Goal: Task Accomplishment & Management: Complete application form

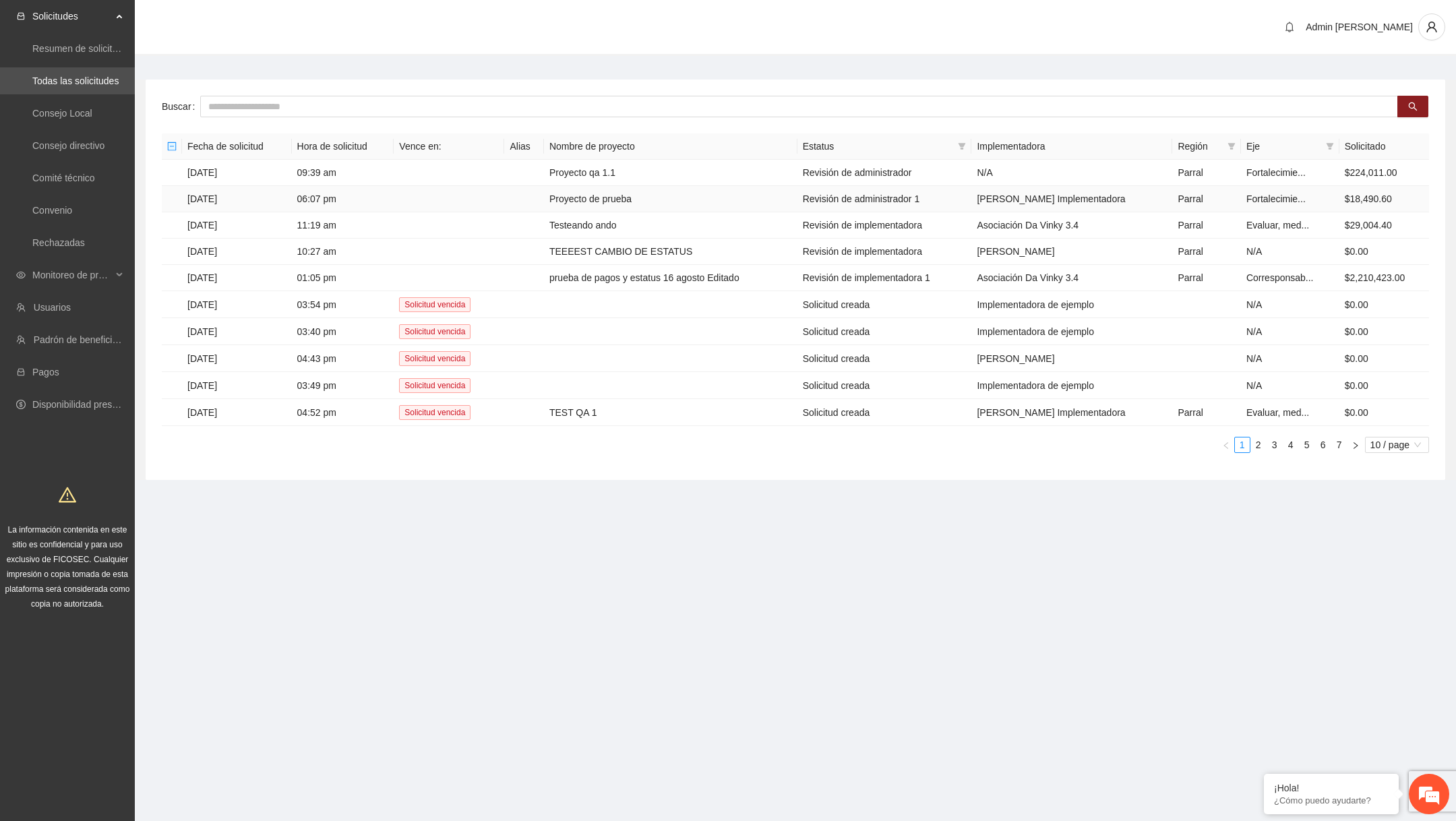
click at [651, 194] on td "Proyecto de prueba" at bounding box center [670, 199] width 253 height 26
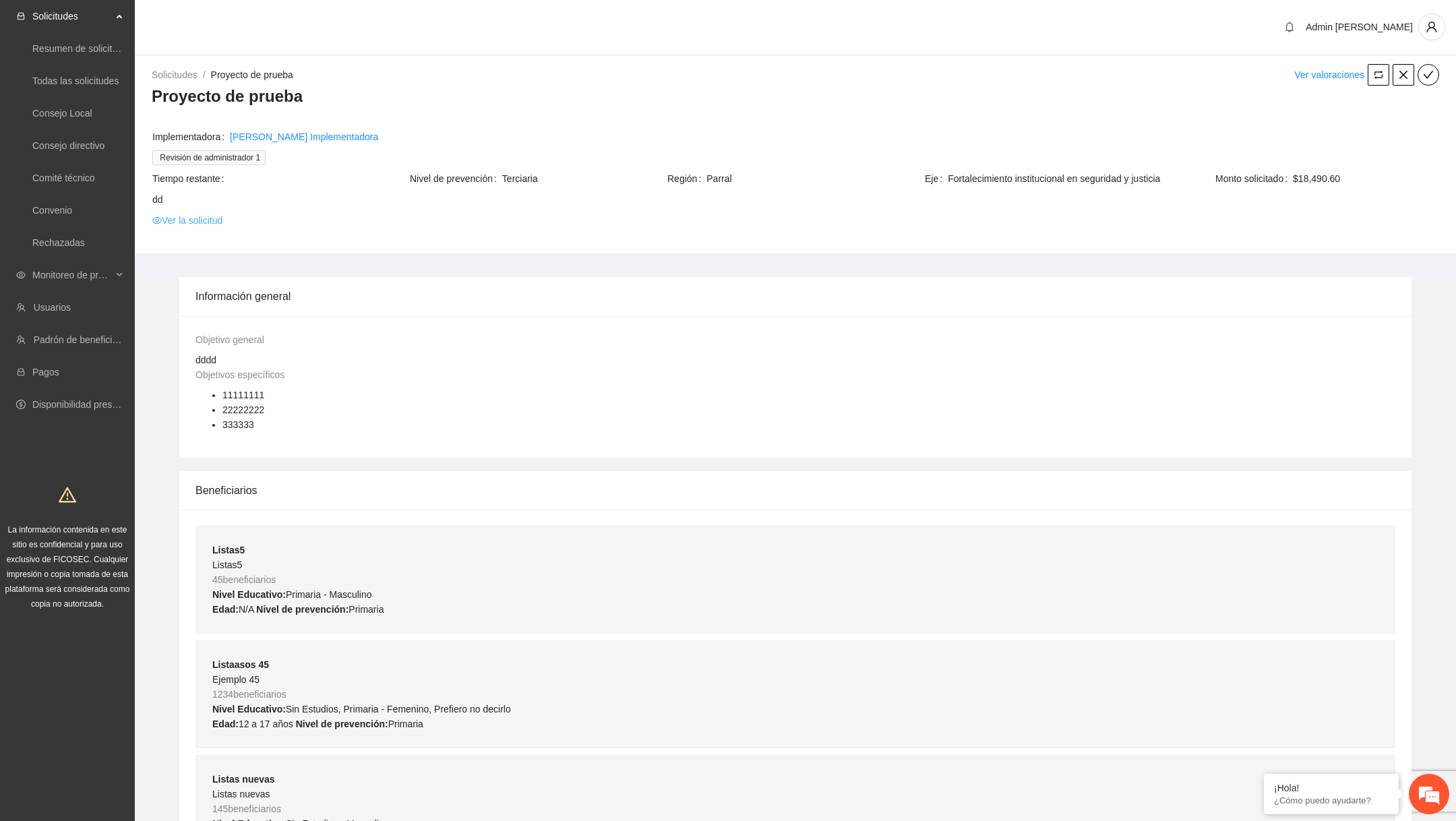
click at [222, 226] on link "Ver la solicitud" at bounding box center [187, 220] width 70 height 15
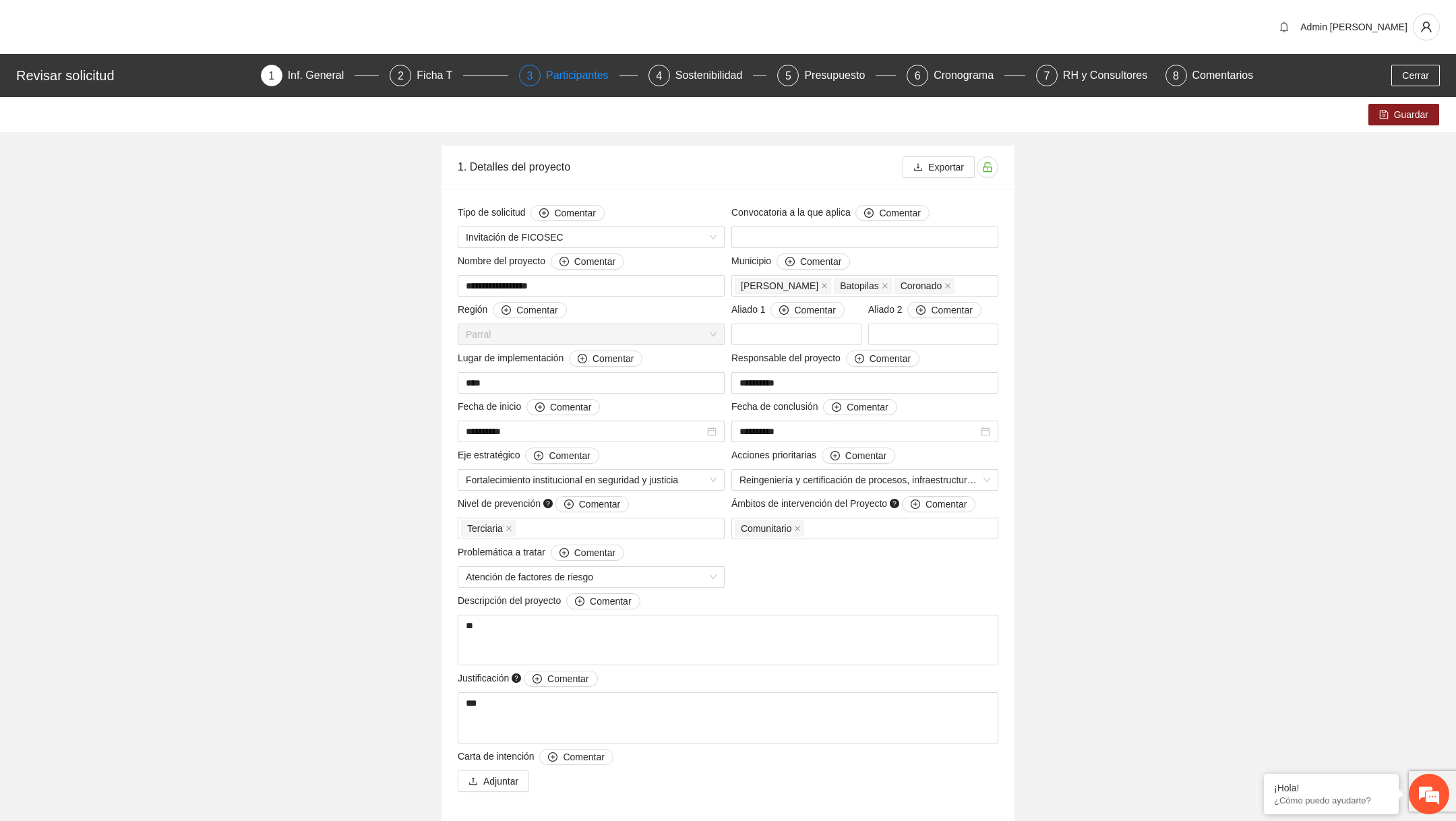
click at [565, 84] on div "Participantes" at bounding box center [583, 76] width 73 height 22
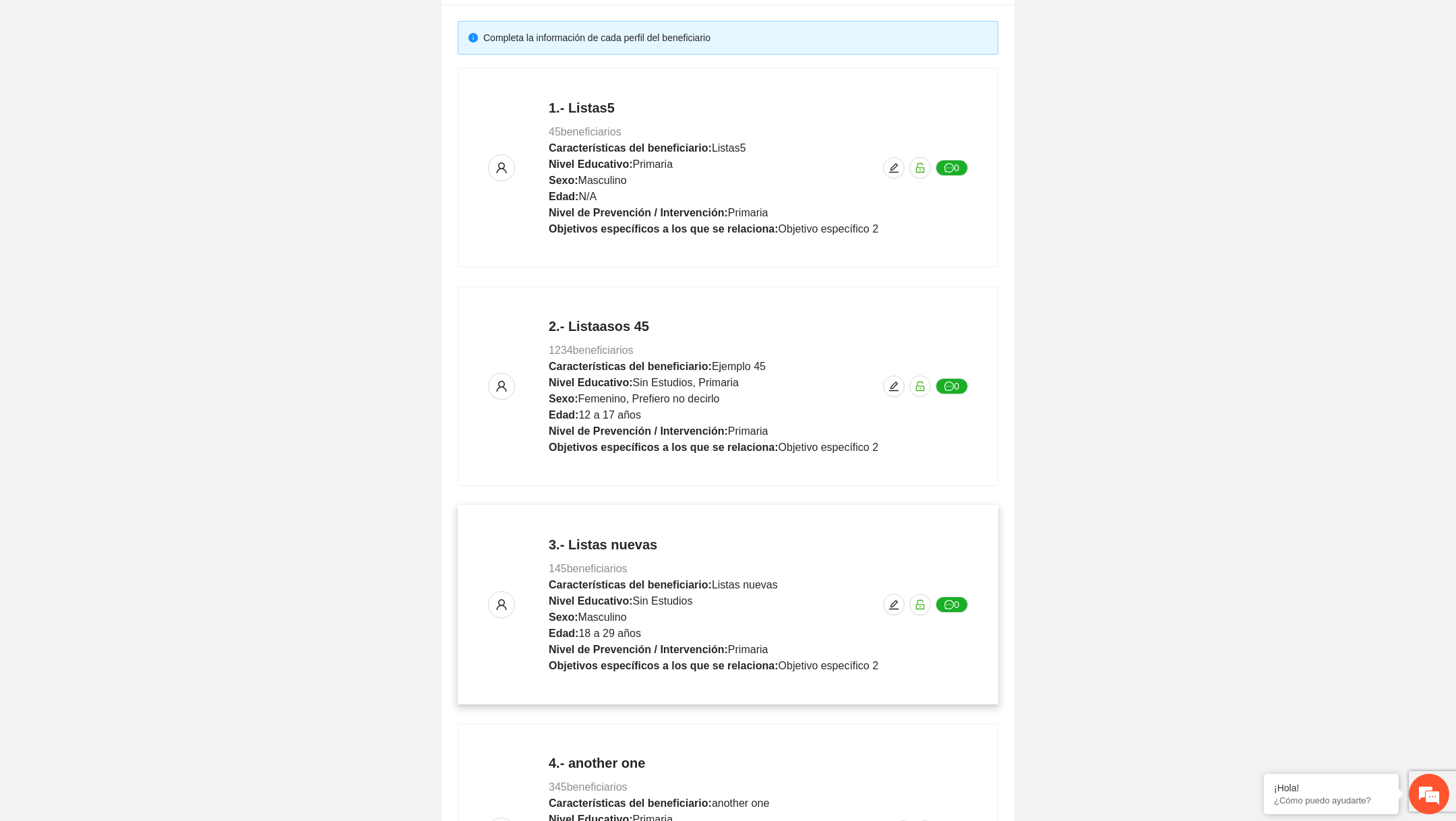
scroll to position [160, 0]
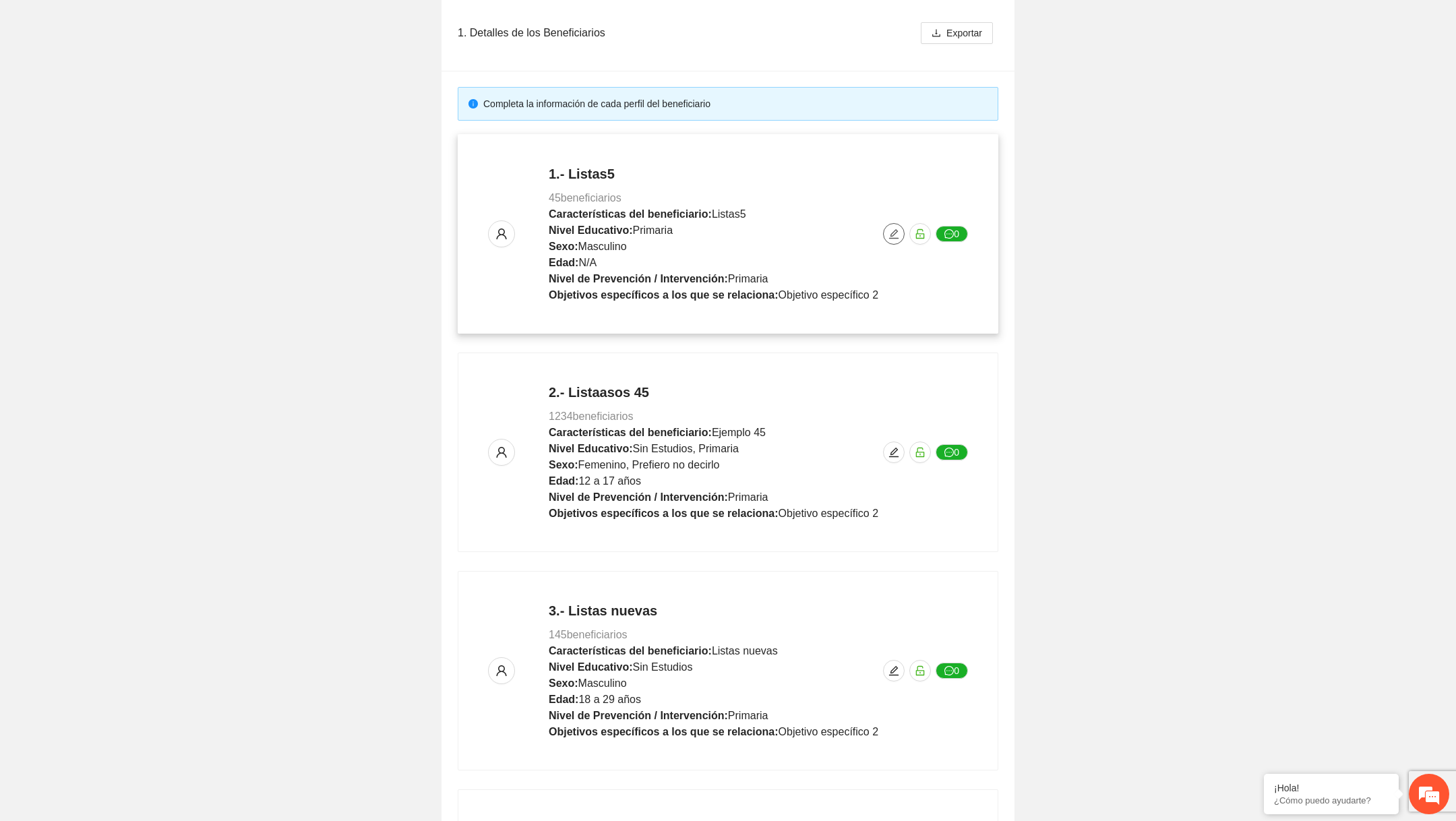
click at [901, 233] on span "edit" at bounding box center [894, 234] width 20 height 11
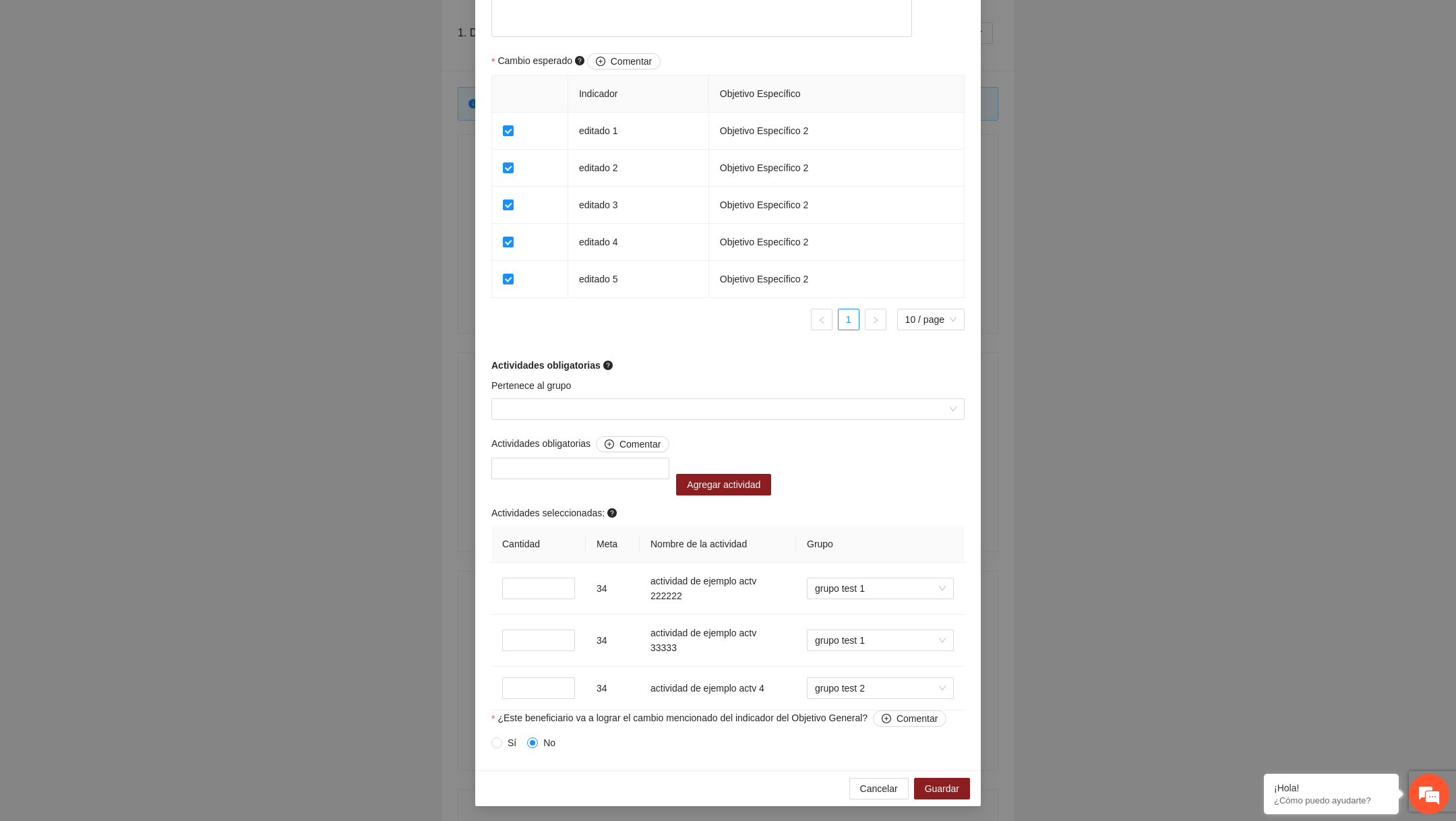
scroll to position [821, 0]
click at [654, 398] on div at bounding box center [728, 408] width 473 height 22
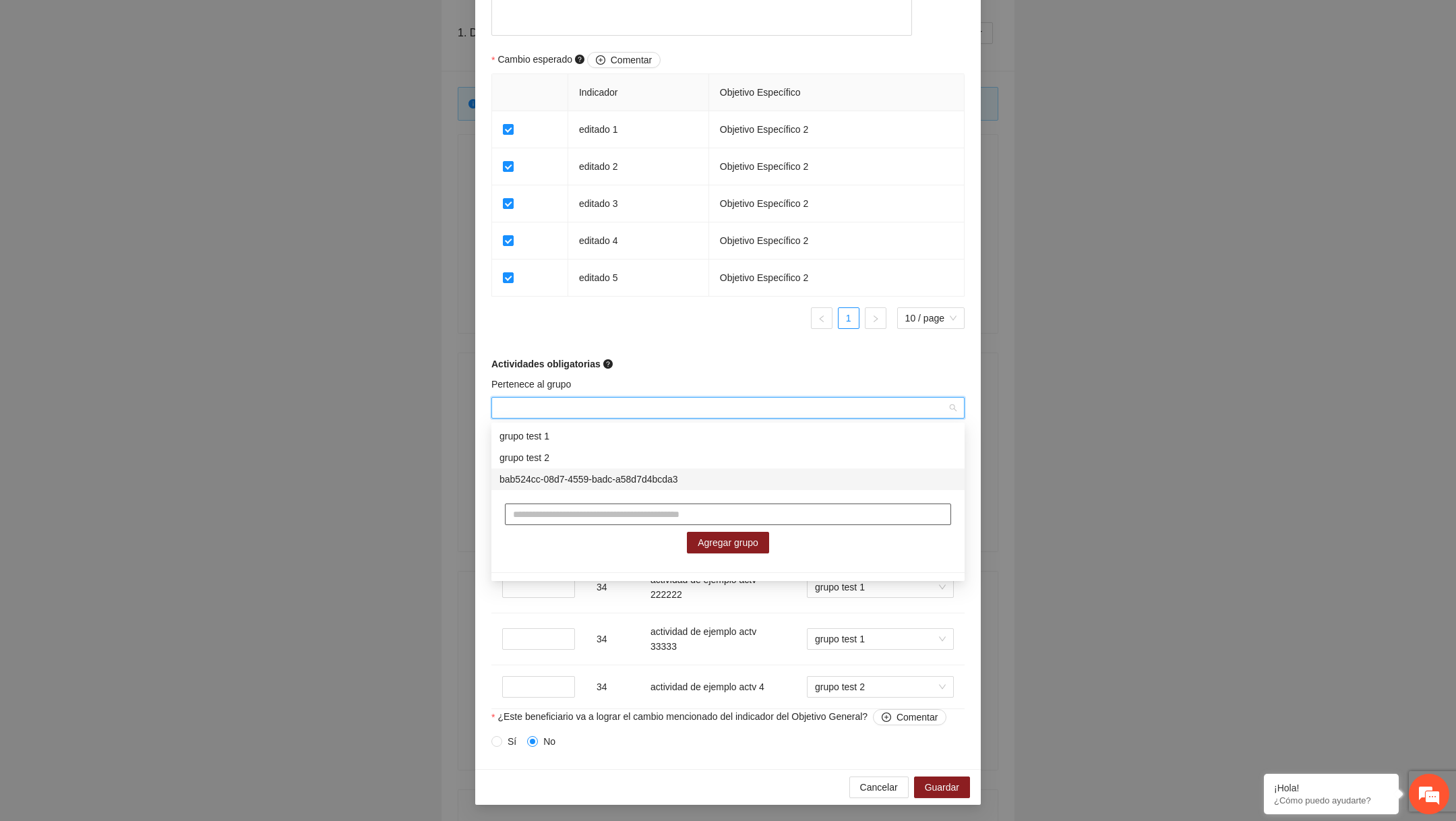
click at [581, 513] on input "text" at bounding box center [728, 514] width 446 height 22
type input "**********"
click at [707, 539] on span "Agregar grupo" at bounding box center [728, 542] width 61 height 15
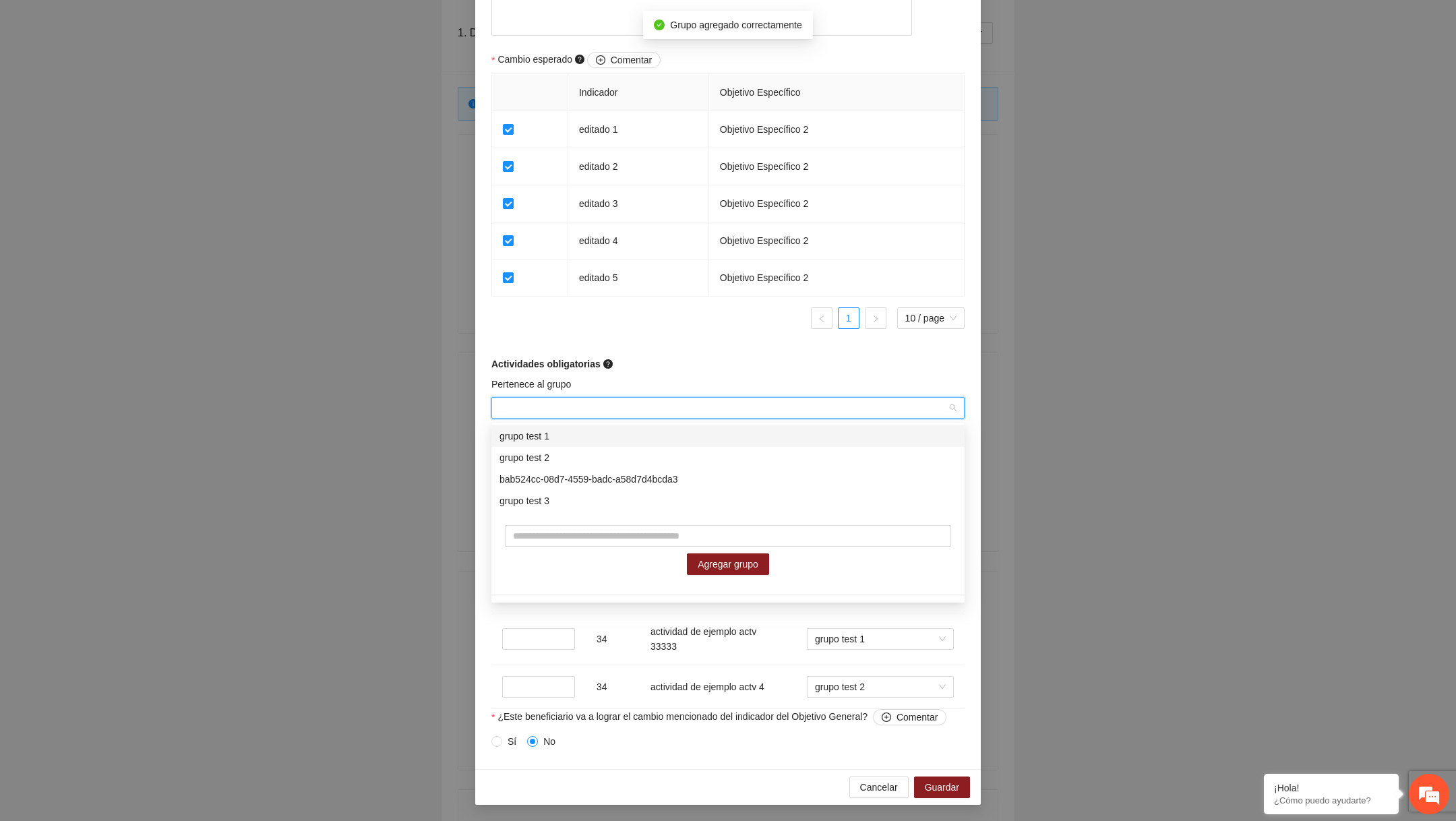
click at [710, 368] on div "Actividades obligatorias" at bounding box center [728, 364] width 473 height 15
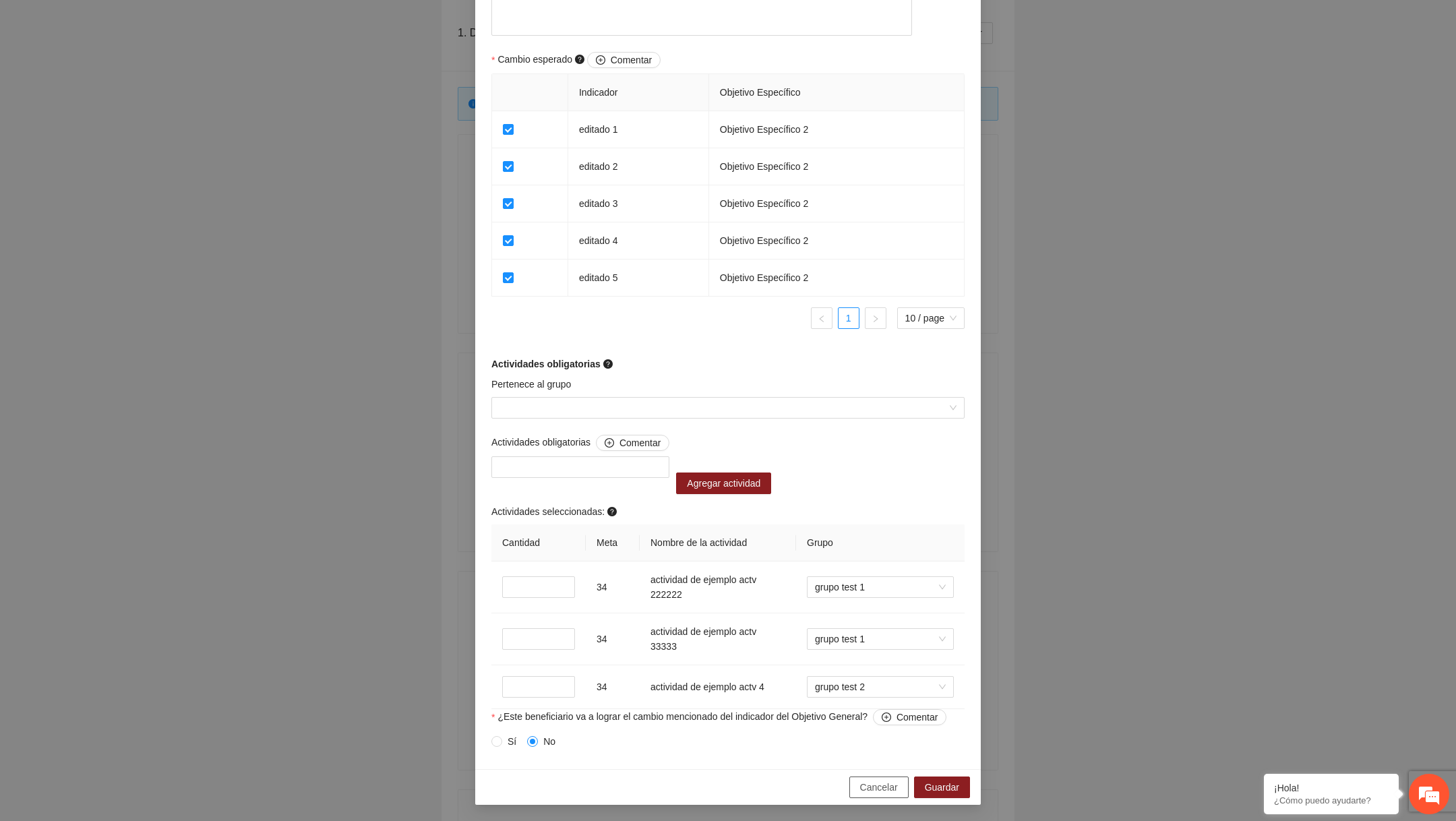
click at [873, 792] on span "Cancelar" at bounding box center [879, 787] width 37 height 15
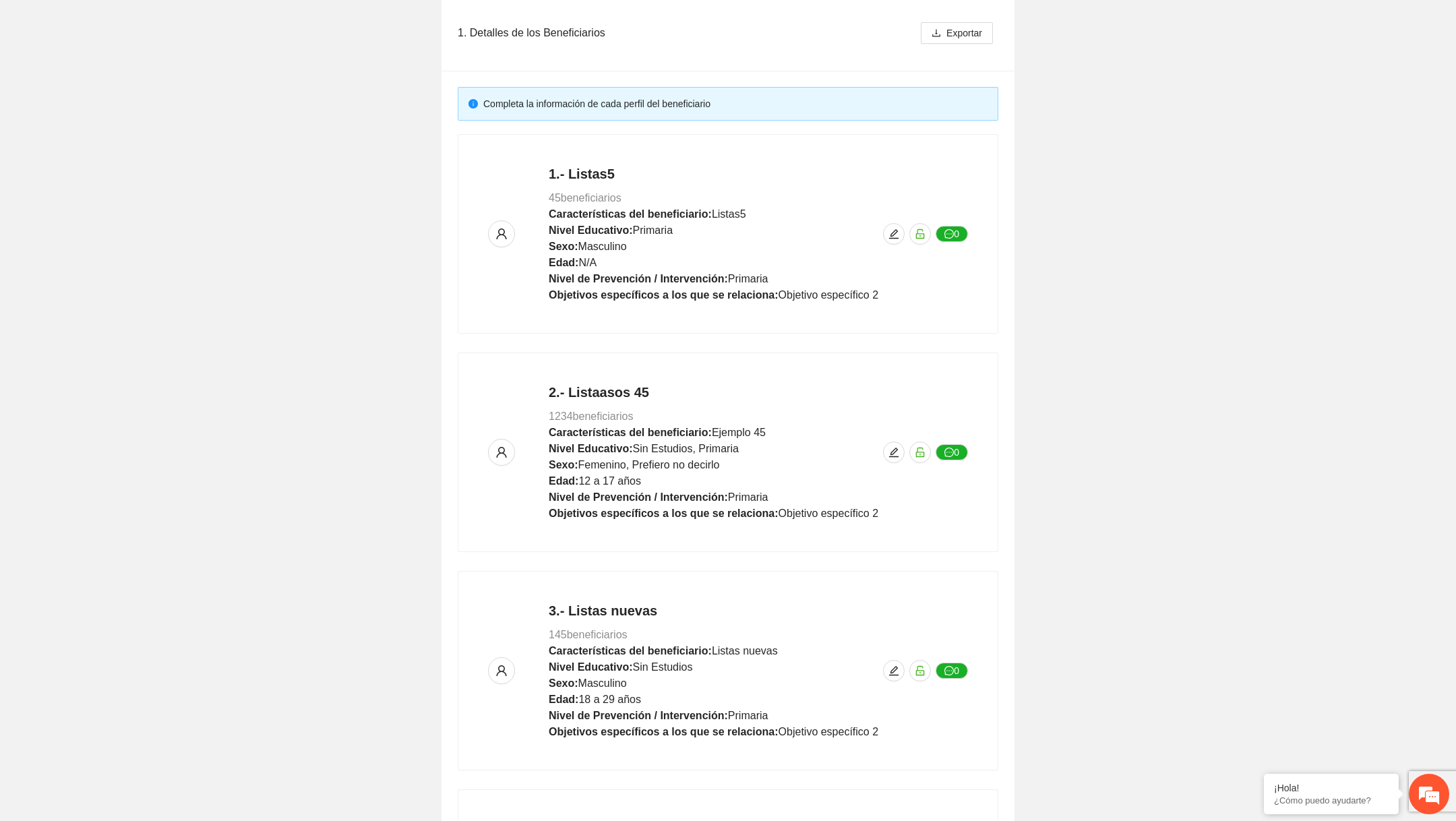
scroll to position [604, 0]
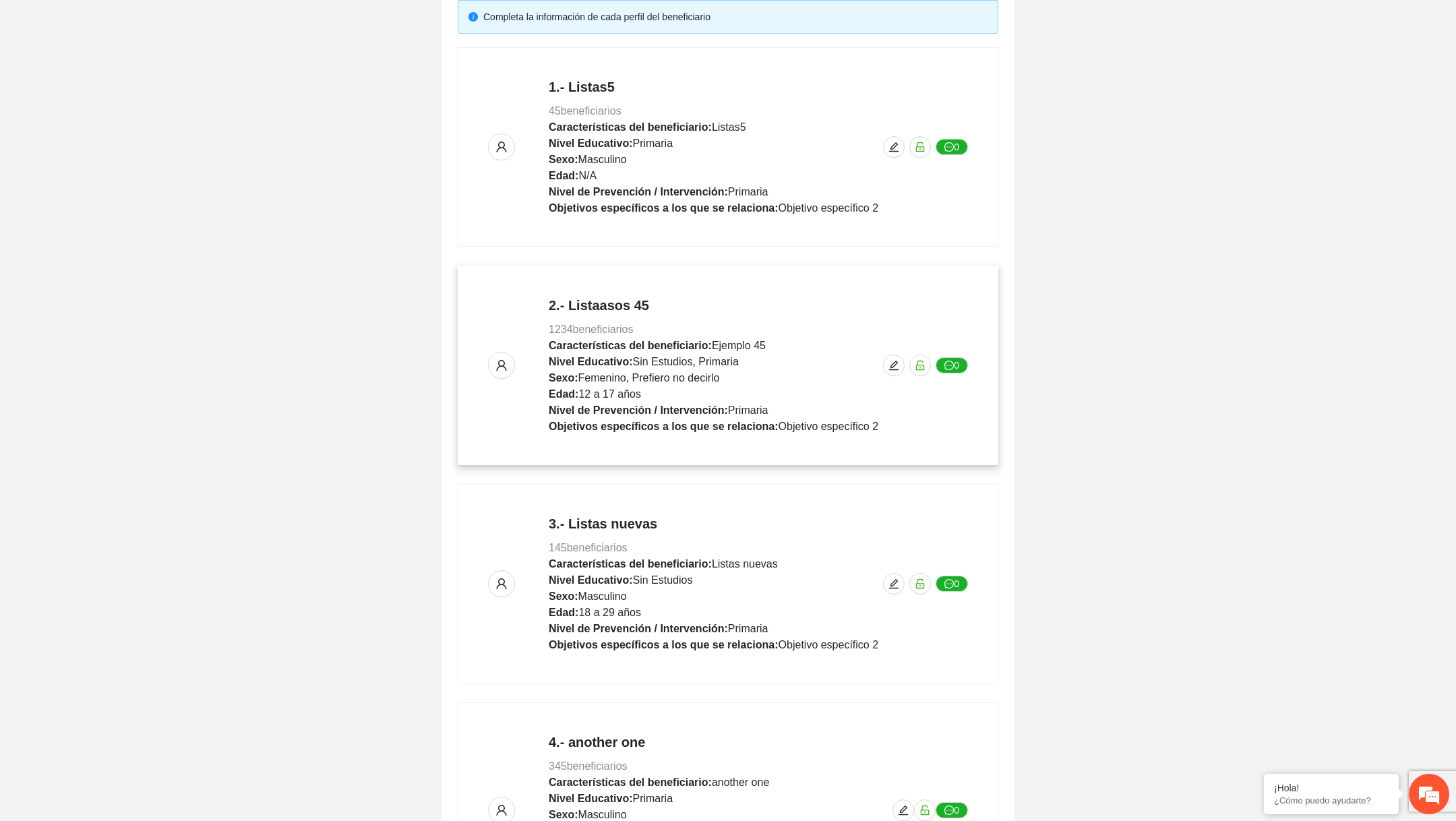
scroll to position [246, 0]
click at [895, 370] on icon "edit" at bounding box center [894, 367] width 9 height 9
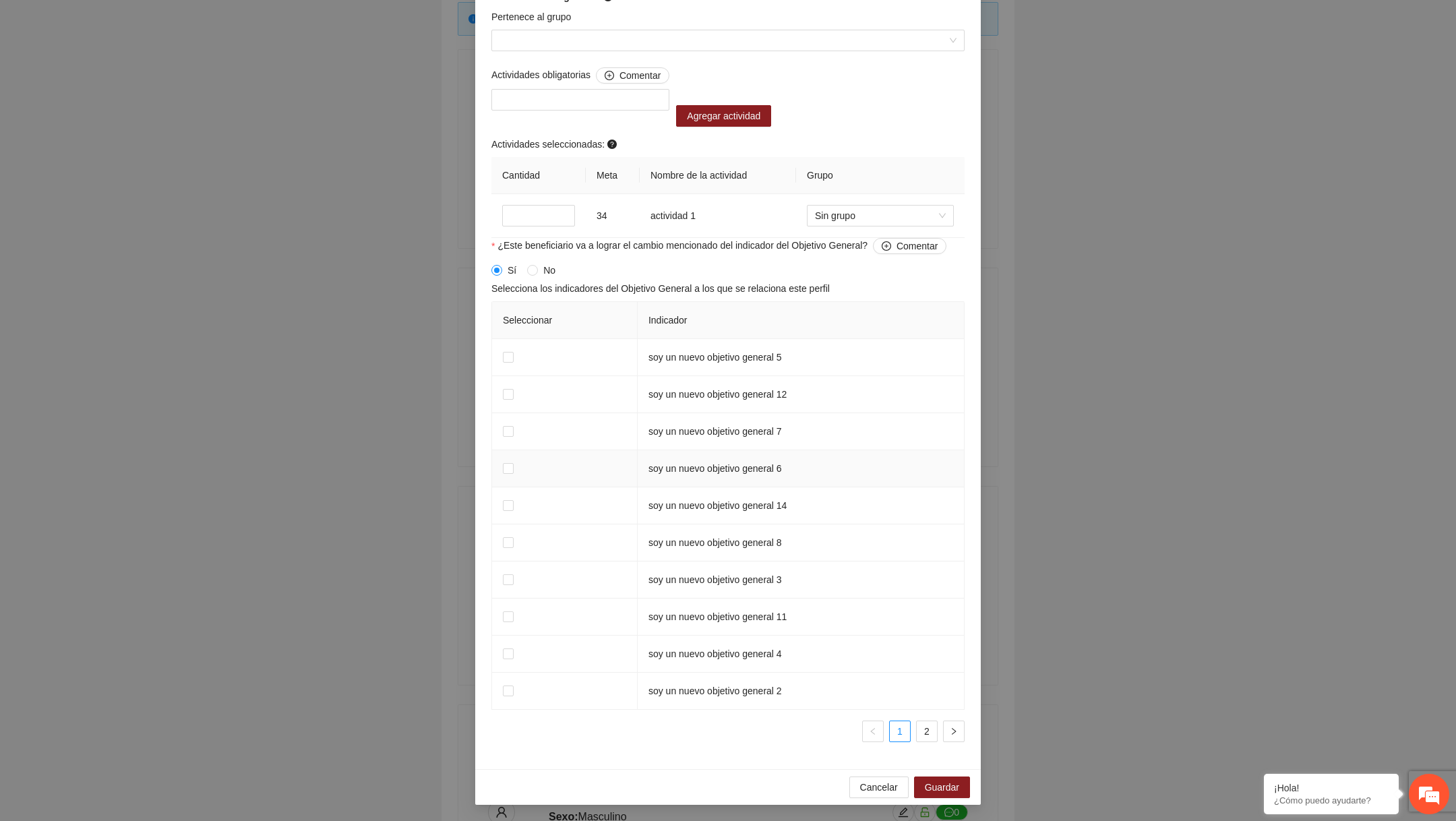
scroll to position [894, 0]
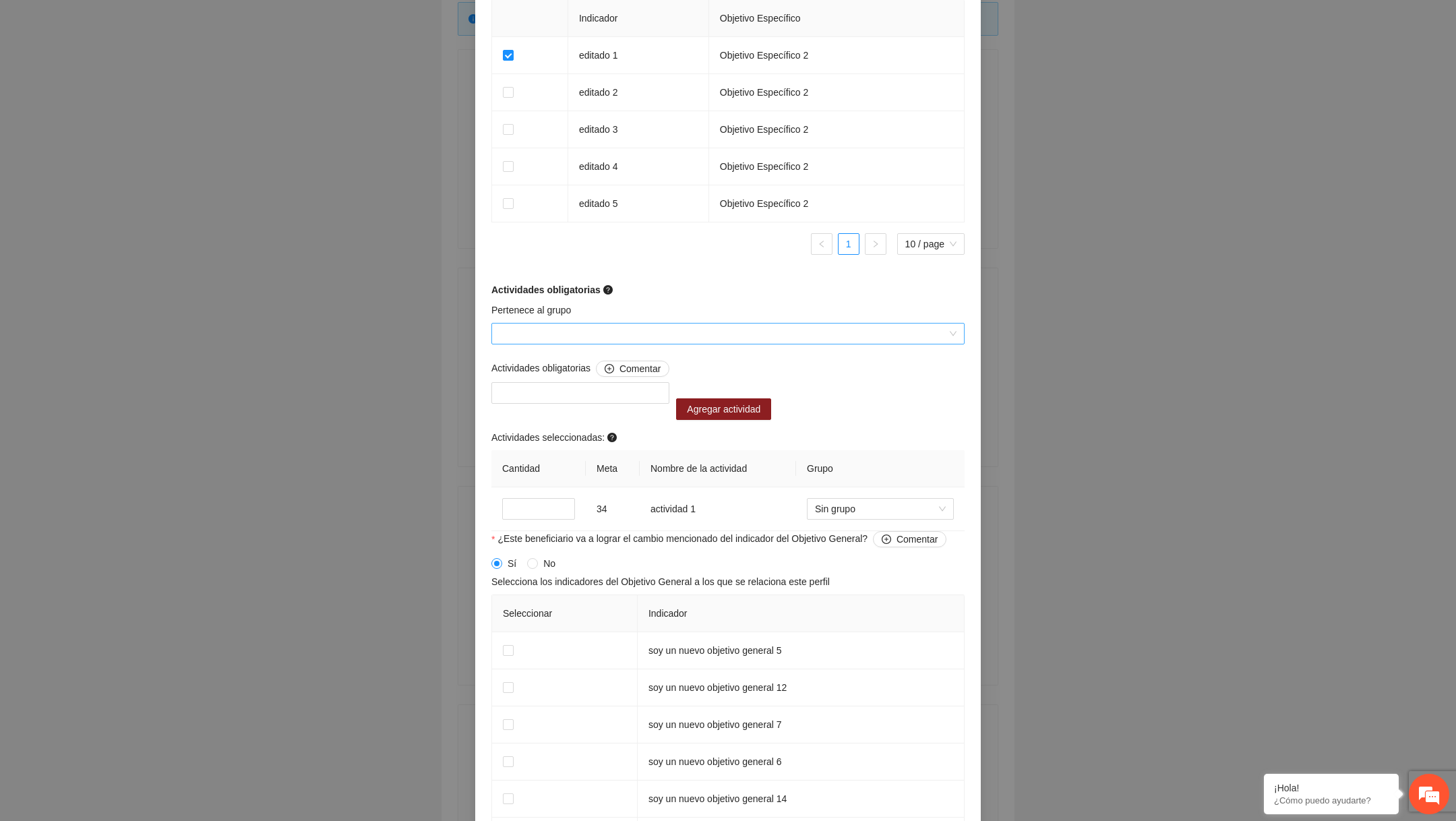
click at [605, 337] on input "Pertenece al grupo" at bounding box center [723, 333] width 447 height 20
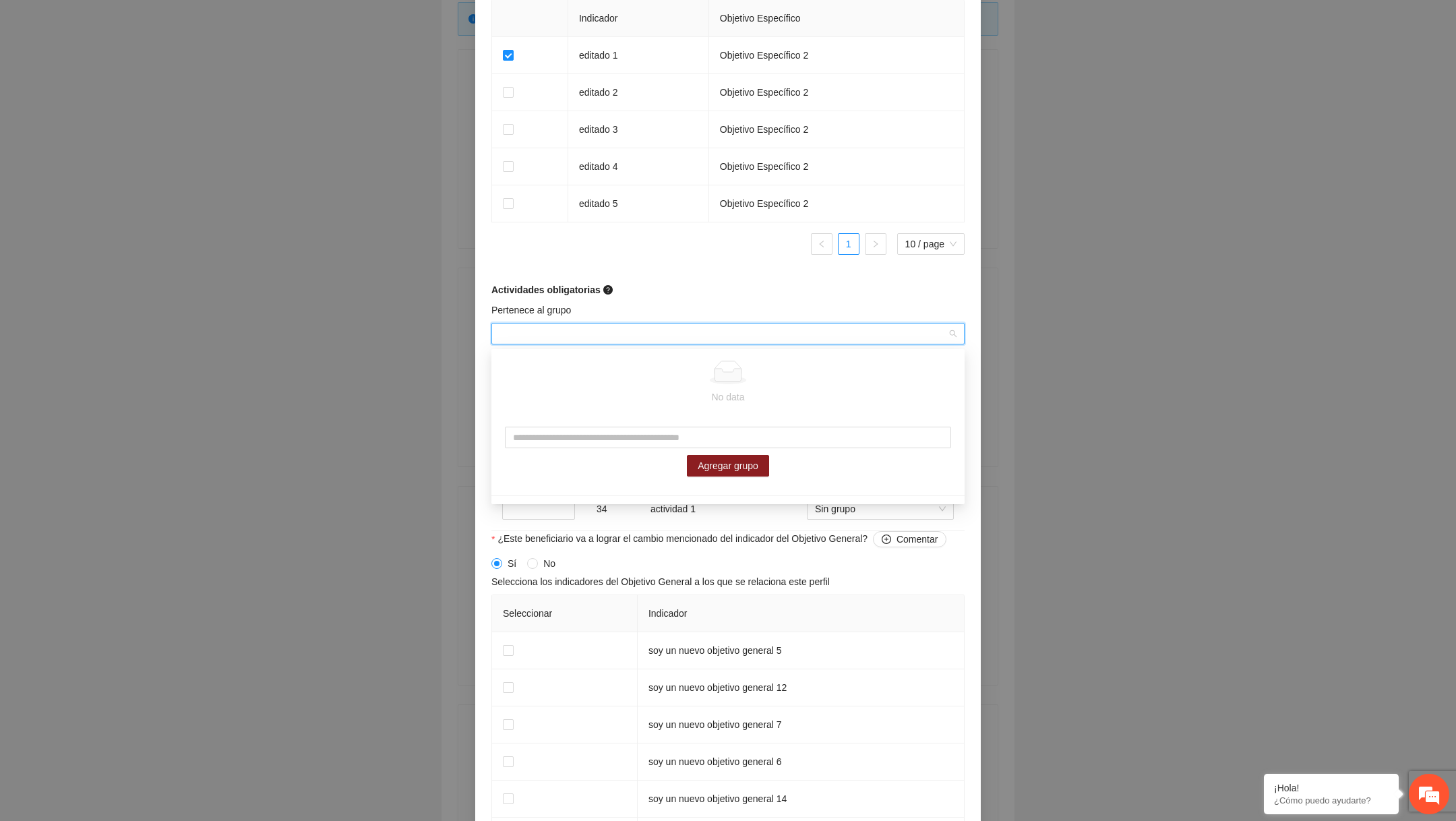
click at [357, 539] on div "Editar beneficiario Perfil del beneficiario Listaasos 45 Sexo Femenino Prefiero…" at bounding box center [728, 410] width 1456 height 821
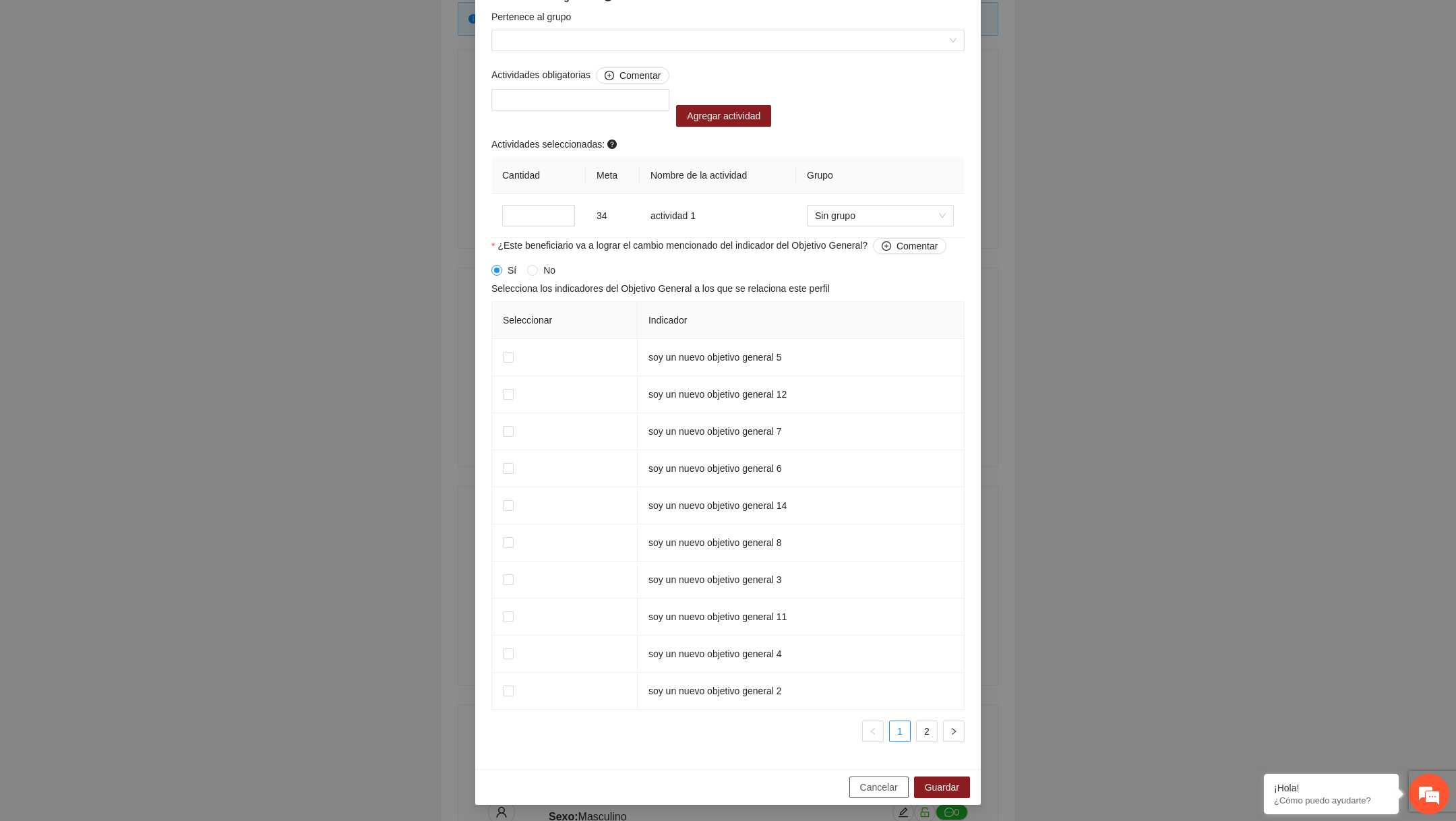
click at [858, 795] on button "Cancelar" at bounding box center [879, 787] width 59 height 22
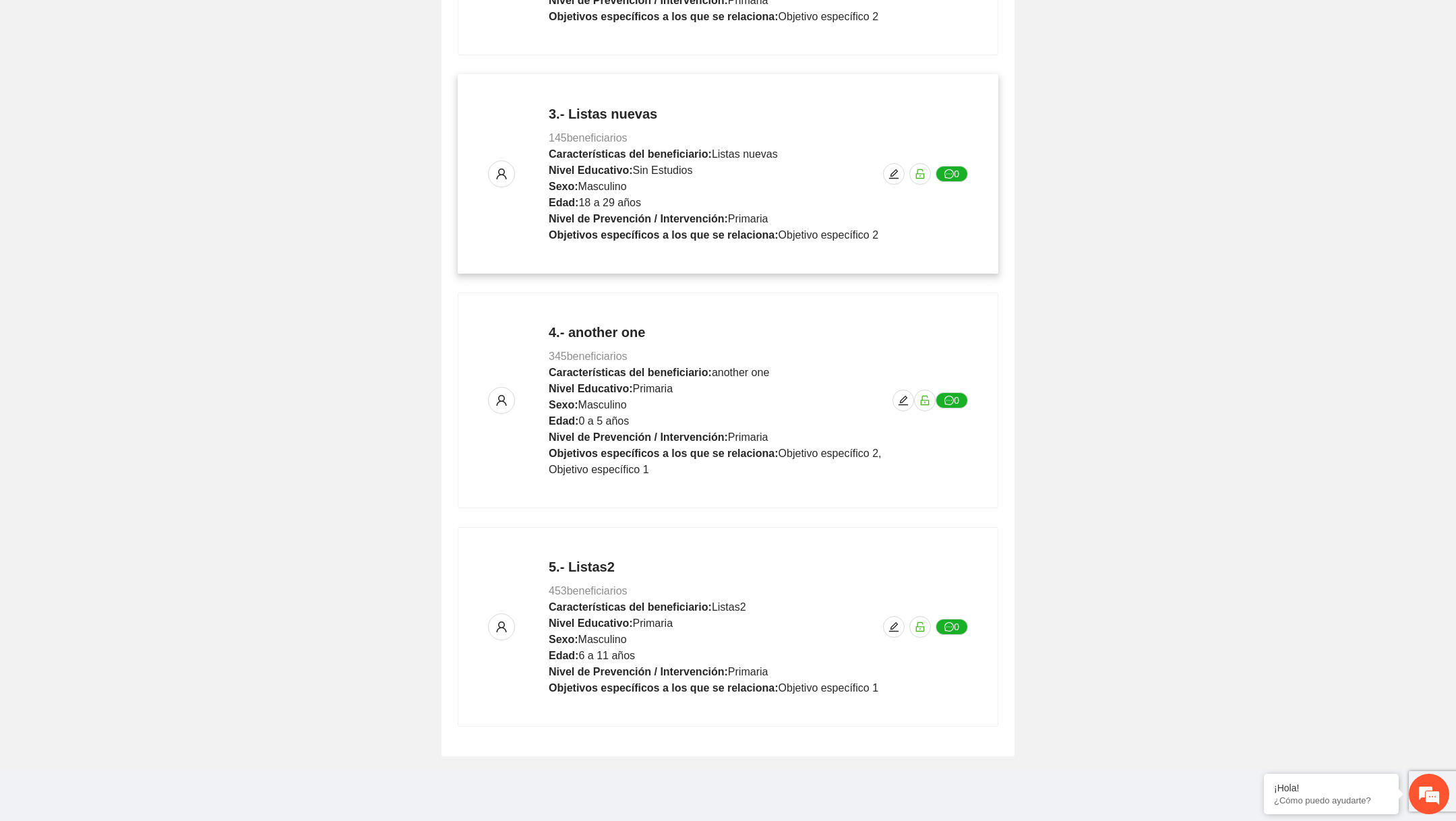
scroll to position [0, 0]
click at [898, 617] on button "button" at bounding box center [894, 627] width 22 height 22
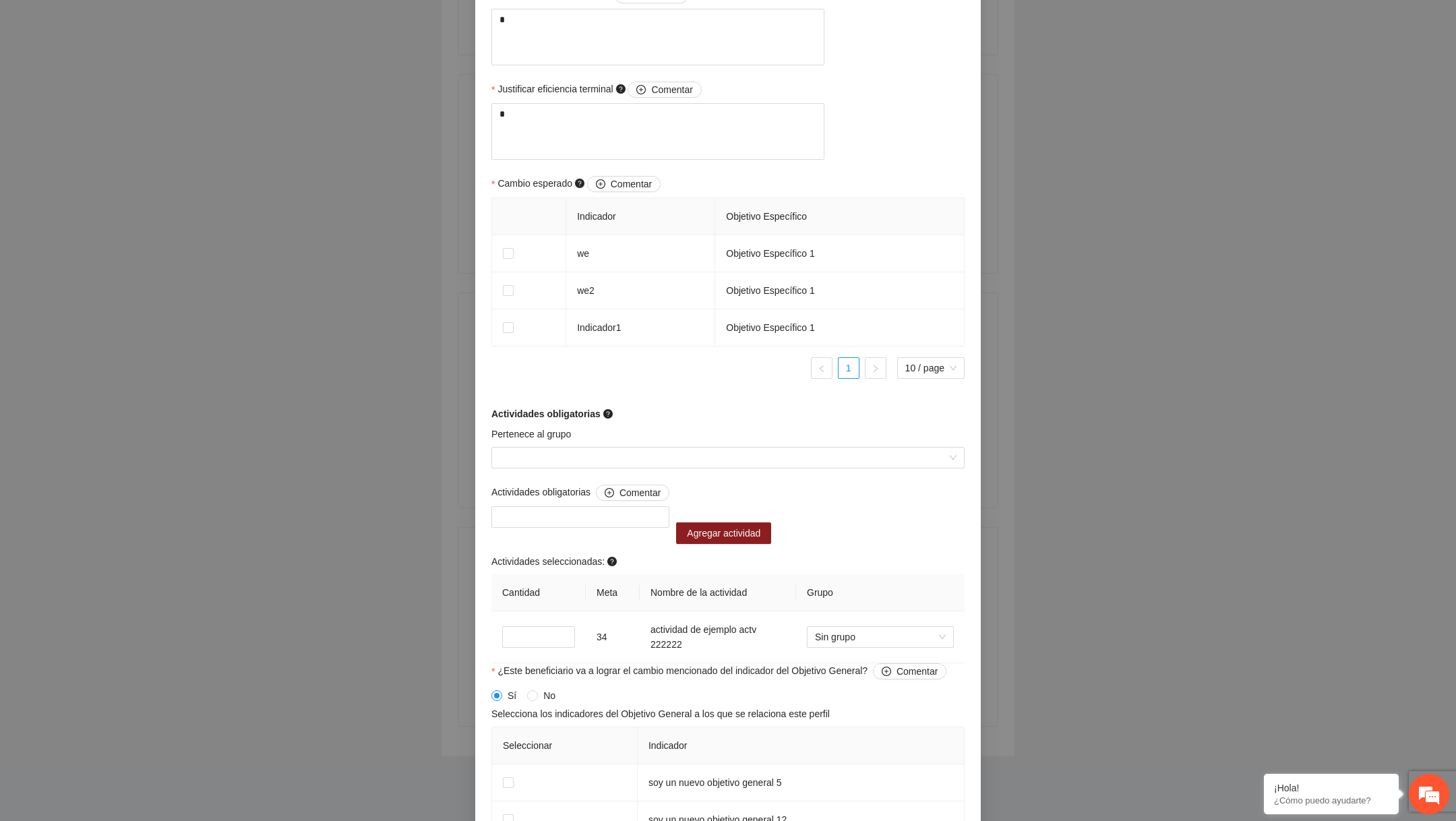
scroll to position [698, 0]
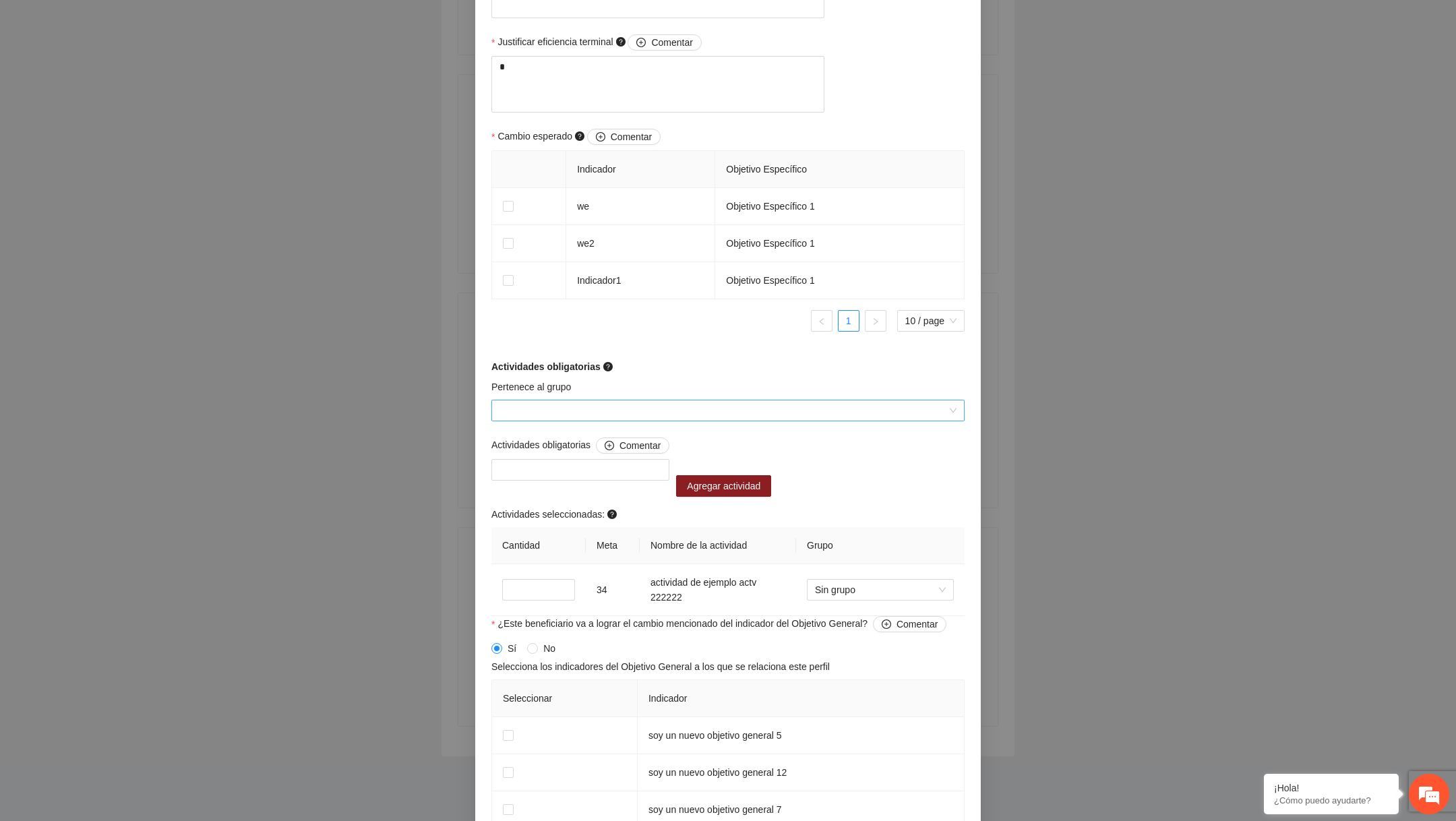
click at [629, 421] on input "Pertenece al grupo" at bounding box center [723, 410] width 447 height 20
click at [737, 633] on span "¿Este beneficiario va a lograr el cambio mencionado del indicador del Objetivo …" at bounding box center [722, 624] width 449 height 16
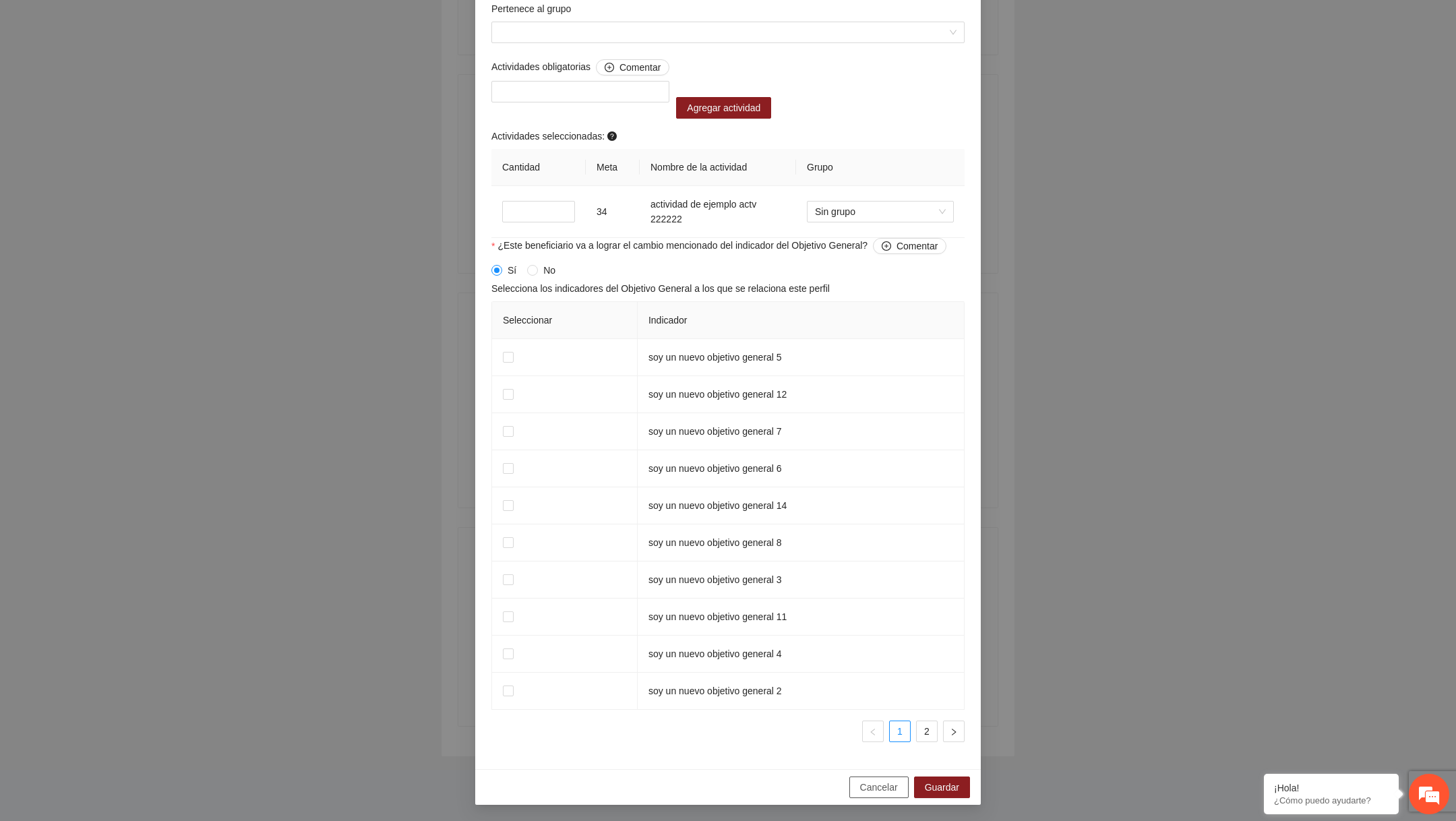
click at [850, 789] on button "Cancelar" at bounding box center [879, 787] width 59 height 22
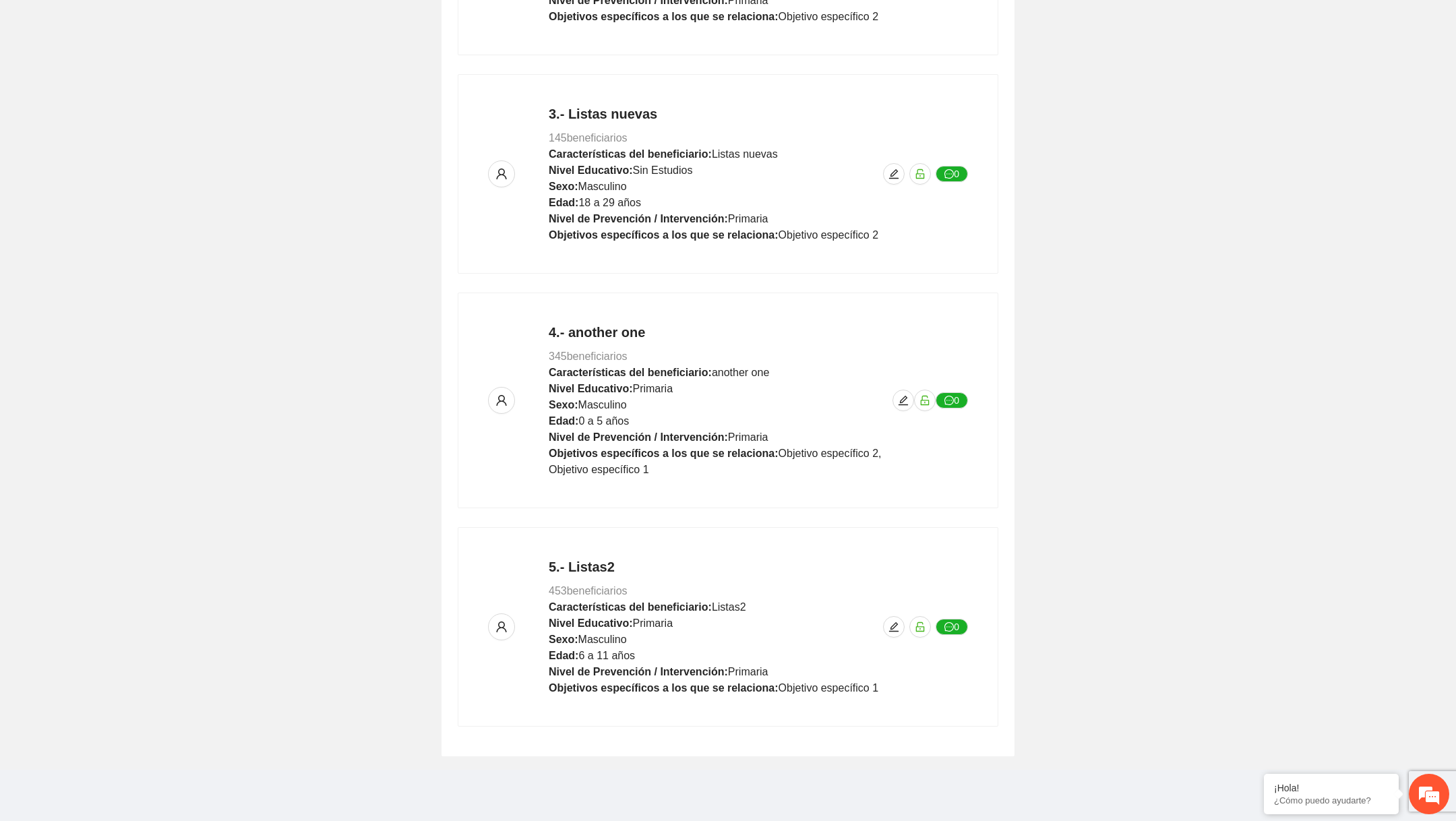
scroll to position [773, 0]
click at [901, 395] on icon "edit" at bounding box center [903, 400] width 11 height 11
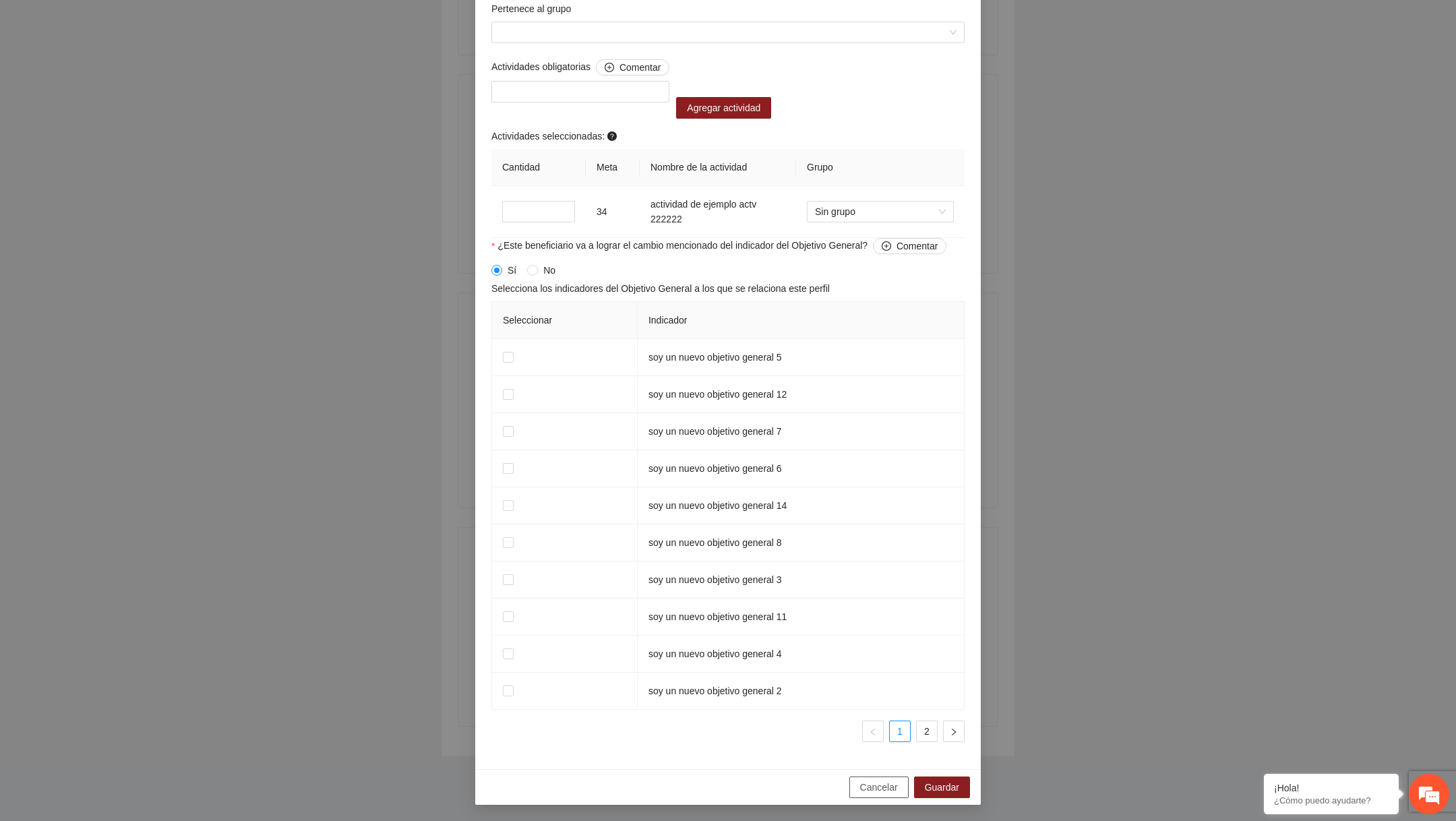
click at [862, 790] on span "Cancelar" at bounding box center [879, 787] width 37 height 15
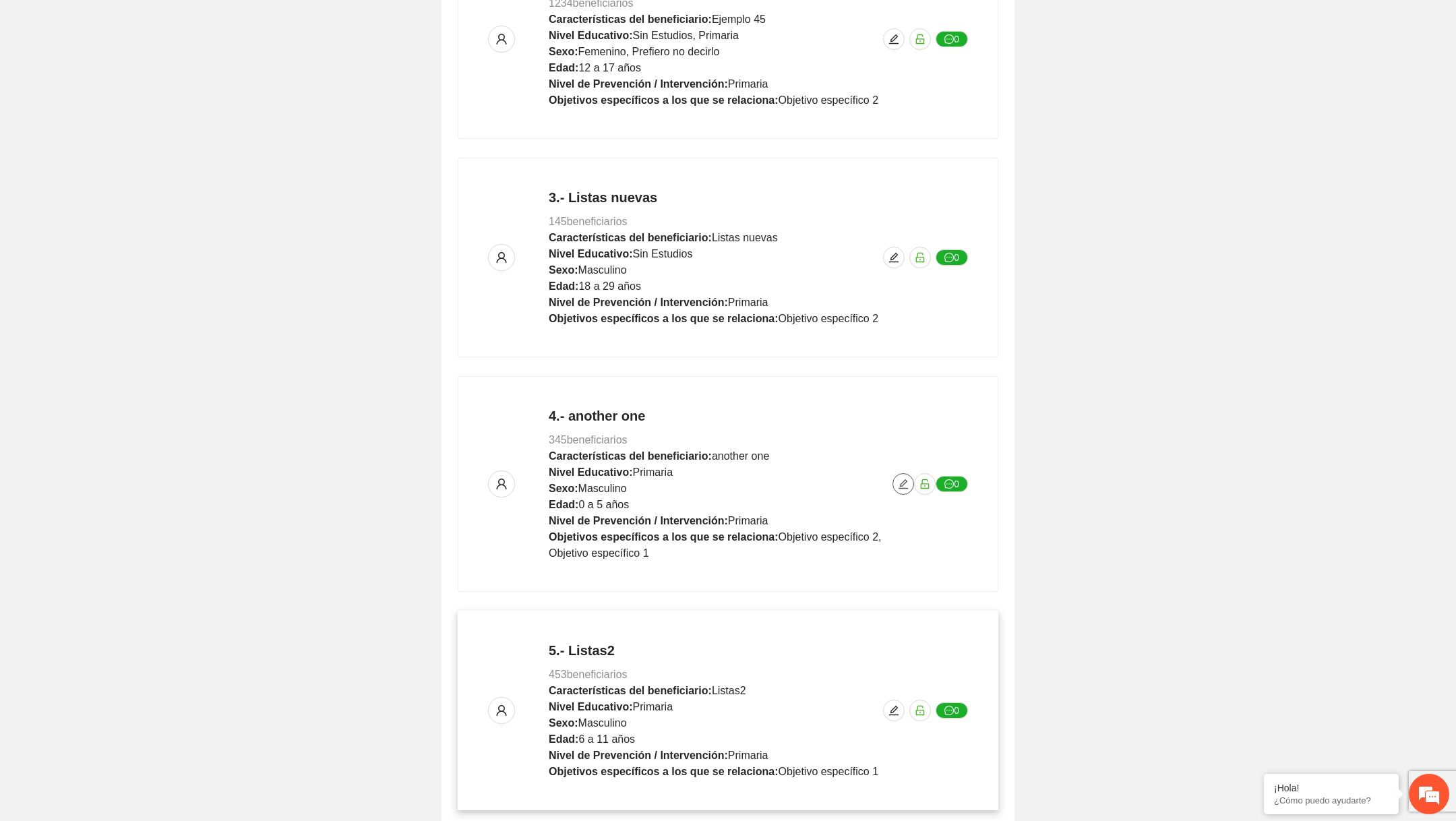
scroll to position [568, 0]
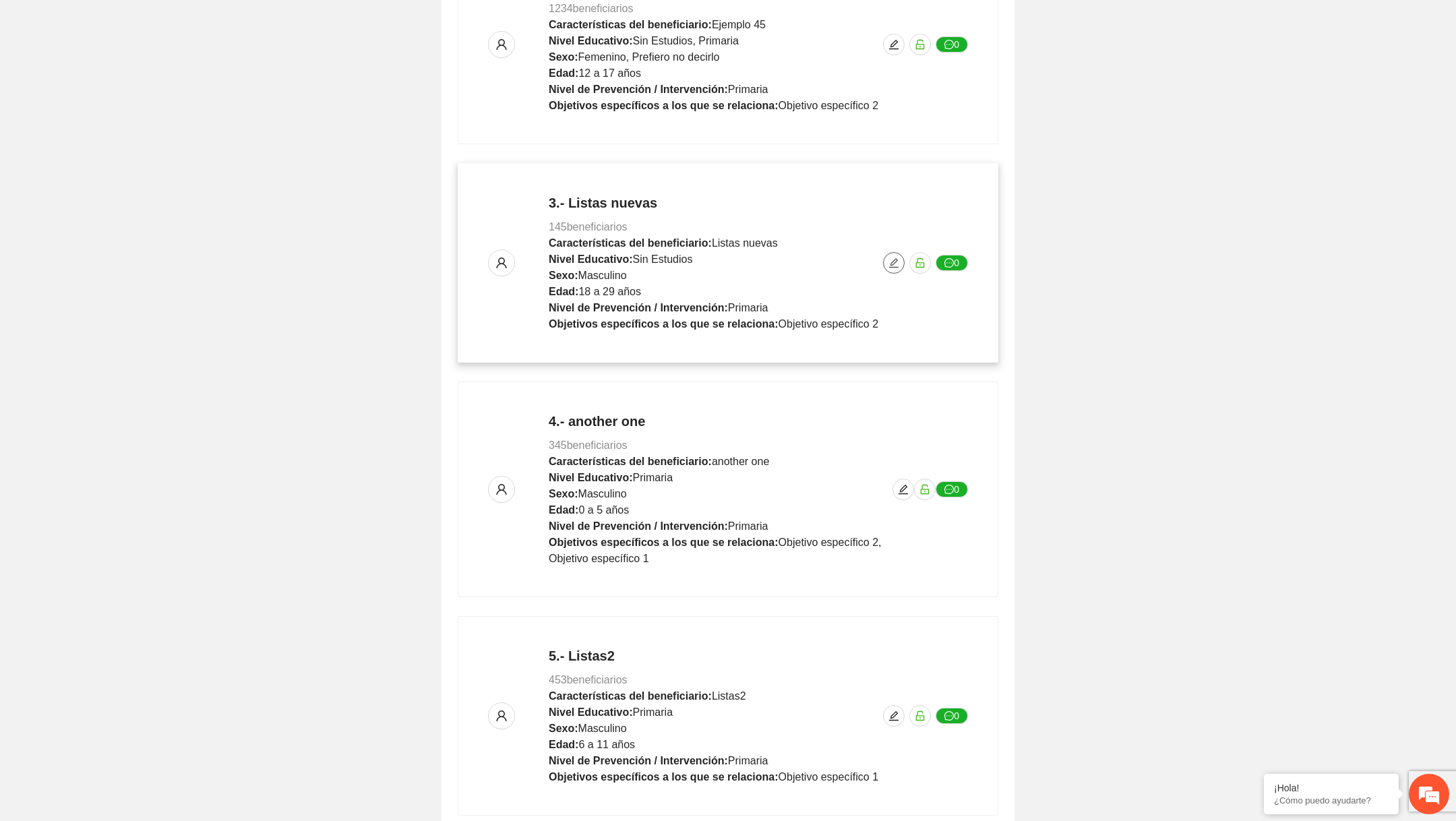
click at [894, 261] on icon "edit" at bounding box center [894, 263] width 9 height 9
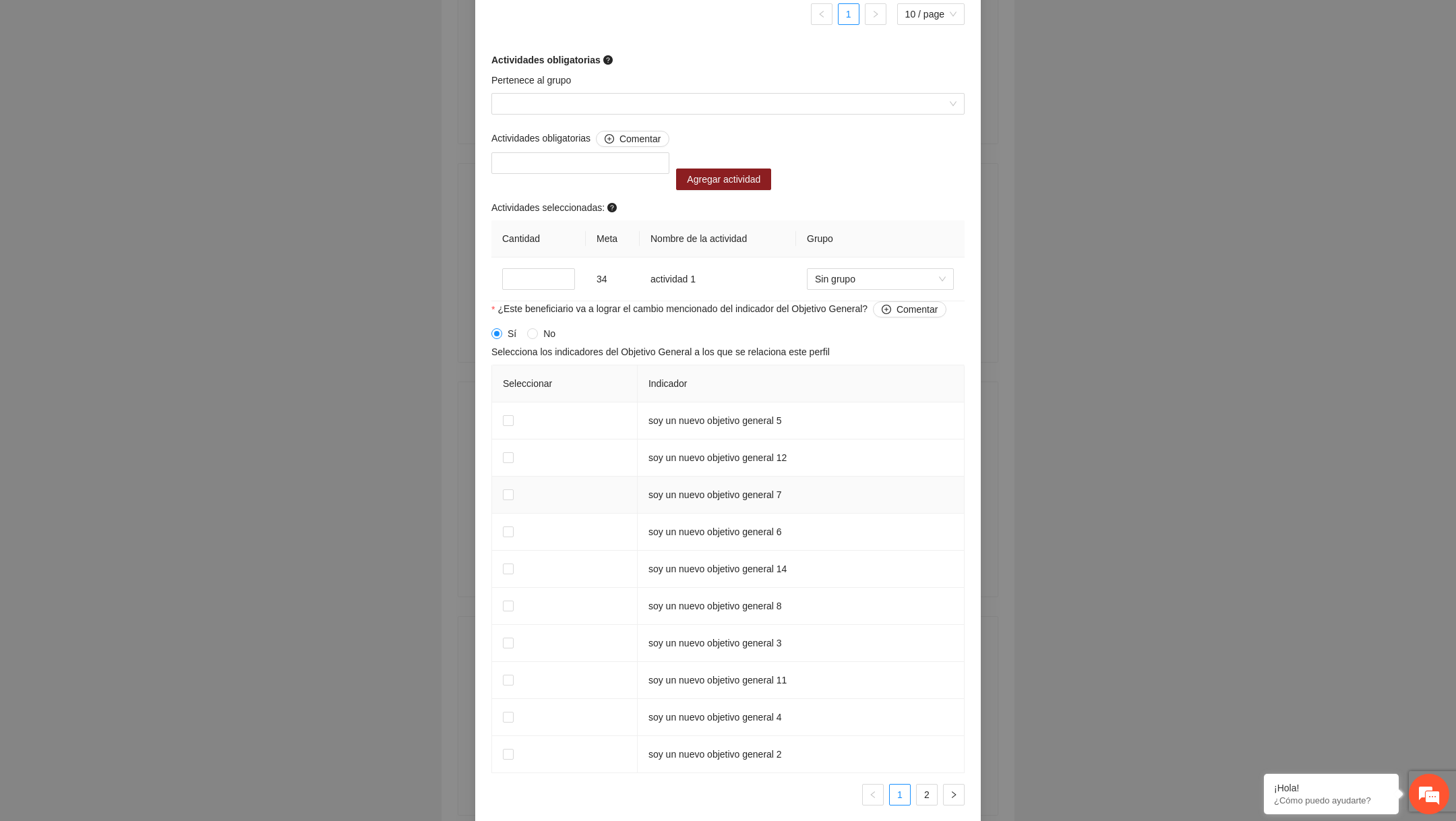
scroll to position [1189, 0]
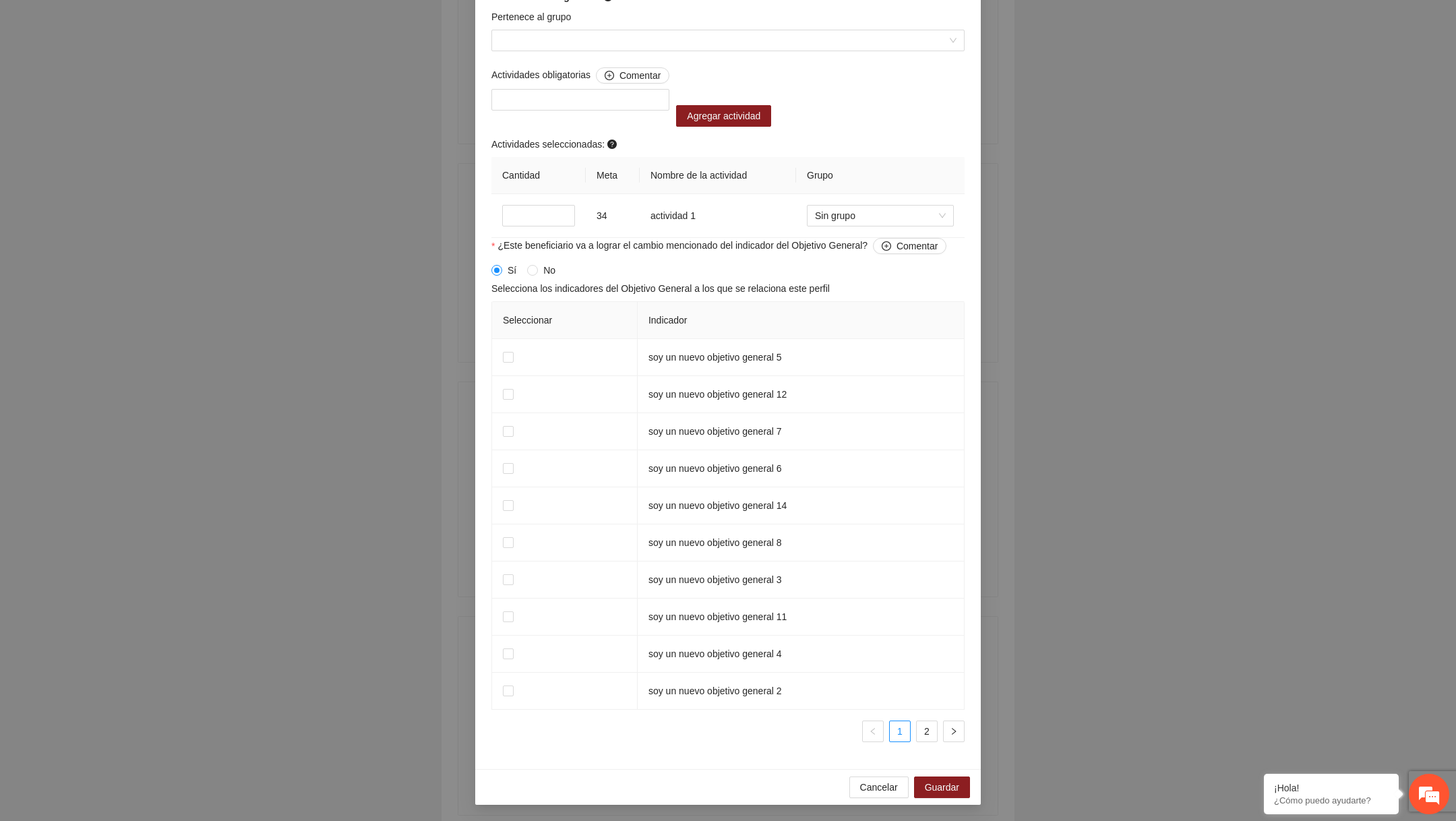
click at [877, 791] on span "Cancelar" at bounding box center [879, 787] width 37 height 15
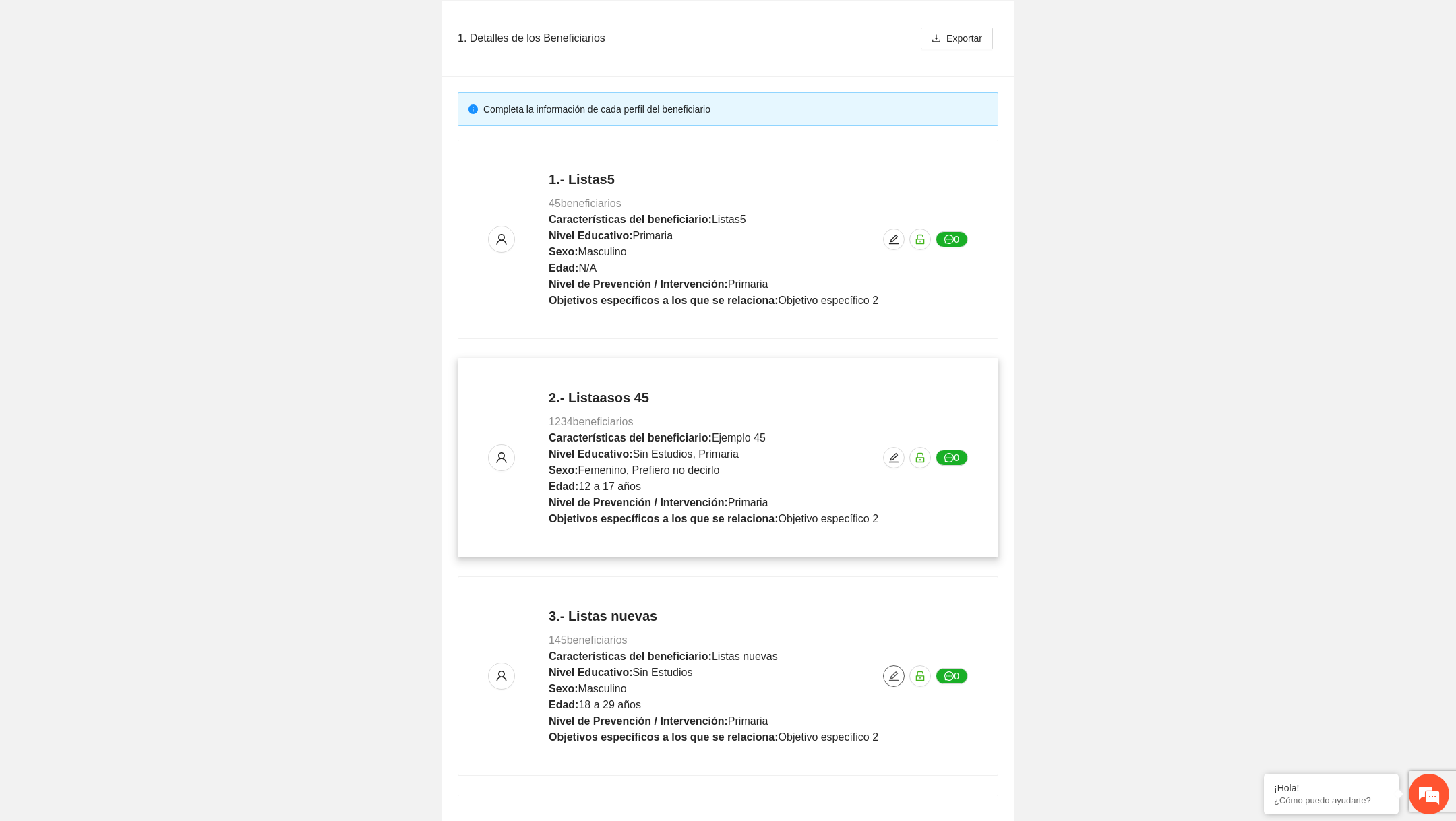
scroll to position [150, 0]
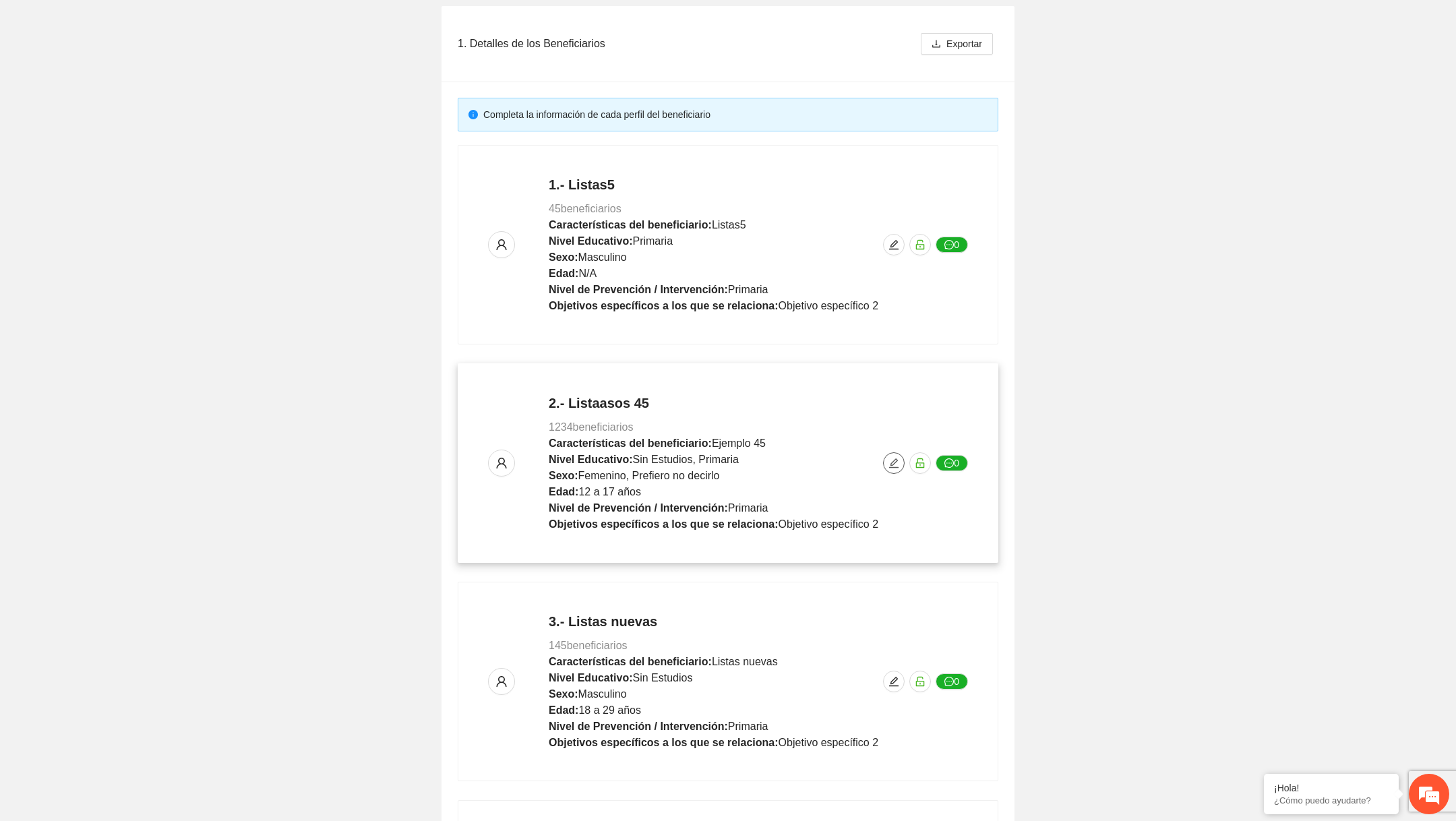
click at [892, 460] on icon "edit" at bounding box center [894, 463] width 11 height 11
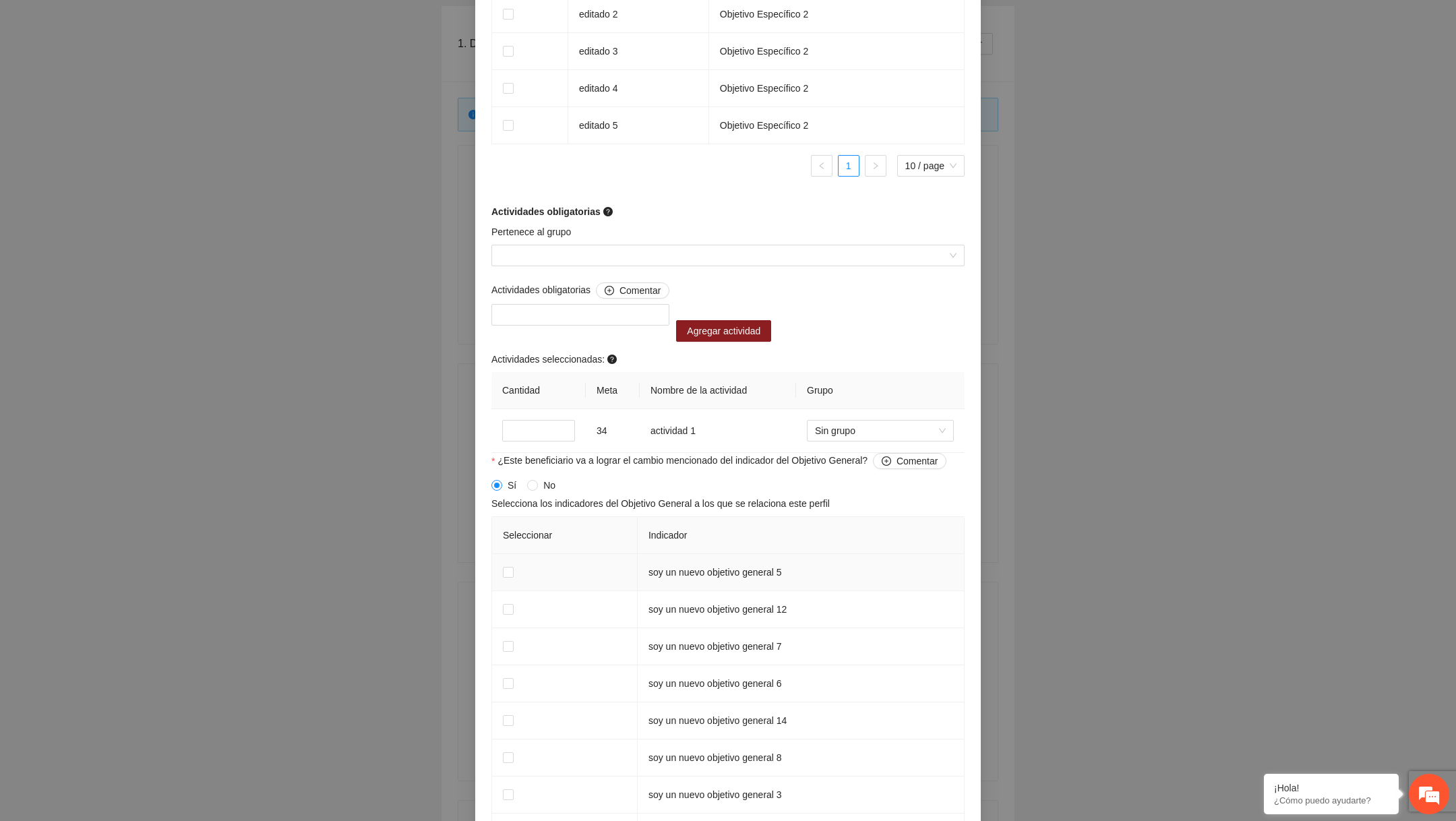
scroll to position [1189, 0]
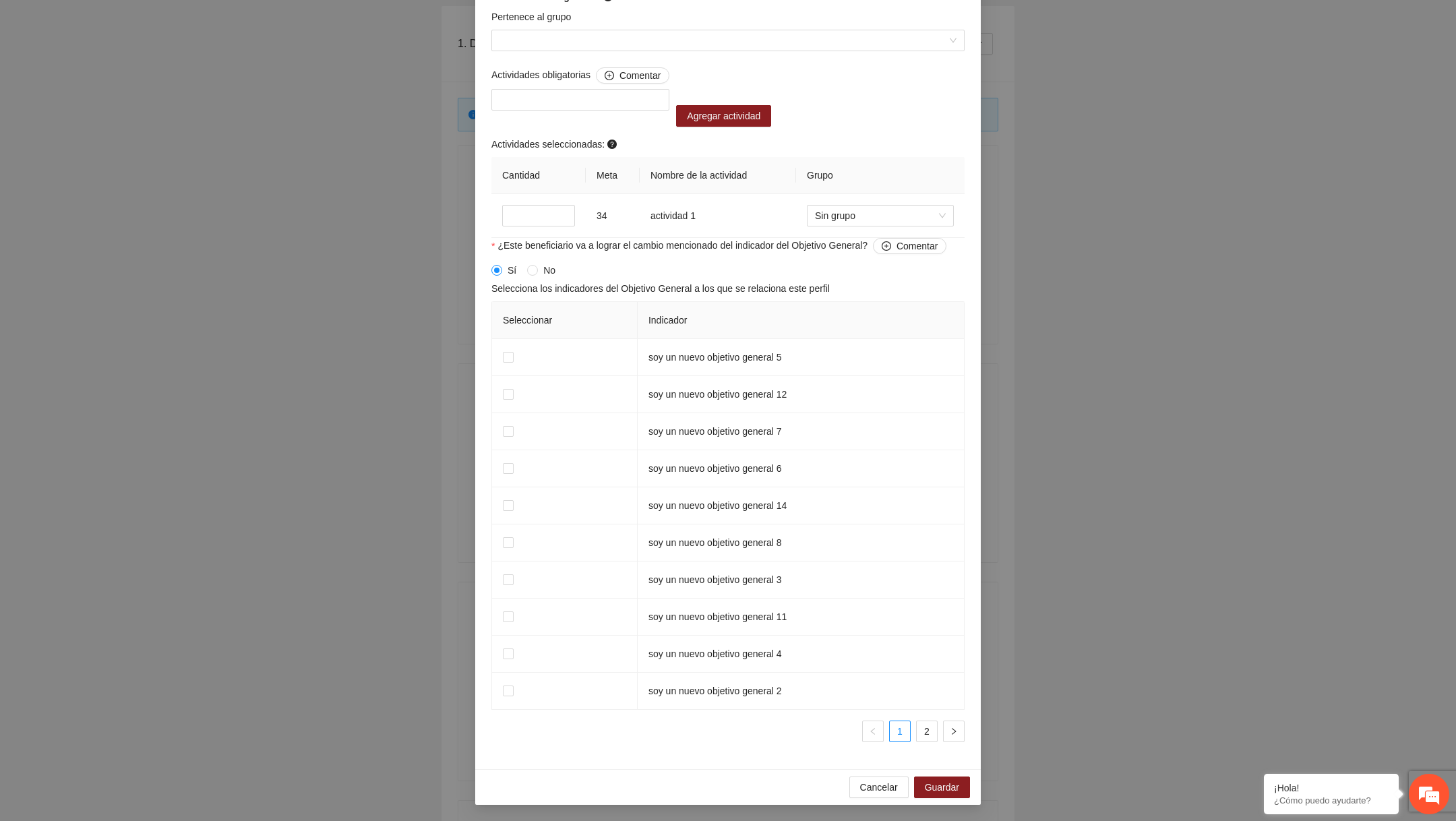
click at [870, 798] on div "Cancelar Guardar" at bounding box center [728, 787] width 505 height 36
click at [870, 788] on span "Cancelar" at bounding box center [879, 787] width 37 height 15
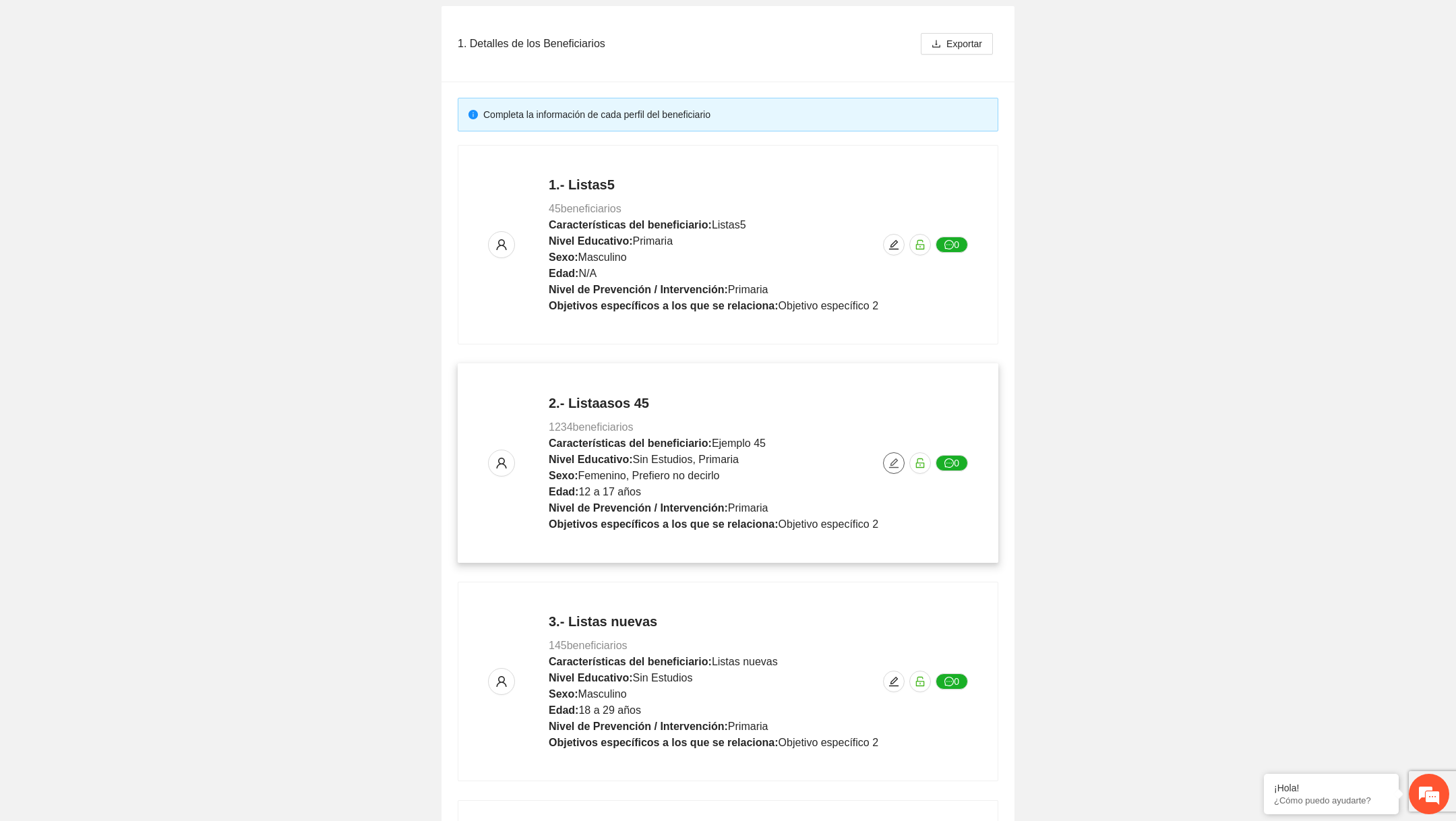
scroll to position [0, 0]
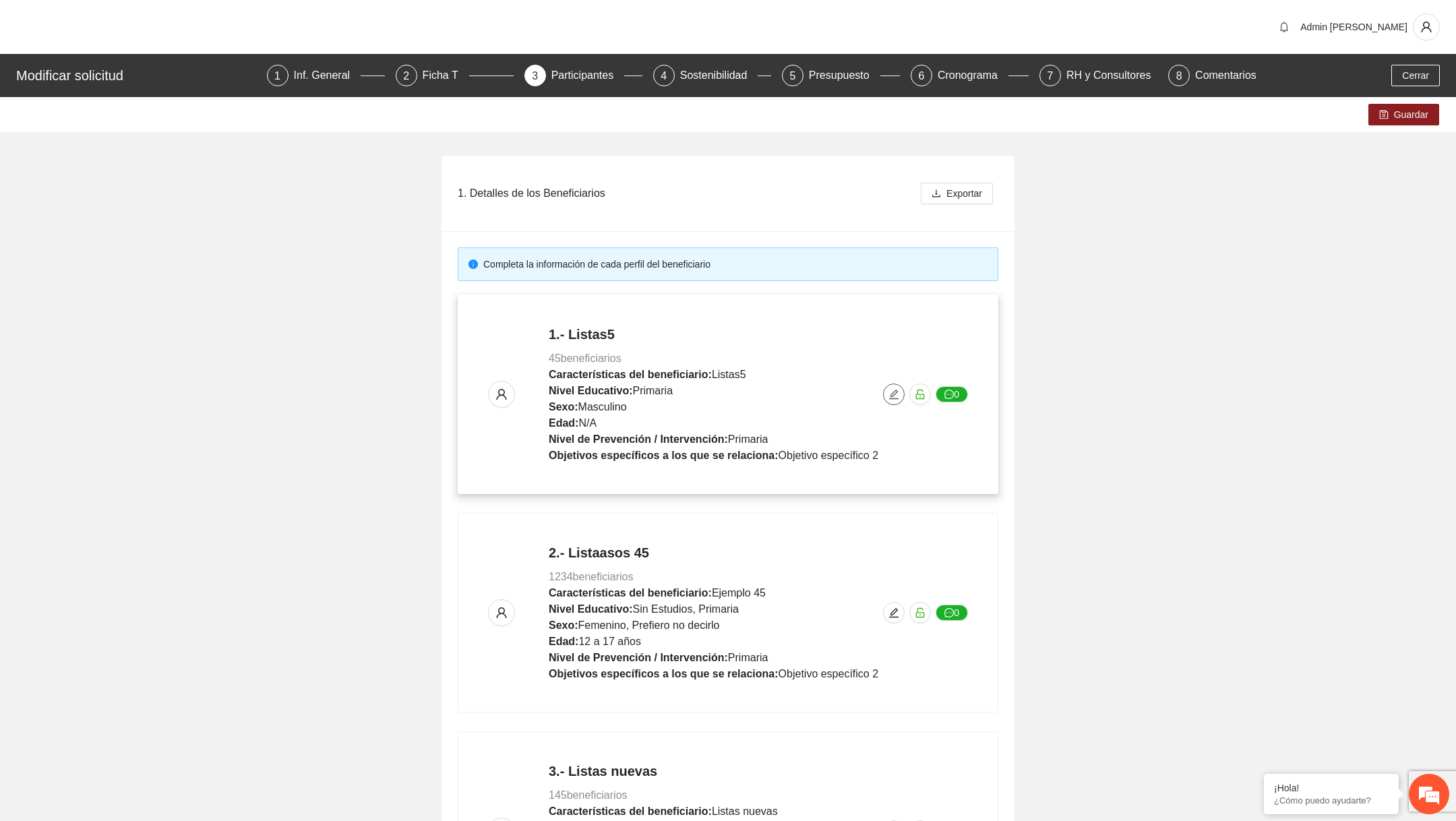
click at [895, 395] on icon "edit" at bounding box center [894, 394] width 11 height 11
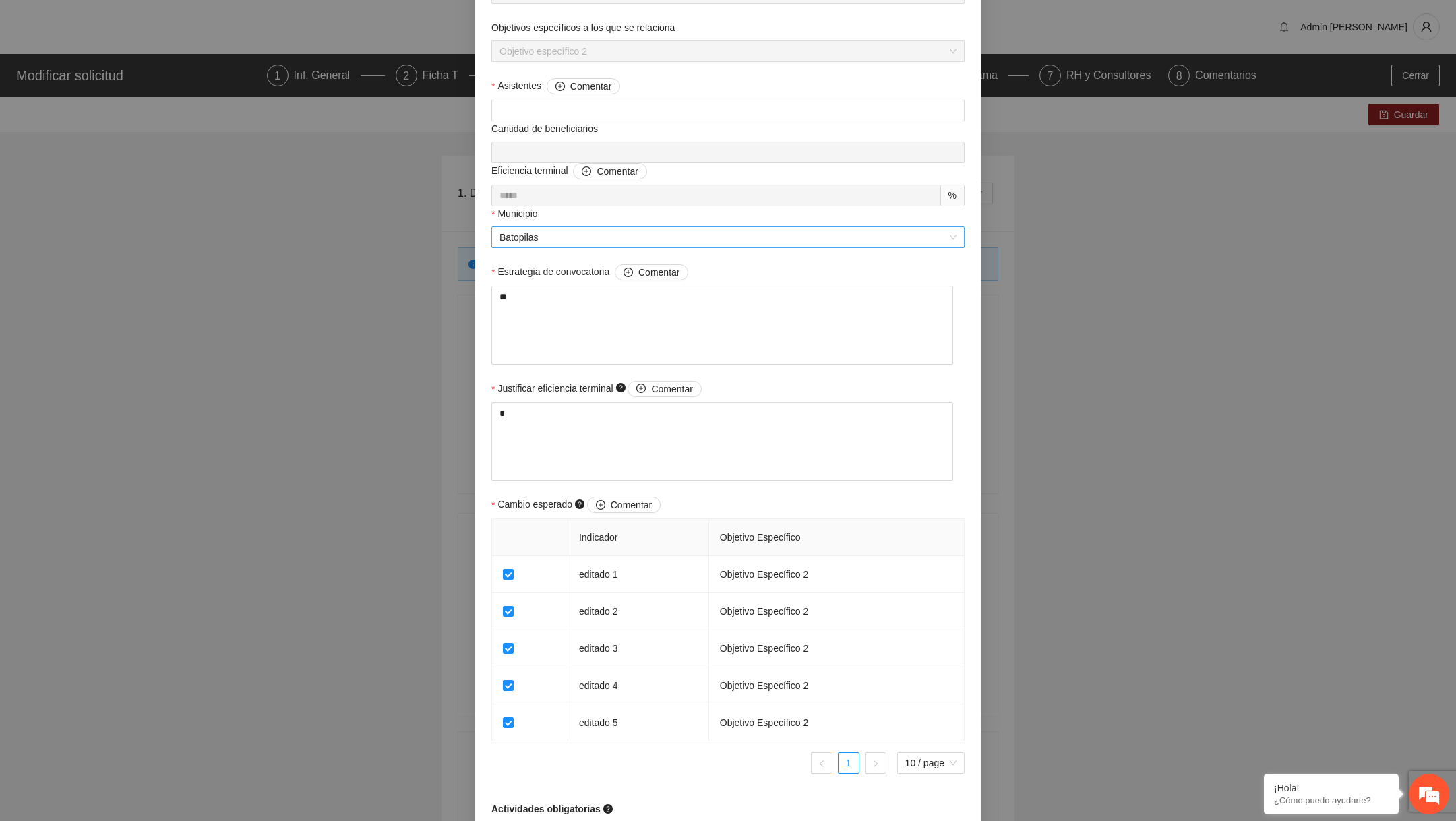
scroll to position [821, 0]
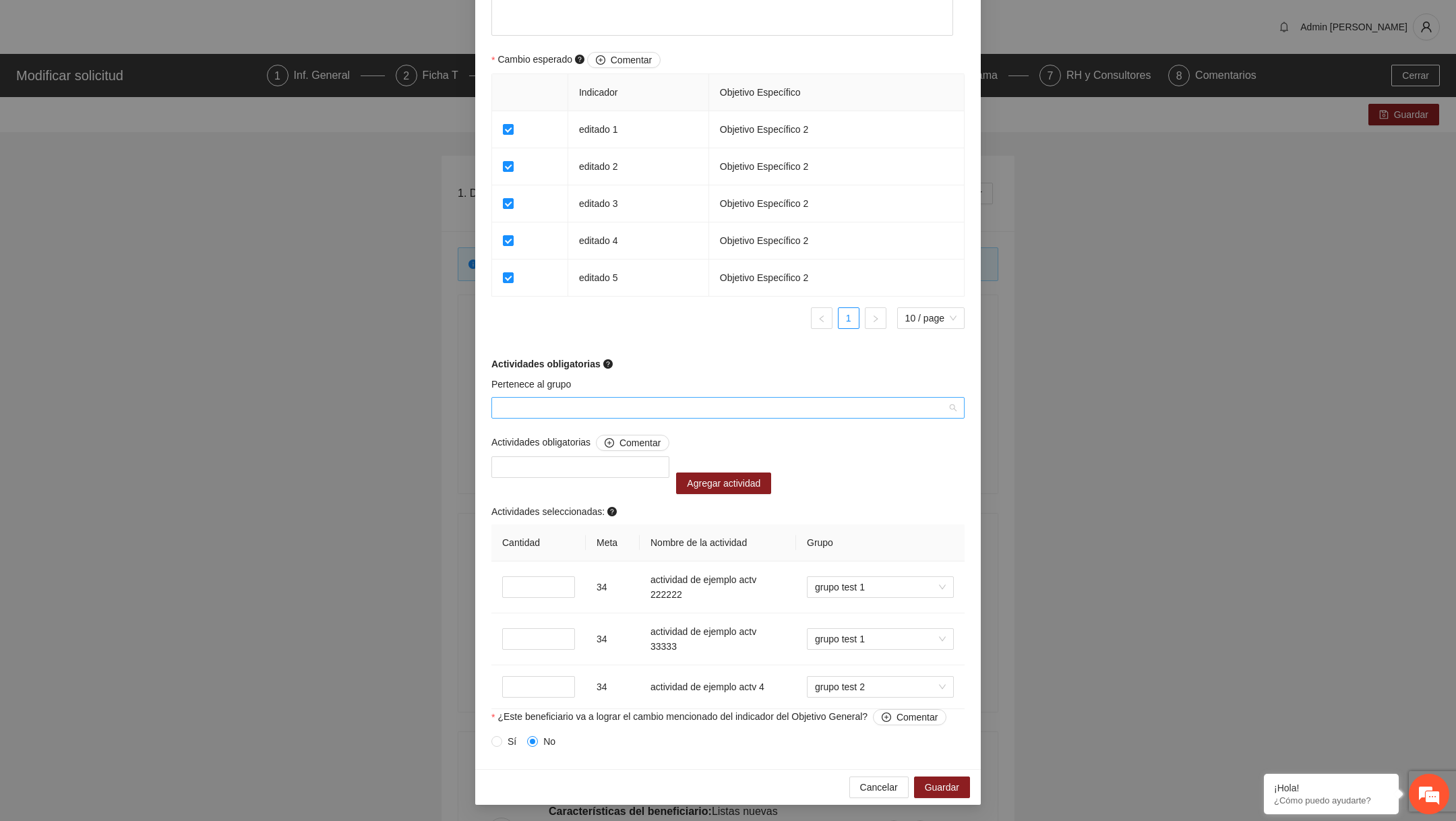
click at [745, 413] on input "Pertenece al grupo" at bounding box center [723, 408] width 447 height 20
click at [711, 368] on div "Actividades obligatorias" at bounding box center [728, 364] width 473 height 15
click at [620, 399] on input "Pertenece al grupo" at bounding box center [723, 408] width 447 height 20
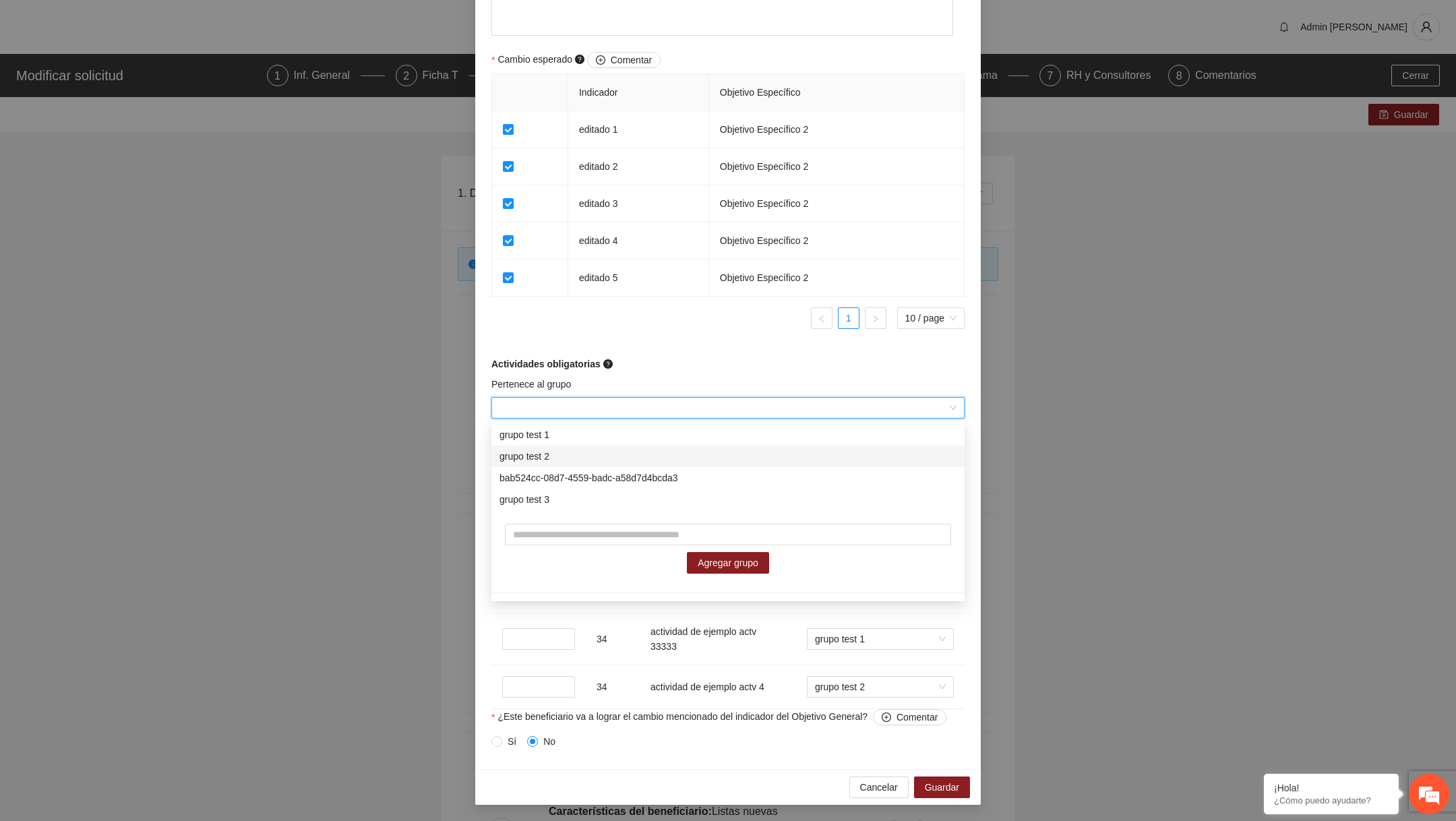
click at [347, 534] on div "Editar beneficiario Perfil del beneficiario Listas5 Sexo Masculino Rango de eda…" at bounding box center [728, 410] width 1456 height 821
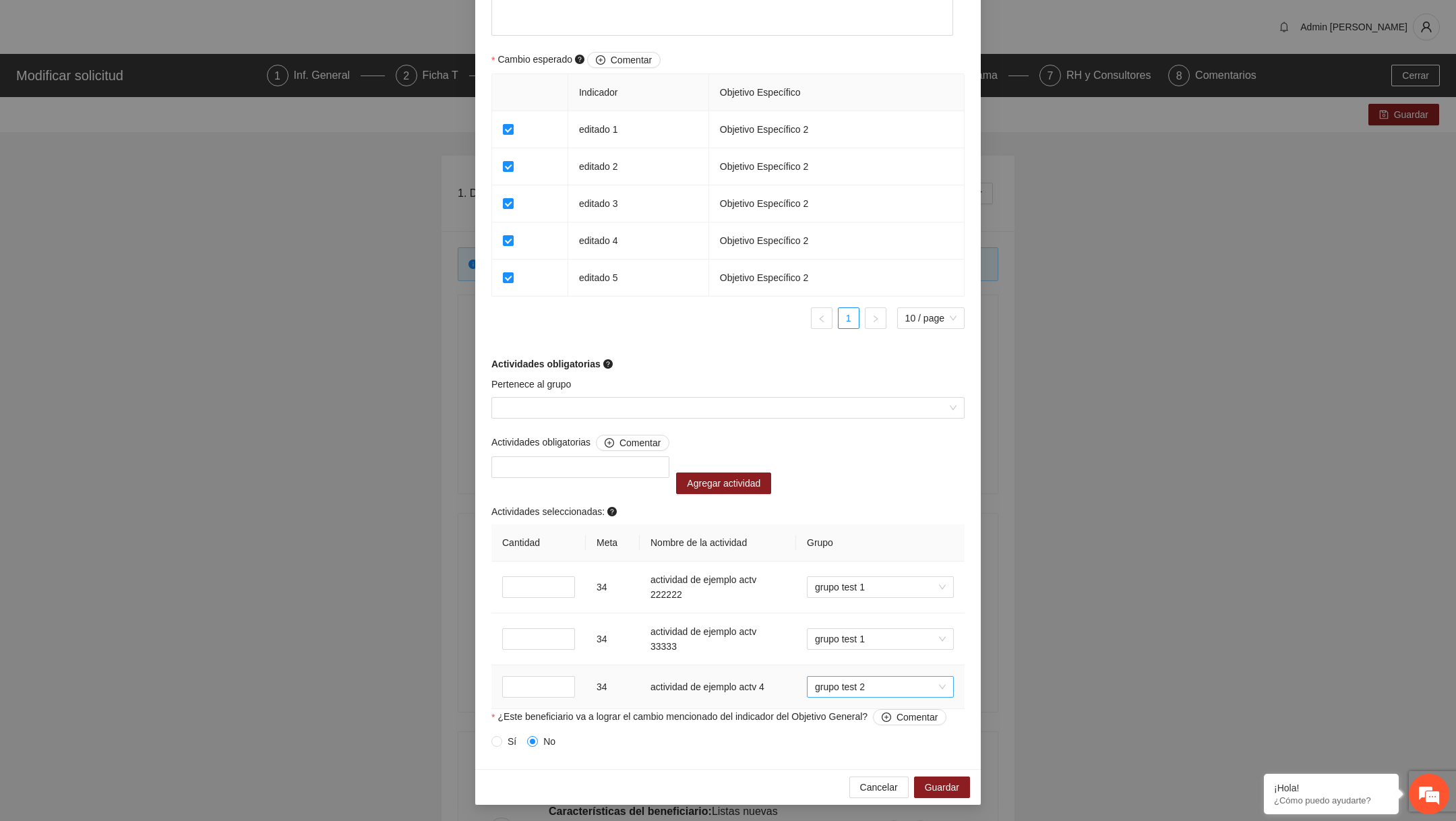
click at [915, 698] on div "grupo test 2" at bounding box center [880, 687] width 147 height 22
click at [625, 469] on div at bounding box center [580, 467] width 172 height 16
click at [764, 470] on div "Actividades obligatorias Comentar Agregar actividad Actividades seleccionadas: …" at bounding box center [728, 572] width 480 height 275
click at [883, 783] on span "Cancelar" at bounding box center [879, 787] width 37 height 15
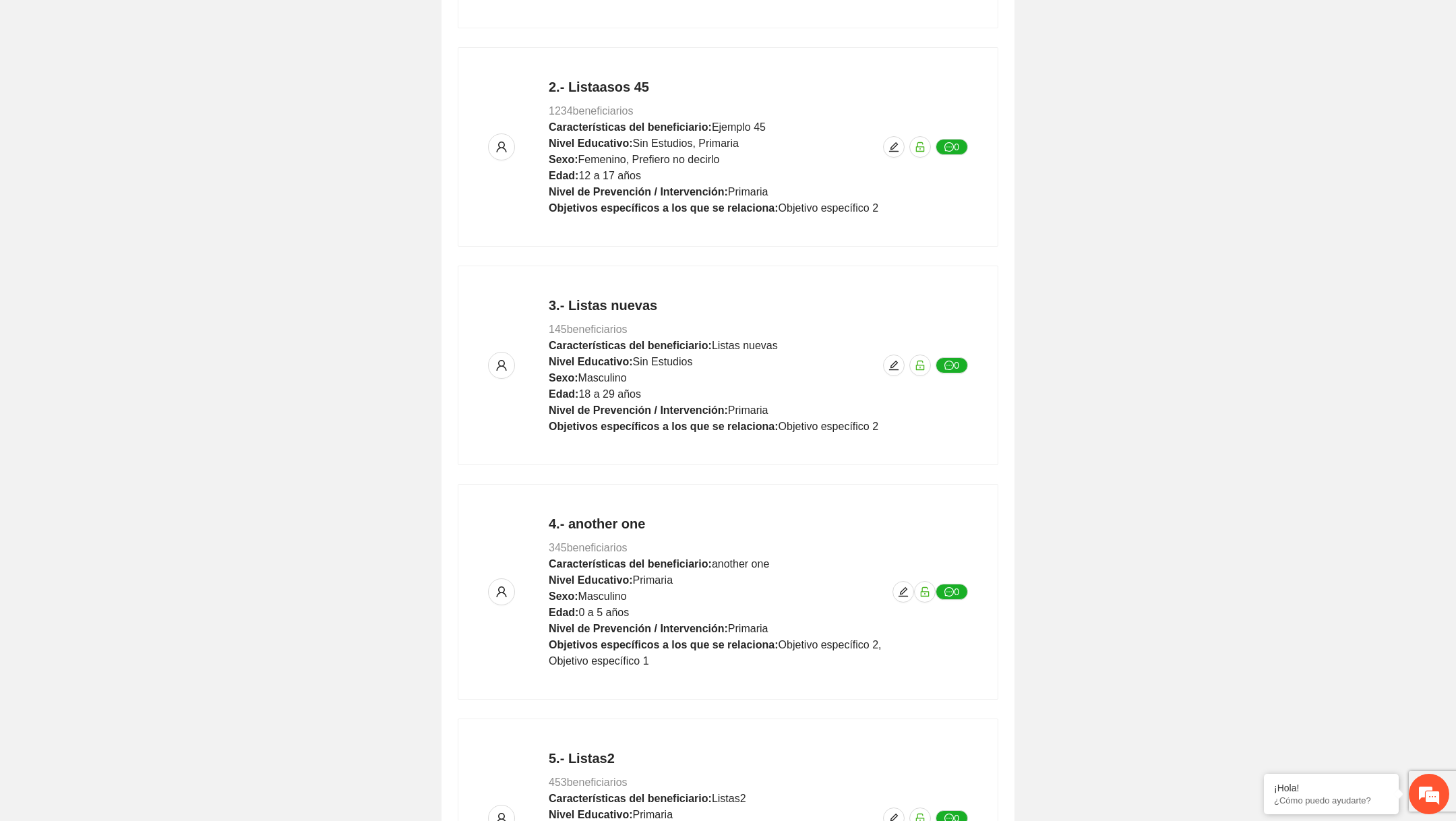
scroll to position [657, 0]
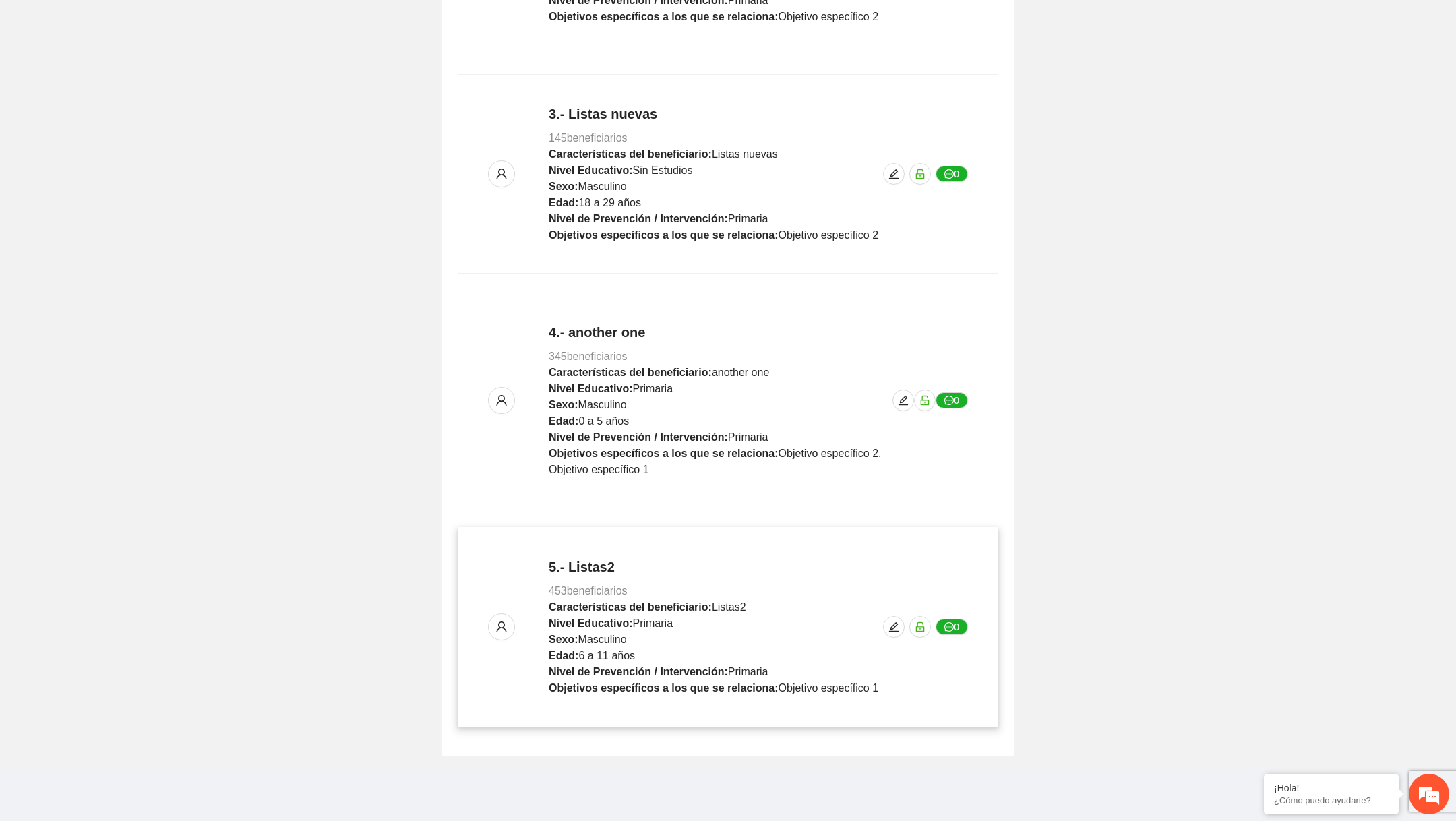
click at [907, 620] on div "5.- Listas2 453 beneficiarios Características del beneficiario: Listas2 Nivel E…" at bounding box center [728, 627] width 480 height 139
click at [904, 624] on span "edit" at bounding box center [894, 627] width 20 height 11
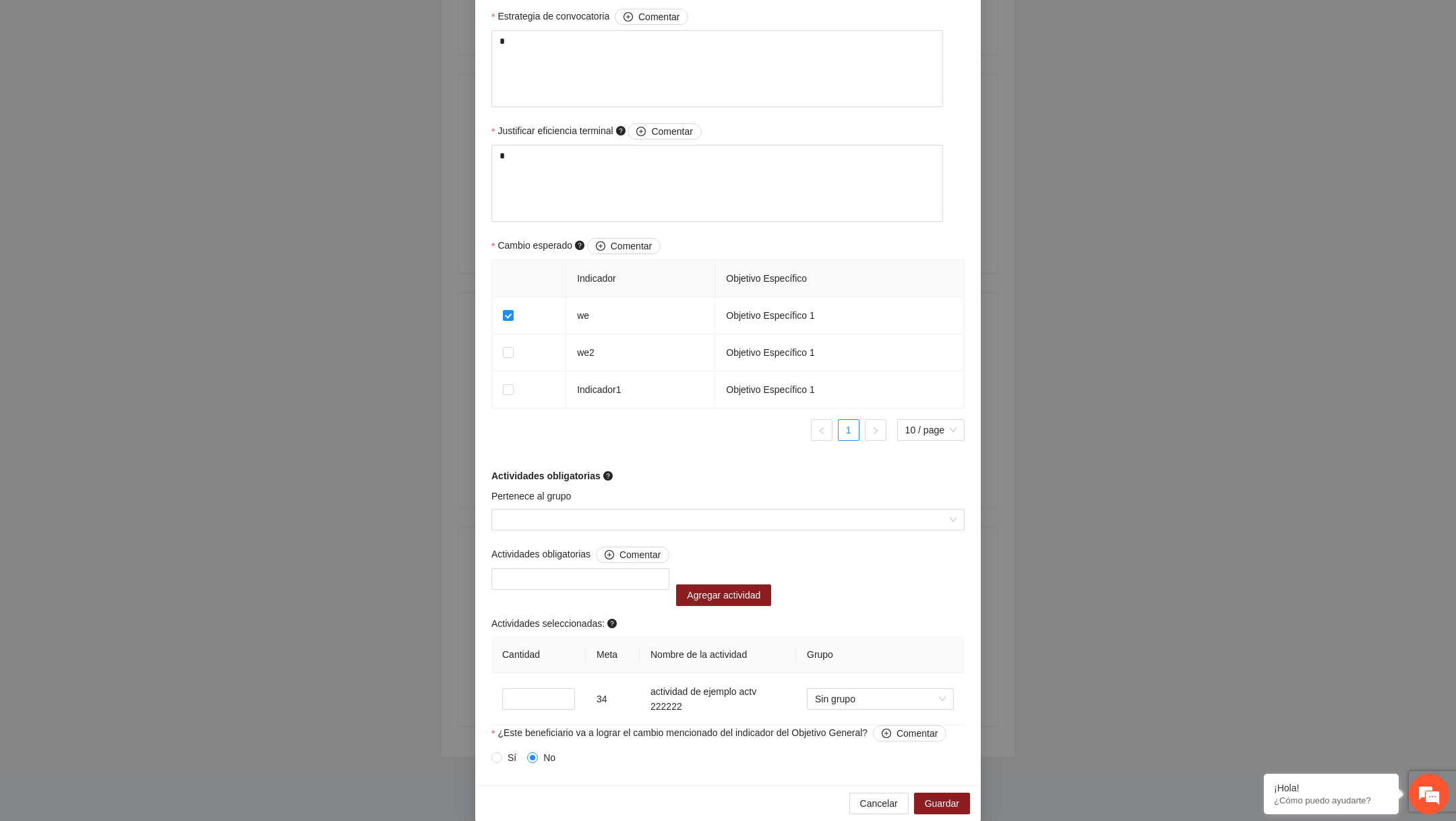
scroll to position [652, 0]
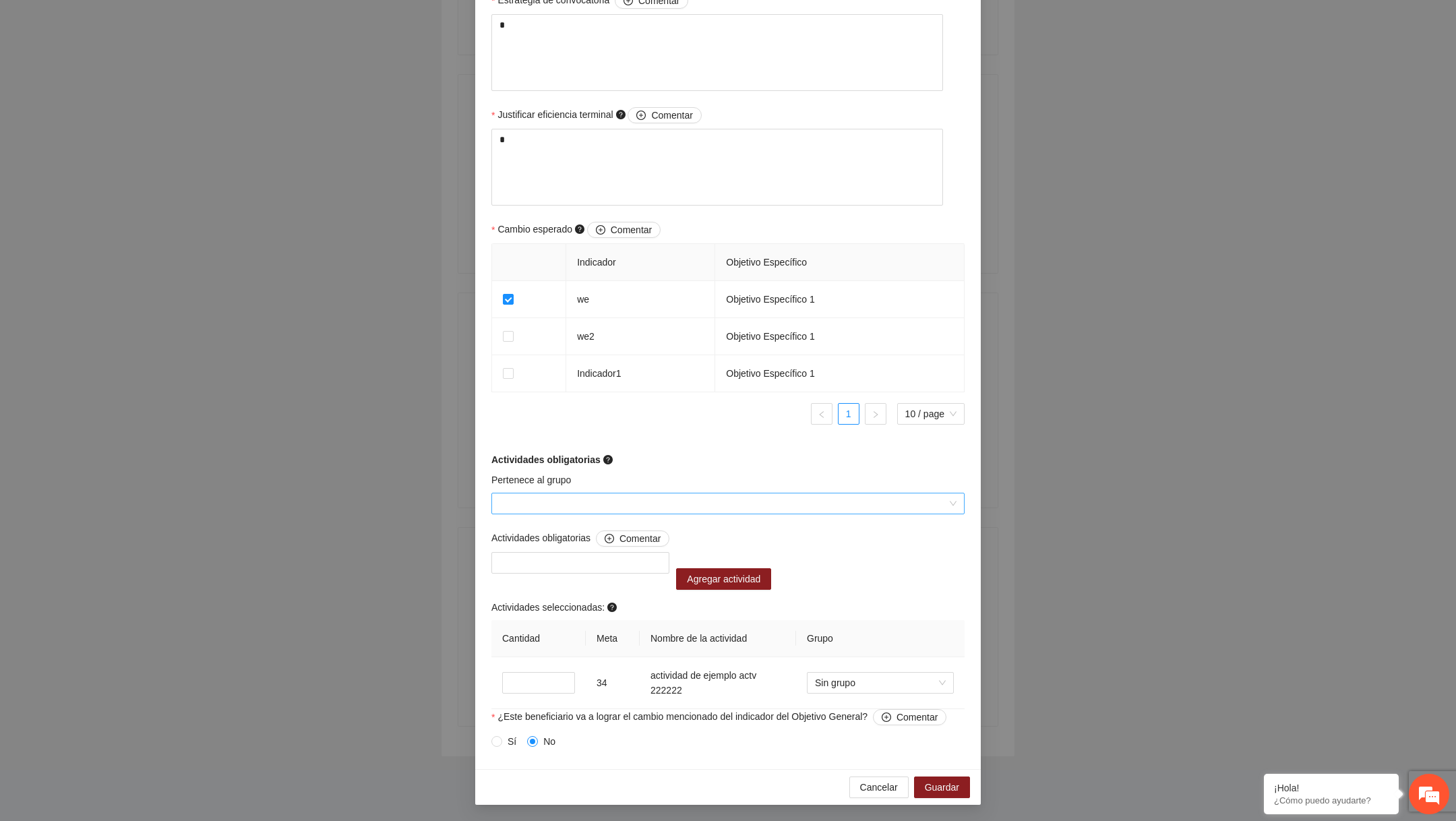
click at [567, 505] on input "Pertenece al grupo" at bounding box center [723, 503] width 447 height 20
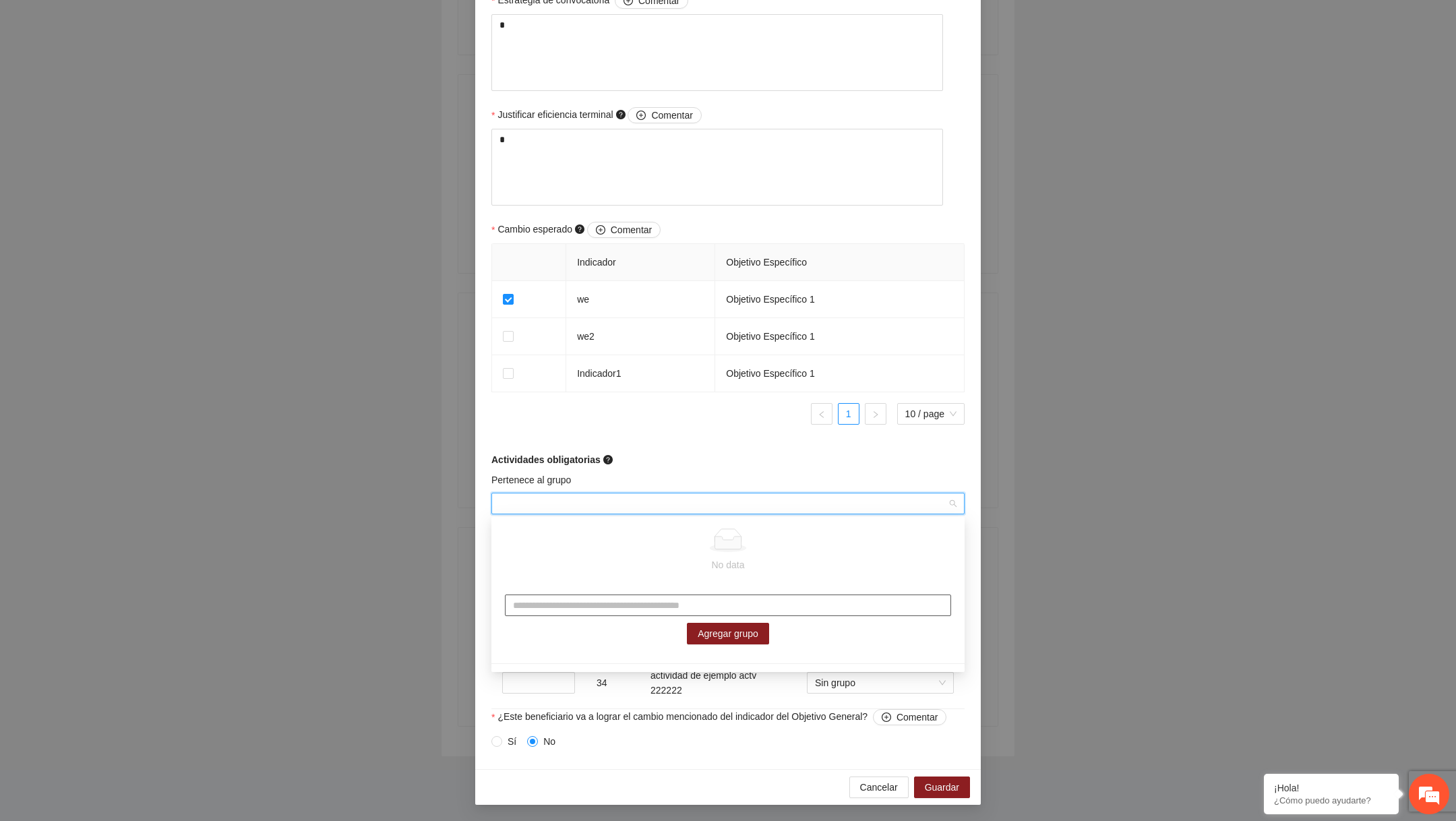
click at [553, 603] on input "text" at bounding box center [728, 605] width 446 height 22
type input "**********"
click at [702, 631] on span "Agregar grupo" at bounding box center [728, 633] width 61 height 15
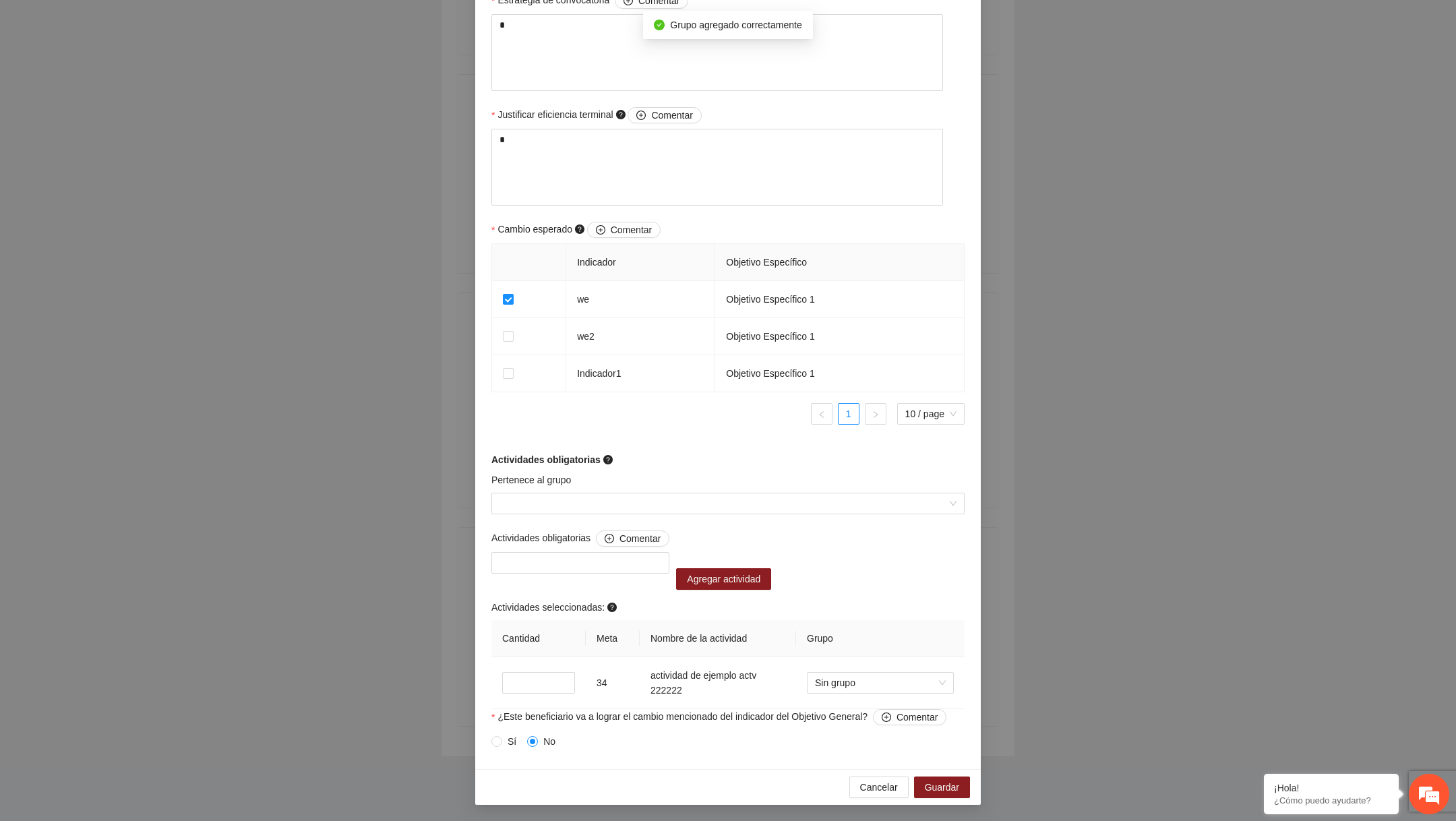
click at [696, 452] on form "Perfil del beneficiario Listas2 Sexo Masculino Rango de edad 6 a 11 años Nivel …" at bounding box center [728, 114] width 473 height 1278
click at [875, 789] on span "Cancelar" at bounding box center [879, 787] width 37 height 15
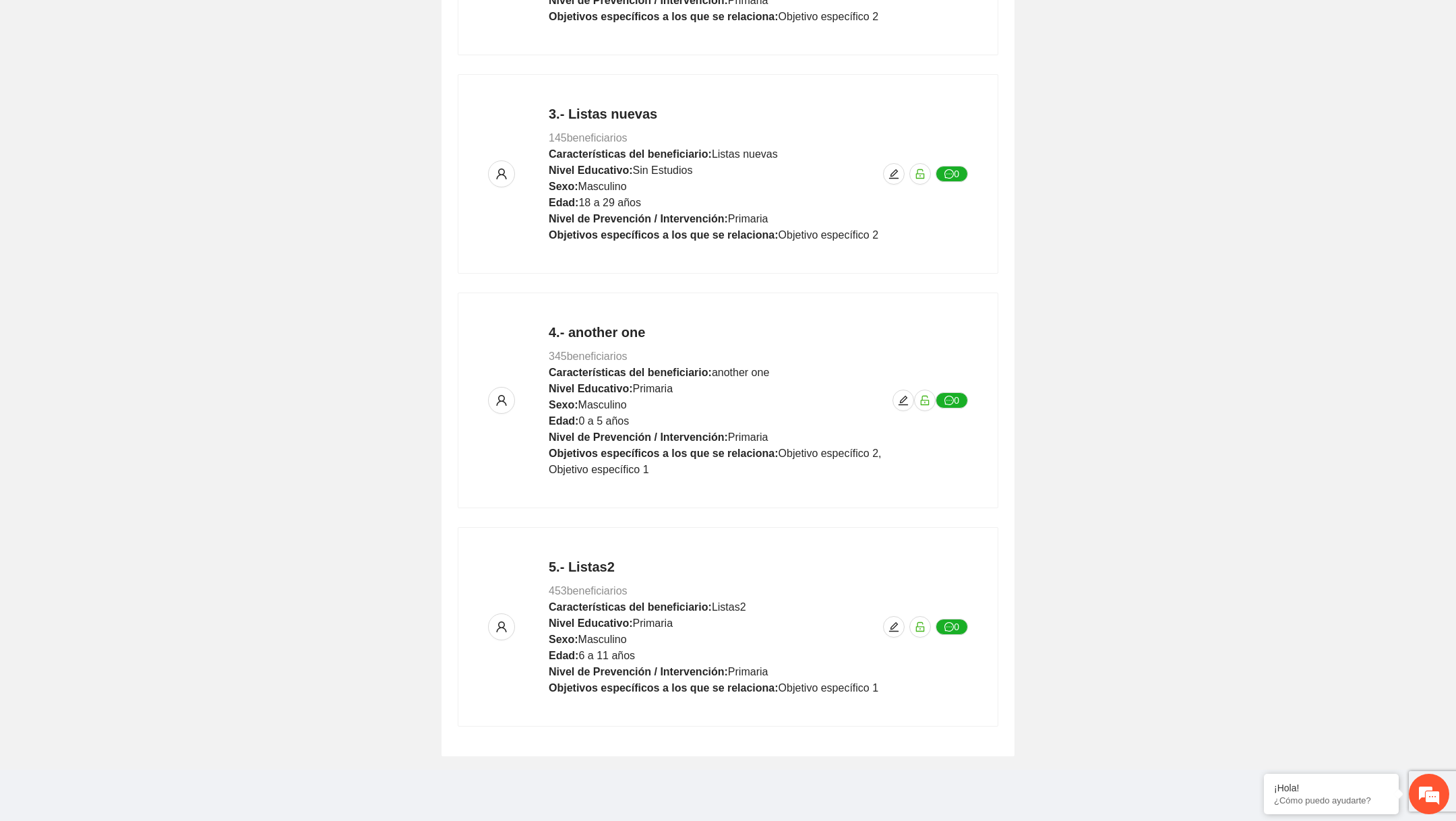
scroll to position [604, 0]
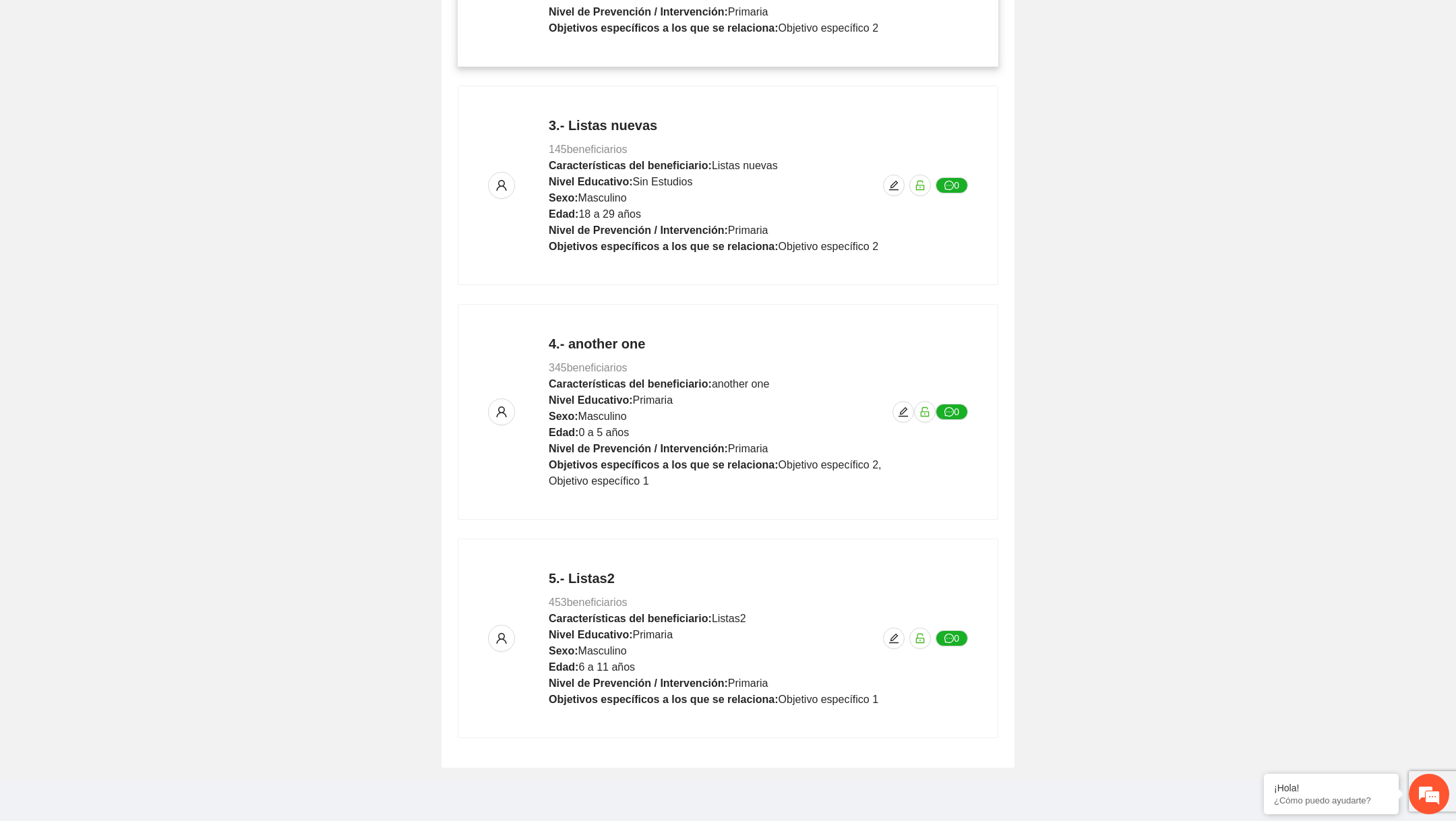
scroll to position [657, 0]
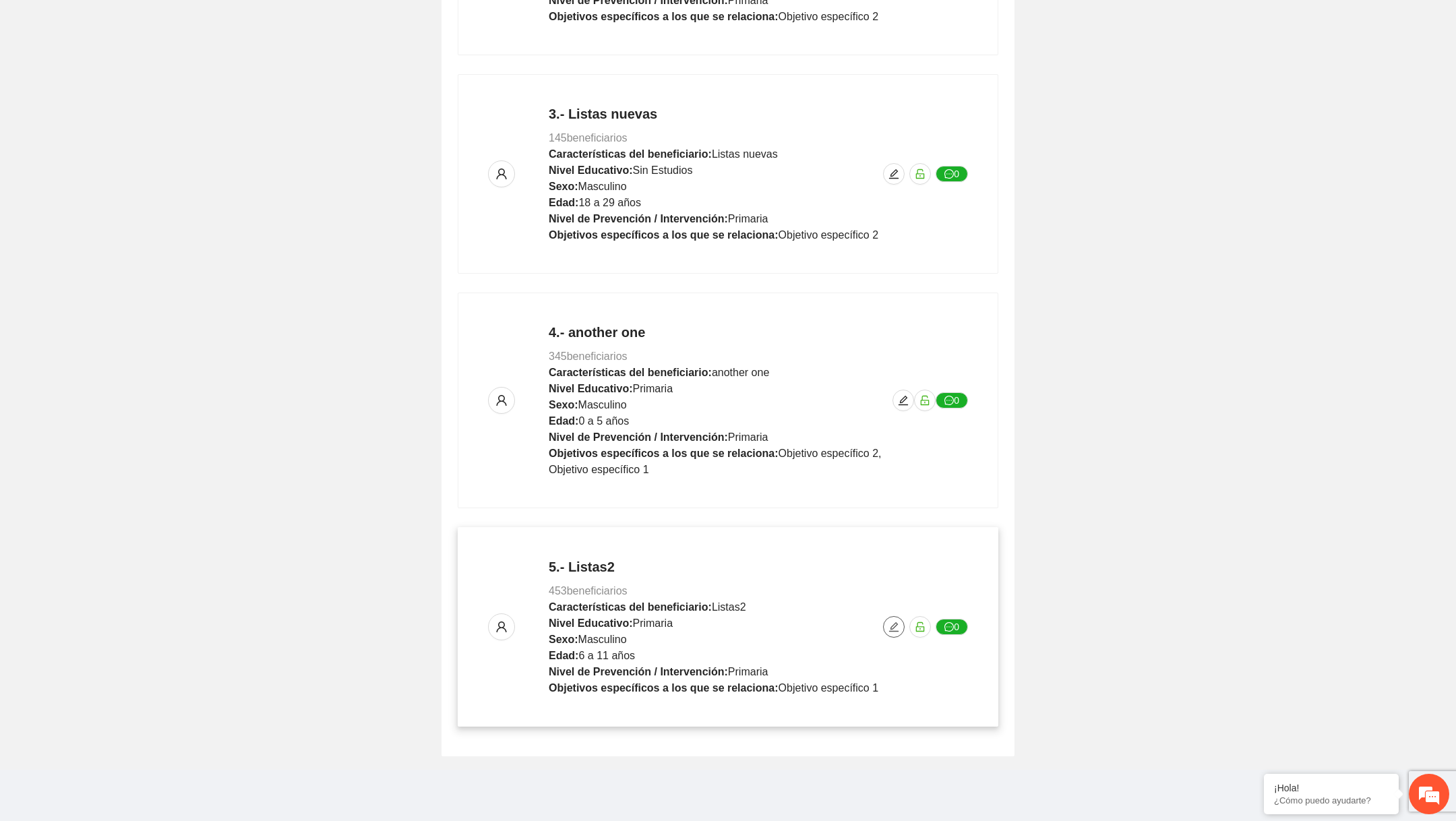
click at [892, 623] on icon "edit" at bounding box center [894, 627] width 9 height 9
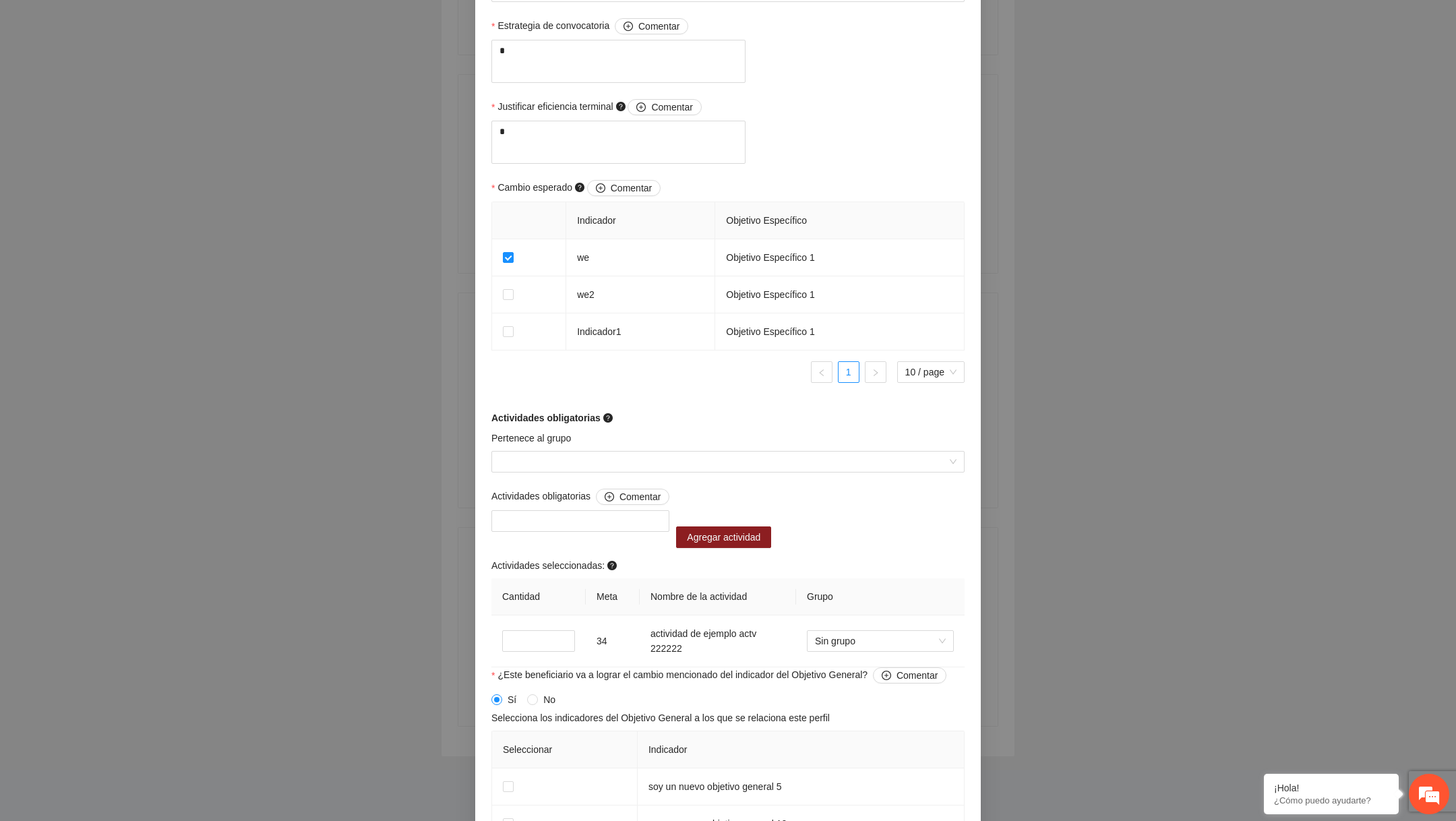
scroll to position [625, 0]
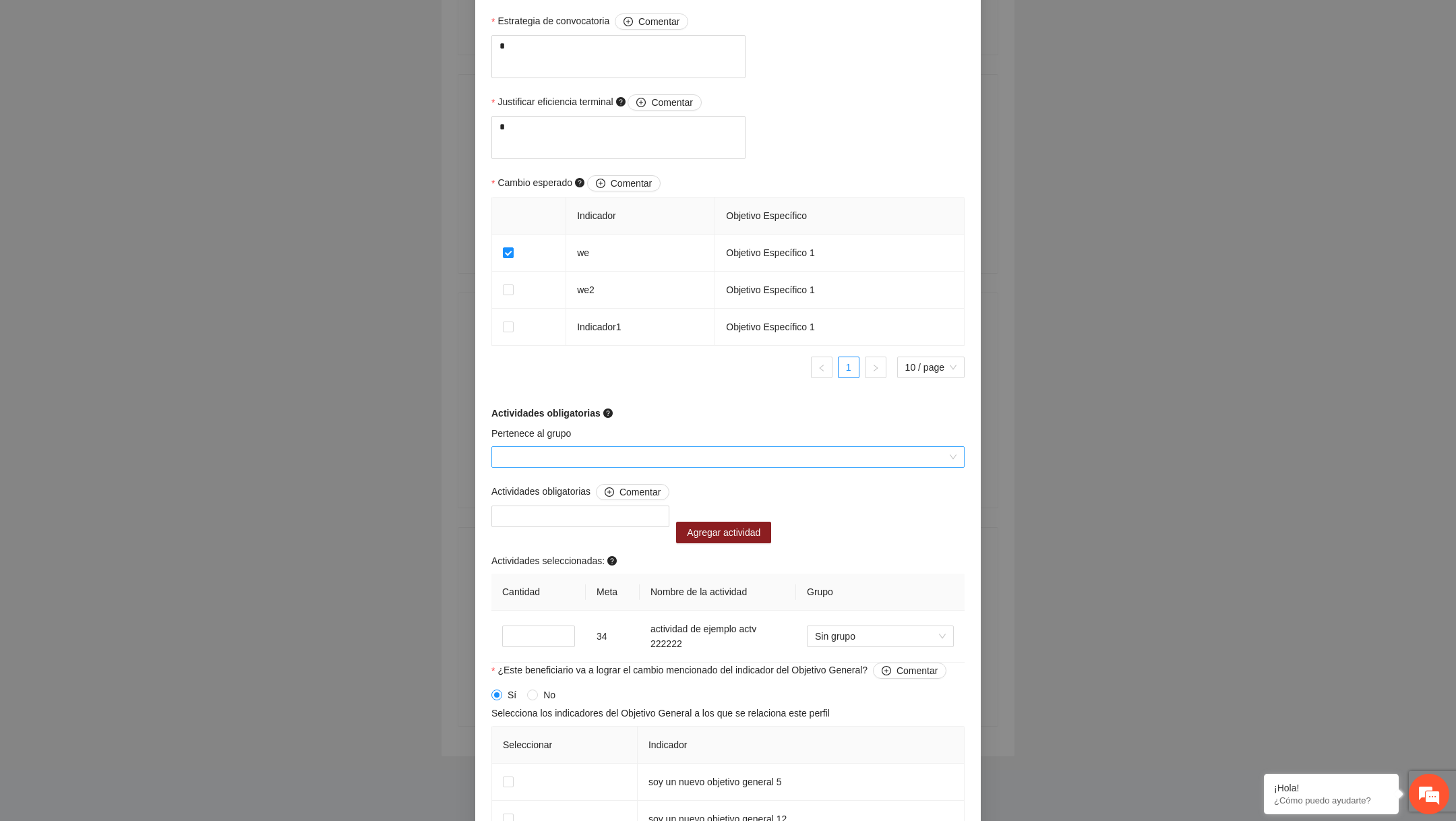
click at [641, 467] on input "Pertenece al grupo" at bounding box center [723, 457] width 447 height 20
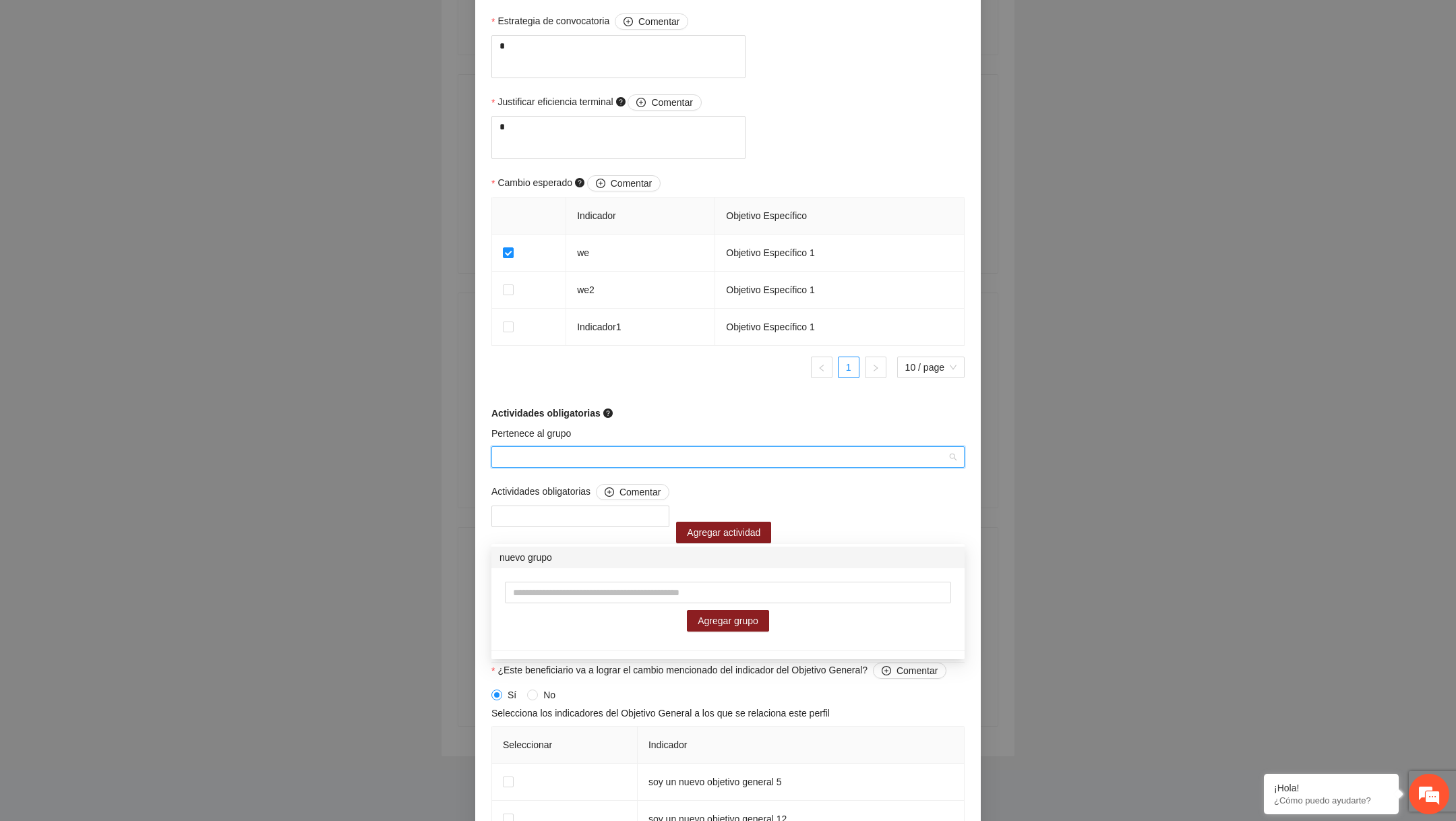
click at [613, 556] on div "nuevo grupo" at bounding box center [728, 557] width 457 height 15
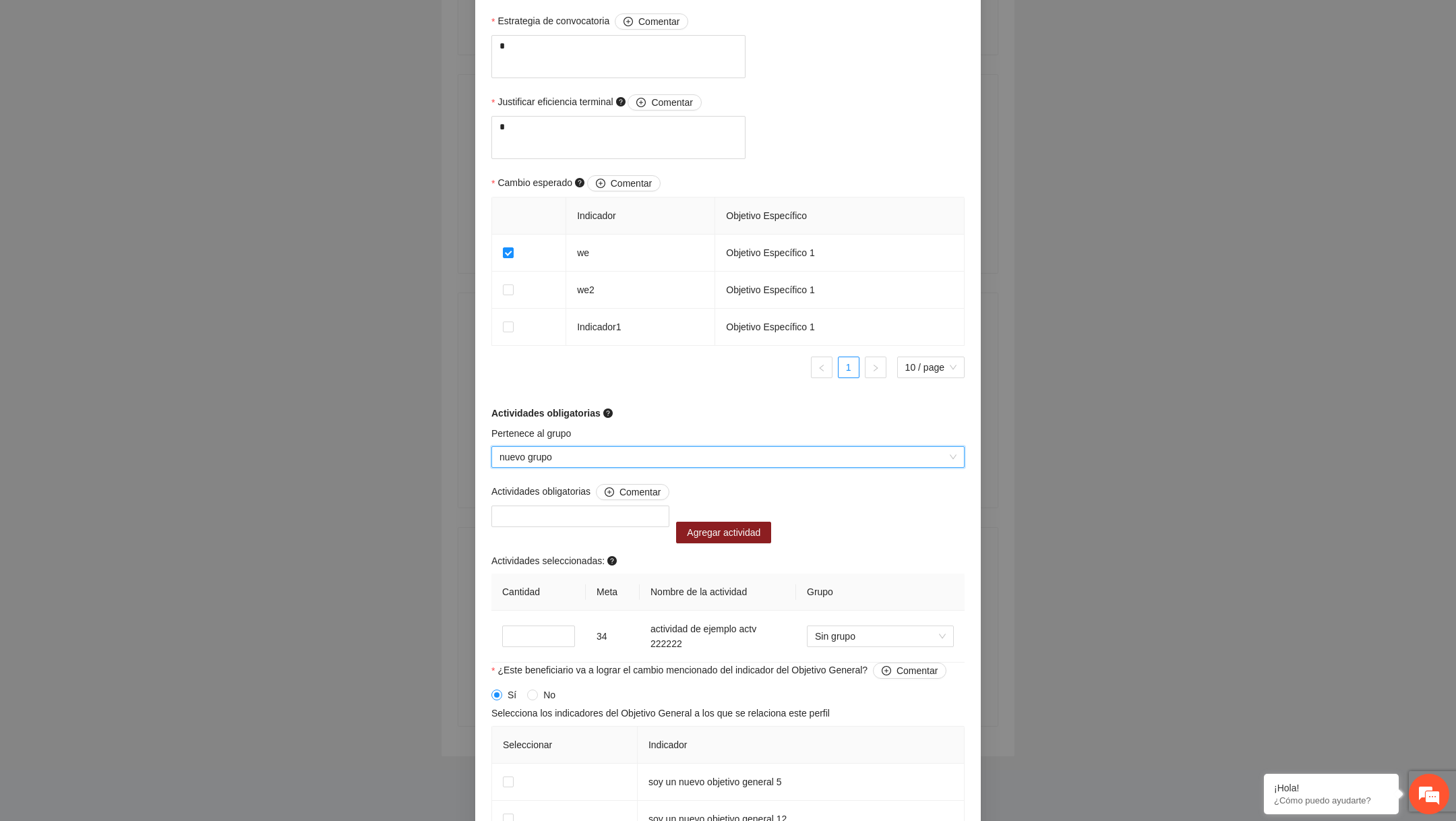
click at [595, 505] on div "Actividades obligatorias Comentar" at bounding box center [580, 495] width 178 height 22
click at [590, 505] on div "Actividades obligatorias Comentar" at bounding box center [580, 495] width 178 height 22
click at [574, 525] on div at bounding box center [580, 516] width 172 height 16
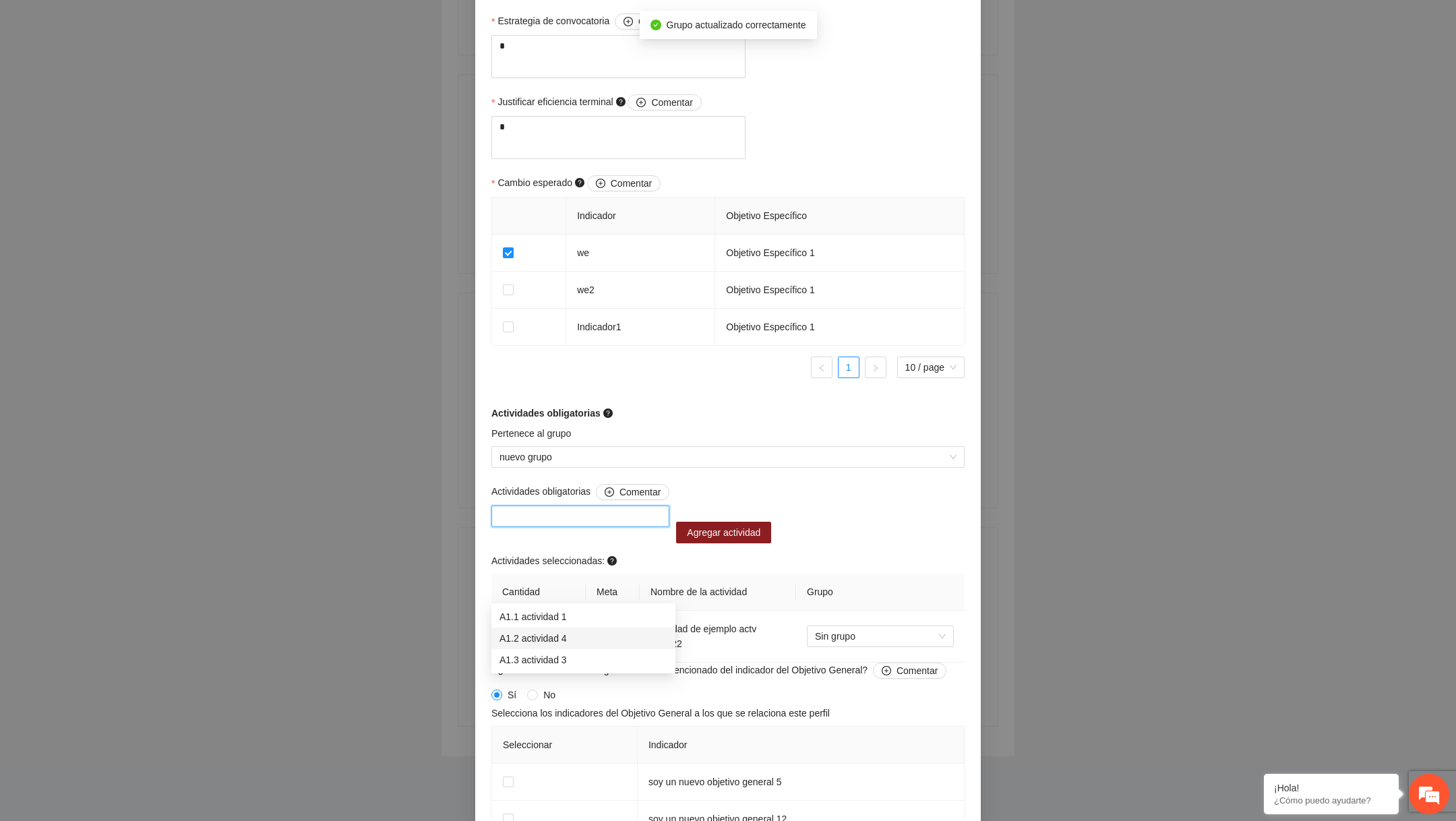
click at [553, 628] on div "A1.2 actividad 4" at bounding box center [583, 638] width 184 height 22
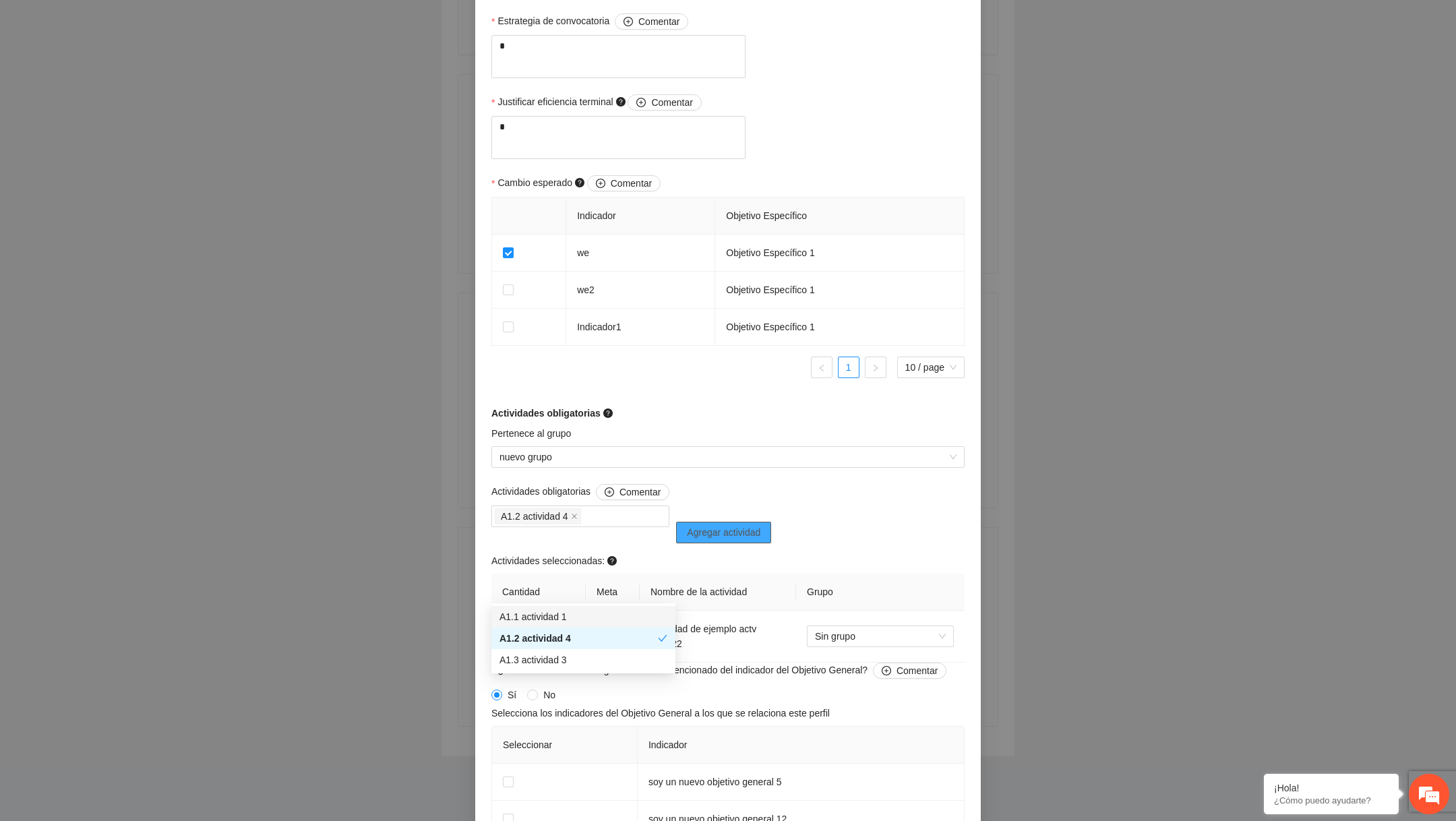
click at [732, 540] on span "Agregar actividad" at bounding box center [723, 532] width 73 height 15
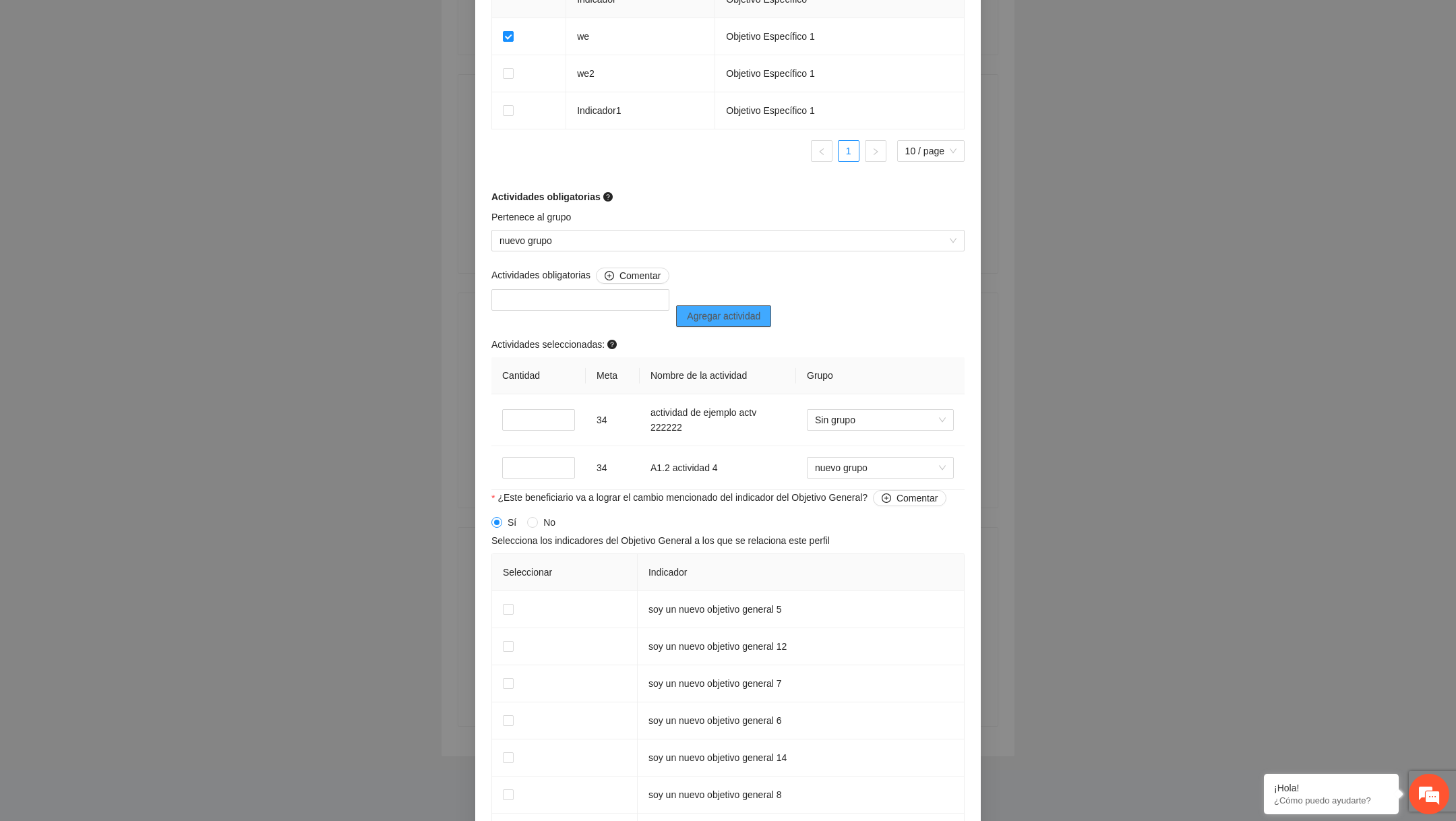
scroll to position [848, 0]
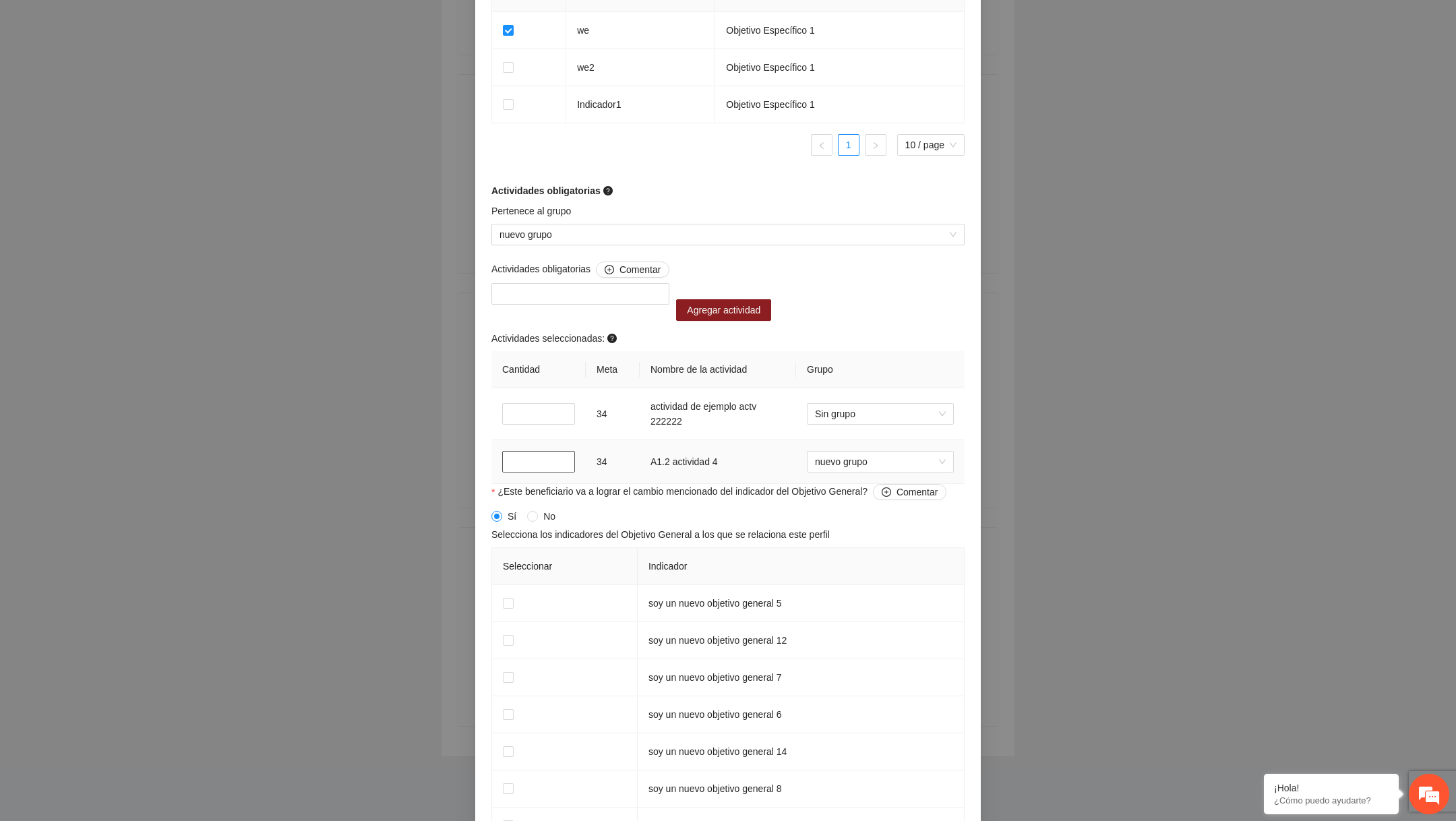
click at [517, 473] on input "*" at bounding box center [539, 462] width 73 height 22
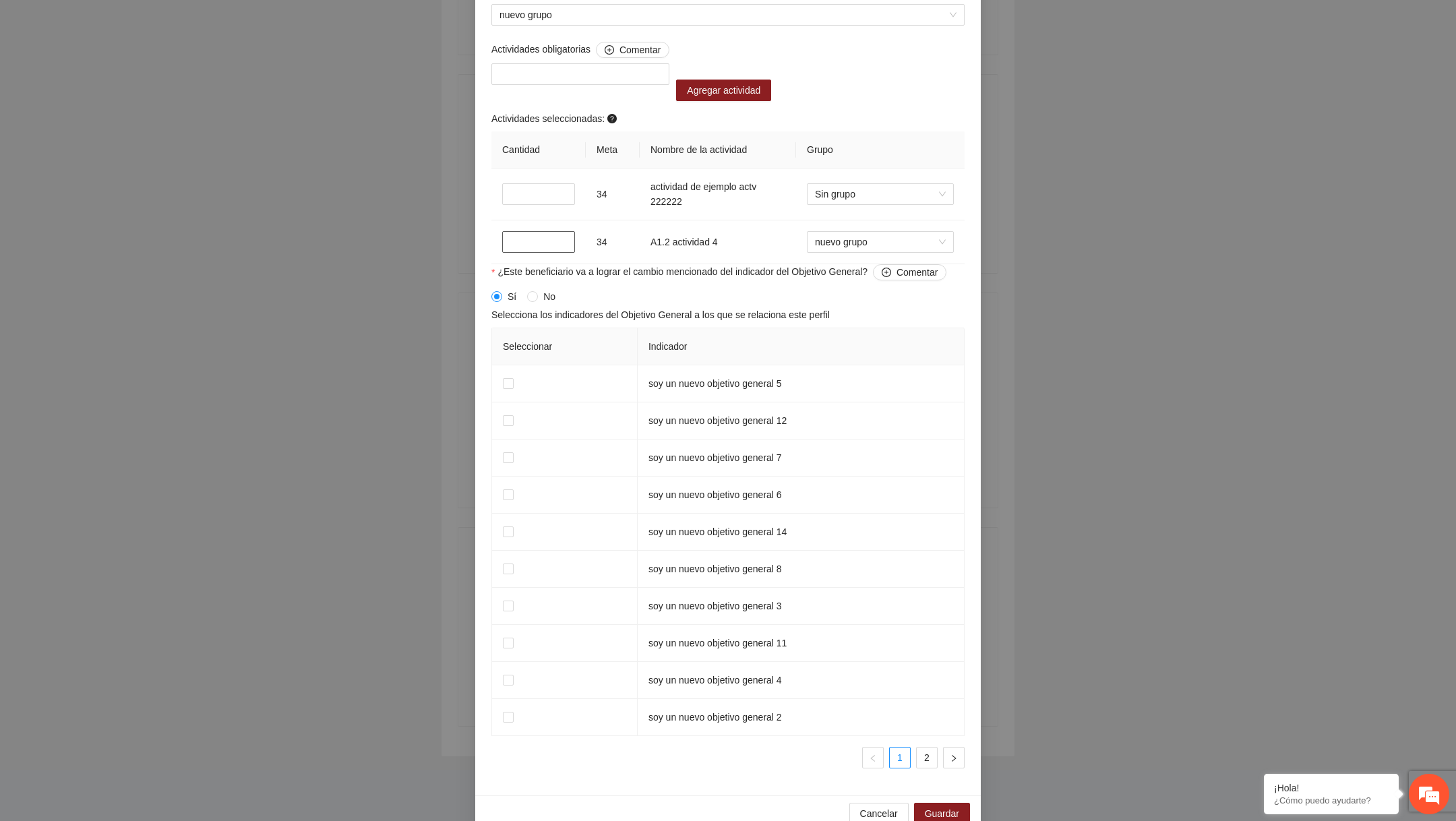
scroll to position [1166, 0]
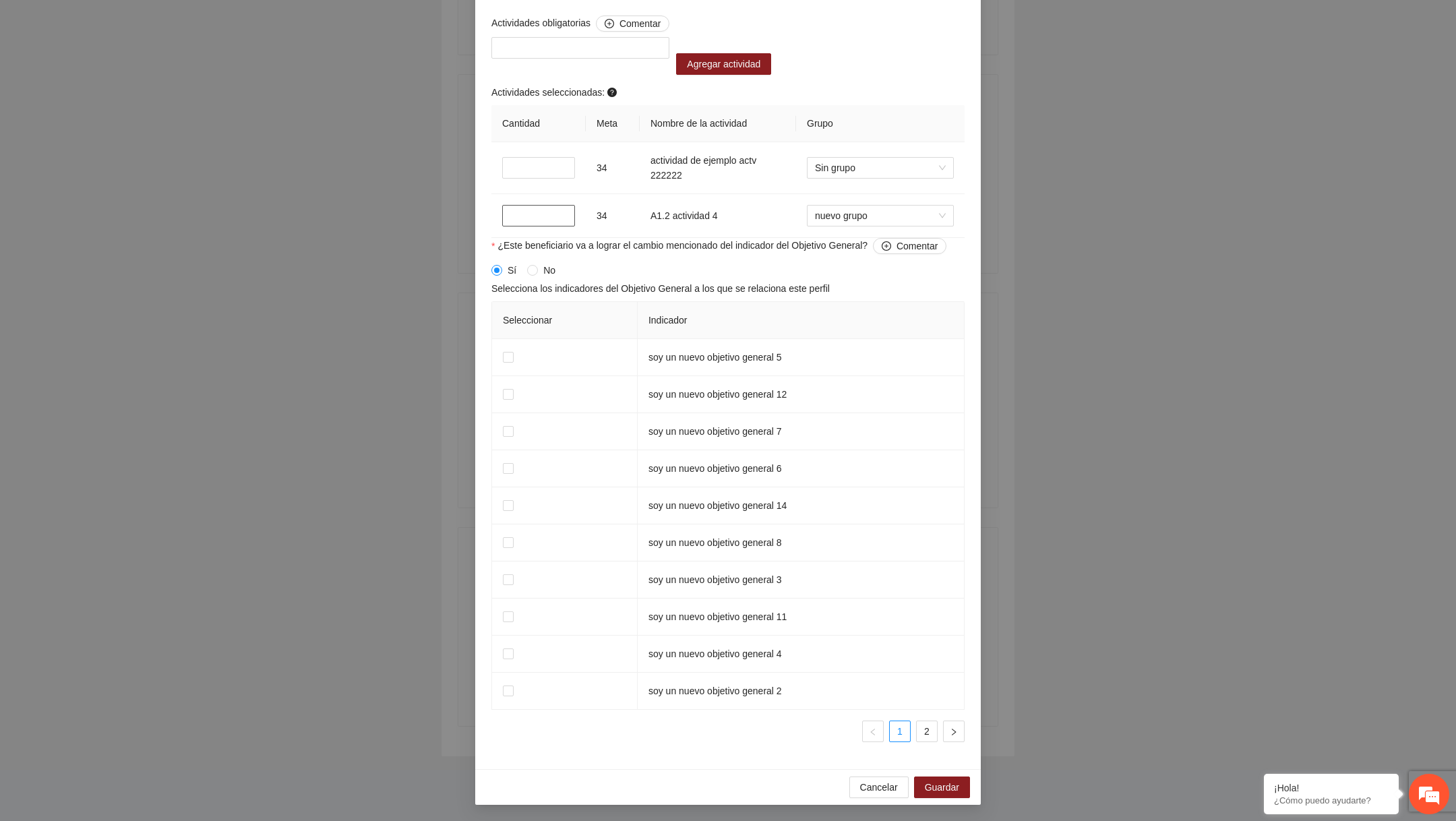
type input "**"
click at [538, 272] on span "No" at bounding box center [549, 270] width 23 height 15
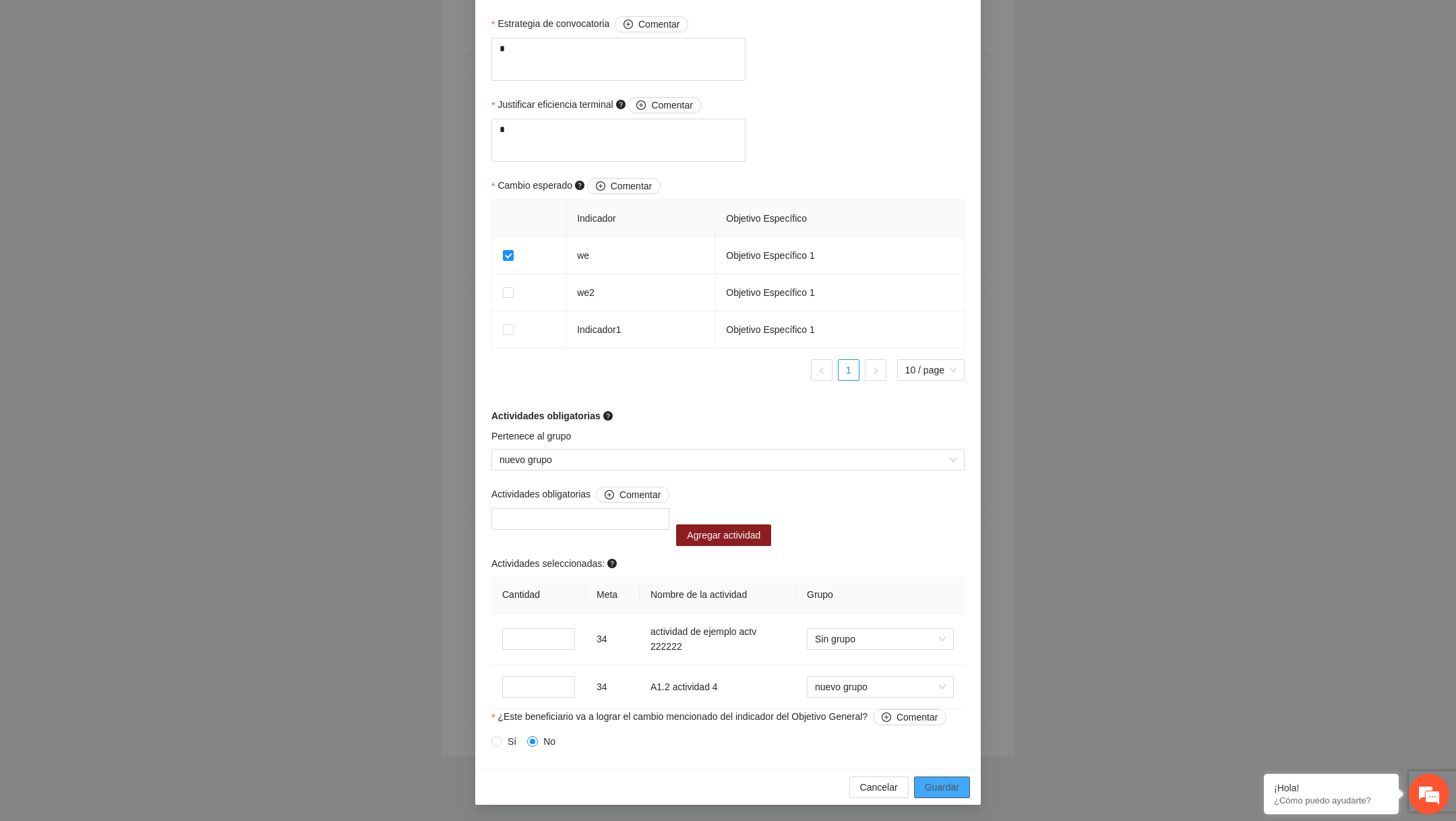
click at [943, 785] on span "Guardar" at bounding box center [941, 787] width 35 height 15
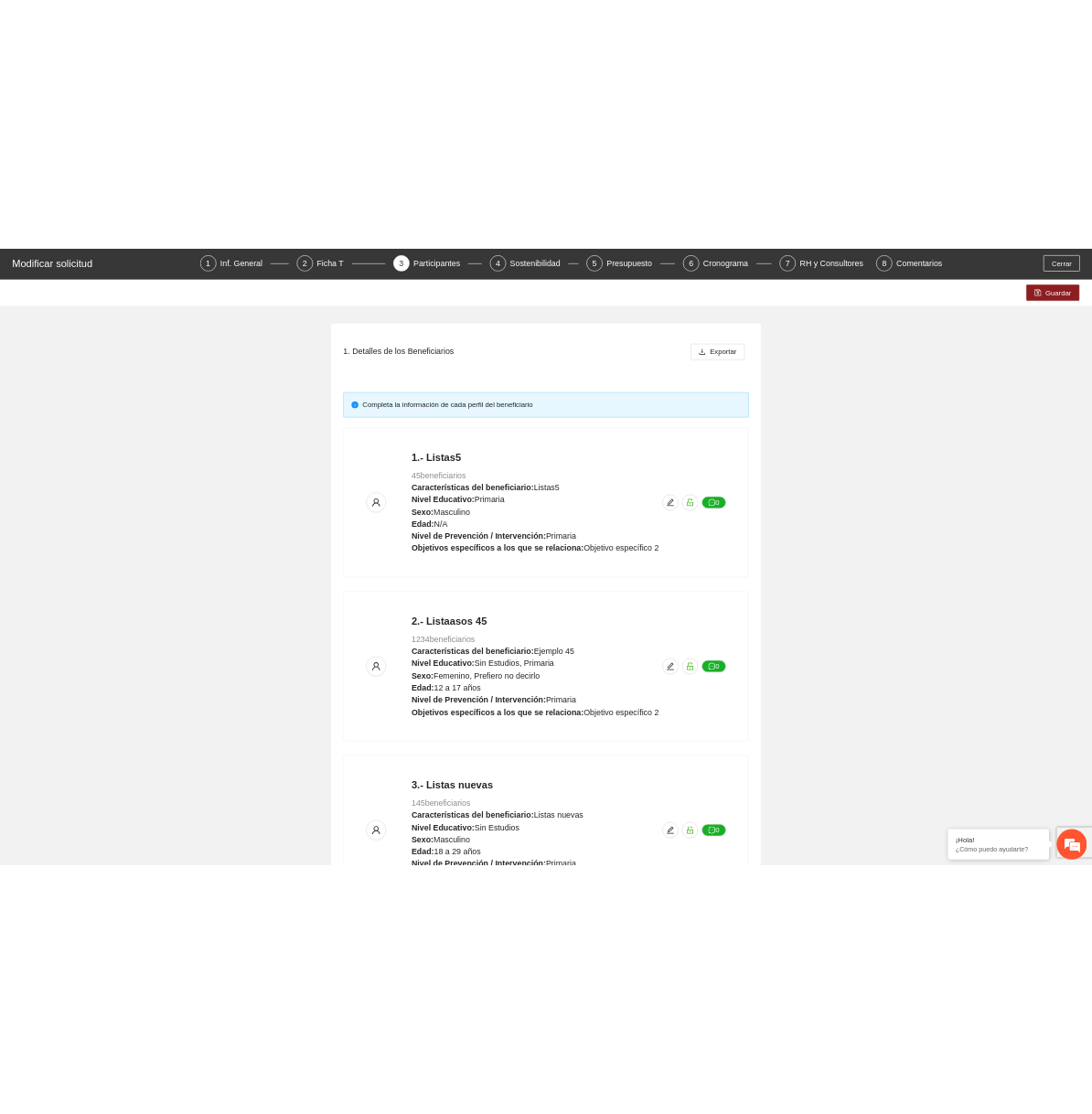
scroll to position [0, 0]
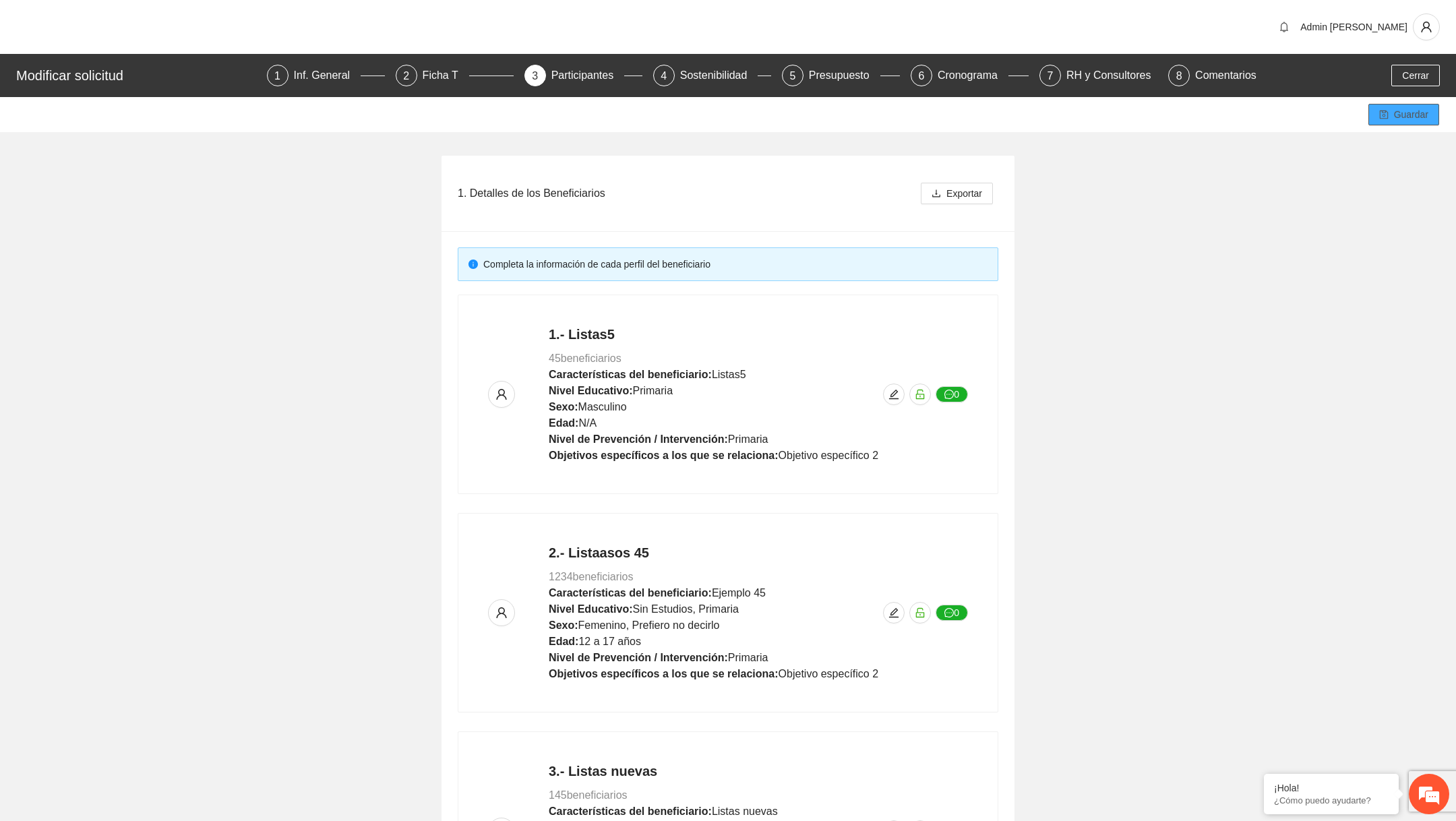
click at [1385, 115] on icon "save" at bounding box center [1383, 114] width 9 height 9
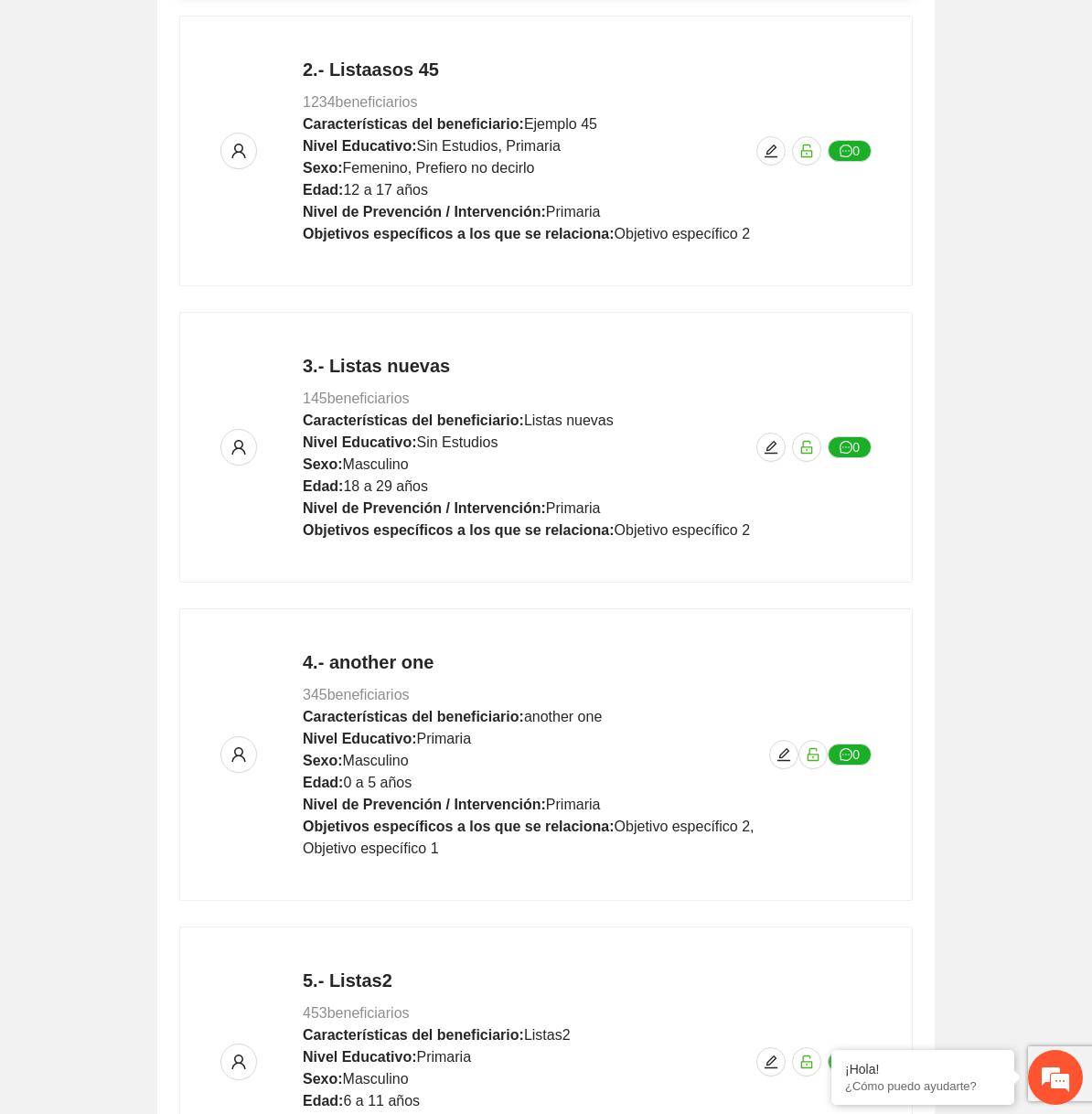
scroll to position [950, 0]
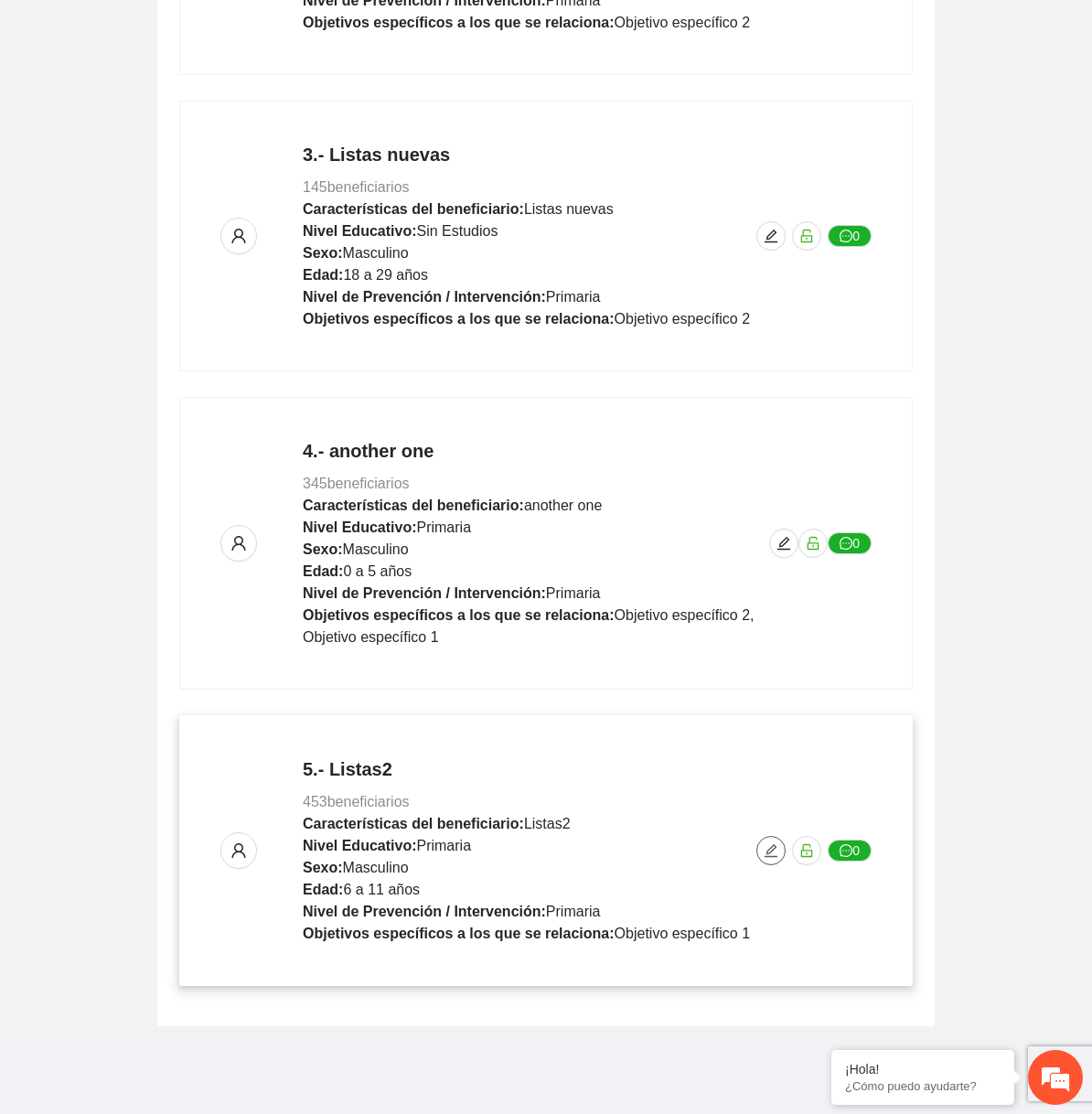
click at [769, 844] on icon "edit" at bounding box center [771, 851] width 14 height 14
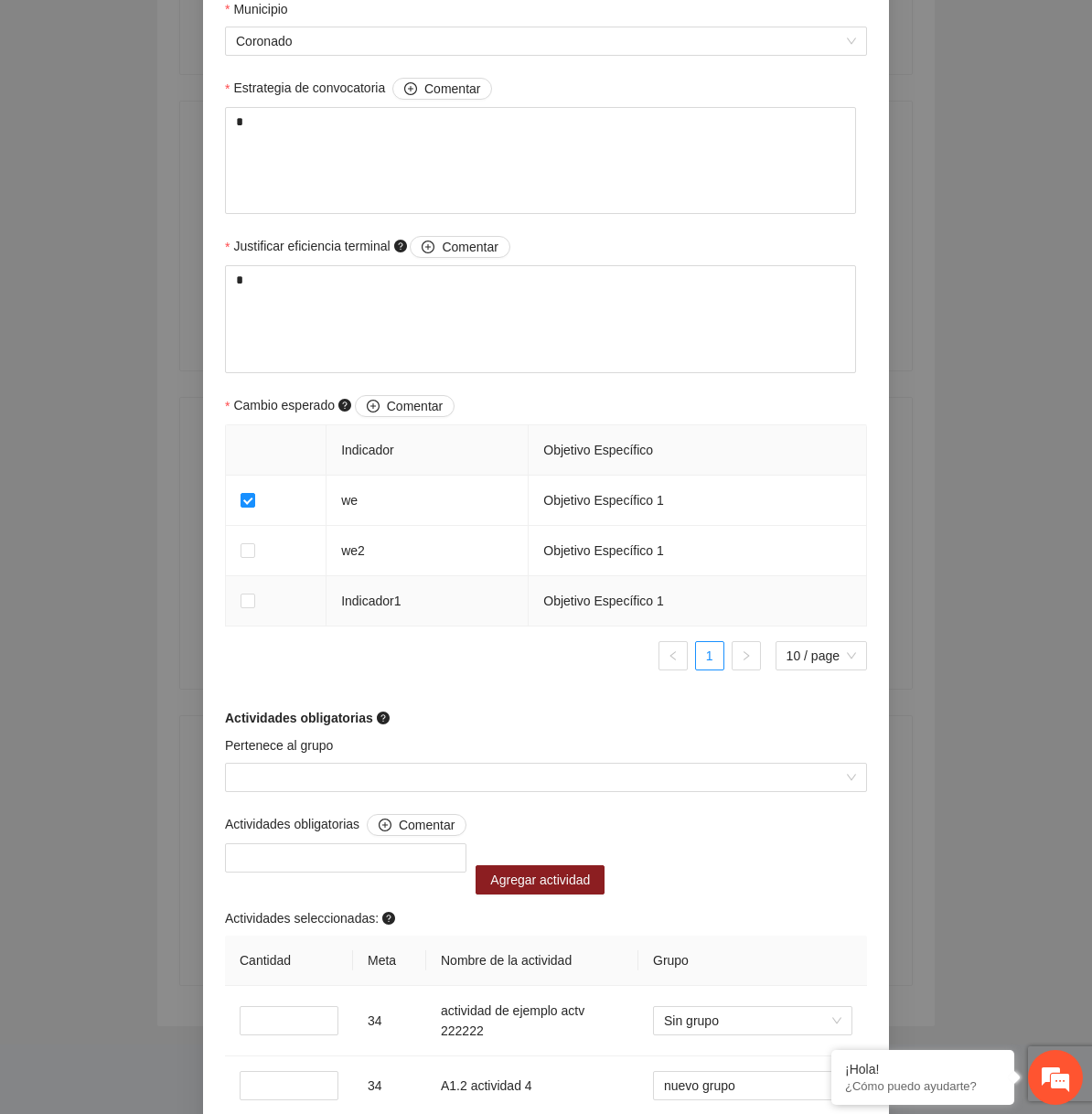
scroll to position [944, 0]
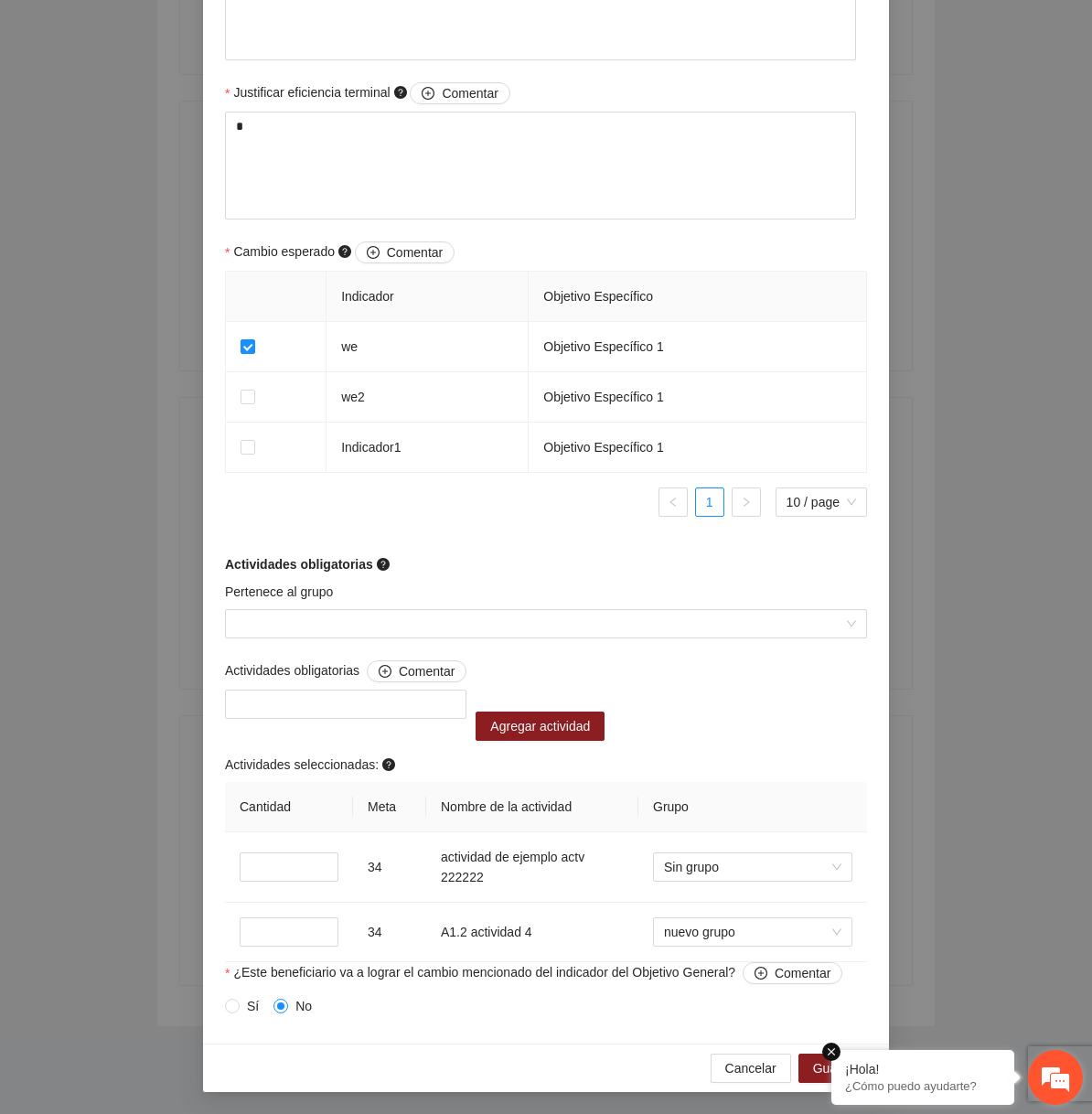
click at [831, 1052] on em at bounding box center [831, 1052] width 18 height 18
click at [830, 1061] on span "Guardar" at bounding box center [836, 1068] width 47 height 20
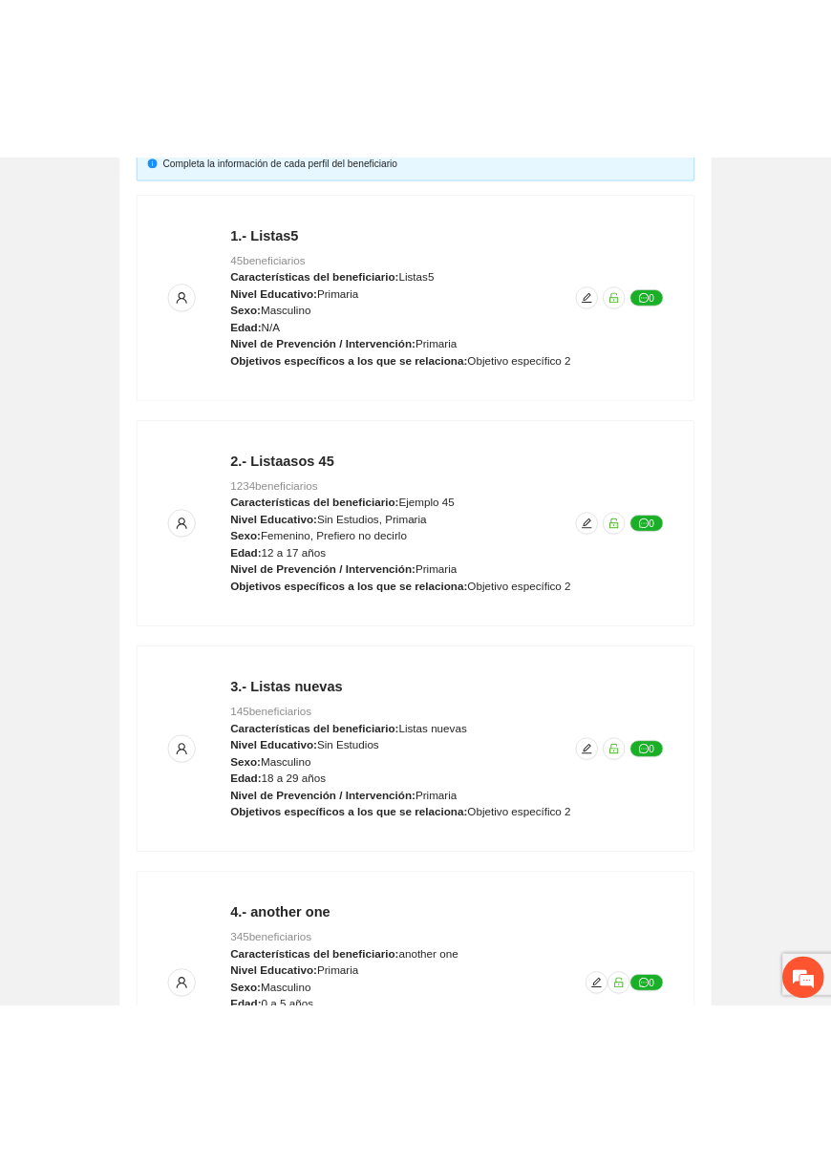
scroll to position [0, 0]
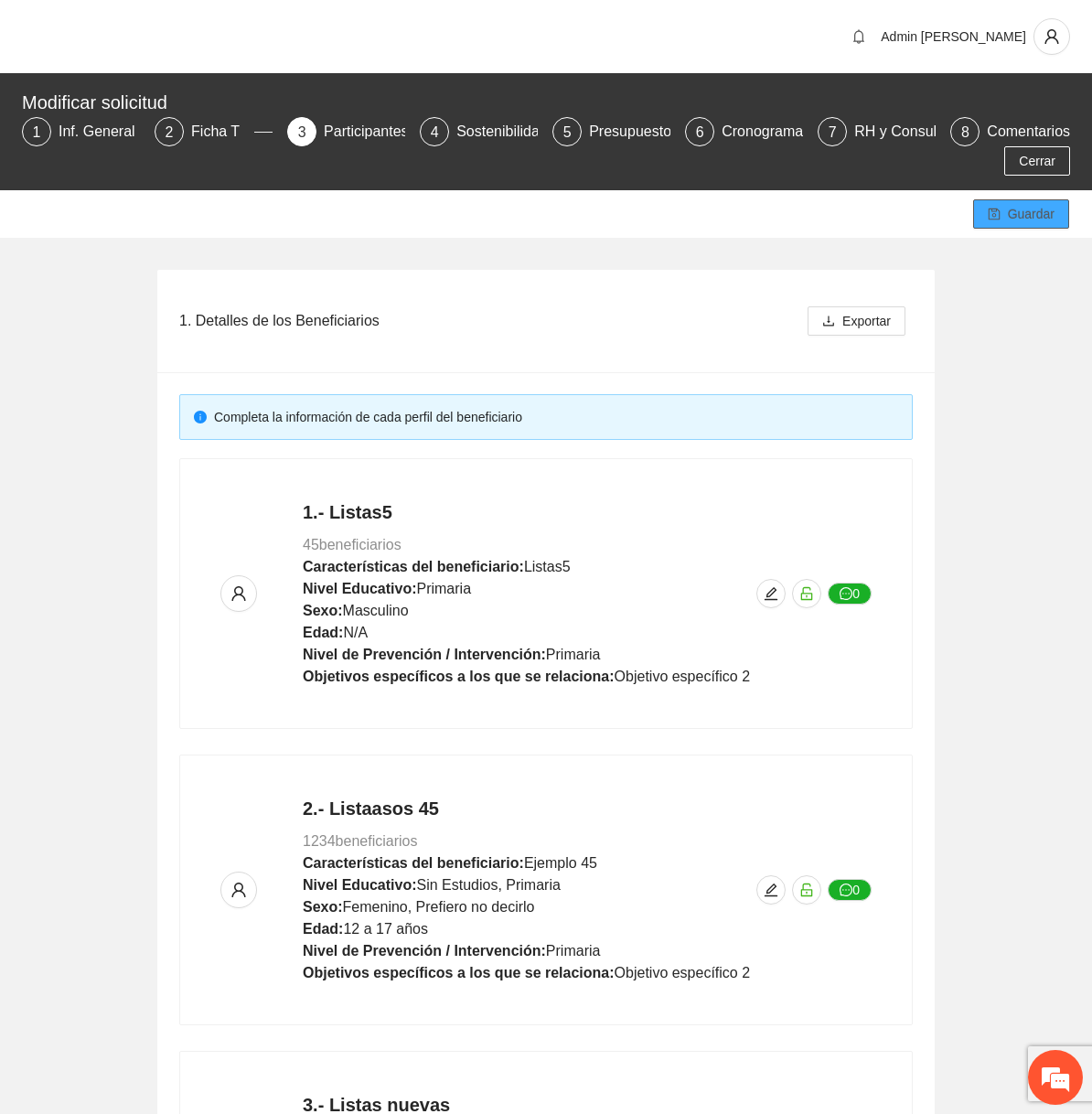
click at [1034, 221] on span "Guardar" at bounding box center [1032, 214] width 47 height 20
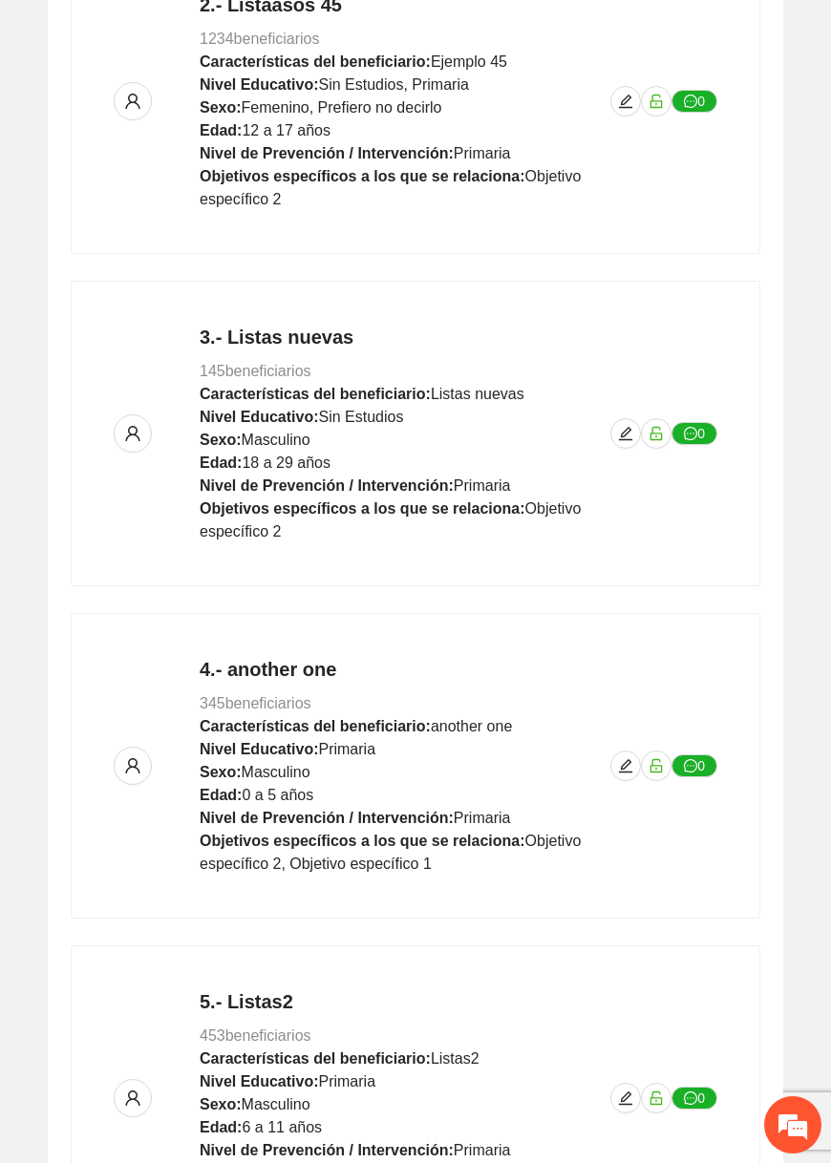
scroll to position [1084, 0]
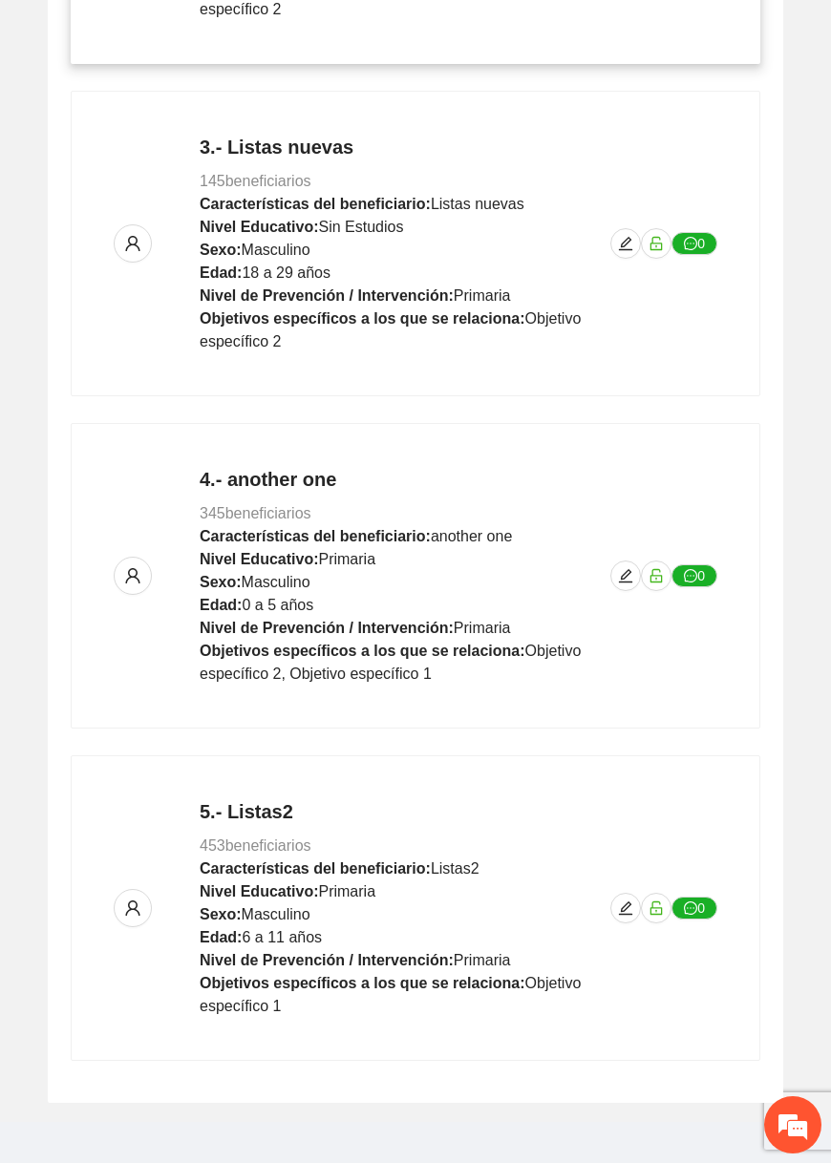
scroll to position [1084, 0]
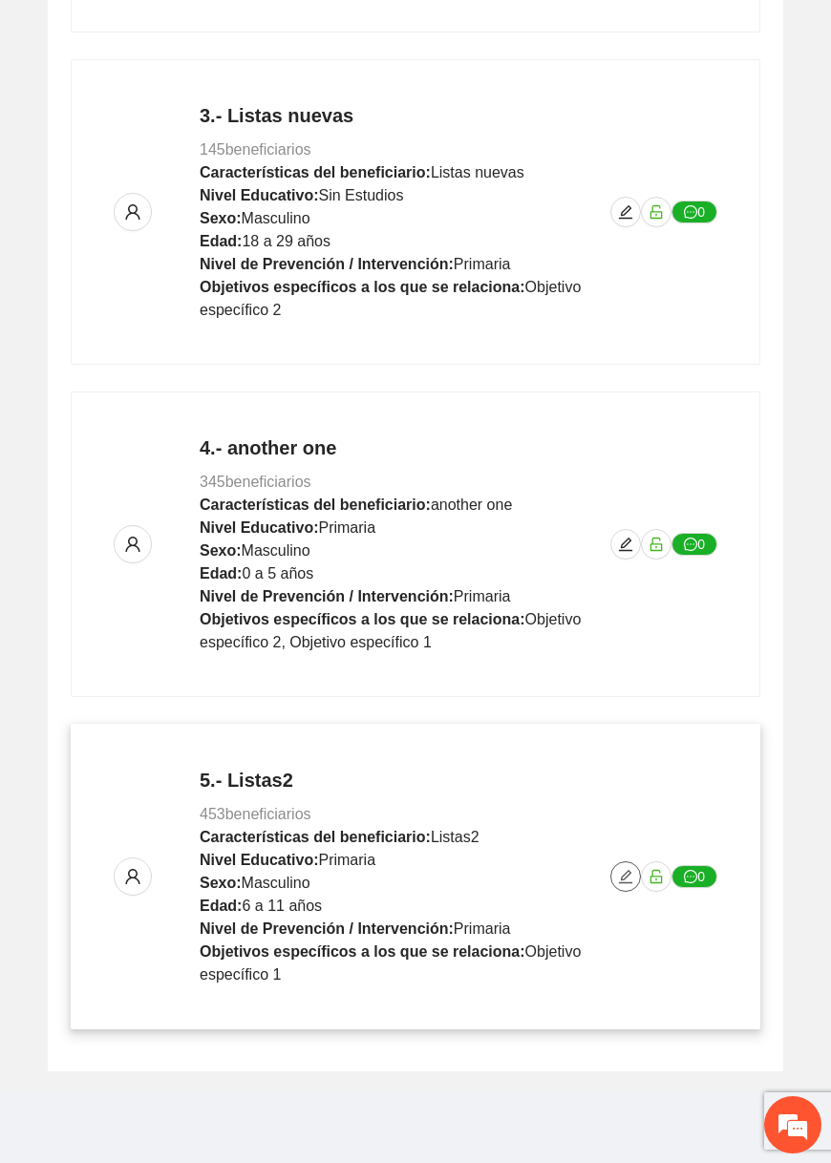
click at [621, 869] on icon "edit" at bounding box center [625, 876] width 15 height 15
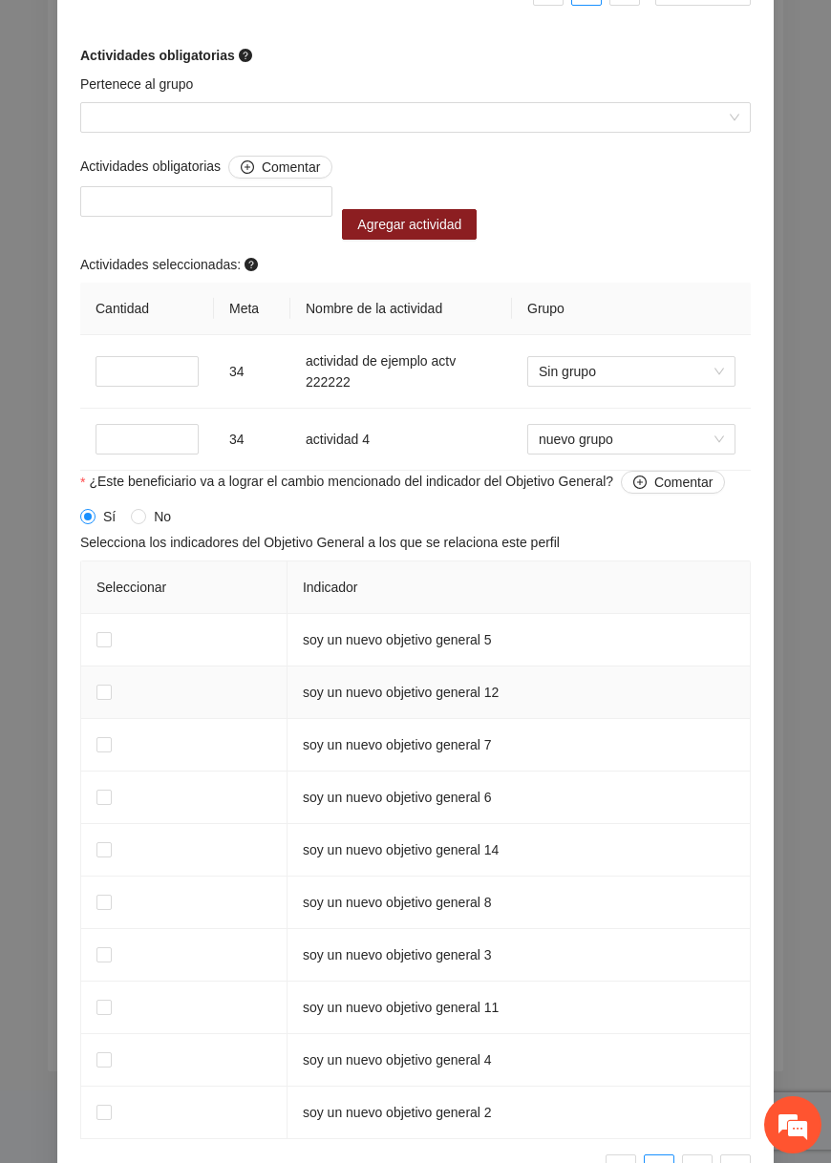
scroll to position [1515, 0]
click at [146, 520] on span "No" at bounding box center [162, 517] width 32 height 21
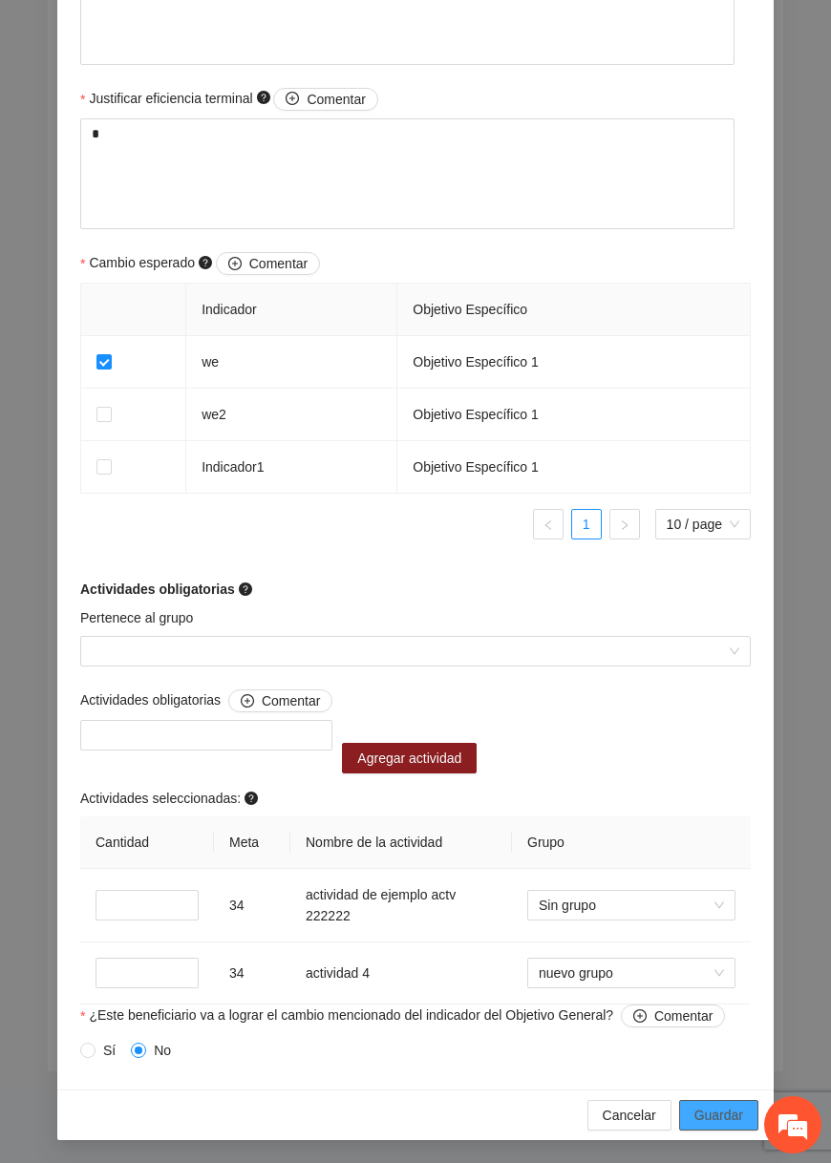
click at [715, 1117] on span "Guardar" at bounding box center [718, 1115] width 49 height 21
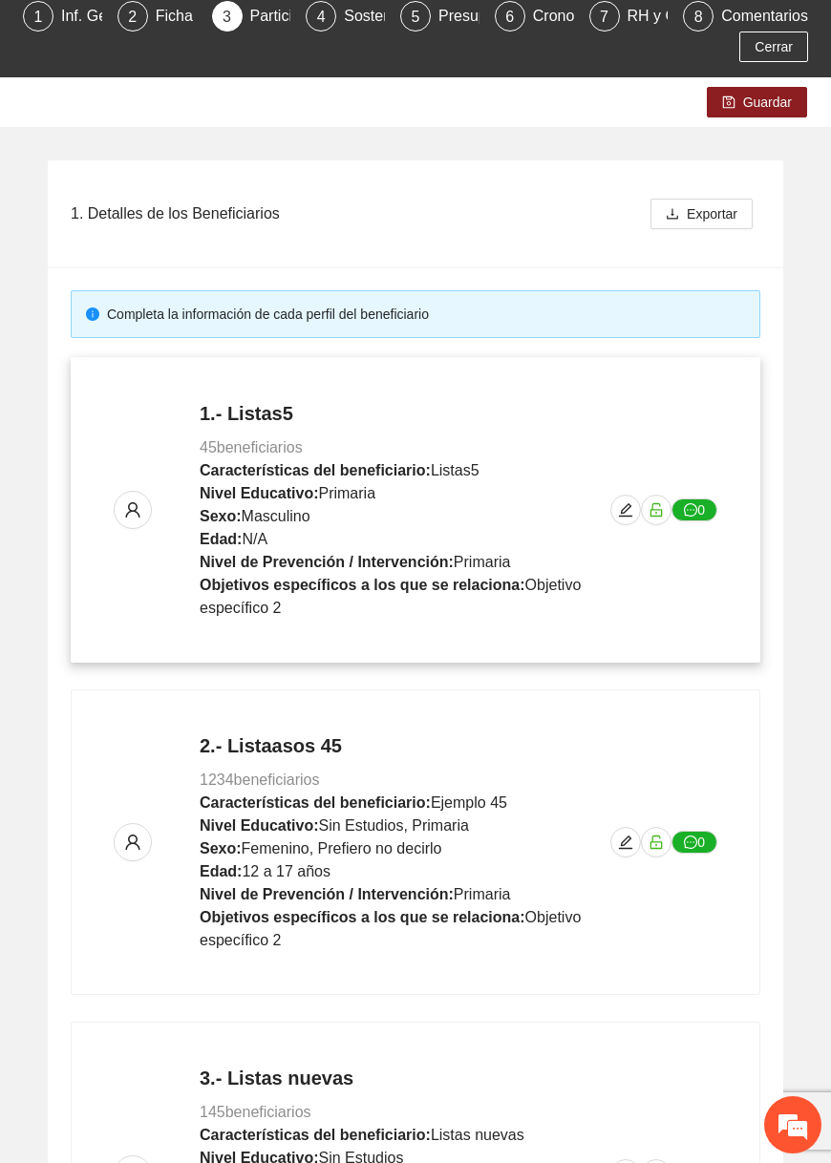
scroll to position [109, 0]
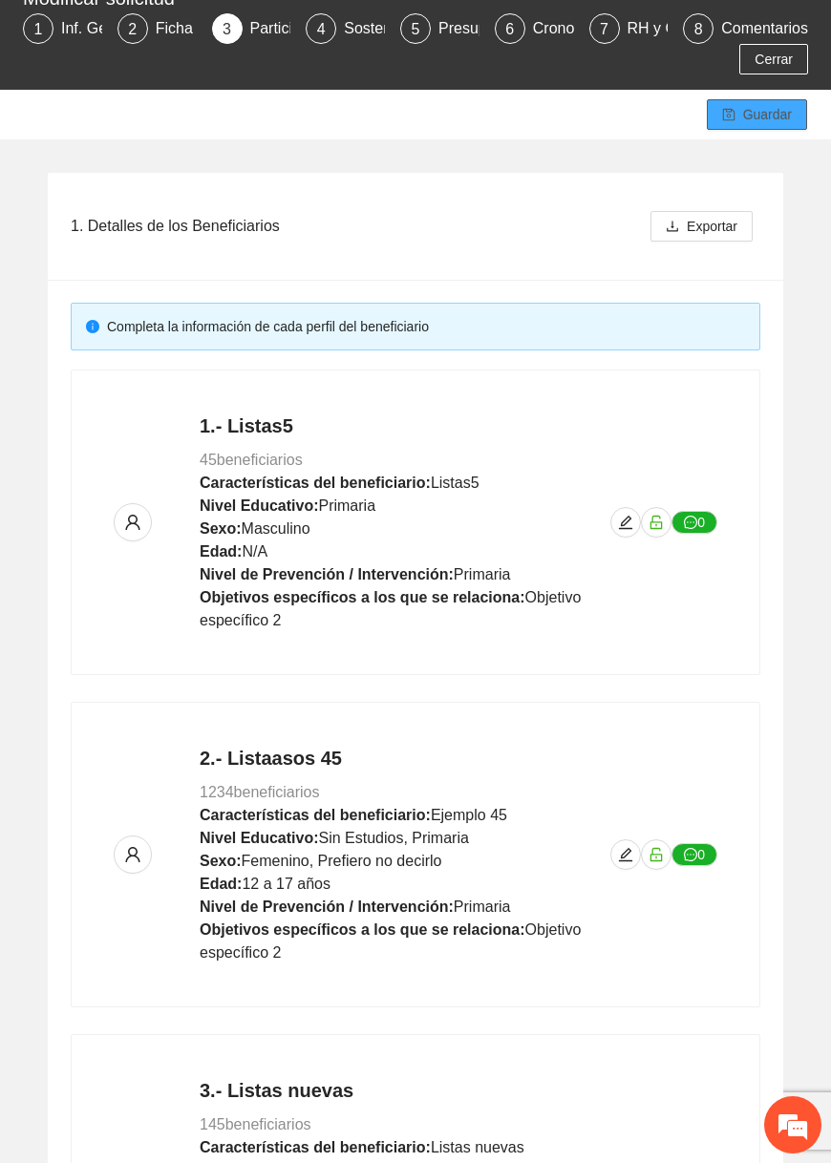
click at [755, 109] on span "Guardar" at bounding box center [767, 114] width 49 height 21
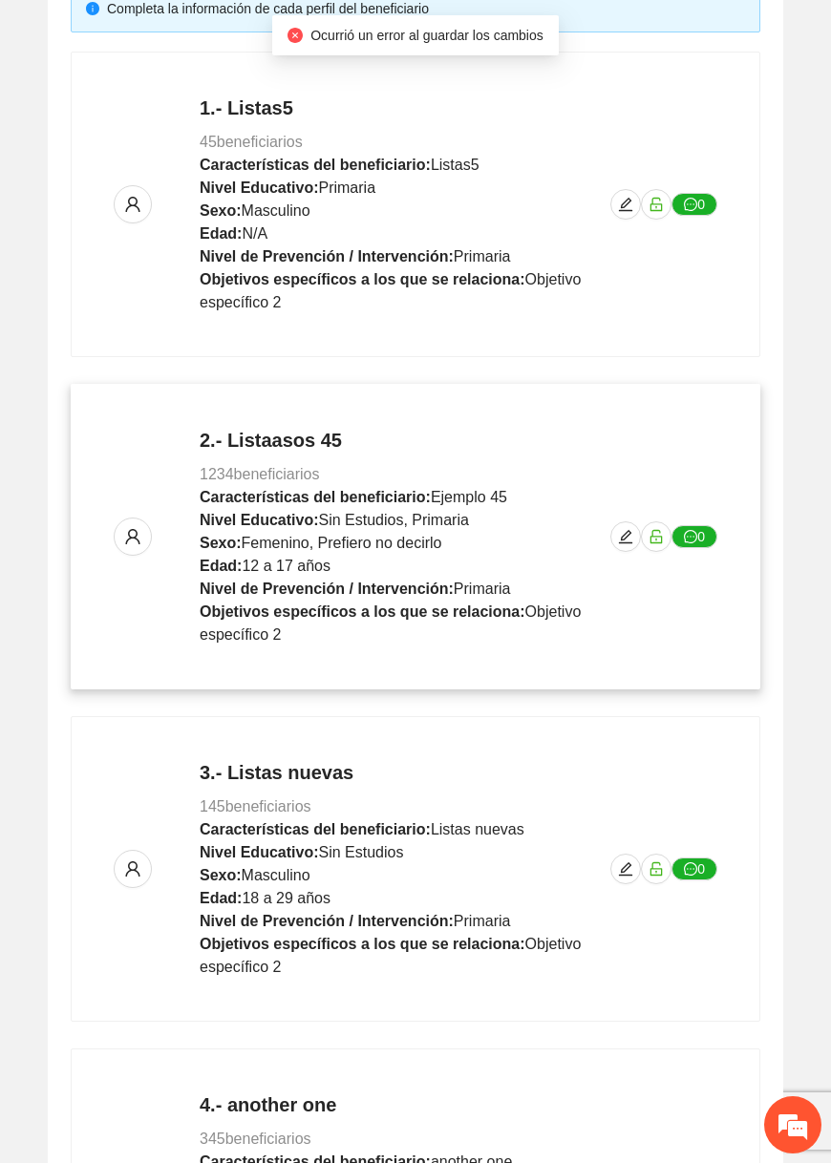
scroll to position [1084, 0]
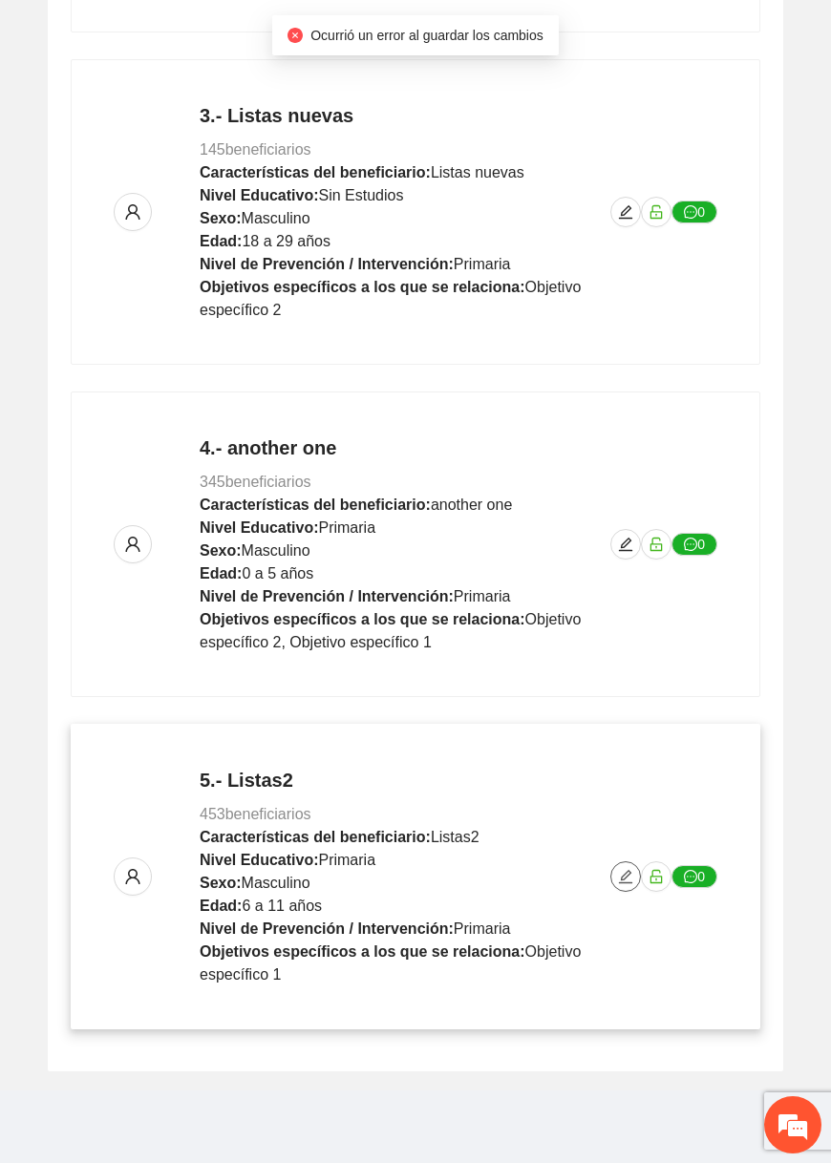
click at [615, 880] on span "edit" at bounding box center [625, 876] width 29 height 15
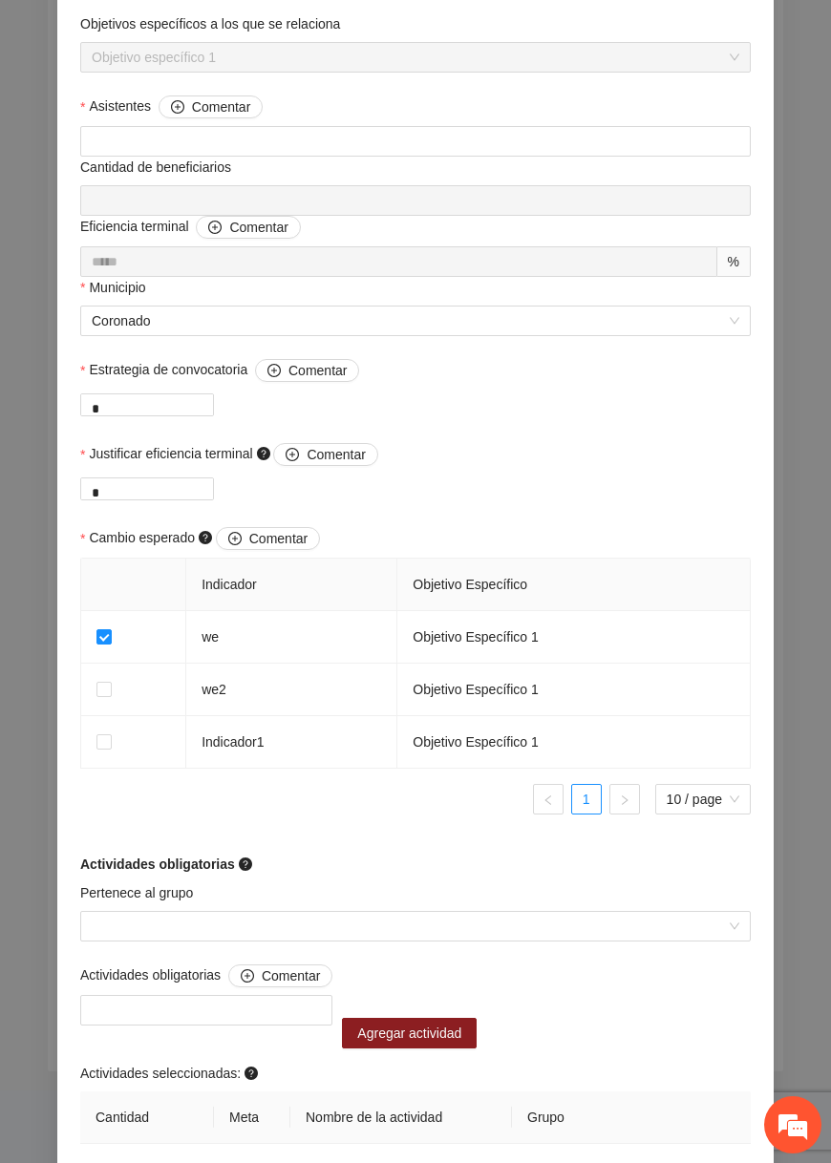
scroll to position [986, 0]
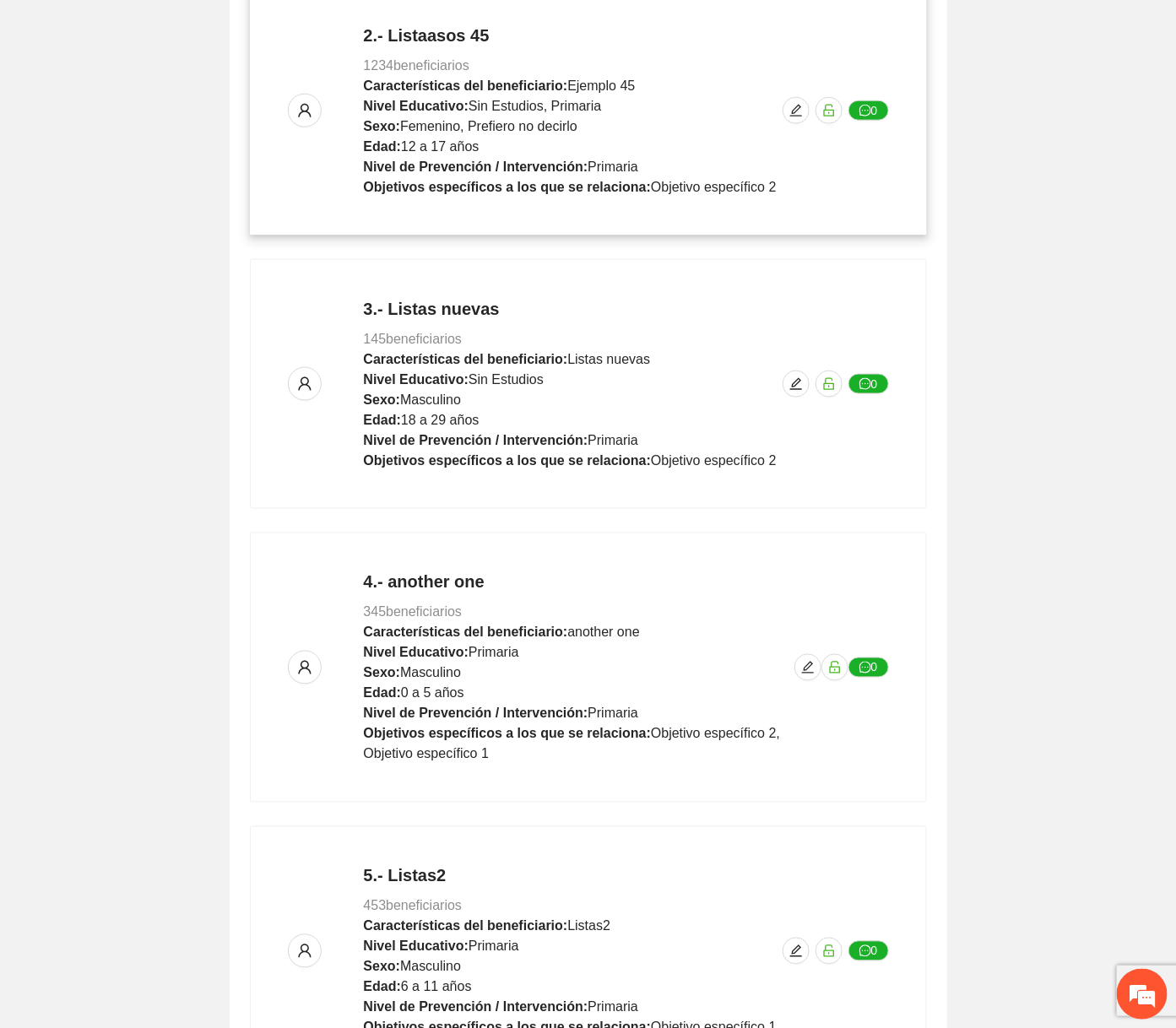
scroll to position [877, 0]
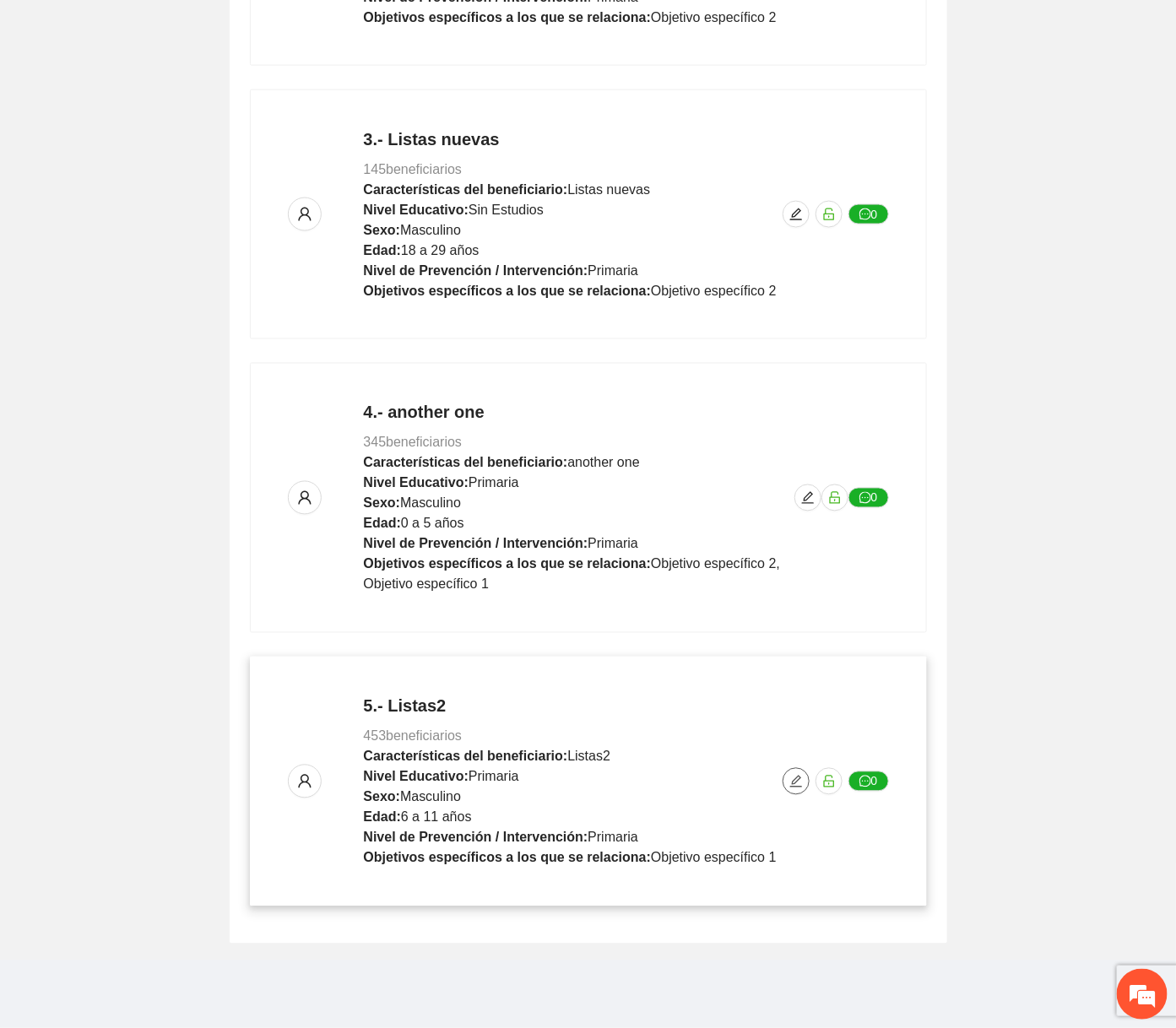
click at [734, 778] on icon "edit" at bounding box center [796, 781] width 13 height 13
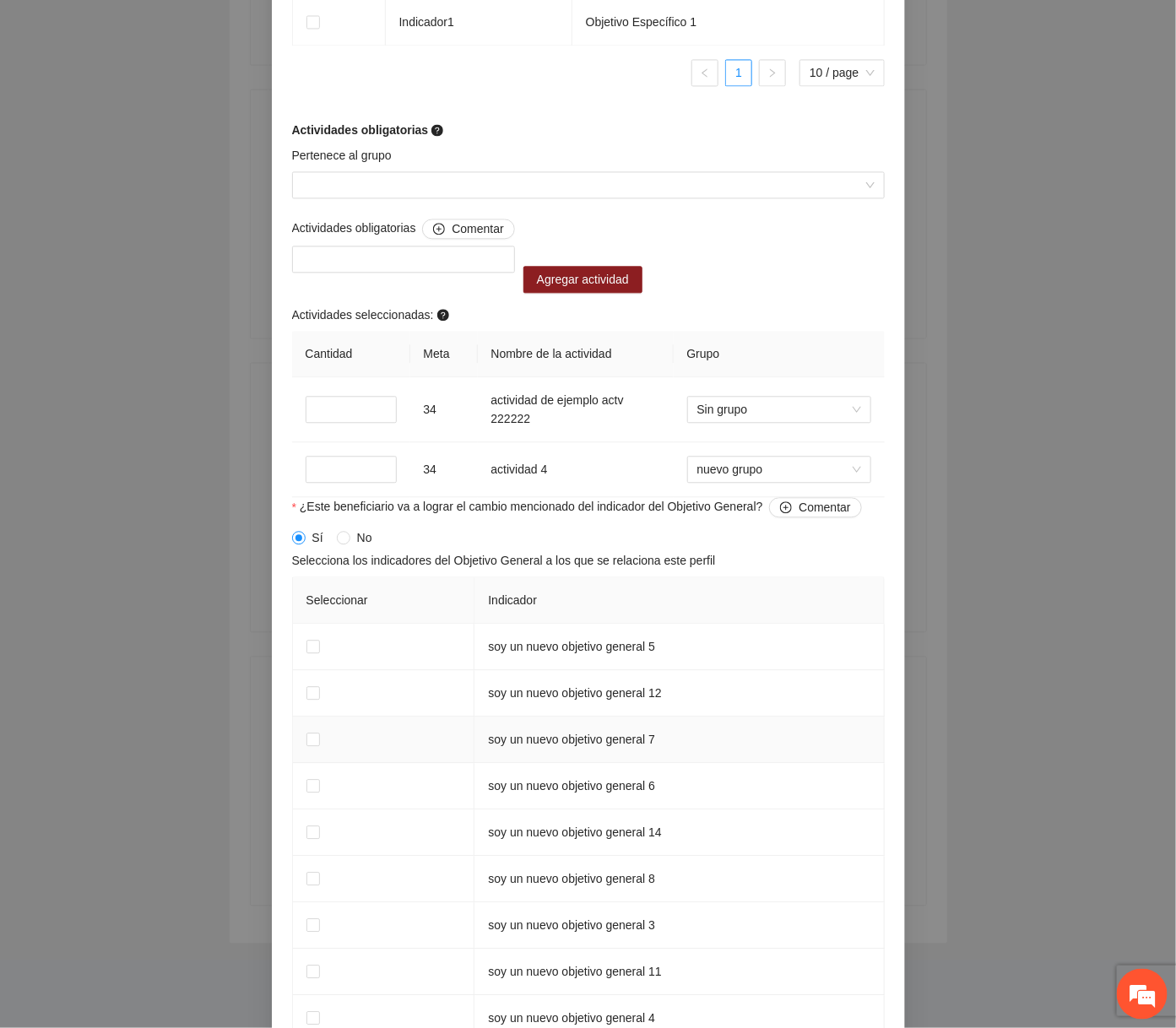
scroll to position [1256, 0]
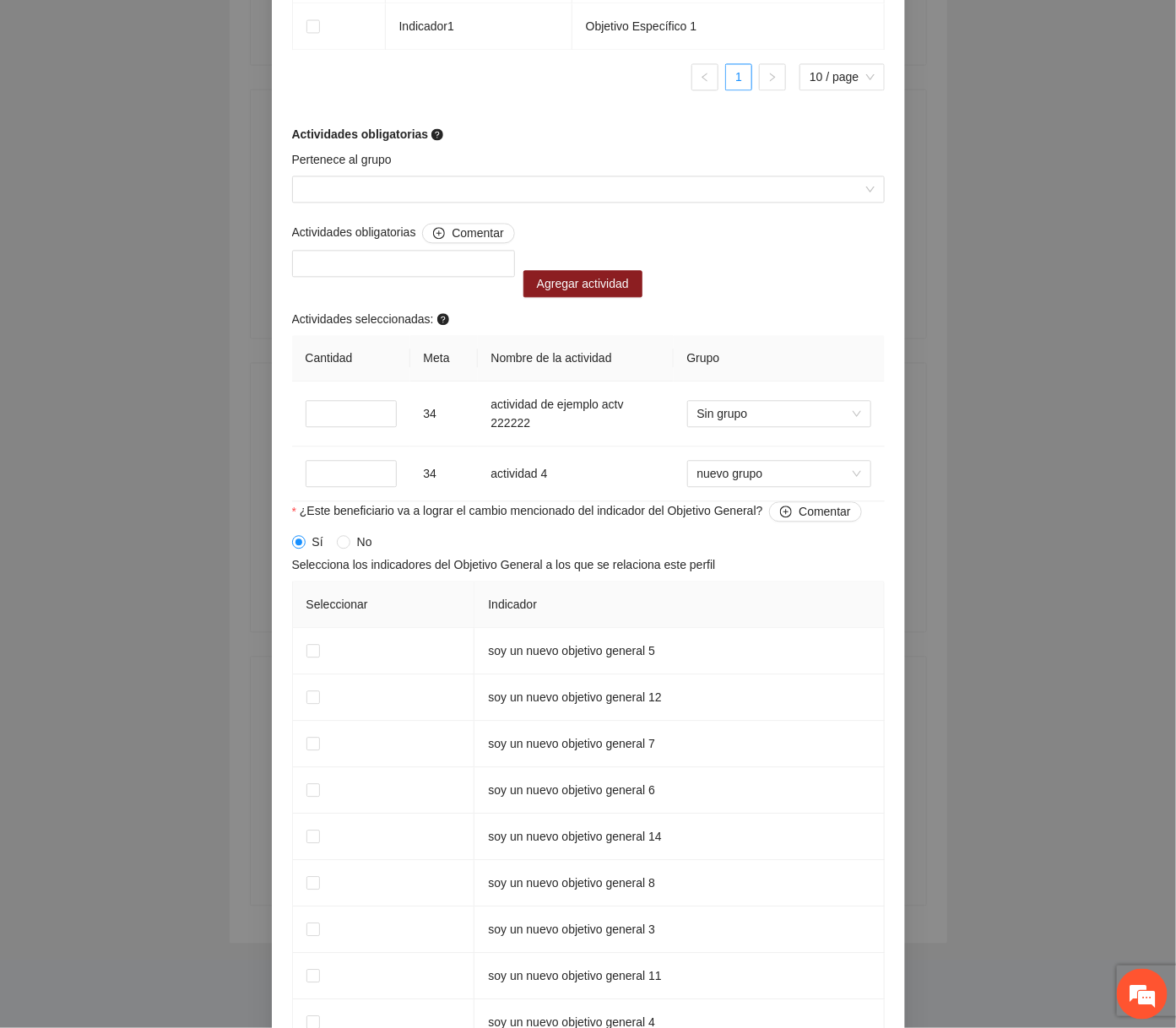
click at [360, 538] on span "No" at bounding box center [364, 542] width 28 height 19
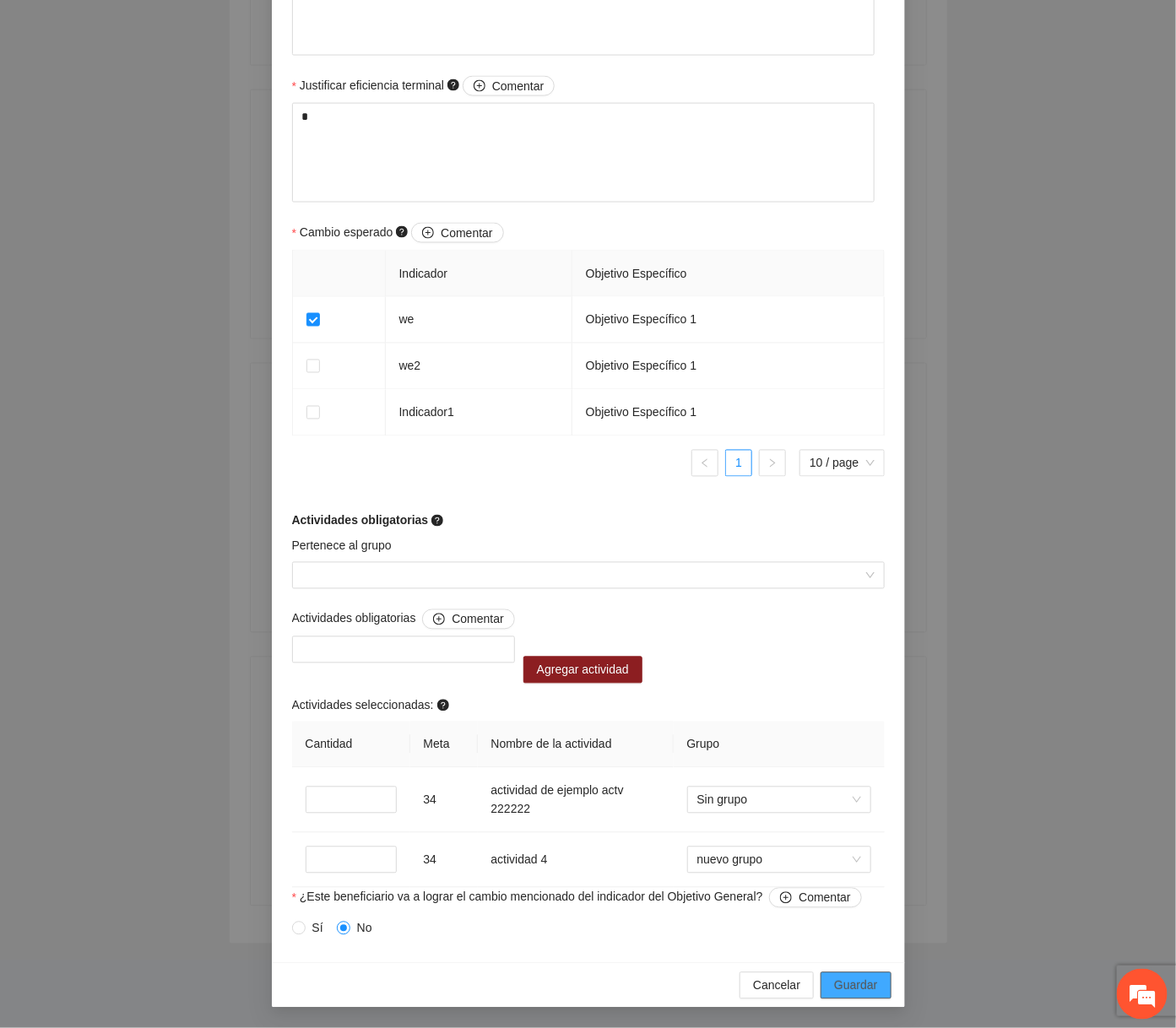
click at [734, 984] on span "Guardar" at bounding box center [856, 986] width 43 height 19
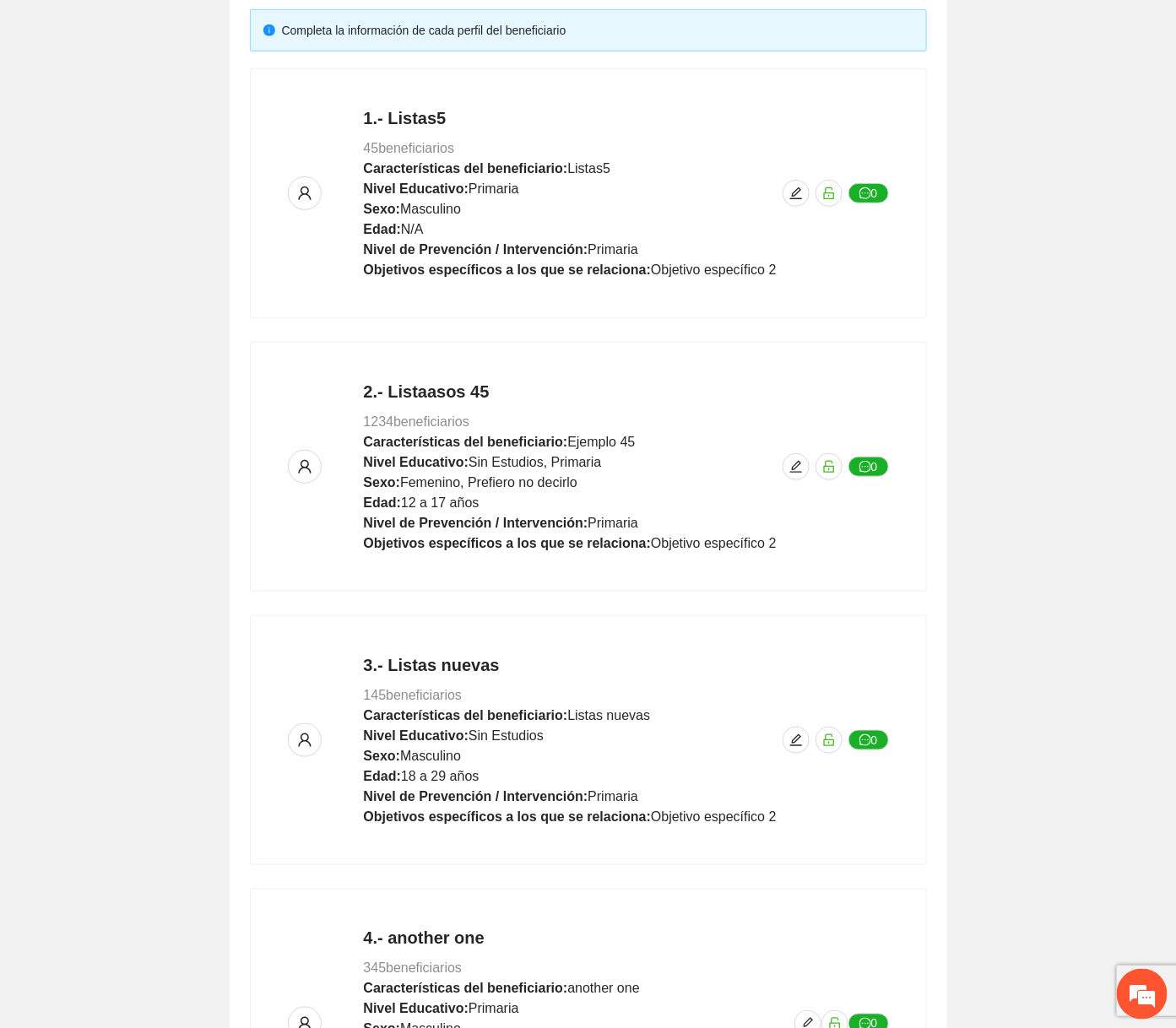
scroll to position [0, 0]
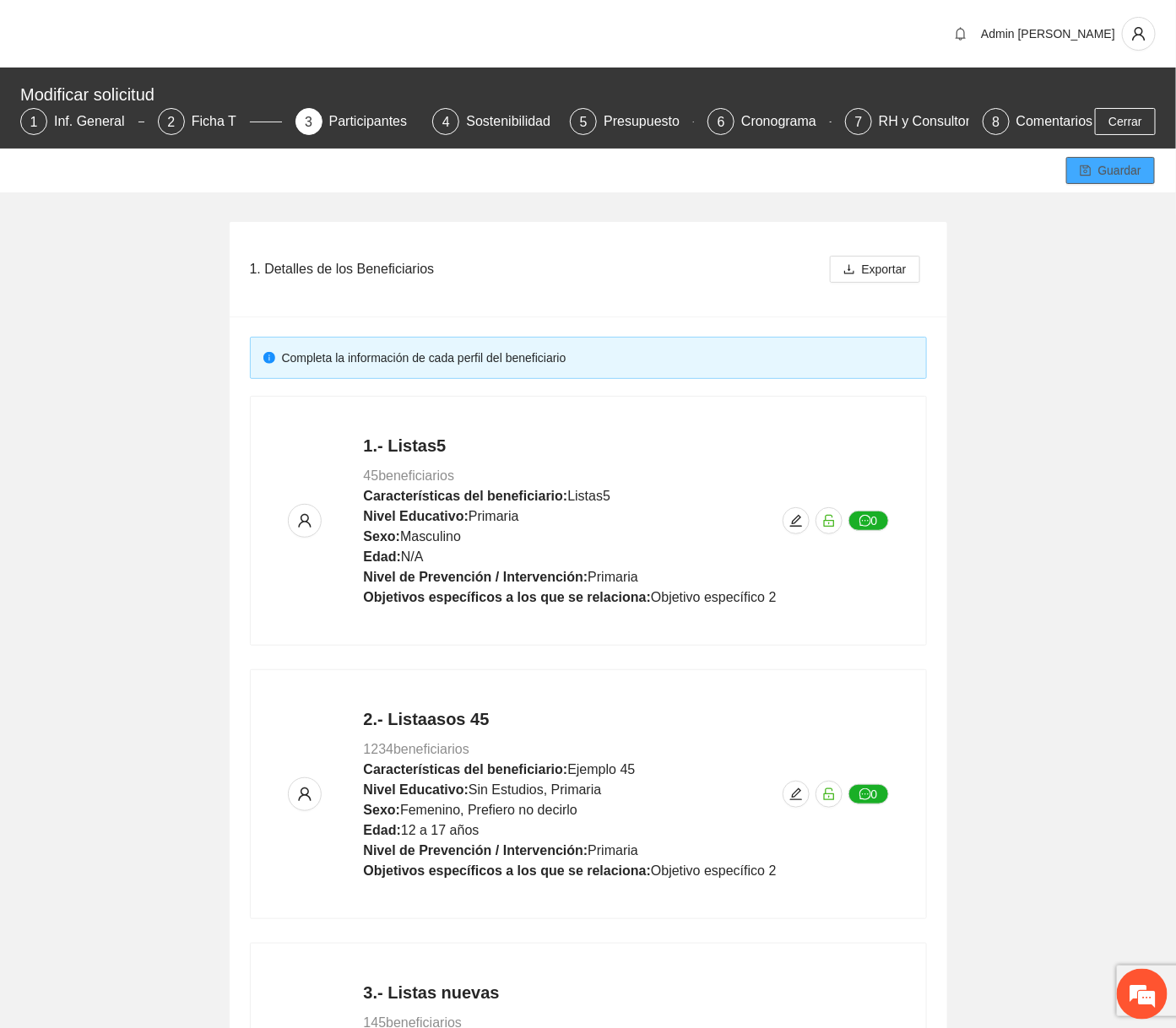
click at [734, 177] on icon "save" at bounding box center [1086, 171] width 11 height 11
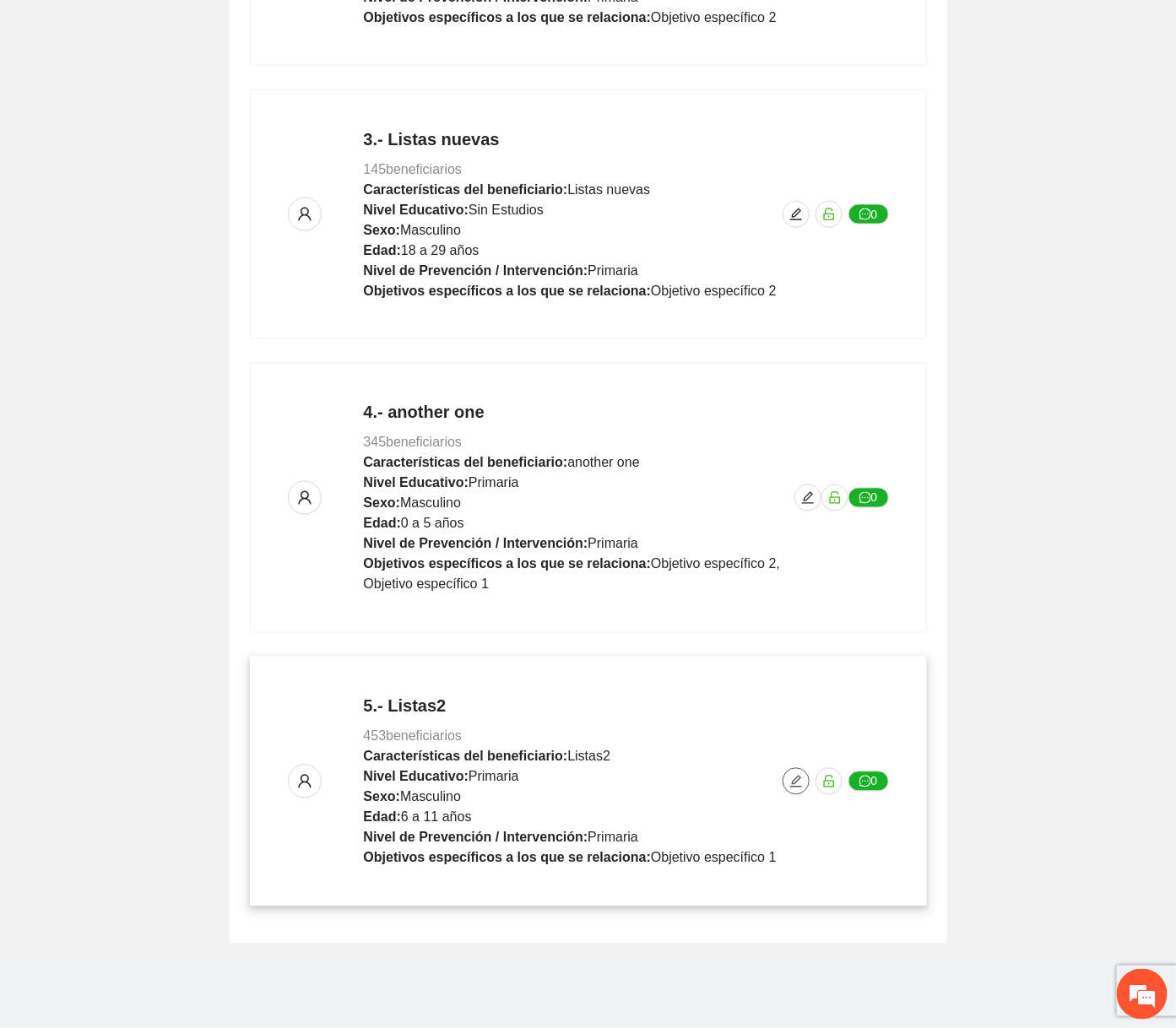
click at [734, 786] on icon "edit" at bounding box center [796, 781] width 13 height 13
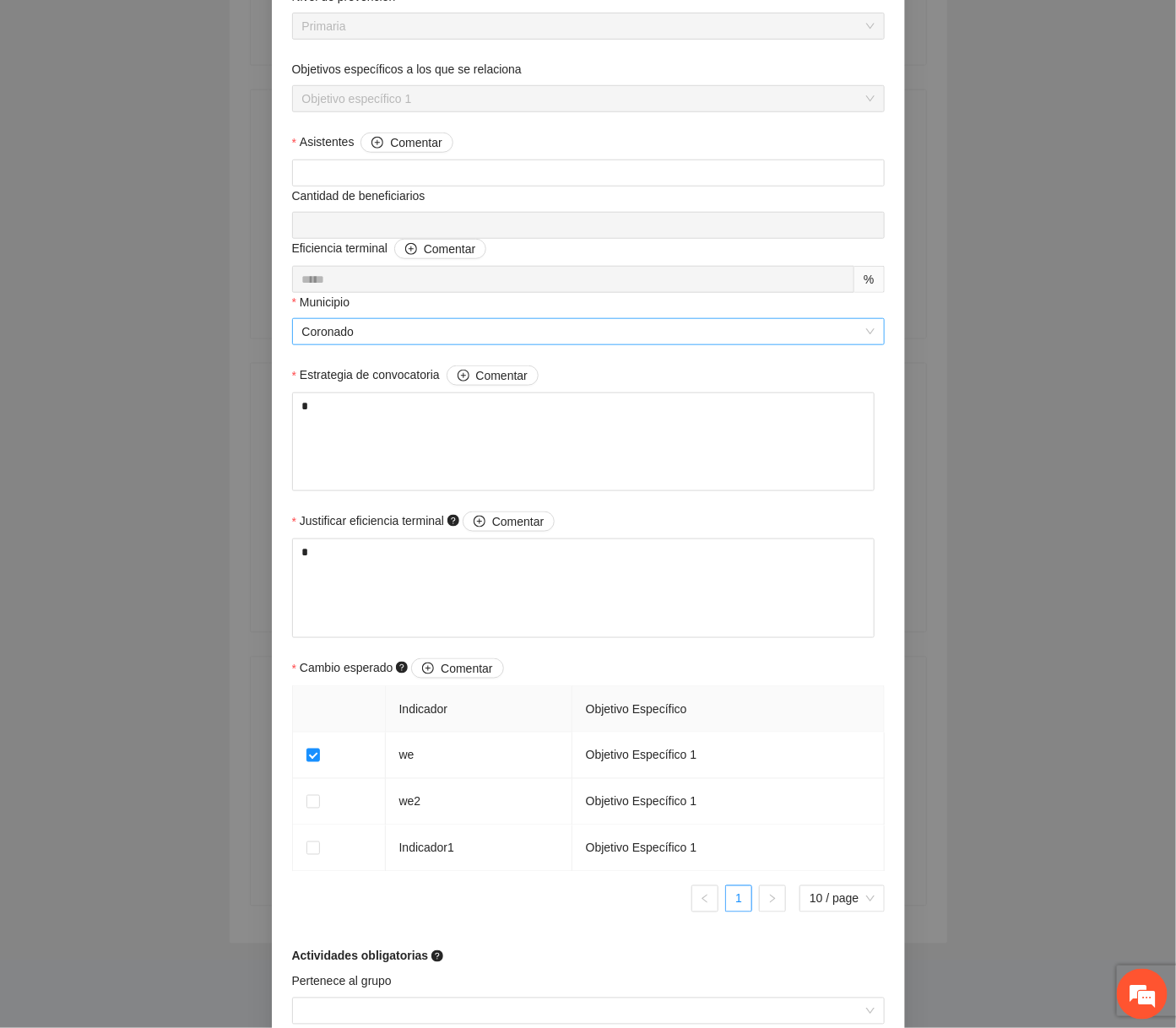
scroll to position [872, 0]
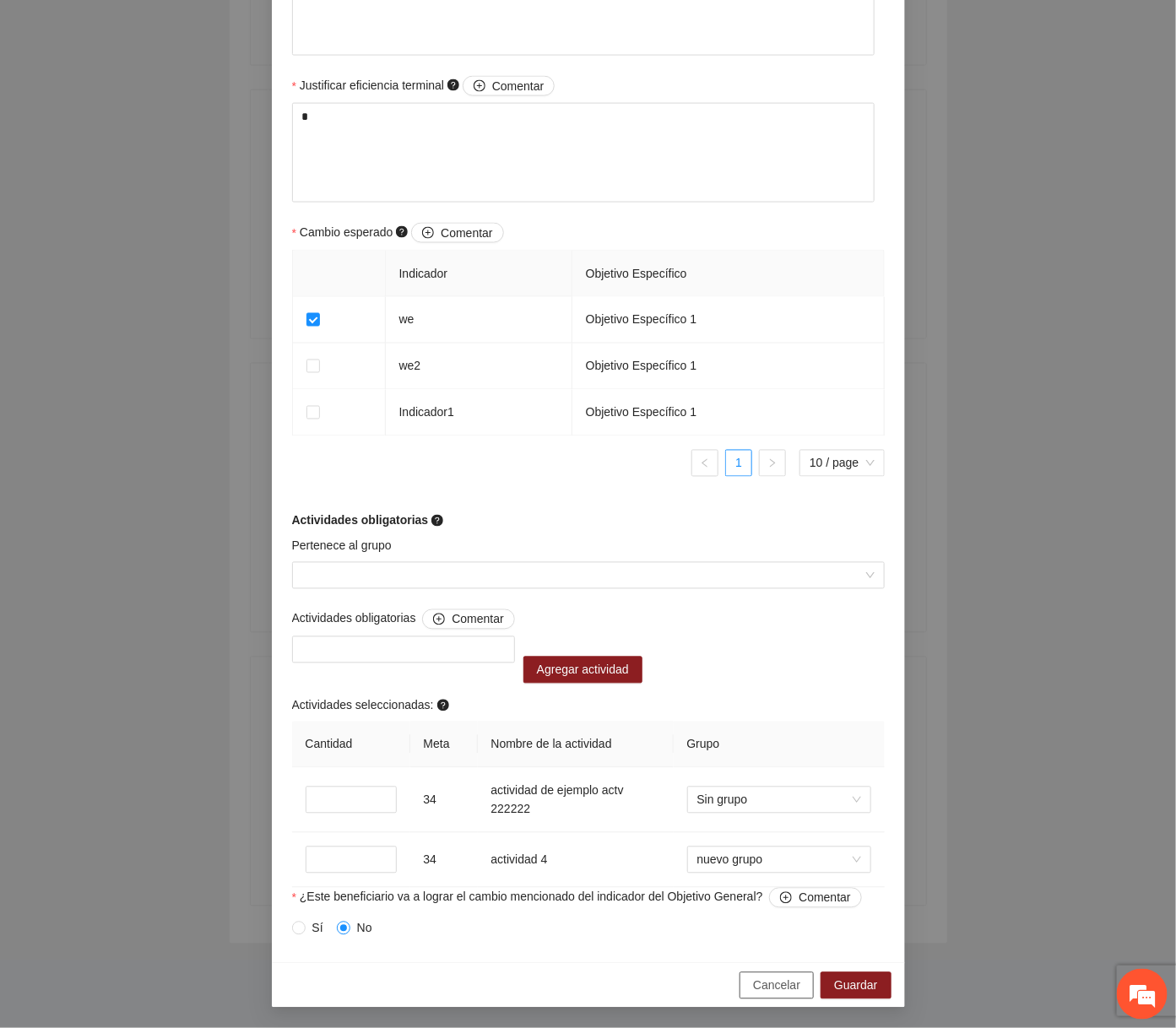
click at [734, 986] on span "Cancelar" at bounding box center [776, 986] width 47 height 19
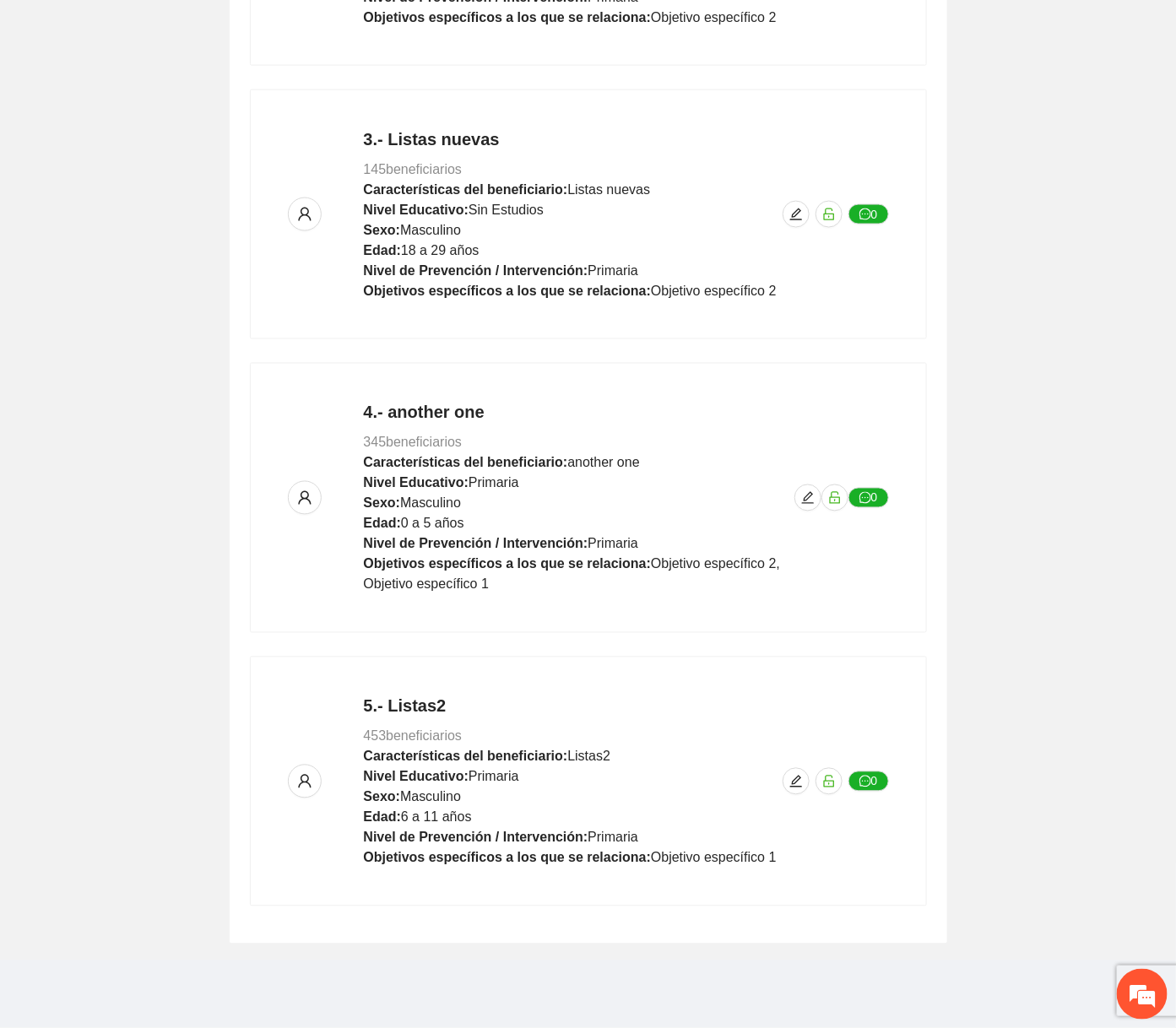
scroll to position [756, 0]
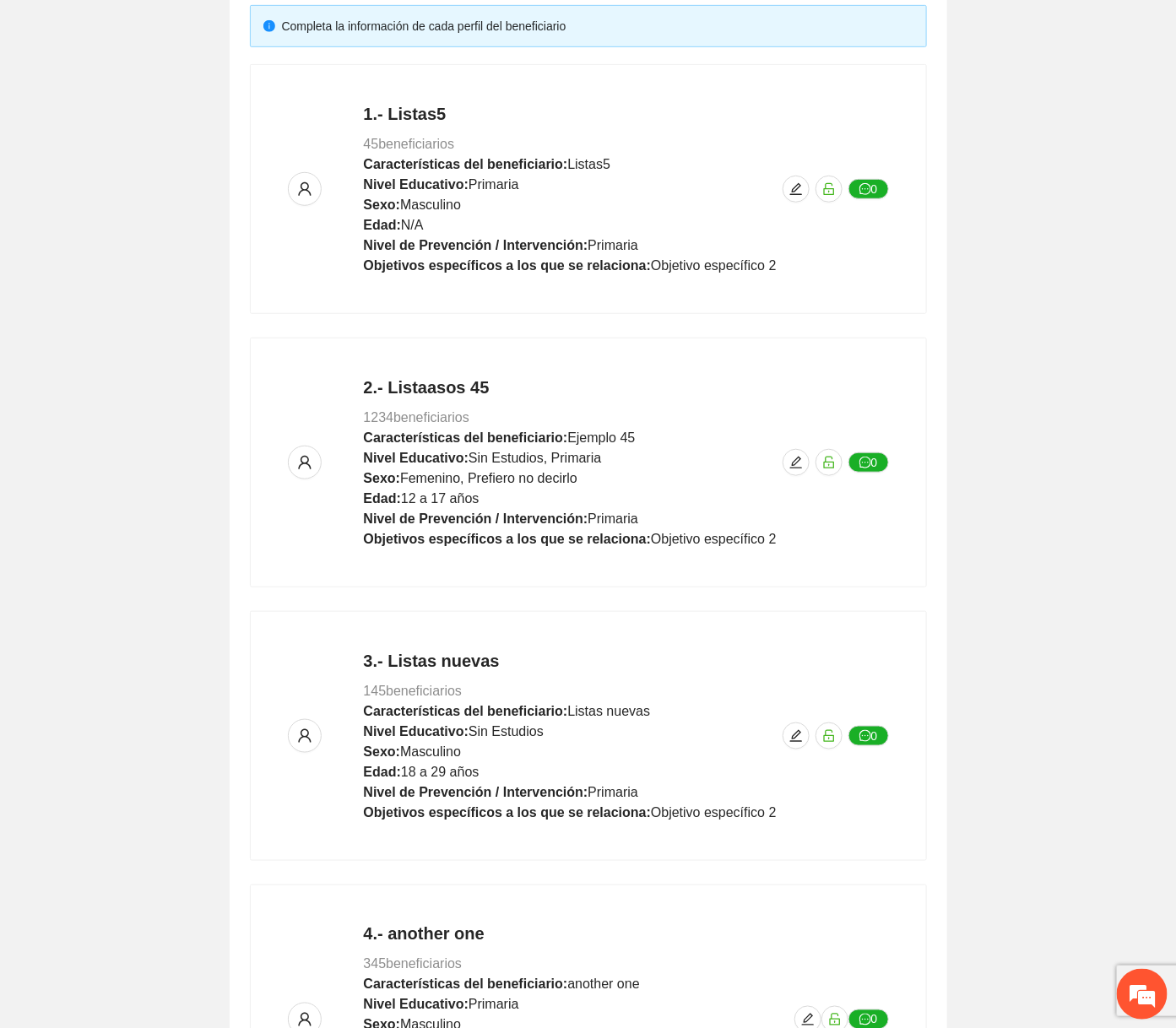
scroll to position [877, 0]
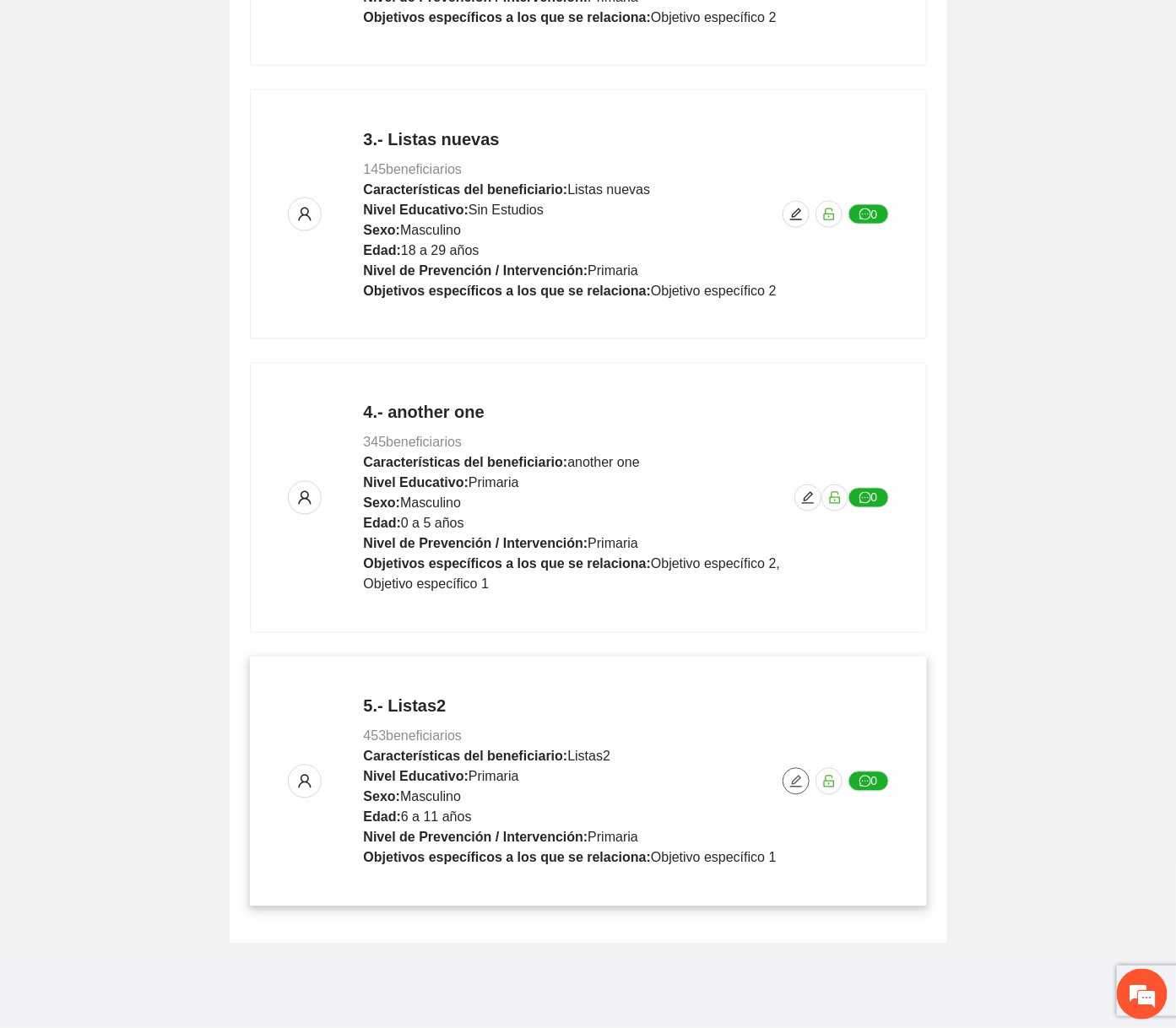
click at [783, 779] on span "edit" at bounding box center [796, 781] width 26 height 13
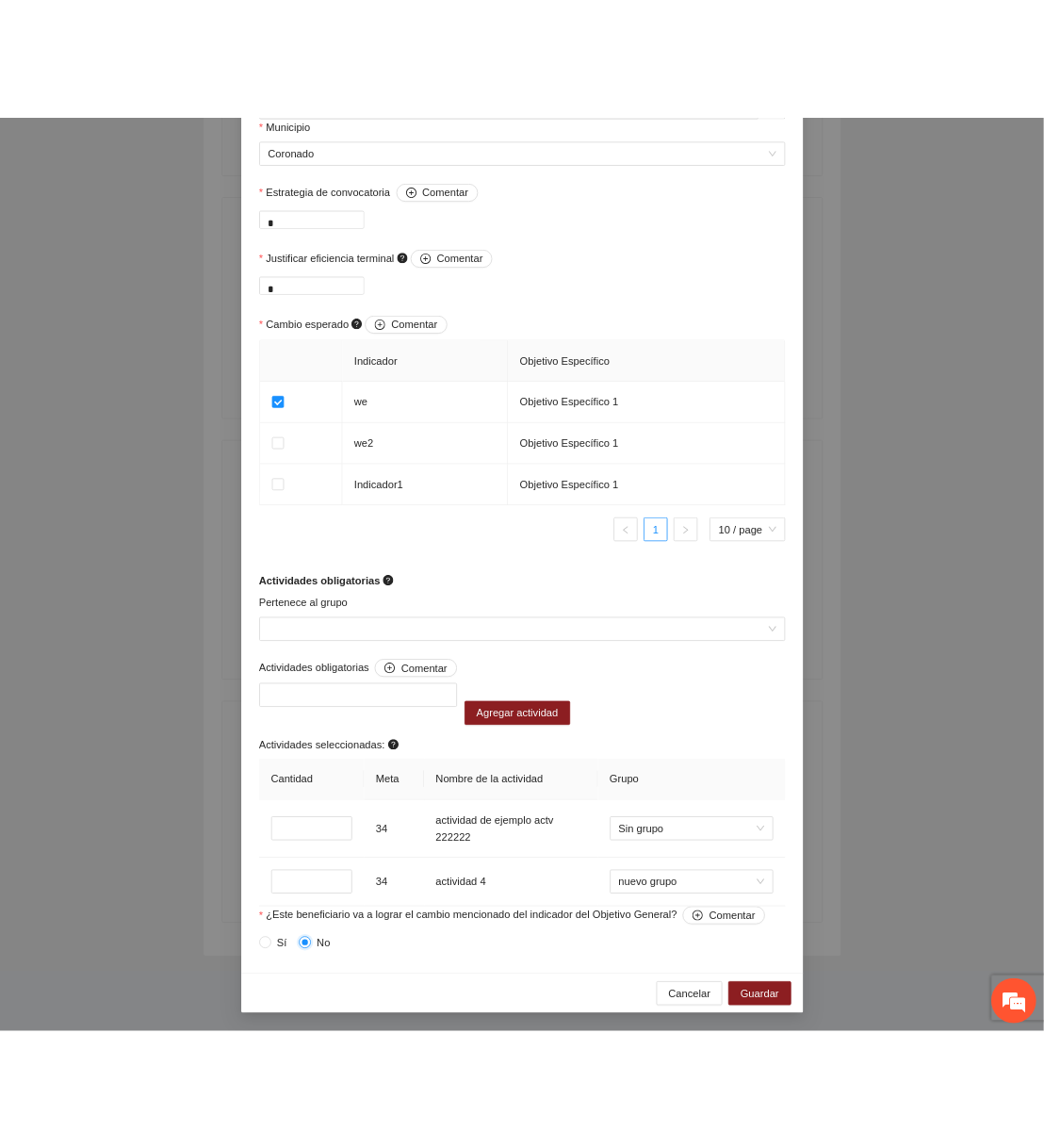
scroll to position [0, 0]
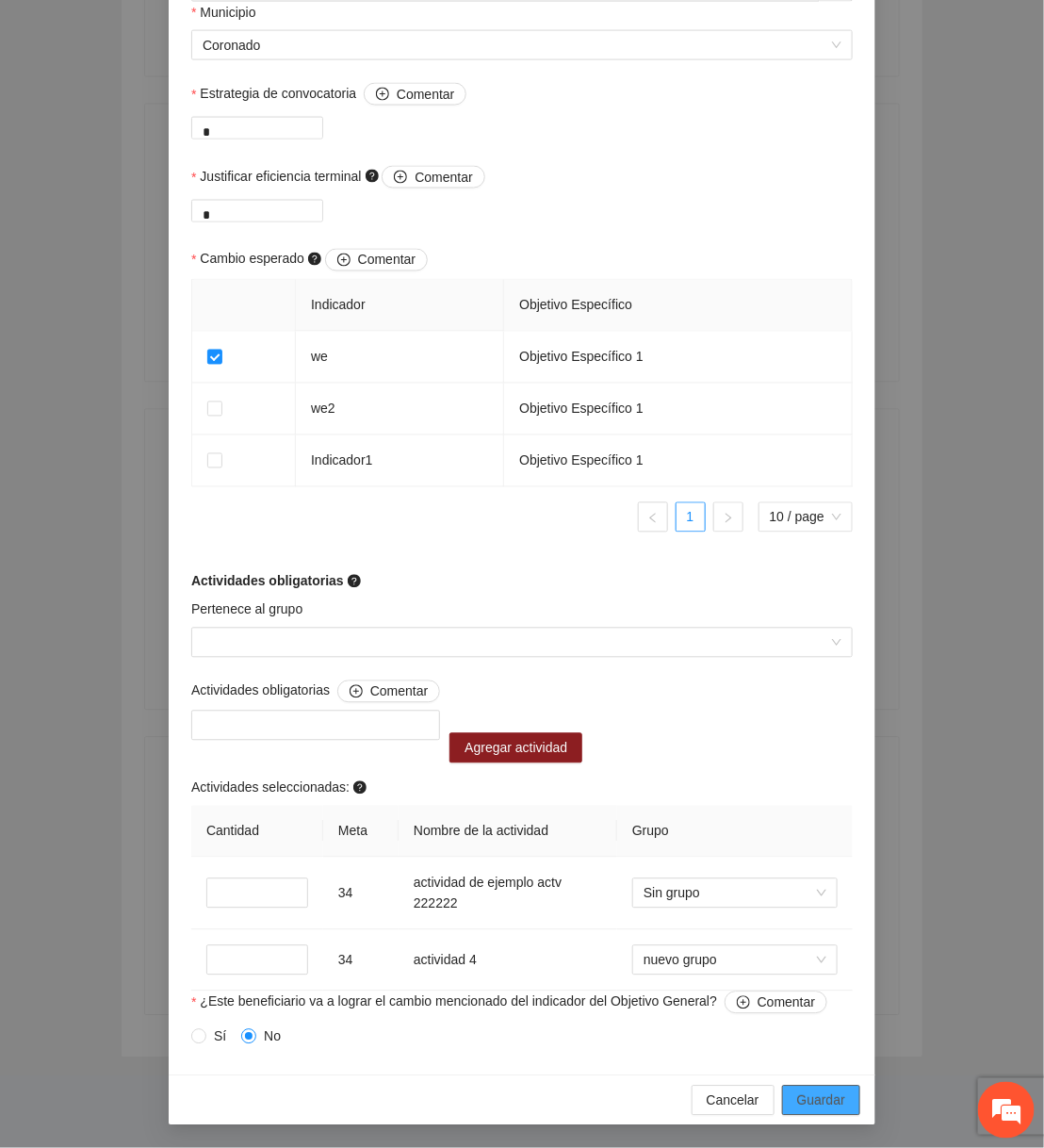
click at [836, 1101] on span "Guardar" at bounding box center [821, 1101] width 48 height 21
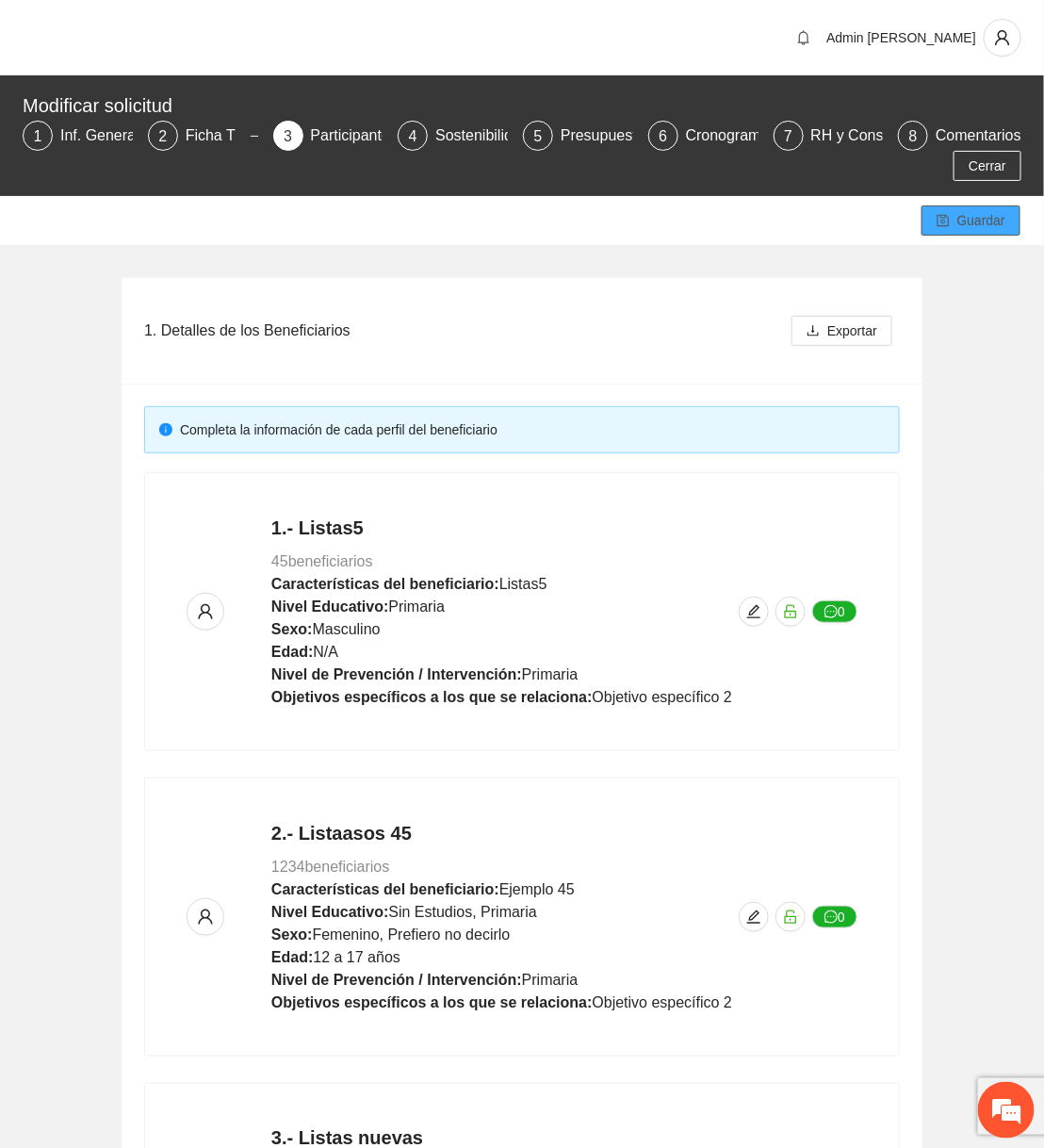
click at [995, 226] on span "Guardar" at bounding box center [981, 220] width 48 height 21
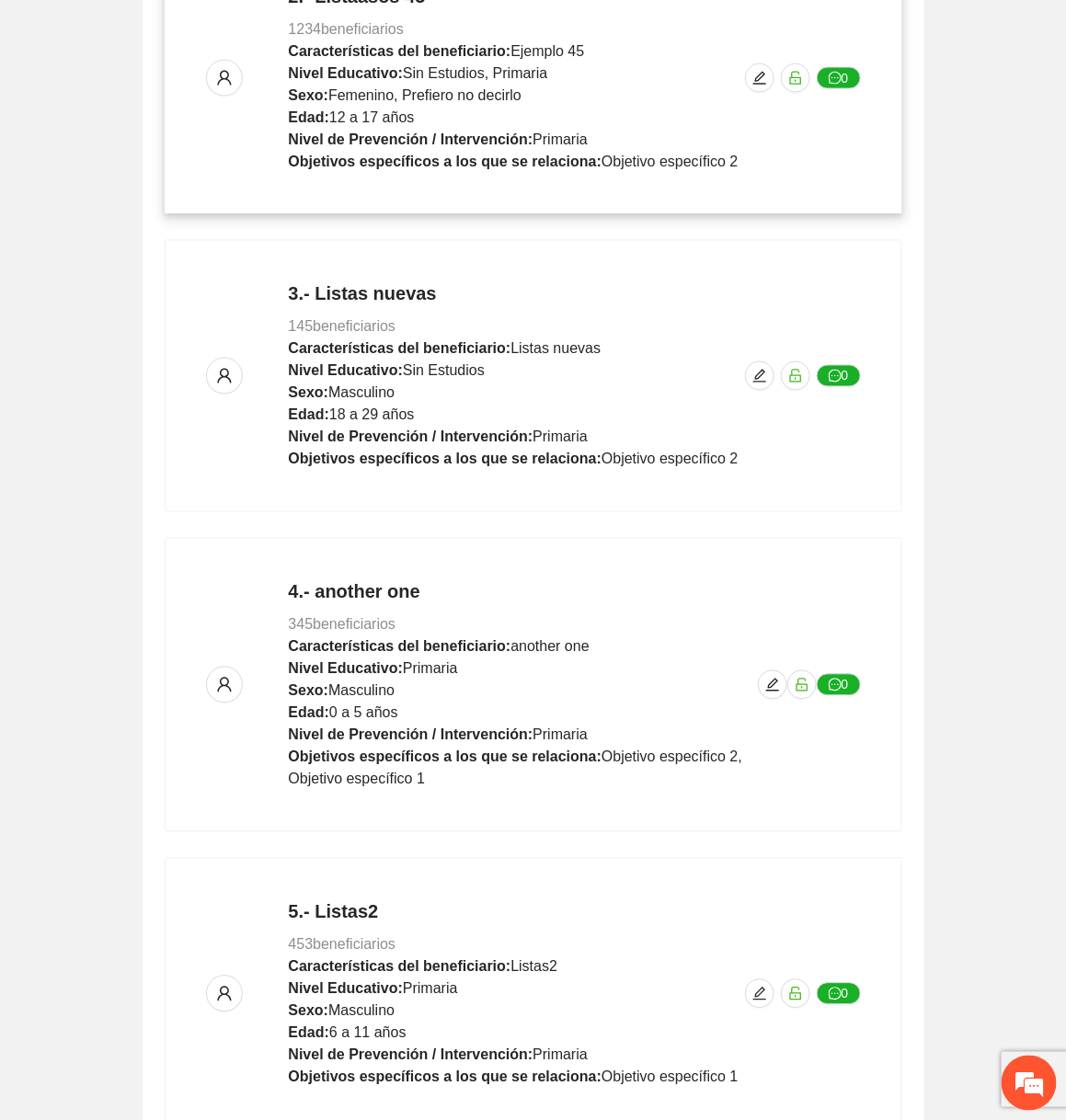
scroll to position [955, 0]
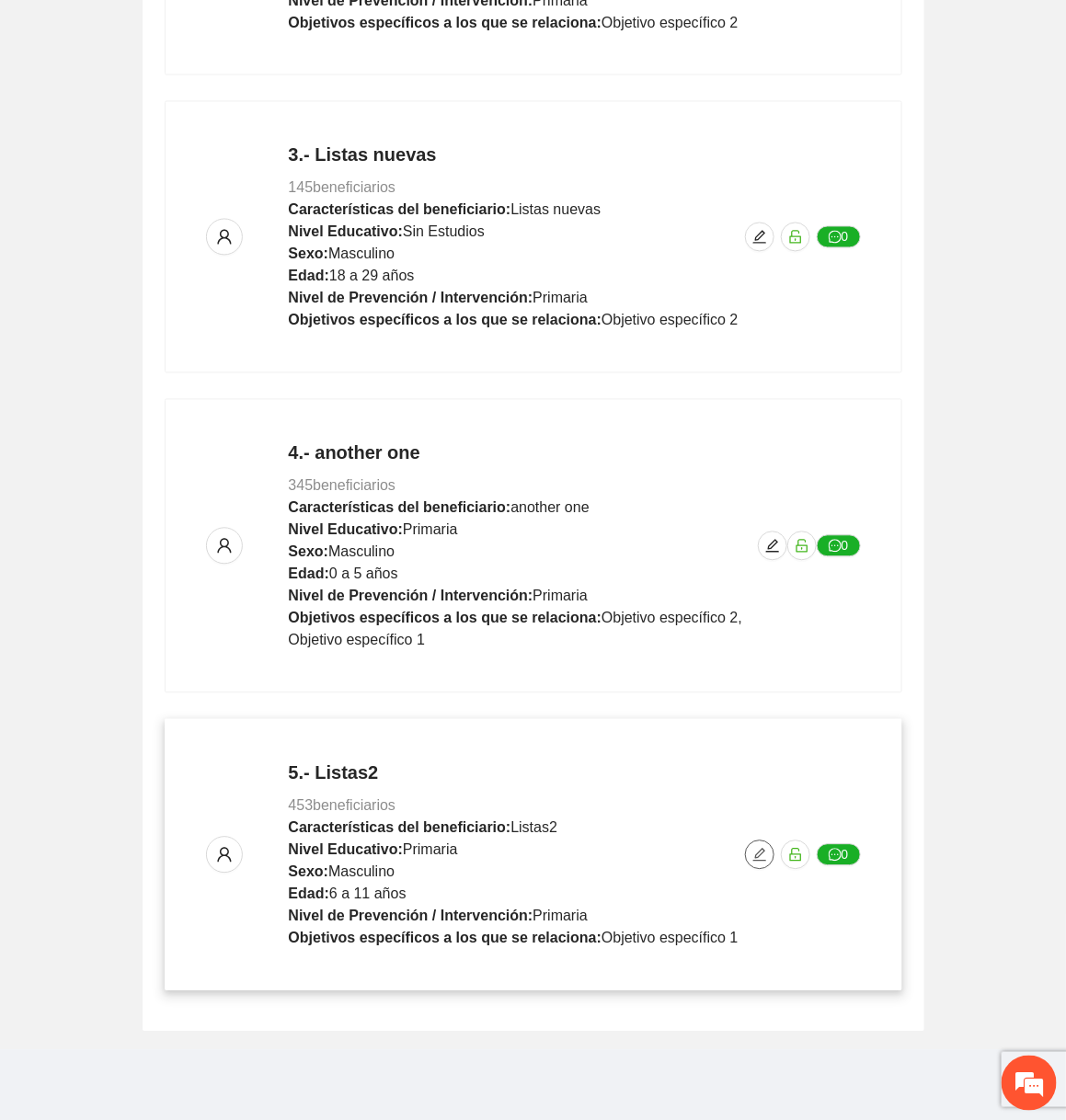
click at [761, 852] on icon "edit" at bounding box center [758, 855] width 13 height 13
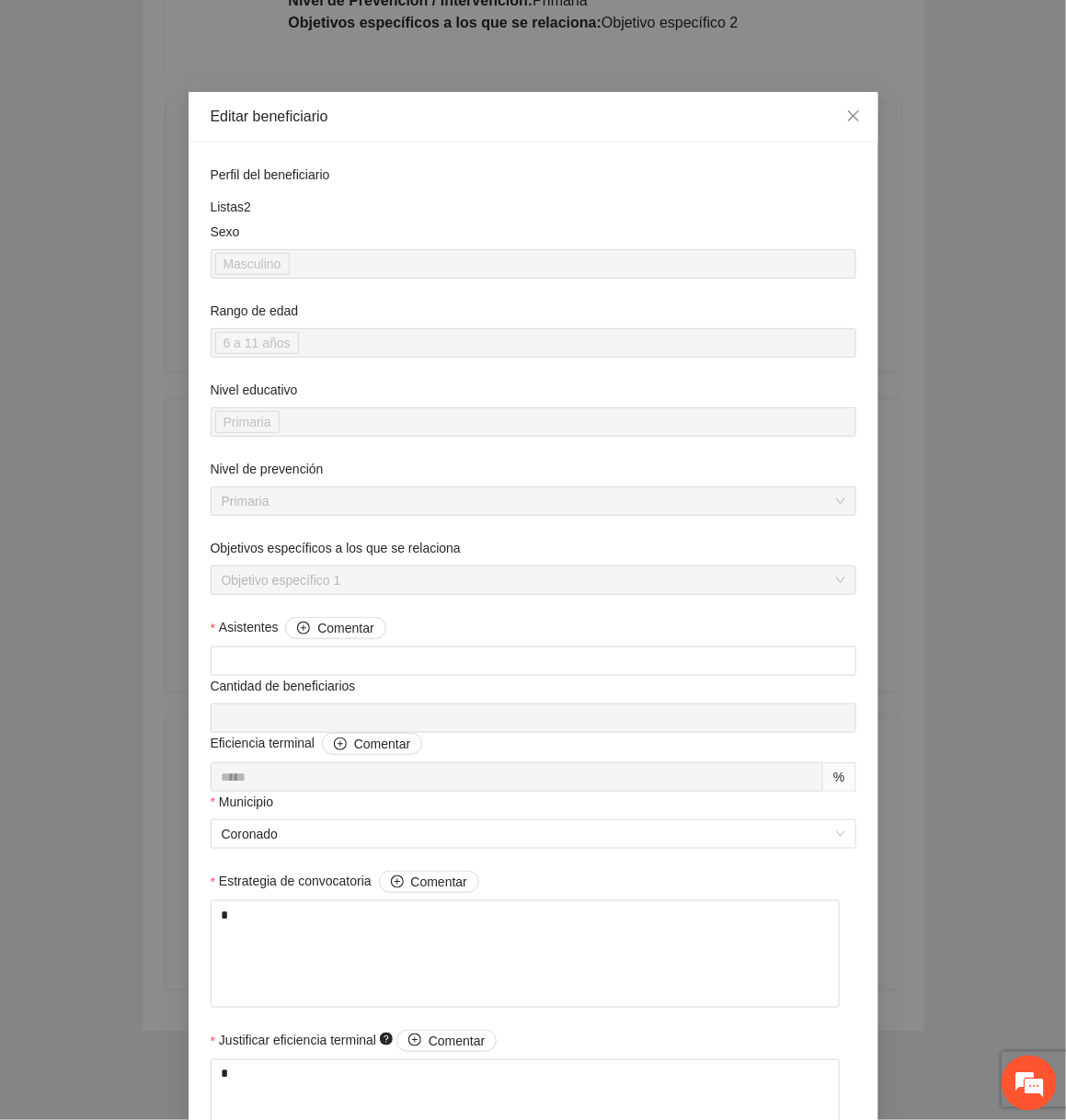
scroll to position [950, 0]
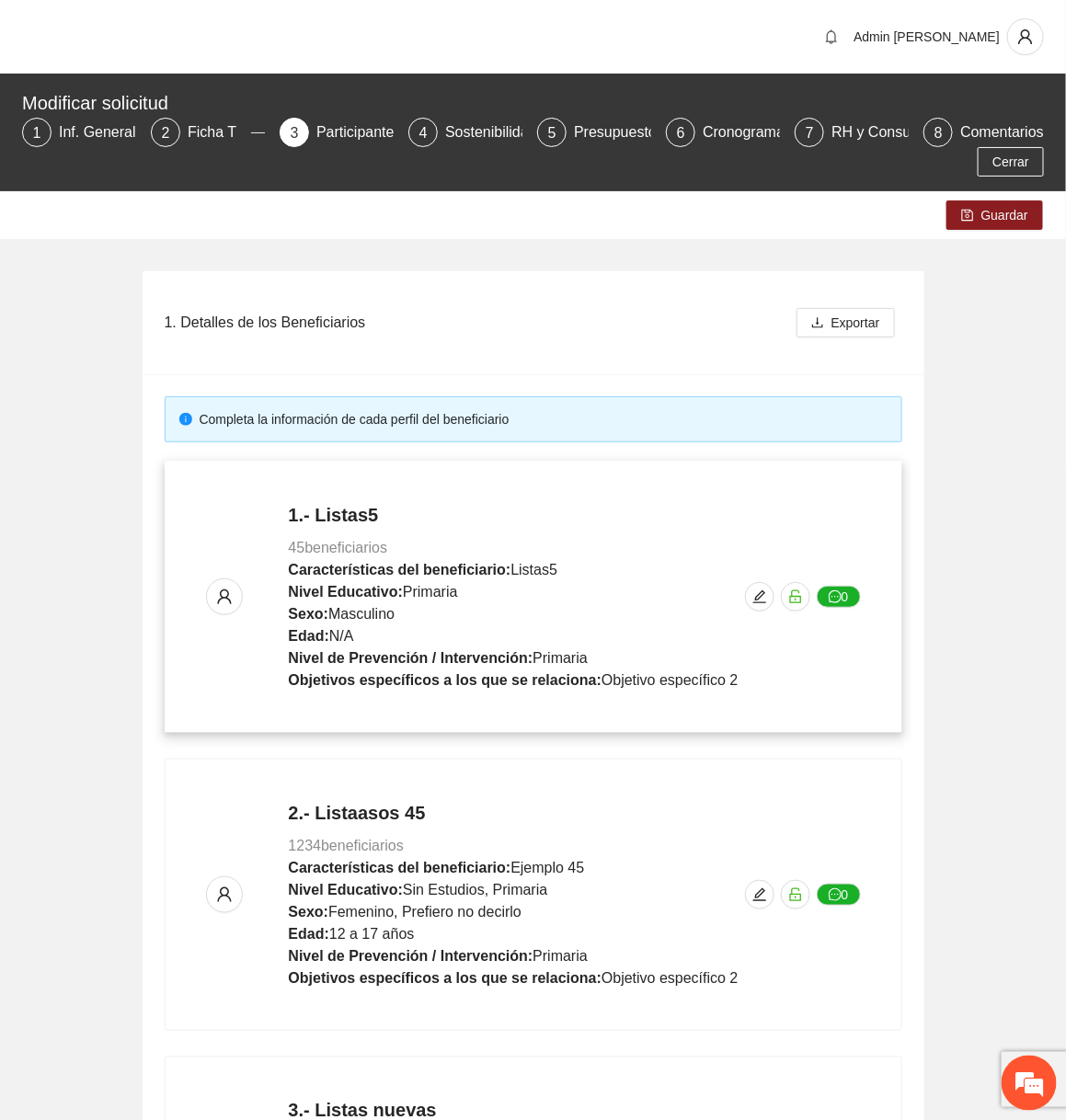
scroll to position [955, 0]
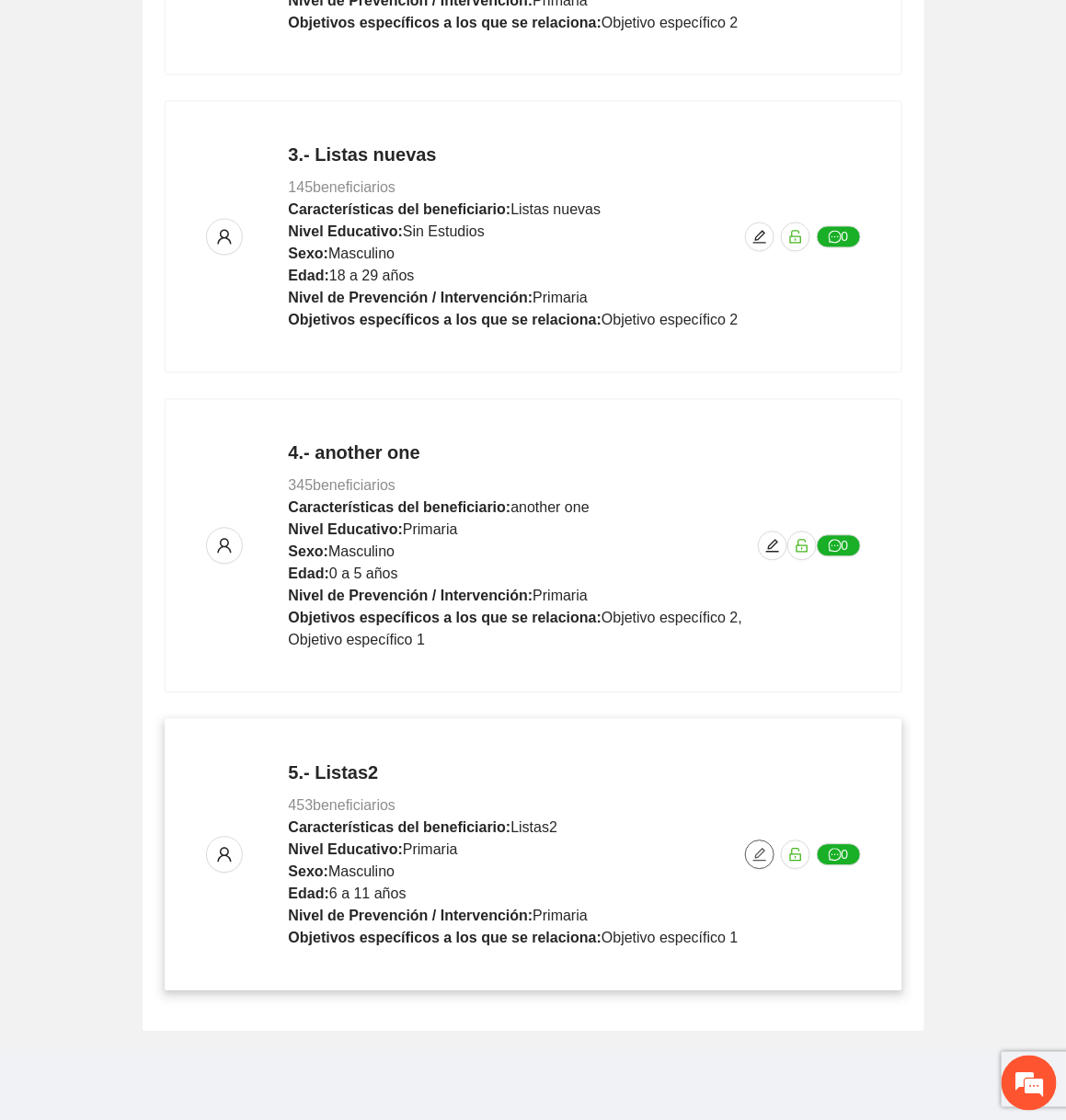
click at [759, 848] on icon "edit" at bounding box center [759, 855] width 14 height 14
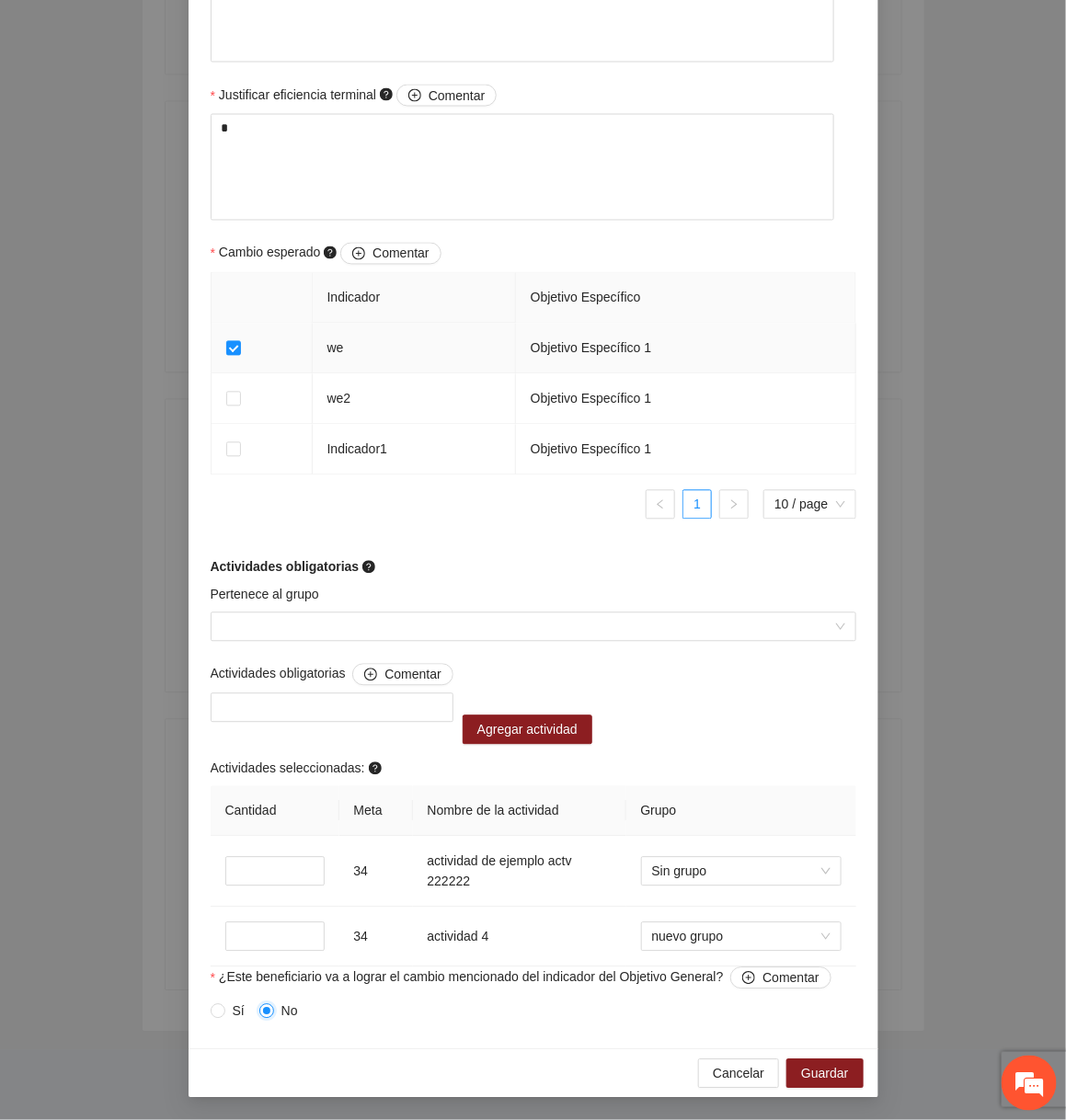
scroll to position [950, 0]
click at [819, 1080] on span "Guardar" at bounding box center [824, 1074] width 47 height 20
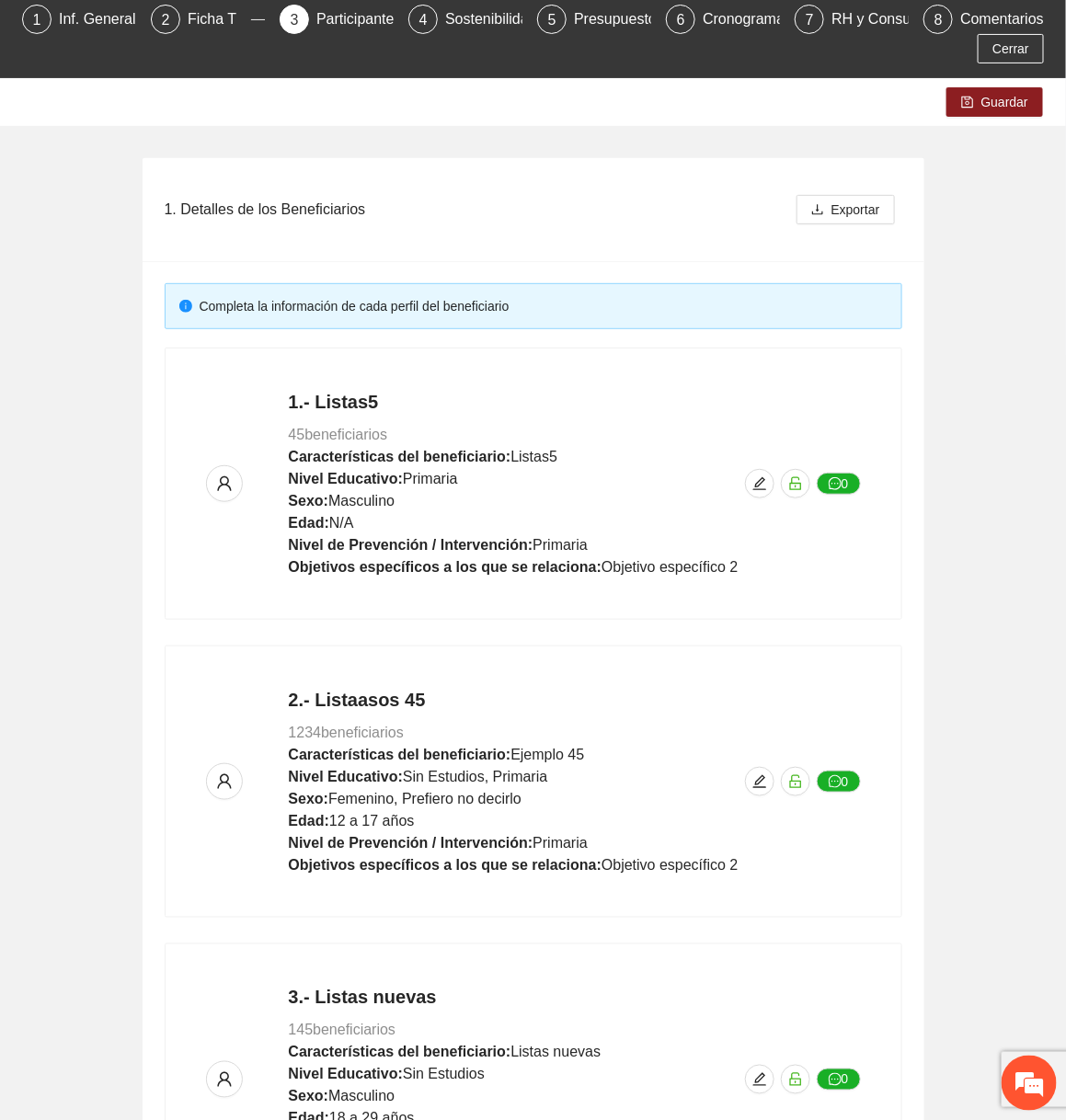
scroll to position [0, 0]
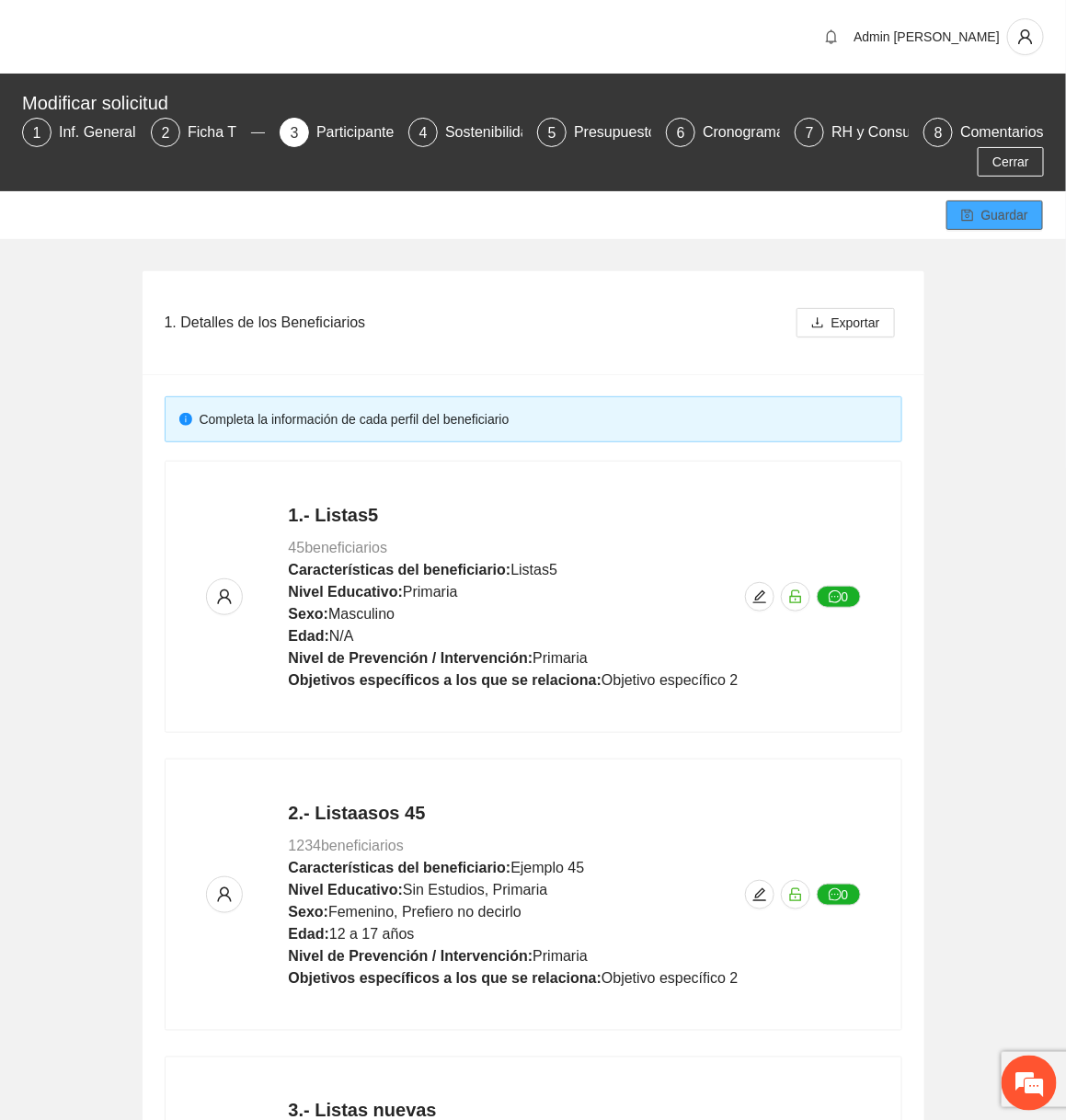
click at [1020, 216] on span "Guardar" at bounding box center [1004, 215] width 47 height 20
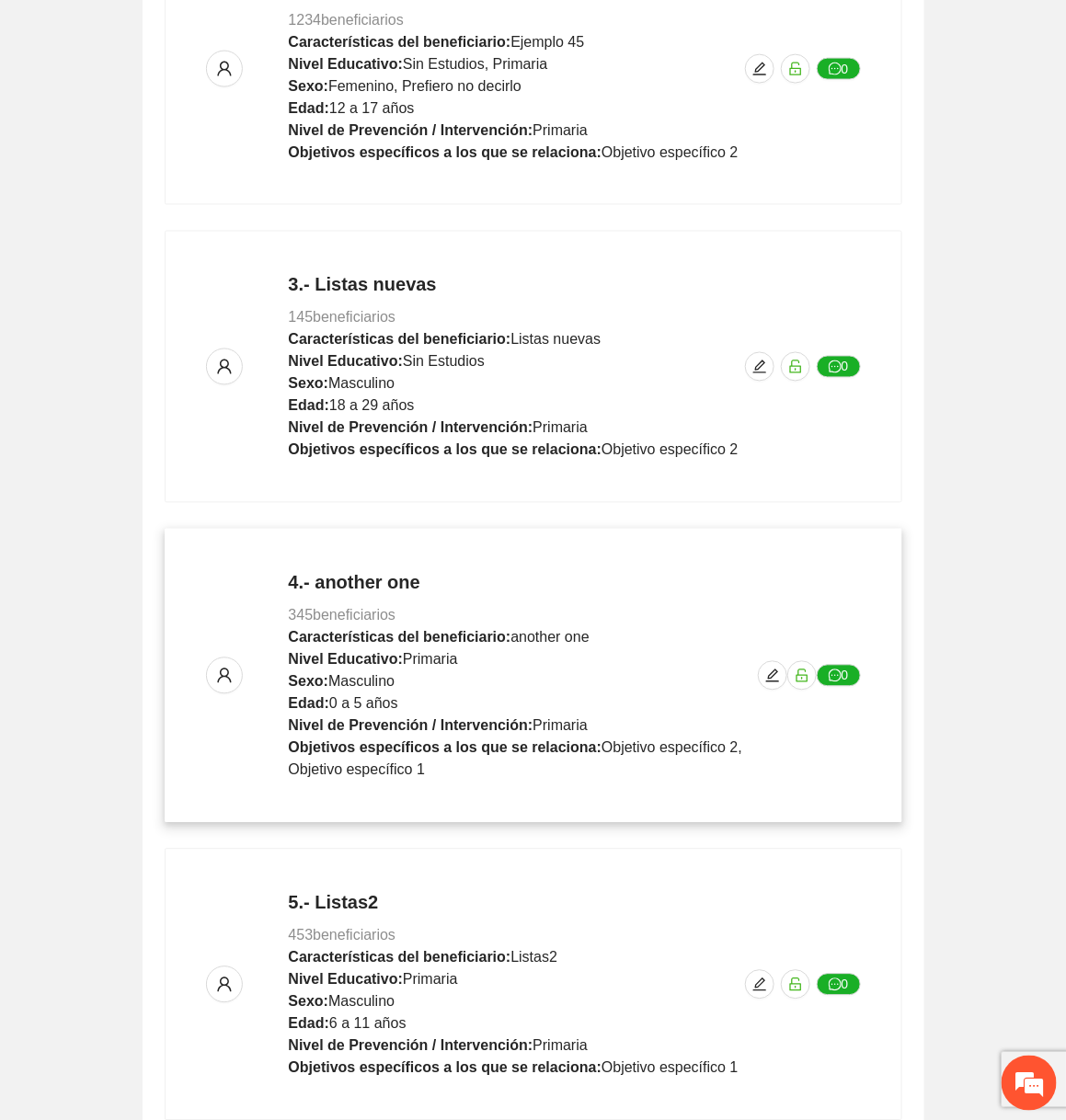
scroll to position [955, 0]
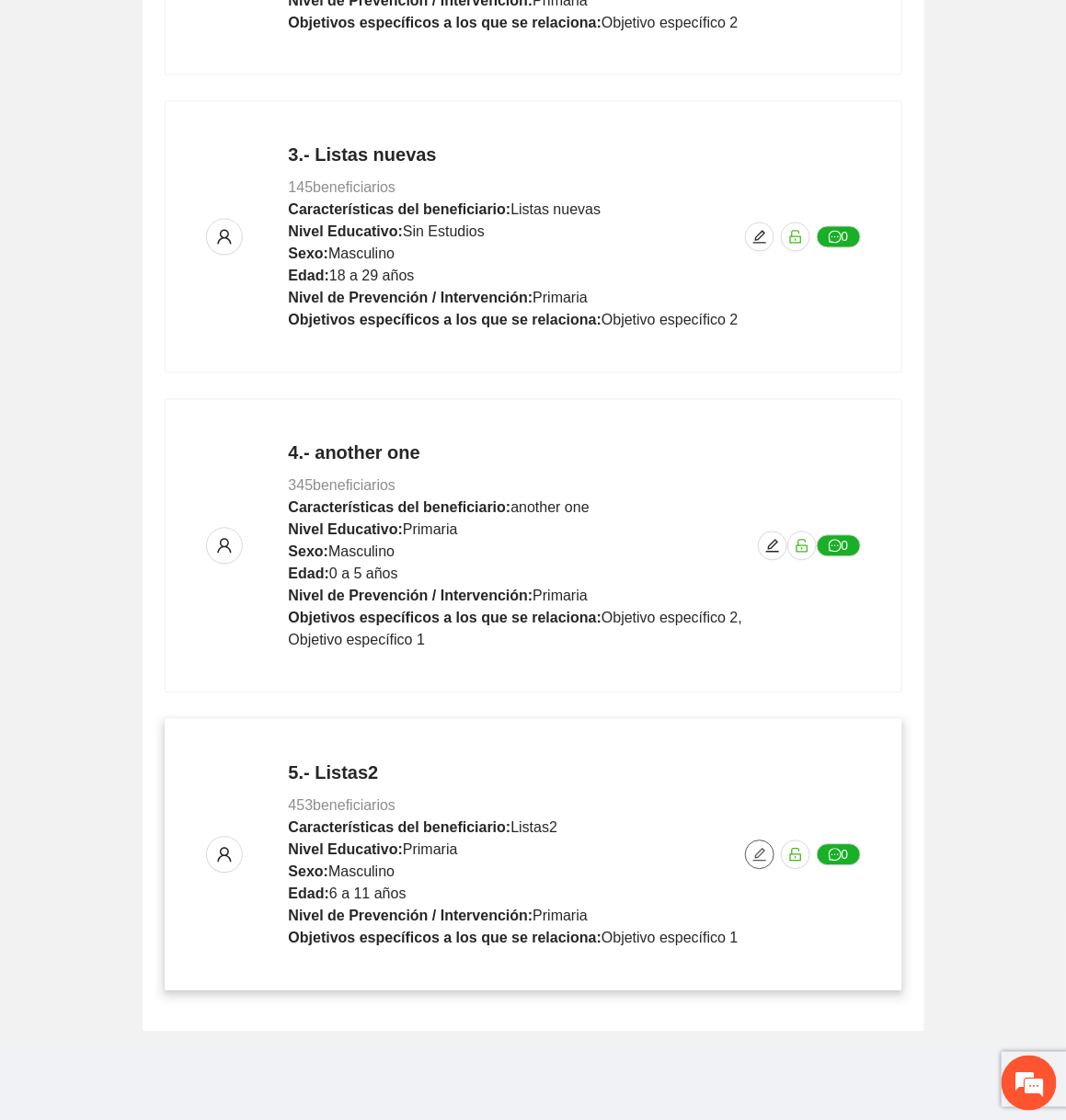
click at [750, 848] on span "edit" at bounding box center [760, 855] width 28 height 14
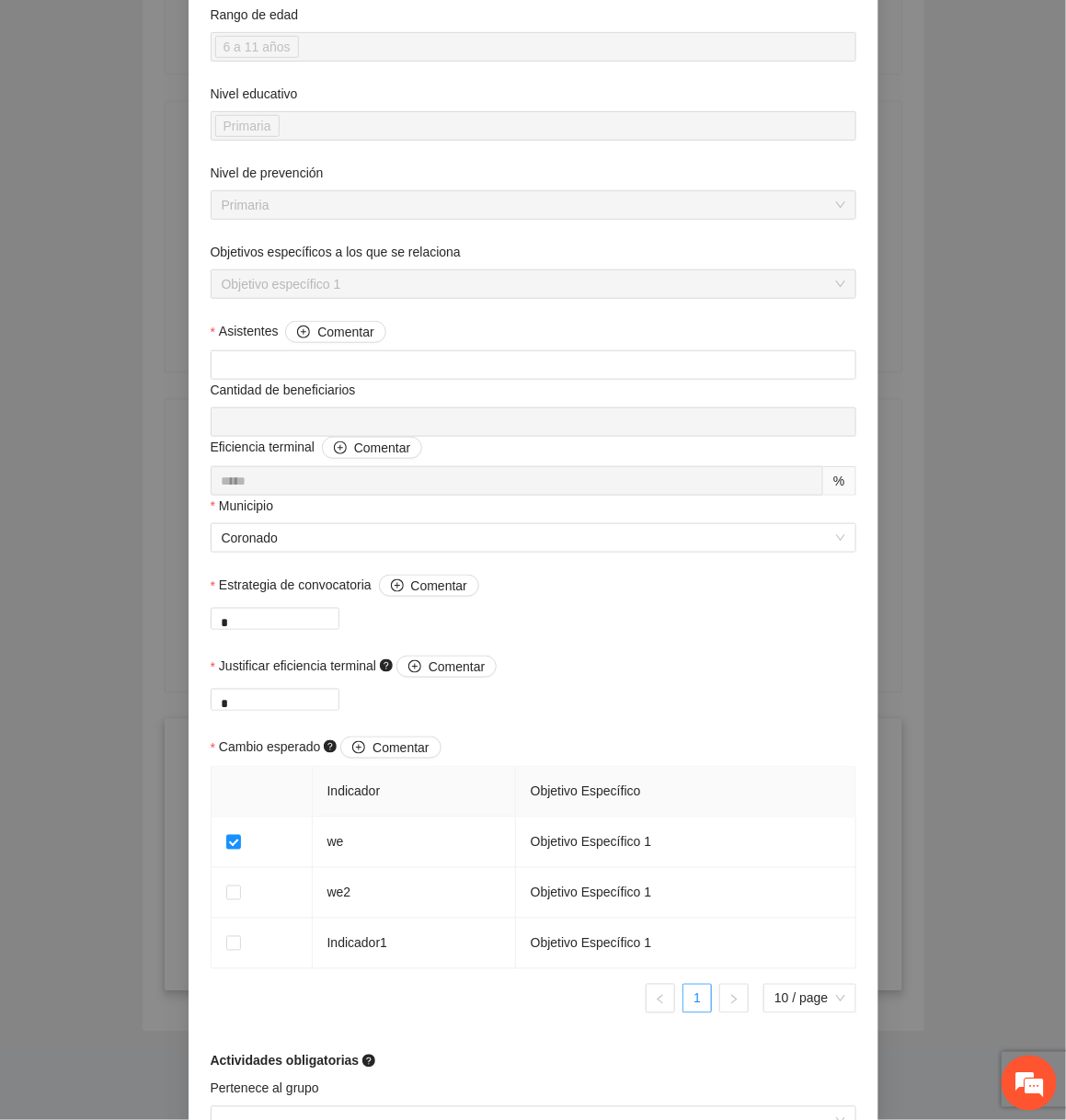
scroll to position [950, 0]
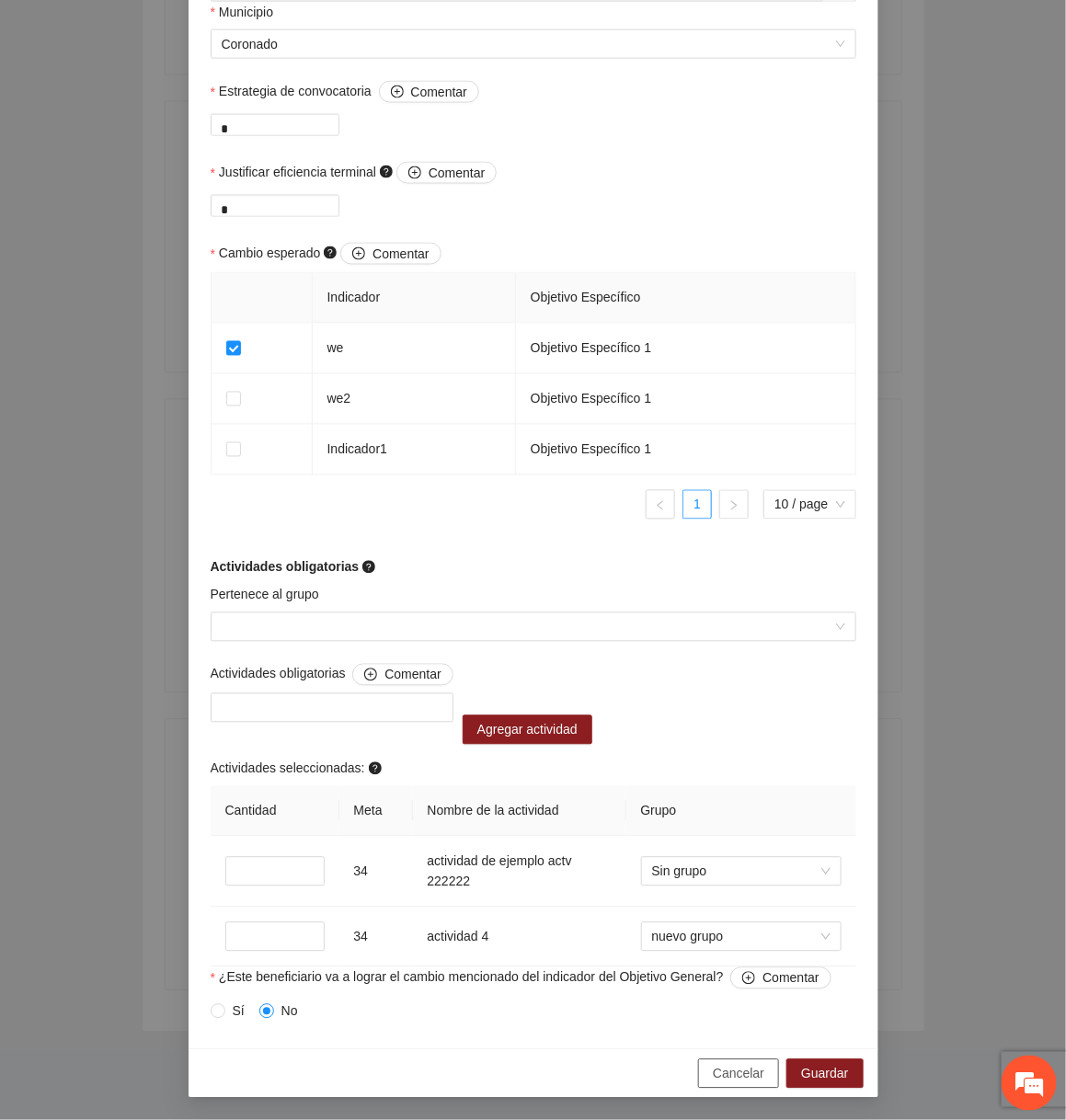
click at [740, 1071] on span "Cancelar" at bounding box center [738, 1074] width 51 height 20
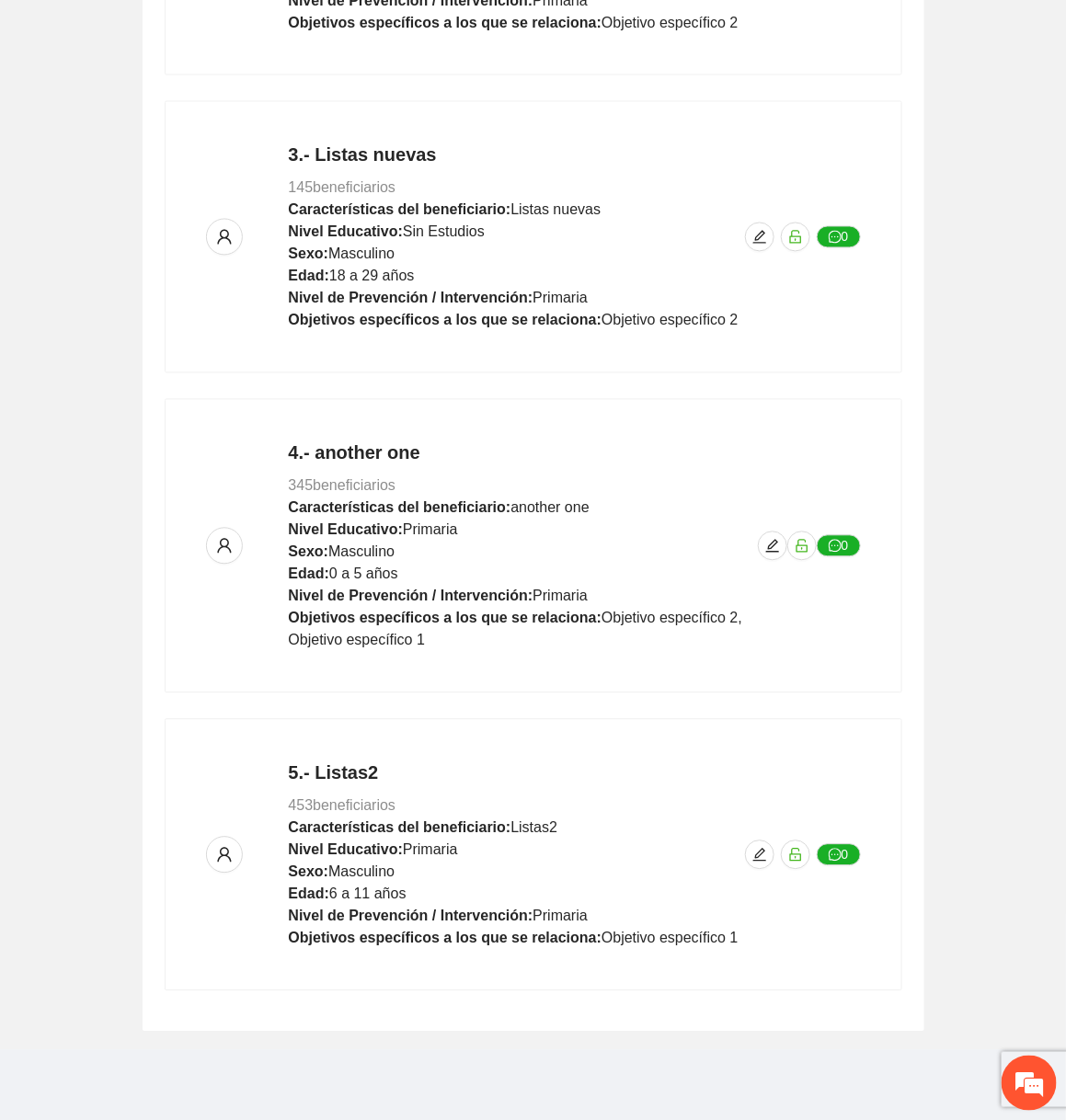
scroll to position [823, 0]
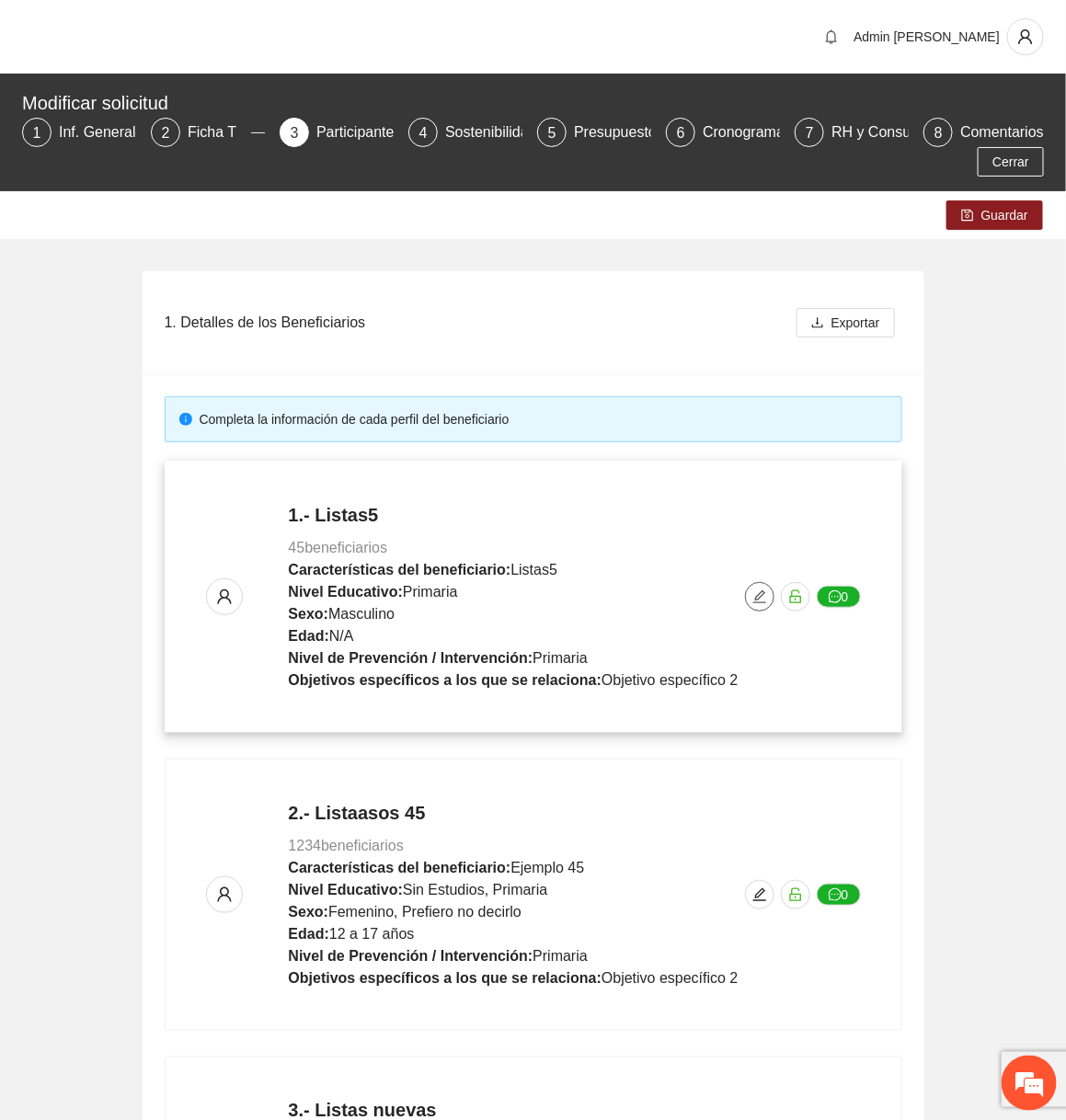
click at [752, 604] on icon "edit" at bounding box center [759, 596] width 14 height 14
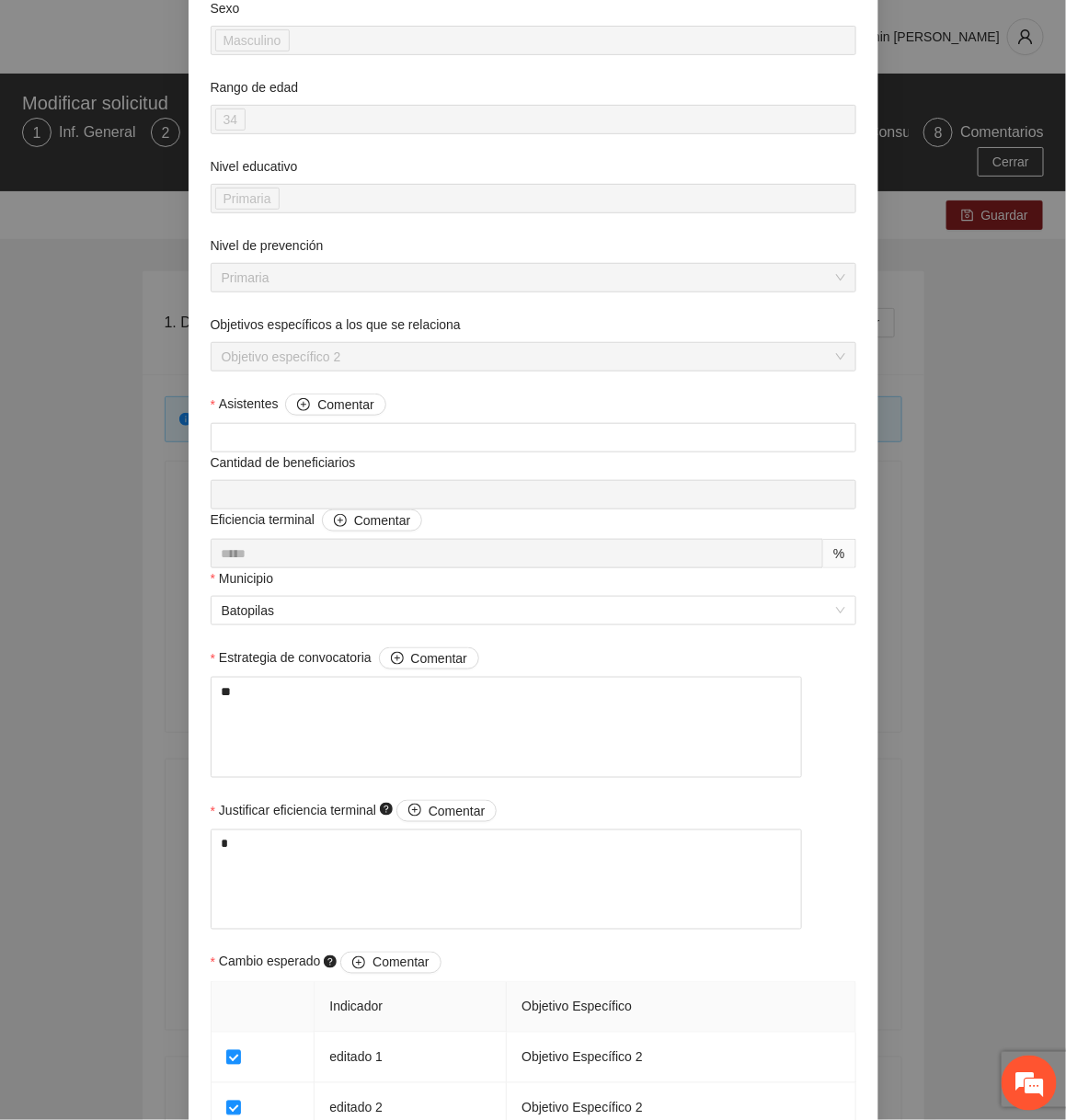
scroll to position [1120, 0]
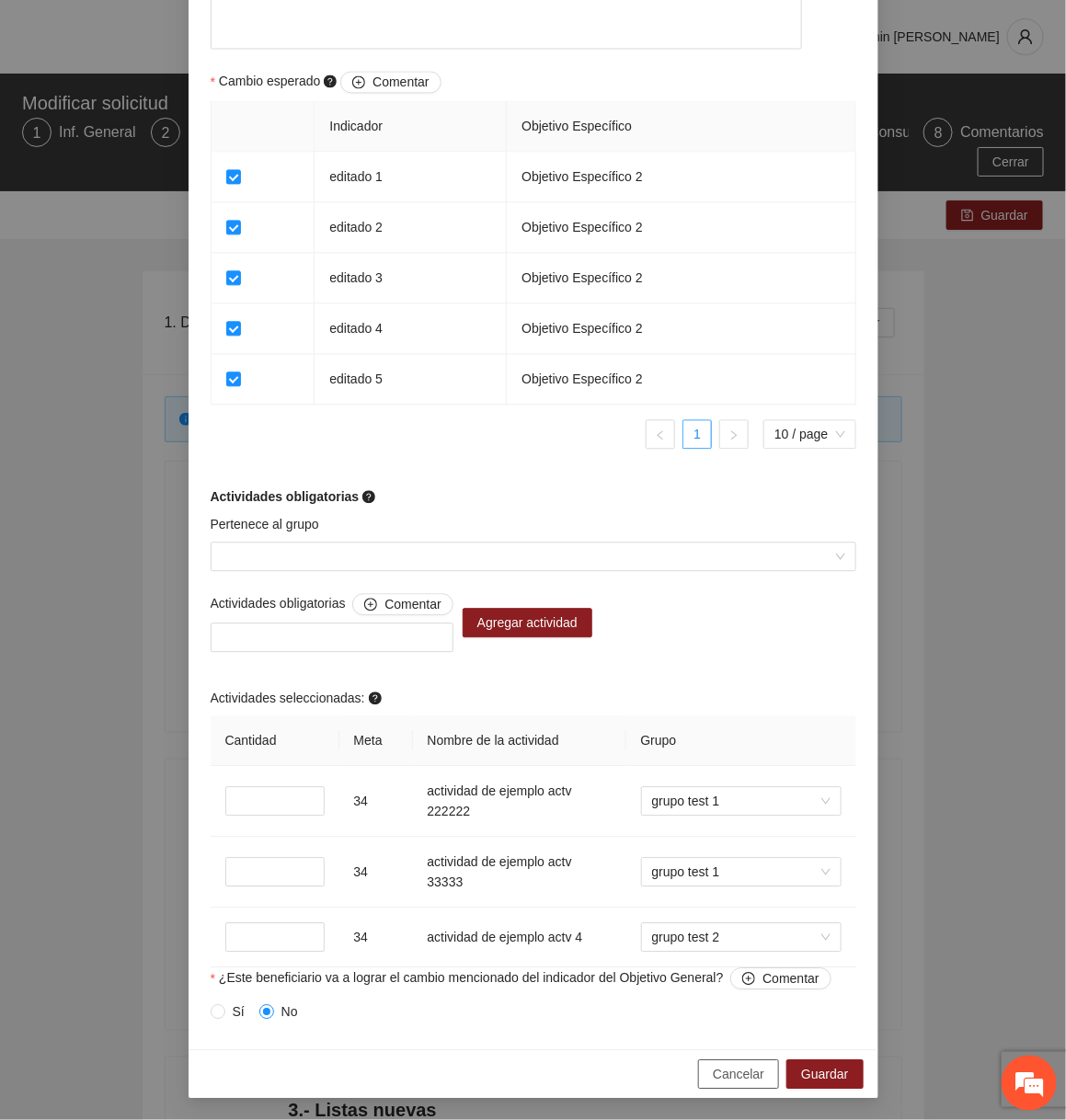
click at [747, 1082] on span "Cancelar" at bounding box center [738, 1074] width 51 height 20
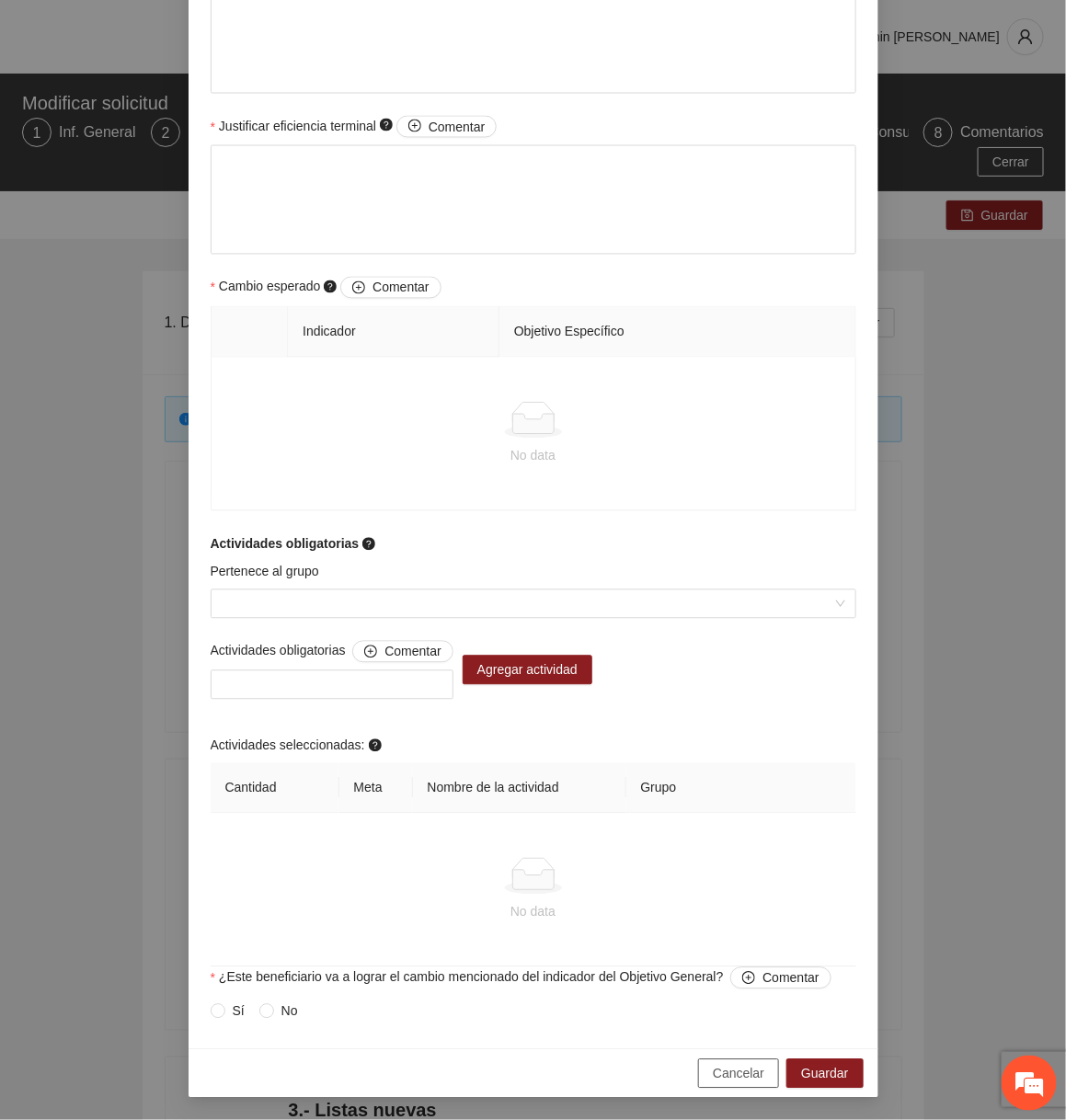
scroll to position [823, 0]
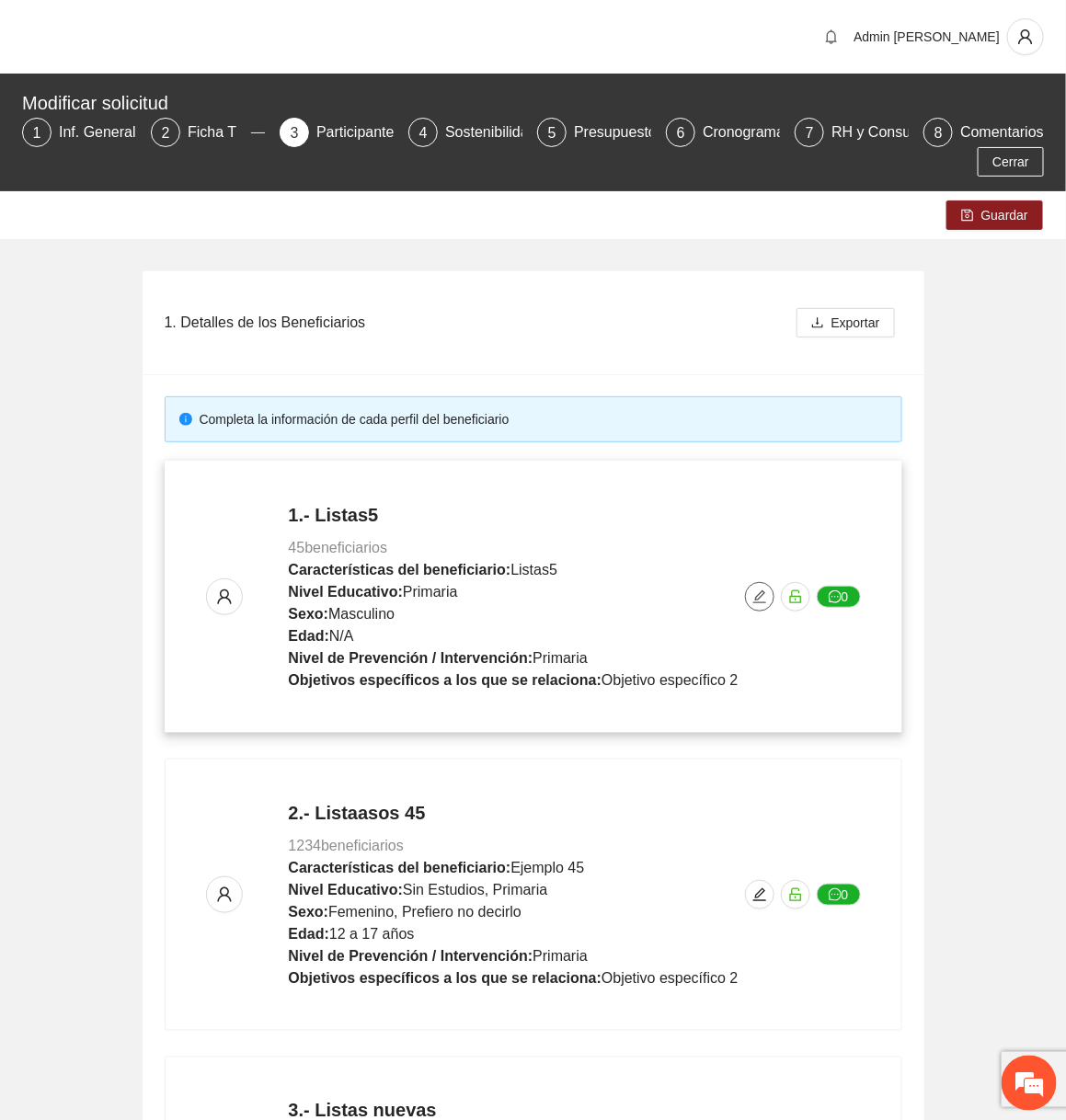
click at [766, 591] on icon "edit" at bounding box center [759, 596] width 14 height 14
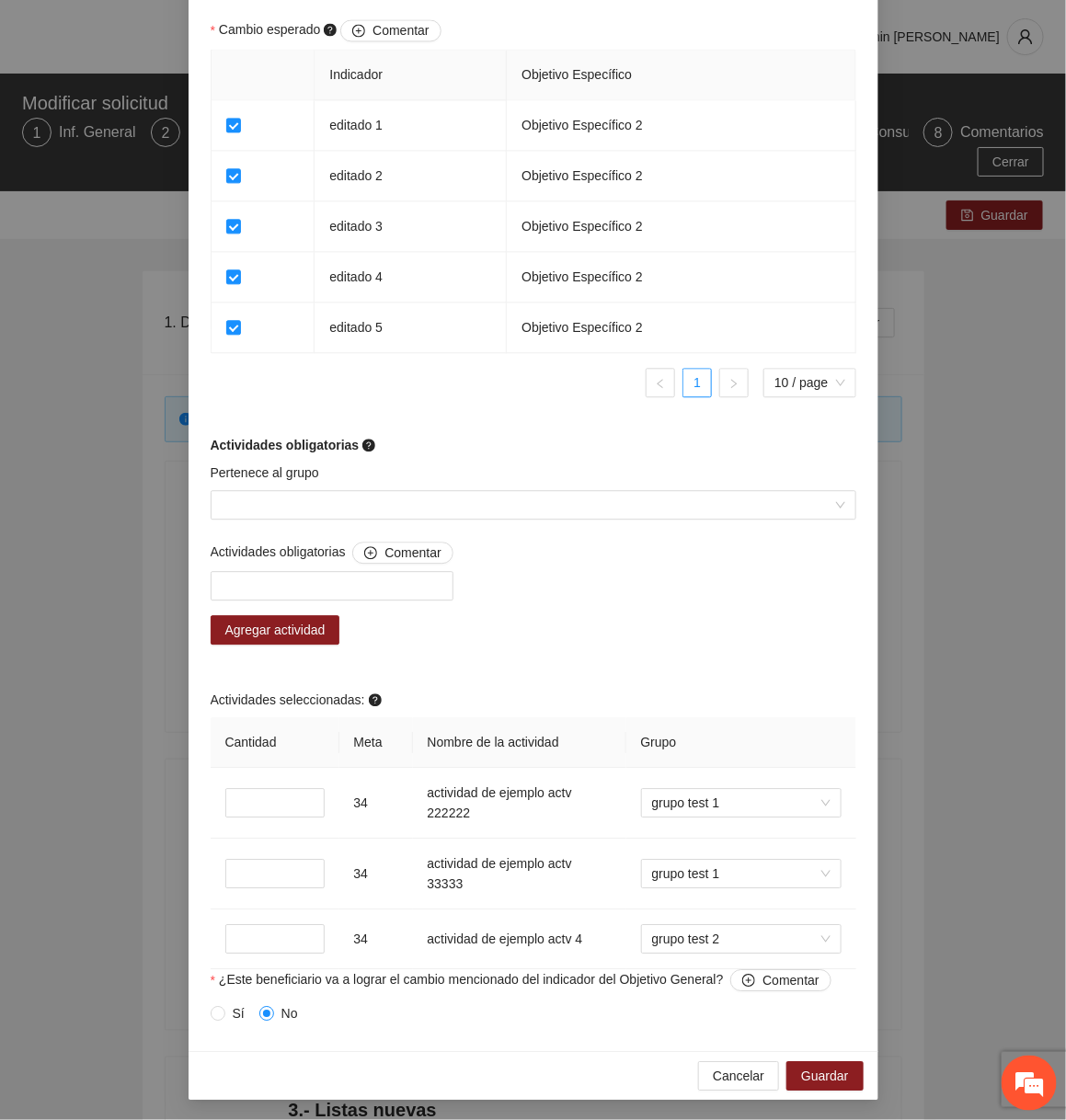
scroll to position [1174, 0]
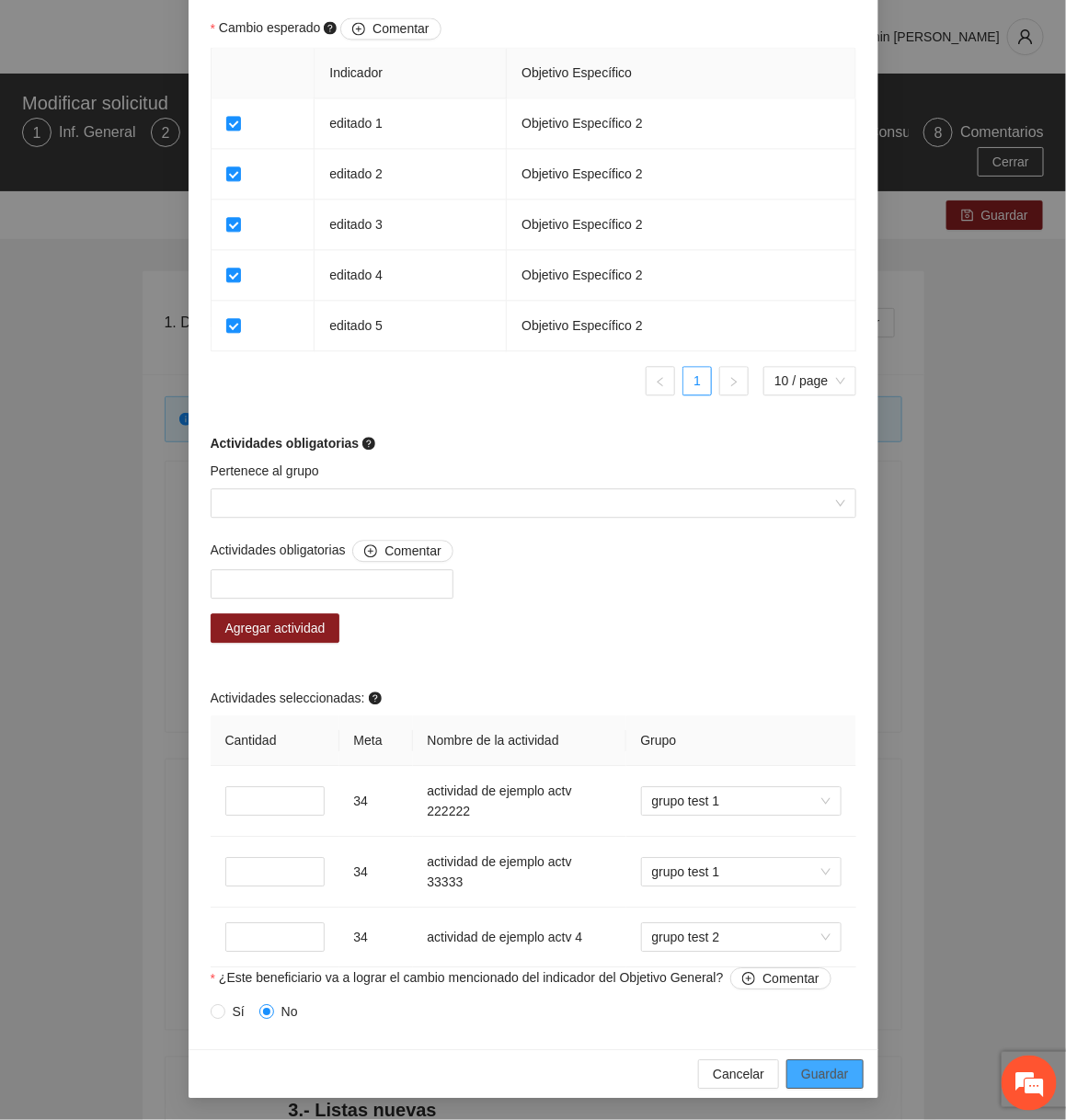
click at [825, 1075] on span "Guardar" at bounding box center [824, 1074] width 47 height 20
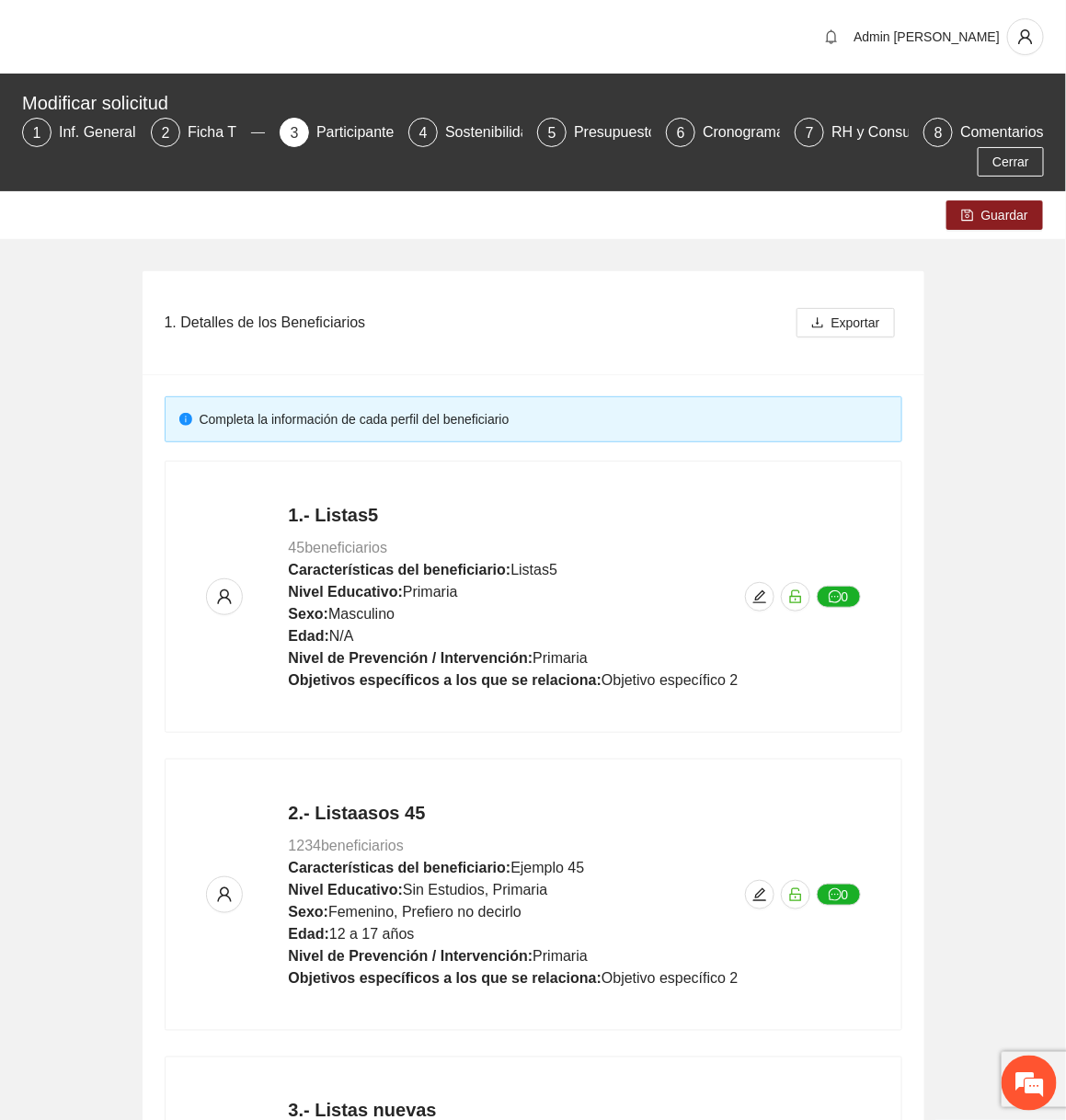
scroll to position [875, 0]
click at [994, 224] on span "Guardar" at bounding box center [1004, 215] width 47 height 20
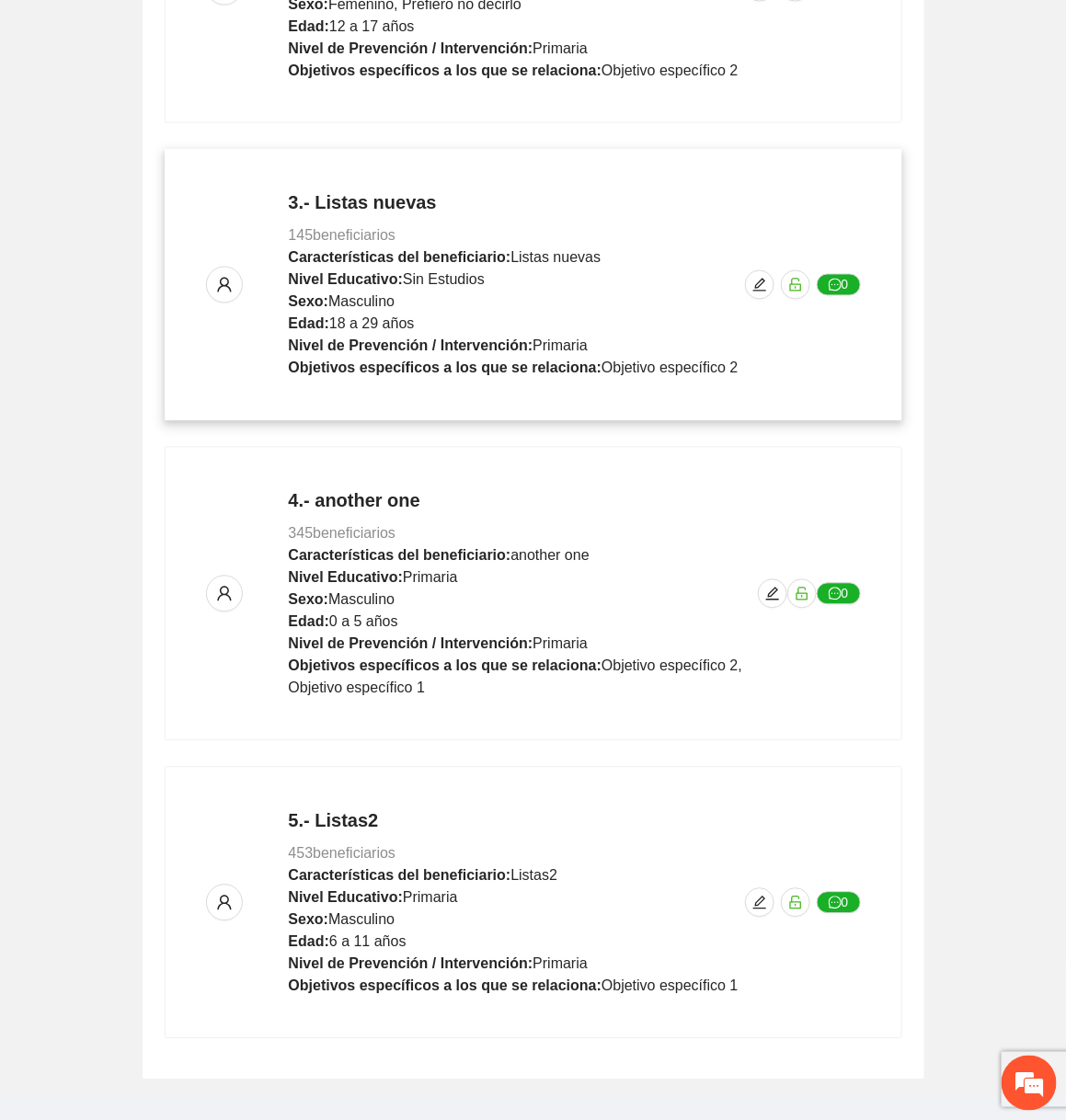
scroll to position [955, 0]
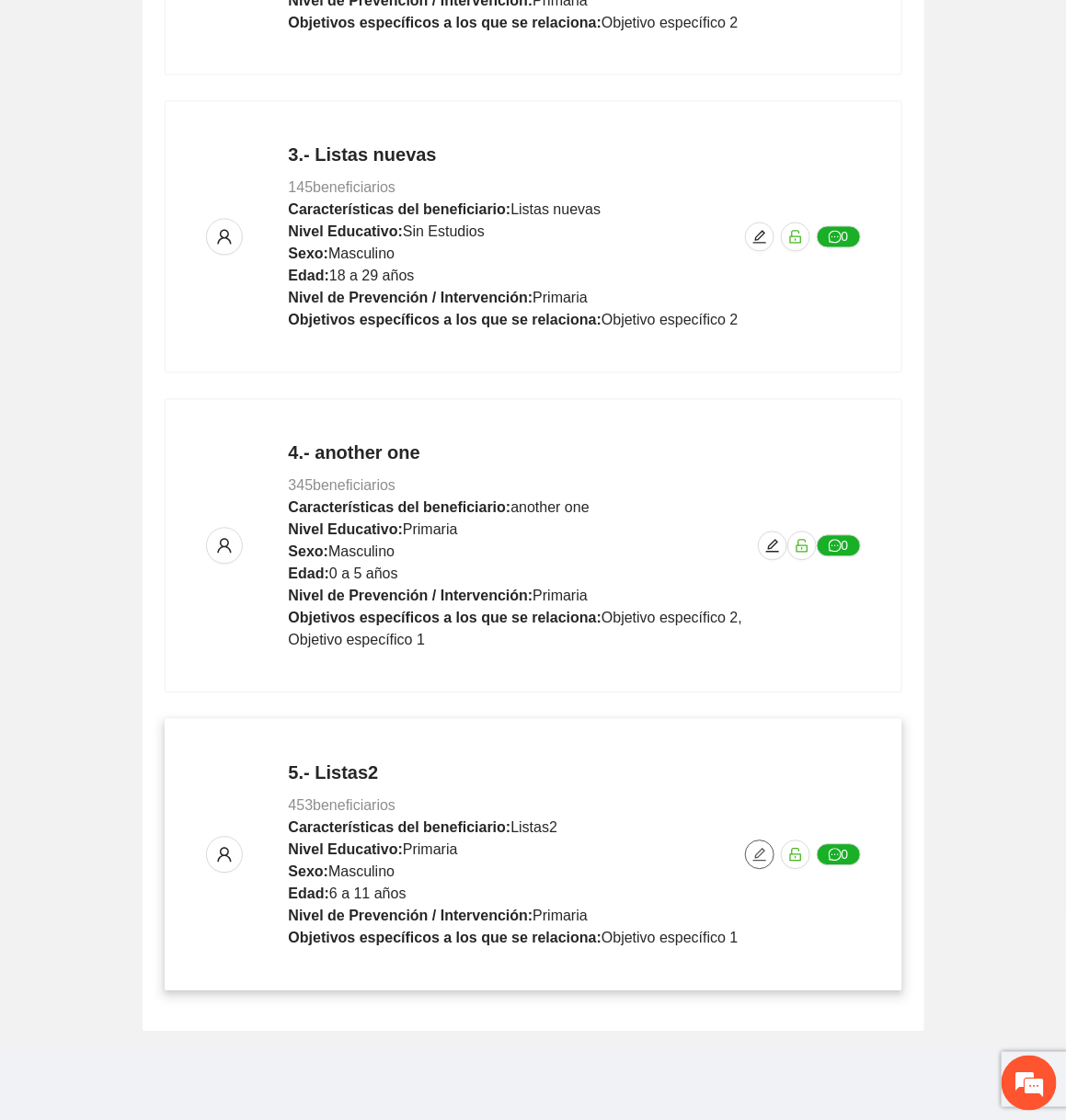
click at [767, 855] on icon "edit" at bounding box center [759, 855] width 14 height 14
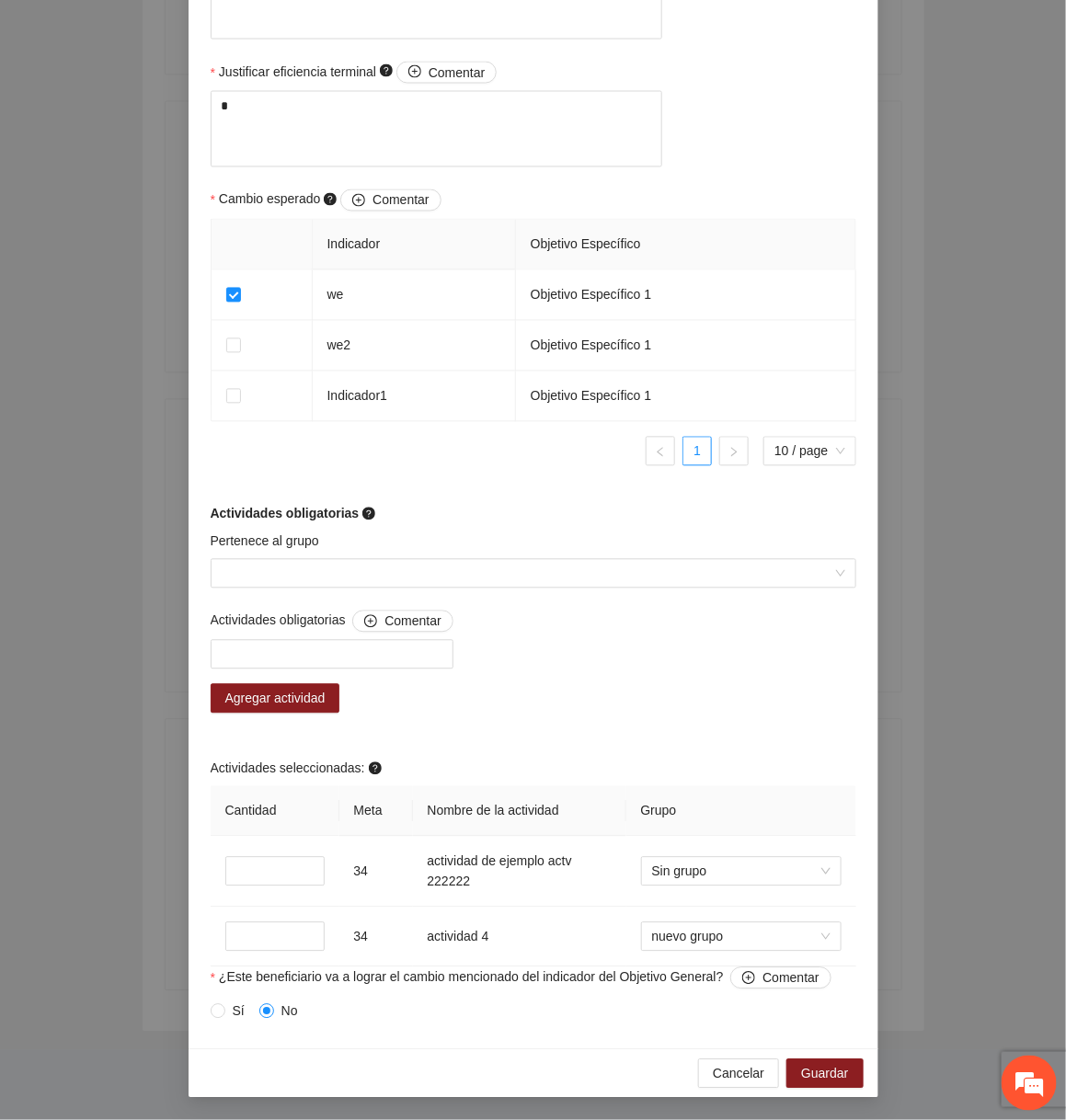
scroll to position [0, 0]
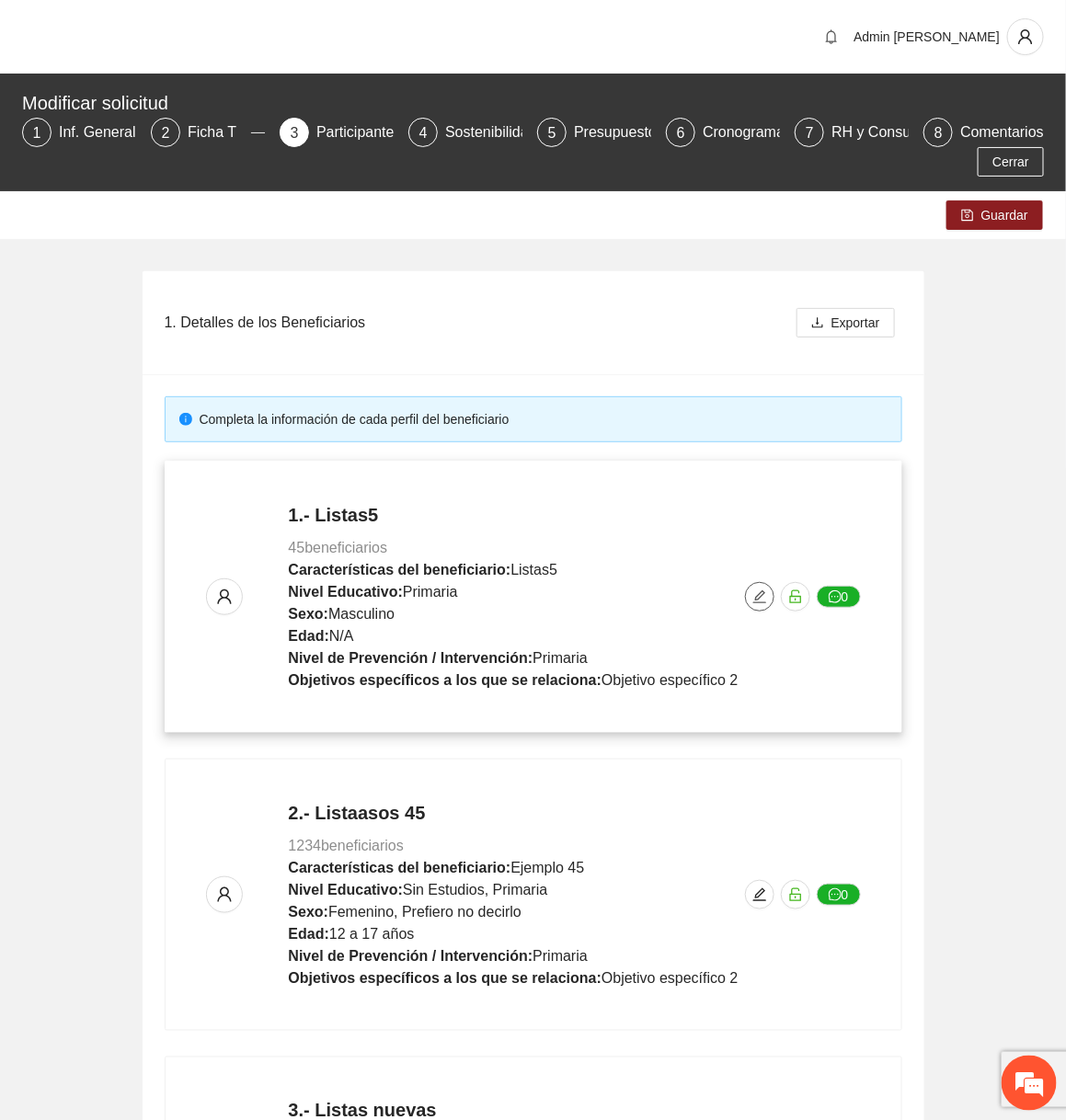
click at [765, 589] on icon "edit" at bounding box center [759, 596] width 14 height 14
click at [763, 591] on icon "edit" at bounding box center [759, 596] width 14 height 14
click at [765, 596] on icon "edit" at bounding box center [759, 596] width 14 height 14
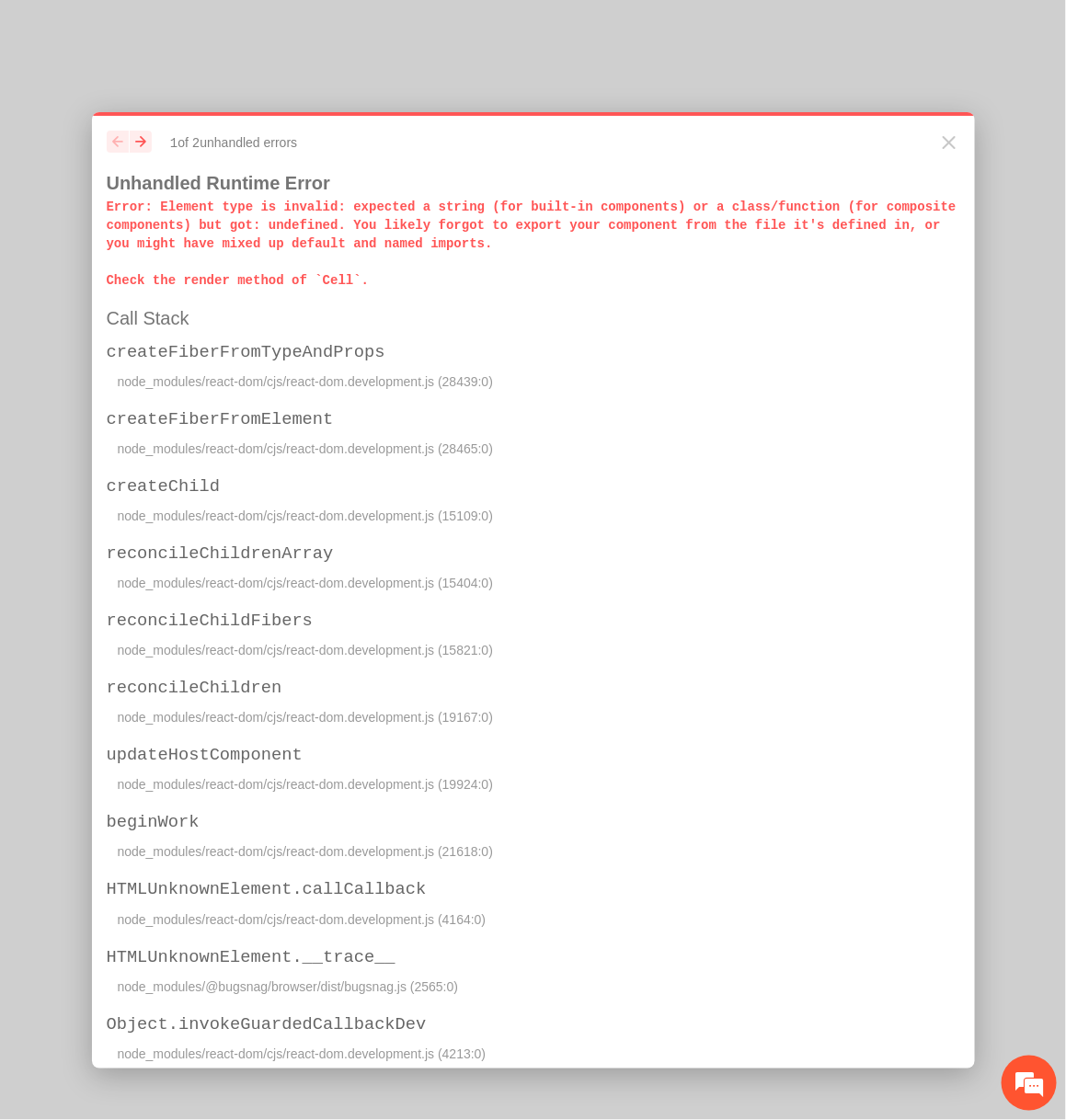
drag, startPoint x: 98, startPoint y: 208, endPoint x: 542, endPoint y: 237, distance: 444.9
click at [542, 237] on div "previous next 1 of 2 unhandled error s Unhandled Runtime Error Error : Element …" at bounding box center [533, 590] width 883 height 956
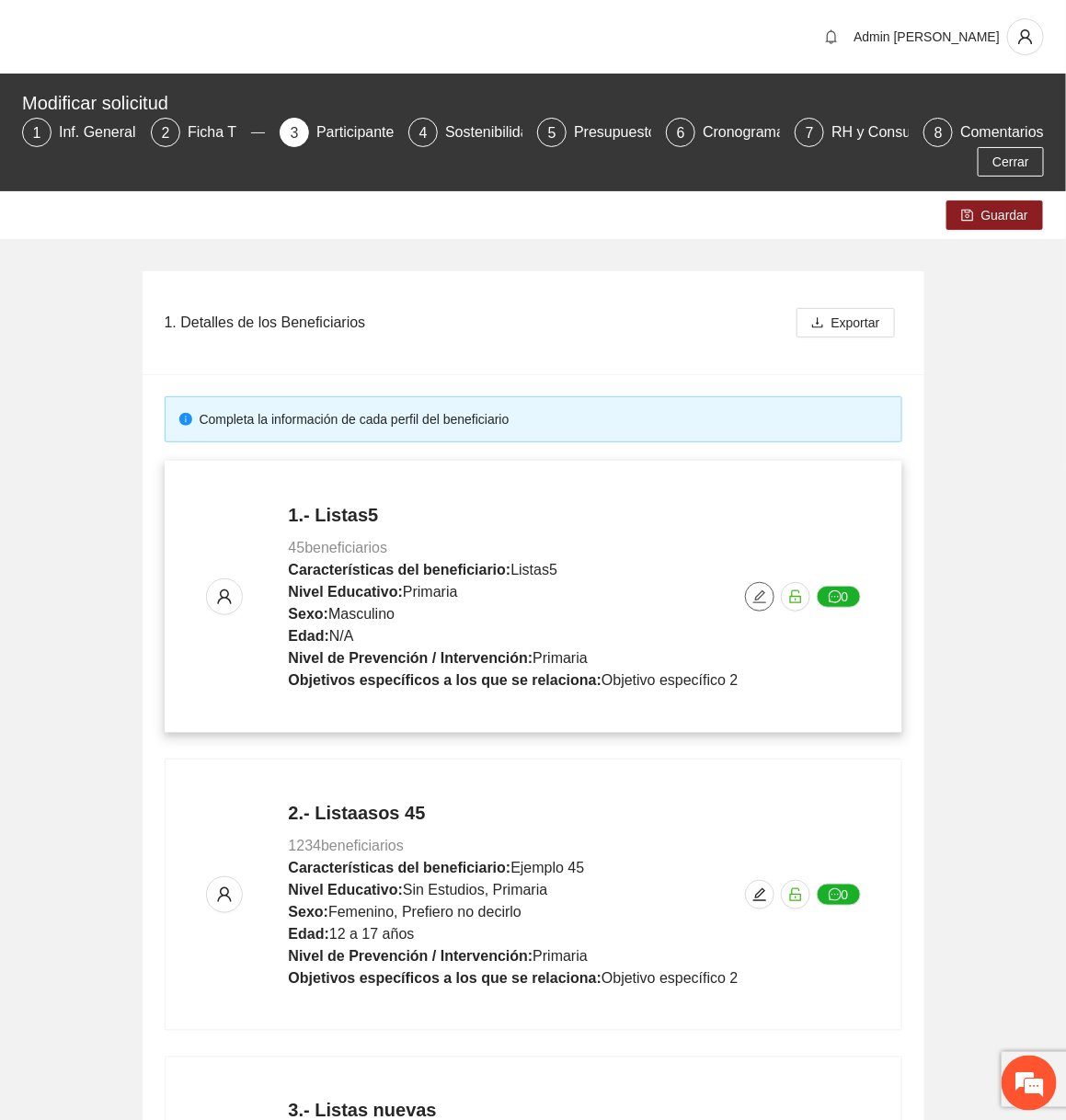
click at [757, 583] on button "button" at bounding box center [760, 597] width 30 height 30
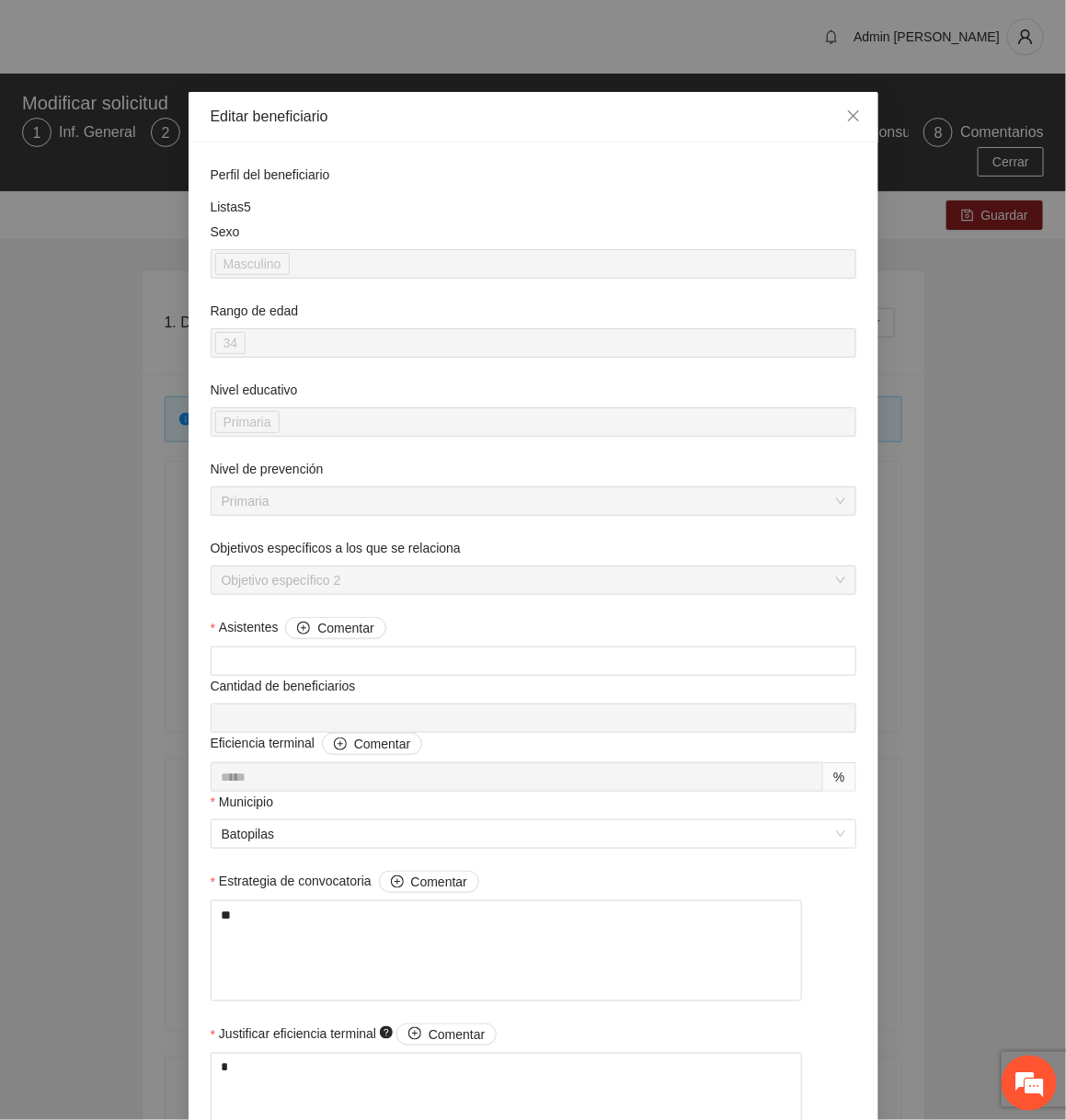
scroll to position [1245, 0]
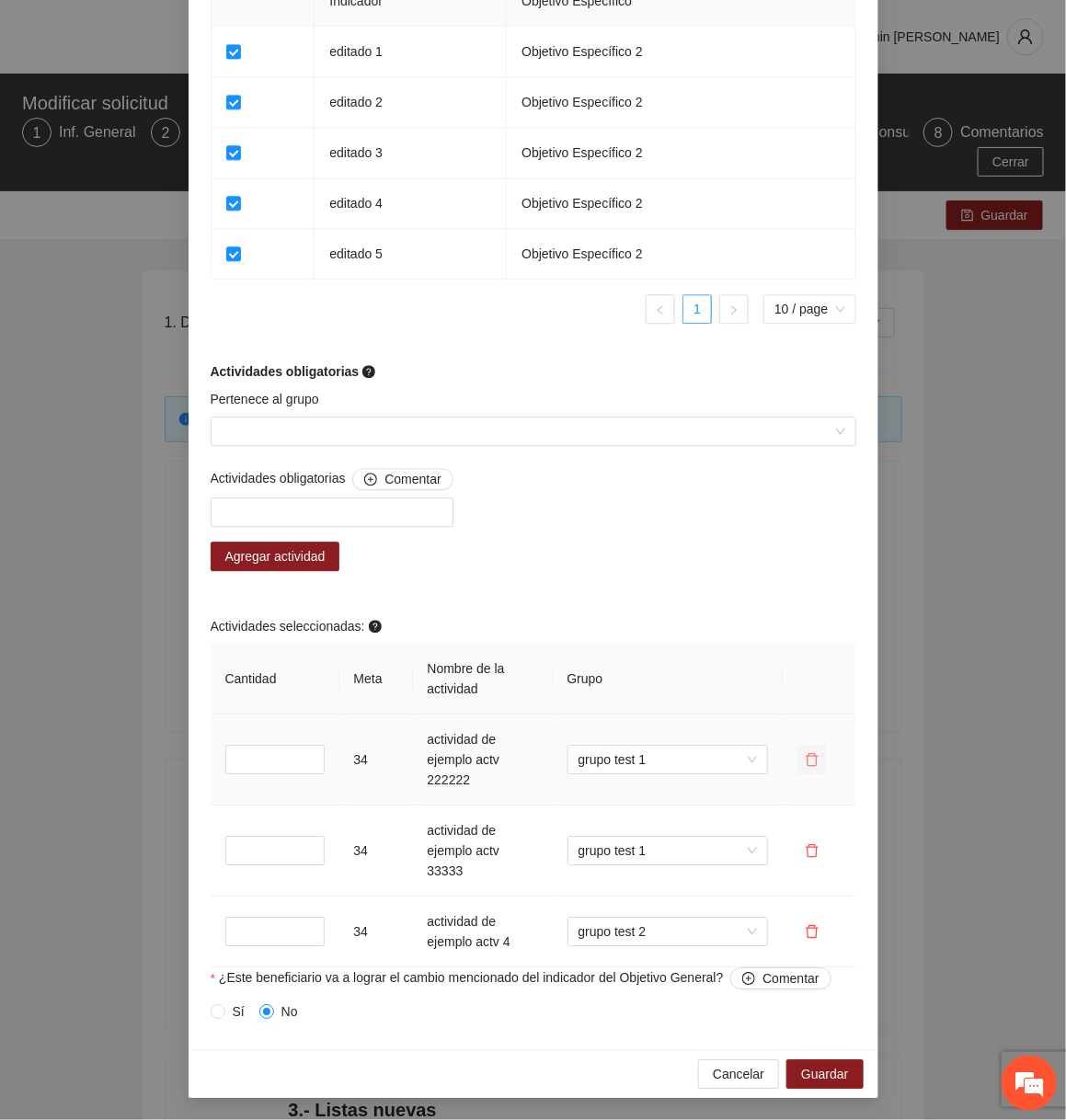
click at [812, 765] on icon "delete" at bounding box center [812, 759] width 14 height 14
click at [809, 843] on button "button" at bounding box center [812, 850] width 30 height 30
click at [819, 930] on span "delete" at bounding box center [812, 931] width 28 height 14
click at [813, 850] on icon "delete" at bounding box center [812, 850] width 14 height 14
click at [817, 760] on icon "delete" at bounding box center [812, 759] width 14 height 14
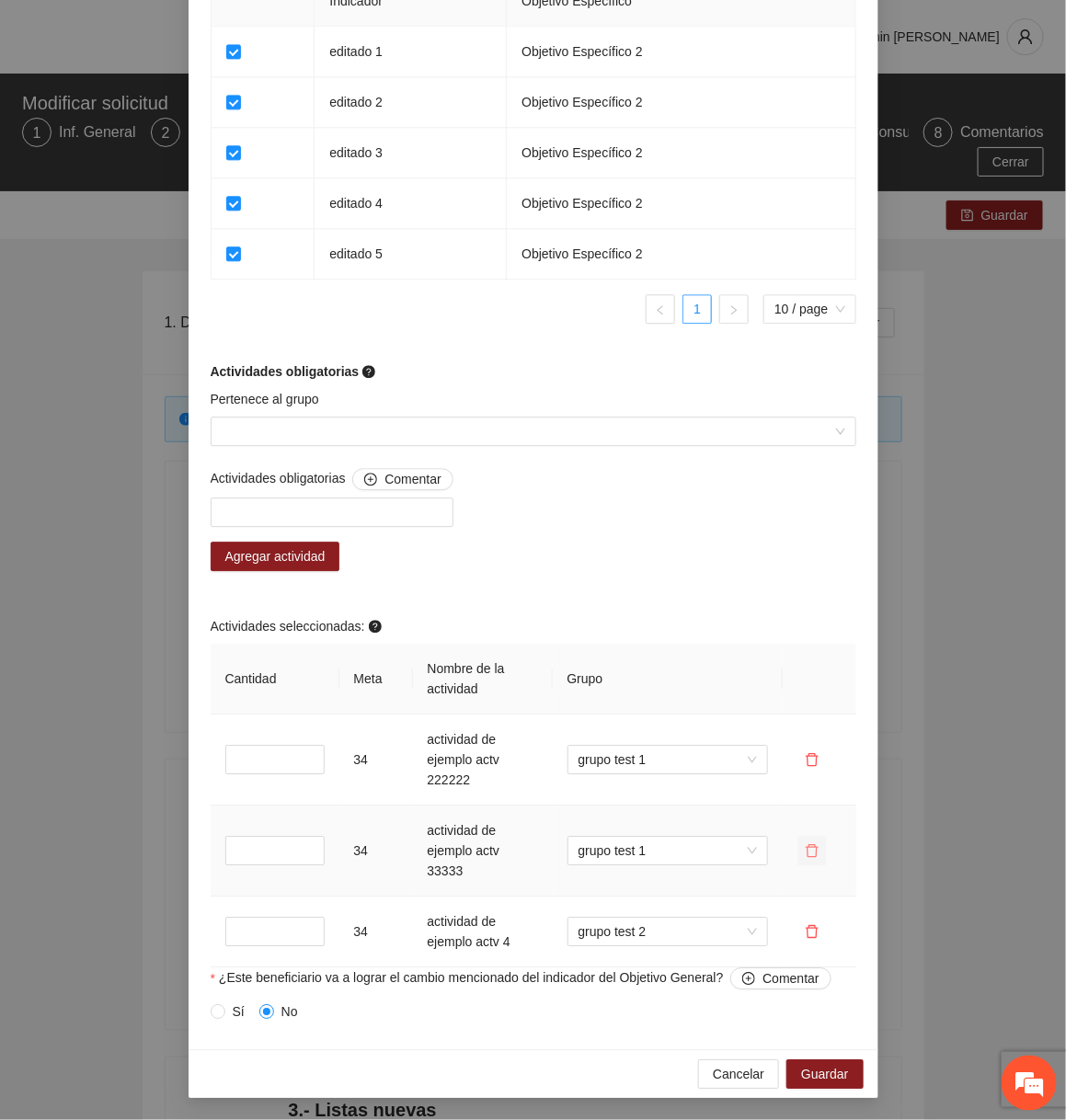
click at [809, 847] on icon "delete" at bounding box center [812, 850] width 14 height 14
click at [810, 847] on icon "delete" at bounding box center [812, 850] width 14 height 14
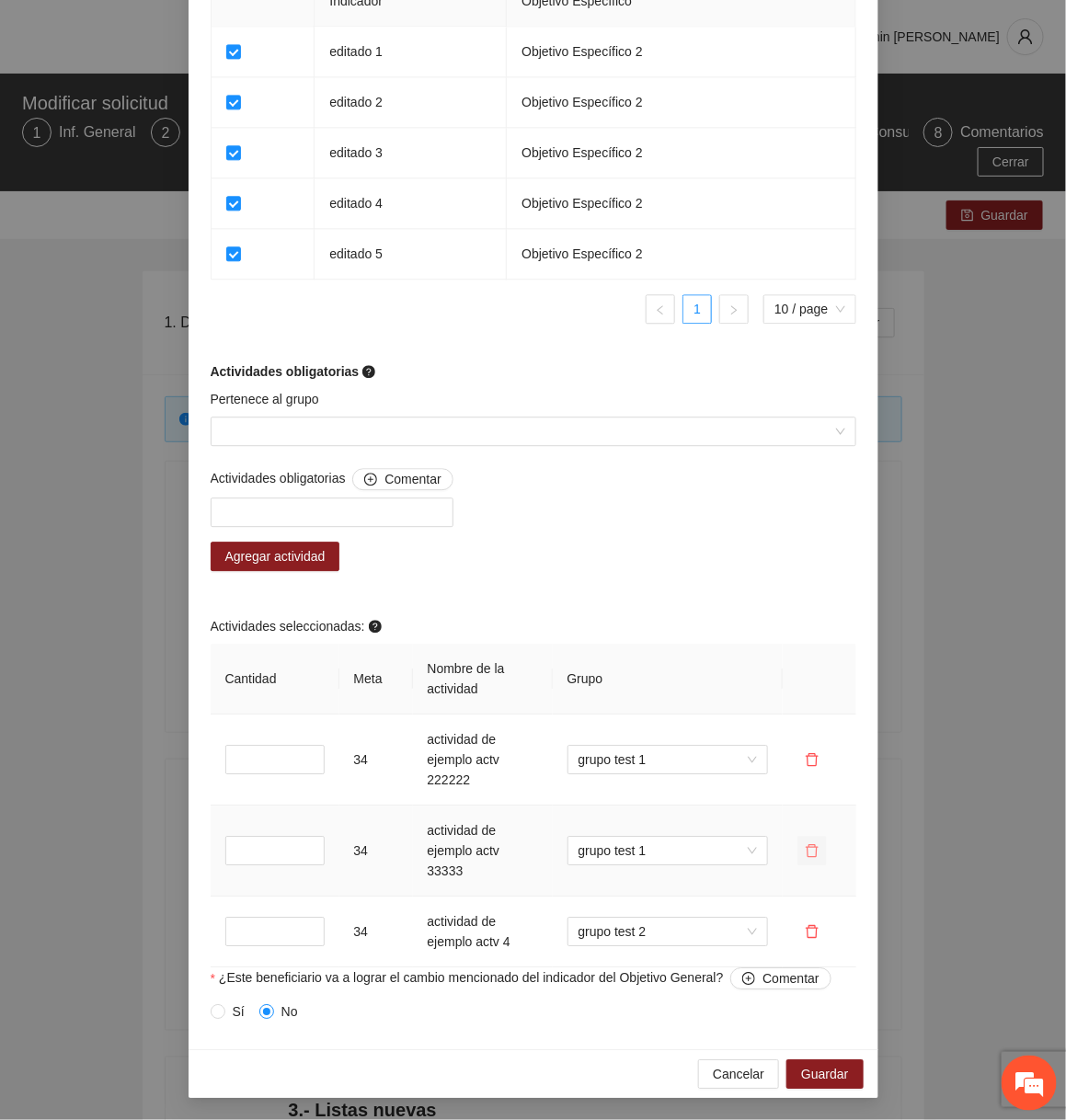
click at [810, 847] on icon "delete" at bounding box center [812, 850] width 14 height 14
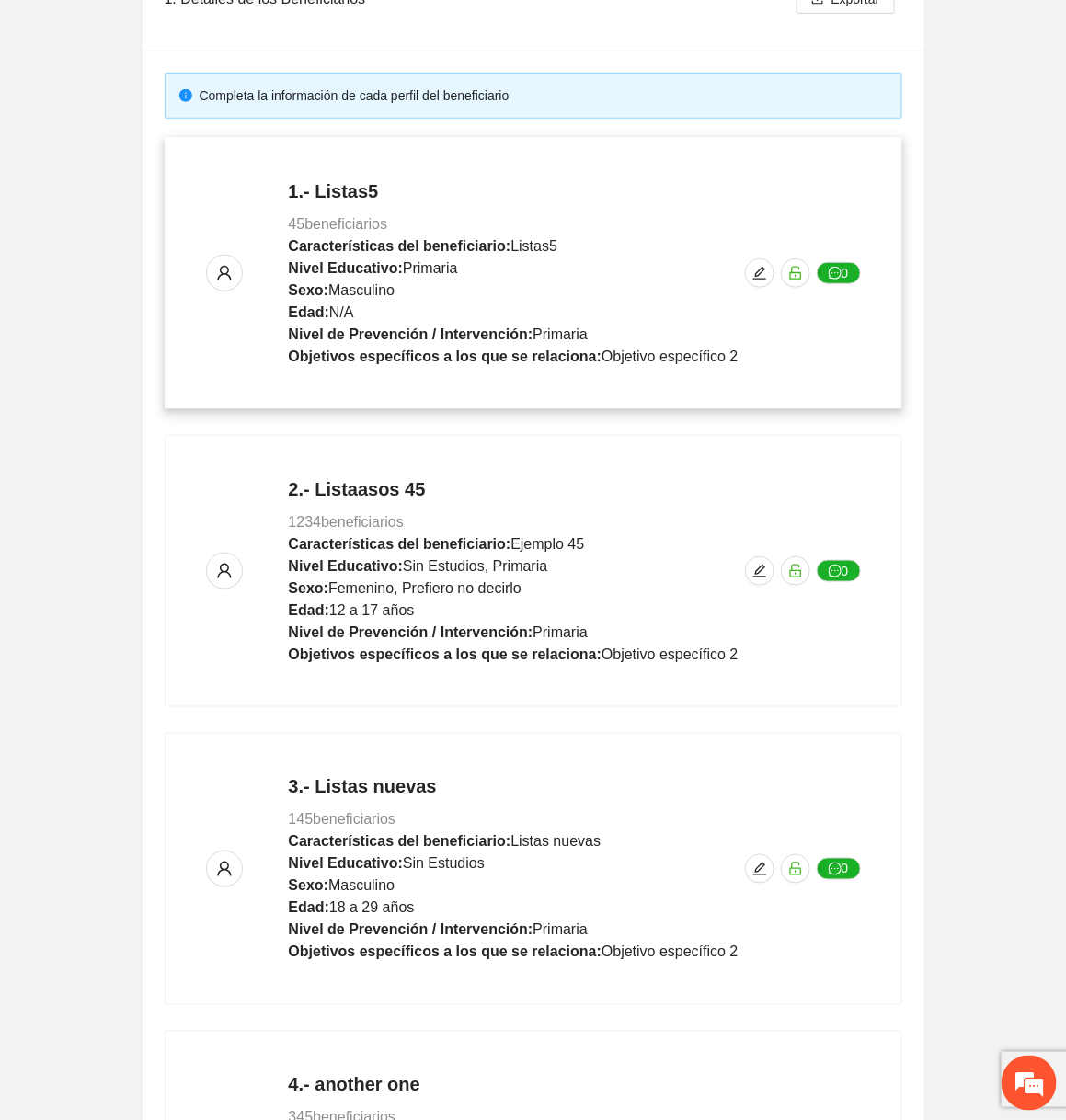
scroll to position [955, 0]
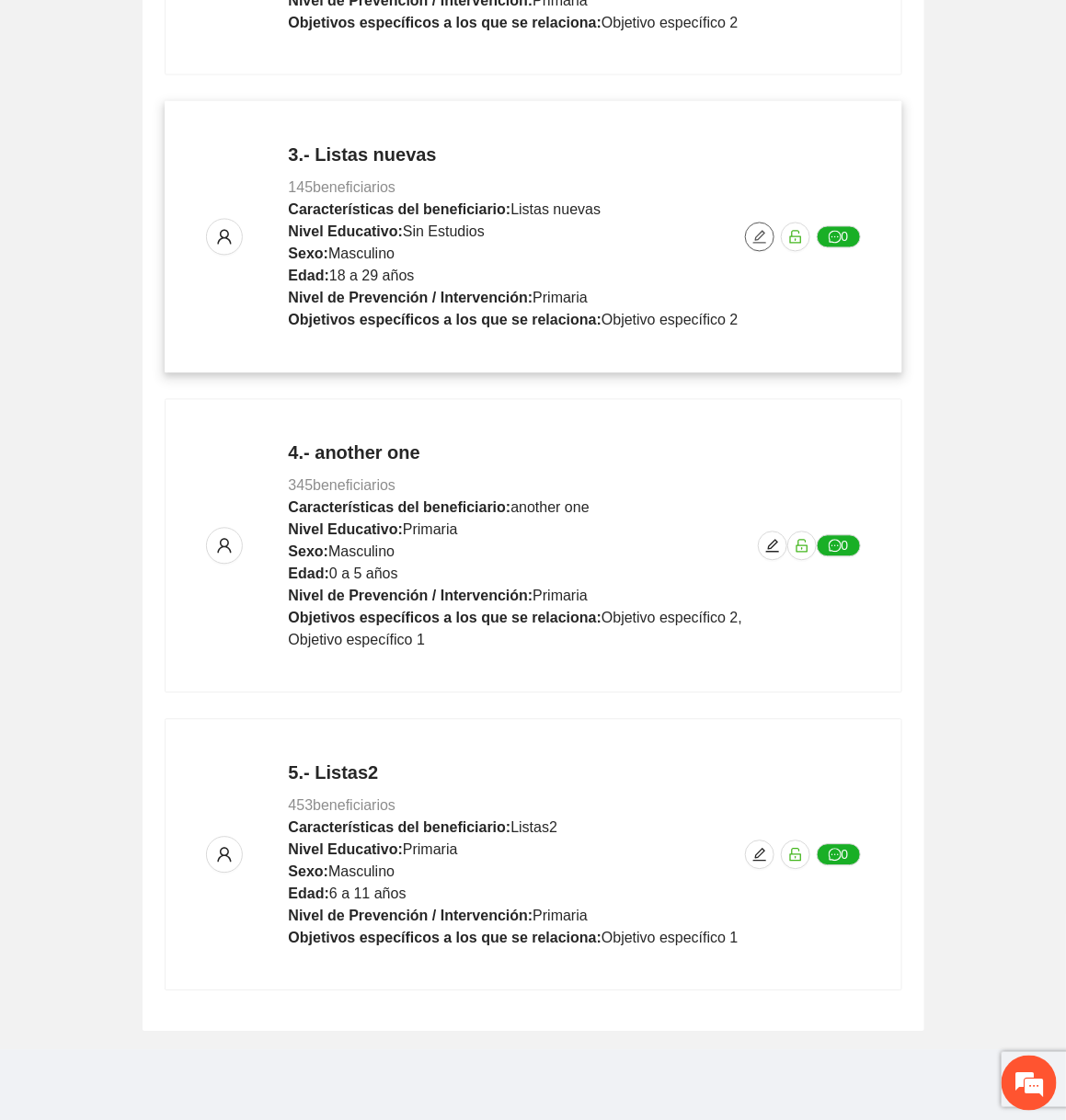
click at [766, 226] on button "button" at bounding box center [760, 237] width 30 height 30
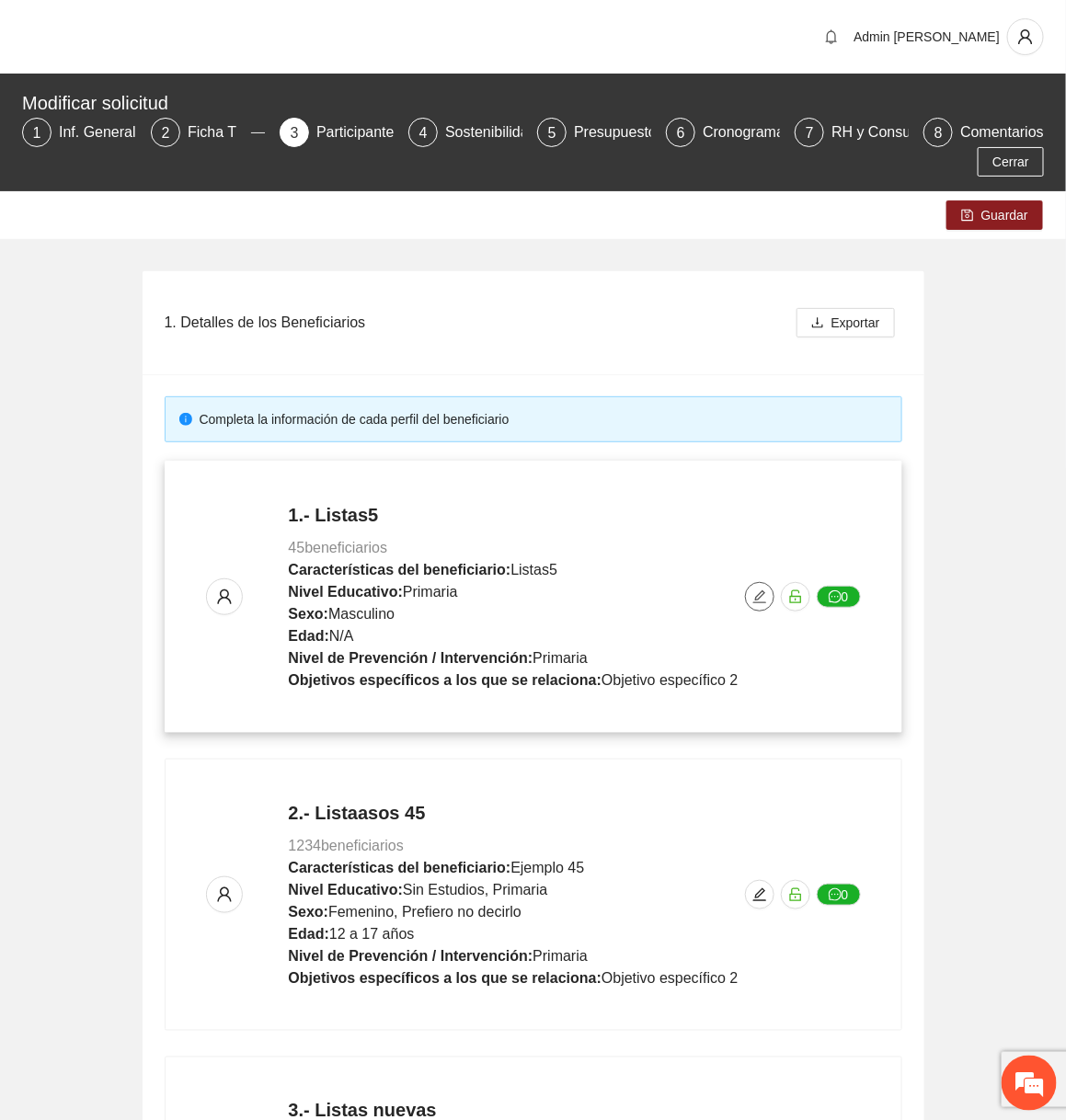
click at [767, 599] on icon "edit" at bounding box center [759, 596] width 14 height 14
click at [761, 601] on icon "edit" at bounding box center [759, 596] width 14 height 14
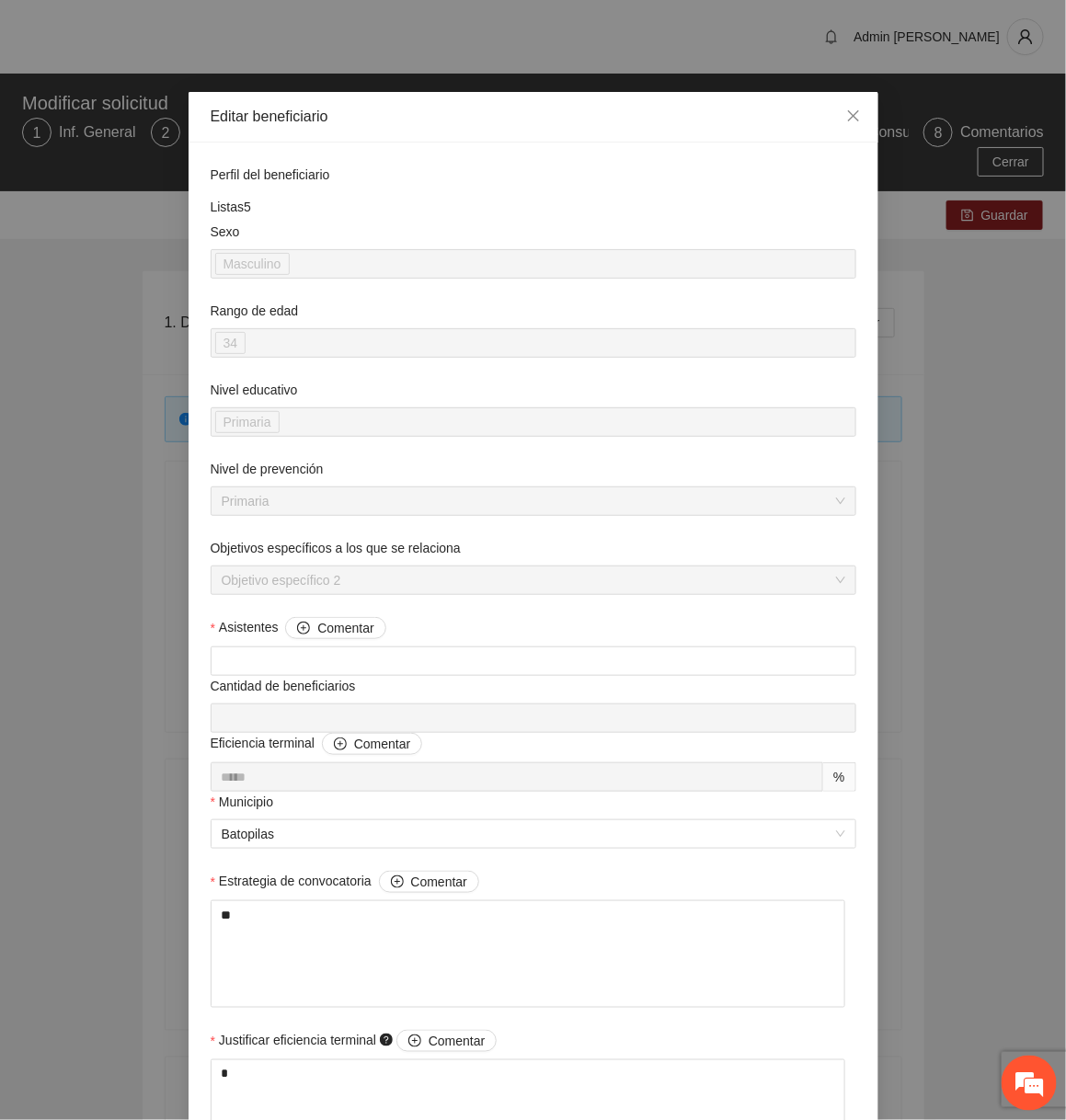
scroll to position [1245, 0]
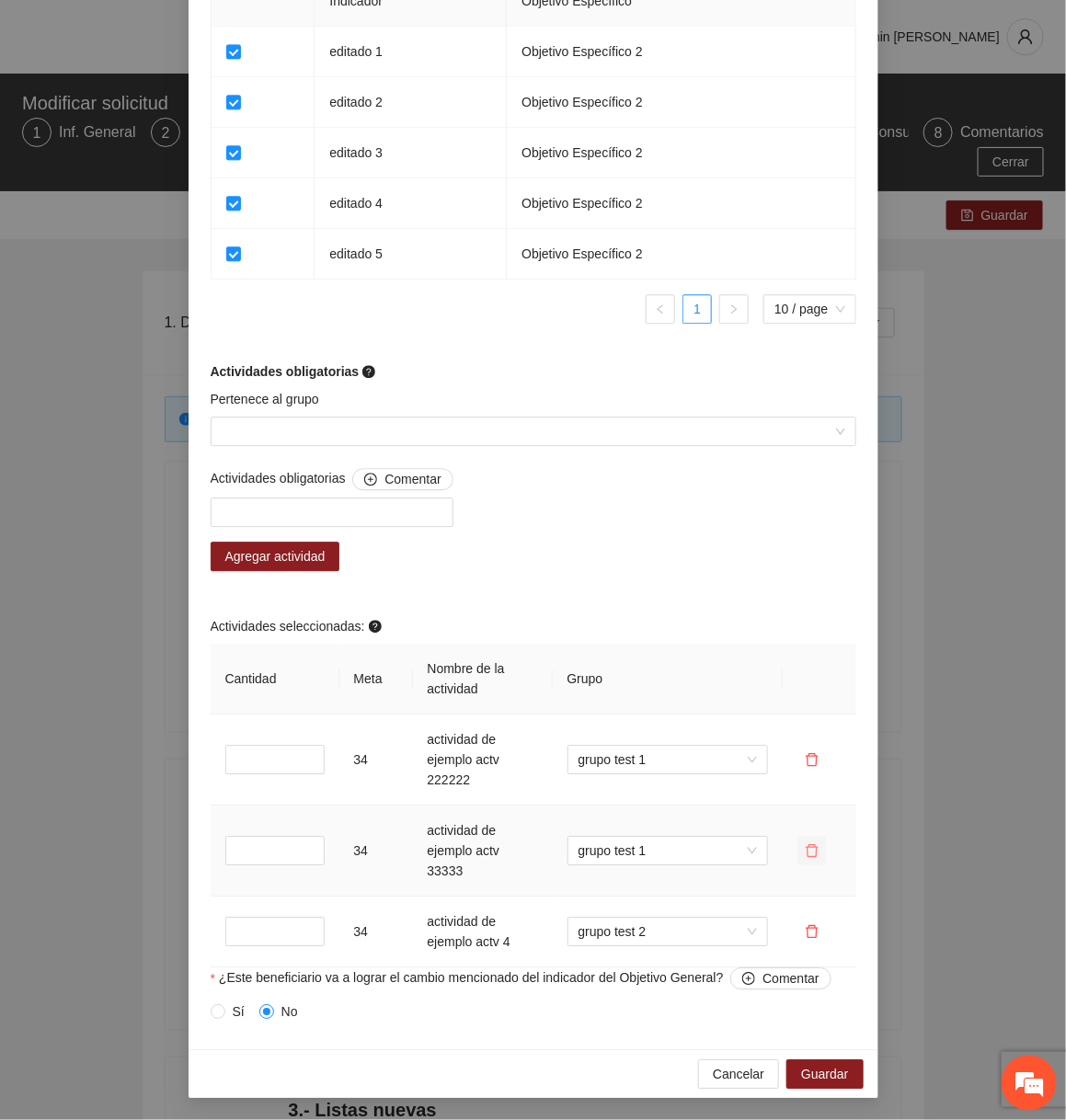
click at [818, 858] on icon "delete" at bounding box center [812, 850] width 14 height 14
click at [884, 801] on span "Sí" at bounding box center [878, 793] width 12 height 20
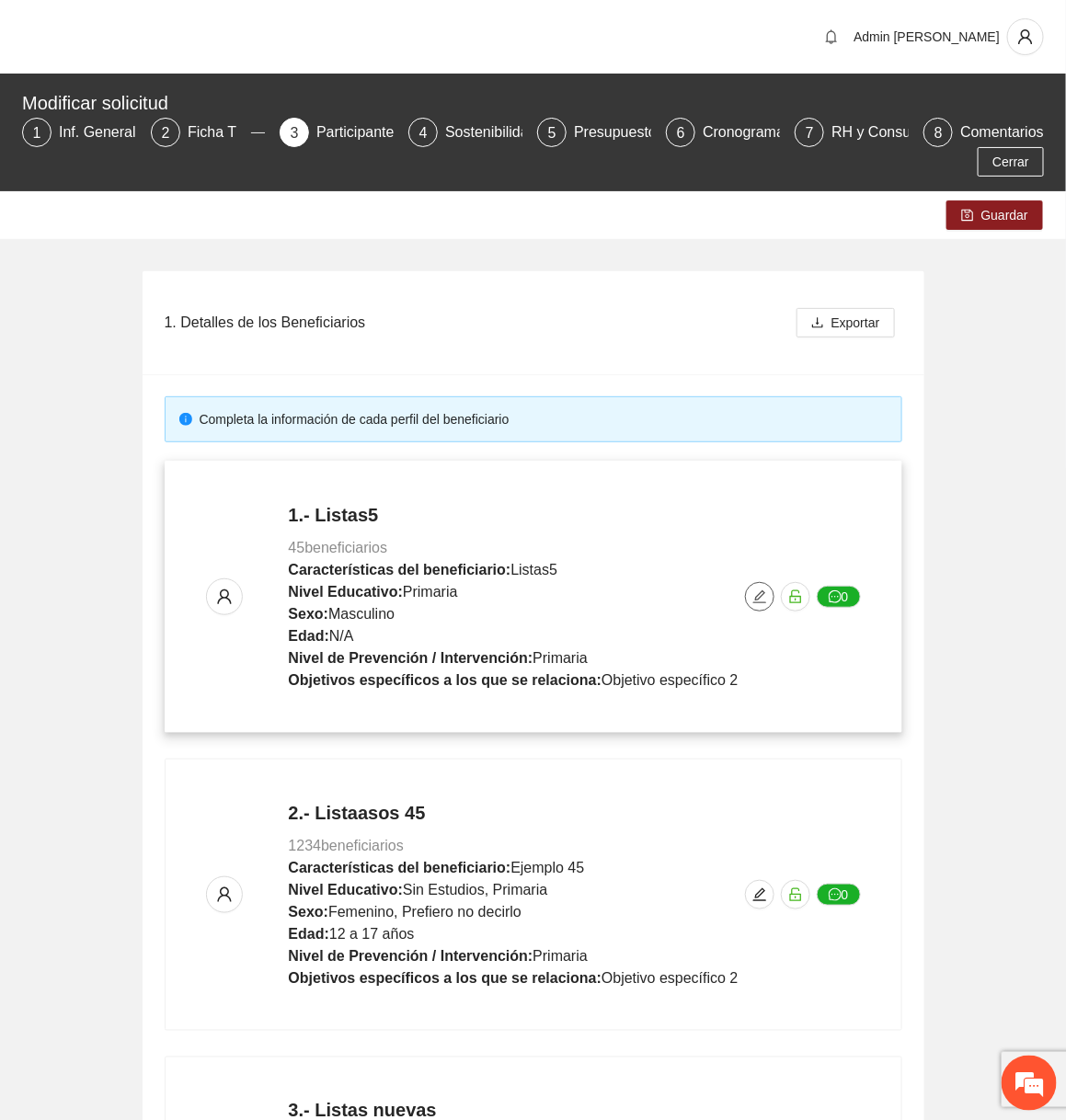
click at [762, 596] on icon "edit" at bounding box center [758, 596] width 13 height 13
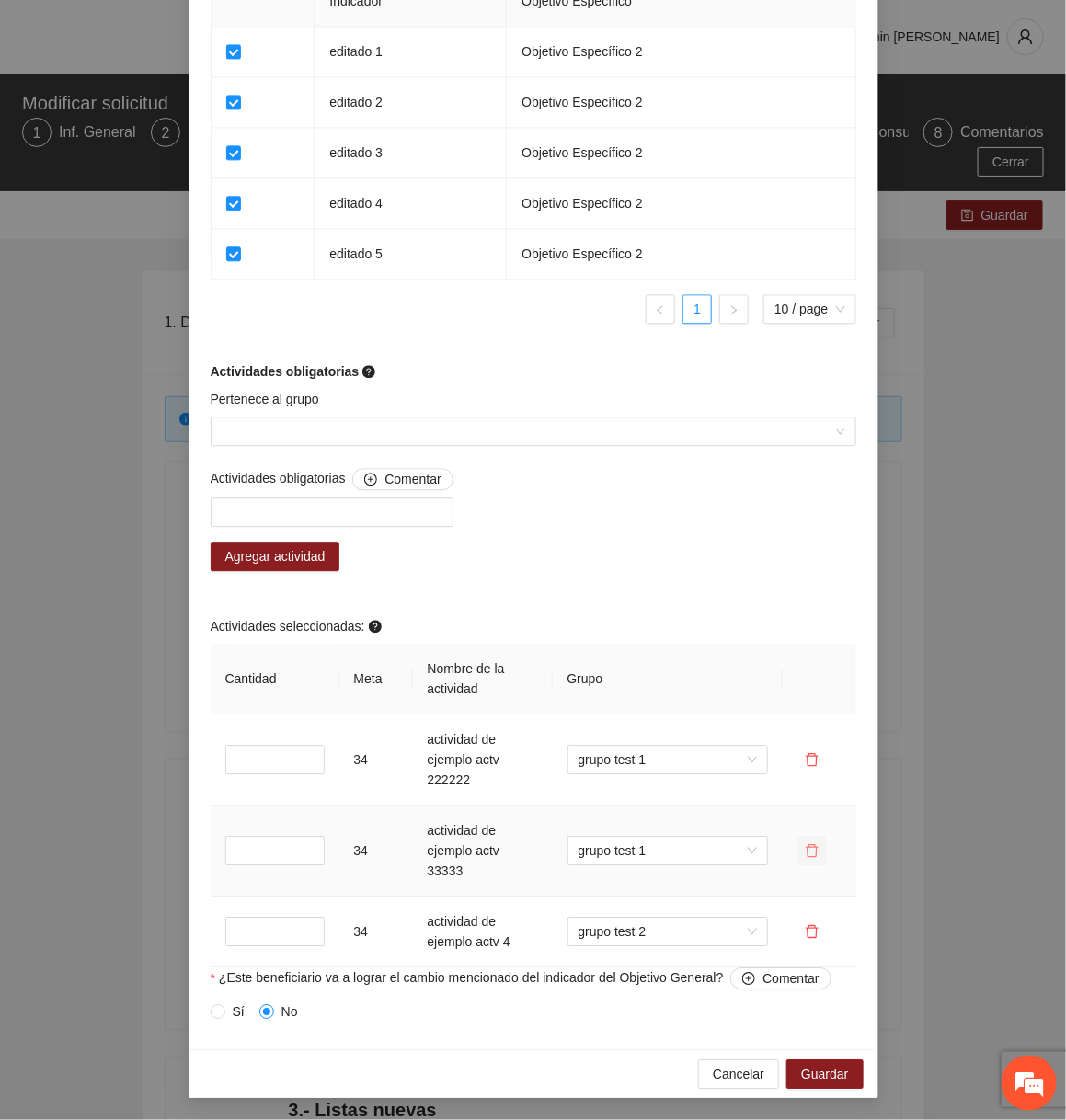
click at [813, 852] on icon "delete" at bounding box center [812, 850] width 14 height 14
click at [880, 795] on span "Sí" at bounding box center [878, 793] width 12 height 20
click at [756, 1066] on span "Cancelar" at bounding box center [738, 1074] width 51 height 20
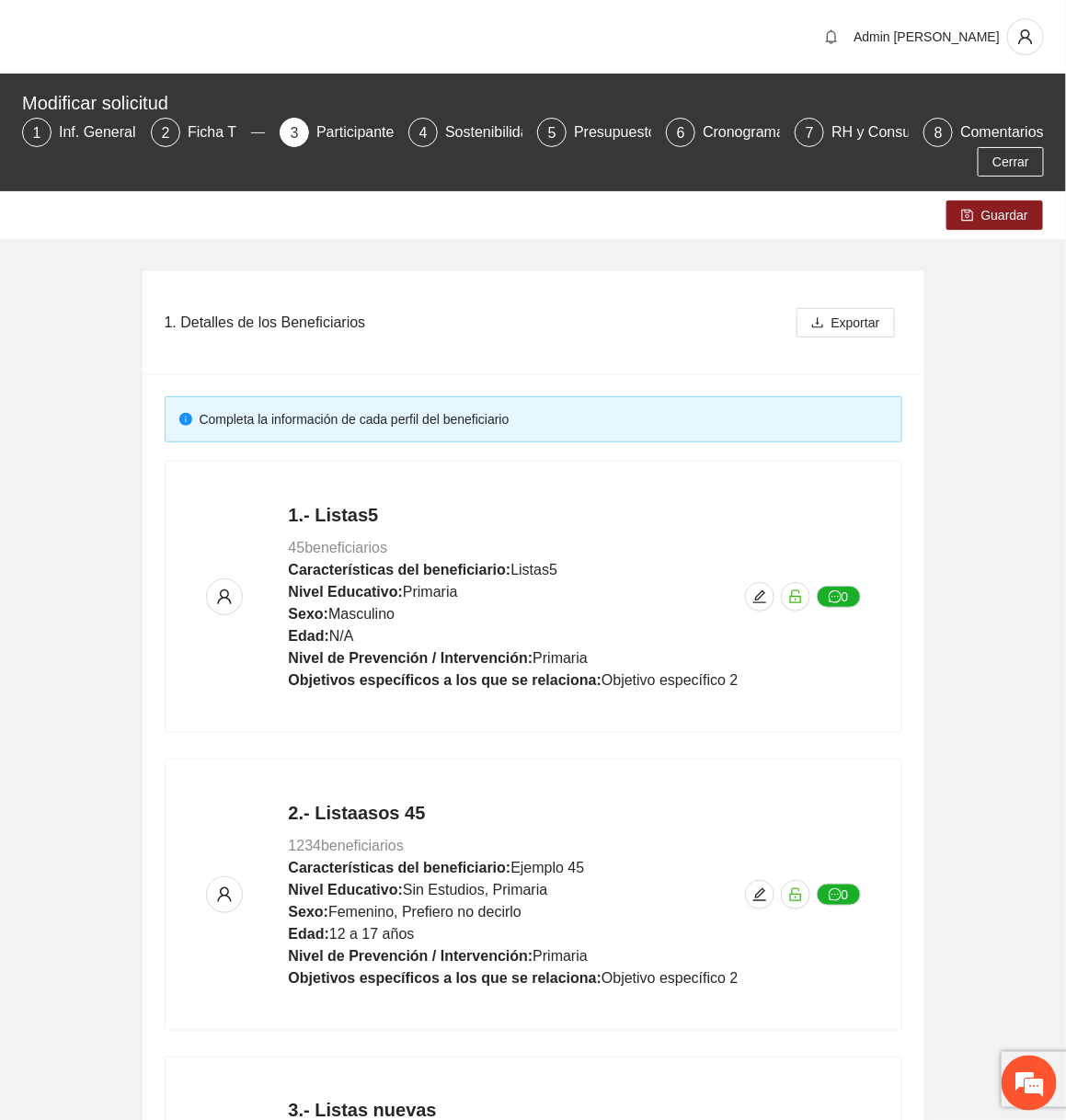
scroll to position [897, 0]
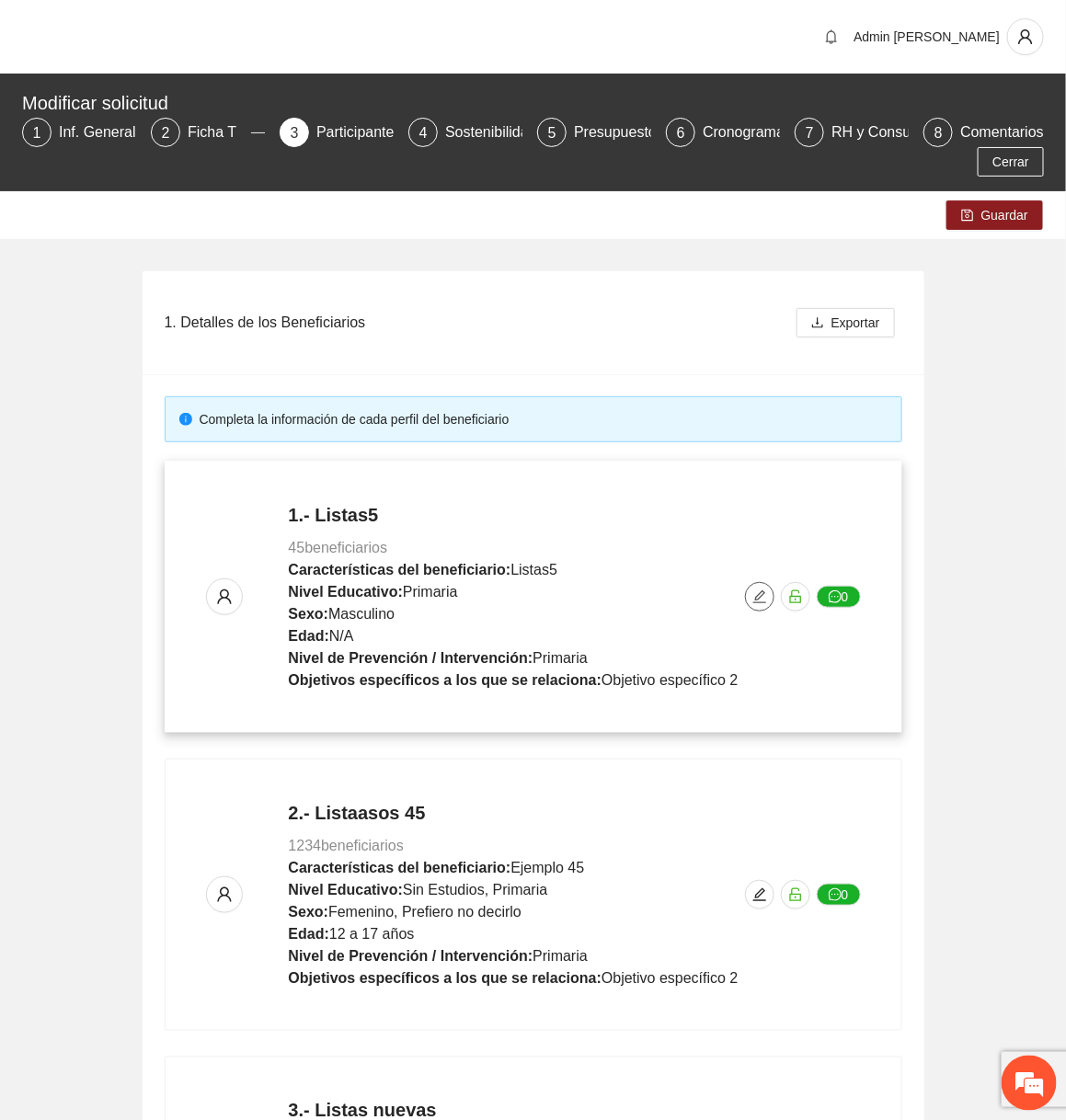
click at [760, 591] on icon "edit" at bounding box center [759, 596] width 14 height 14
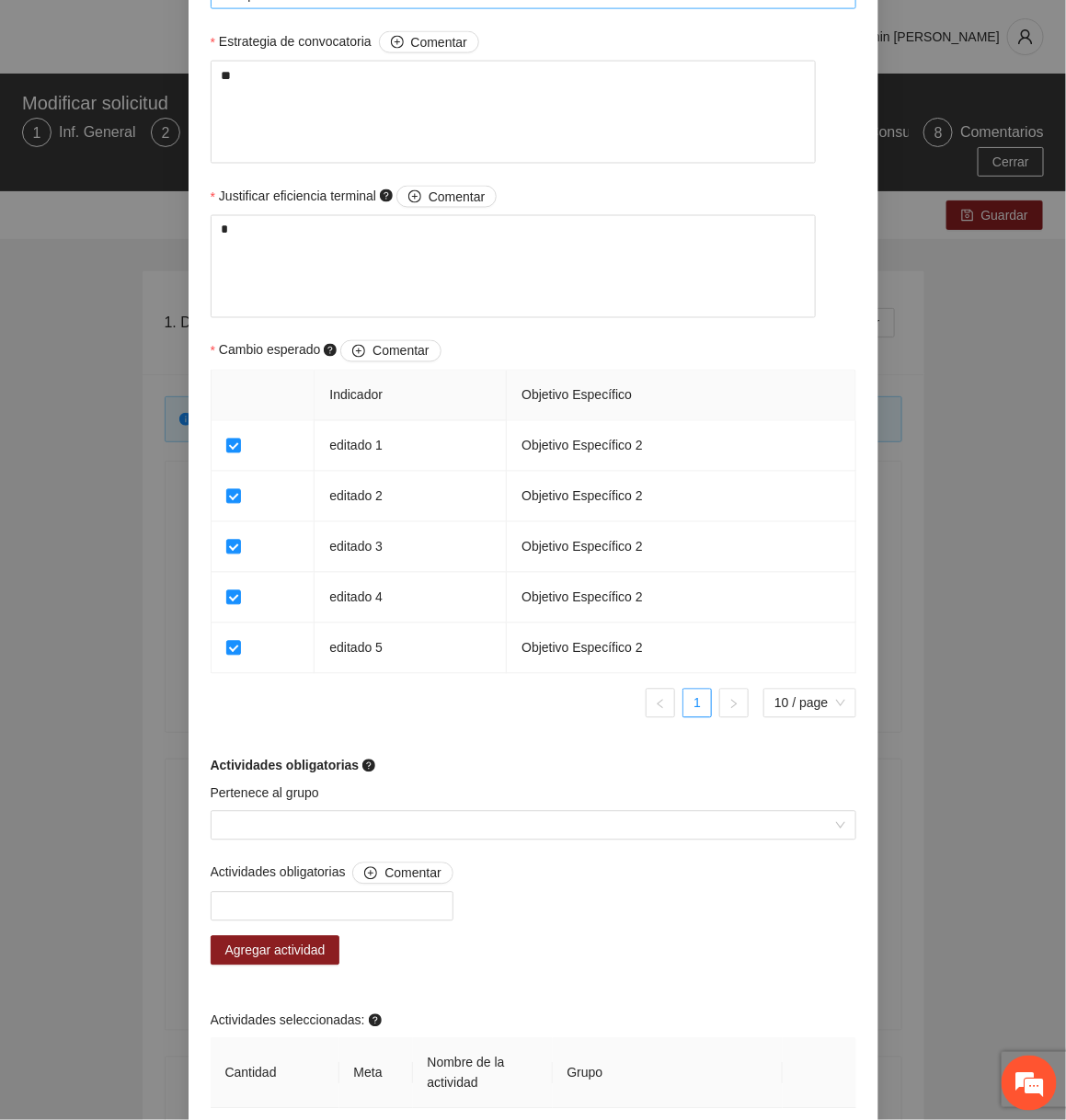
scroll to position [1245, 0]
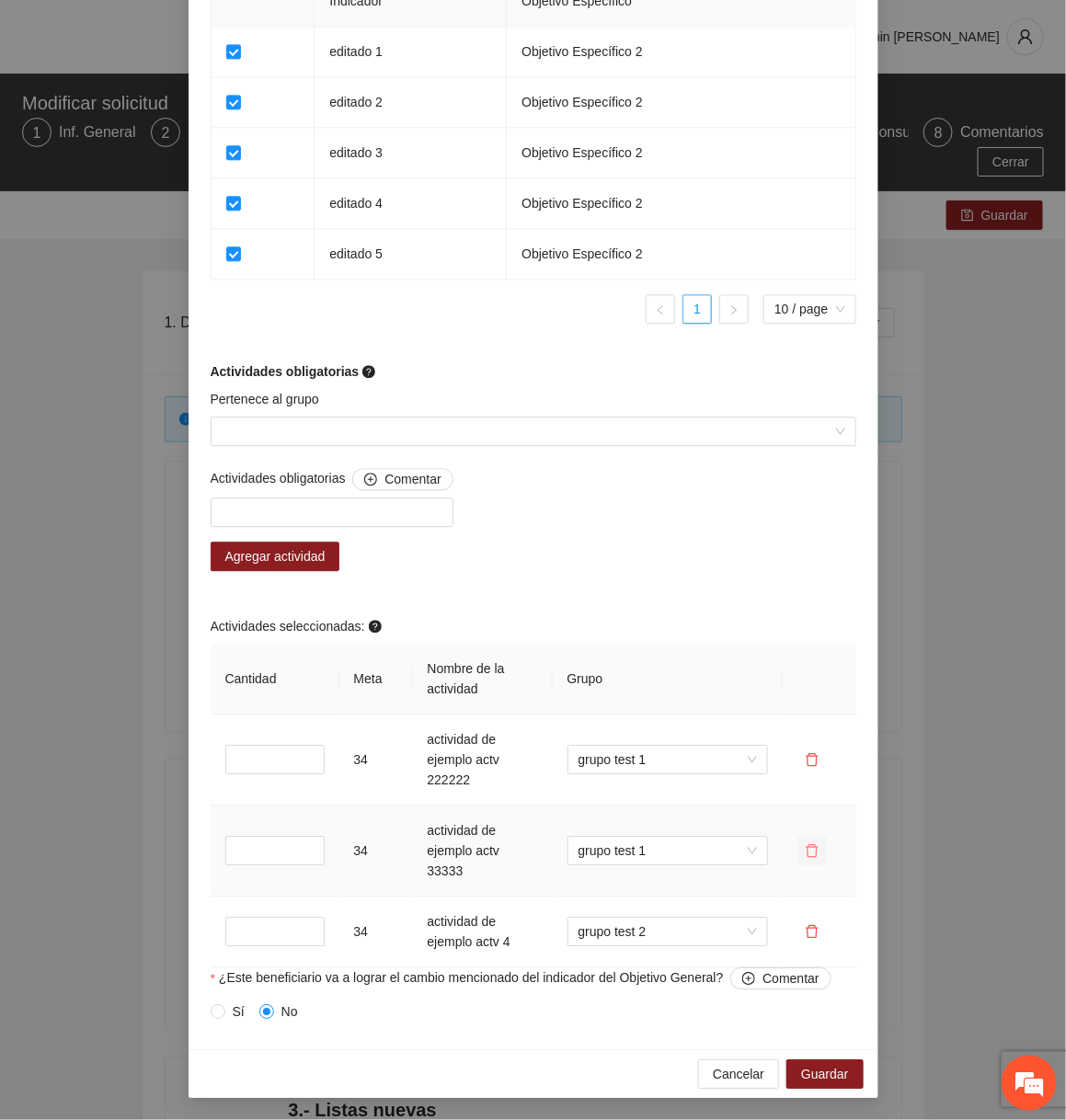
click at [810, 848] on icon "delete" at bounding box center [812, 850] width 13 height 13
click at [882, 793] on span "Sí" at bounding box center [878, 793] width 12 height 20
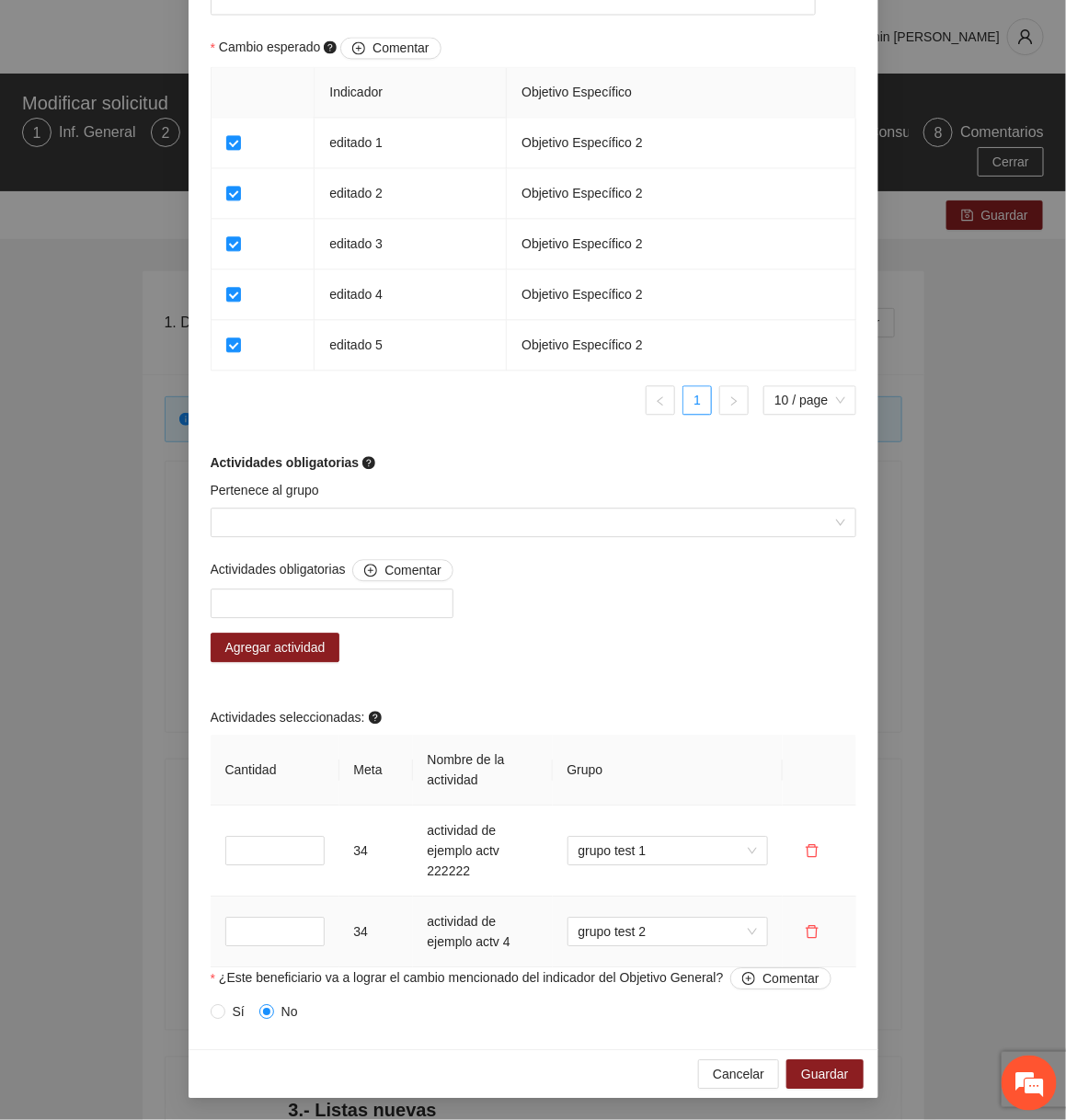
scroll to position [1155, 0]
click at [822, 1074] on span "Guardar" at bounding box center [824, 1074] width 47 height 20
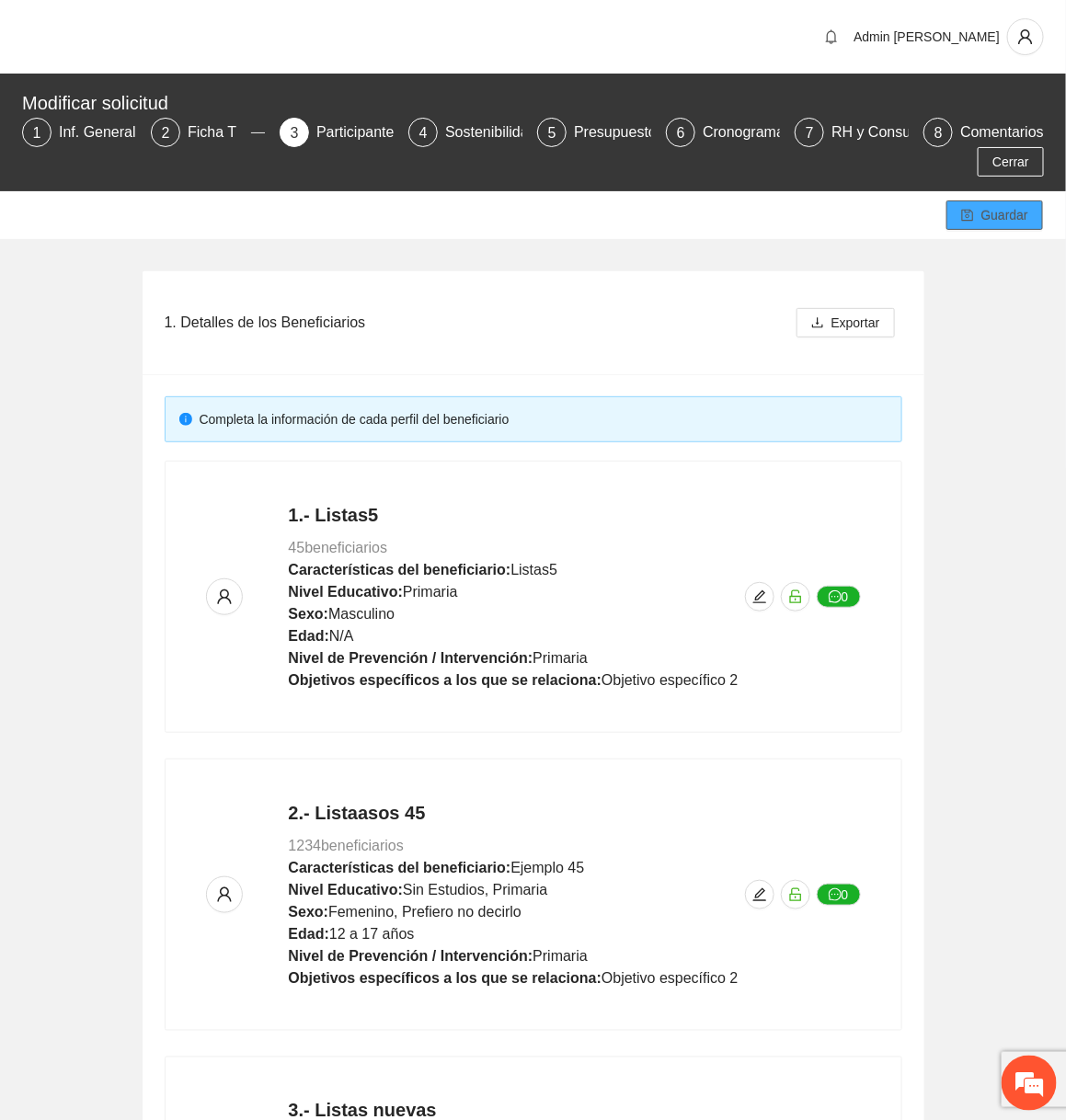
click at [991, 217] on span "Guardar" at bounding box center [1004, 215] width 47 height 20
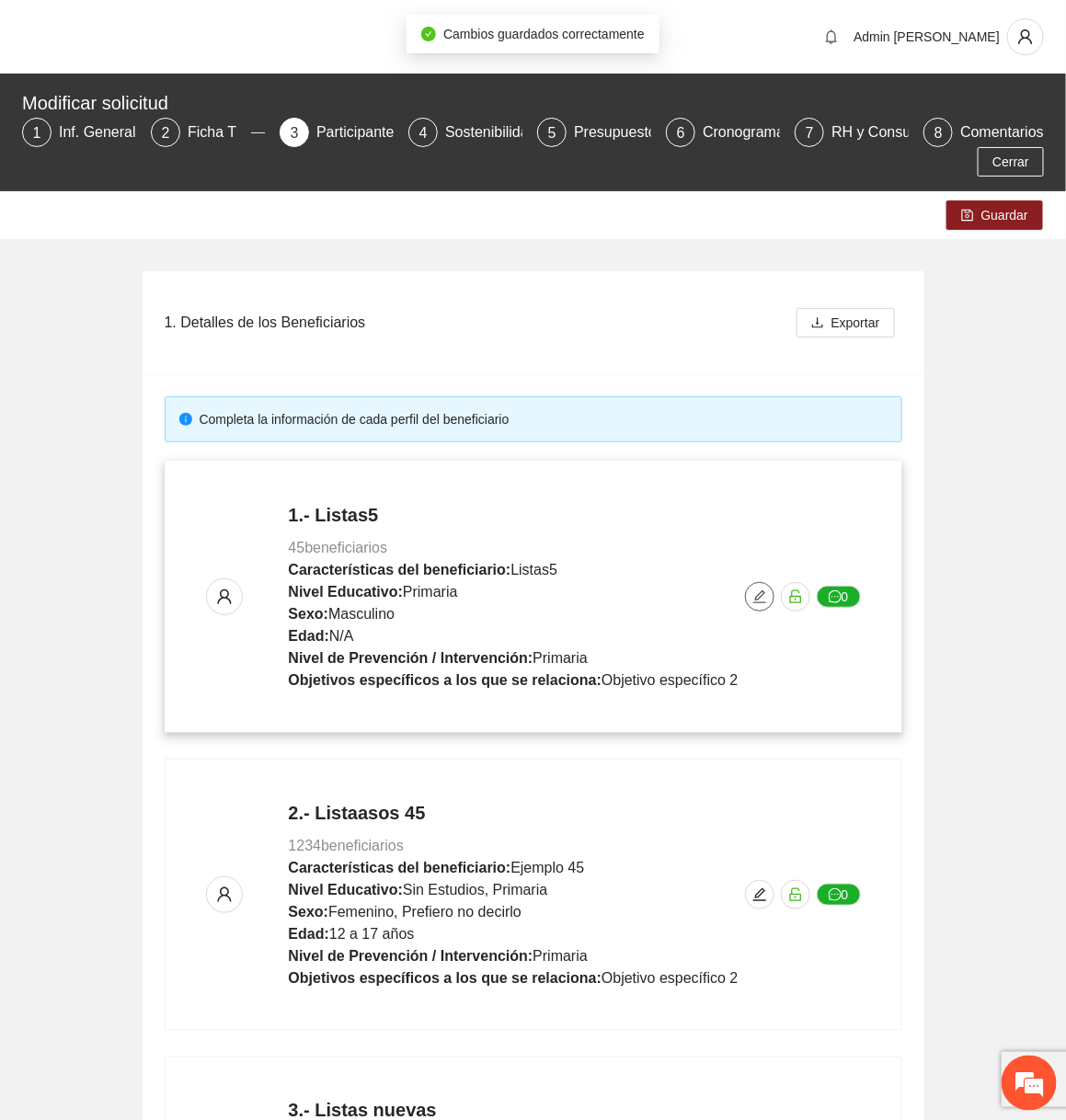
click at [766, 598] on icon "edit" at bounding box center [759, 596] width 14 height 14
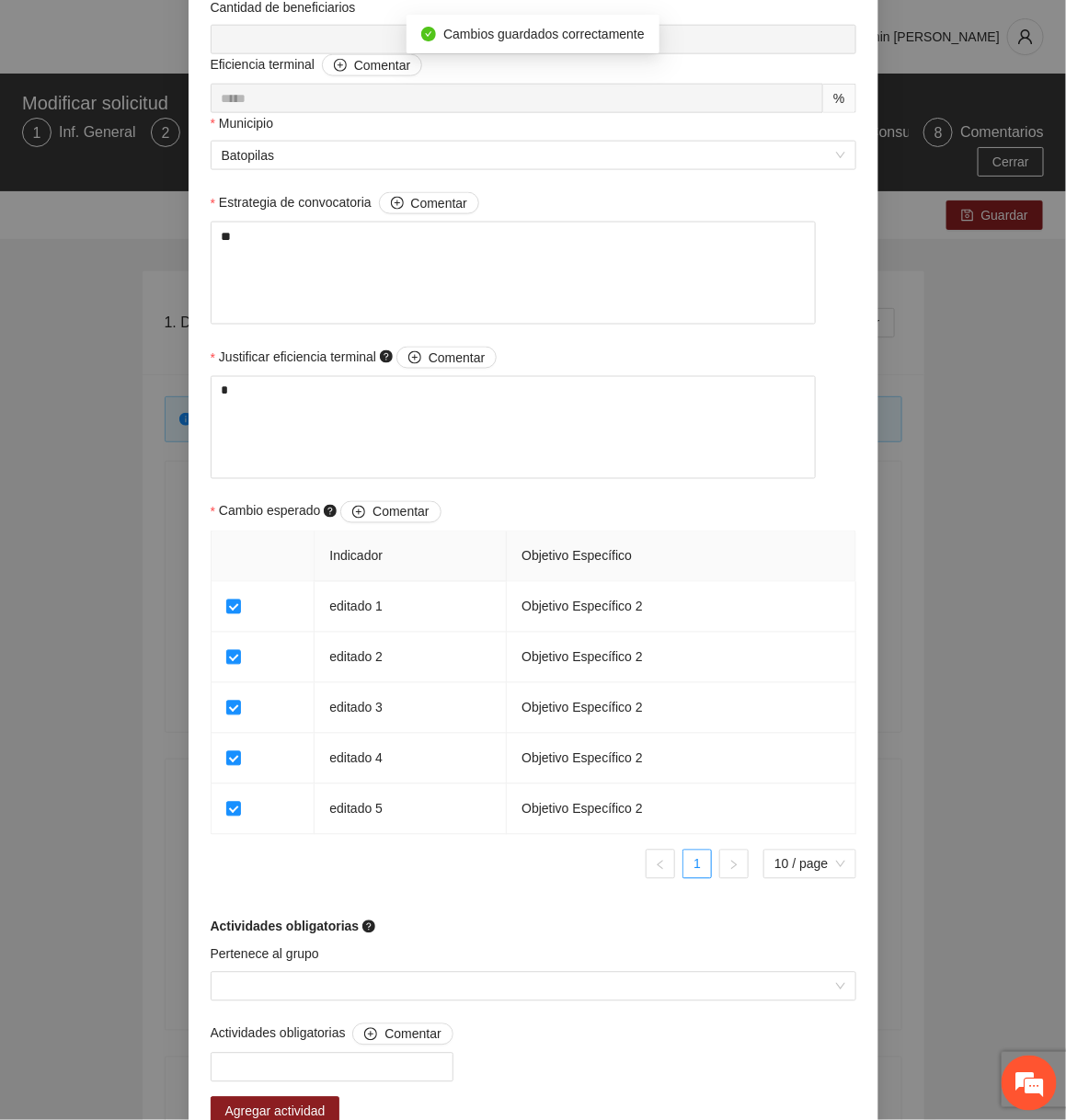
scroll to position [1155, 0]
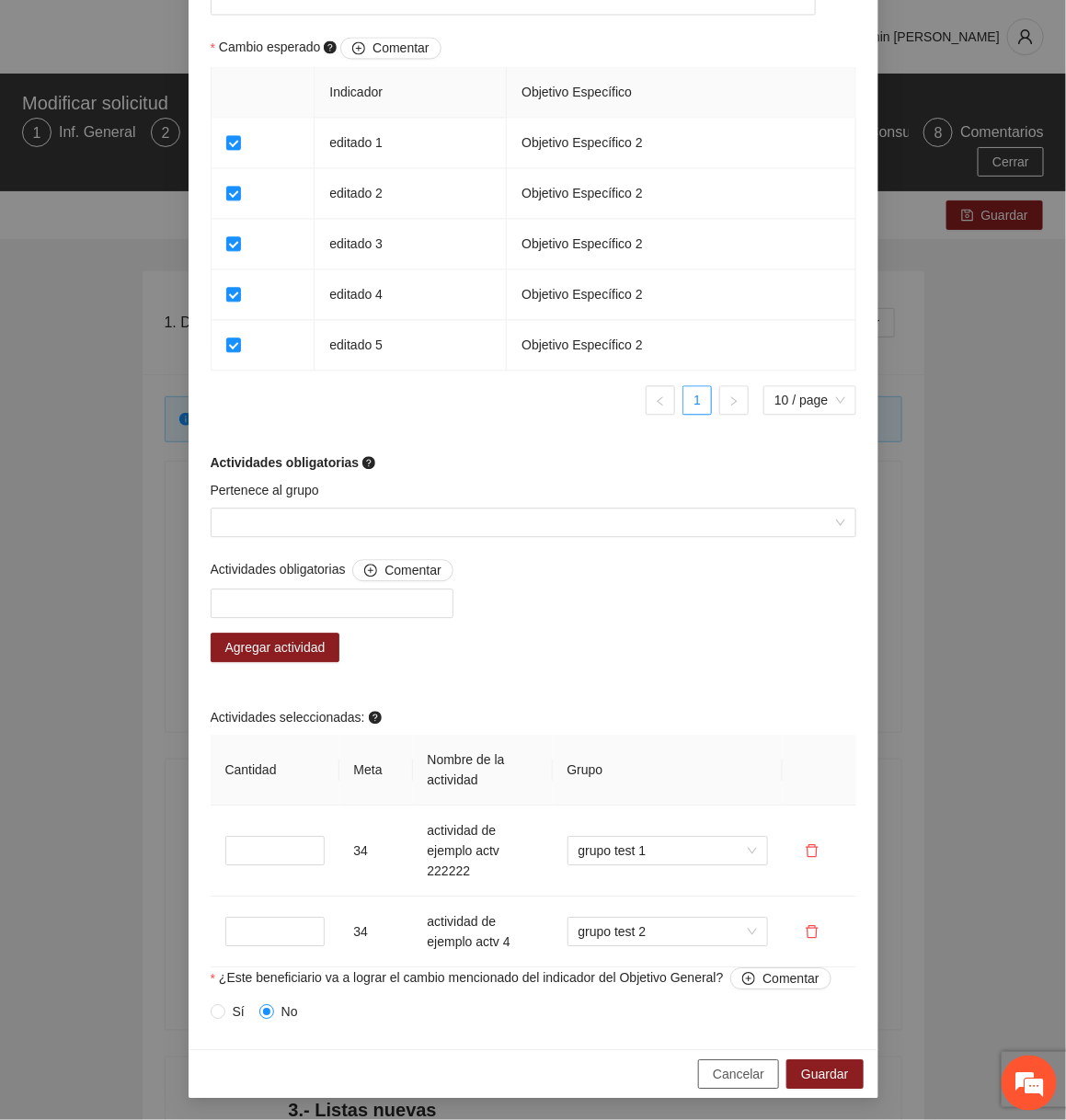
click at [733, 1075] on span "Cancelar" at bounding box center [738, 1074] width 51 height 20
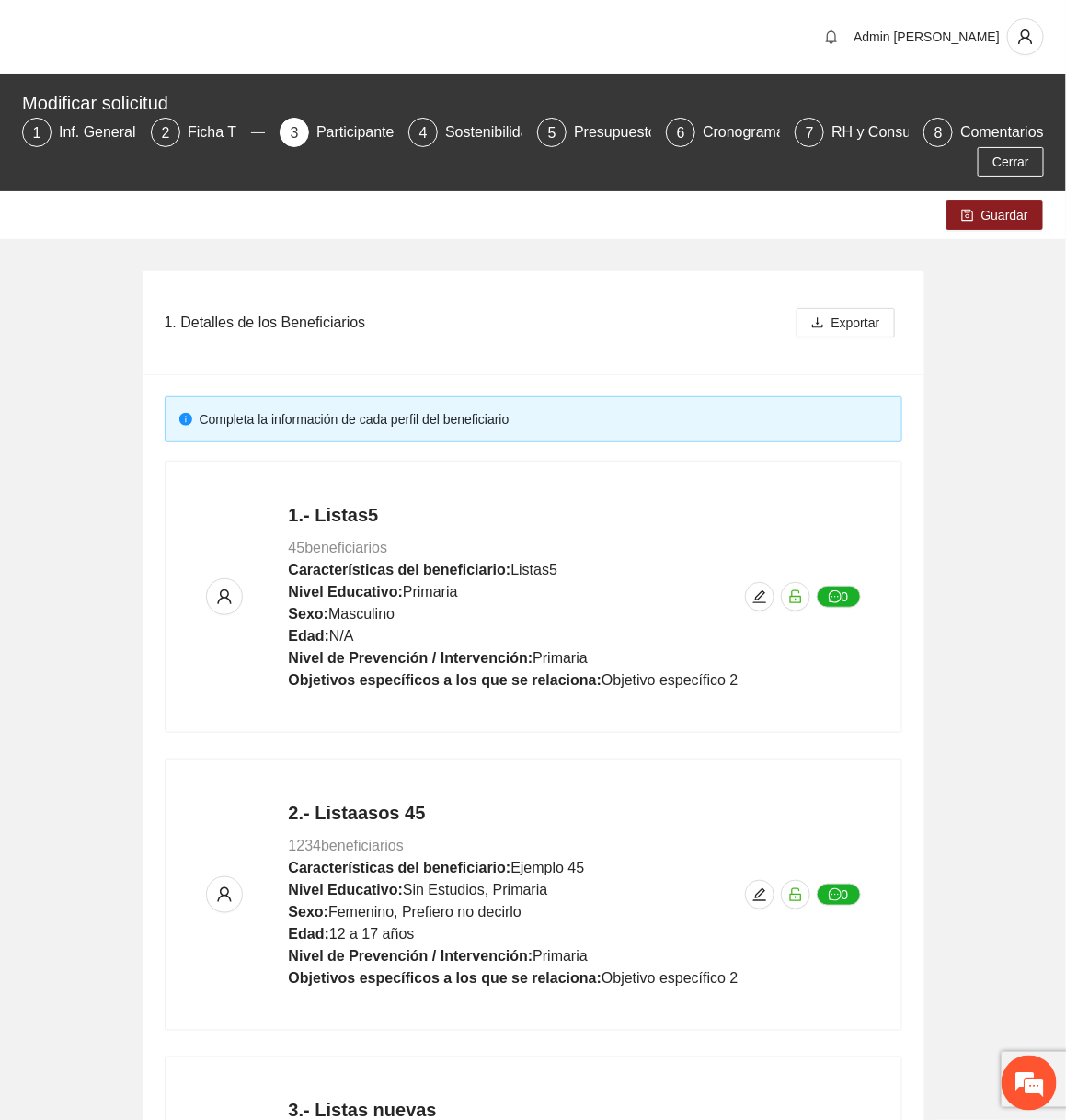
scroll to position [897, 0]
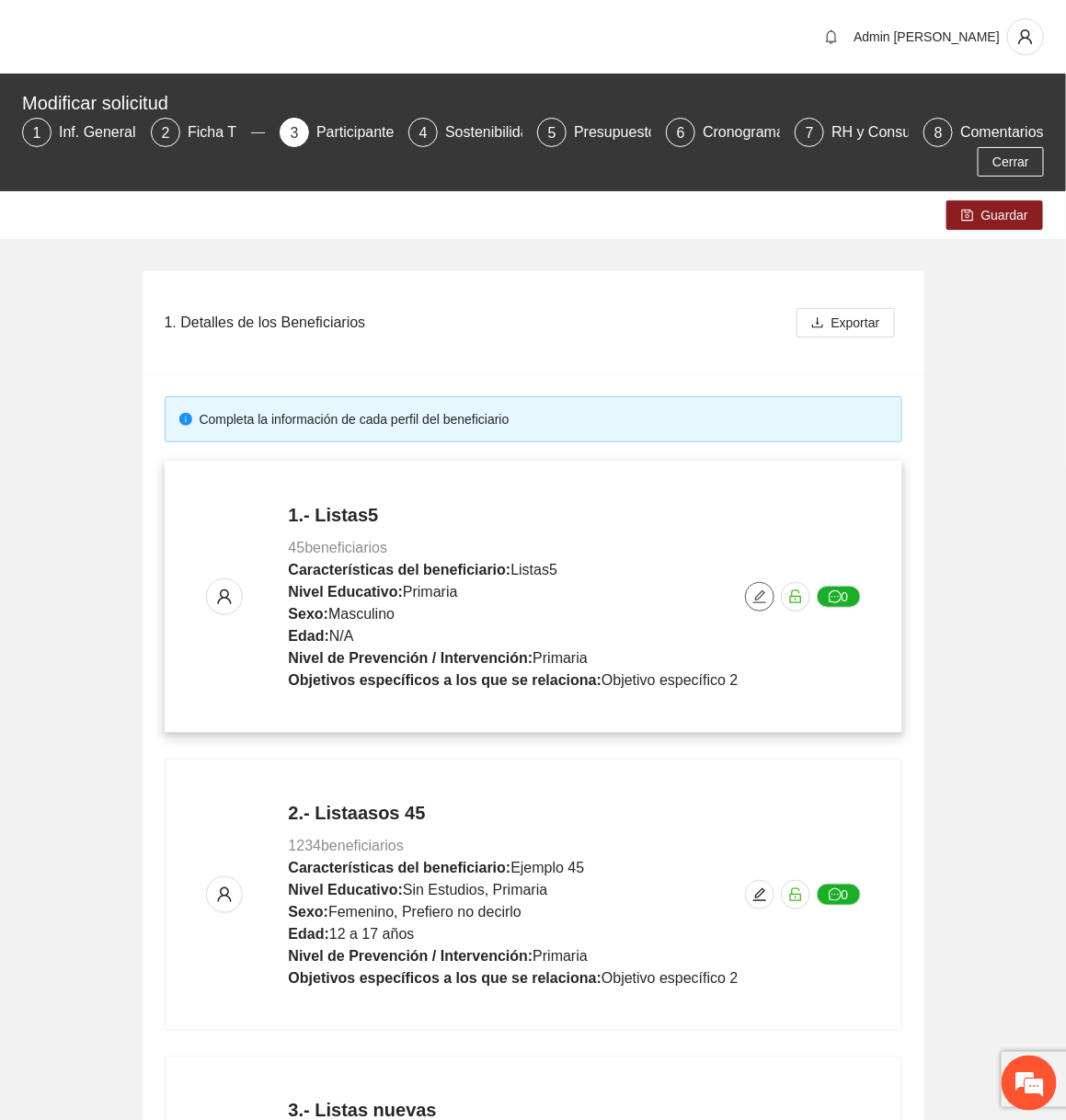
click at [768, 586] on button "button" at bounding box center [760, 597] width 30 height 30
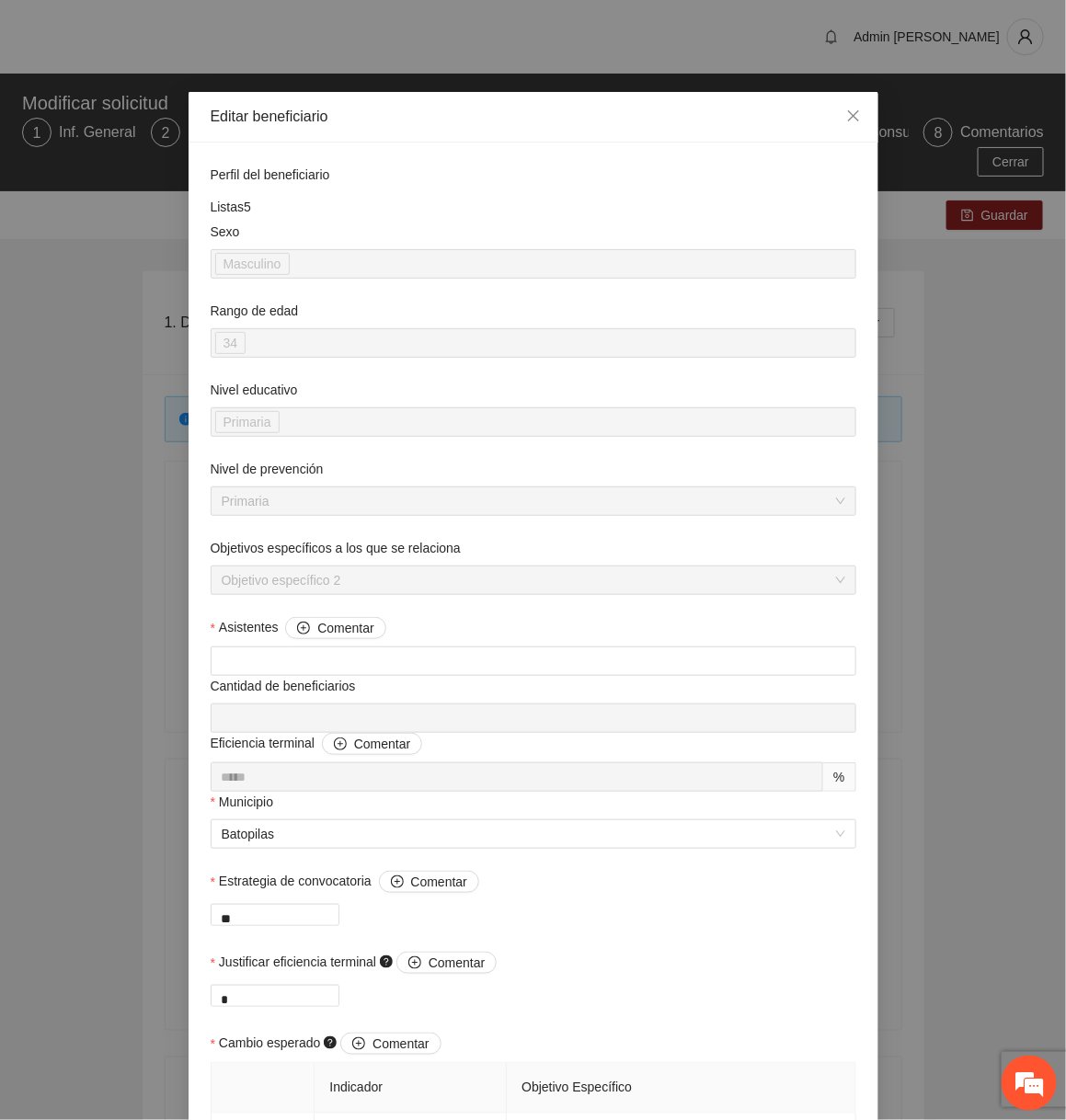
scroll to position [1155, 0]
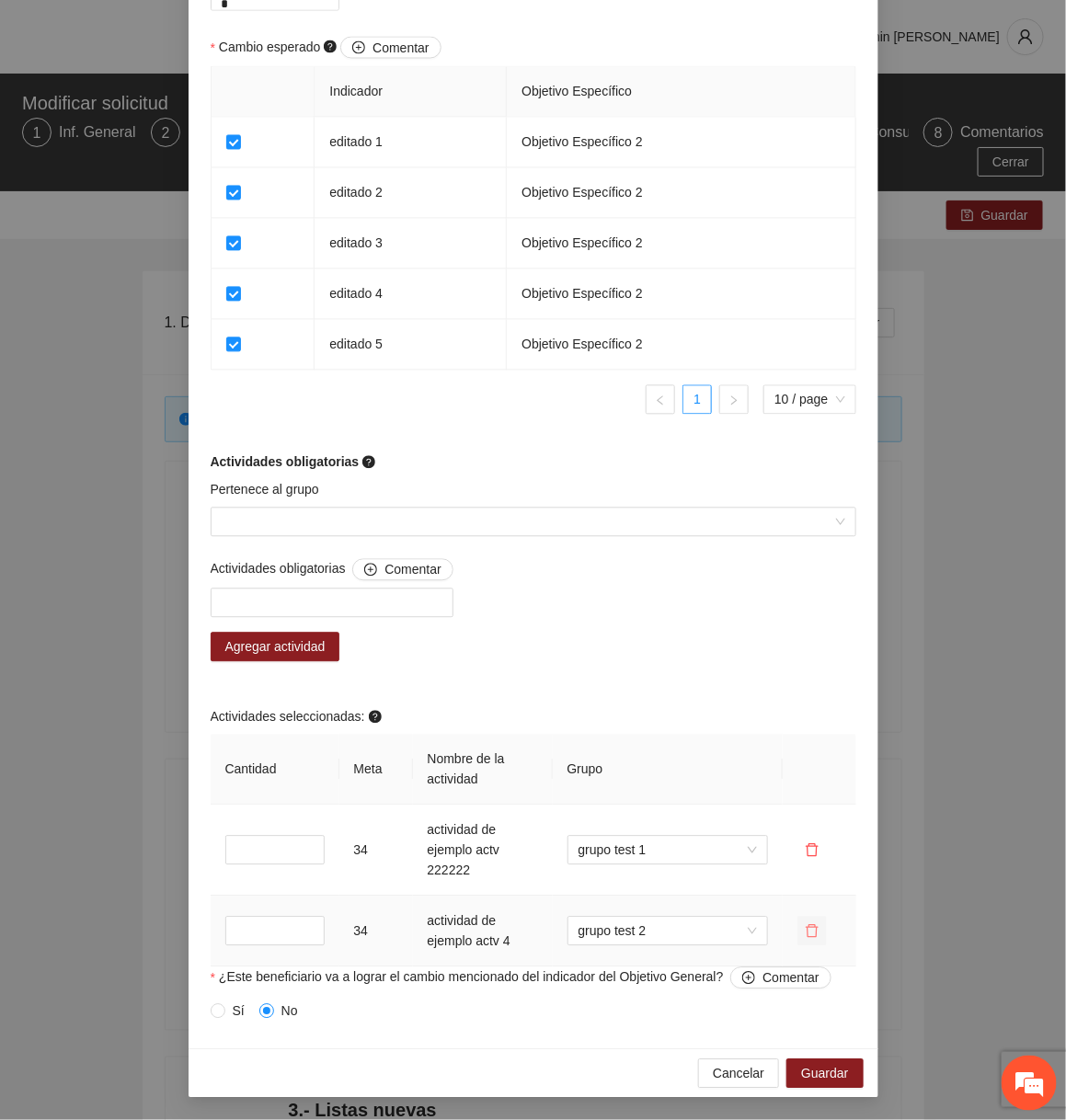
click at [817, 933] on icon "delete" at bounding box center [812, 931] width 14 height 14
click at [888, 874] on button "Sí" at bounding box center [879, 873] width 27 height 22
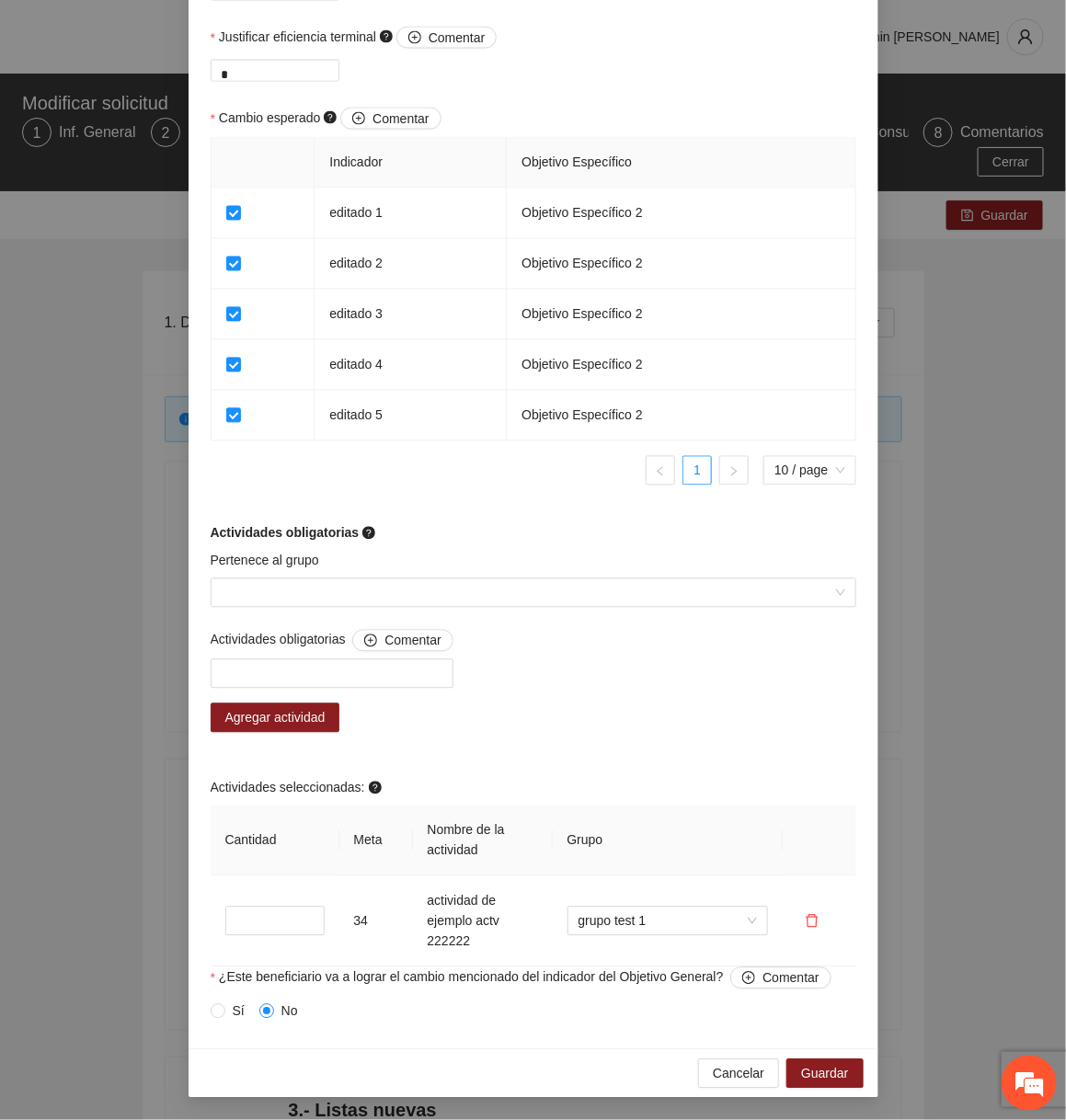
scroll to position [1084, 0]
click at [845, 1075] on span "Guardar" at bounding box center [824, 1074] width 47 height 20
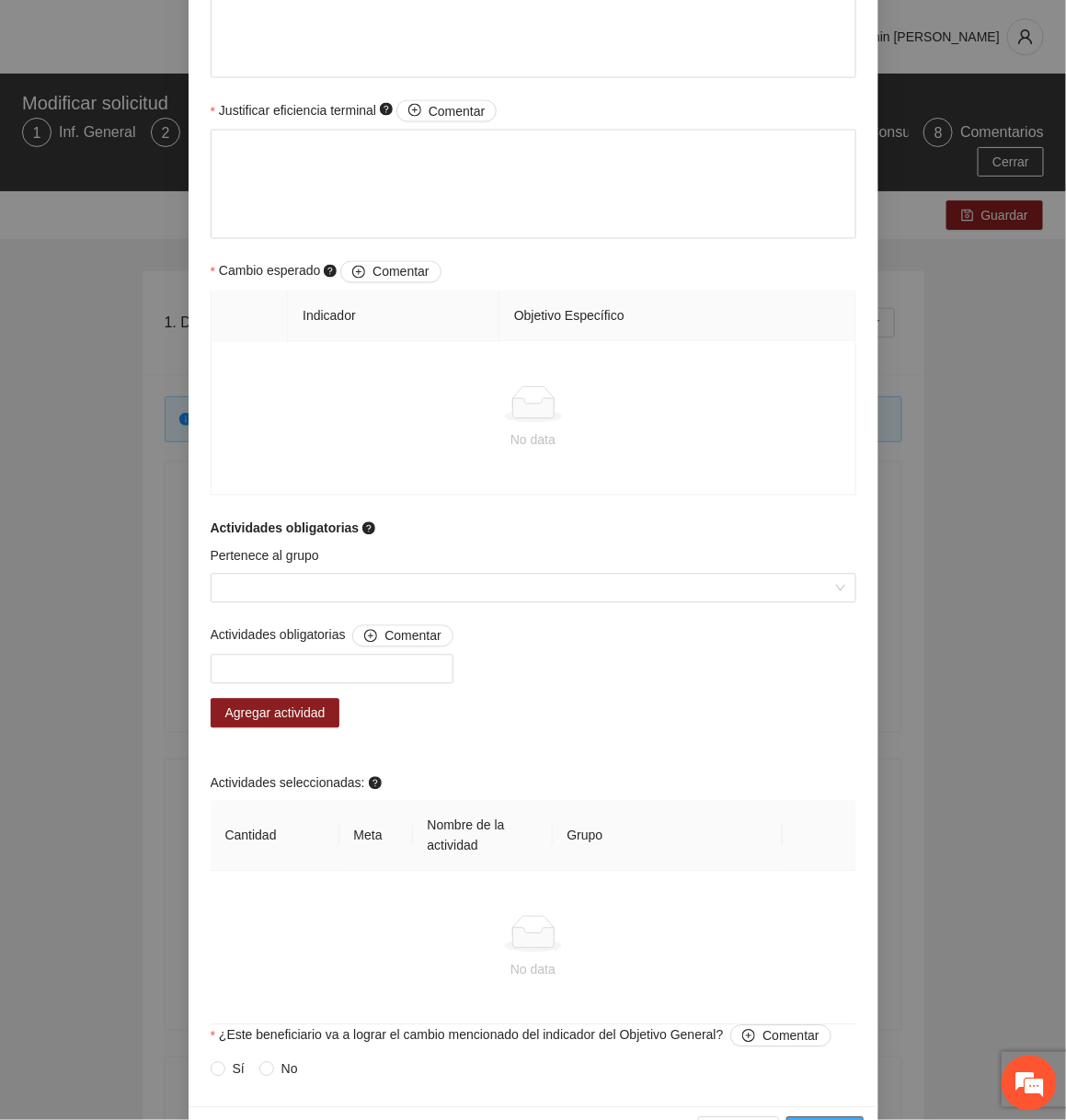
scroll to position [897, 0]
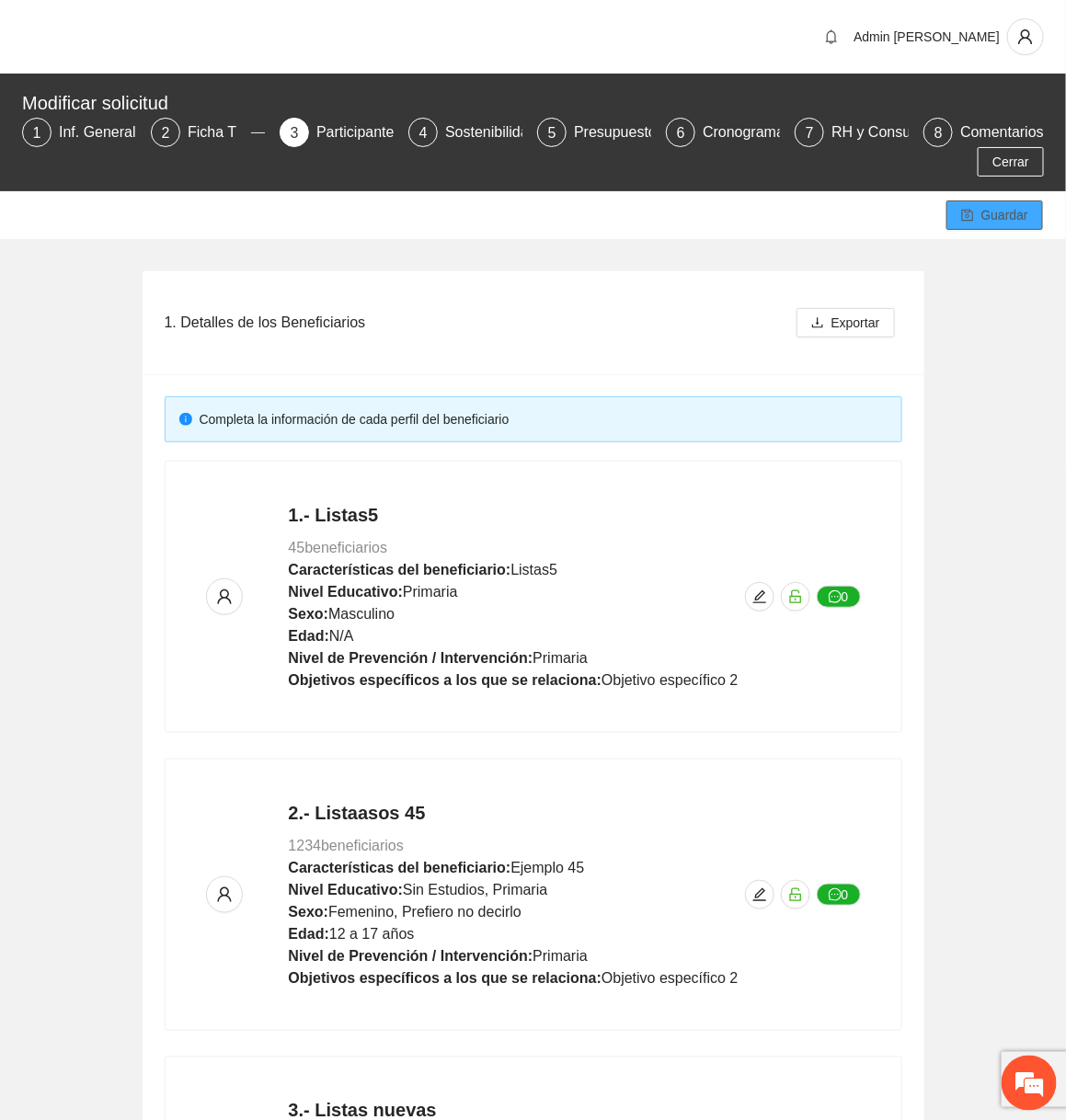
click at [986, 219] on span "Guardar" at bounding box center [1004, 215] width 47 height 20
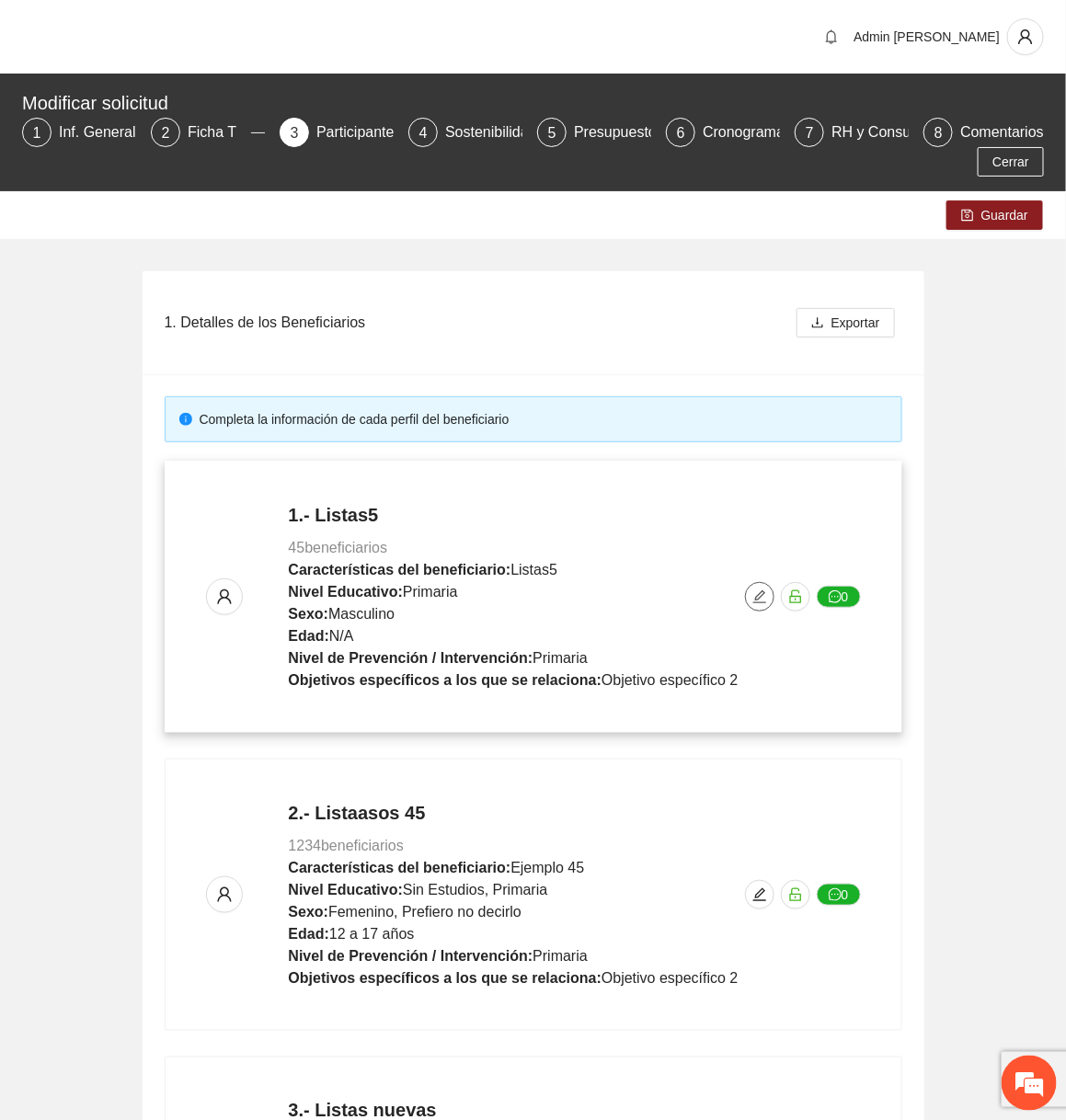
click at [754, 599] on icon "edit" at bounding box center [759, 596] width 14 height 14
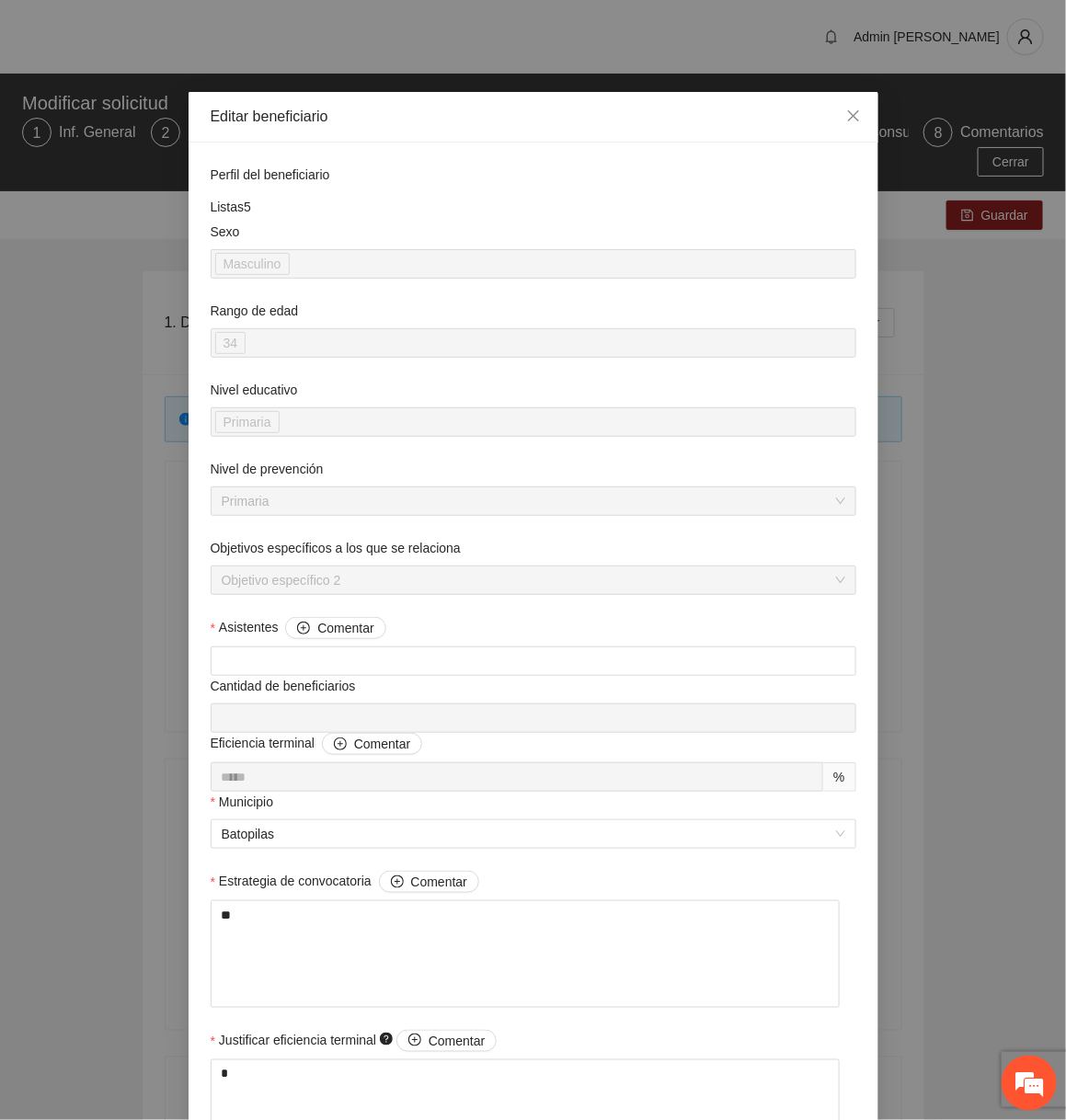
scroll to position [1084, 0]
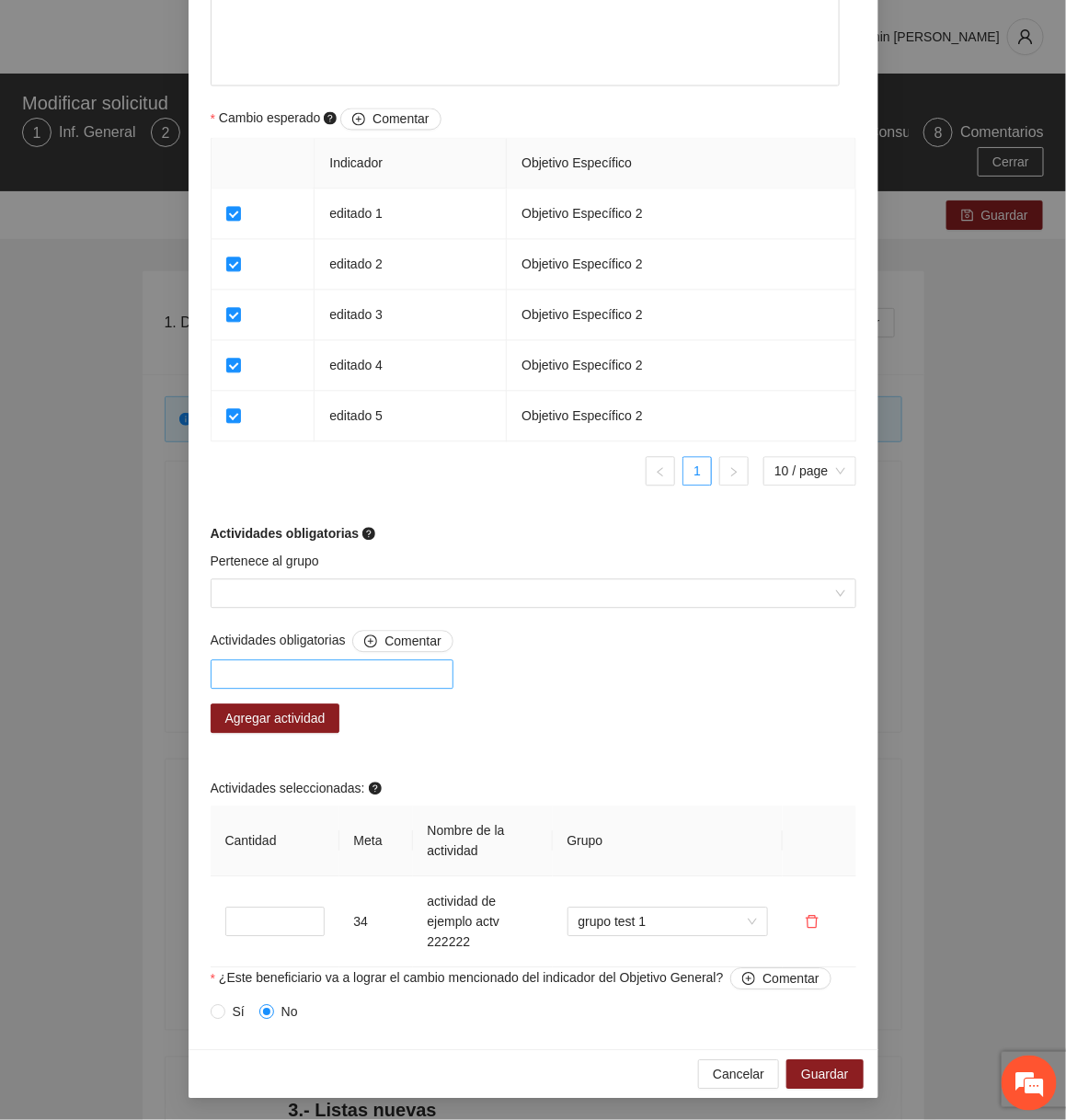
click at [385, 682] on div at bounding box center [331, 674] width 234 height 22
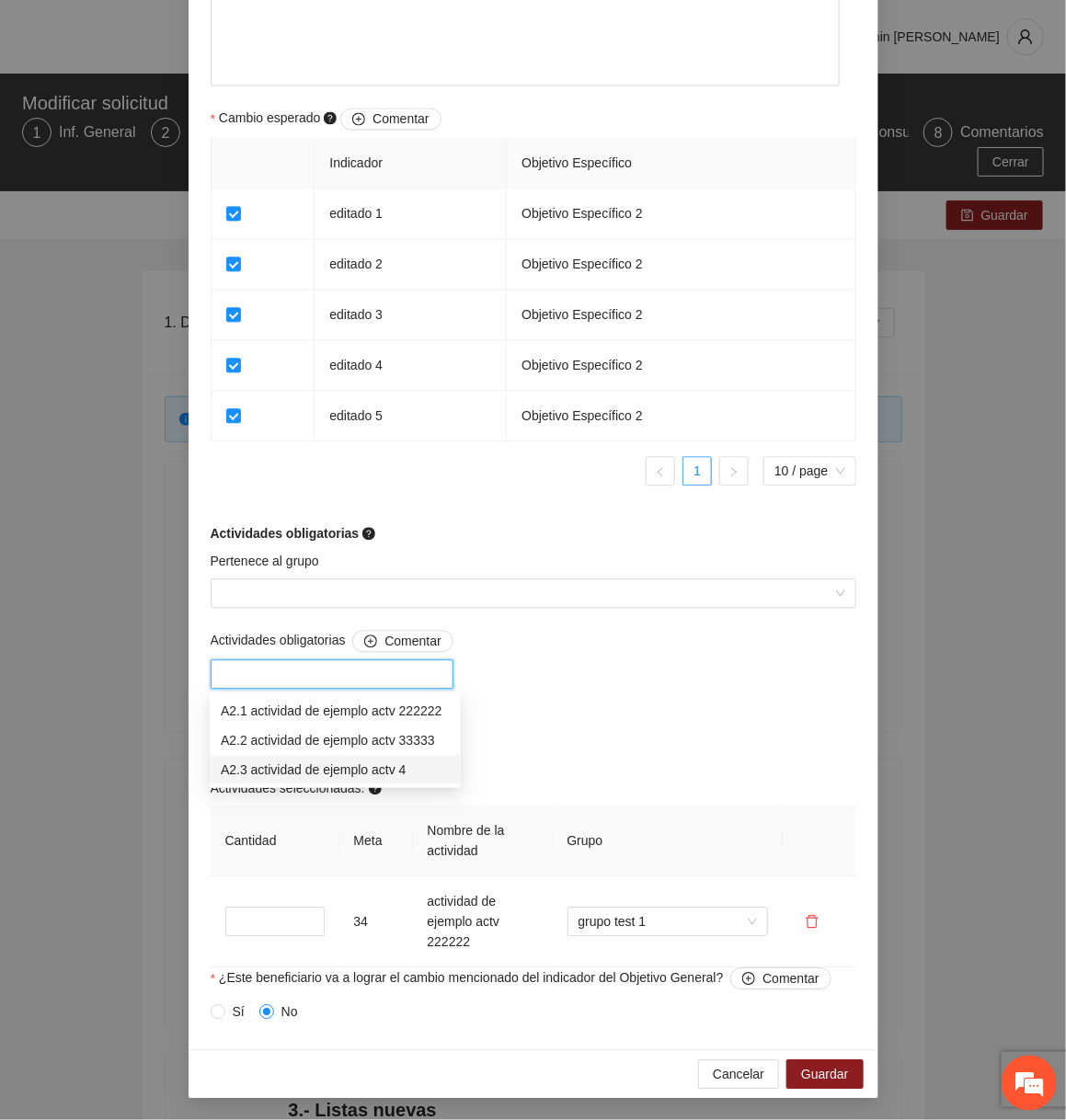
click at [365, 764] on div "A2.3 actividad de ejemplo actv 4" at bounding box center [335, 769] width 229 height 20
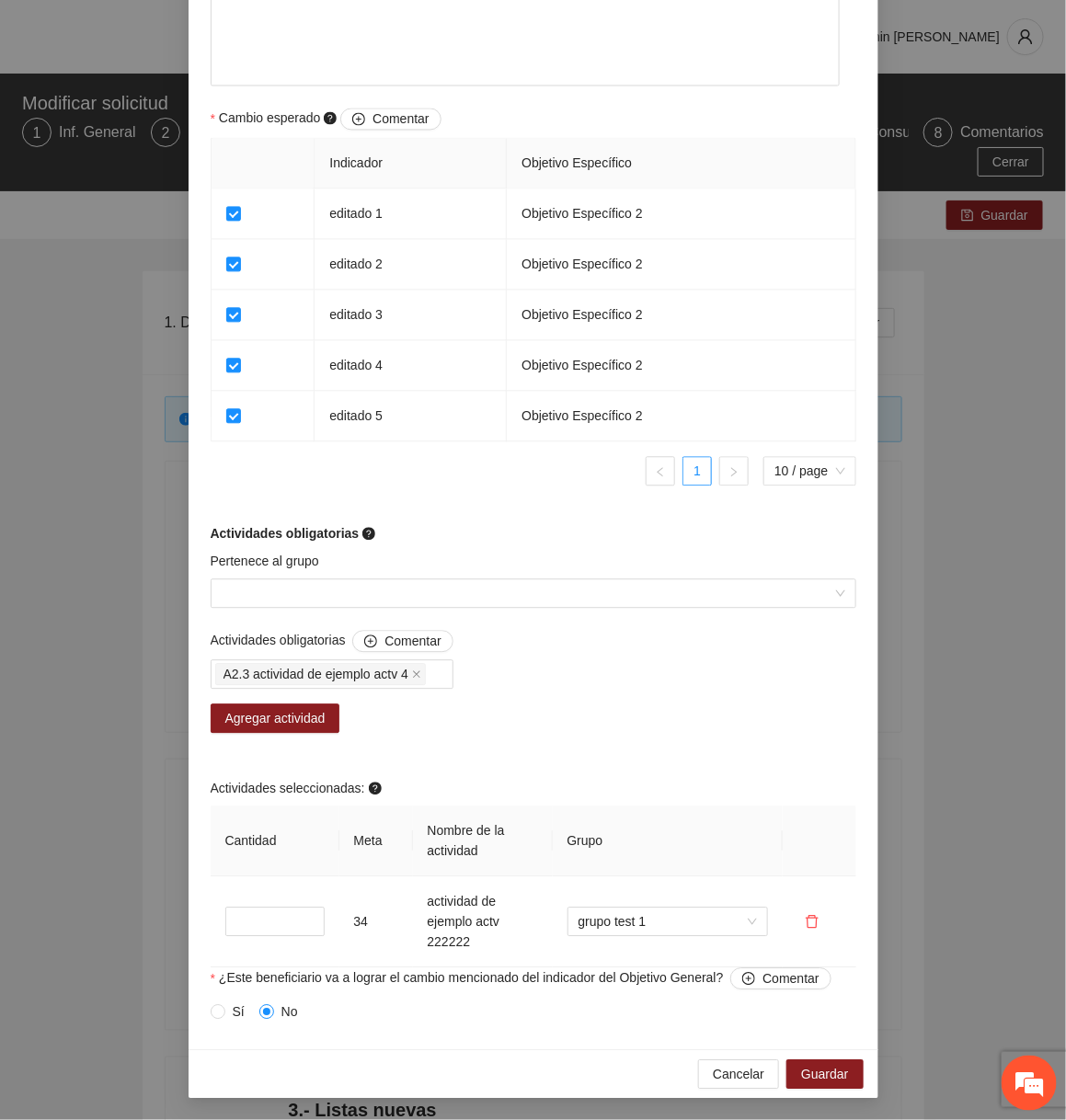
click at [404, 611] on div "Pertenece al grupo" at bounding box center [533, 590] width 655 height 79
click at [403, 603] on input "Pertenece al grupo" at bounding box center [527, 593] width 611 height 28
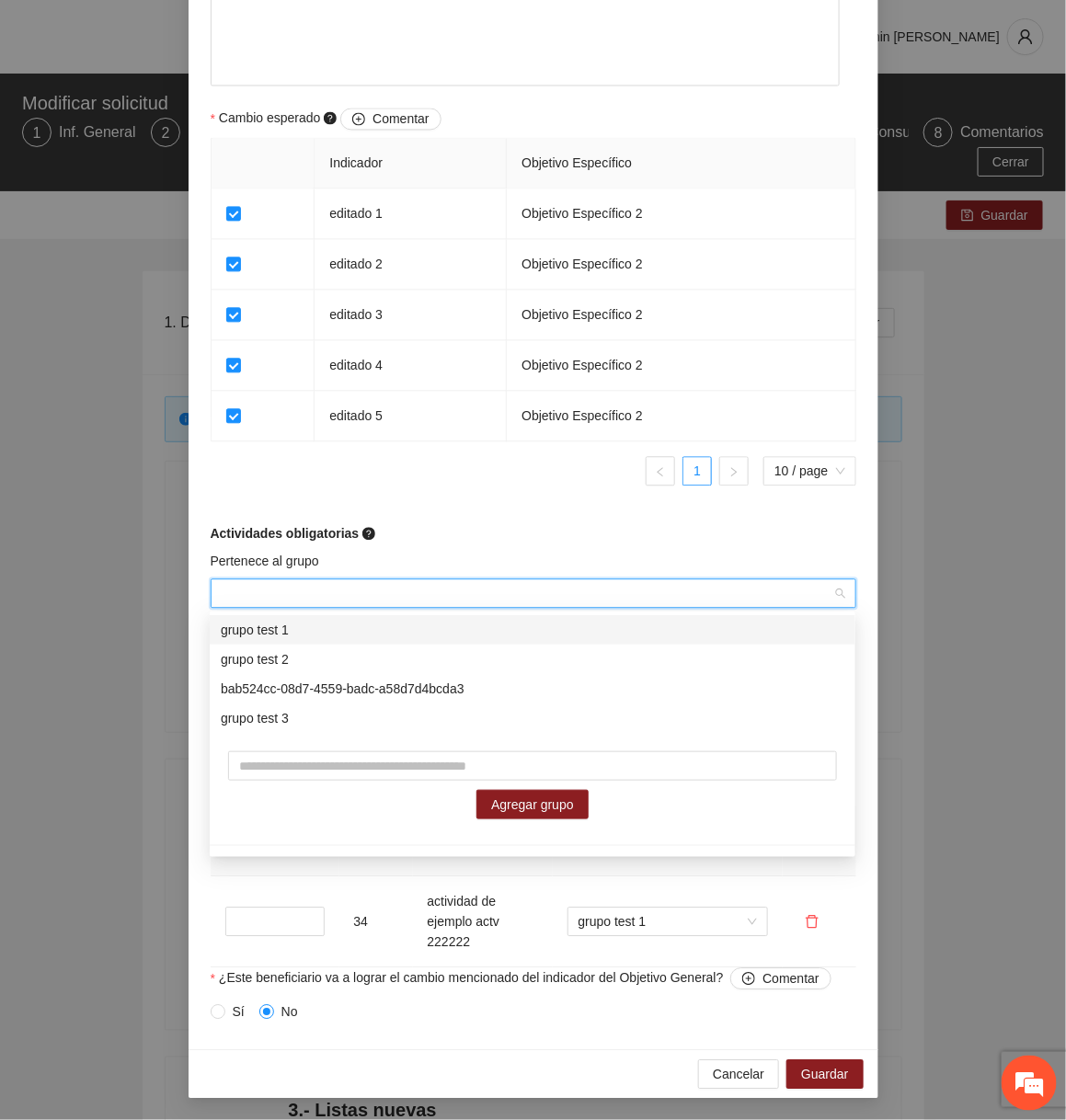
click at [358, 625] on div "grupo test 1" at bounding box center [533, 630] width 624 height 20
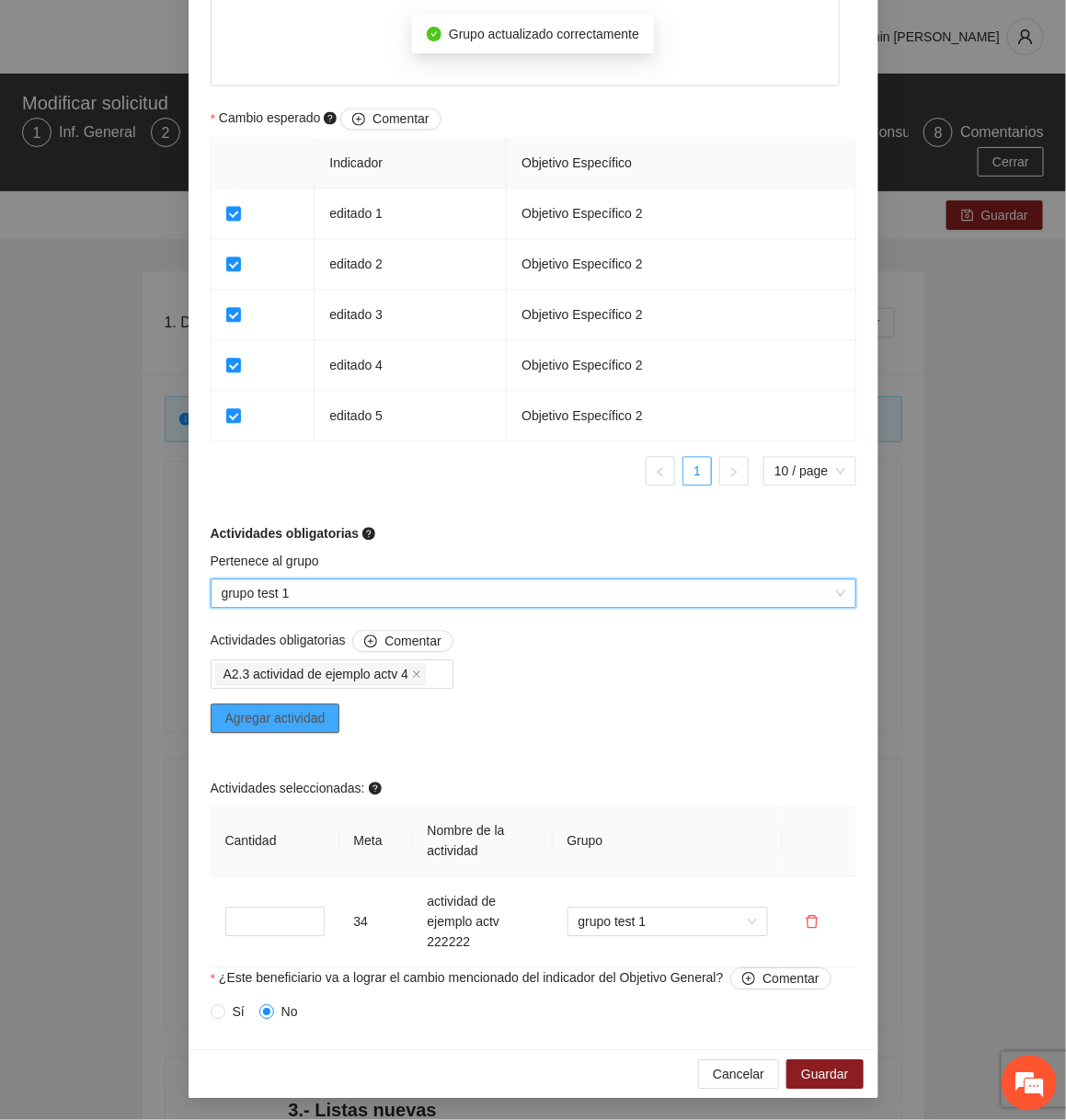
click at [323, 711] on span "Agregar actividad" at bounding box center [275, 717] width 100 height 20
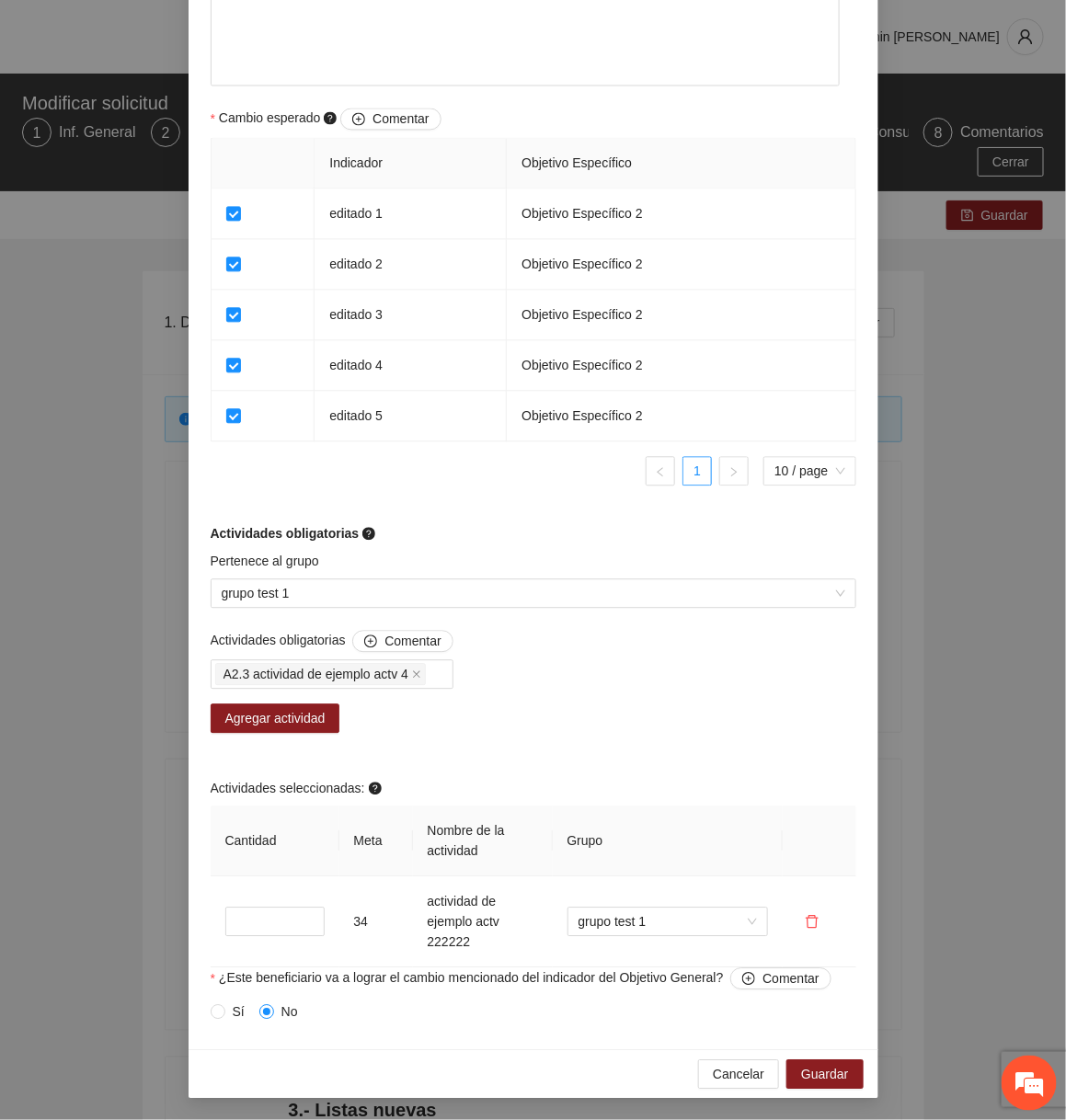
click at [528, 722] on div "Actividades obligatorias Comentar A2.3 actividad de ejemplo actv 4 Agregar acti…" at bounding box center [533, 798] width 655 height 338
click at [321, 716] on span "Agregar actividad" at bounding box center [275, 717] width 100 height 20
click at [421, 672] on icon "close" at bounding box center [417, 674] width 10 height 10
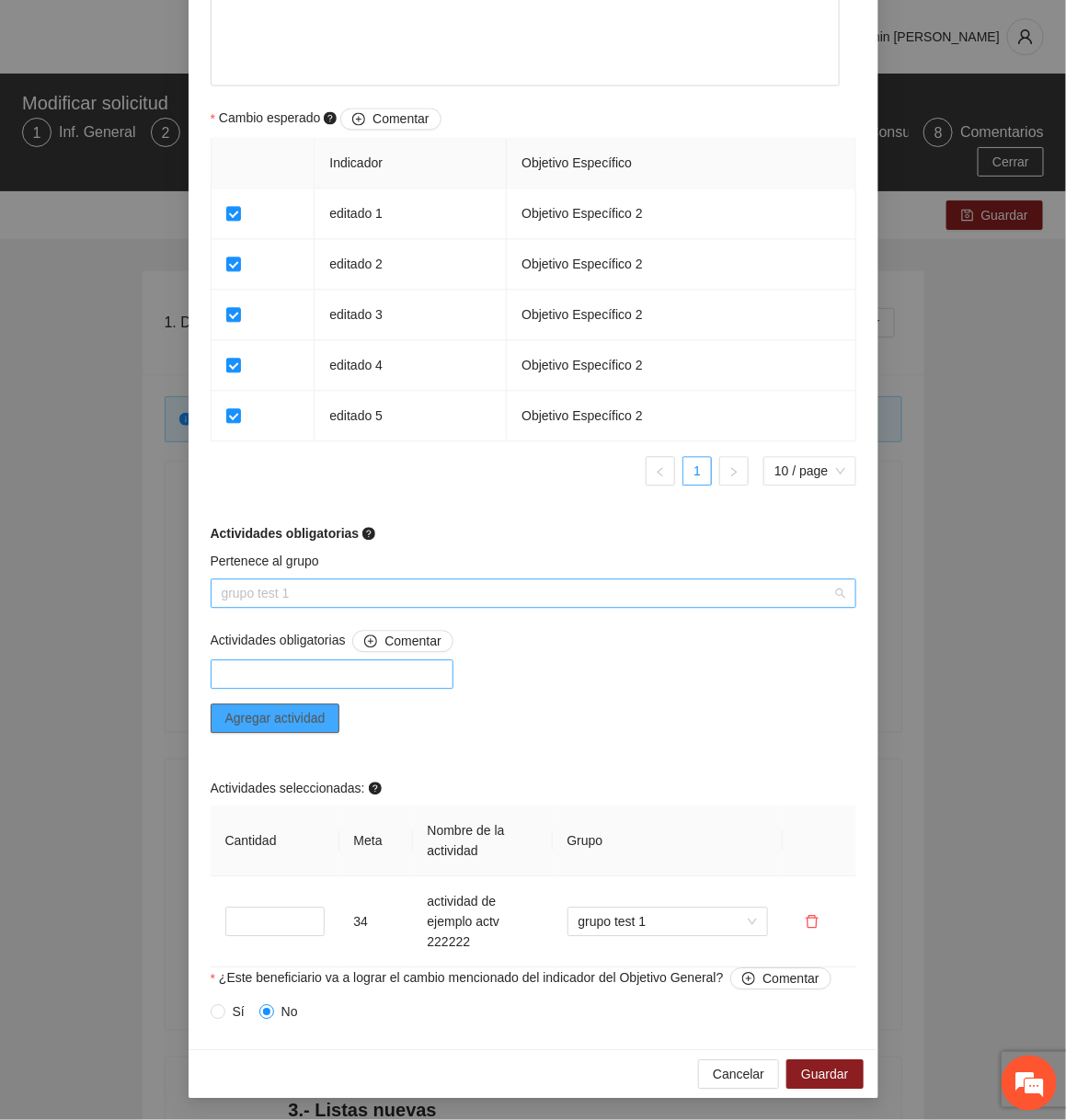
click at [371, 599] on span "grupo test 1" at bounding box center [533, 593] width 624 height 28
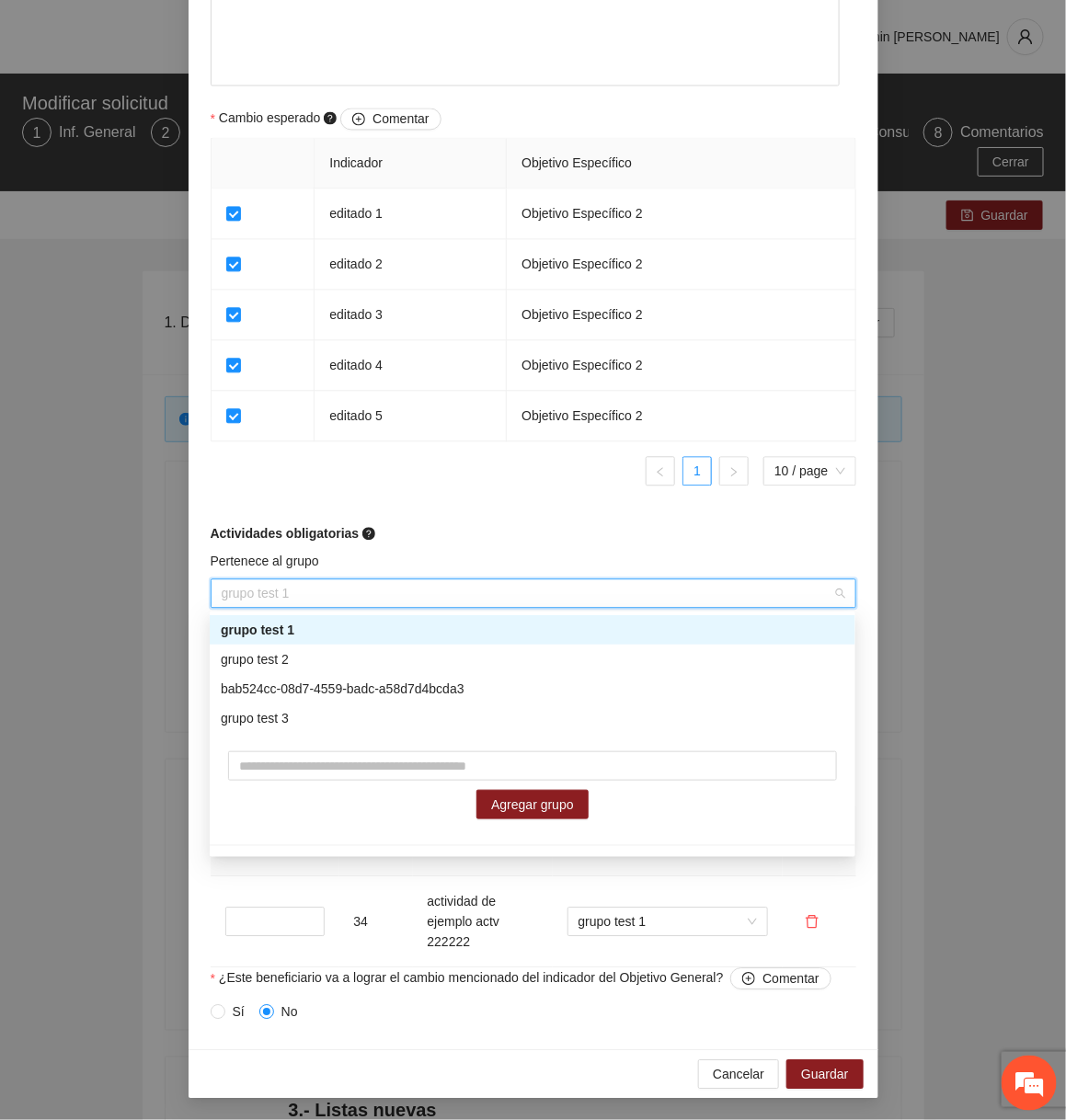
click at [335, 631] on div "grupo test 1" at bounding box center [533, 630] width 624 height 20
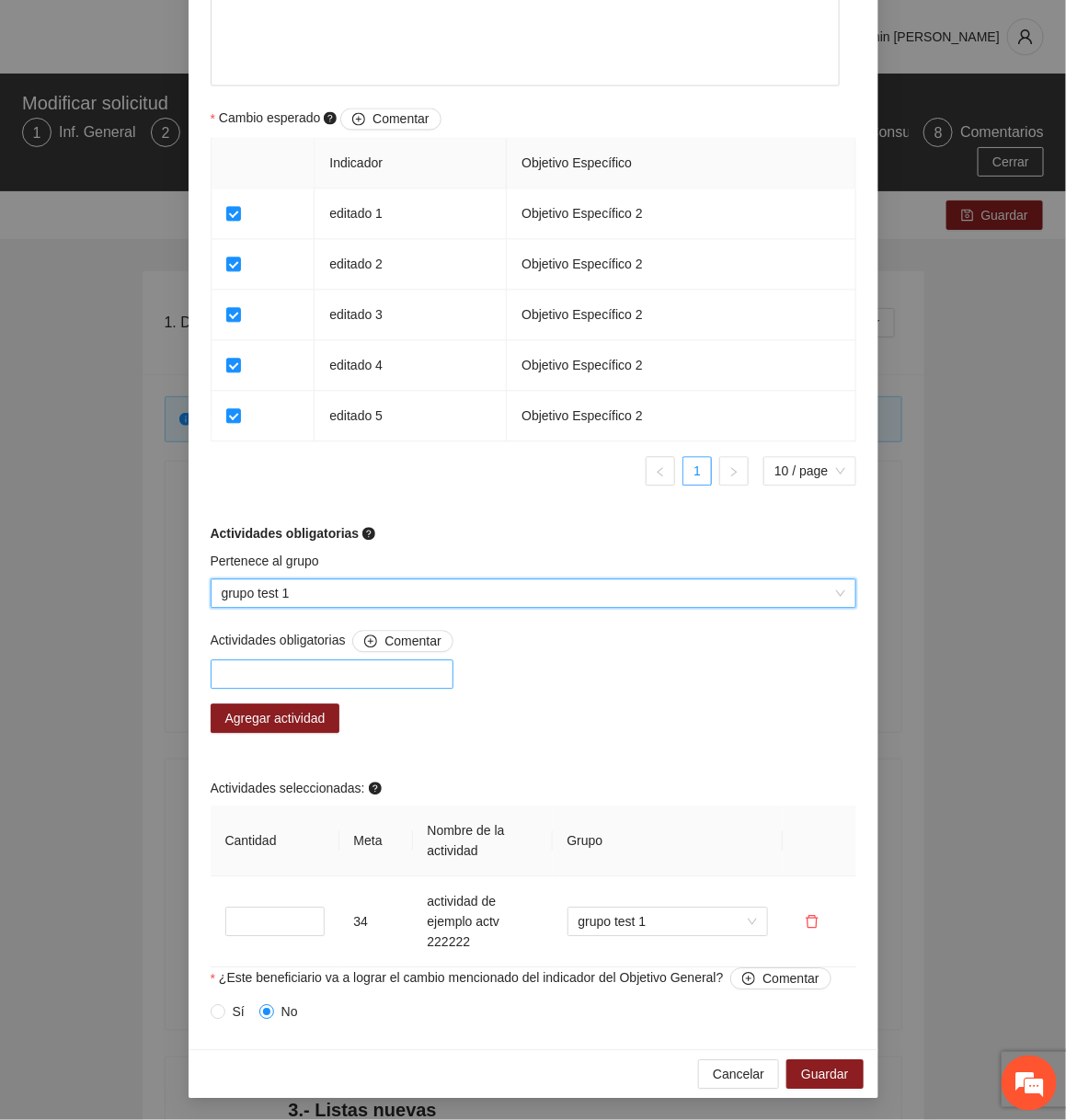
click at [310, 666] on div at bounding box center [331, 674] width 234 height 22
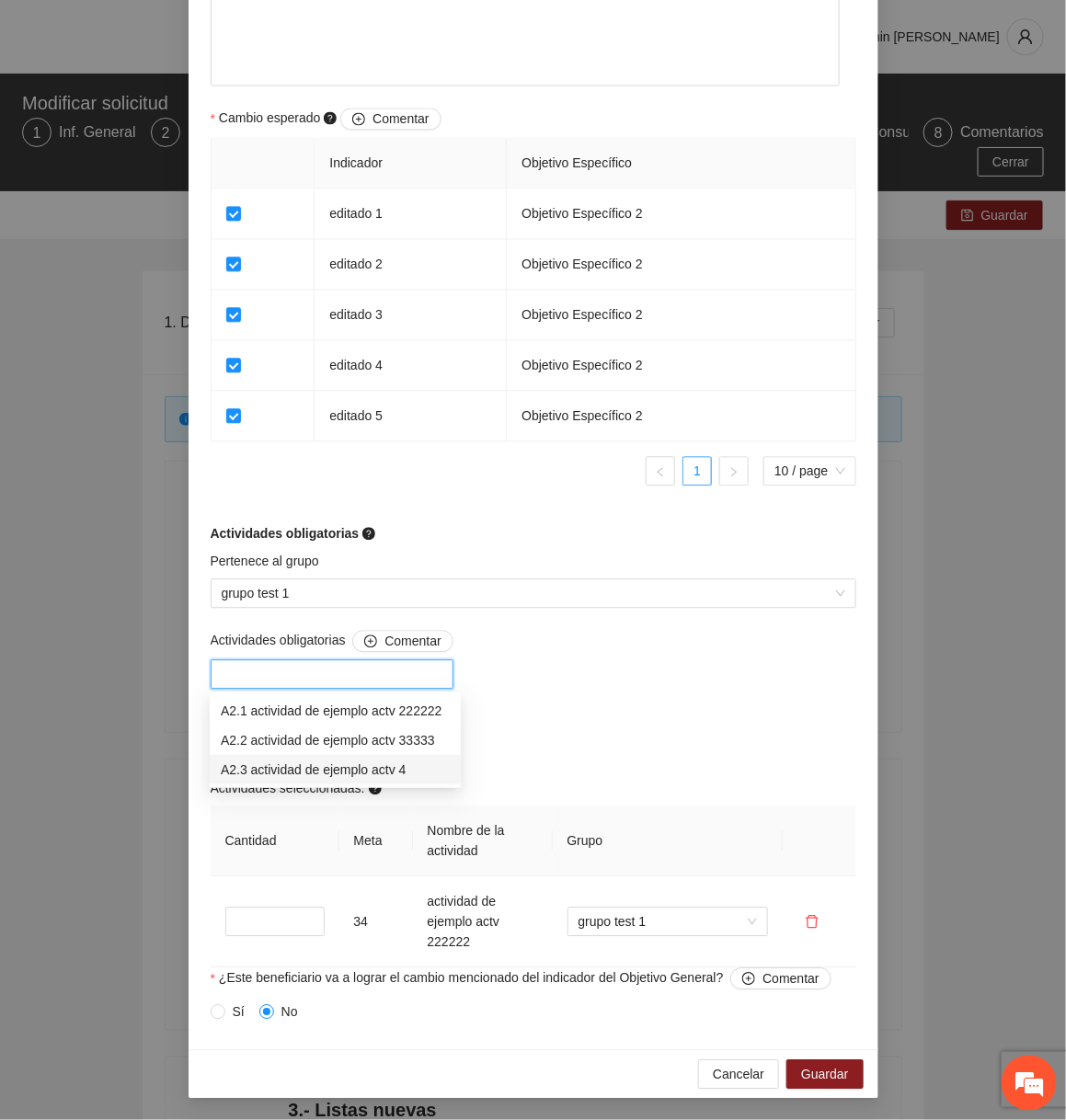
click at [299, 765] on div "A2.3 actividad de ejemplo actv 4" at bounding box center [335, 769] width 229 height 20
click at [522, 688] on div "Actividades obligatorias Comentar A2.3 actividad de ejemplo actv 4 Agregar acti…" at bounding box center [533, 798] width 655 height 338
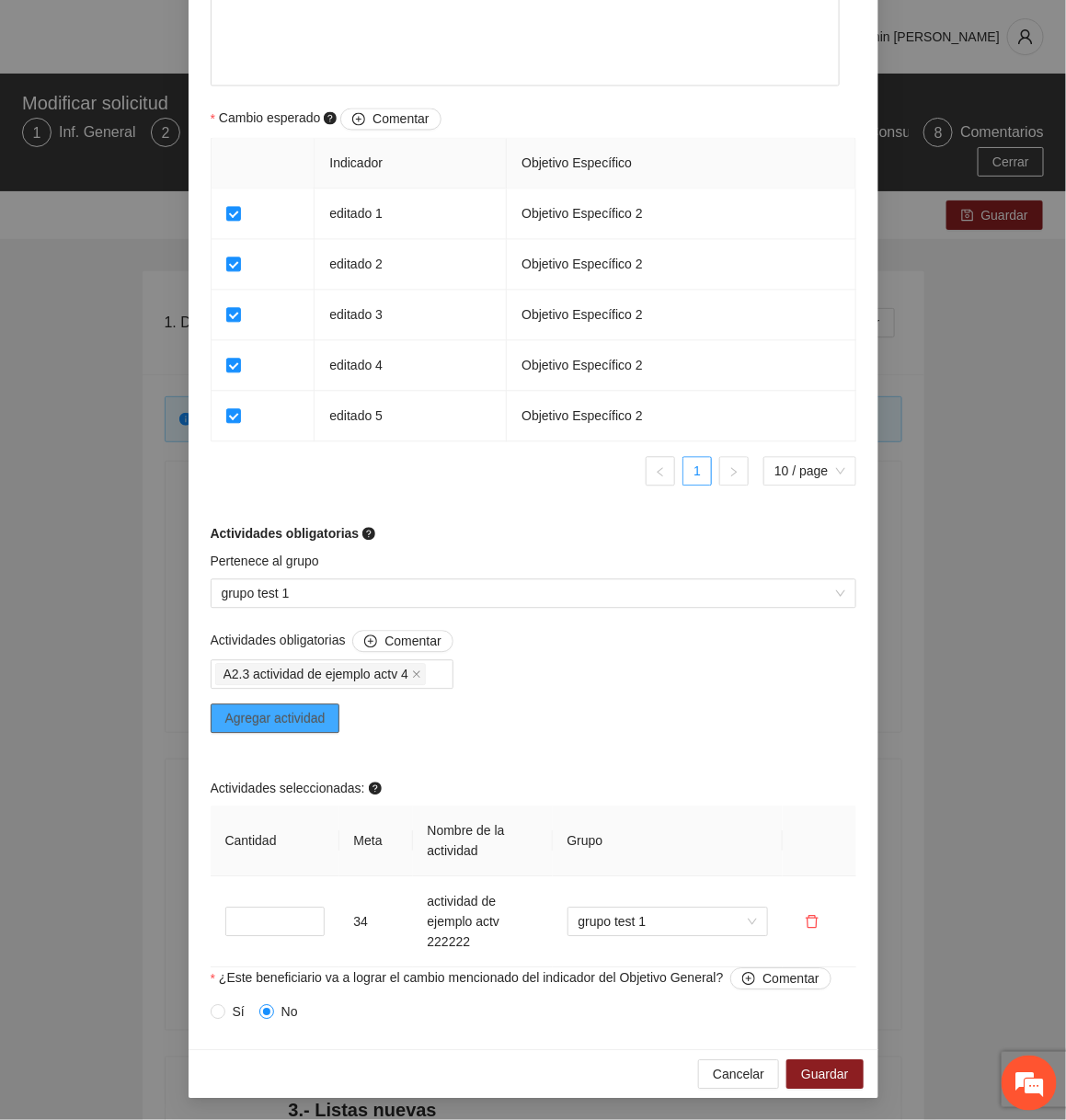
click at [295, 716] on span "Agregar actividad" at bounding box center [275, 717] width 100 height 20
click at [752, 1067] on span "Cancelar" at bounding box center [738, 1074] width 51 height 20
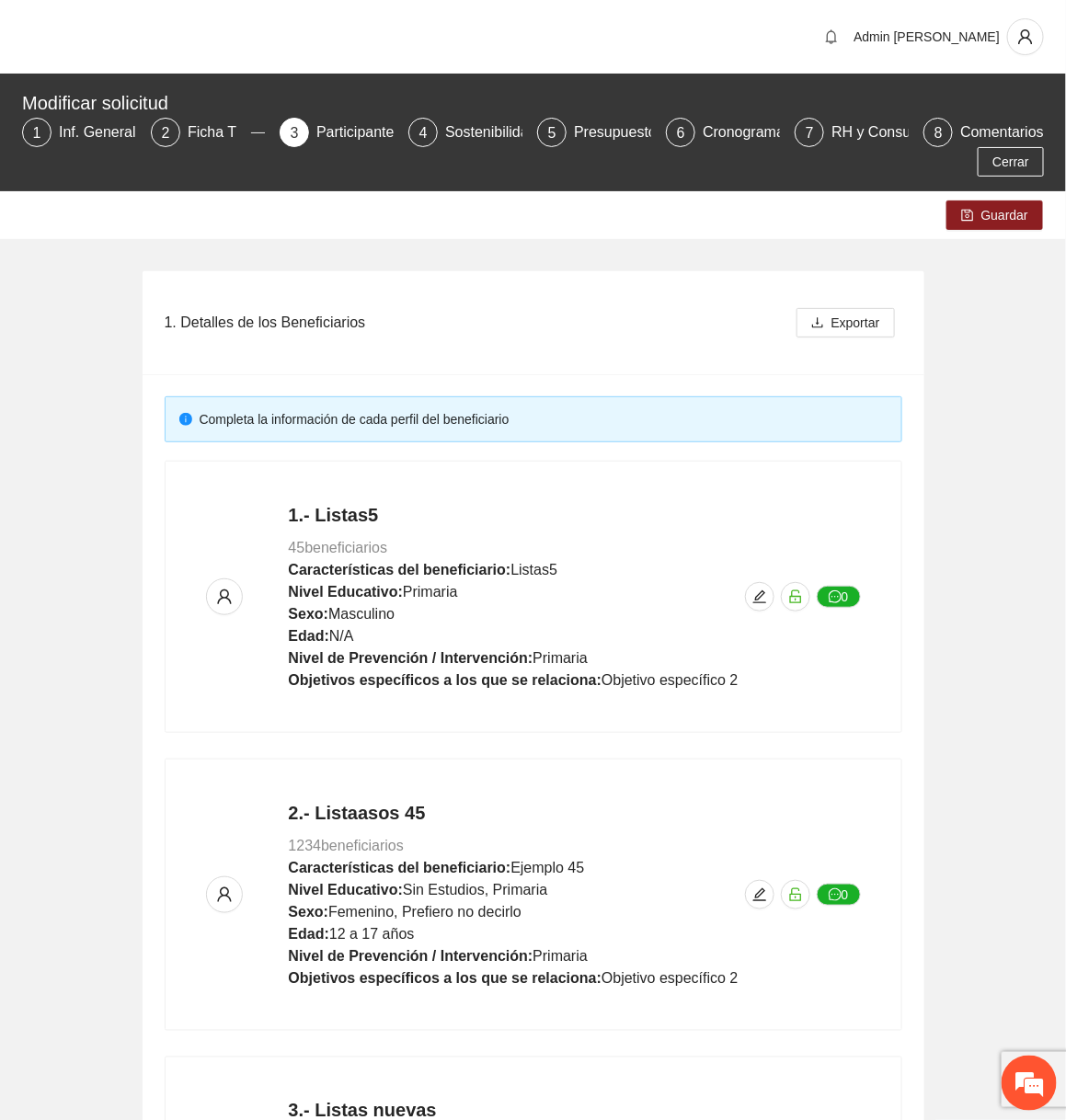
scroll to position [867, 0]
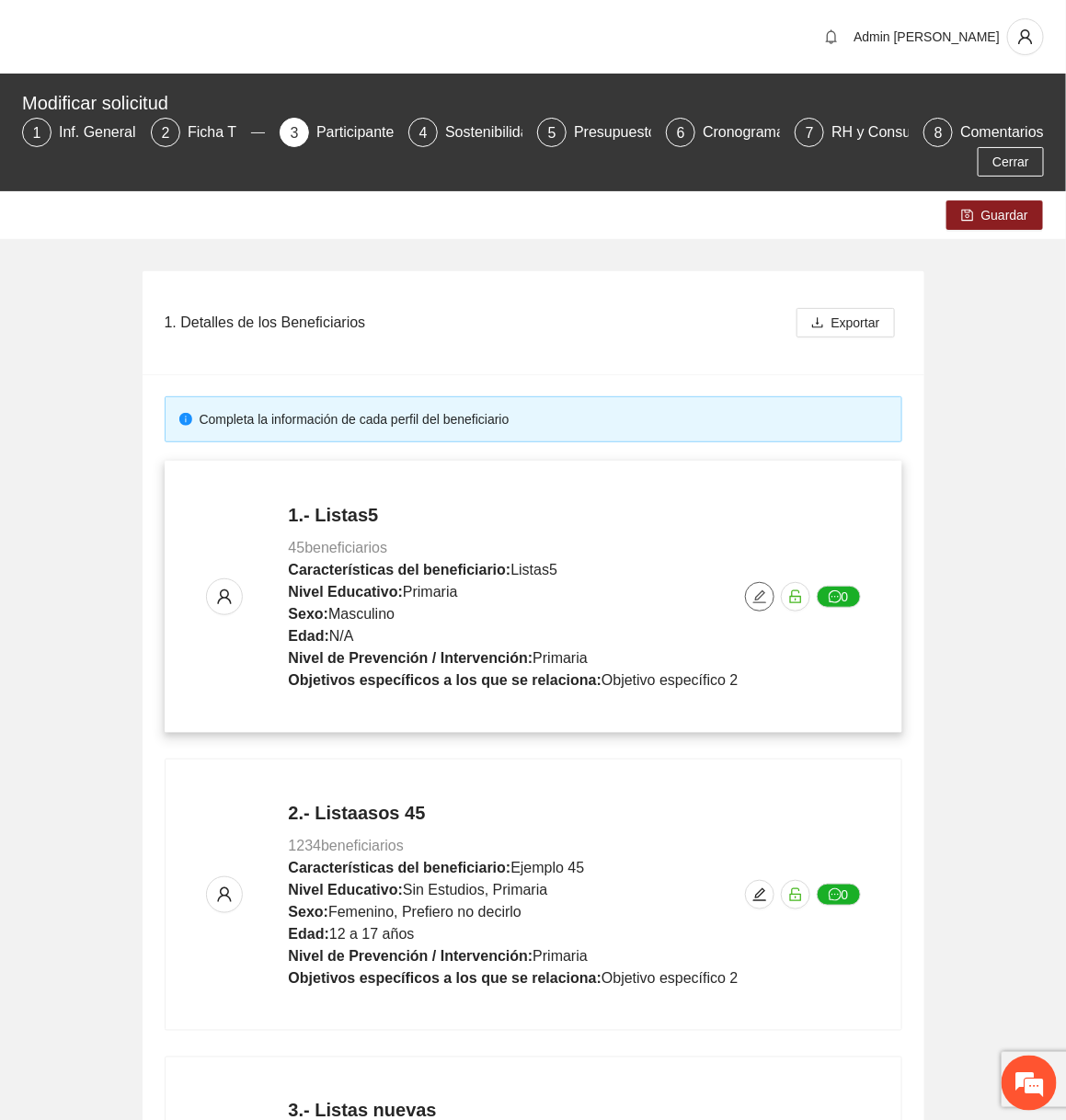
click at [757, 594] on icon "edit" at bounding box center [759, 596] width 14 height 14
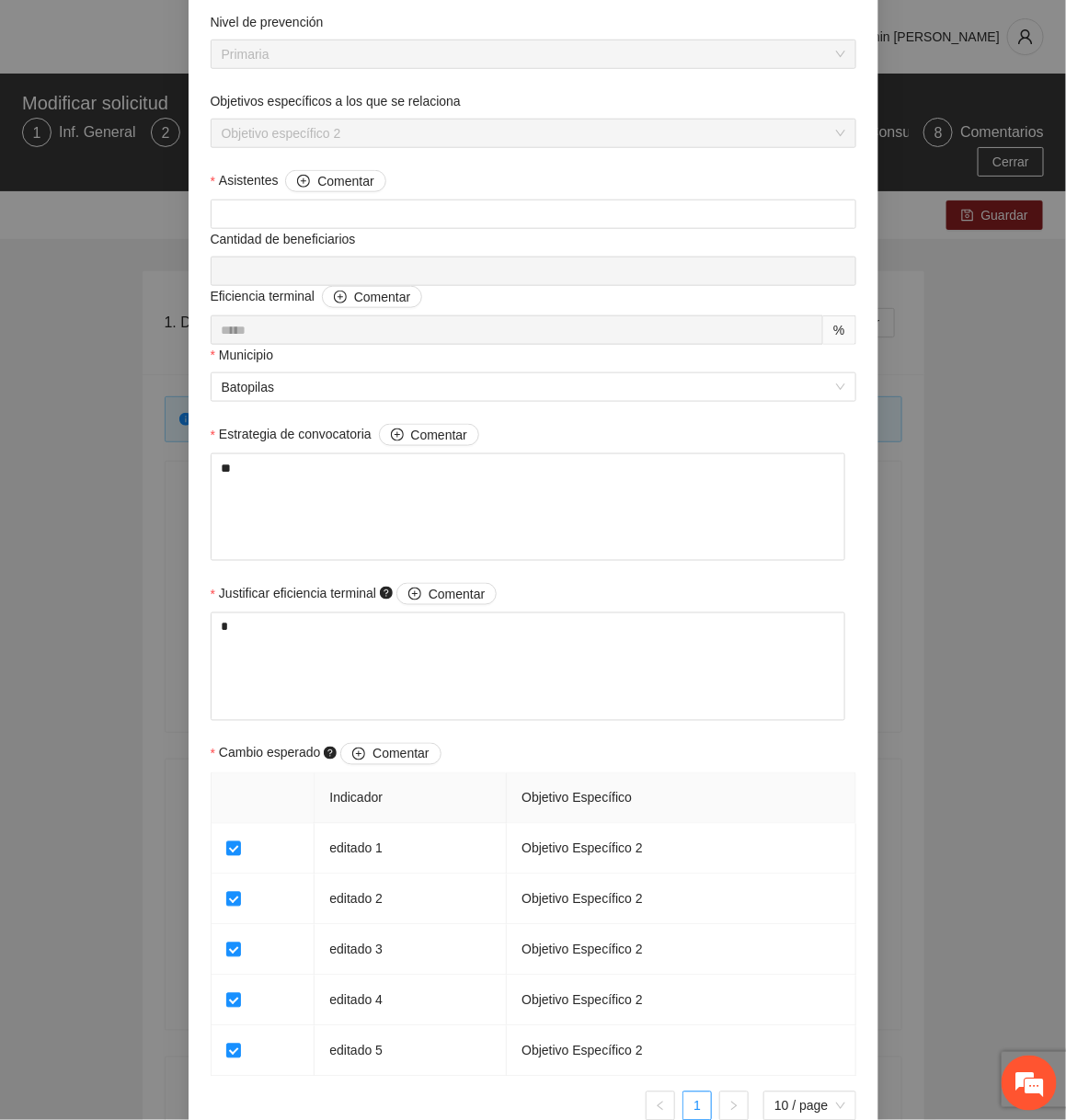
scroll to position [1084, 0]
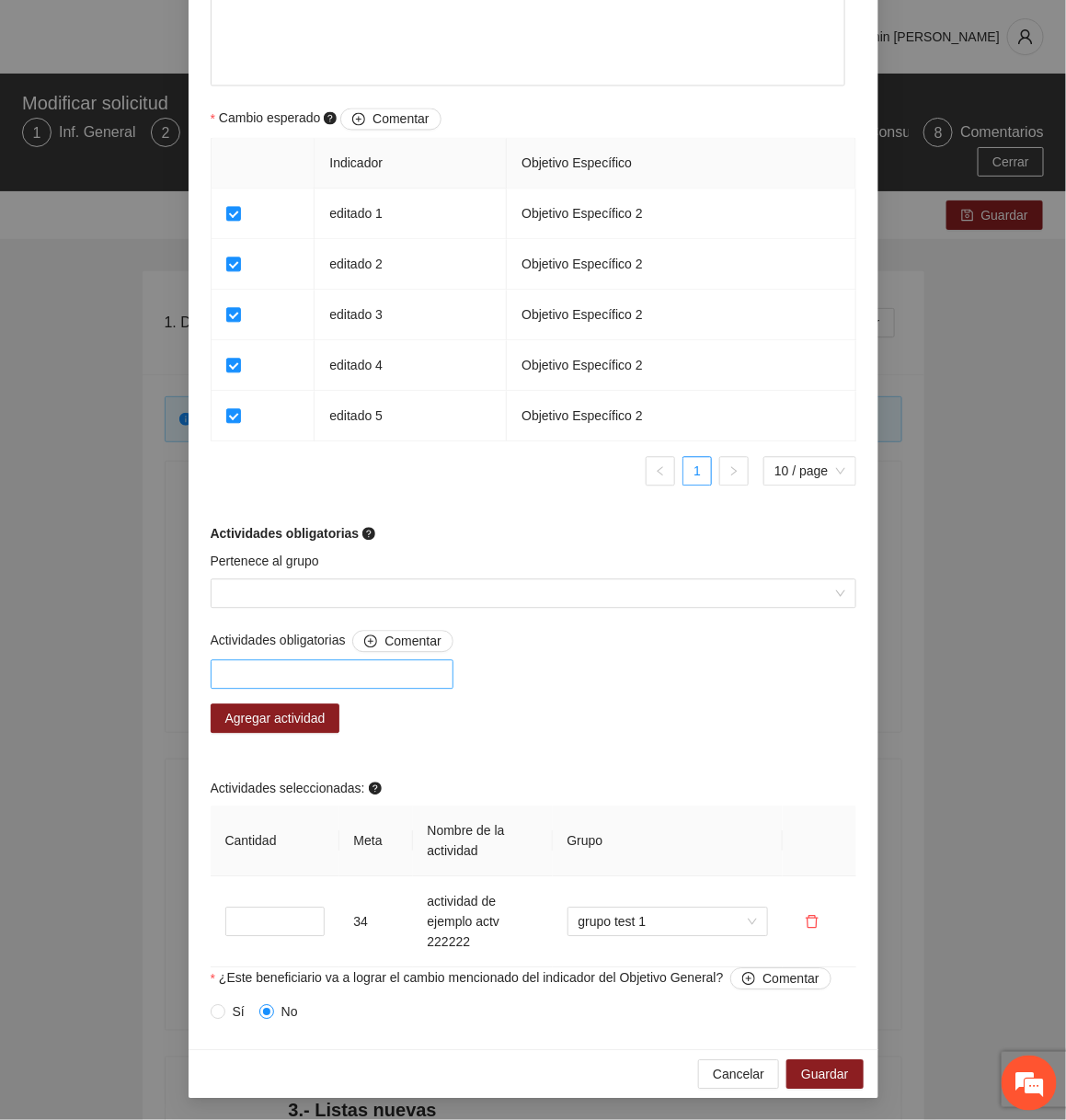
click at [421, 682] on div at bounding box center [331, 674] width 234 height 22
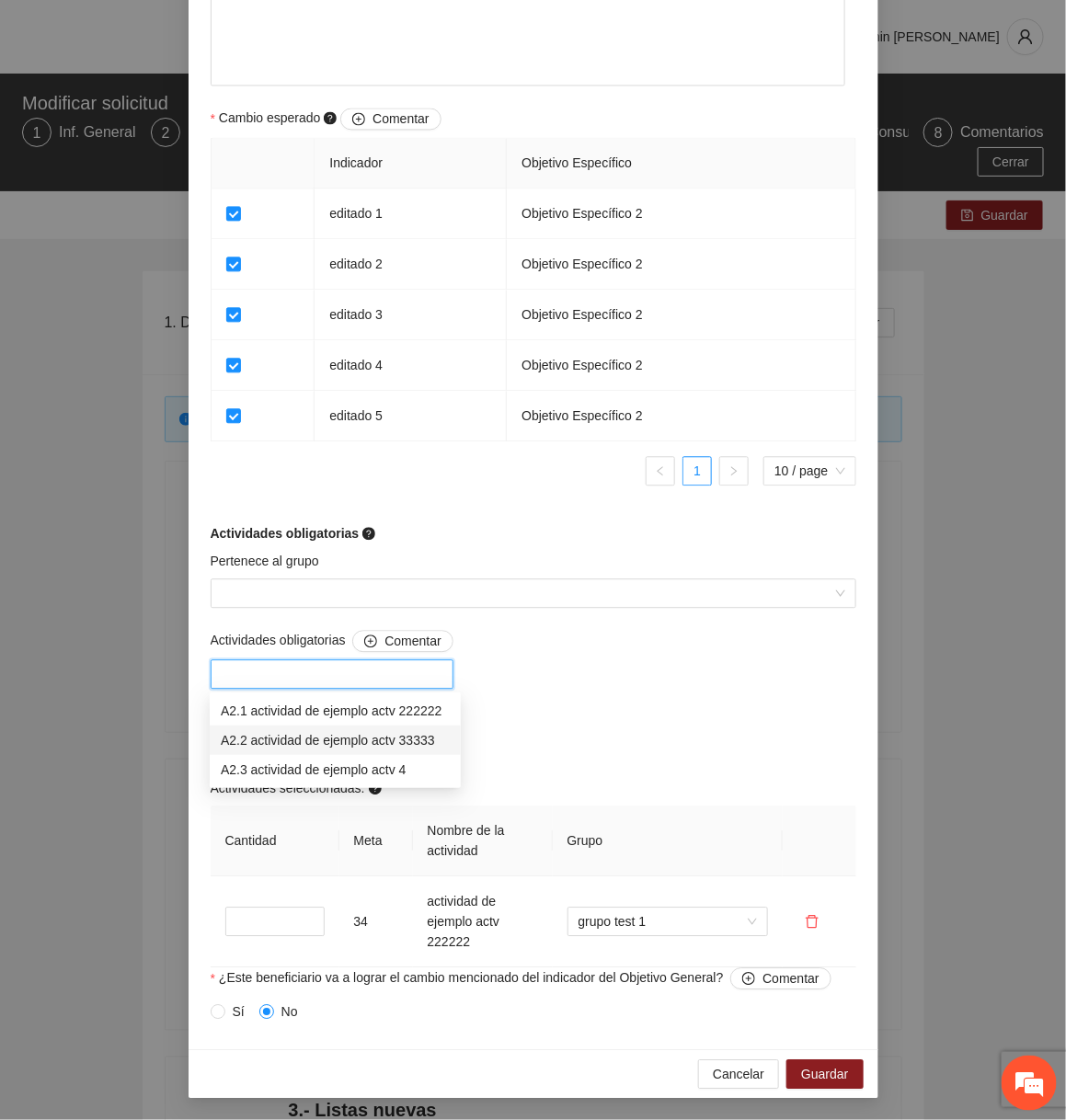
click at [344, 744] on div "A2.2 actividad de ejemplo actv 33333" at bounding box center [335, 740] width 229 height 20
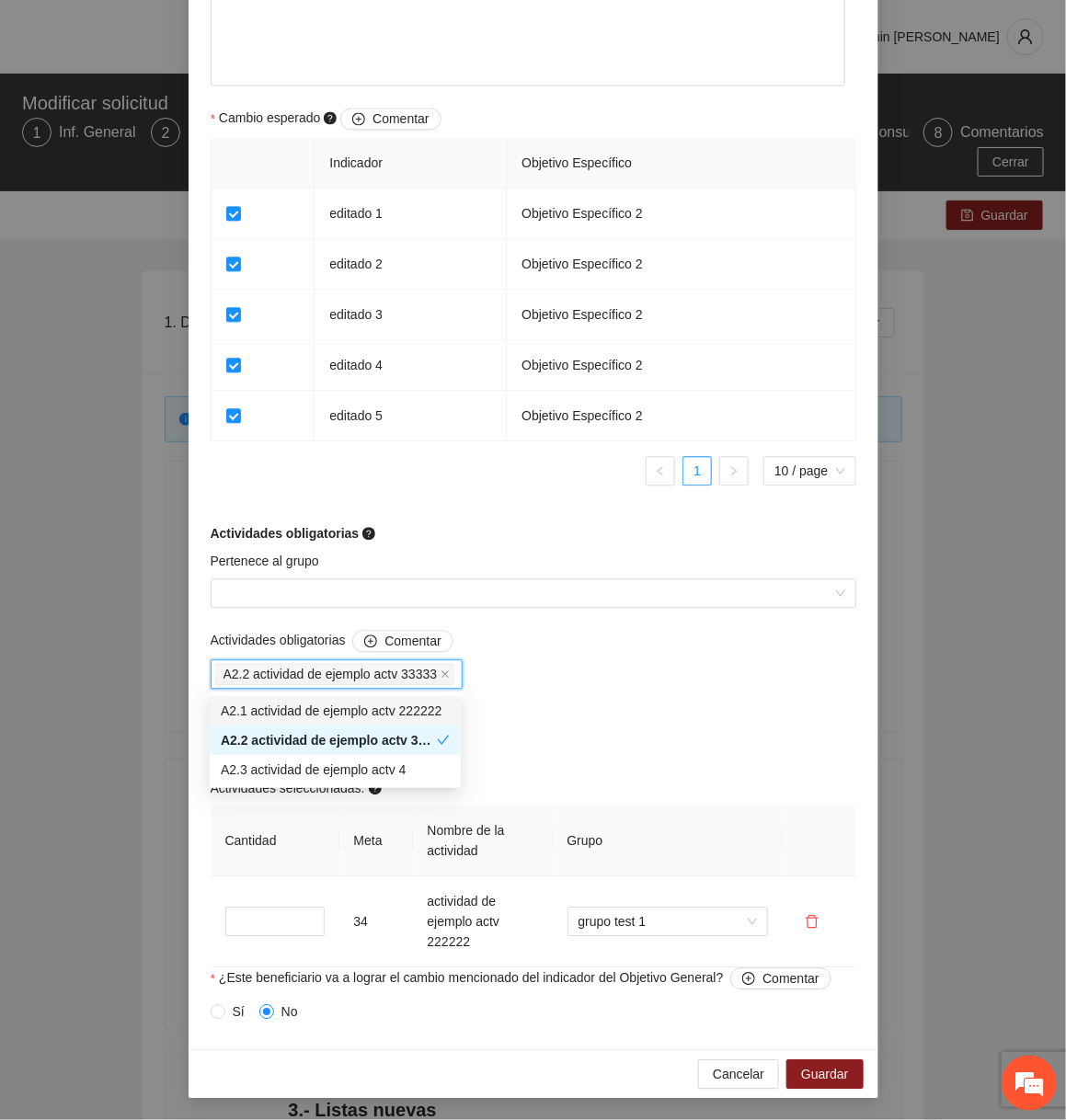
click at [571, 717] on div "Actividades obligatorias Comentar A2.2 actividad de ejemplo actv 33333 Agregar …" at bounding box center [533, 798] width 655 height 338
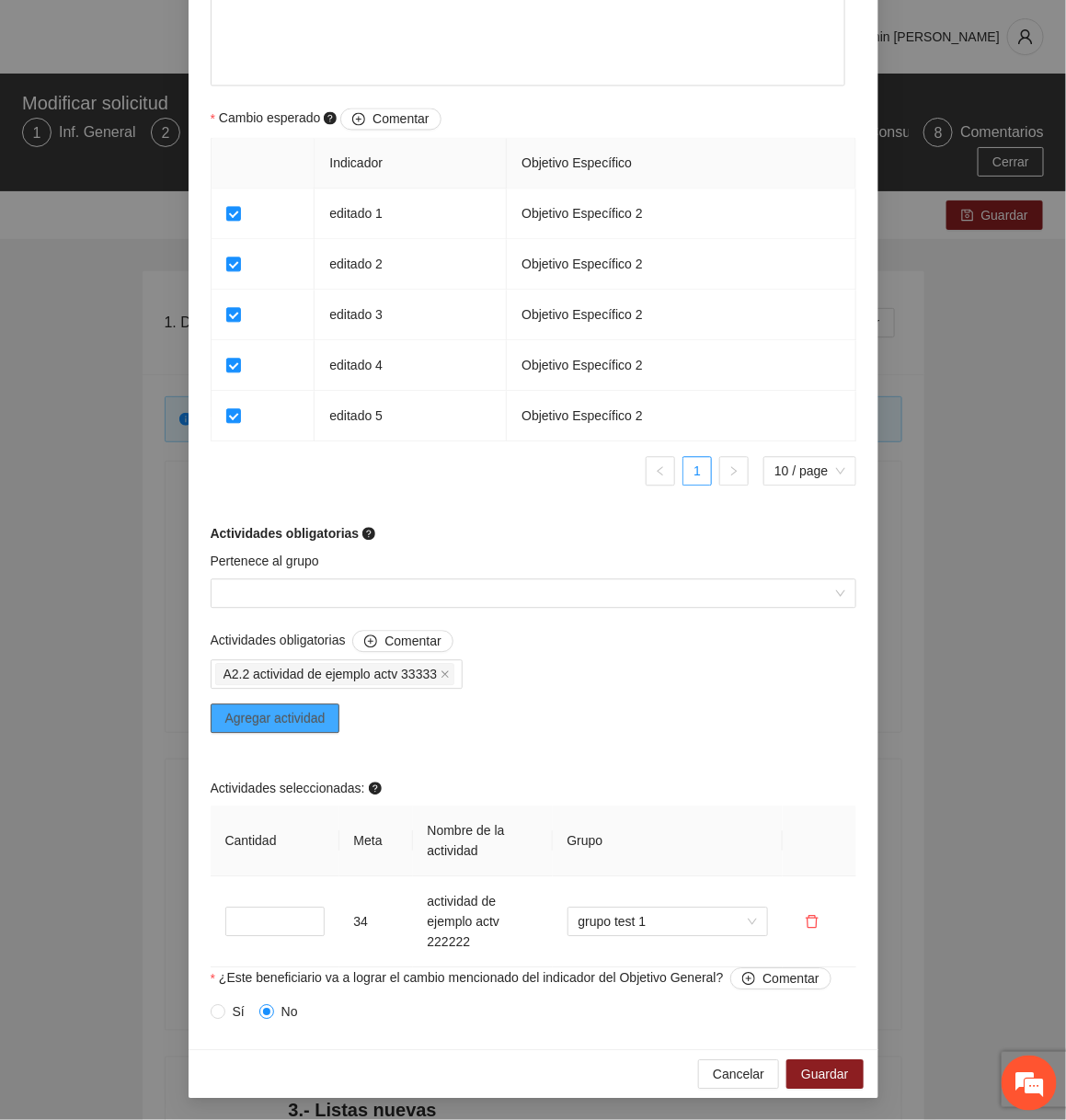
click at [304, 724] on span "Agregar actividad" at bounding box center [275, 717] width 100 height 20
click at [727, 1061] on button "Cancelar" at bounding box center [739, 1074] width 81 height 30
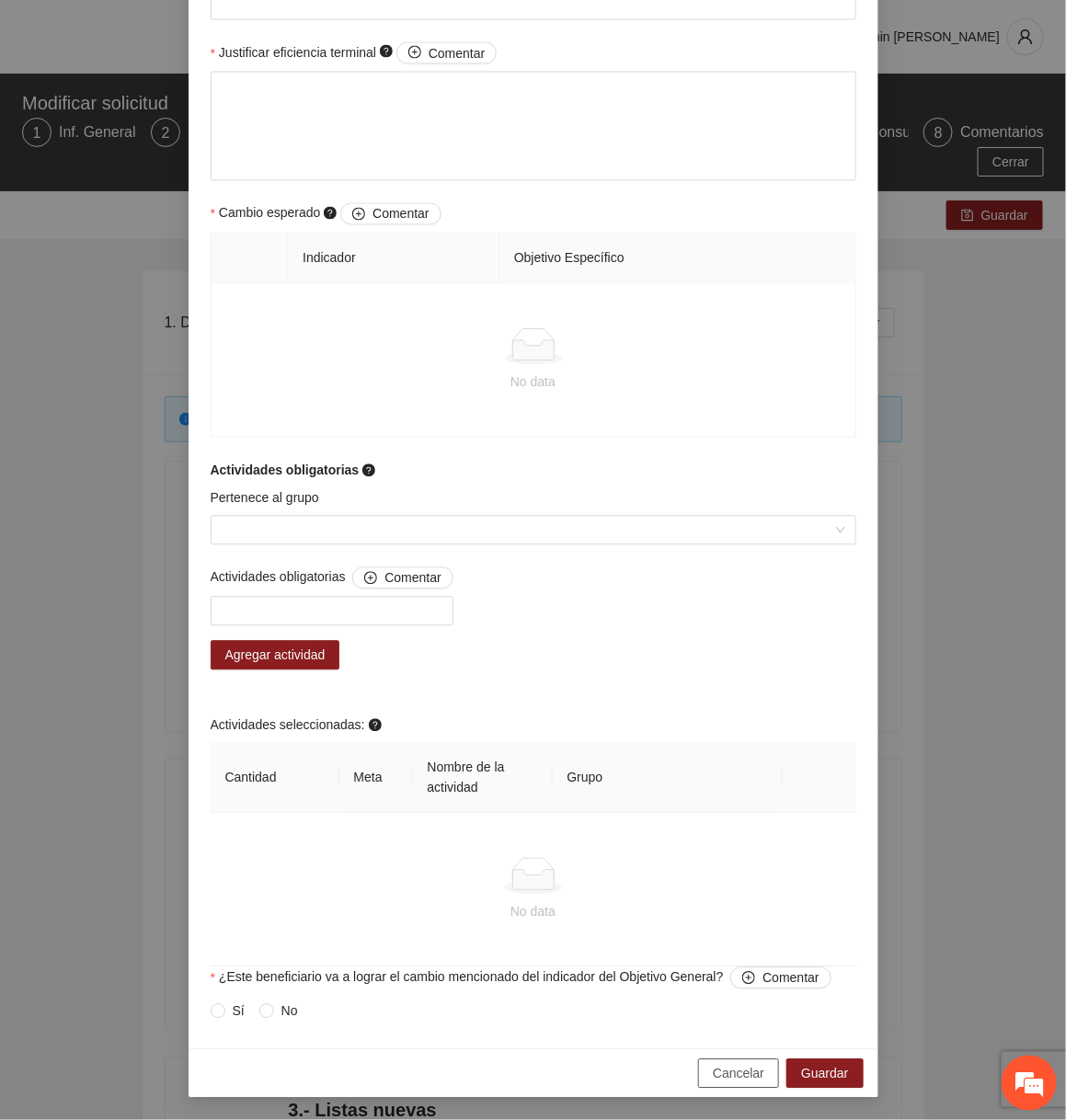
scroll to position [897, 0]
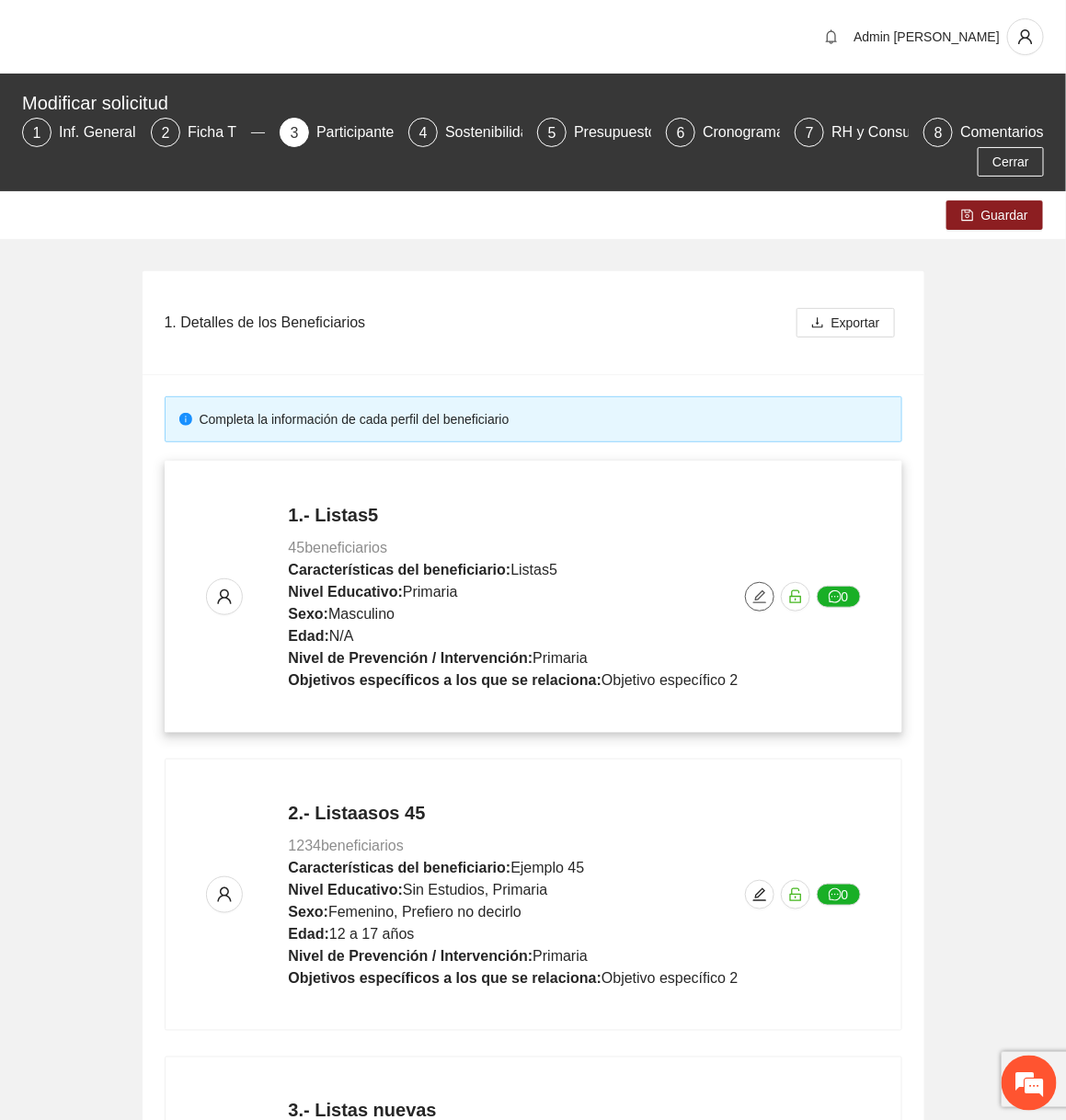
click at [751, 594] on span "edit" at bounding box center [760, 596] width 28 height 14
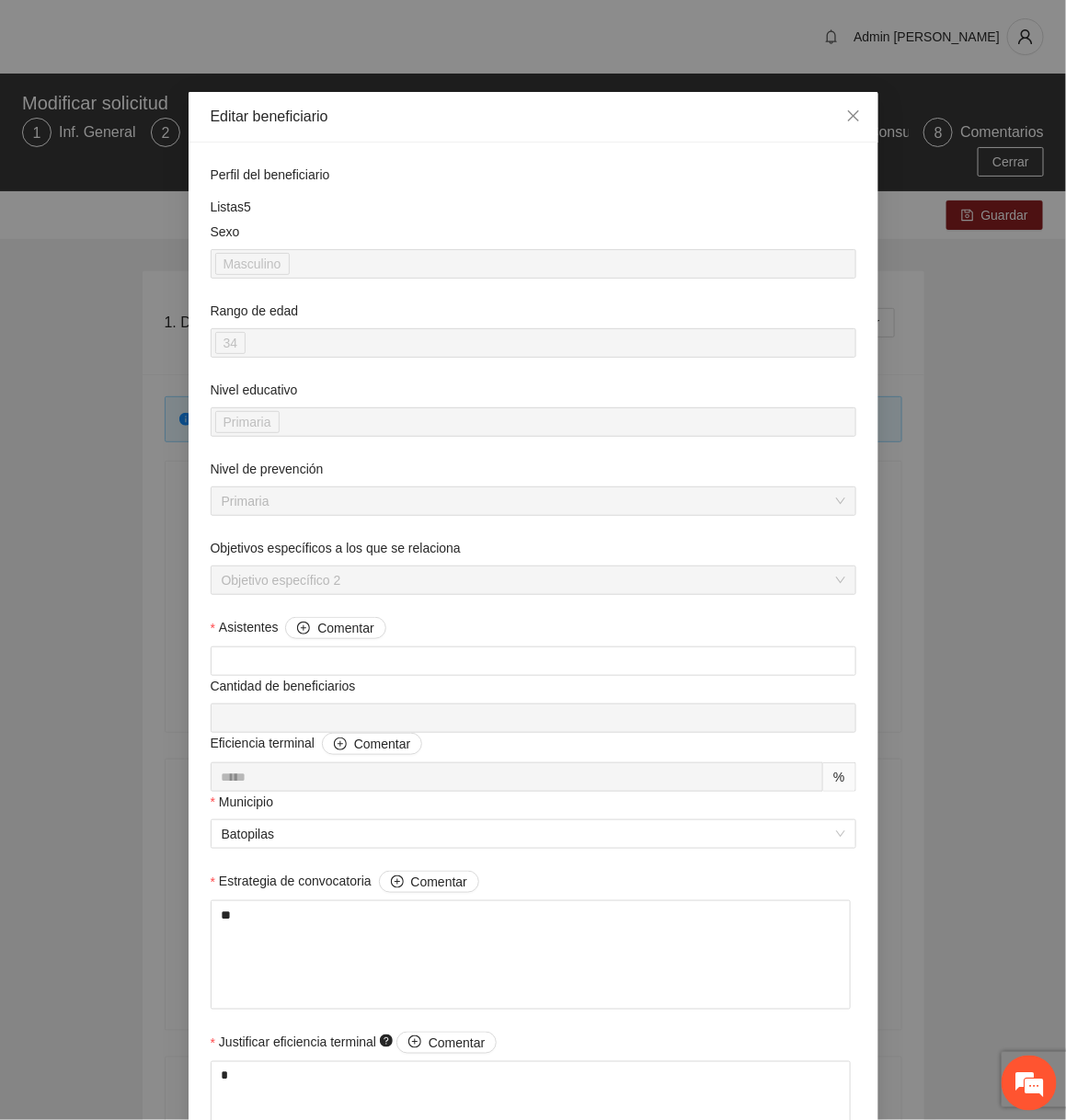
scroll to position [1084, 0]
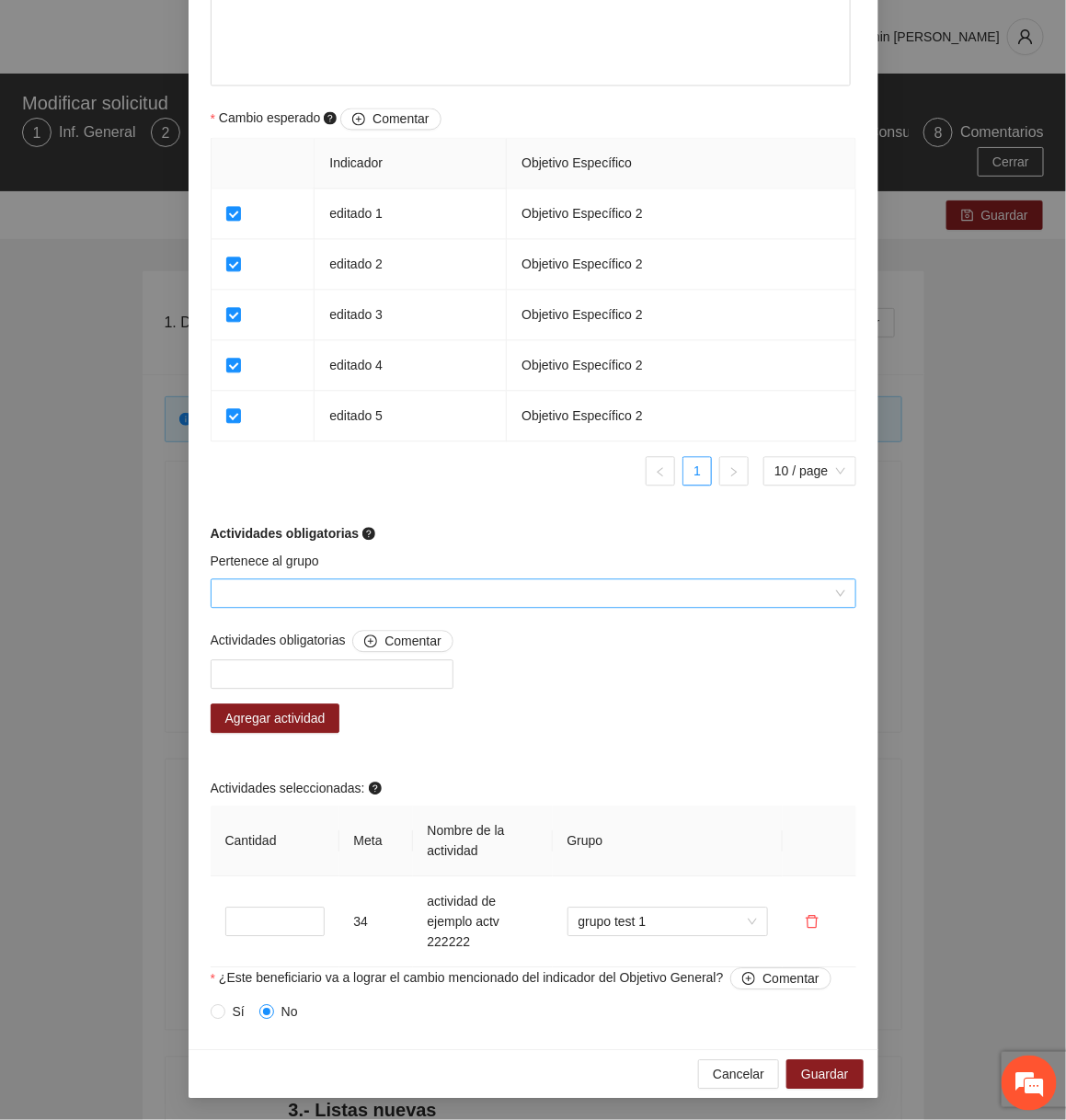
click at [411, 598] on input "Pertenece al grupo" at bounding box center [527, 593] width 611 height 28
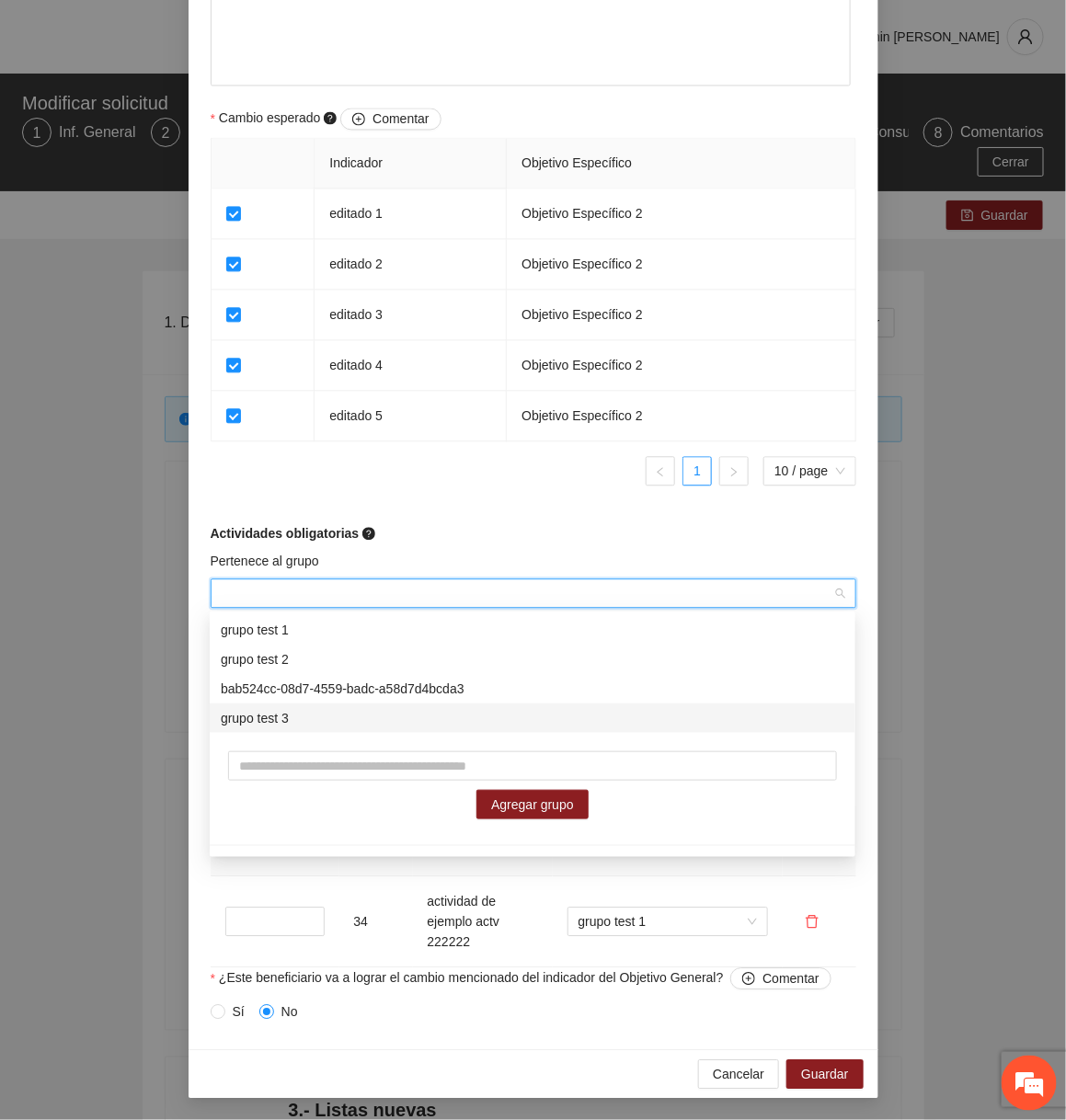
click at [318, 713] on div "grupo test 3" at bounding box center [533, 717] width 624 height 20
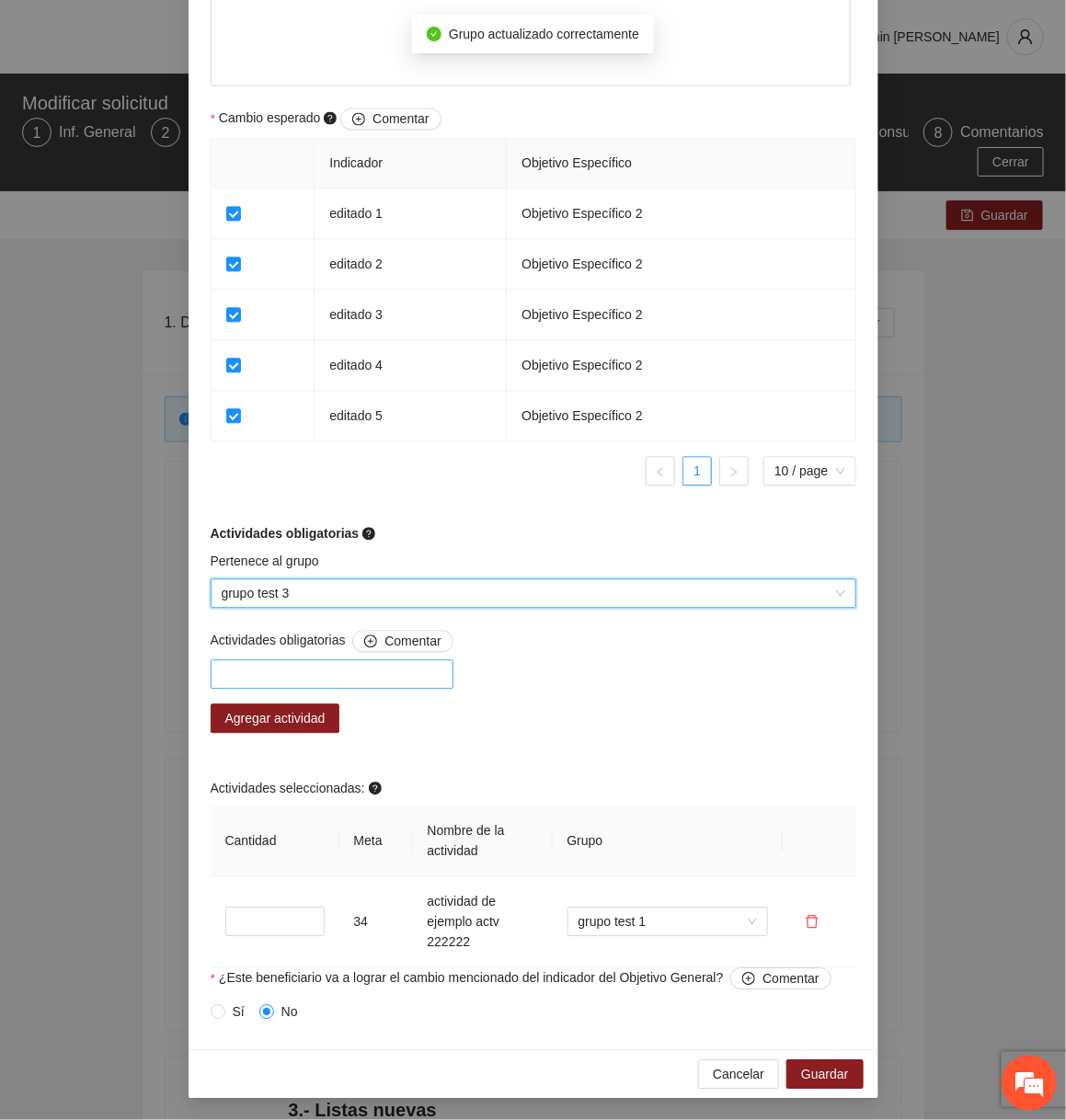
click at [385, 665] on div at bounding box center [331, 674] width 234 height 22
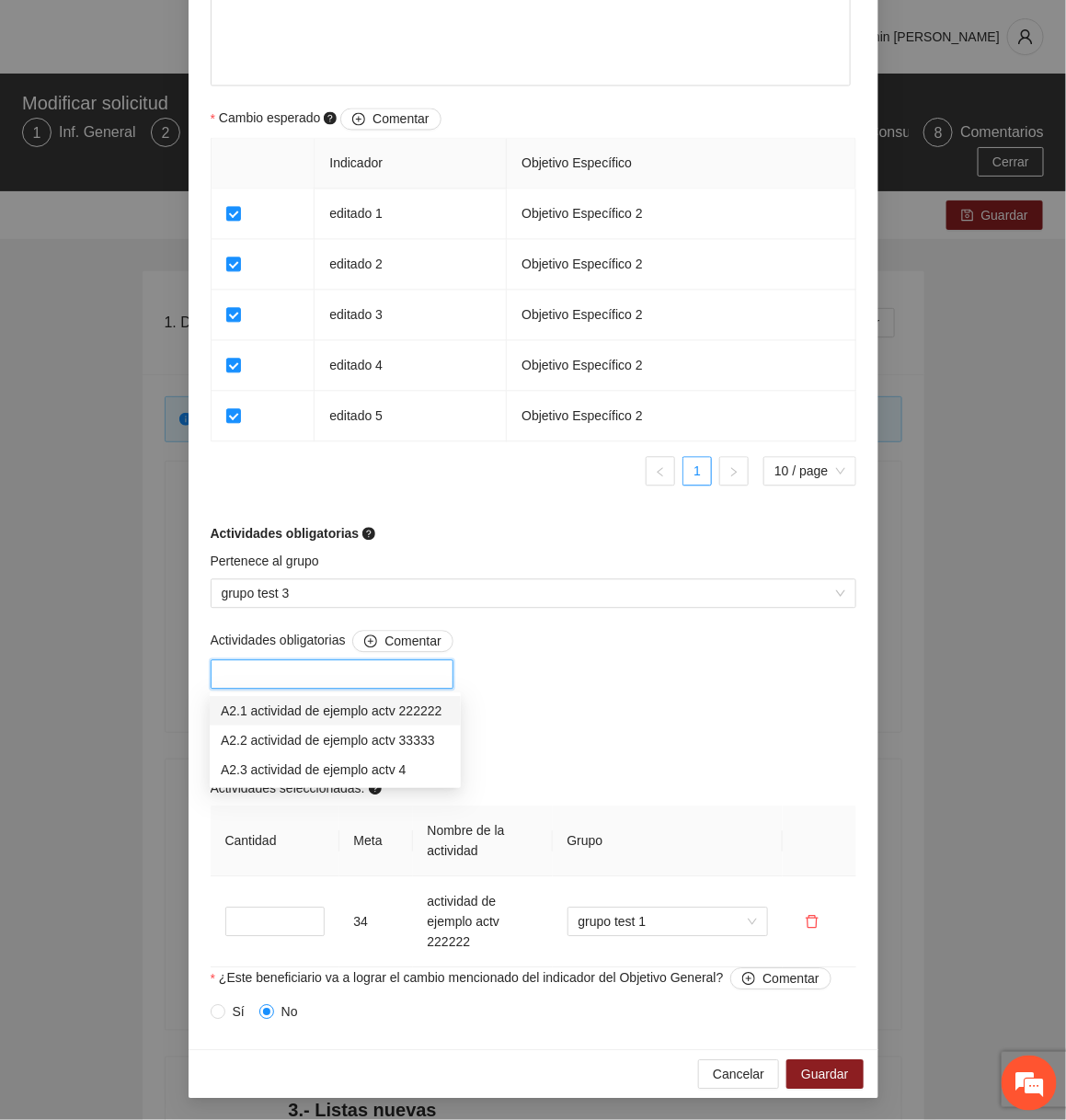
click at [428, 711] on div "A2.1 actividad de ejemplo actv 222222" at bounding box center [335, 711] width 229 height 20
click at [590, 713] on div "Actividades obligatorias Comentar A2.1 actividad de ejemplo actv 222222 Agregar…" at bounding box center [533, 798] width 655 height 338
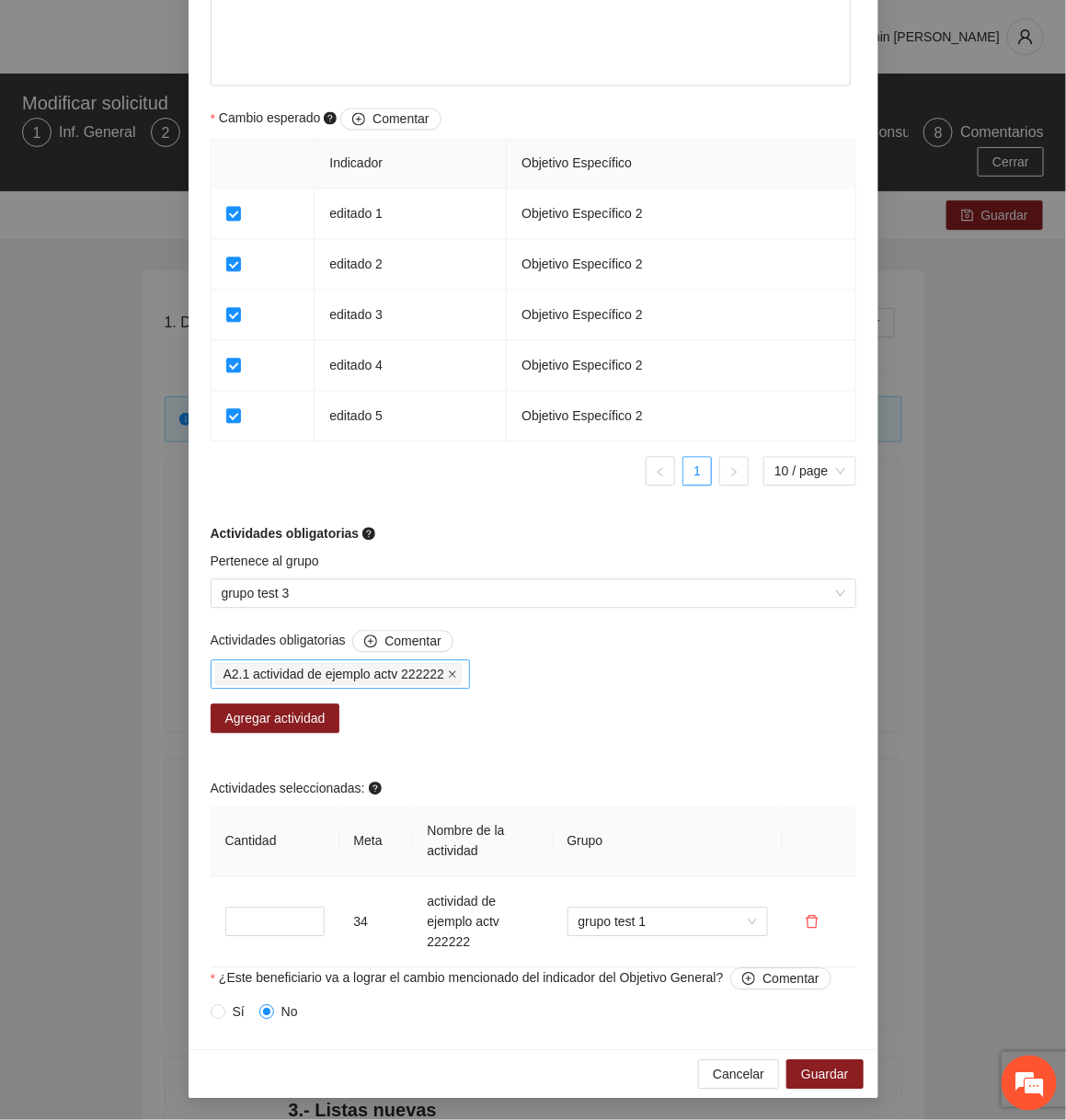
click at [457, 681] on span at bounding box center [453, 674] width 10 height 20
click at [379, 668] on div at bounding box center [331, 674] width 234 height 22
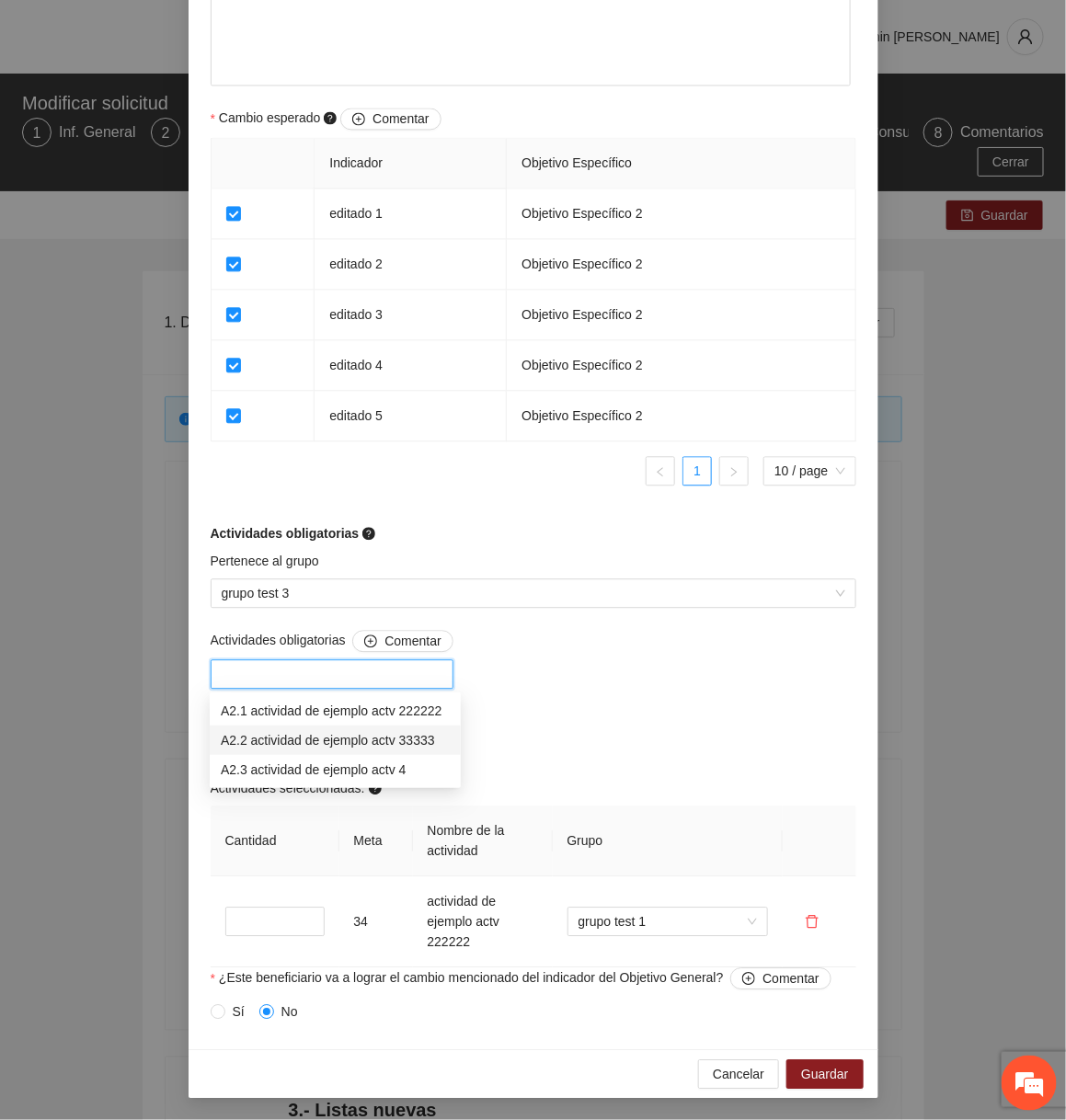
click at [336, 739] on div "A2.2 actividad de ejemplo actv 33333" at bounding box center [335, 740] width 229 height 20
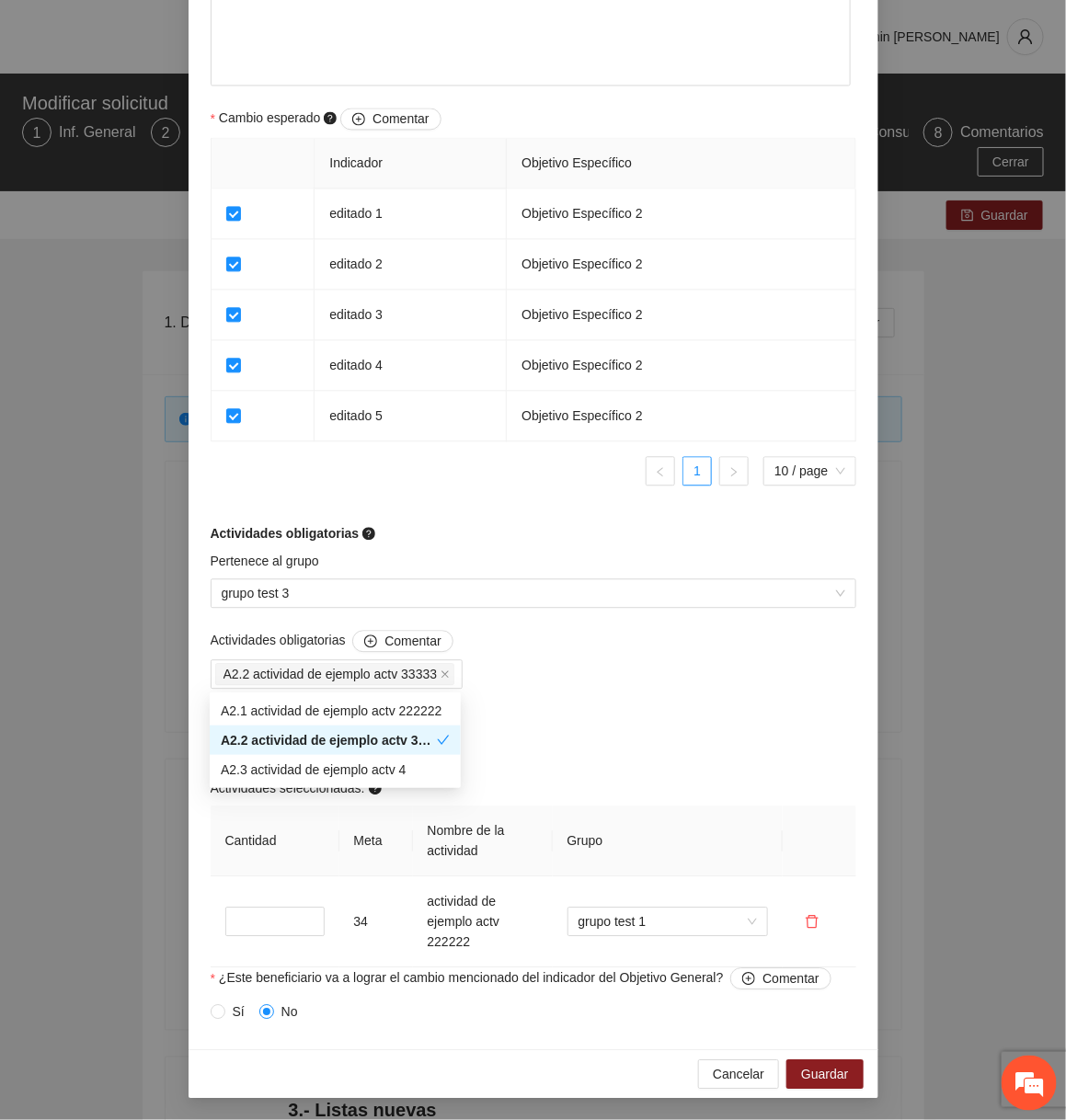
click at [552, 742] on div "Actividades obligatorias Comentar A2.2 actividad de ejemplo actv 33333 Agregar …" at bounding box center [533, 798] width 655 height 338
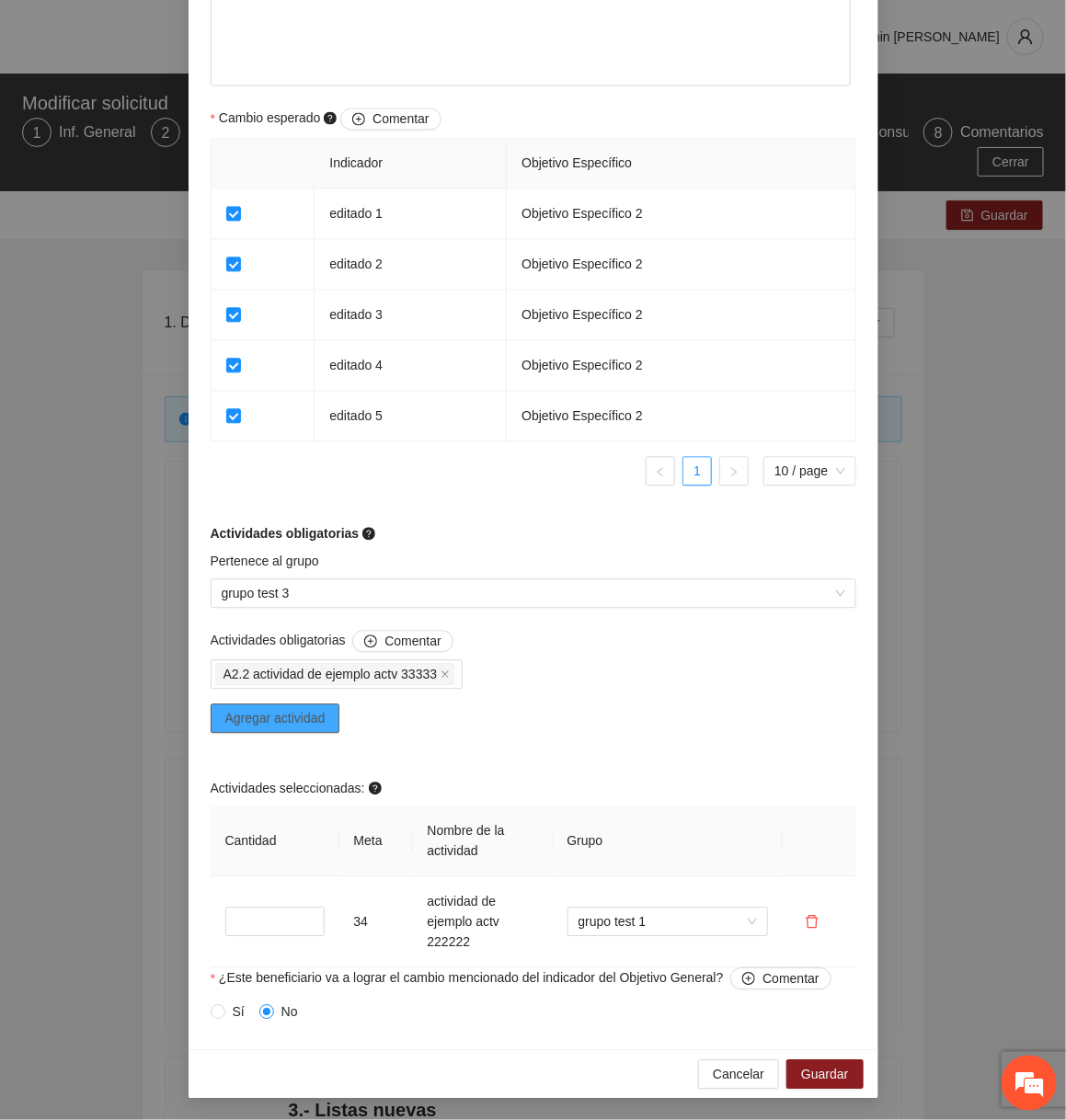
click at [310, 723] on span "Agregar actividad" at bounding box center [275, 717] width 100 height 20
click at [743, 1082] on span "Cancelar" at bounding box center [738, 1074] width 51 height 20
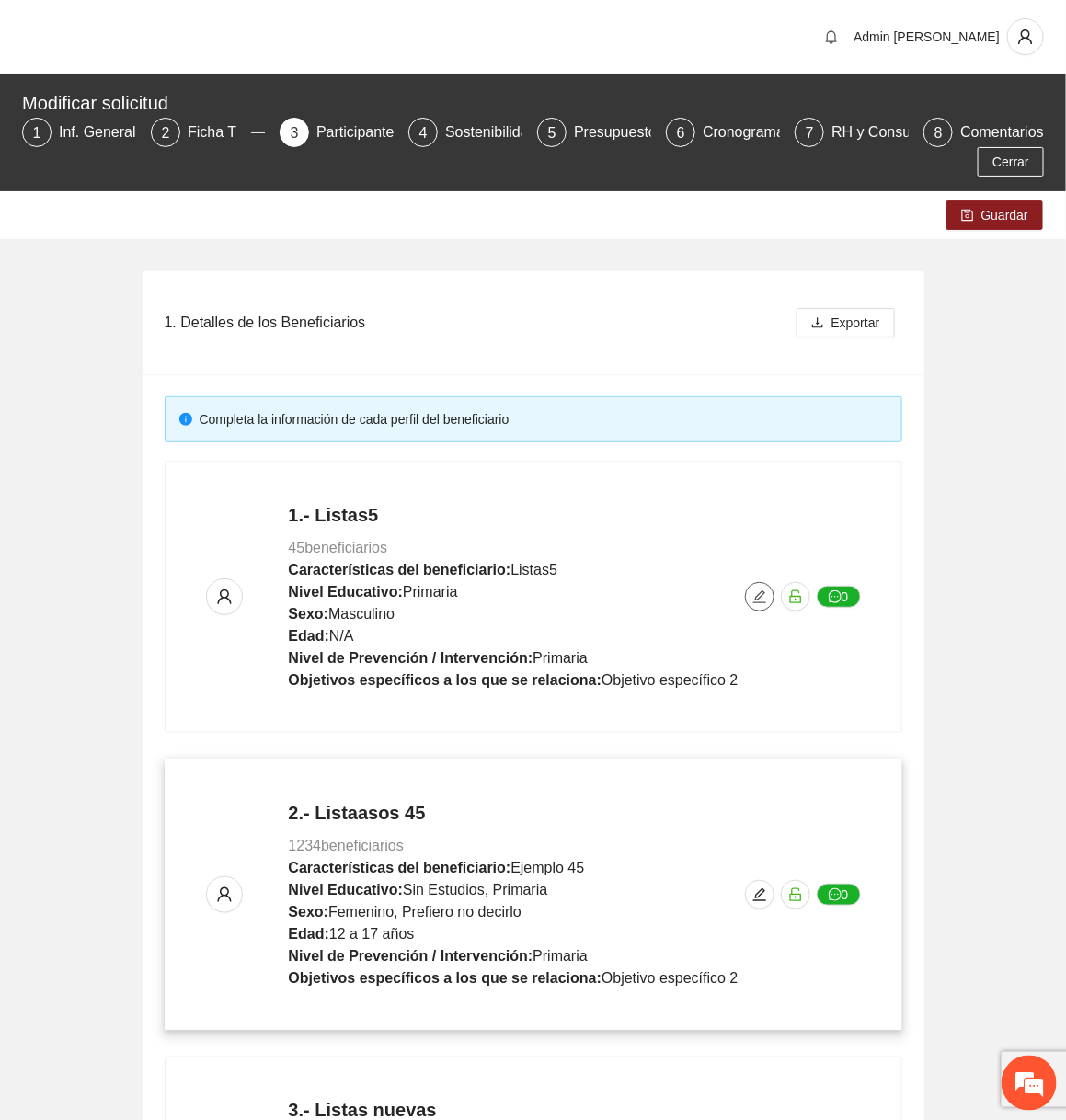
scroll to position [955, 0]
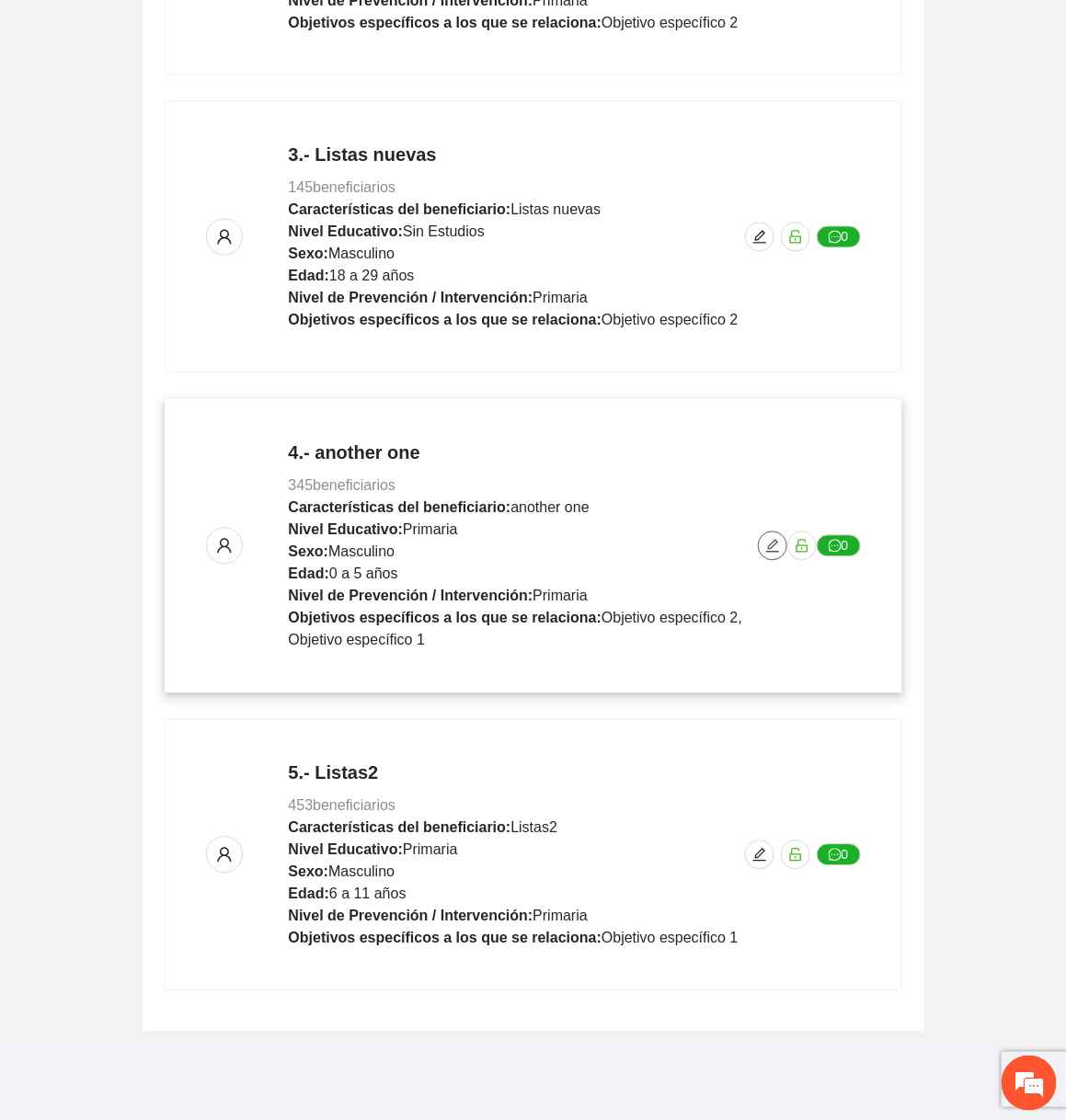
click at [761, 549] on span "edit" at bounding box center [772, 546] width 28 height 14
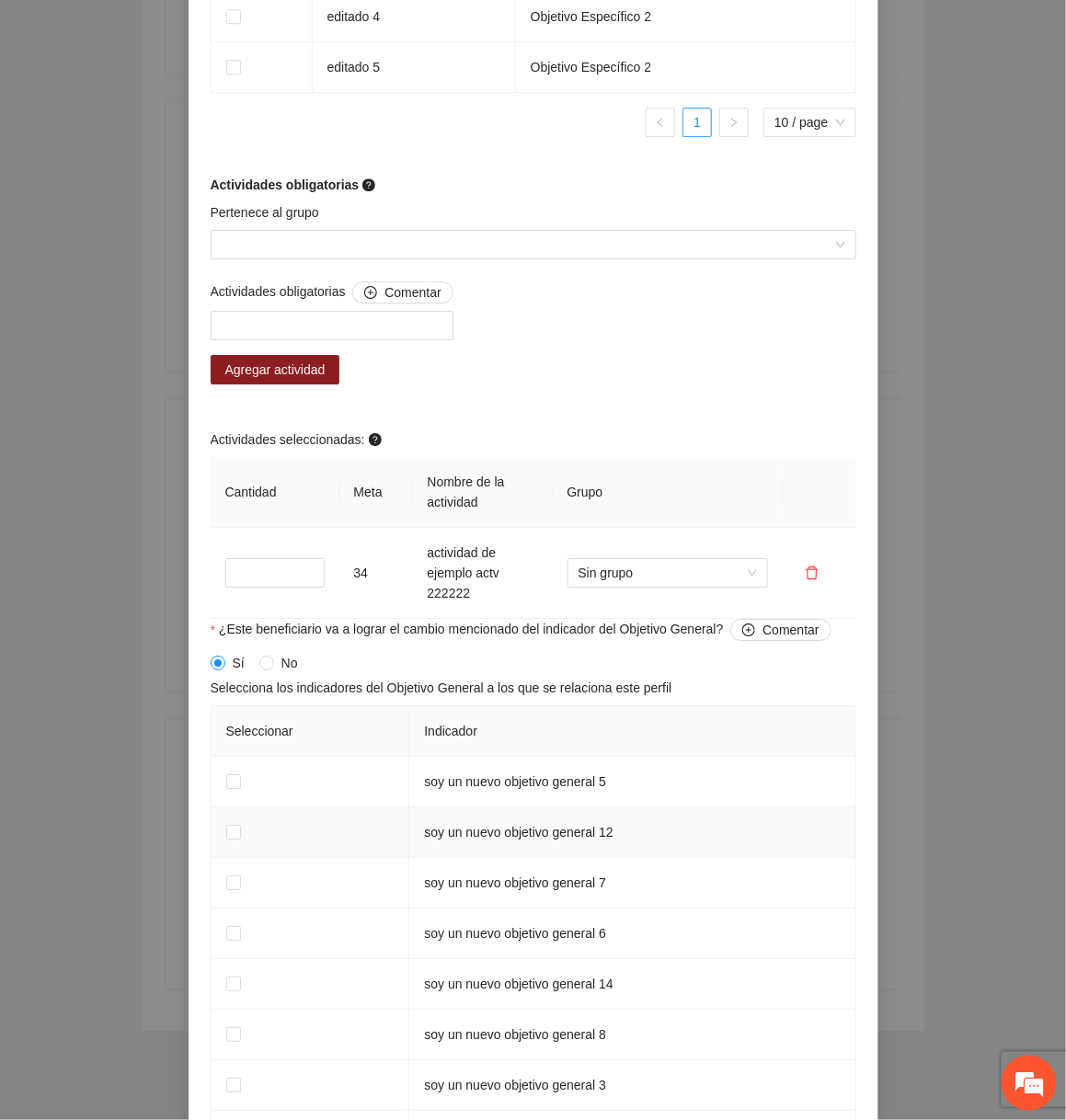
scroll to position [1559, 0]
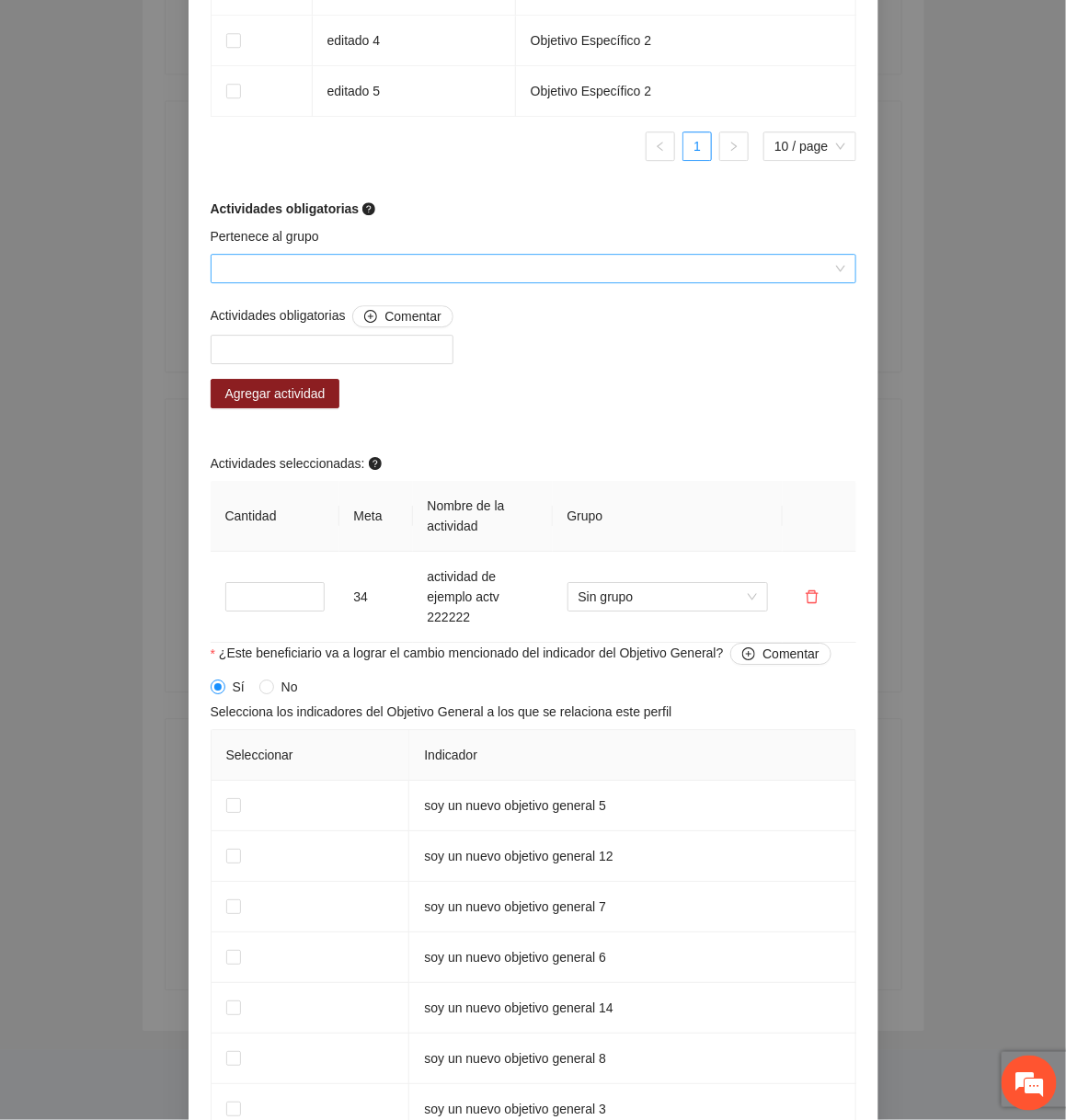
click at [362, 276] on input "Pertenece al grupo" at bounding box center [527, 269] width 611 height 28
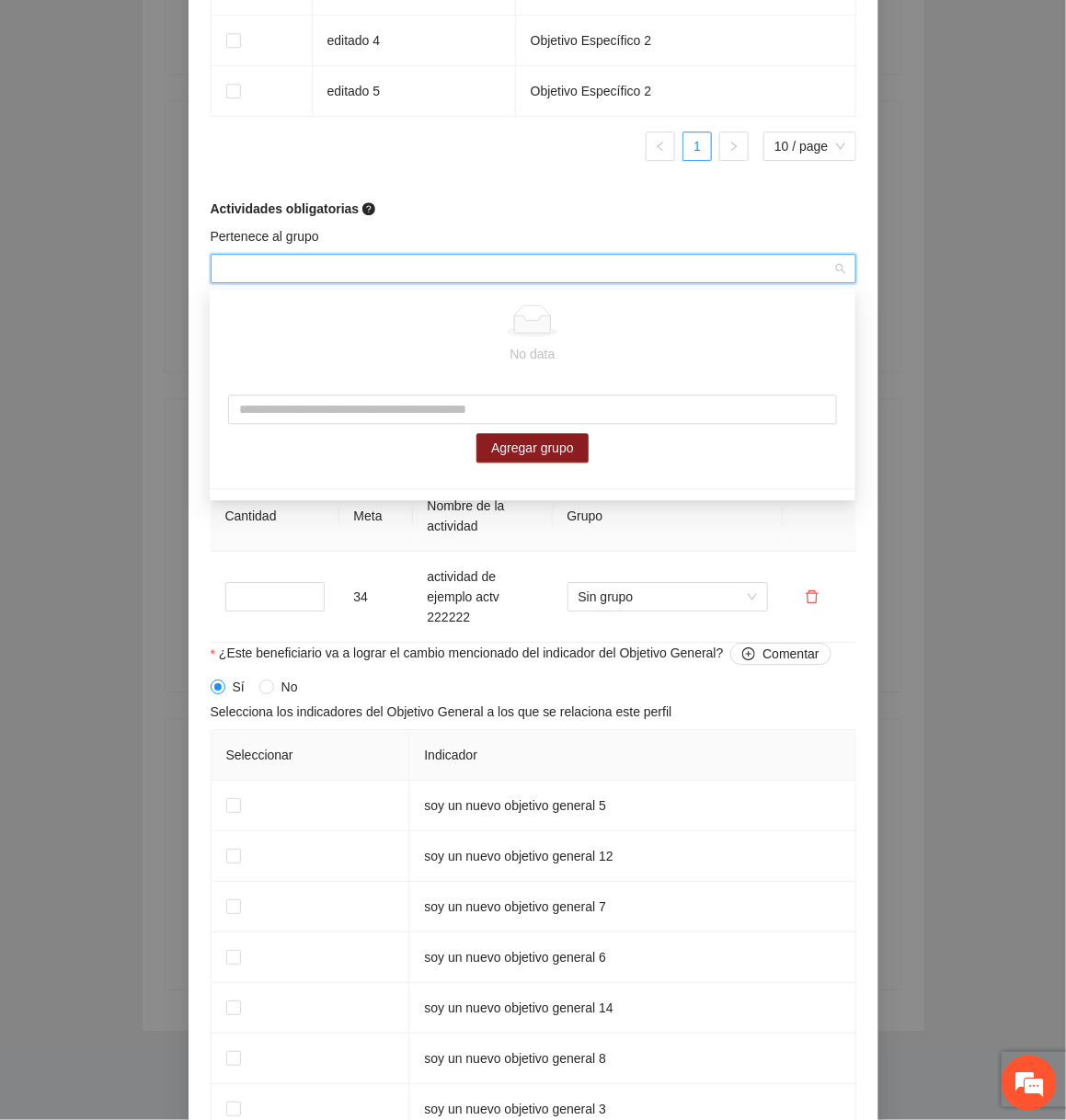
click at [356, 268] on input "Pertenece al grupo" at bounding box center [527, 269] width 611 height 28
click at [369, 560] on td "34" at bounding box center [376, 597] width 73 height 91
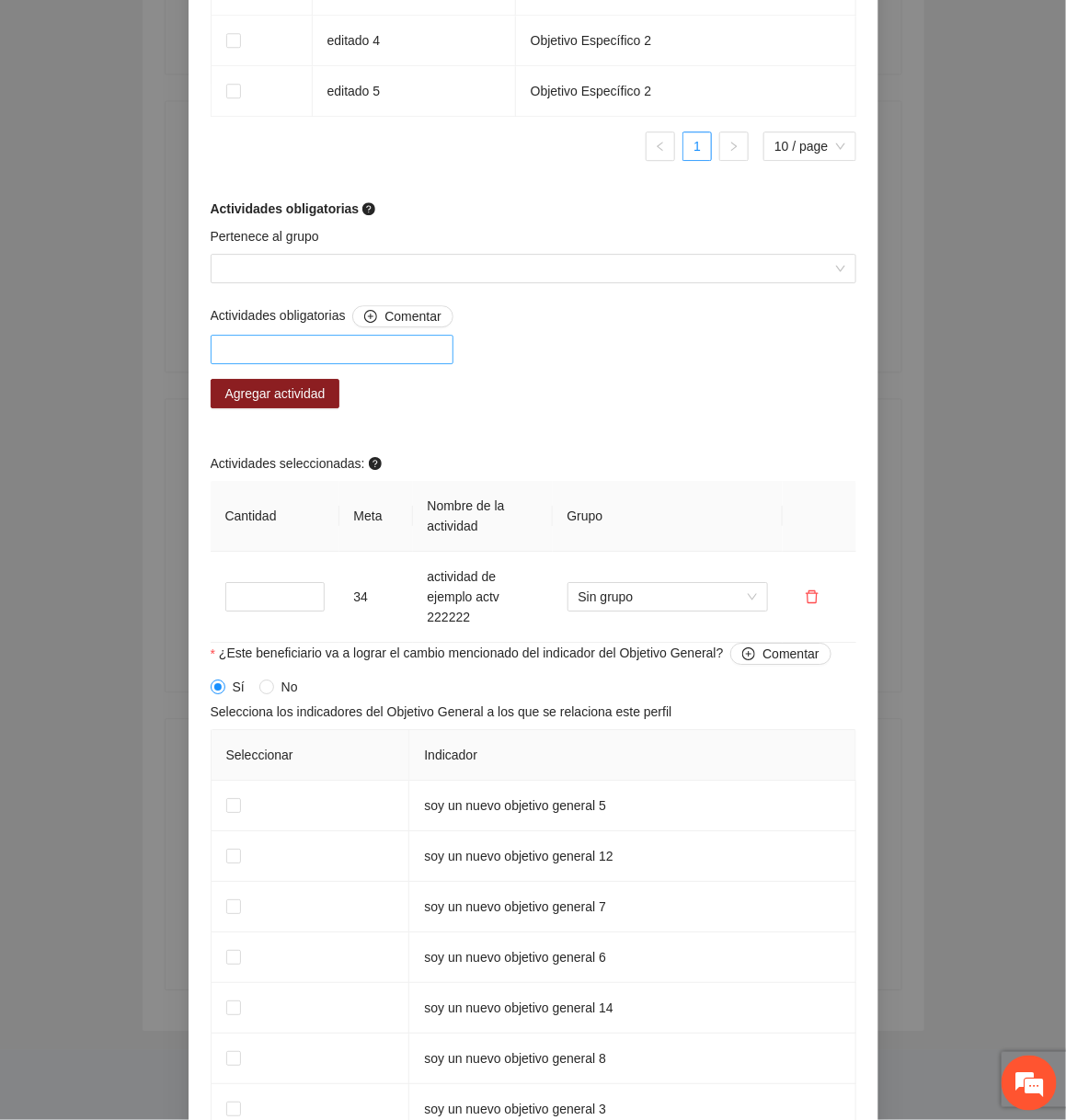
click at [385, 358] on div at bounding box center [331, 349] width 234 height 22
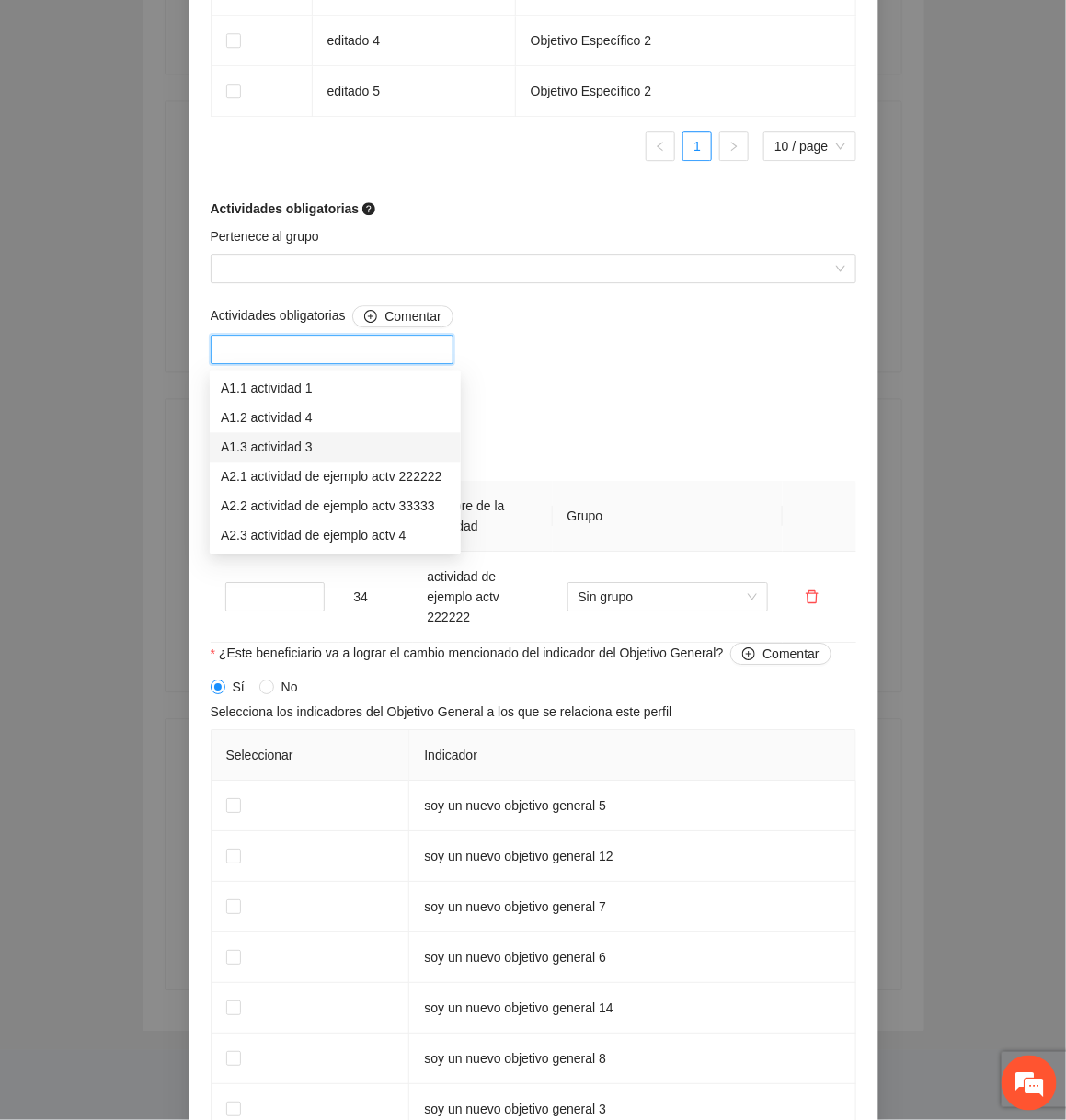
click at [327, 453] on div "A1.3 actividad 3" at bounding box center [335, 448] width 229 height 20
click at [555, 436] on div "Actividades obligatorias Comentar A1.3 actividad 3 Agregar actividad Actividade…" at bounding box center [533, 474] width 655 height 338
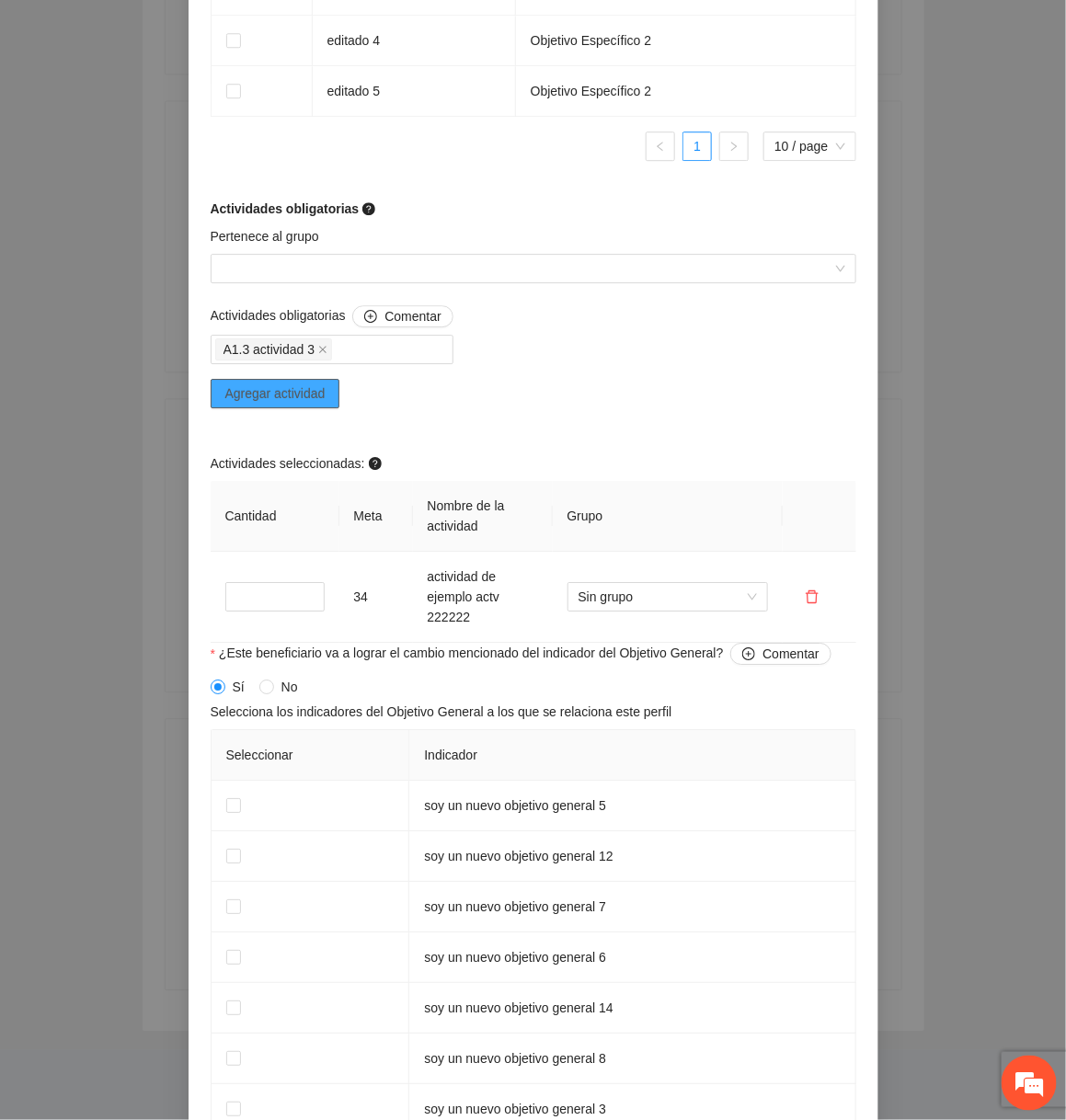
click at [308, 392] on span "Agregar actividad" at bounding box center [275, 393] width 100 height 20
click at [324, 343] on span at bounding box center [323, 349] width 10 height 20
click at [324, 345] on div at bounding box center [331, 349] width 234 height 22
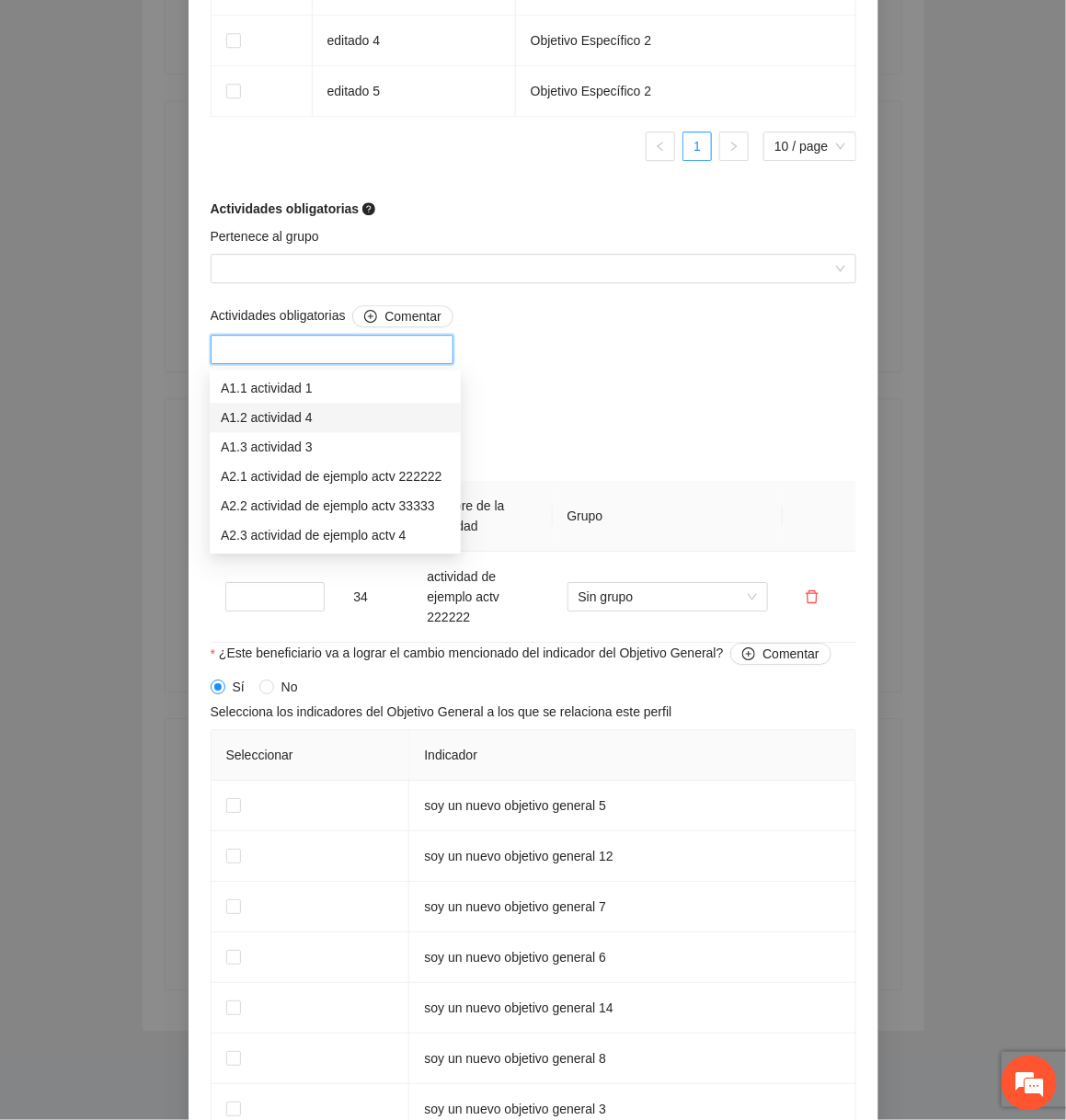
click at [292, 420] on div "A1.2 actividad 4" at bounding box center [335, 418] width 229 height 20
click at [564, 408] on div "Actividades obligatorias Comentar A1.2 actividad 4 Agregar actividad Actividade…" at bounding box center [533, 474] width 655 height 338
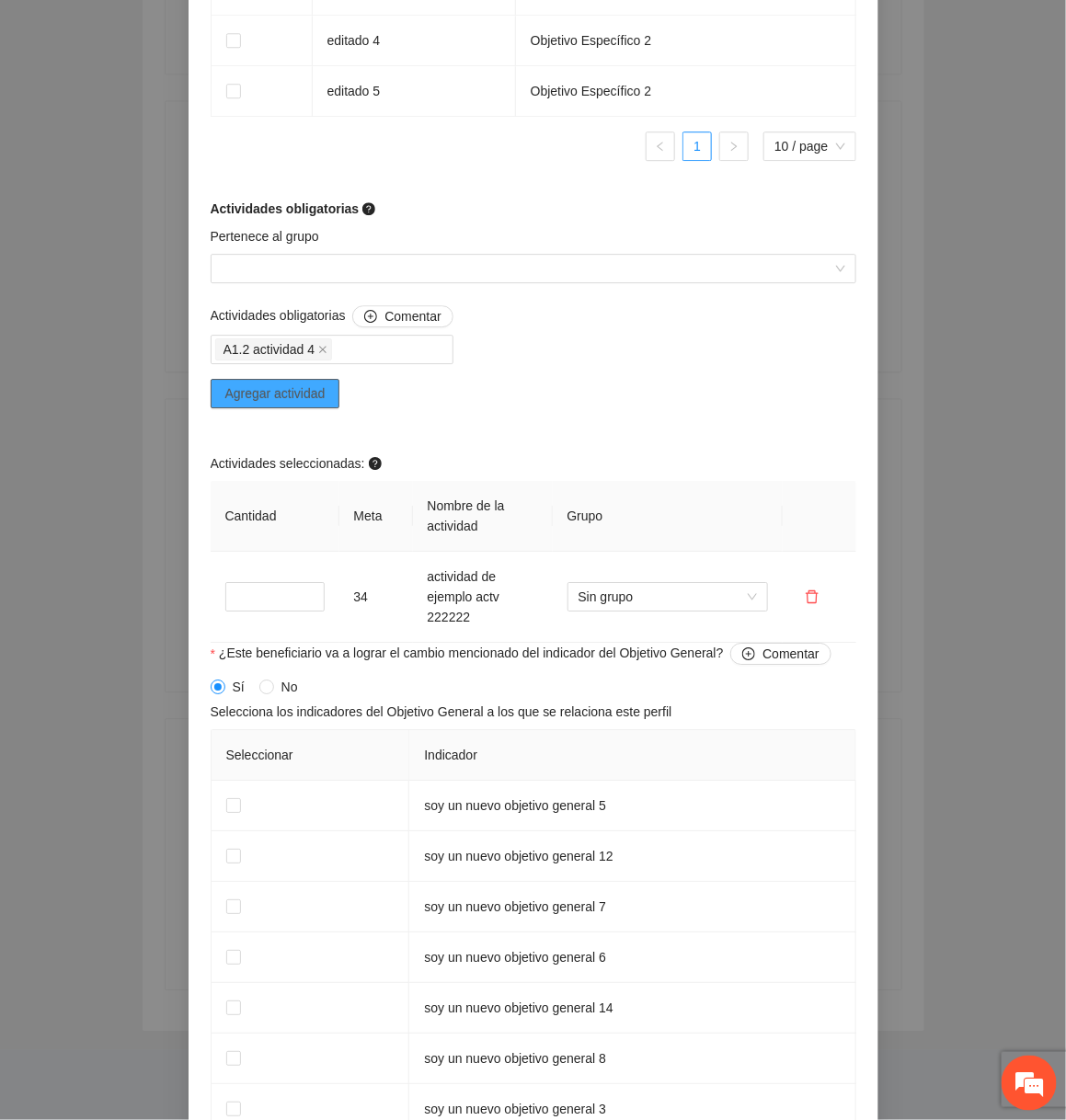
click at [300, 394] on span "Agregar actividad" at bounding box center [275, 393] width 100 height 20
click at [325, 395] on span "Agregar actividad" at bounding box center [275, 393] width 100 height 20
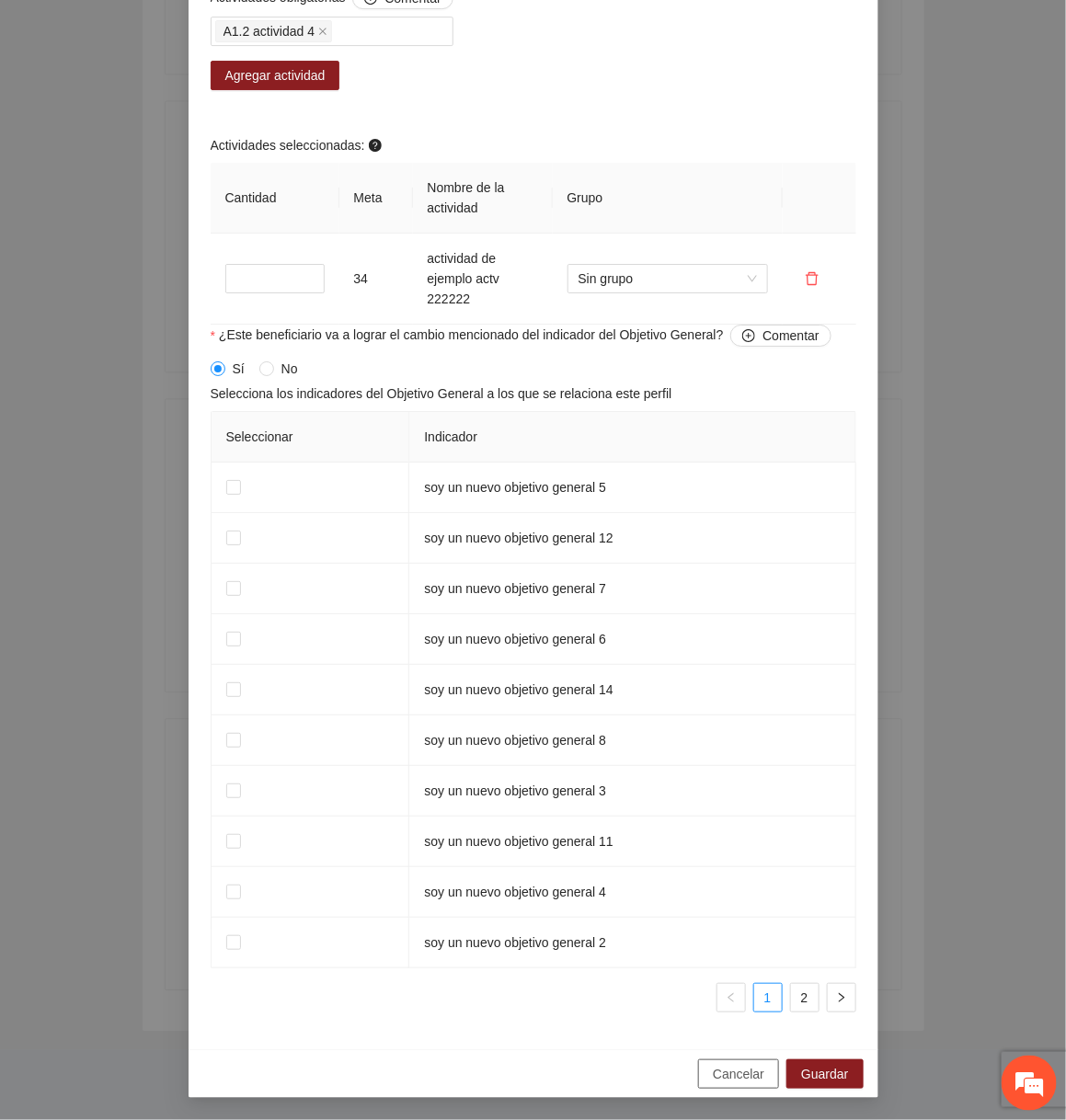
click at [735, 1062] on button "Cancelar" at bounding box center [739, 1074] width 81 height 30
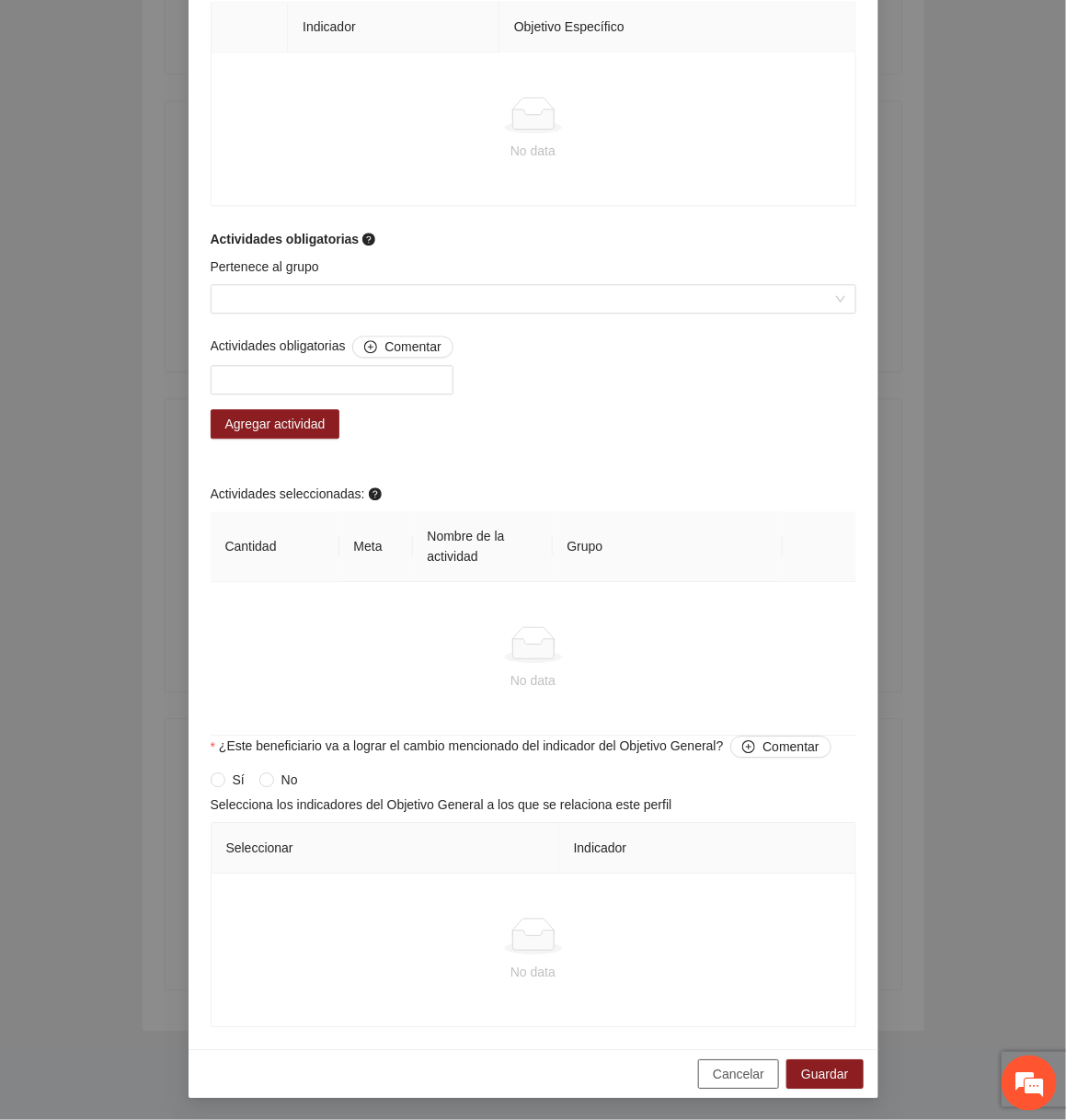
scroll to position [1128, 0]
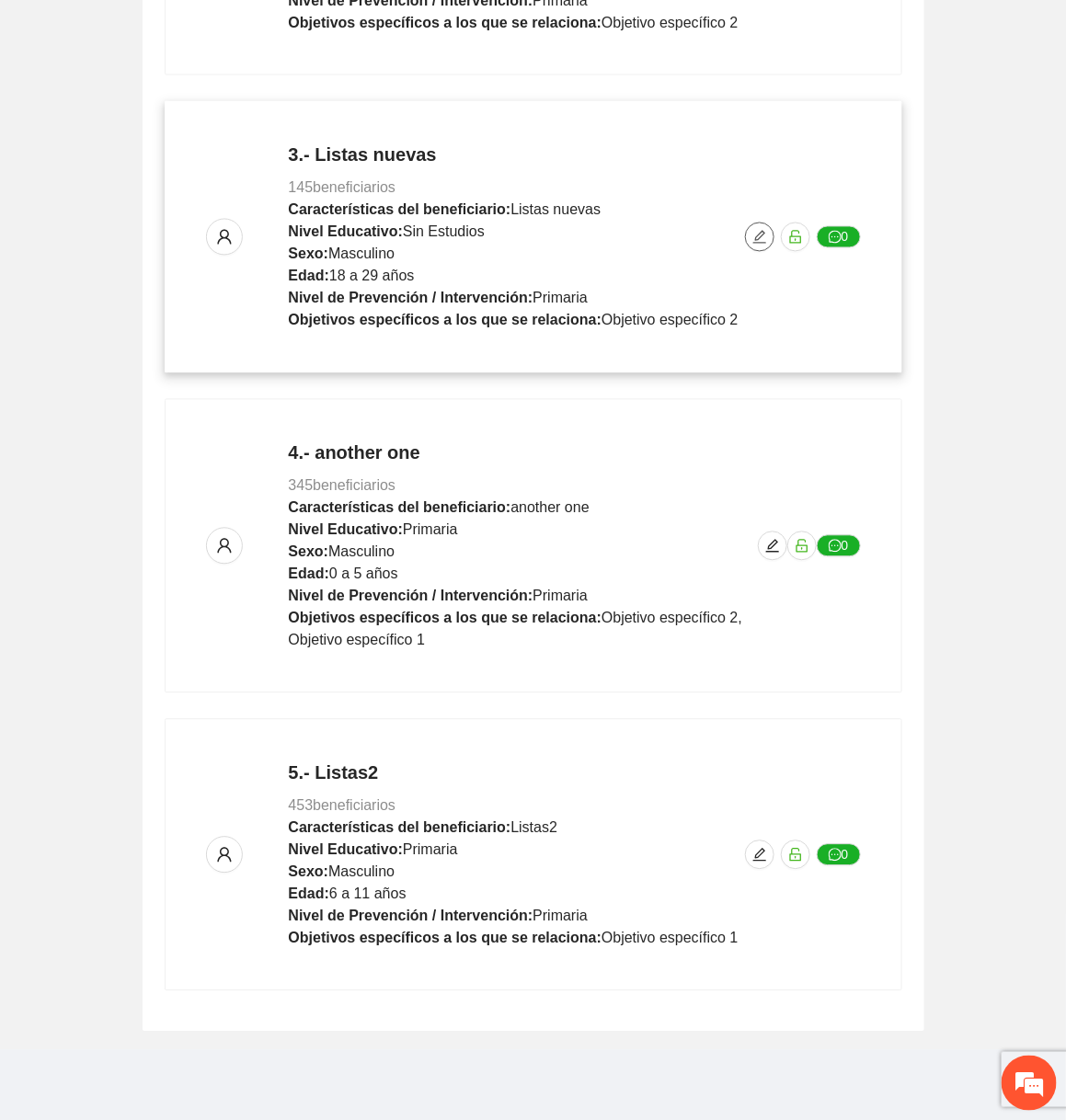
click at [765, 238] on icon "edit" at bounding box center [759, 237] width 14 height 14
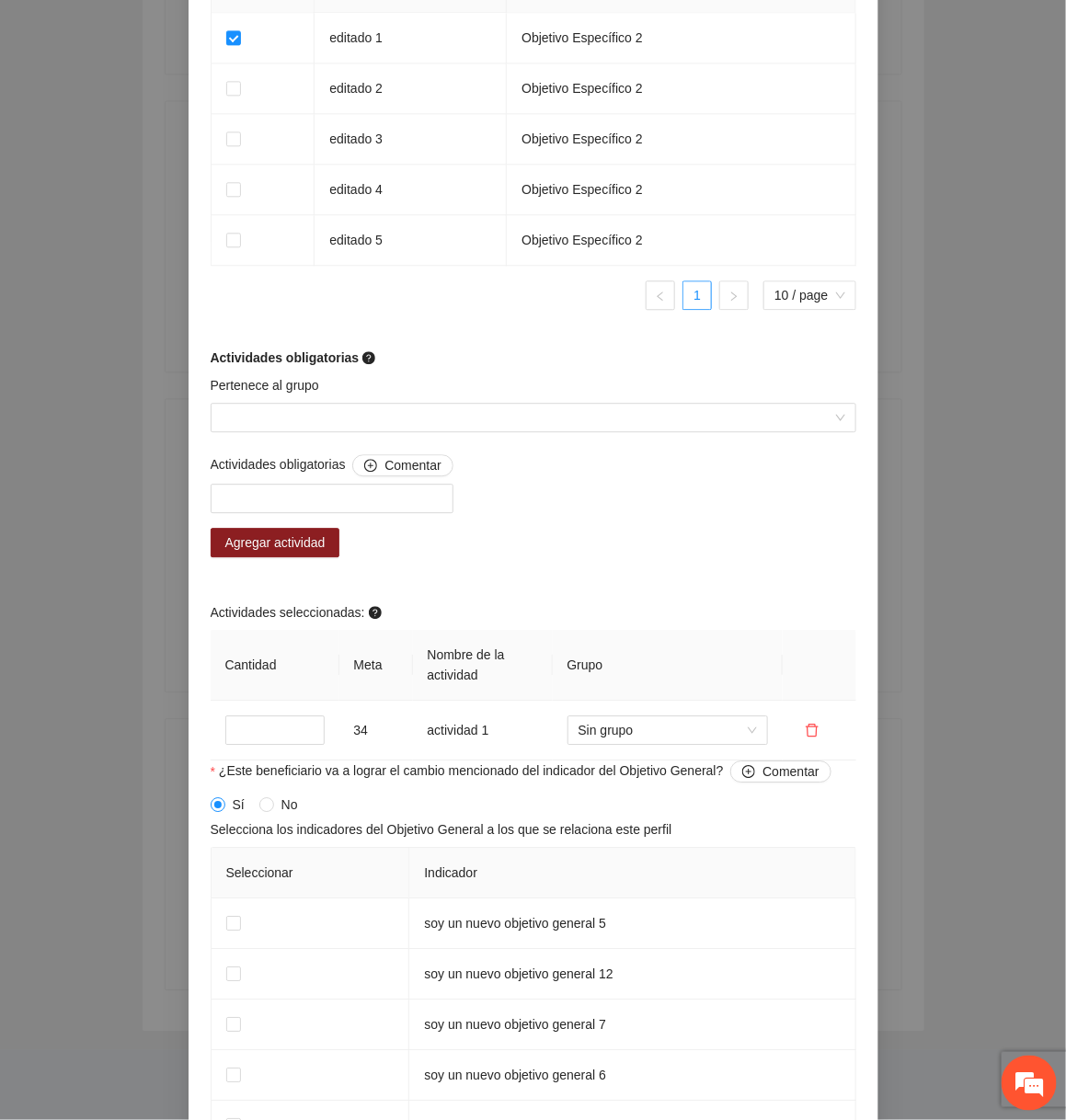
scroll to position [1269, 0]
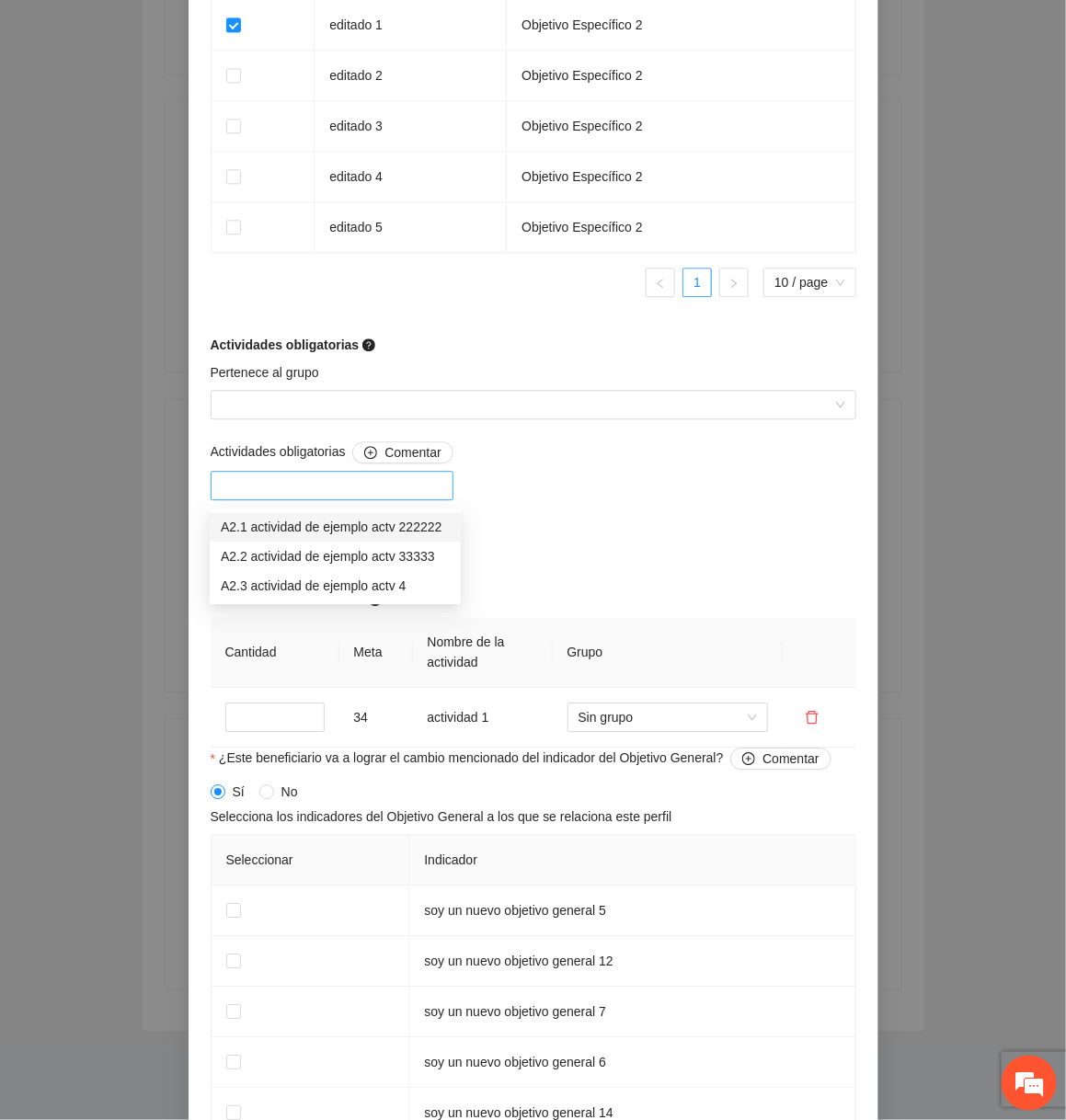
click at [386, 490] on div at bounding box center [331, 485] width 234 height 22
click at [351, 584] on div "A2.3 actividad de ejemplo actv 4" at bounding box center [335, 586] width 229 height 20
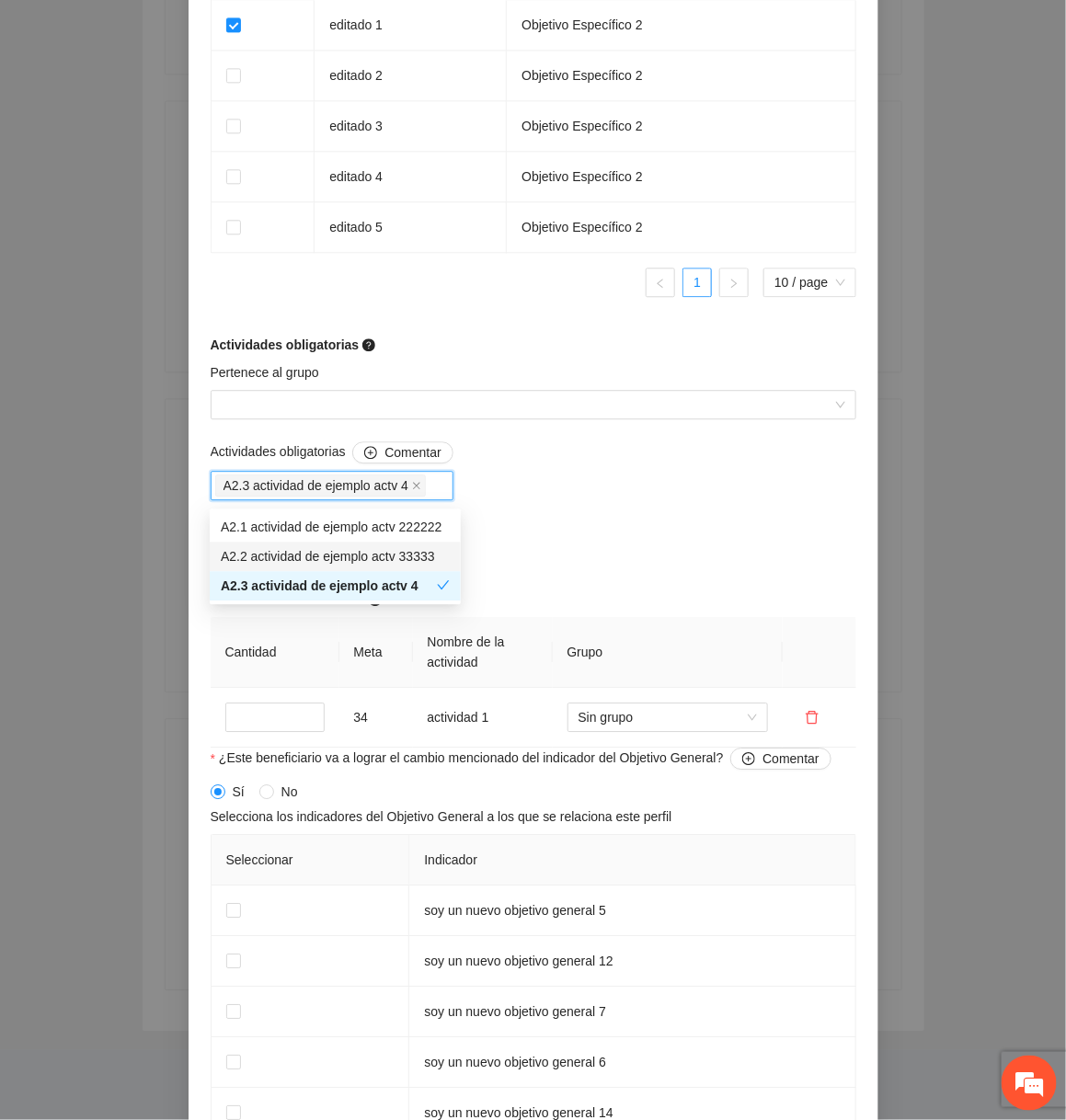
click at [548, 536] on div "Actividades obligatorias Comentar A2.3 actividad de ejemplo actv 4 Agregar acti…" at bounding box center [533, 594] width 655 height 306
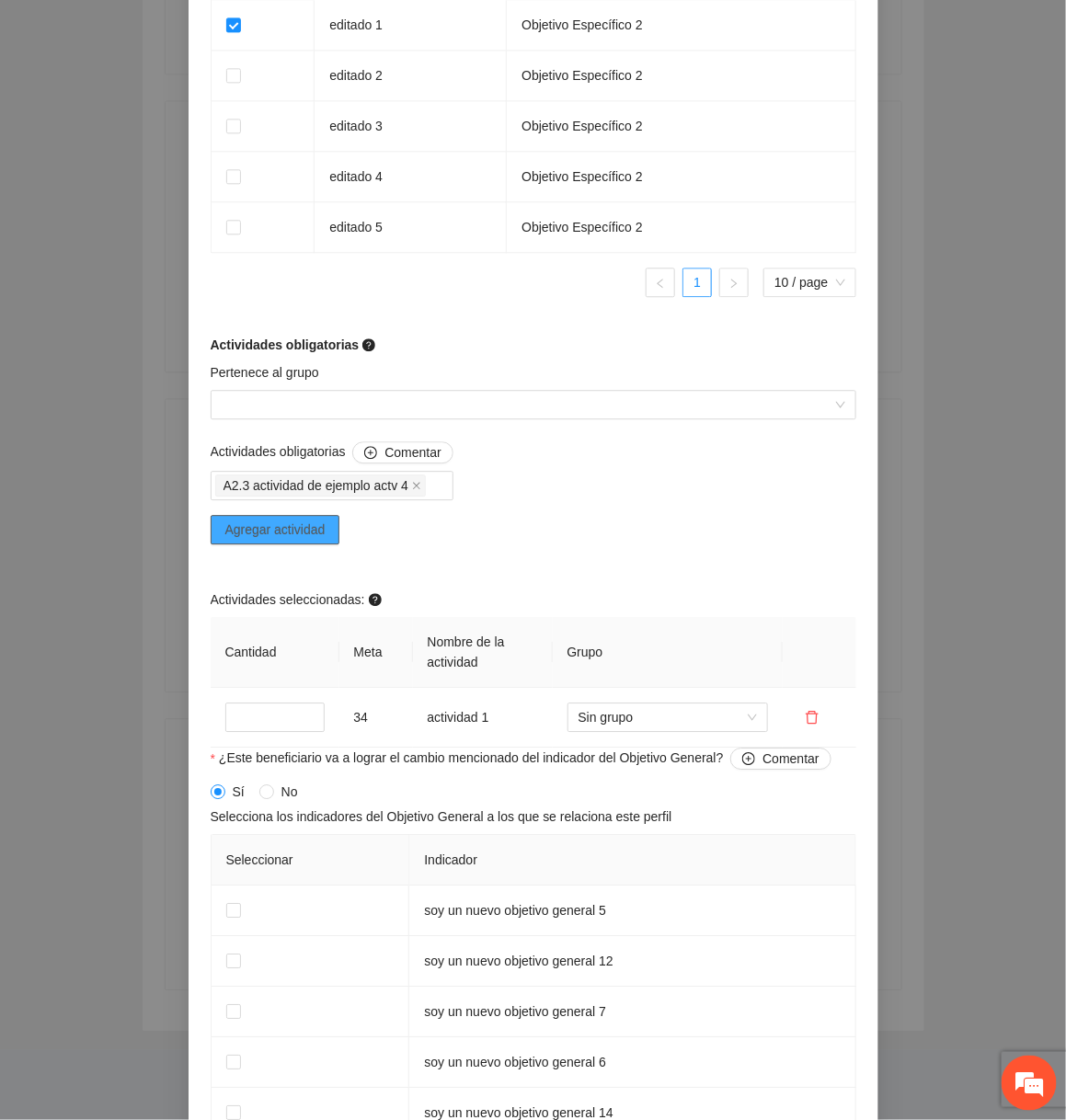
click at [291, 528] on span "Agregar actividad" at bounding box center [275, 530] width 100 height 20
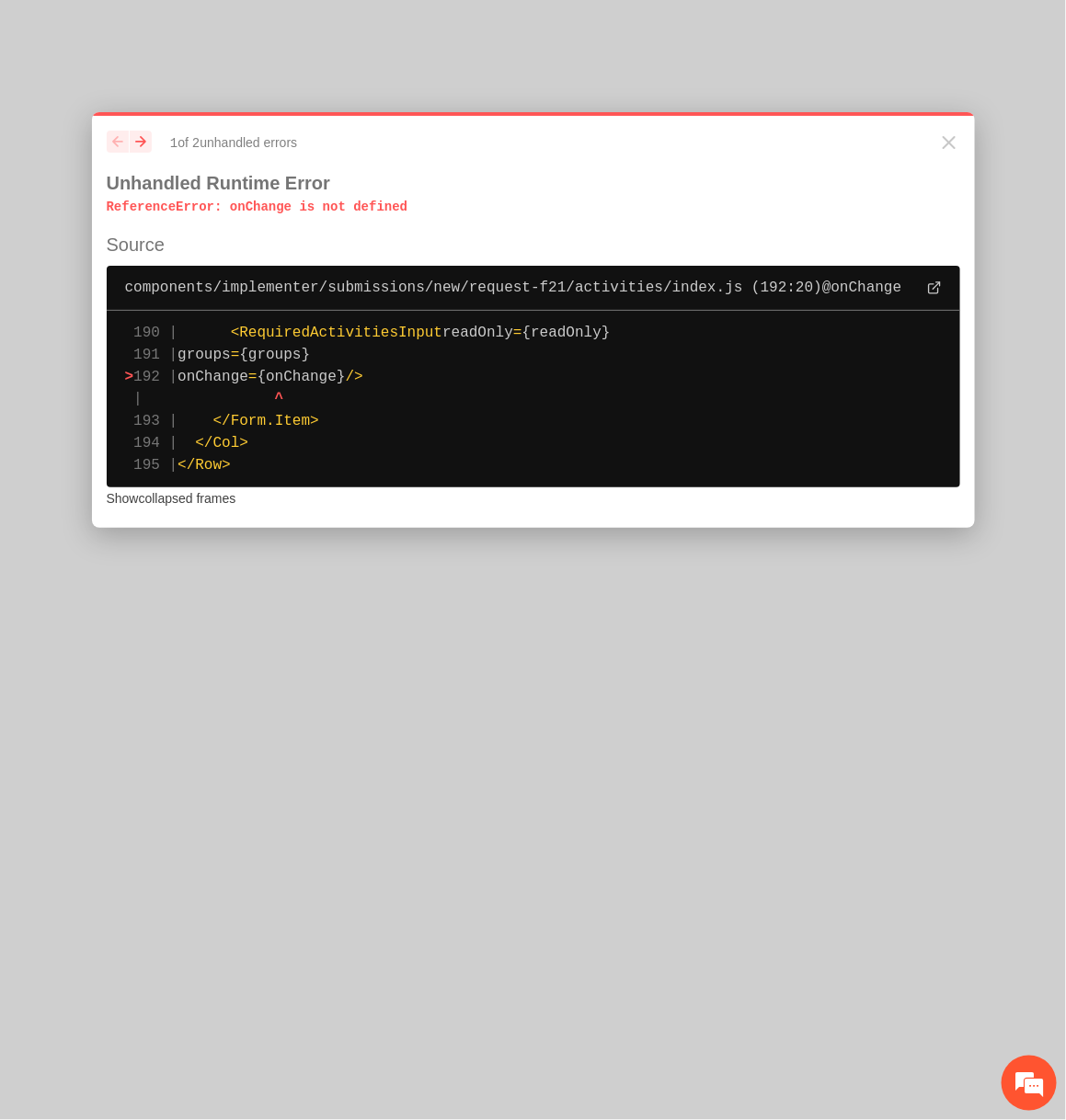
scroll to position [0, 0]
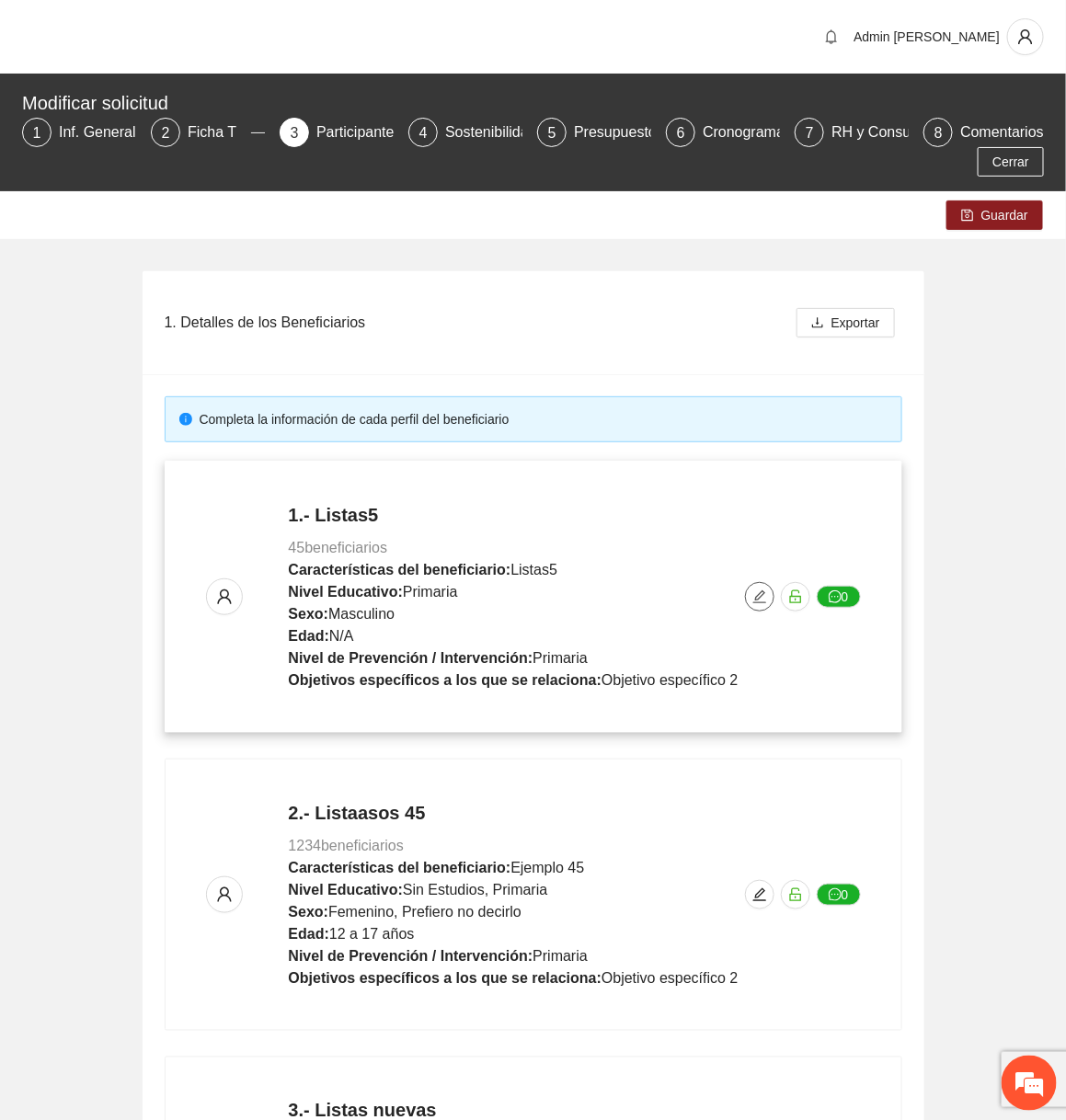
click at [754, 594] on icon "edit" at bounding box center [759, 596] width 14 height 14
click at [752, 603] on icon "edit" at bounding box center [759, 596] width 14 height 14
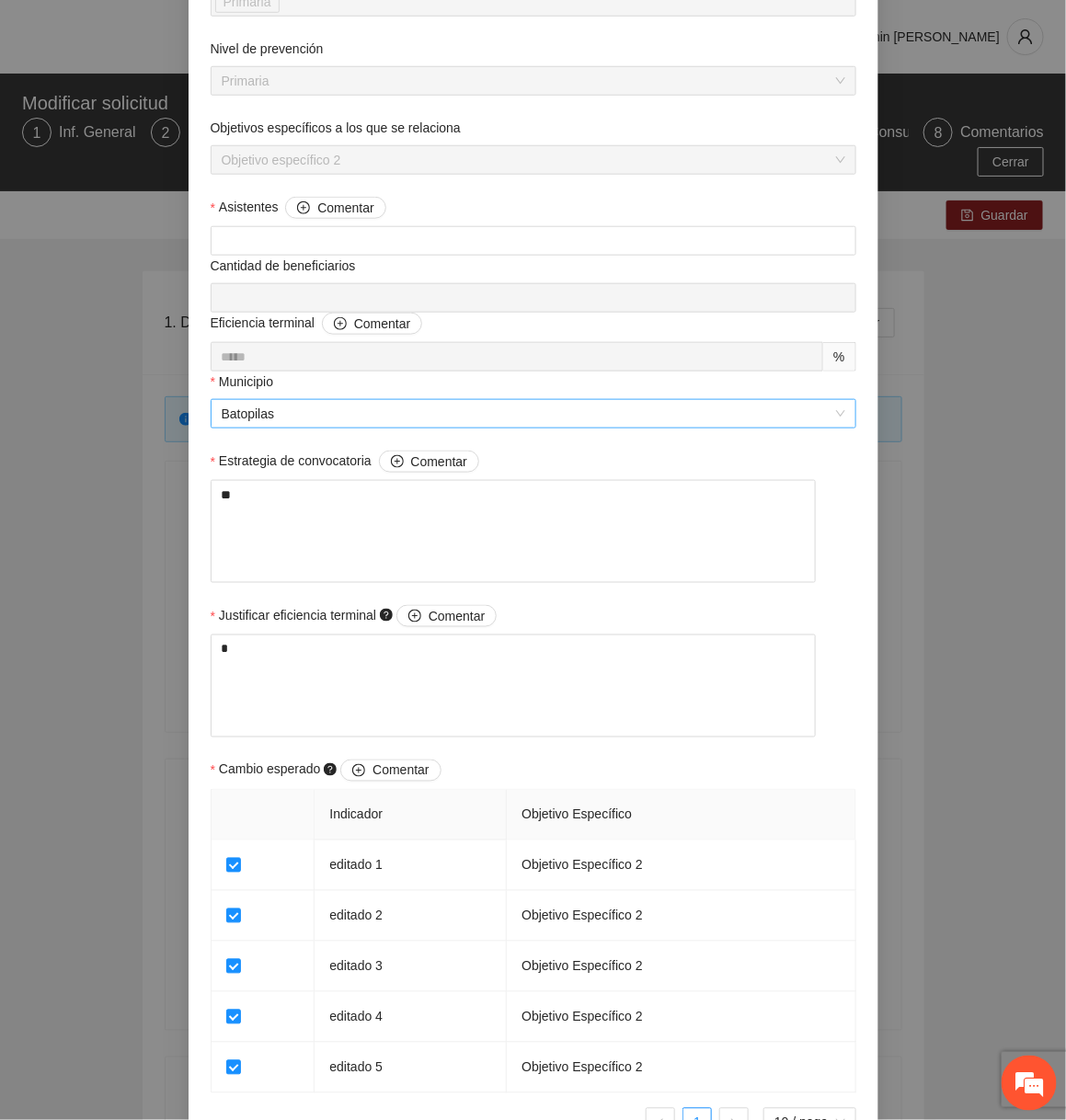
scroll to position [974, 0]
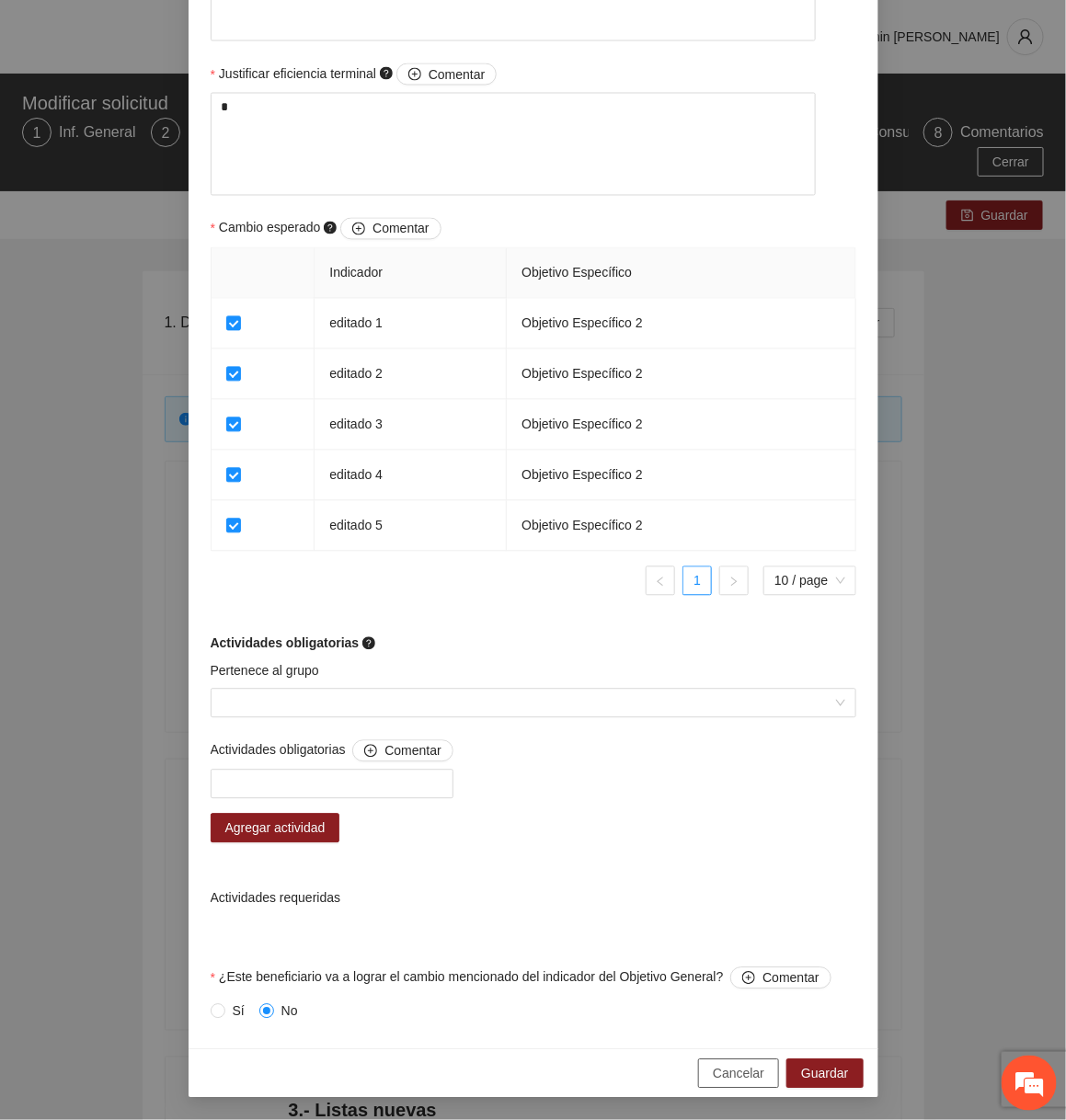
click at [723, 1066] on span "Cancelar" at bounding box center [738, 1074] width 51 height 20
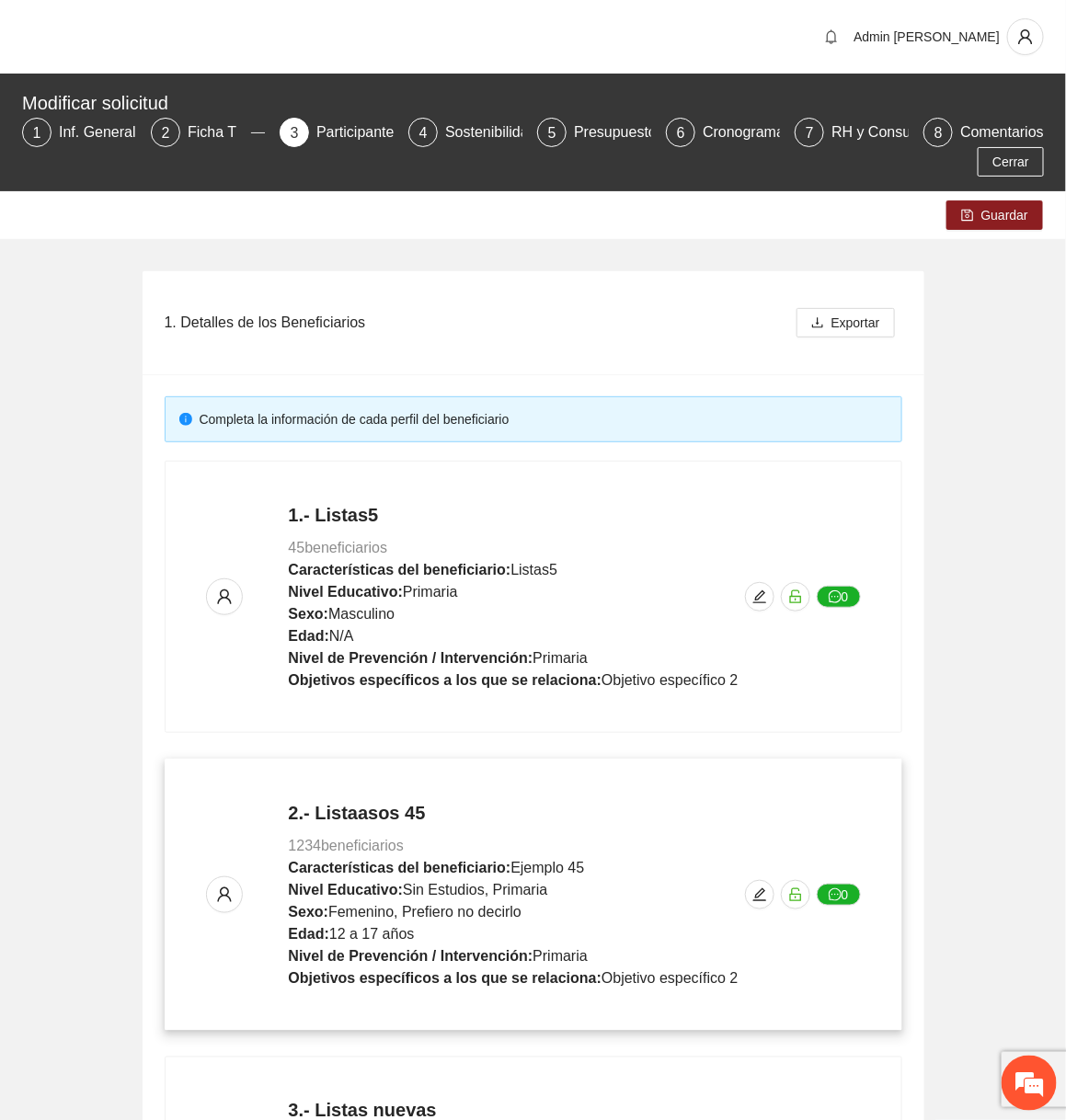
scroll to position [724, 0]
click at [763, 893] on icon "edit" at bounding box center [759, 895] width 14 height 14
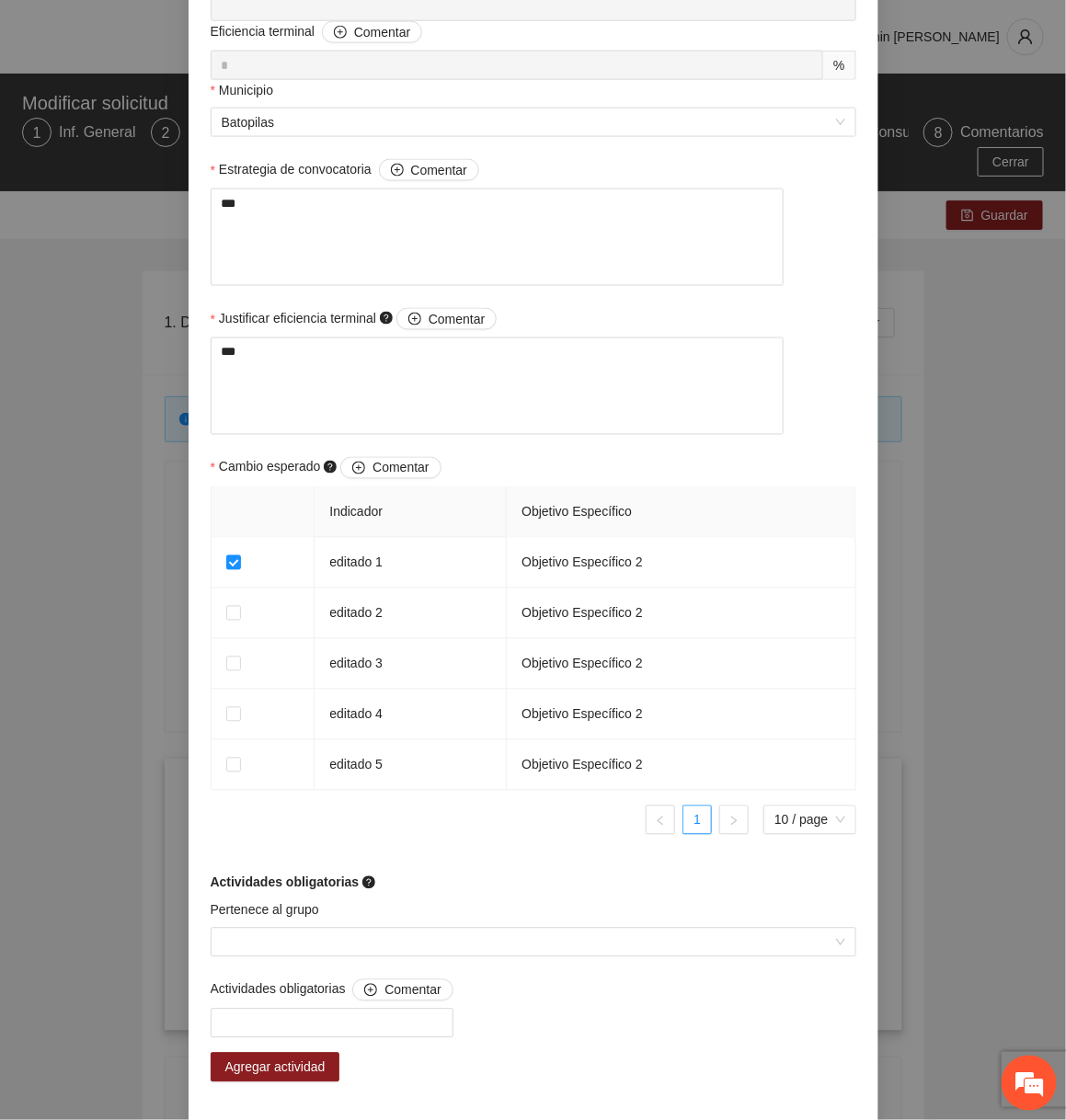
scroll to position [1617, 0]
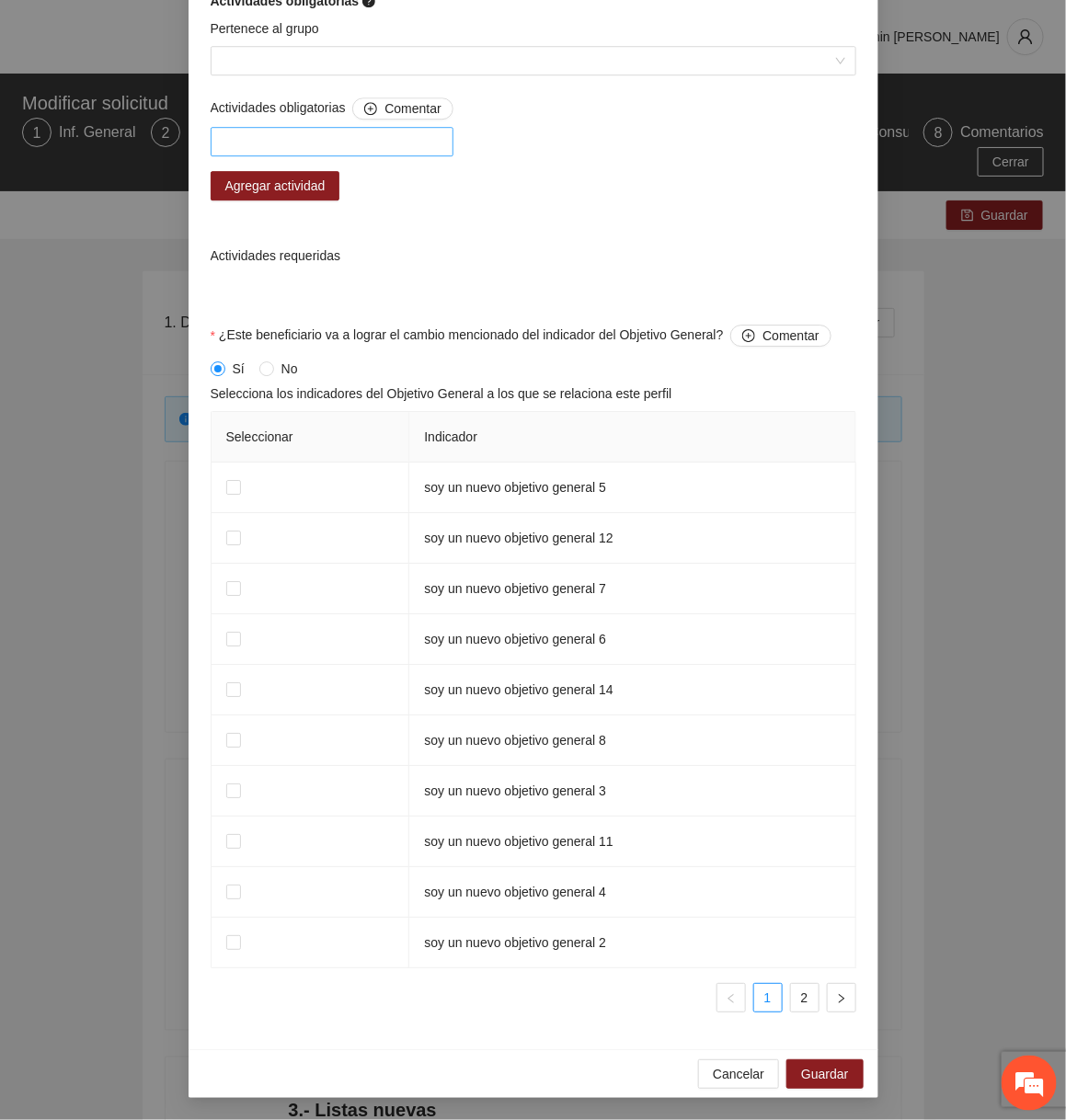
click at [418, 134] on div at bounding box center [331, 142] width 234 height 22
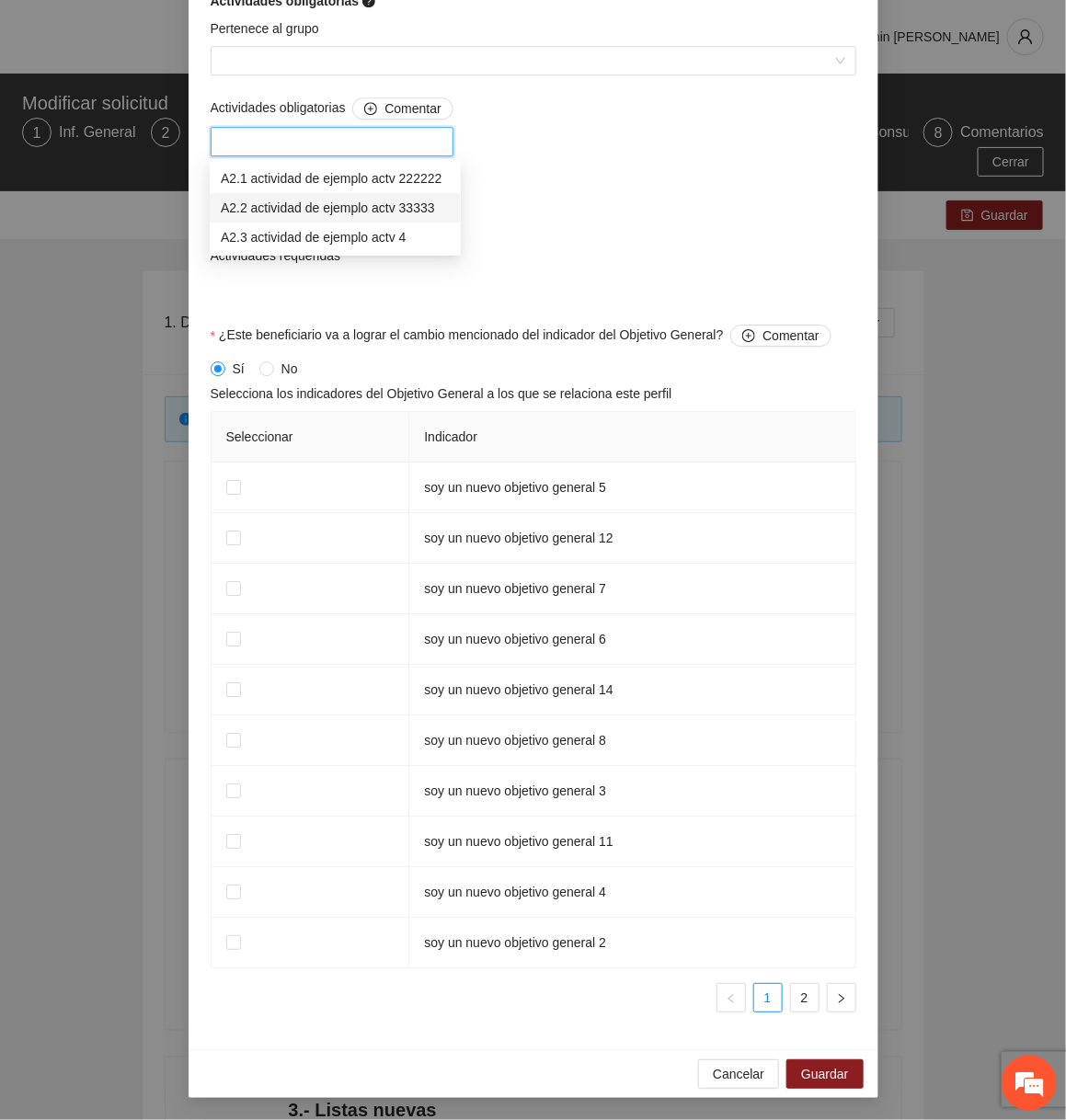
click at [343, 201] on div "A2.2 actividad de ejemplo actv 33333" at bounding box center [335, 207] width 229 height 20
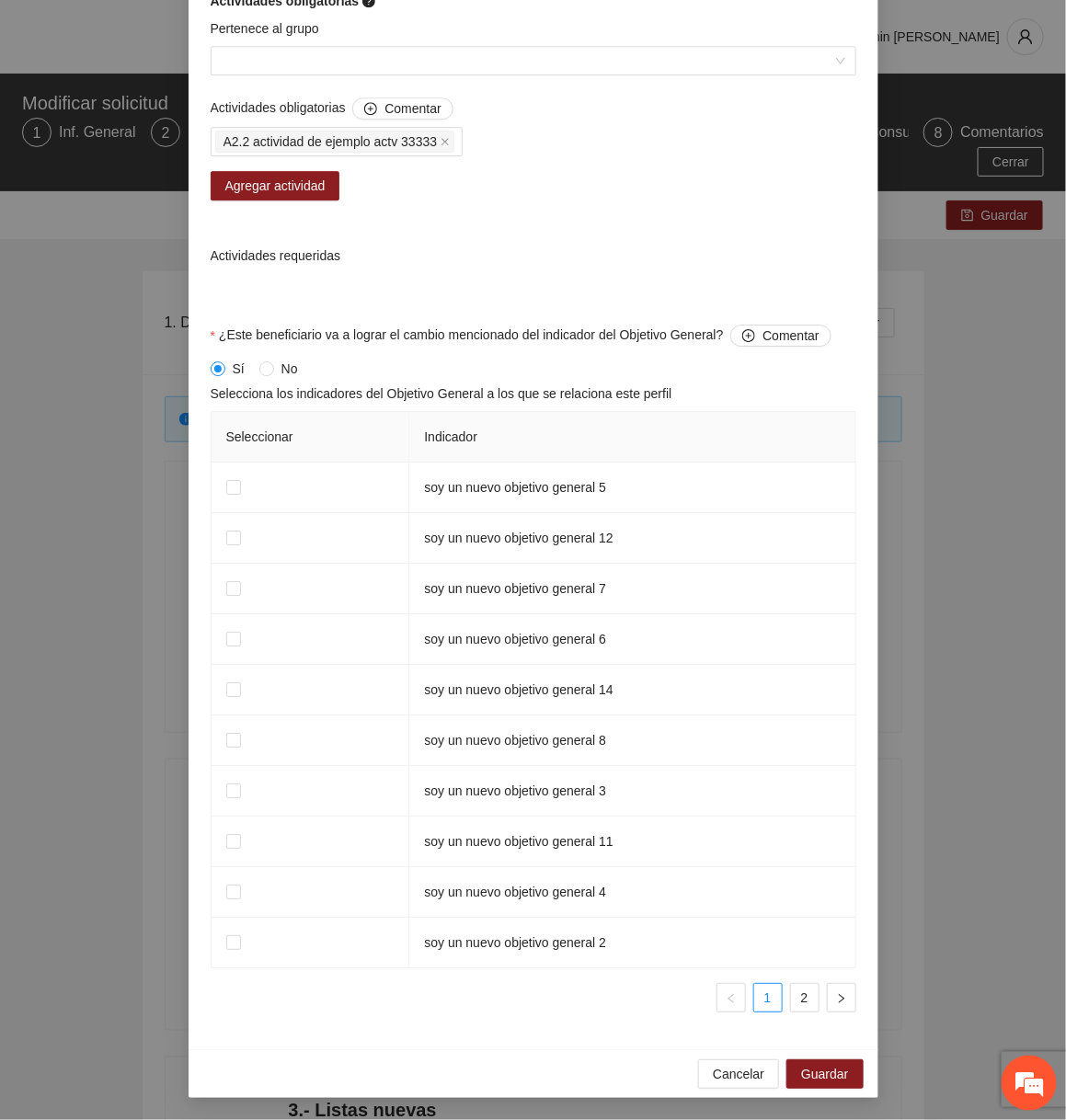
click at [536, 239] on div "Actividades obligatorias Comentar A2.2 actividad de ejemplo actv 33333 Agregar …" at bounding box center [533, 211] width 655 height 227
click at [324, 184] on span "Agregar actividad" at bounding box center [275, 185] width 100 height 20
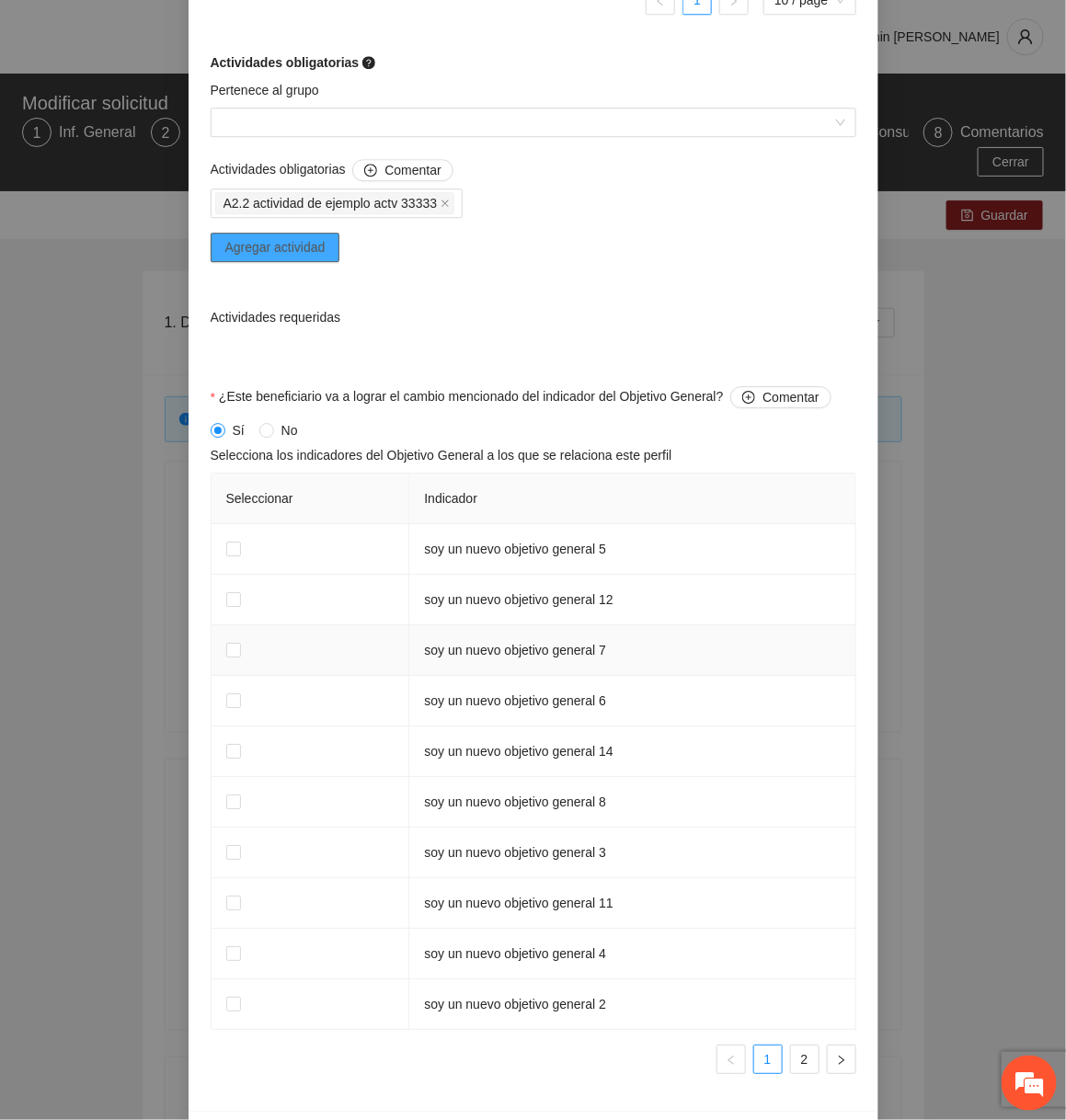
scroll to position [1521, 0]
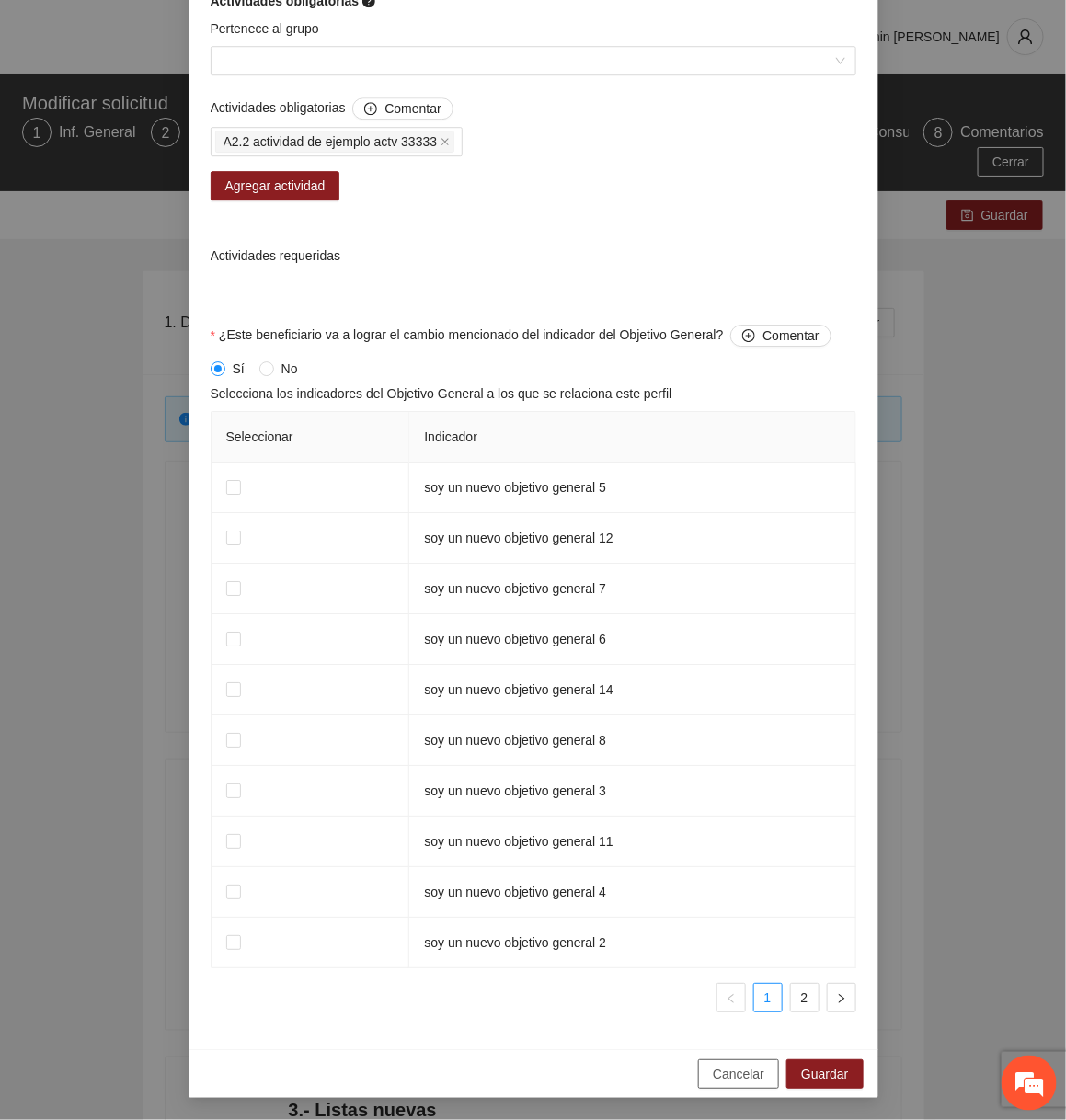
click at [741, 1085] on button "Cancelar" at bounding box center [739, 1074] width 81 height 30
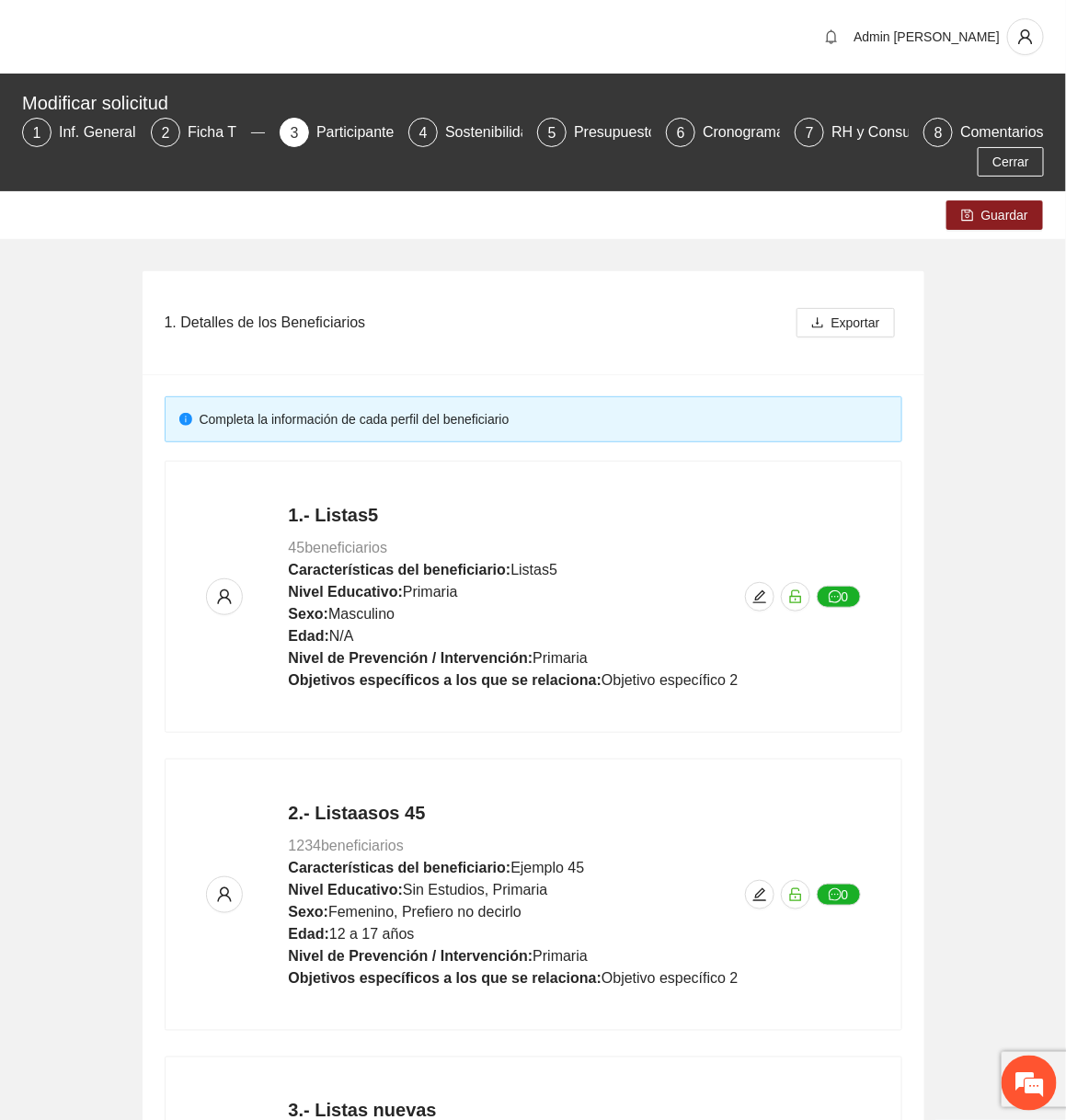
scroll to position [954, 0]
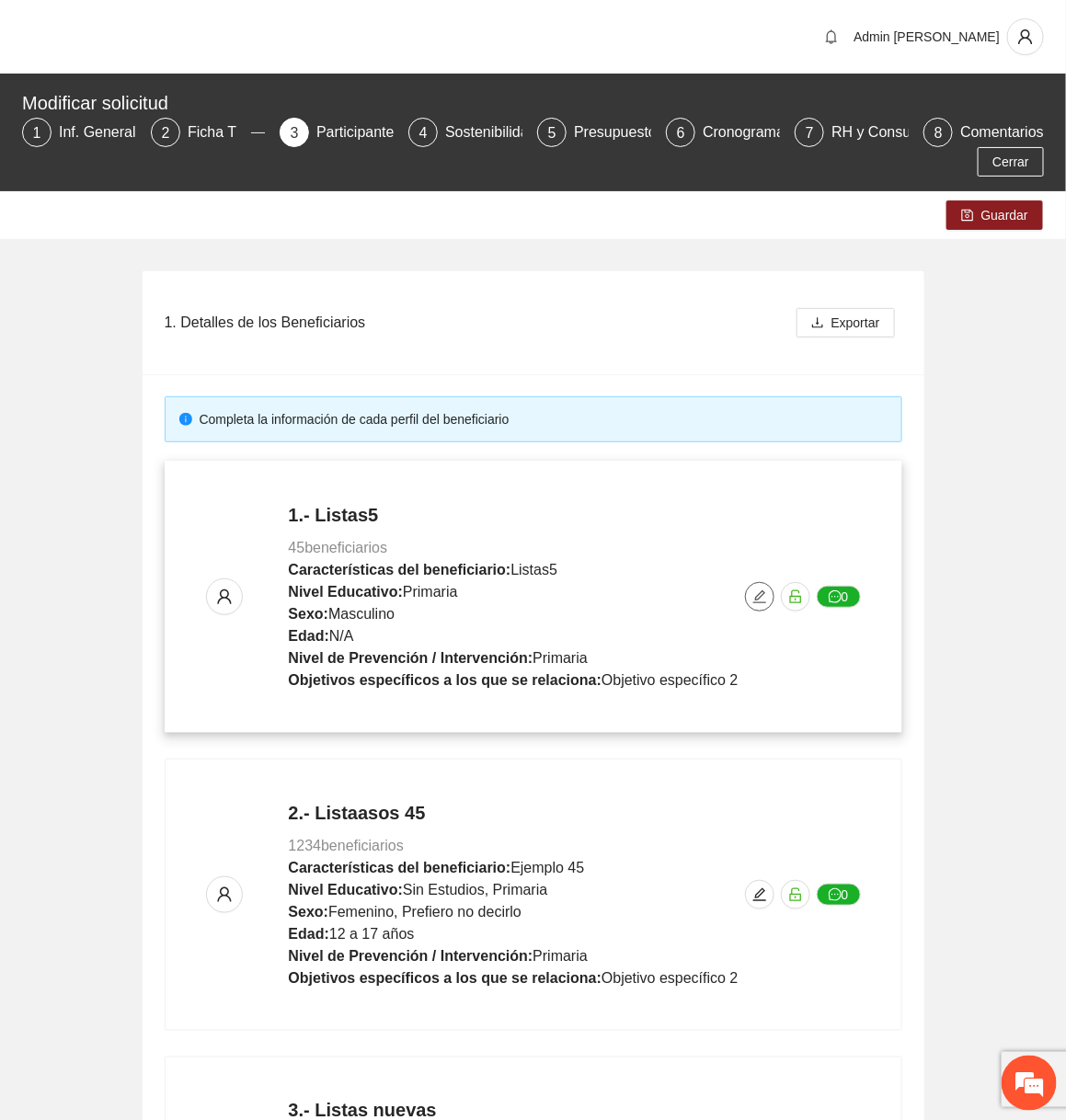
click at [764, 585] on button "button" at bounding box center [760, 597] width 30 height 30
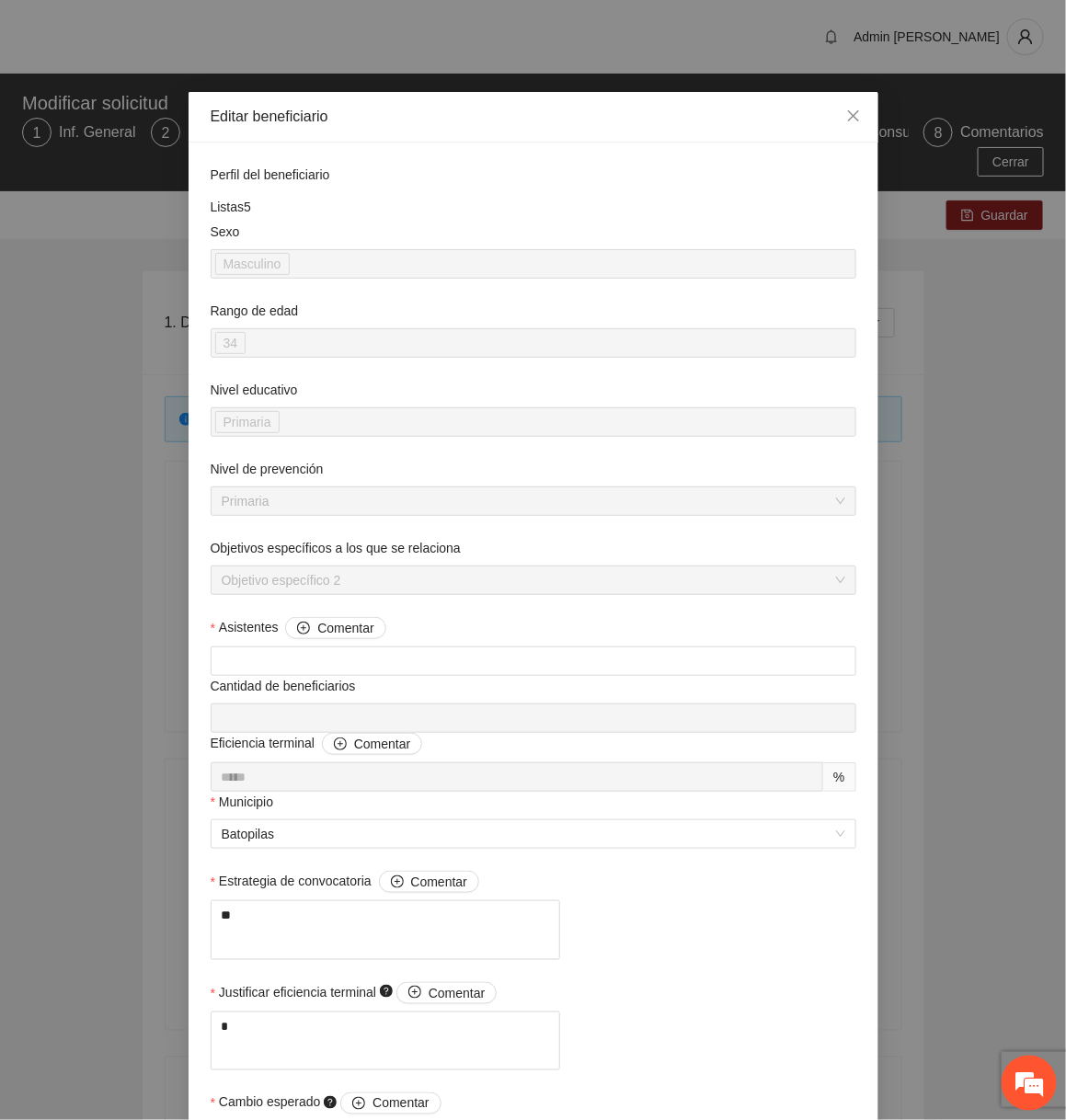
scroll to position [974, 0]
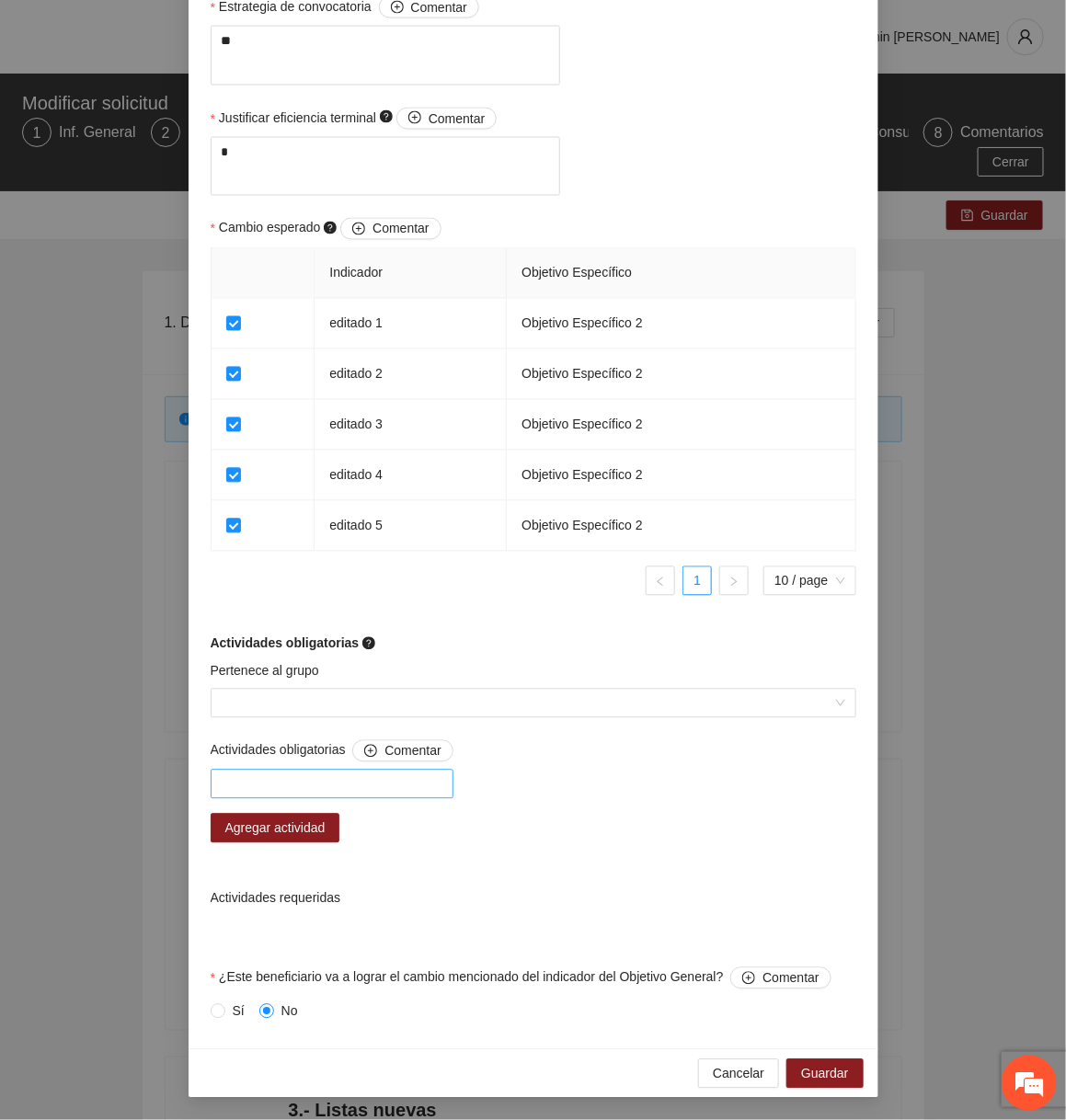
click at [375, 775] on div at bounding box center [331, 784] width 234 height 22
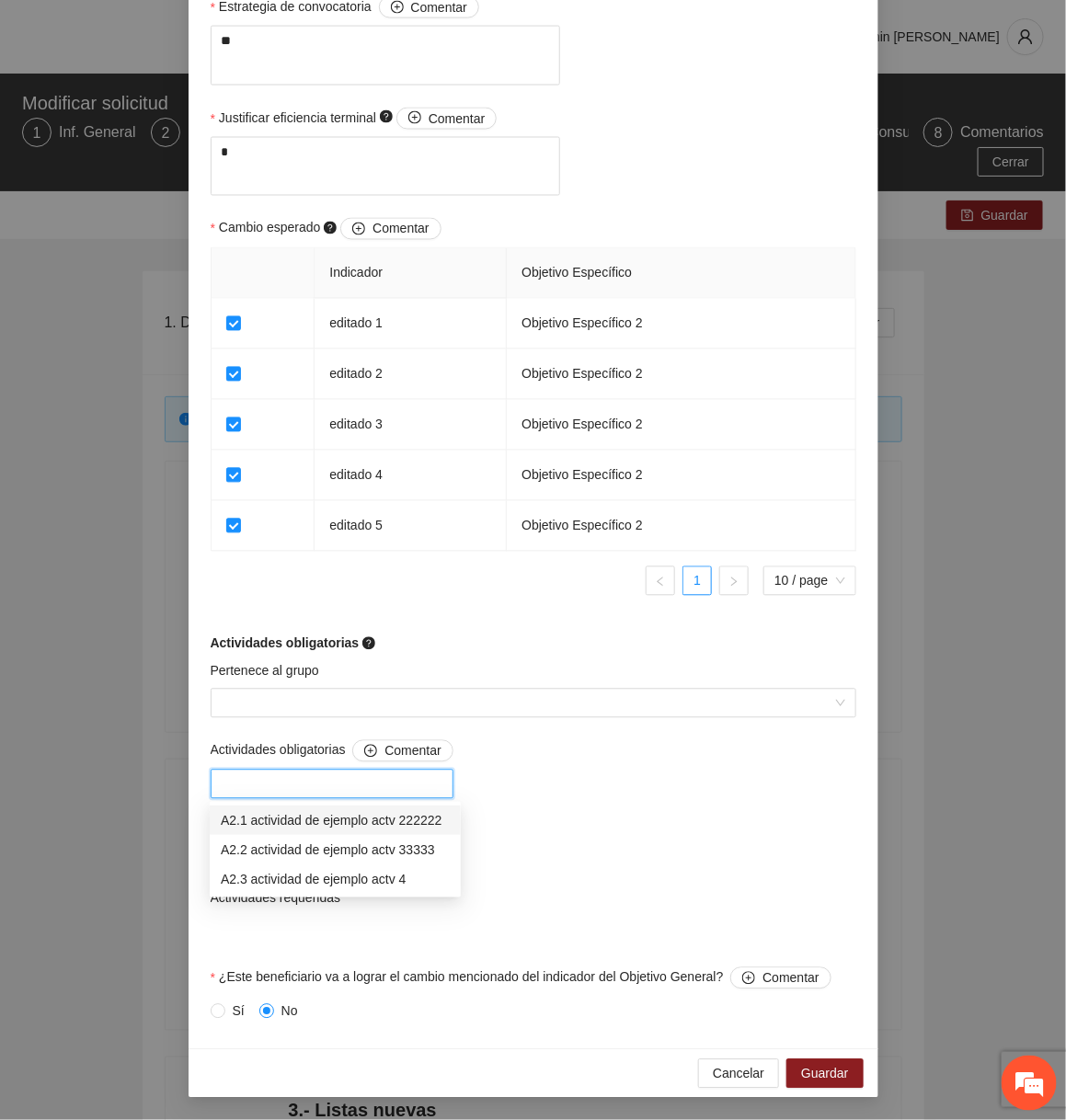
click at [346, 833] on div "A2.1 actividad de ejemplo actv 222222" at bounding box center [335, 820] width 251 height 30
click at [534, 830] on div "Actividades obligatorias Comentar A2.1 actividad de ejemplo actv 222222 Agregar…" at bounding box center [533, 854] width 655 height 227
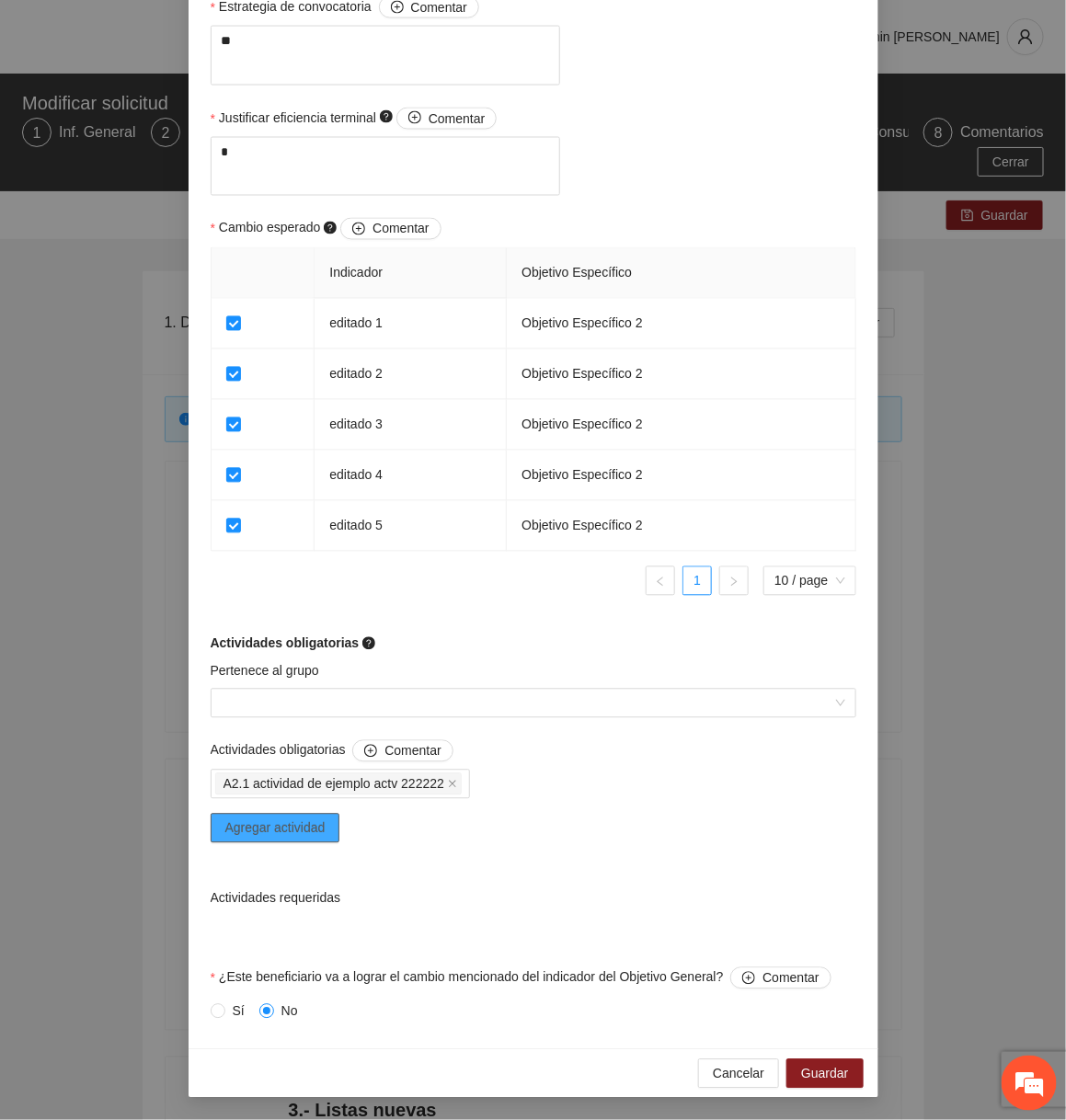
click at [298, 825] on span "Agregar actividad" at bounding box center [275, 828] width 100 height 20
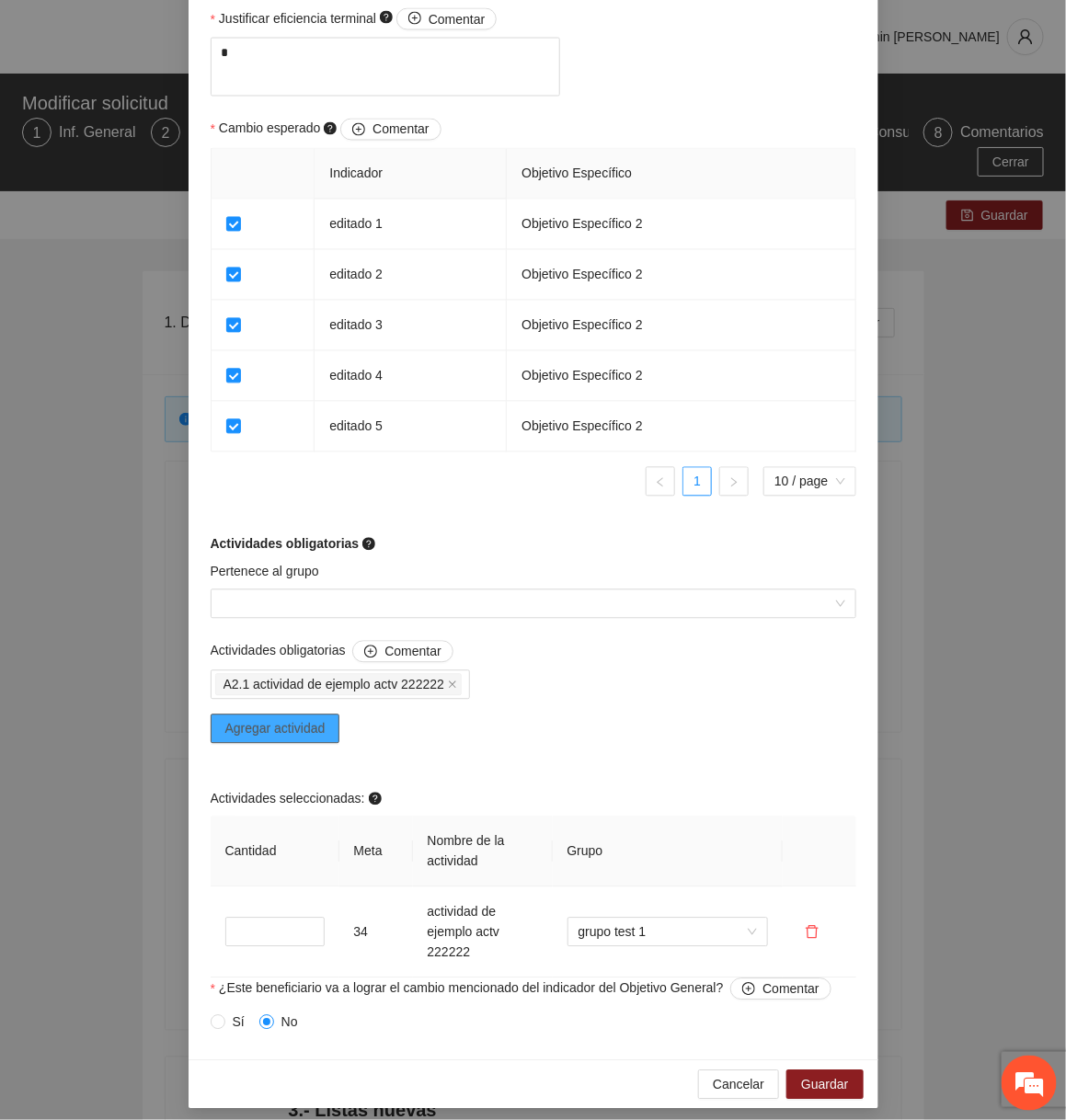
scroll to position [1084, 0]
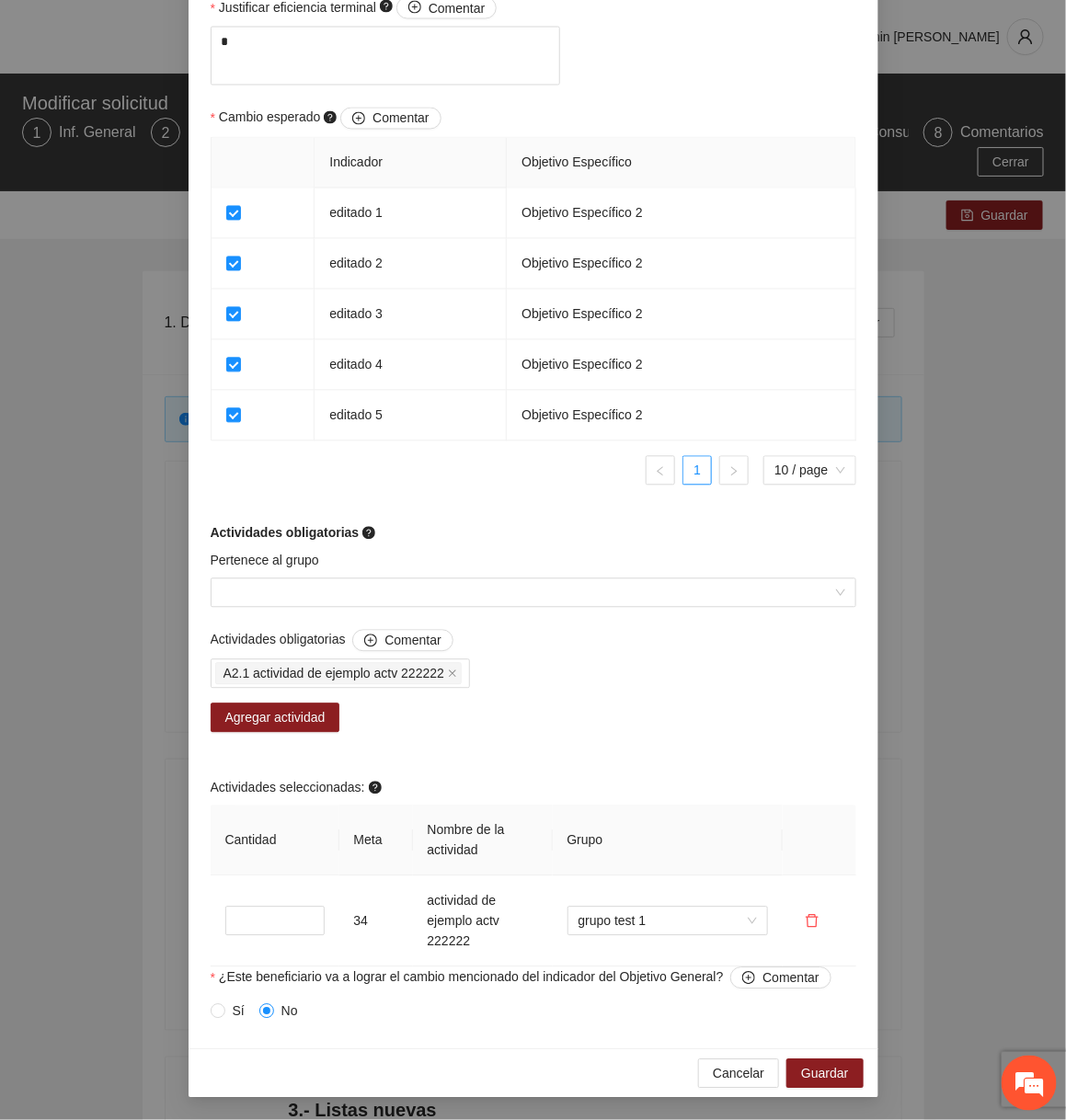
click at [720, 1053] on div "Cancelar Guardar" at bounding box center [533, 1074] width 689 height 49
click at [724, 1076] on span "Cancelar" at bounding box center [738, 1074] width 51 height 20
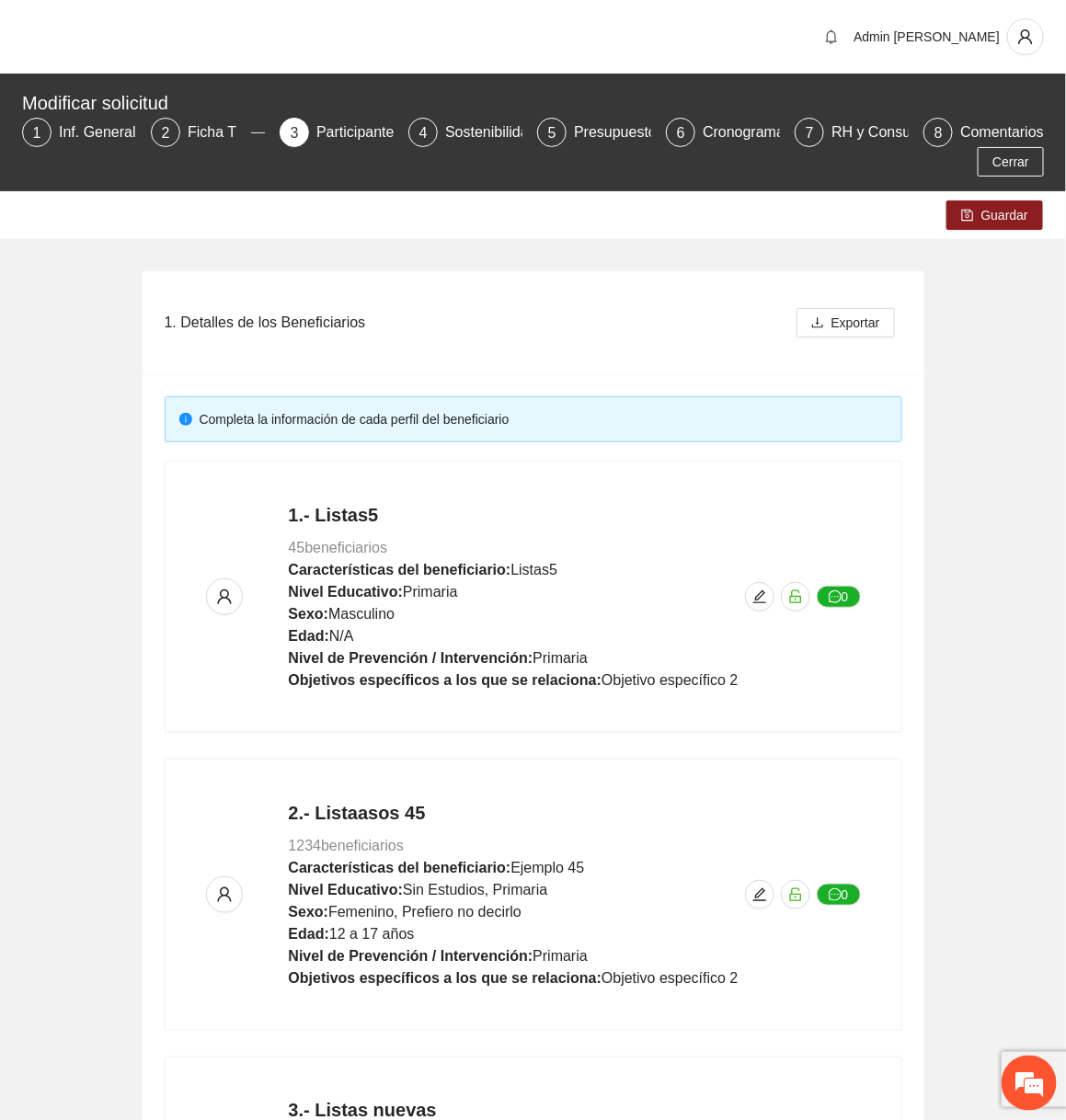
scroll to position [897, 0]
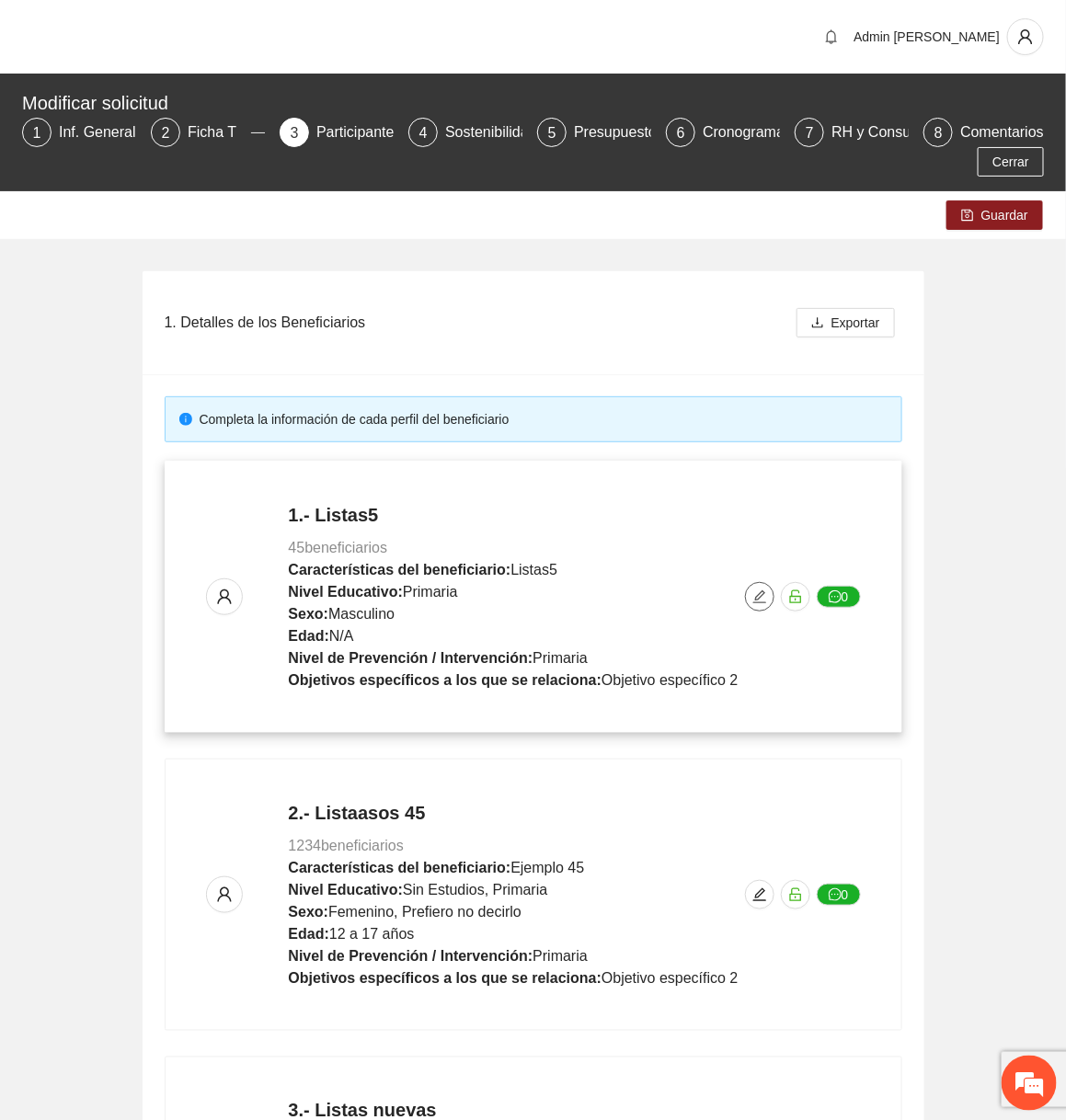
click at [756, 598] on icon "edit" at bounding box center [758, 596] width 13 height 13
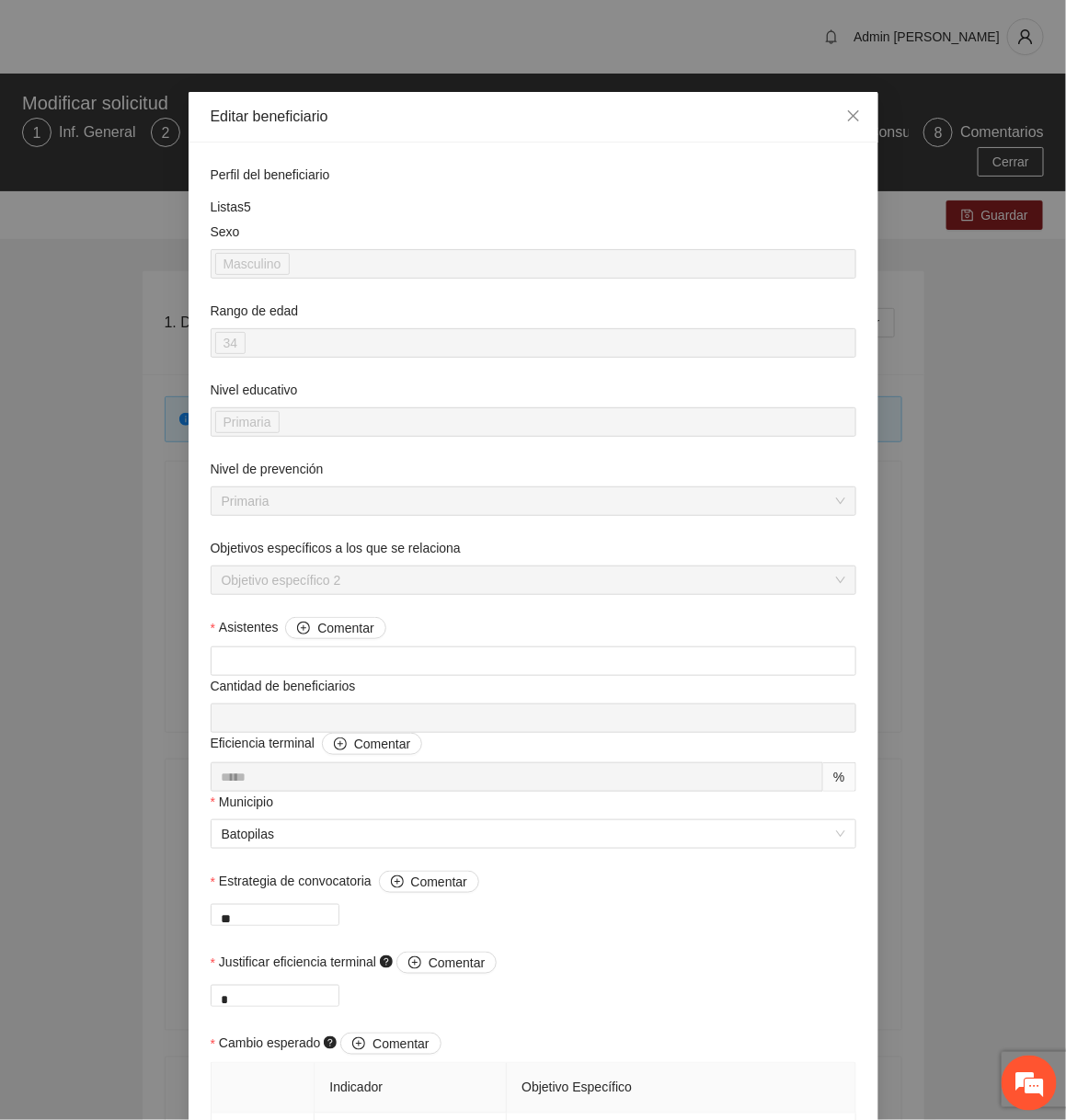
scroll to position [1084, 0]
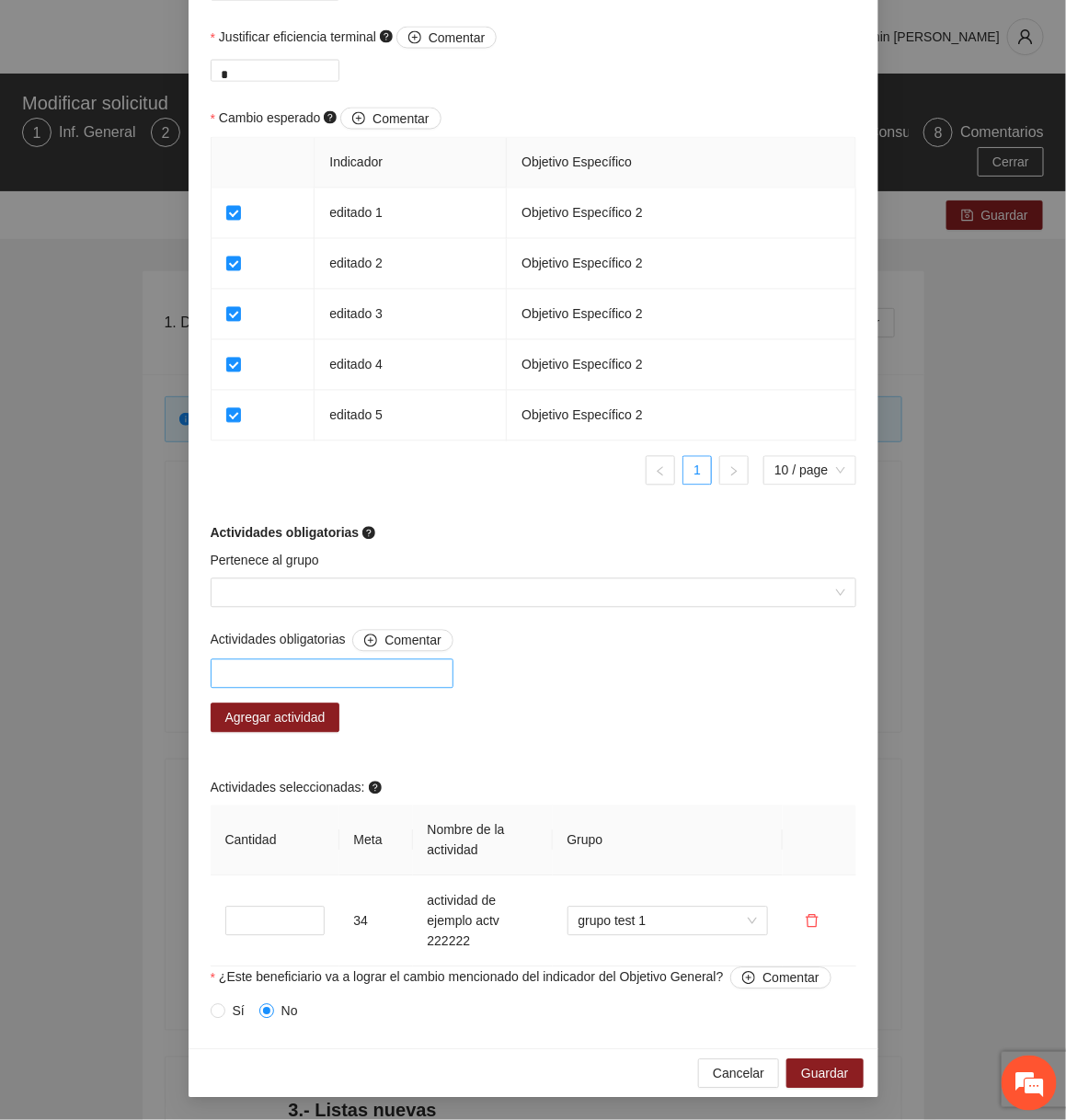
click at [340, 665] on div at bounding box center [331, 674] width 234 height 22
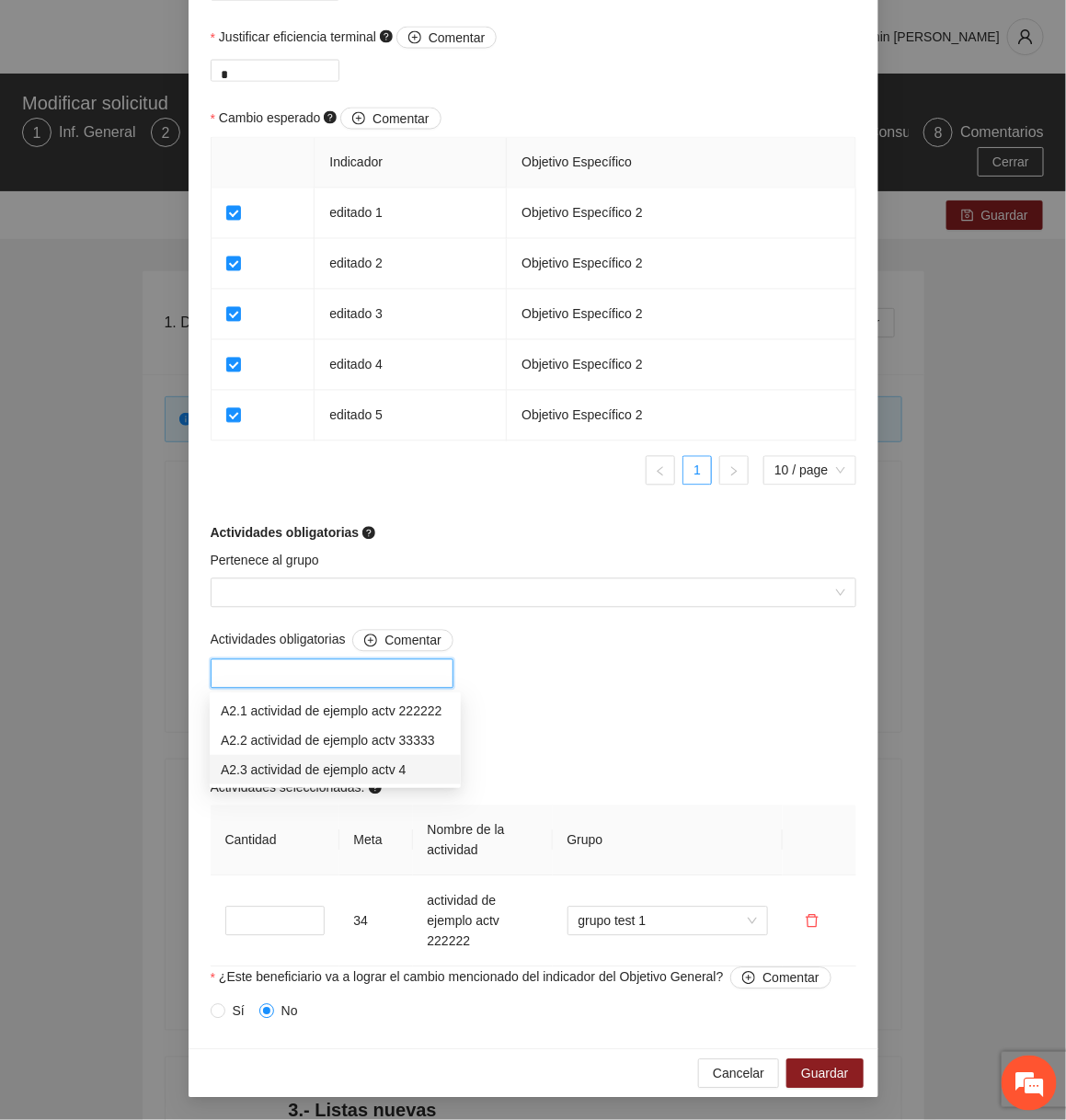
click at [350, 769] on div "A2.3 actividad de ejemplo actv 4" at bounding box center [335, 769] width 229 height 20
click at [568, 736] on div "Actividades obligatorias Comentar A2.3 actividad de ejemplo actv 4 Agregar acti…" at bounding box center [533, 798] width 655 height 338
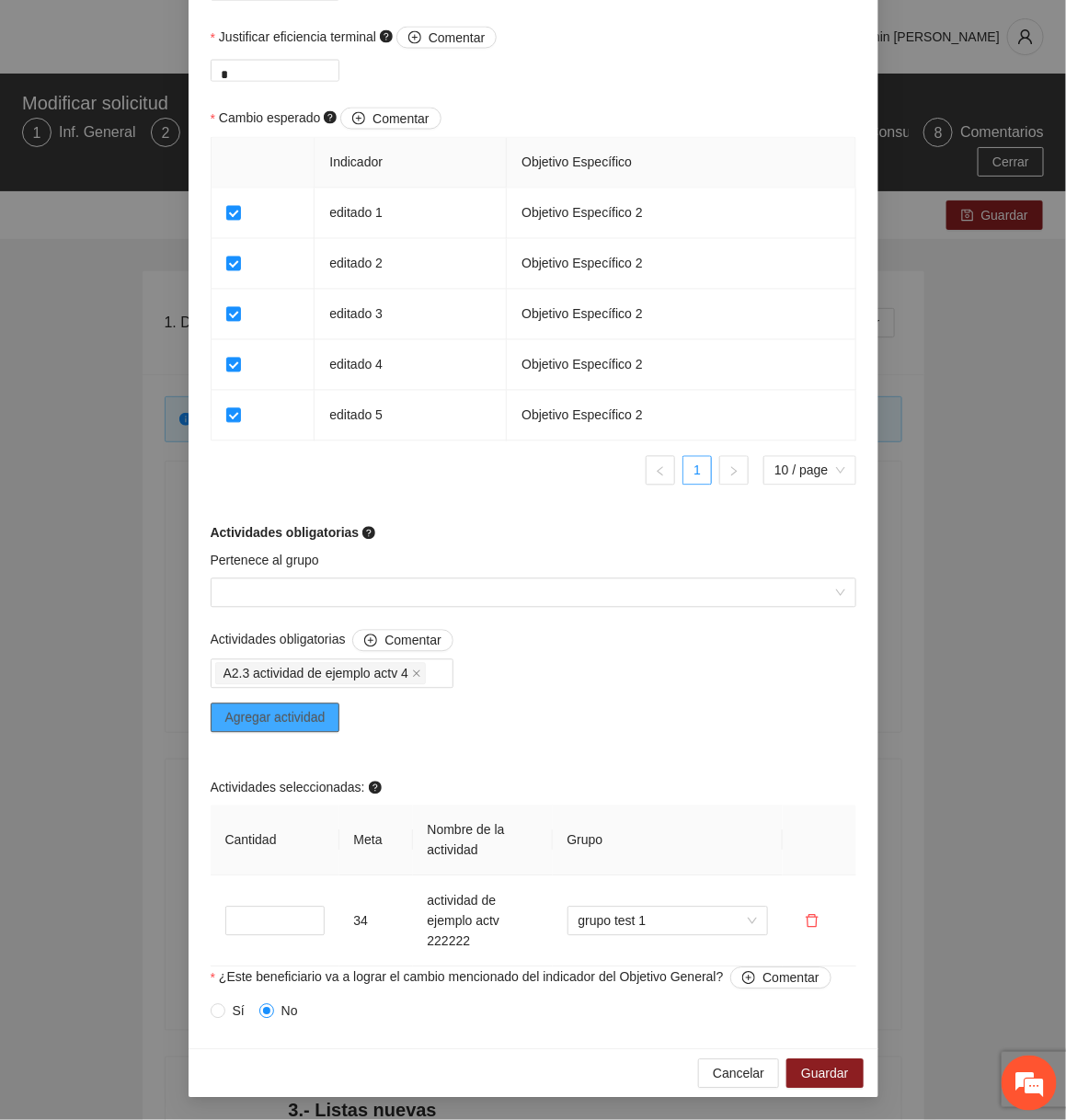
click at [315, 723] on span "Agregar actividad" at bounding box center [275, 717] width 100 height 20
click at [339, 720] on button "Agregar actividad" at bounding box center [275, 718] width 130 height 30
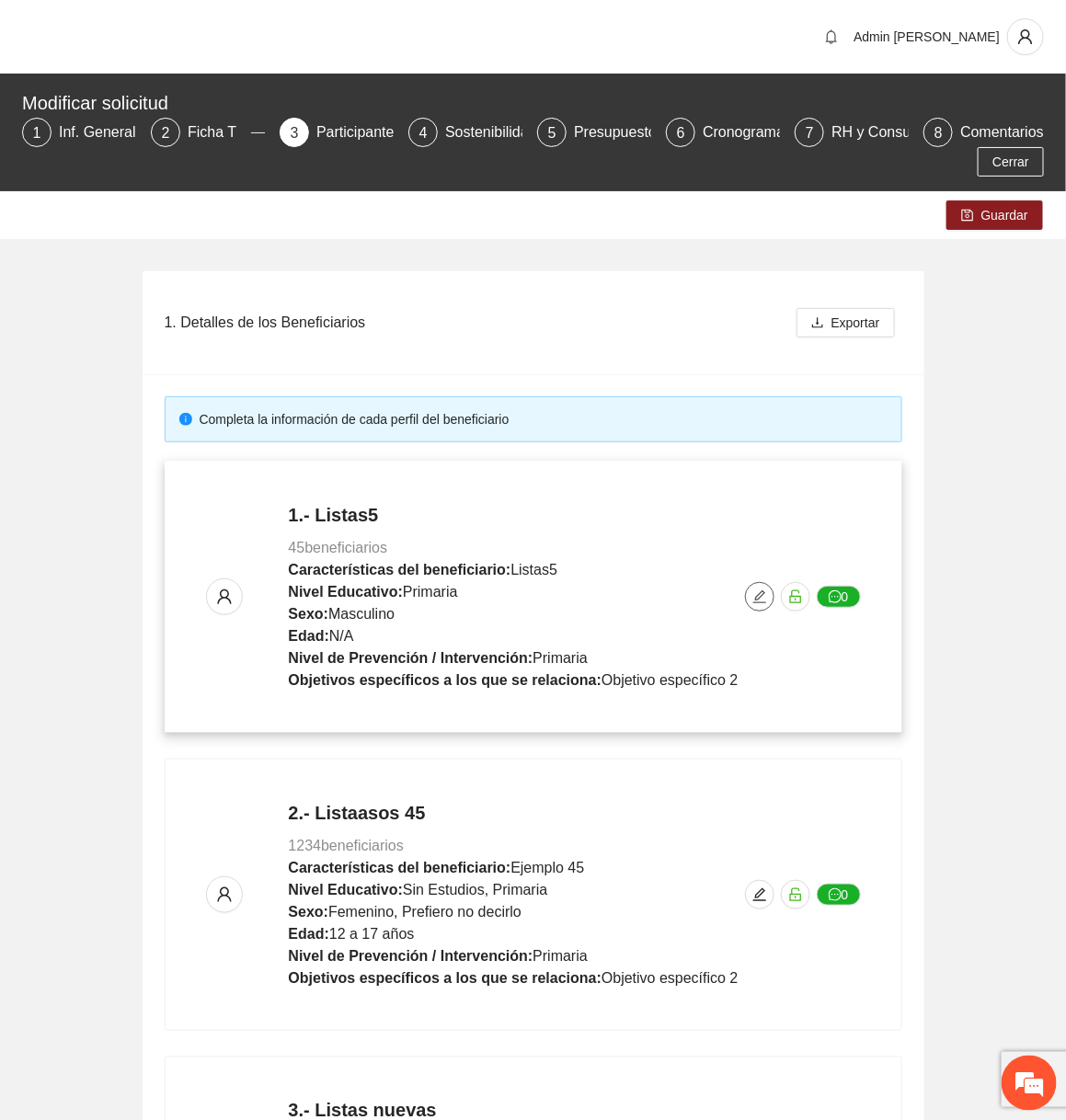
click at [762, 602] on icon "edit" at bounding box center [758, 596] width 13 height 13
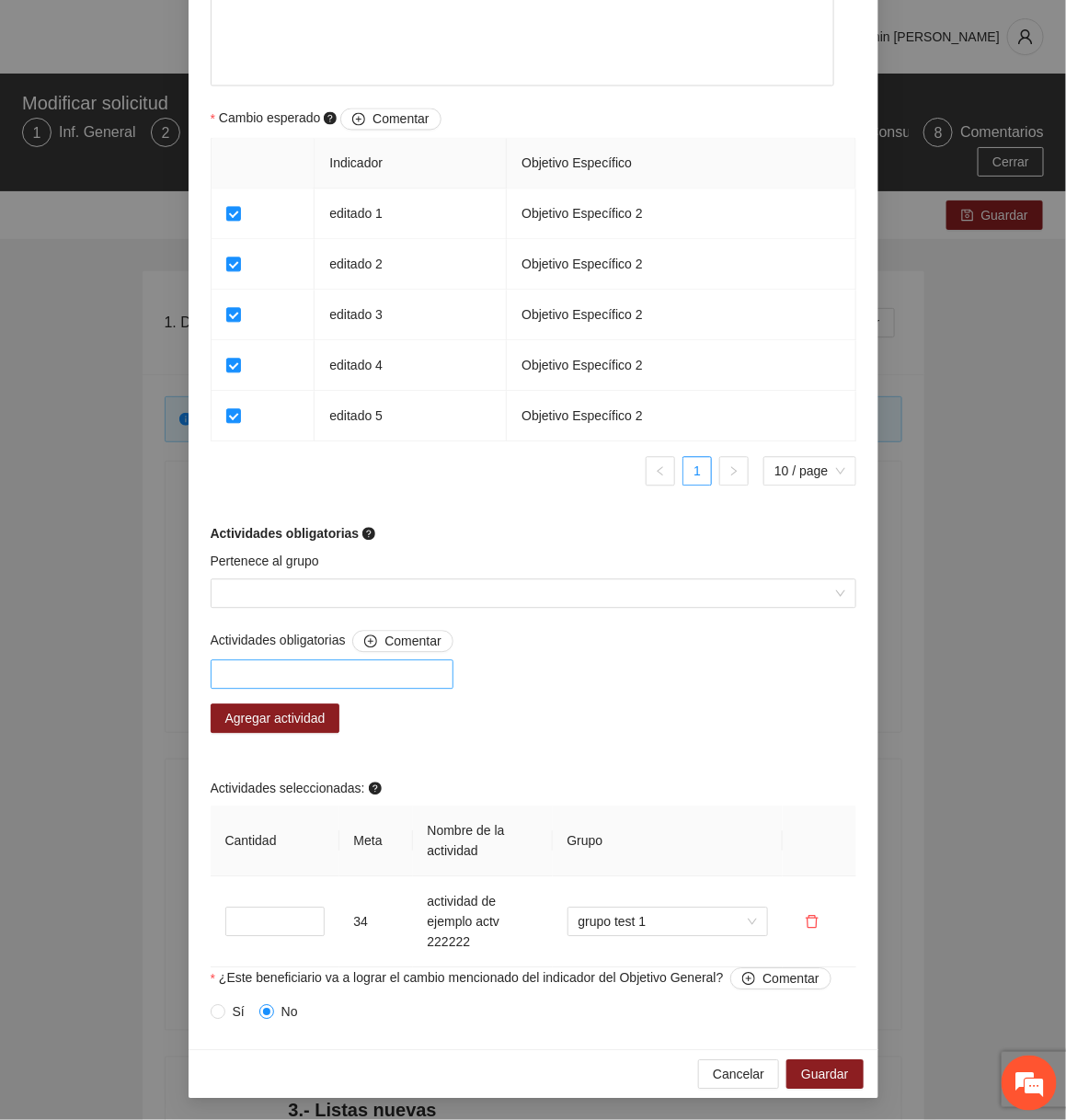
click at [382, 676] on div at bounding box center [331, 674] width 234 height 22
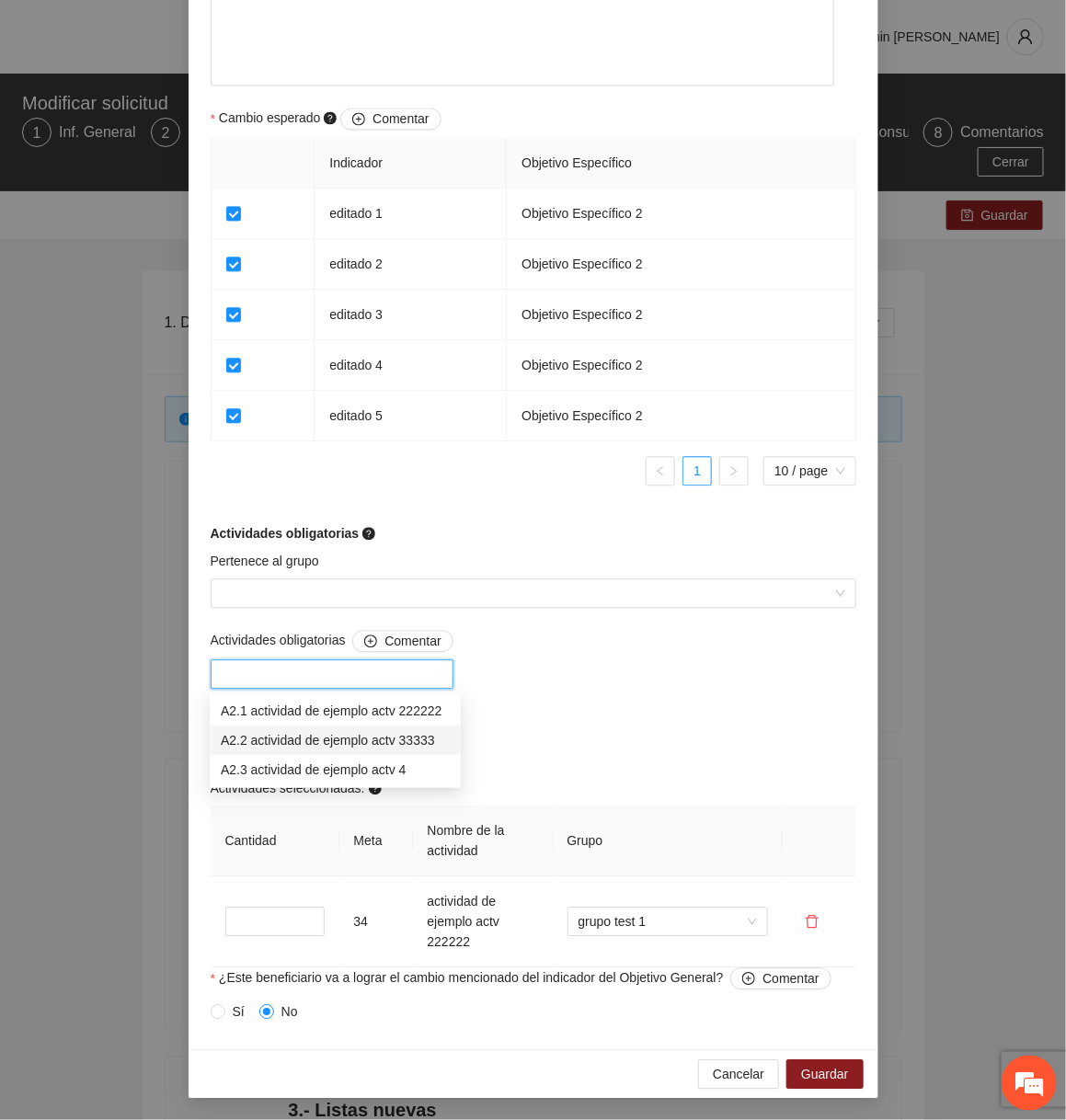
click at [334, 747] on div "A2.2 actividad de ejemplo actv 33333" at bounding box center [335, 740] width 229 height 20
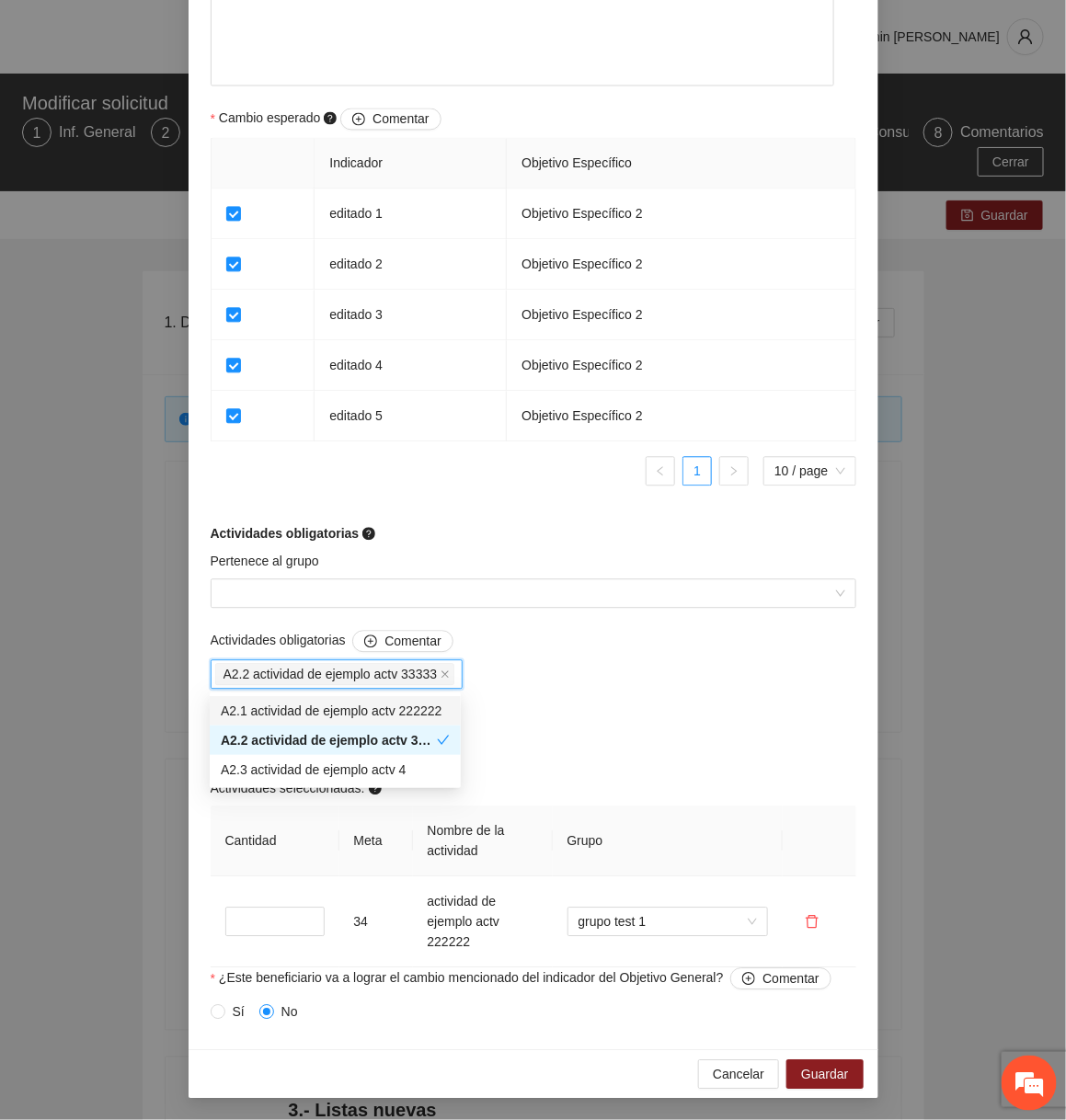
click at [616, 723] on div "Actividades obligatorias Comentar A2.2 actividad de ejemplo actv 33333 A2.2 act…" at bounding box center [533, 798] width 655 height 338
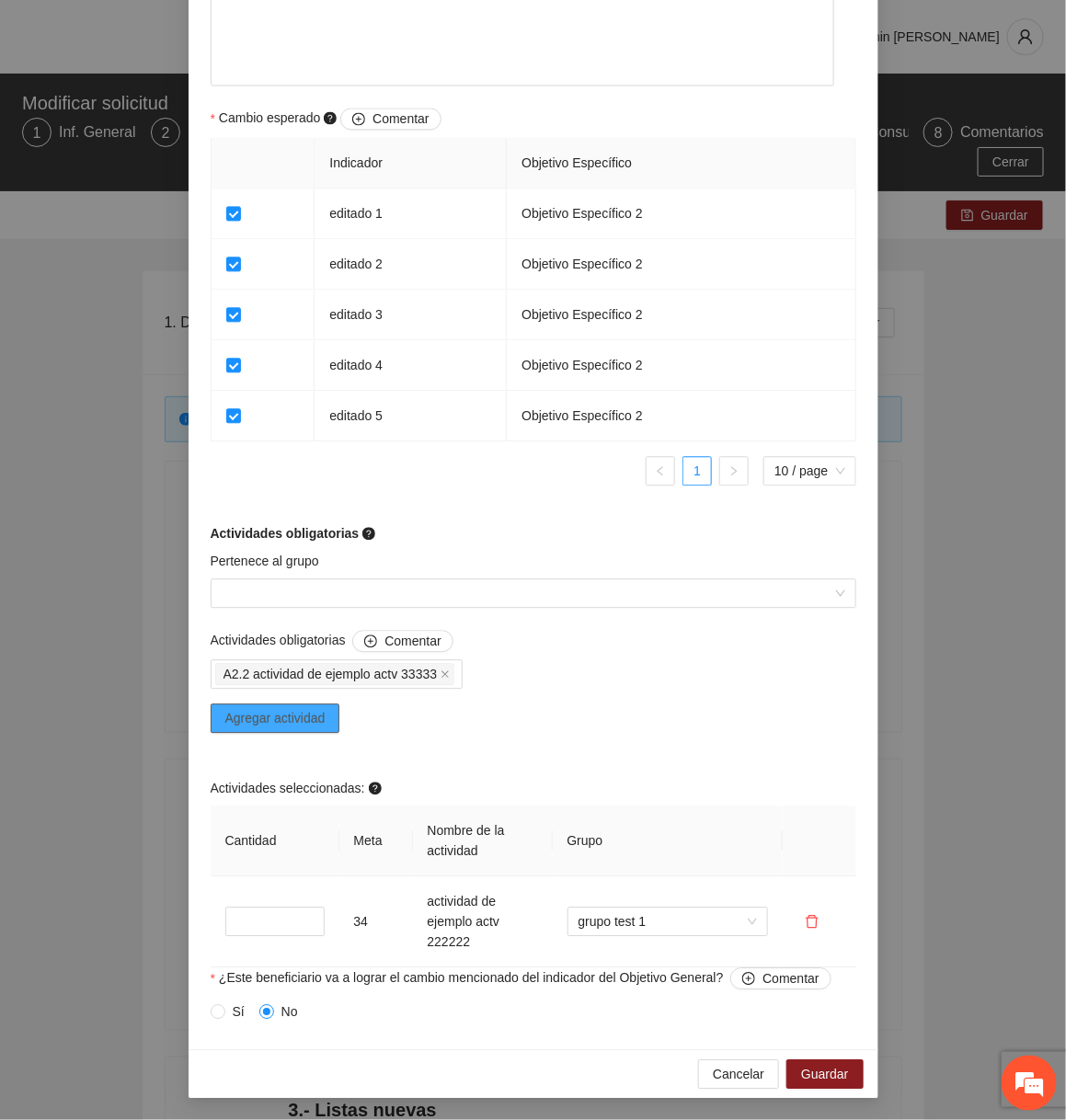
click at [304, 717] on span "Agregar actividad" at bounding box center [275, 717] width 100 height 20
click at [303, 717] on span "Agregar actividad" at bounding box center [275, 717] width 100 height 20
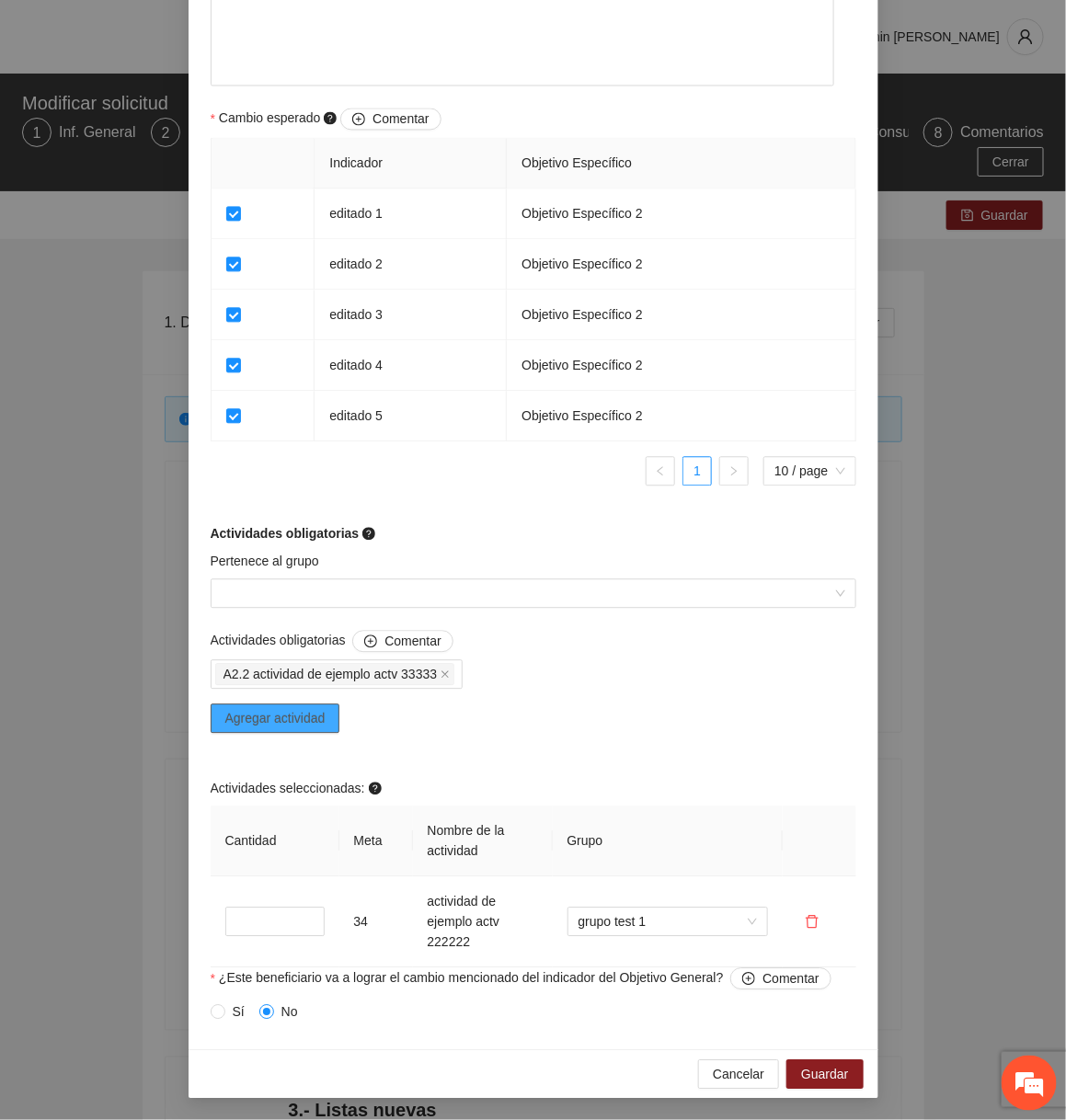
click at [303, 717] on span "Agregar actividad" at bounding box center [275, 717] width 100 height 20
click at [737, 1074] on span "Cancelar" at bounding box center [738, 1074] width 51 height 20
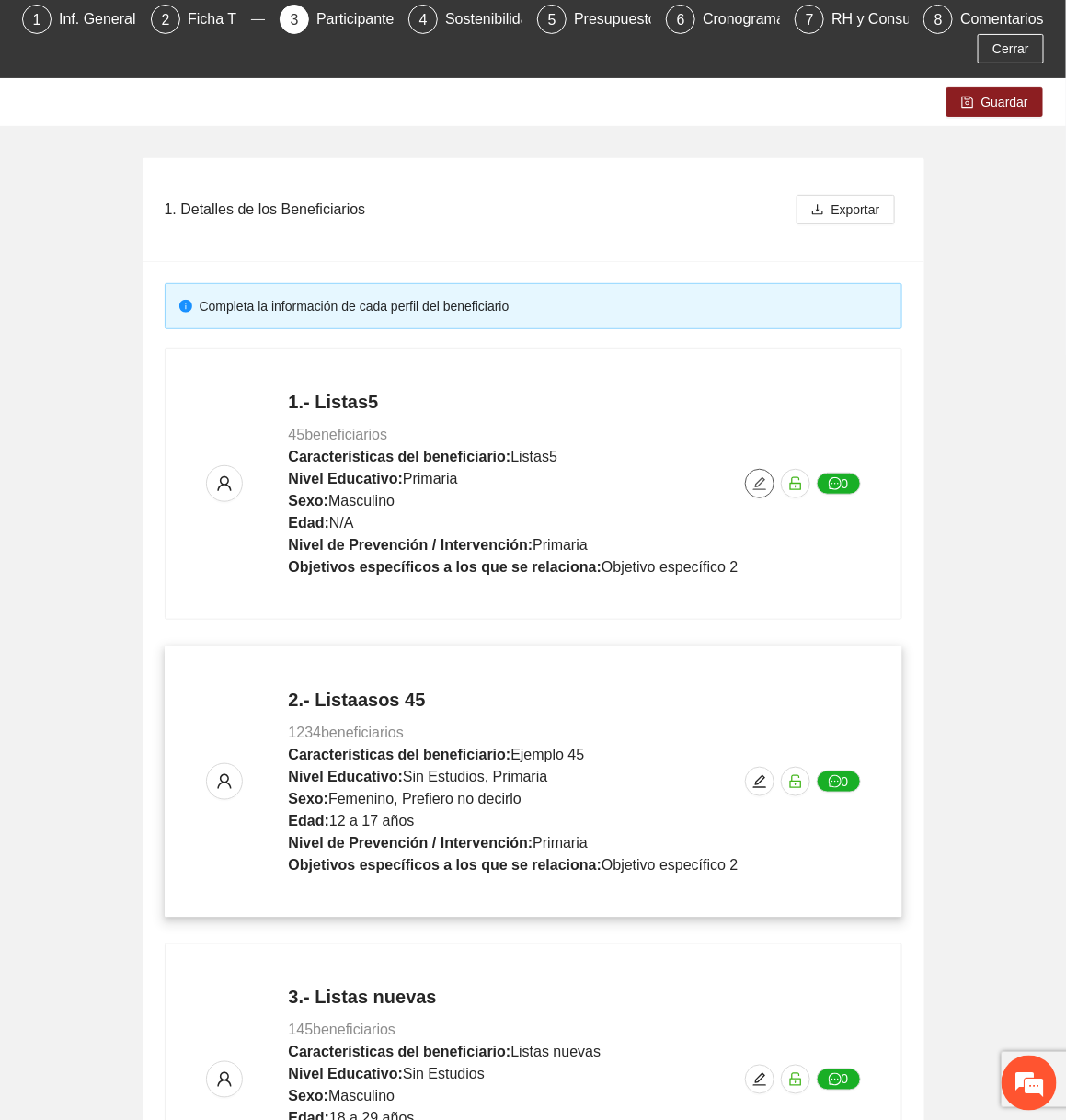
scroll to position [229, 0]
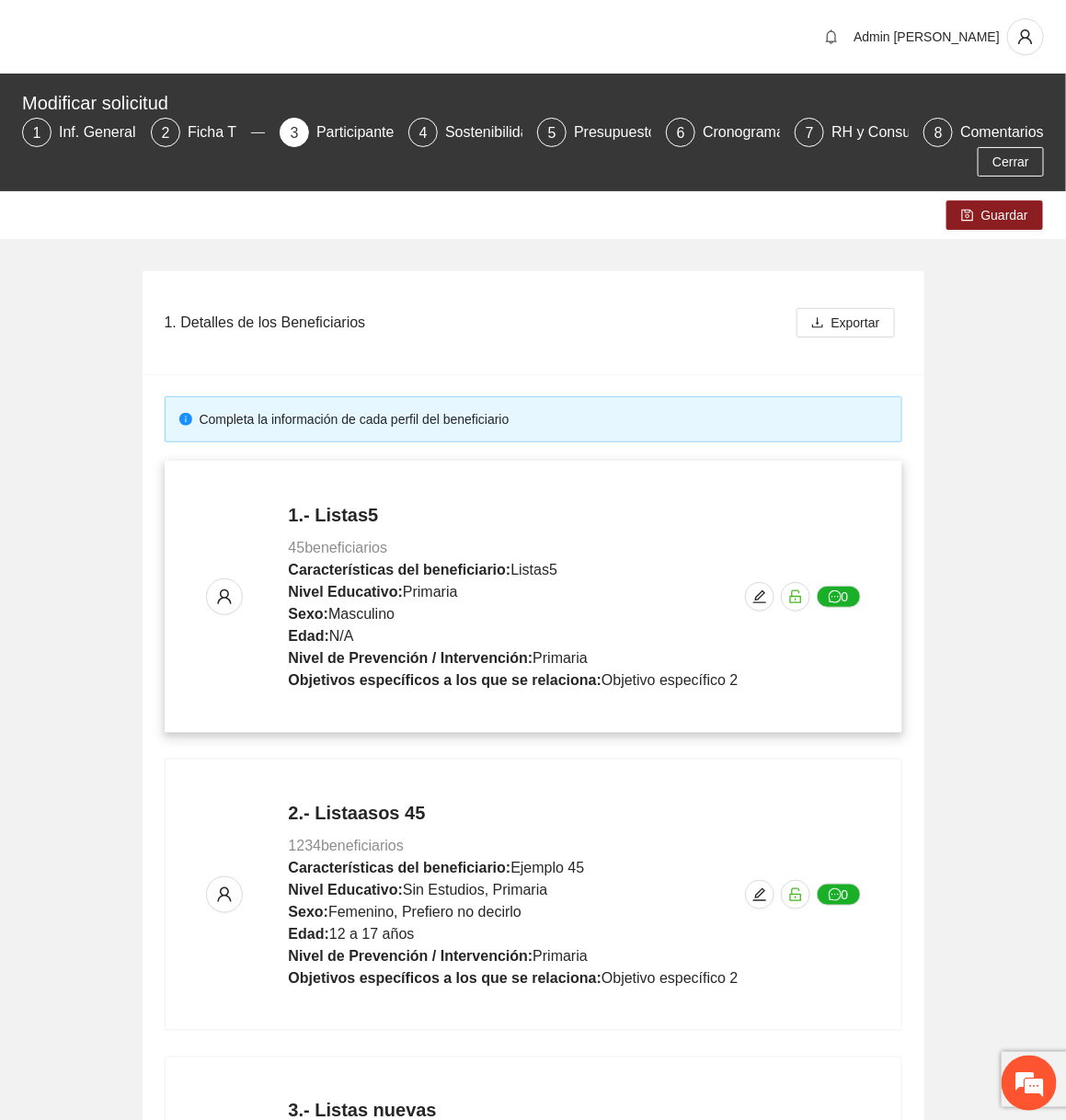
click at [744, 602] on div "1.- Listas5 45 beneficiarios Características del beneficiario: Listas5 Nivel Ed…" at bounding box center [533, 596] width 655 height 190
click at [750, 602] on span "edit" at bounding box center [760, 596] width 28 height 14
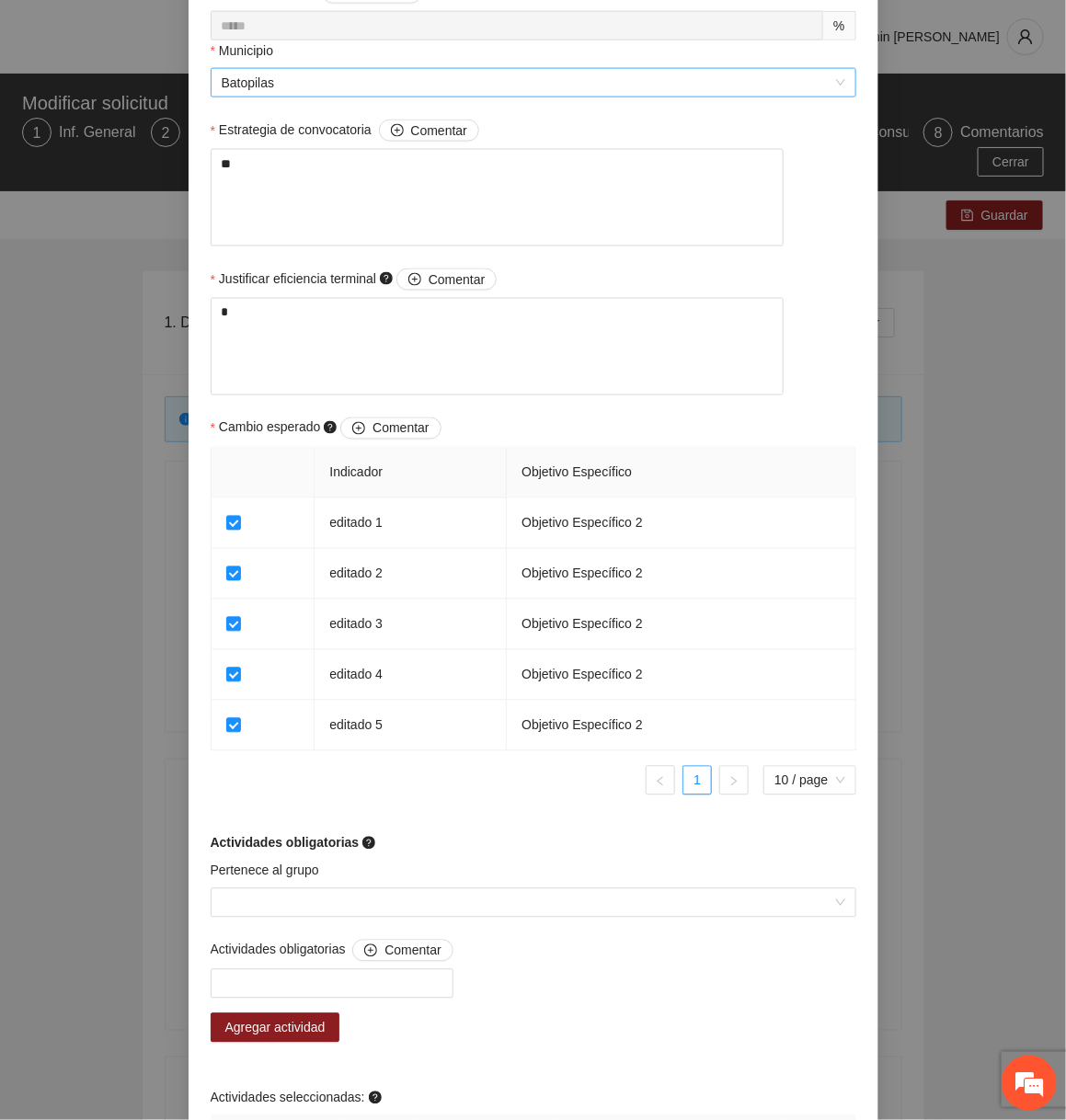
scroll to position [1084, 0]
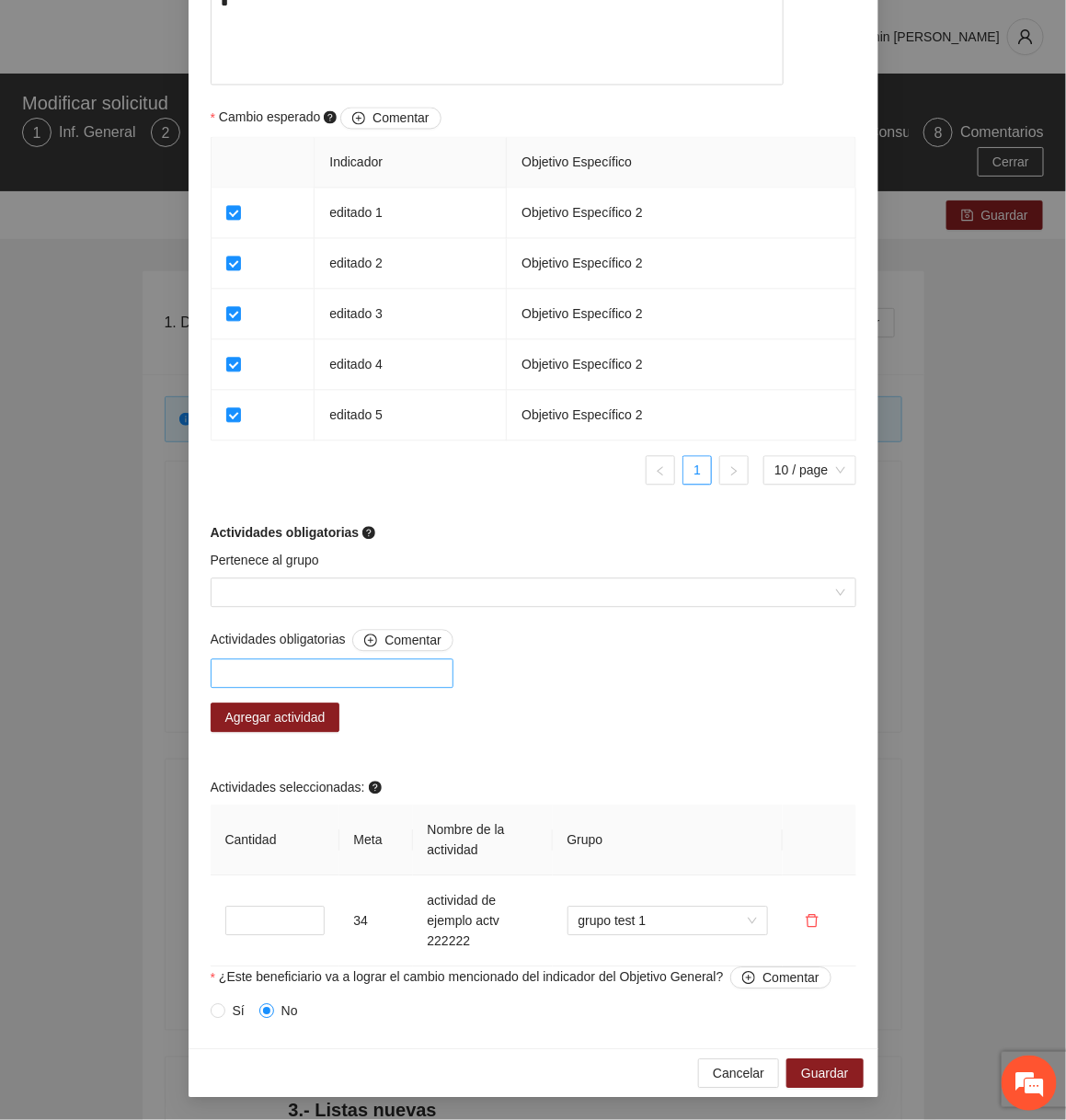
click at [418, 687] on div at bounding box center [332, 674] width 243 height 30
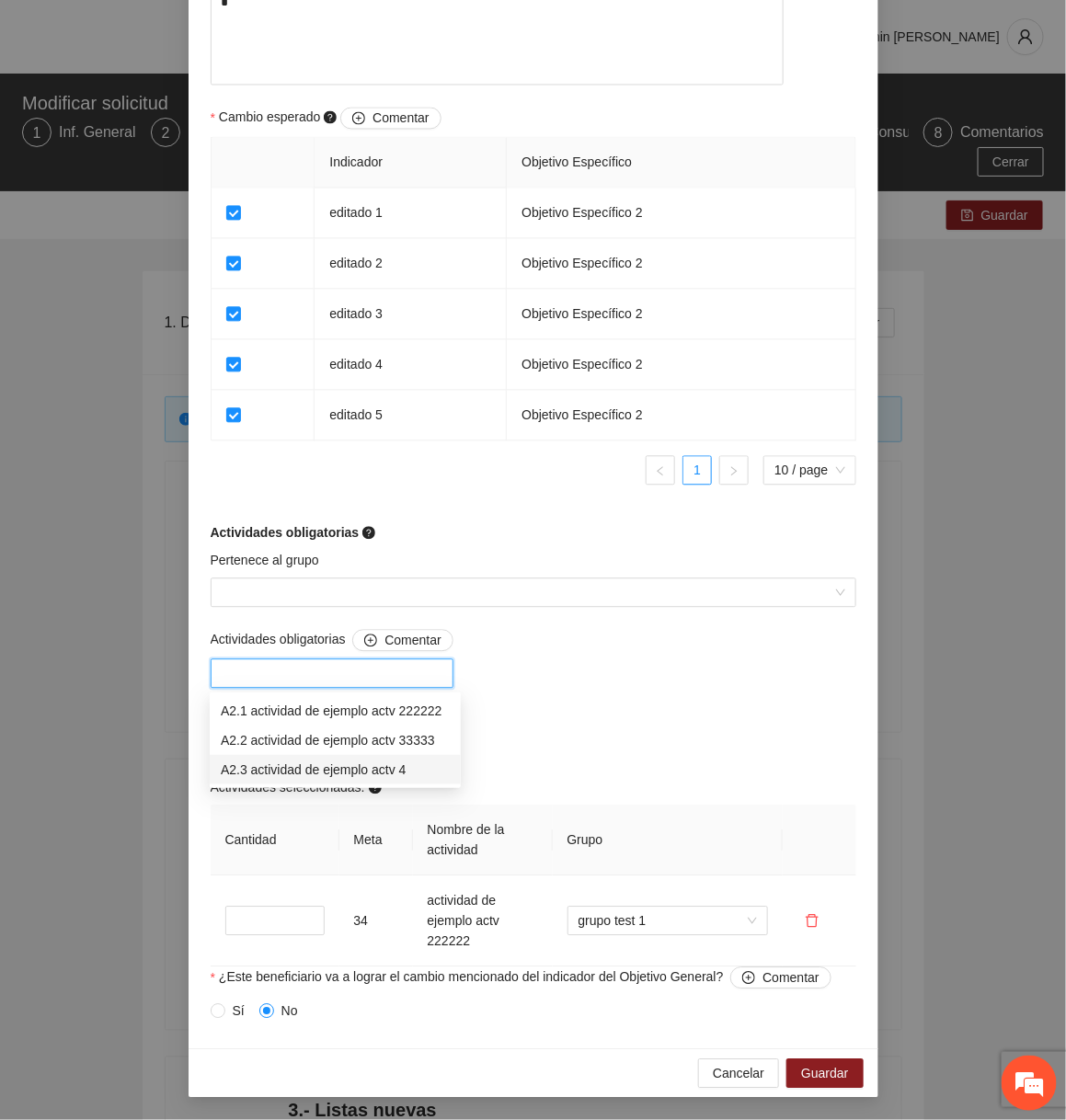
click at [345, 763] on div "A2.3 actividad de ejemplo actv 4" at bounding box center [335, 769] width 229 height 20
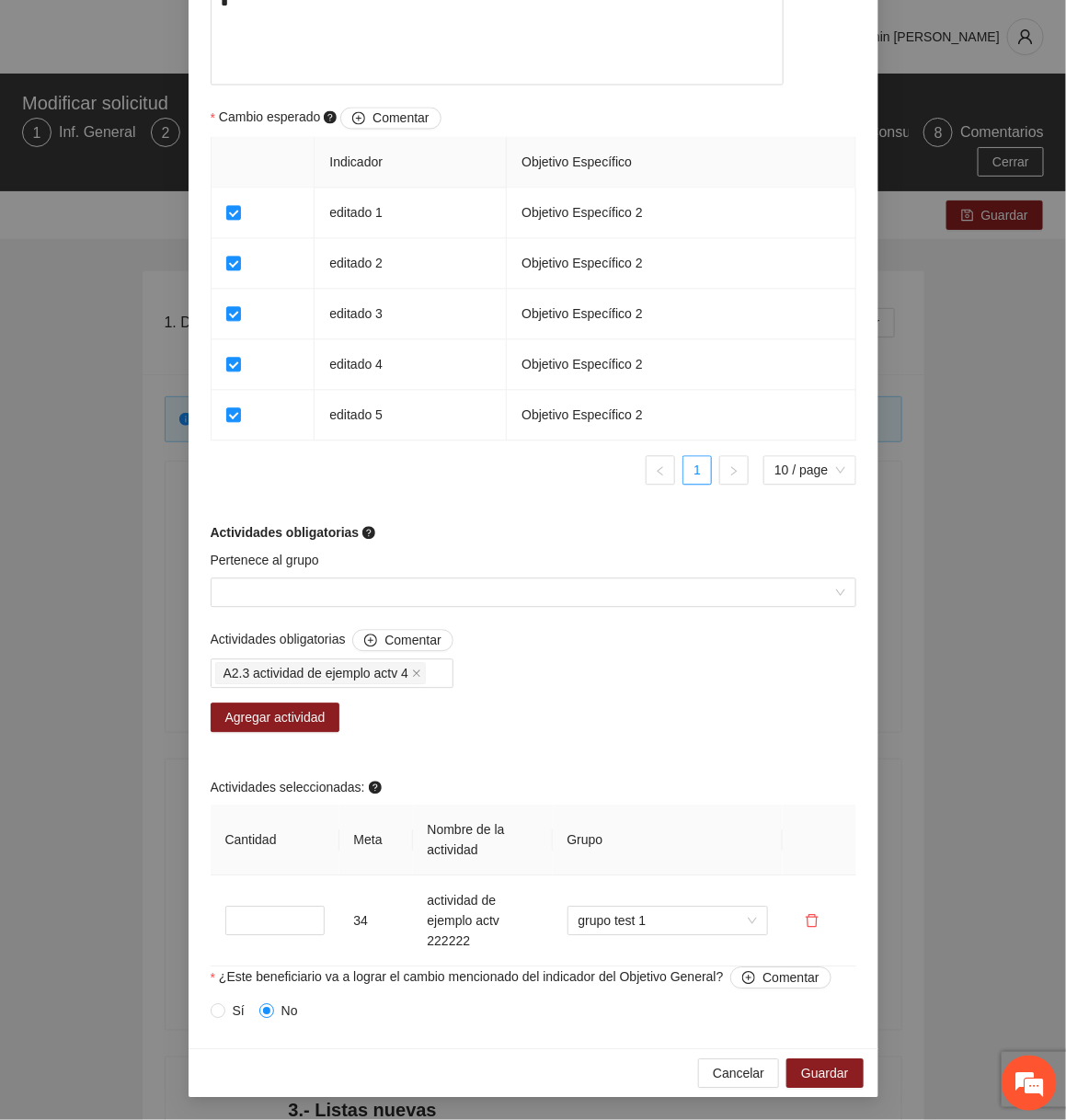
click at [549, 733] on div "Actividades obligatorias Comentar A2.3 actividad de ejemplo actv 4 Agregar acti…" at bounding box center [533, 798] width 655 height 338
click at [315, 726] on span "Agregar actividad" at bounding box center [275, 717] width 100 height 20
click at [443, 600] on input "Pertenece al grupo" at bounding box center [527, 593] width 611 height 28
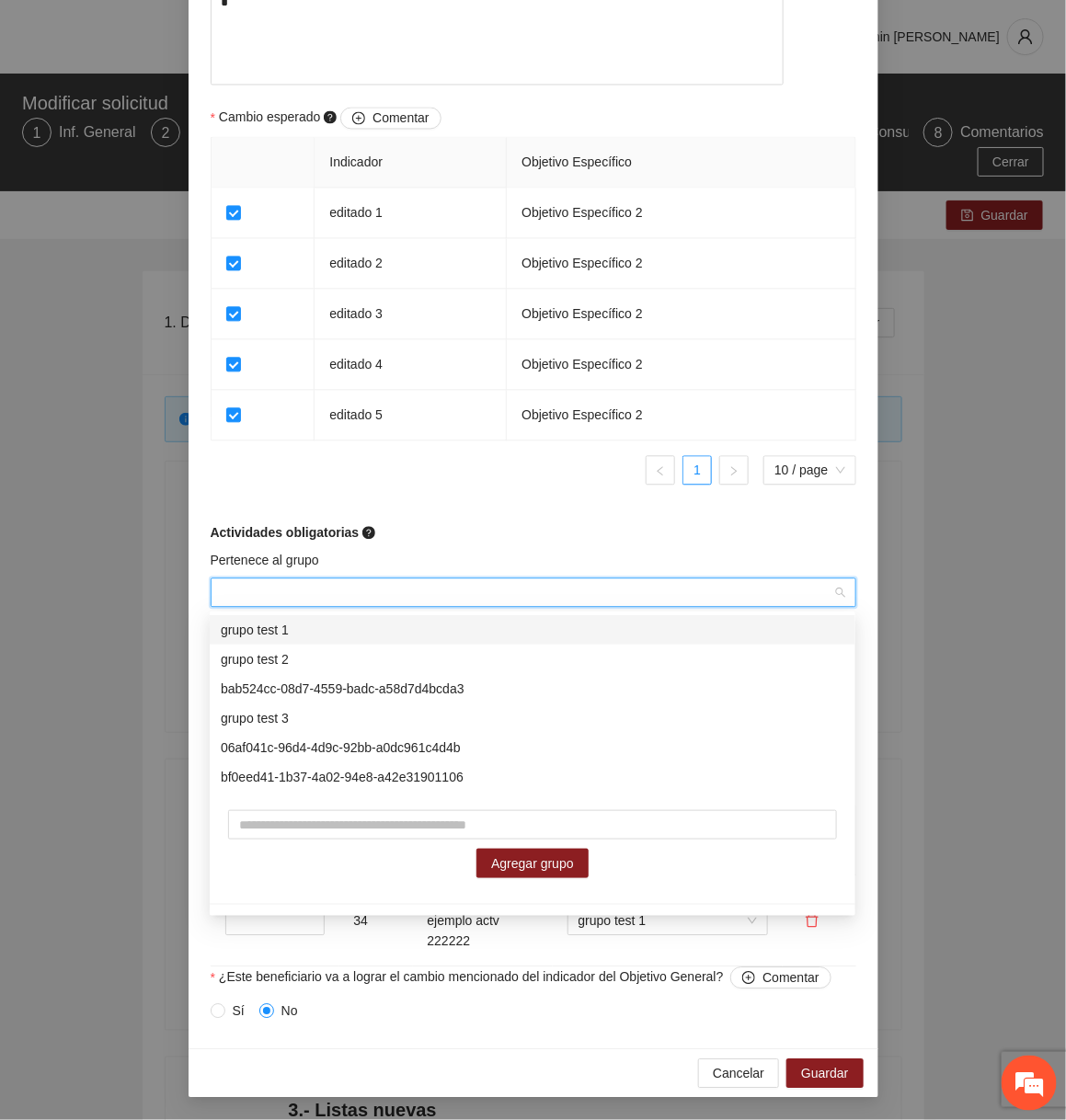
click at [372, 639] on div "grupo test 1" at bounding box center [533, 630] width 624 height 20
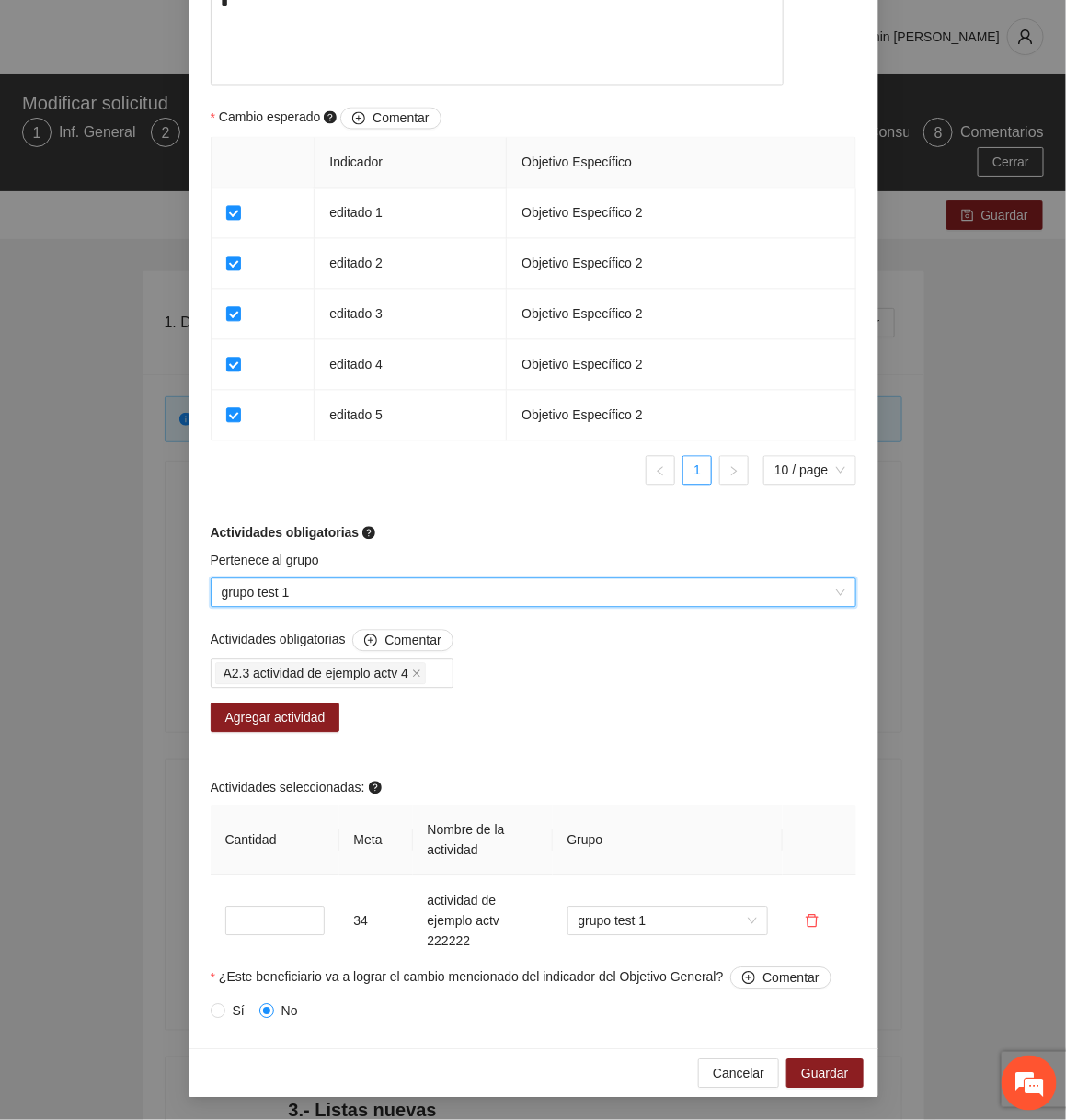
click at [451, 540] on div "Actividades obligatorias" at bounding box center [533, 533] width 645 height 20
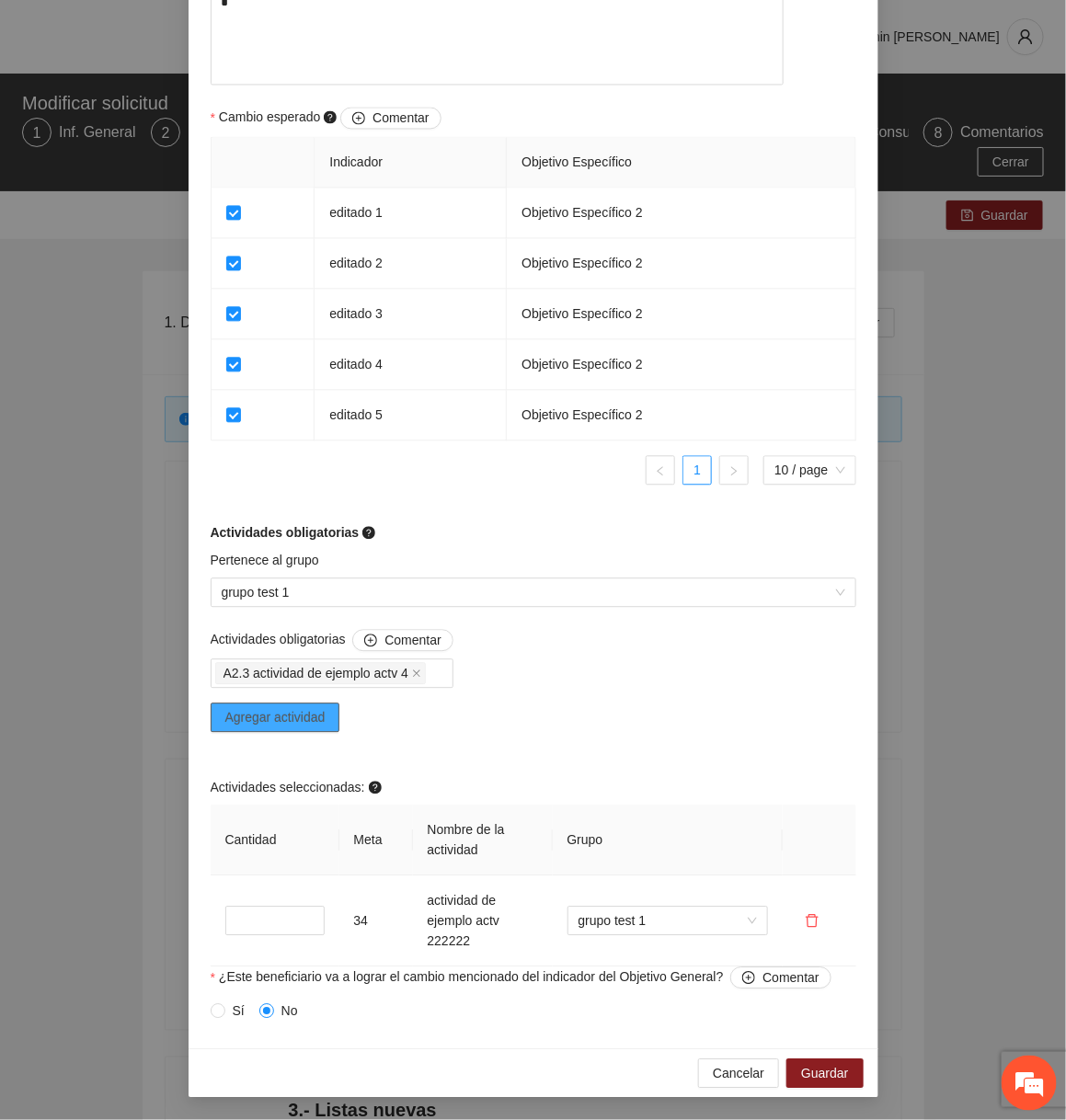
click at [309, 707] on button "Agregar actividad" at bounding box center [275, 718] width 130 height 30
click at [730, 1067] on span "Cancelar" at bounding box center [738, 1074] width 51 height 20
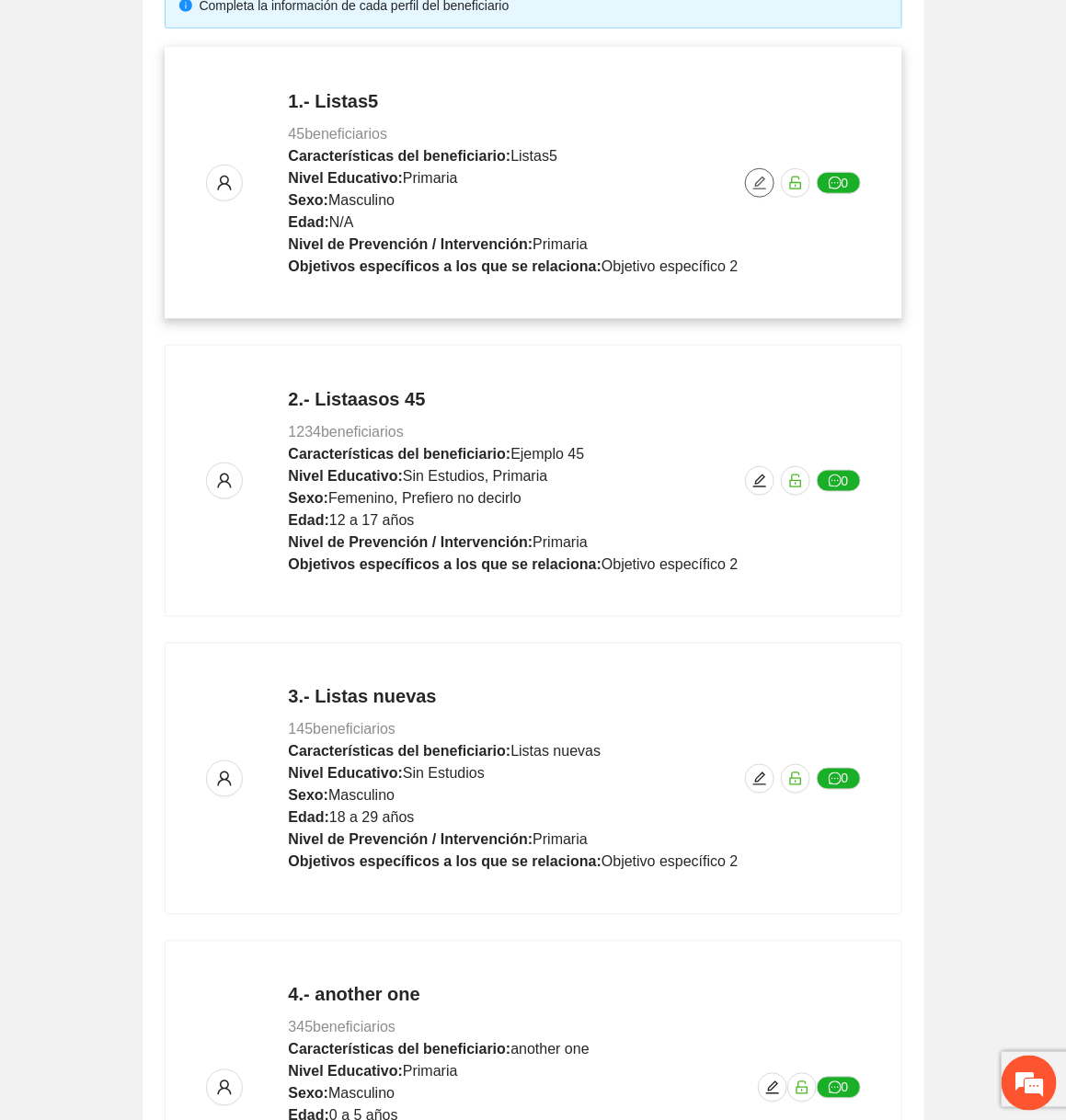
scroll to position [955, 0]
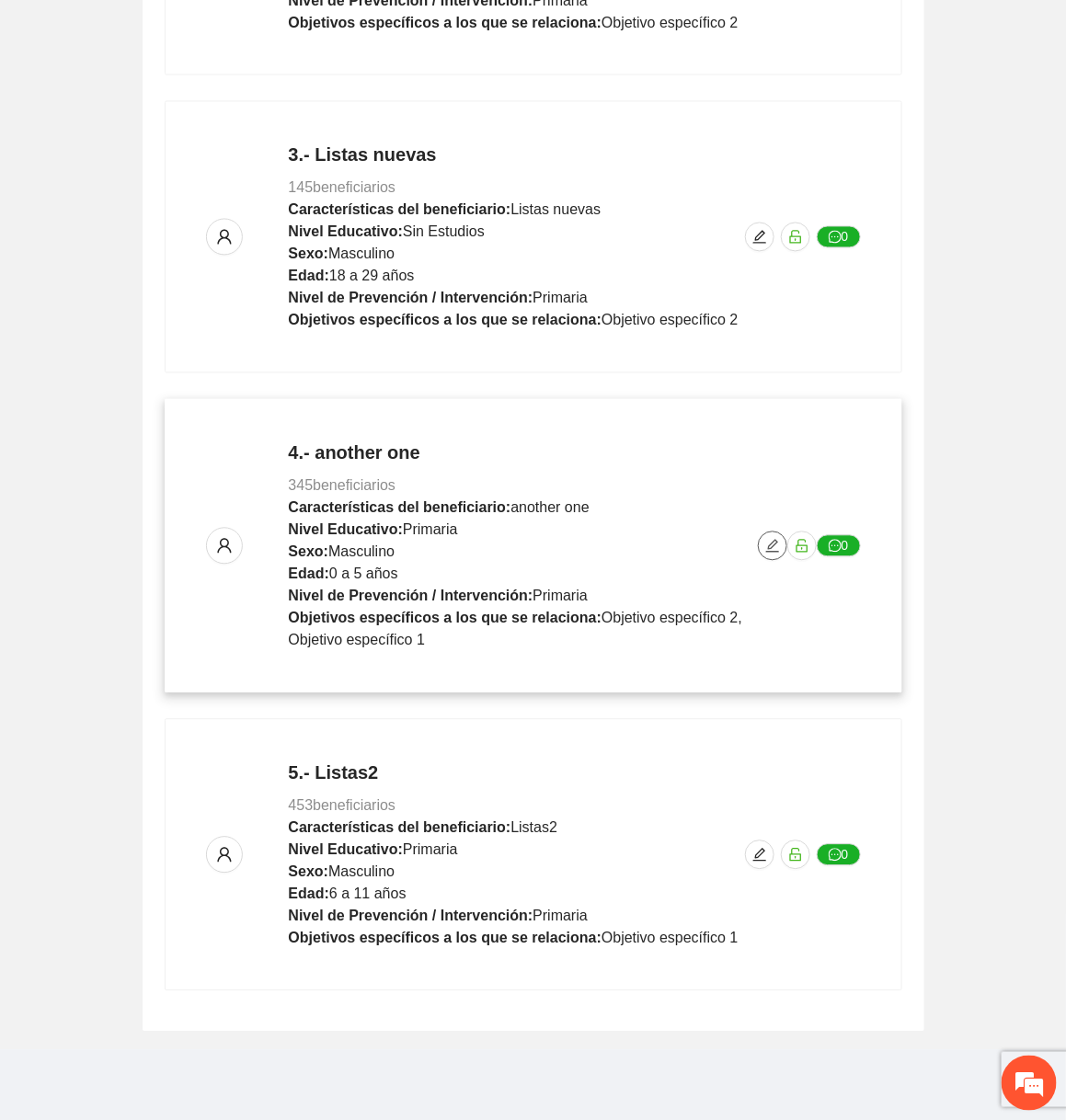
click at [761, 544] on span "edit" at bounding box center [772, 546] width 28 height 14
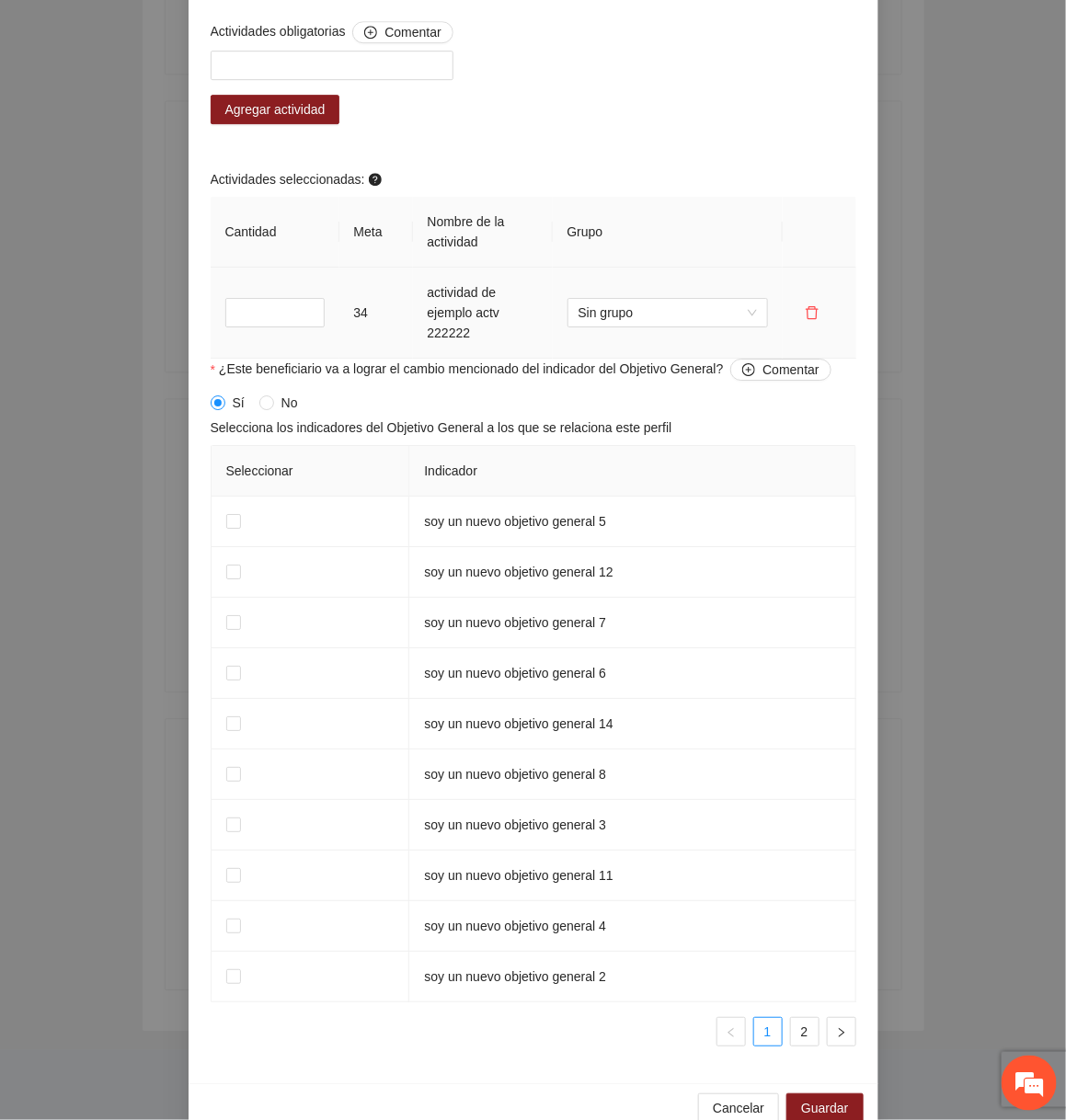
scroll to position [1594, 0]
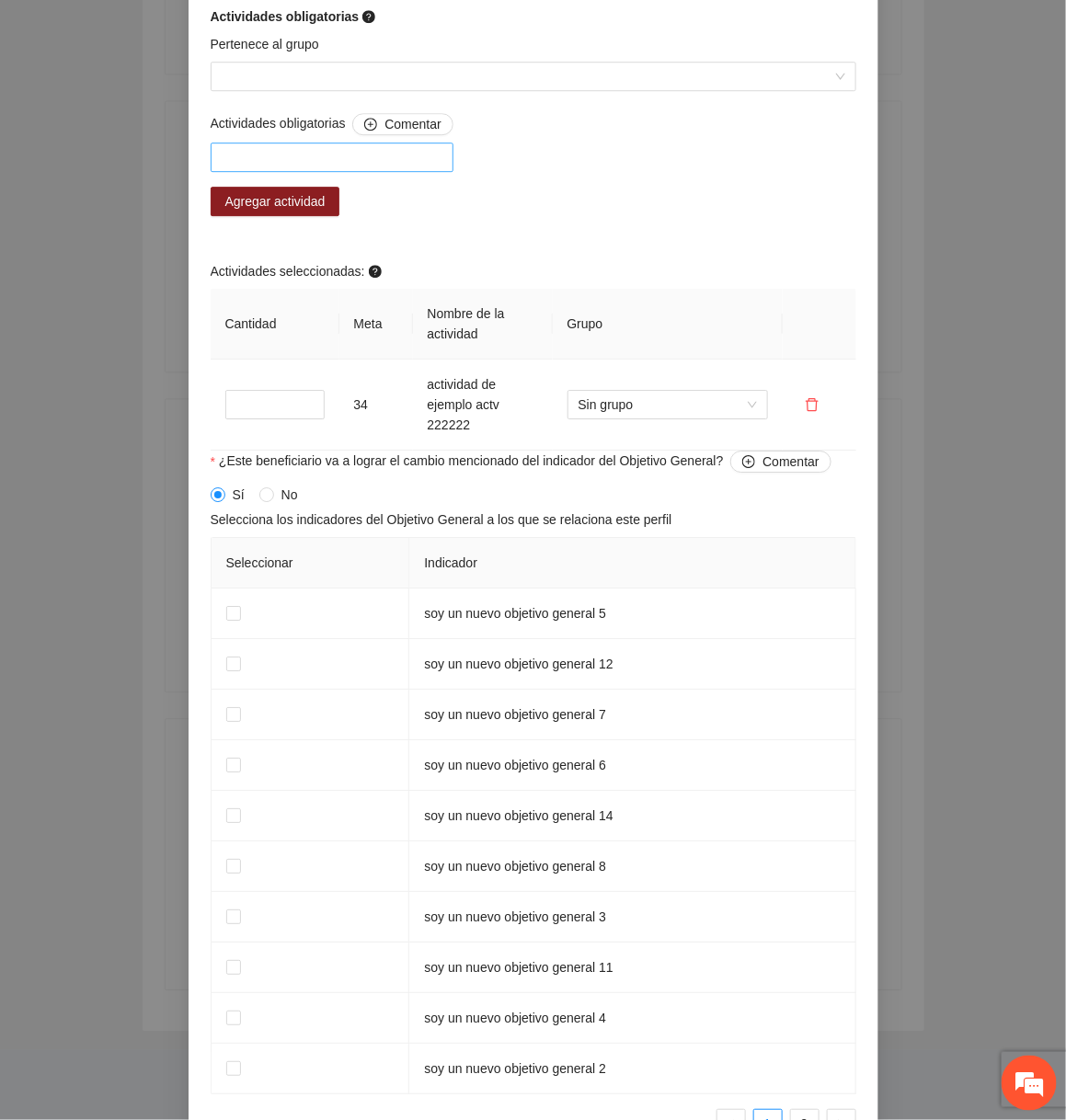
click at [422, 169] on div at bounding box center [331, 157] width 234 height 22
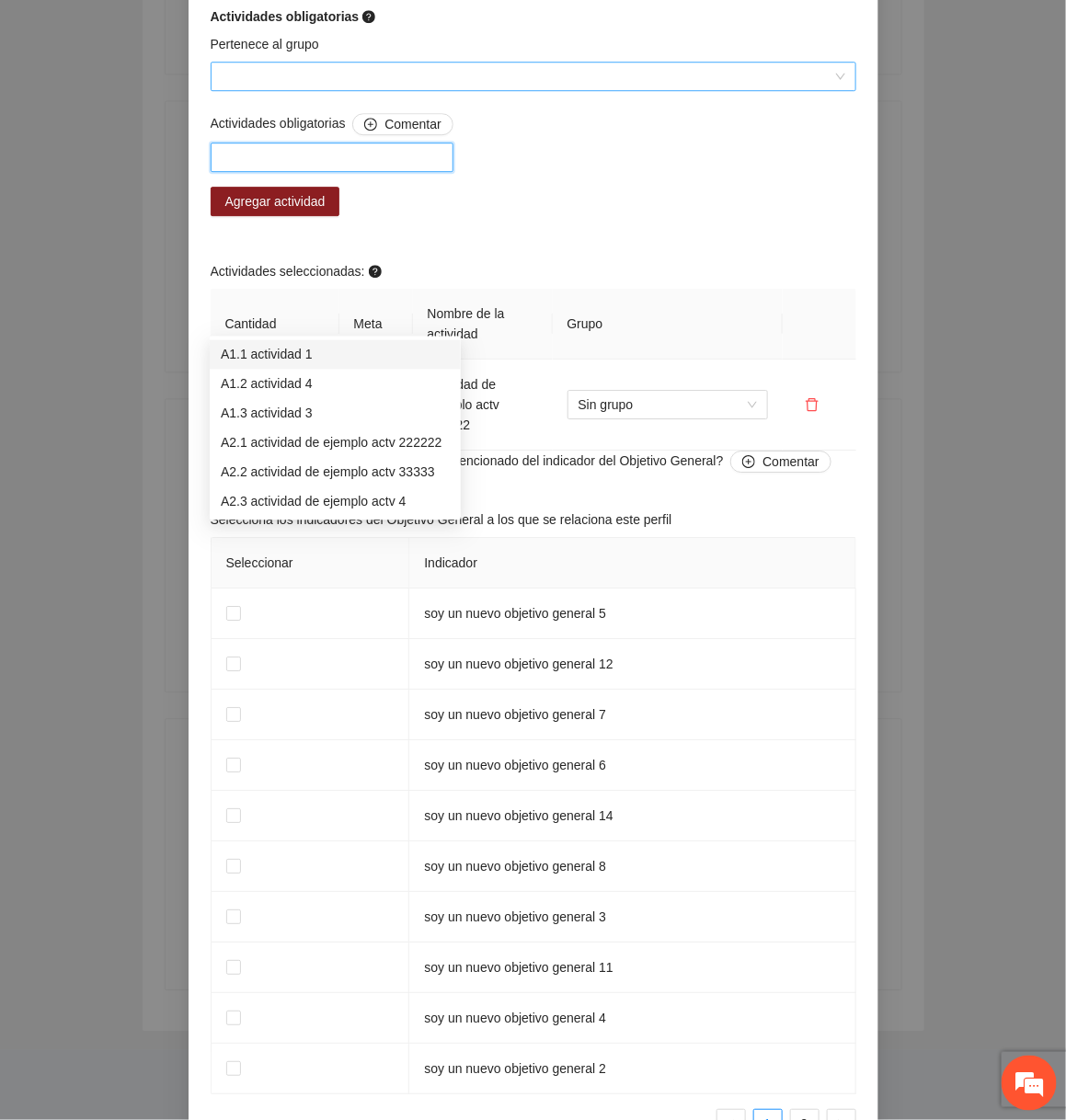
click at [407, 91] on input "Pertenece al grupo" at bounding box center [527, 76] width 611 height 28
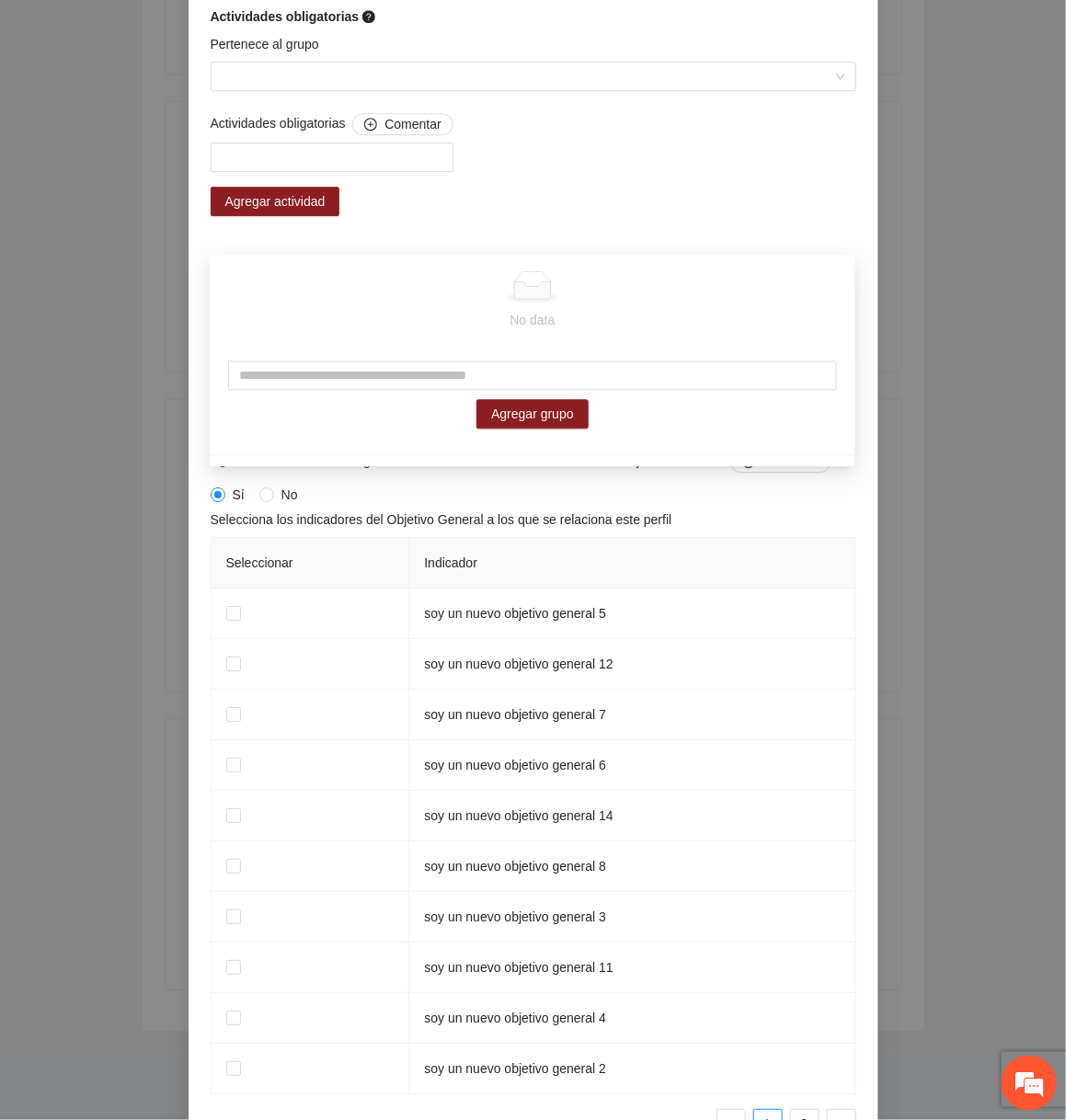
click at [382, 359] on th "Meta" at bounding box center [376, 325] width 73 height 71
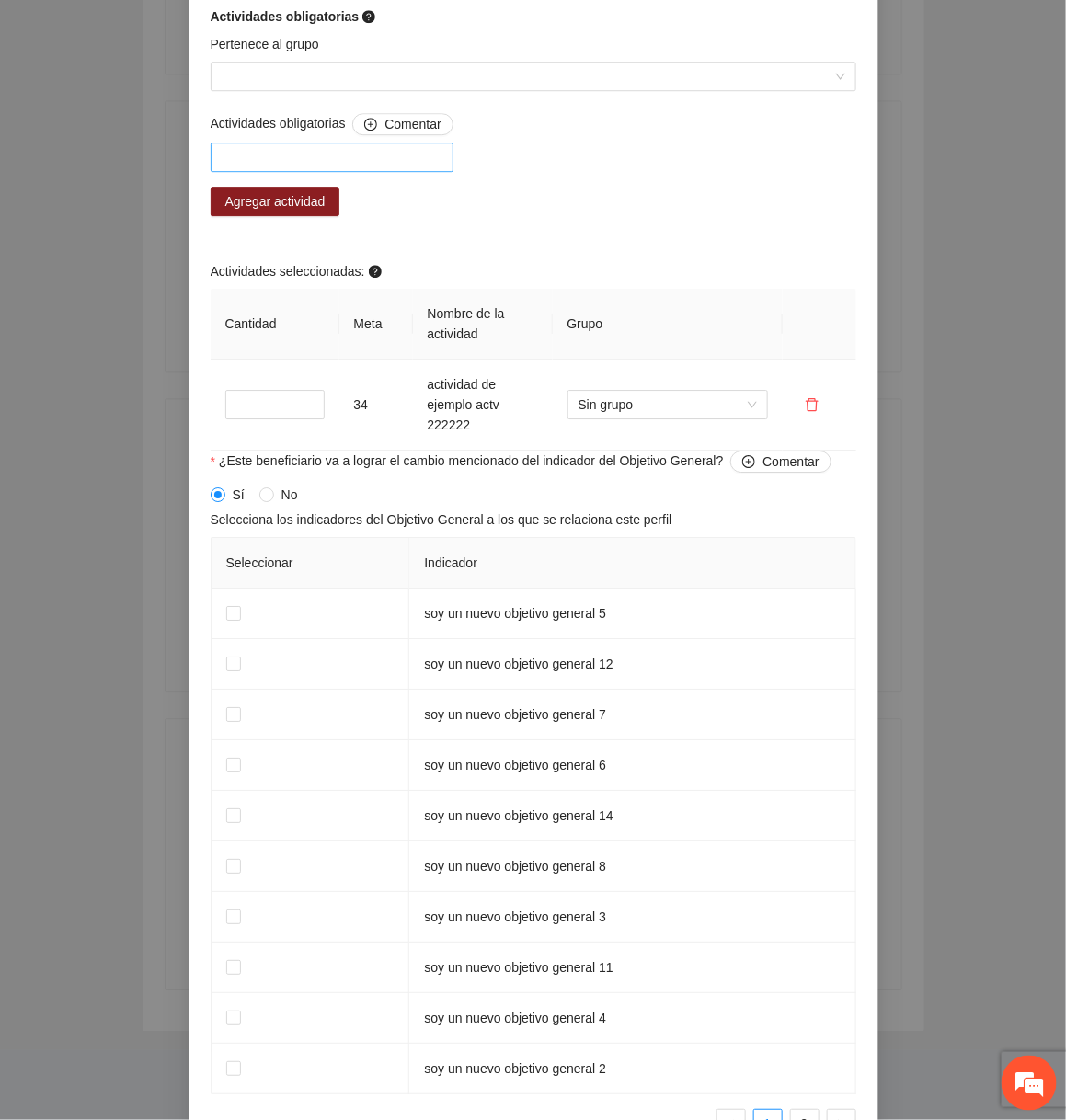
click at [327, 169] on div at bounding box center [331, 157] width 234 height 22
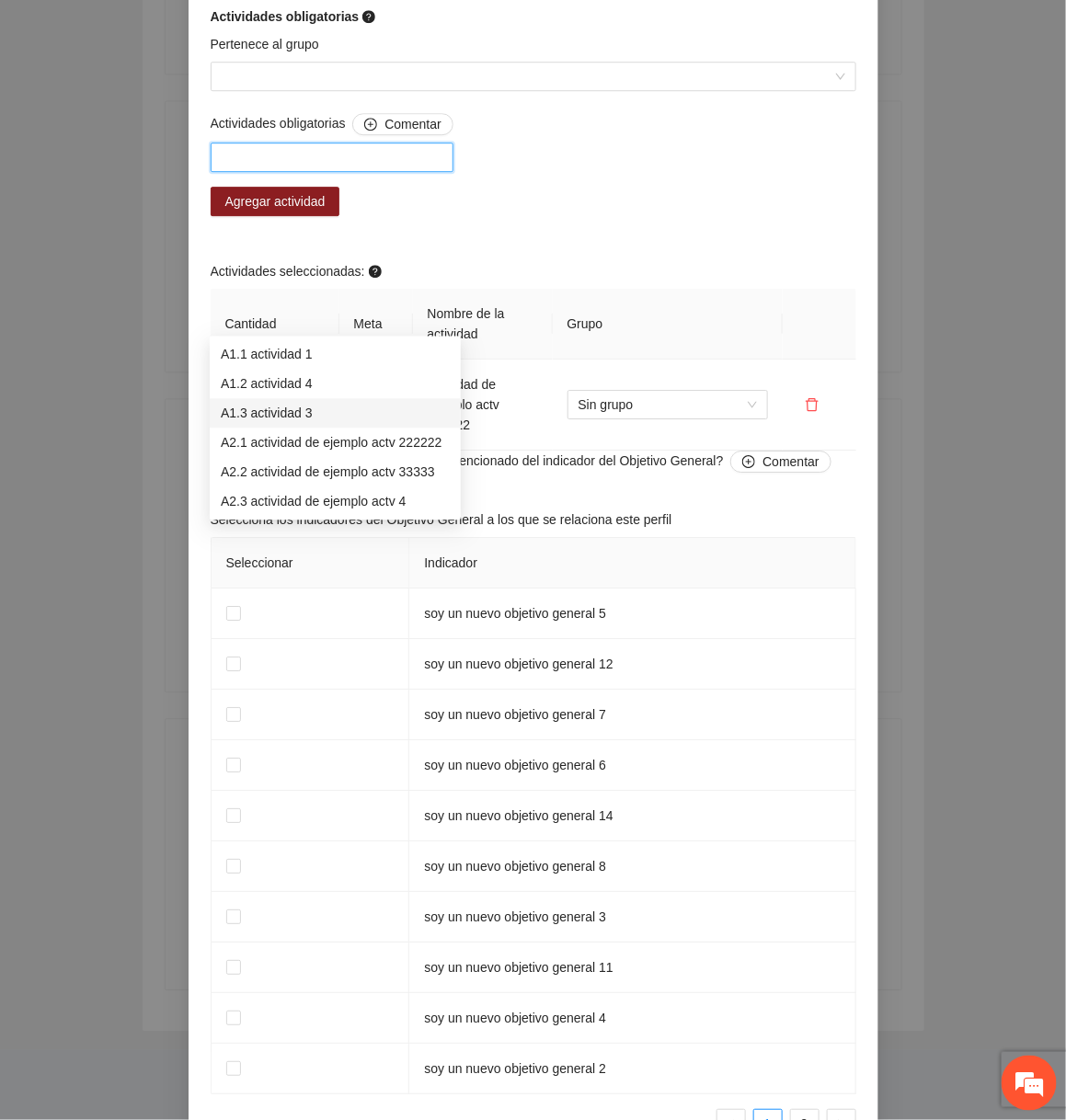
click at [303, 414] on div "A1.3 actividad 3" at bounding box center [335, 413] width 229 height 20
click at [603, 406] on div "Actividades obligatorias Comentar A1.3 actividad 3 Agregar actividad Actividade…" at bounding box center [533, 281] width 655 height 338
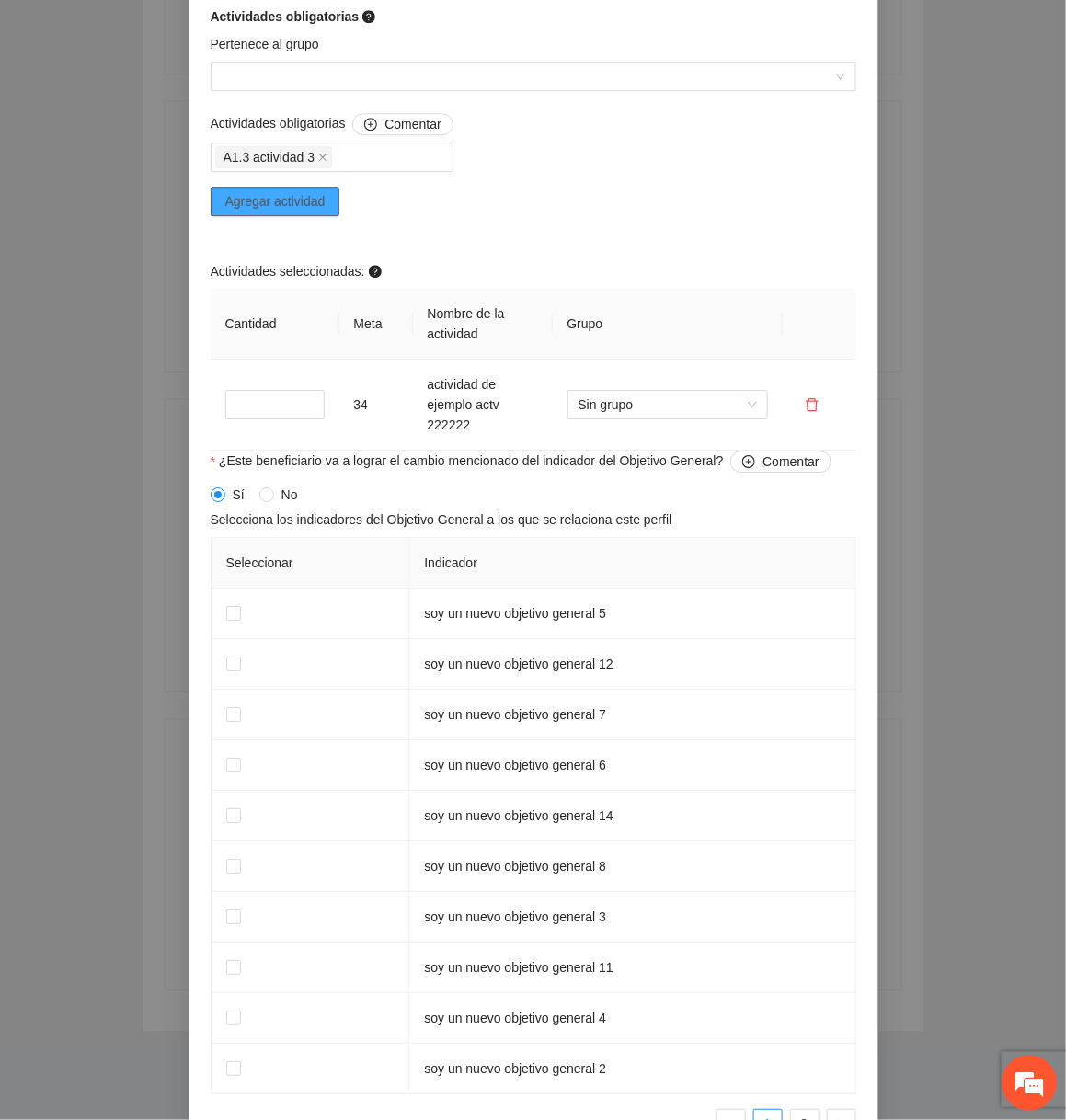
click at [293, 212] on span "Agregar actividad" at bounding box center [275, 201] width 100 height 20
click at [327, 162] on icon "close" at bounding box center [323, 158] width 10 height 10
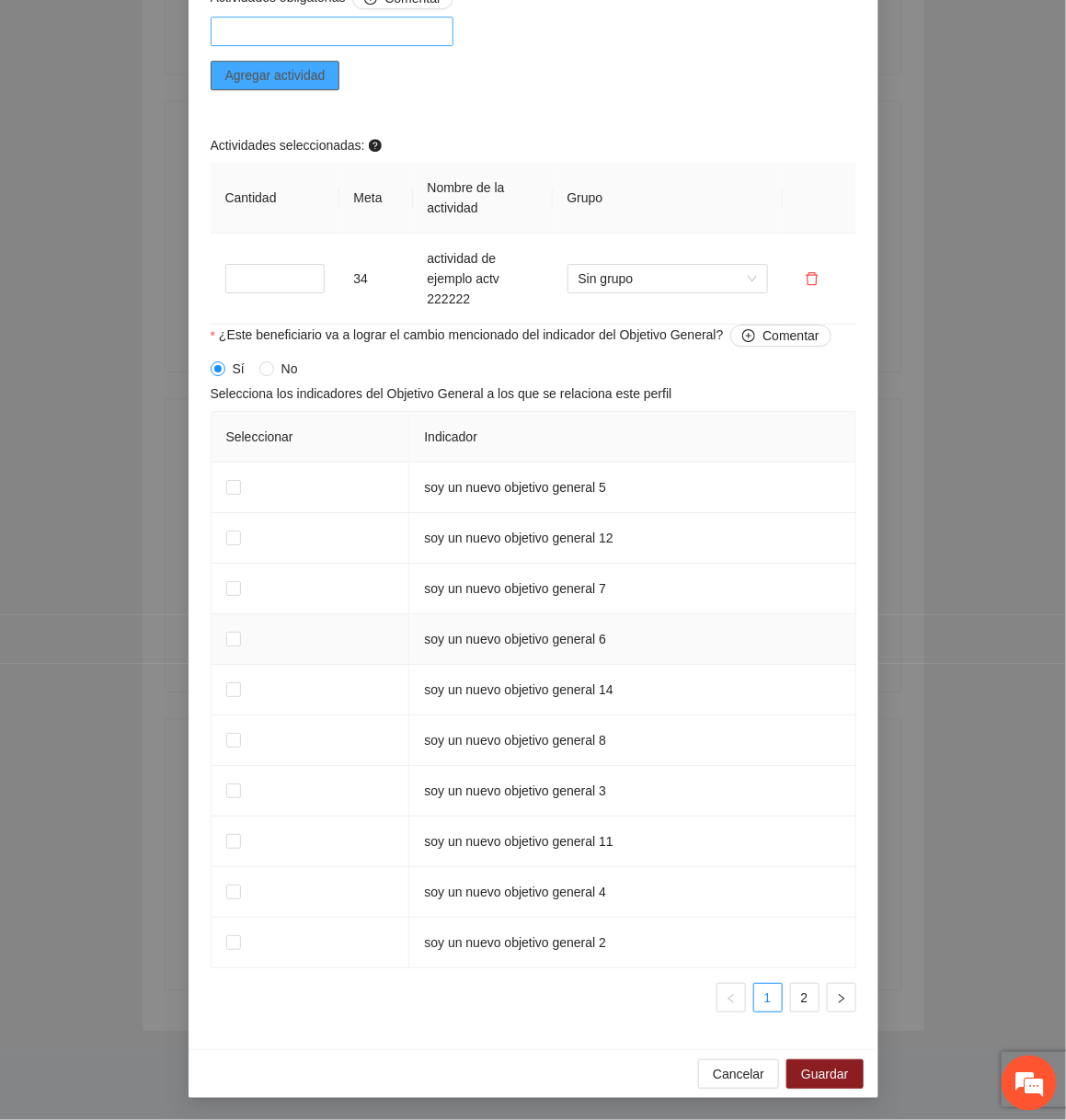
scroll to position [1878, 0]
click at [740, 1089] on div "Cancelar Guardar" at bounding box center [533, 1074] width 689 height 49
click at [746, 1054] on div "Cancelar Guardar" at bounding box center [533, 1074] width 689 height 49
click at [746, 1074] on span "Cancelar" at bounding box center [738, 1074] width 51 height 20
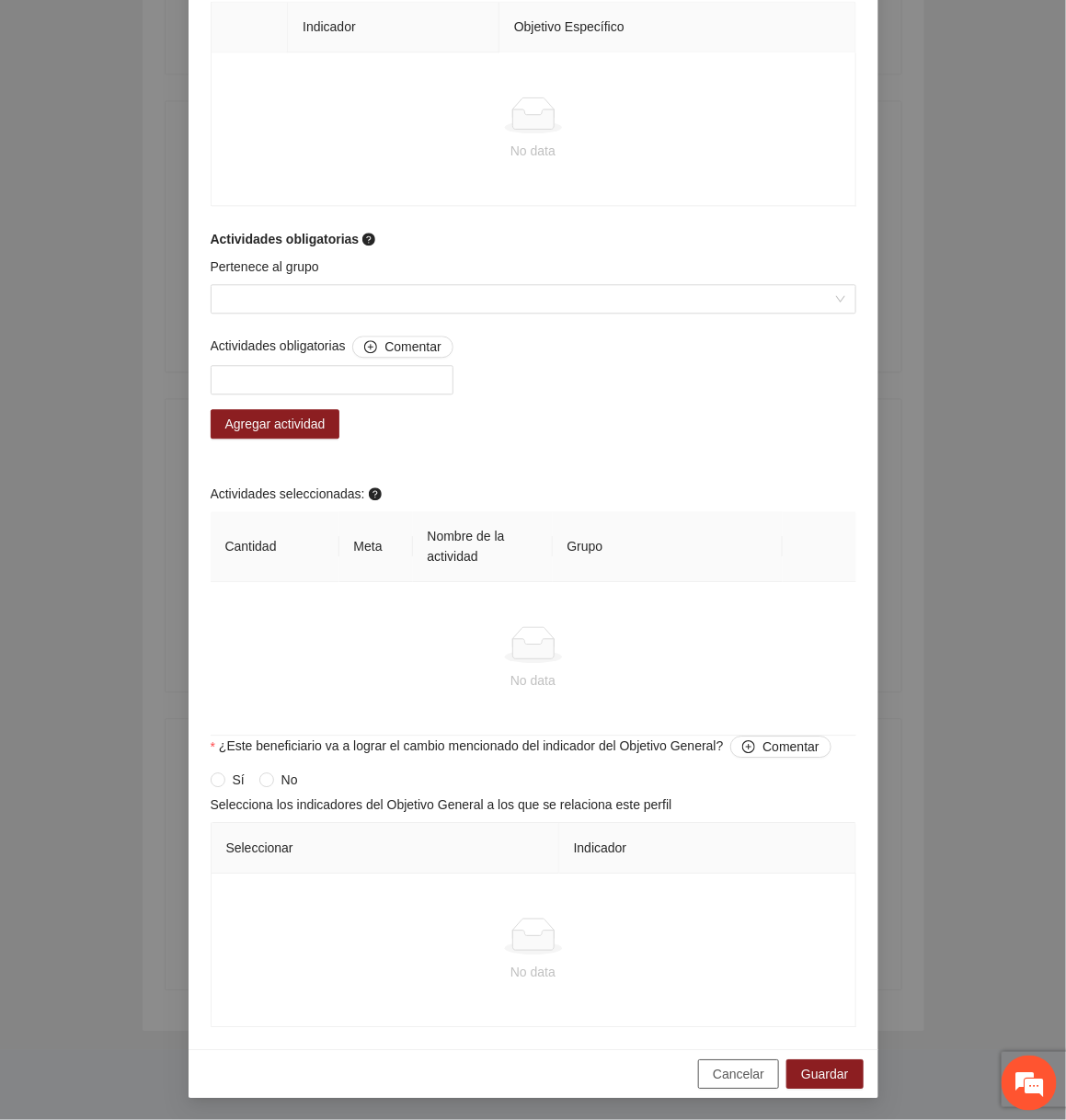
scroll to position [1128, 0]
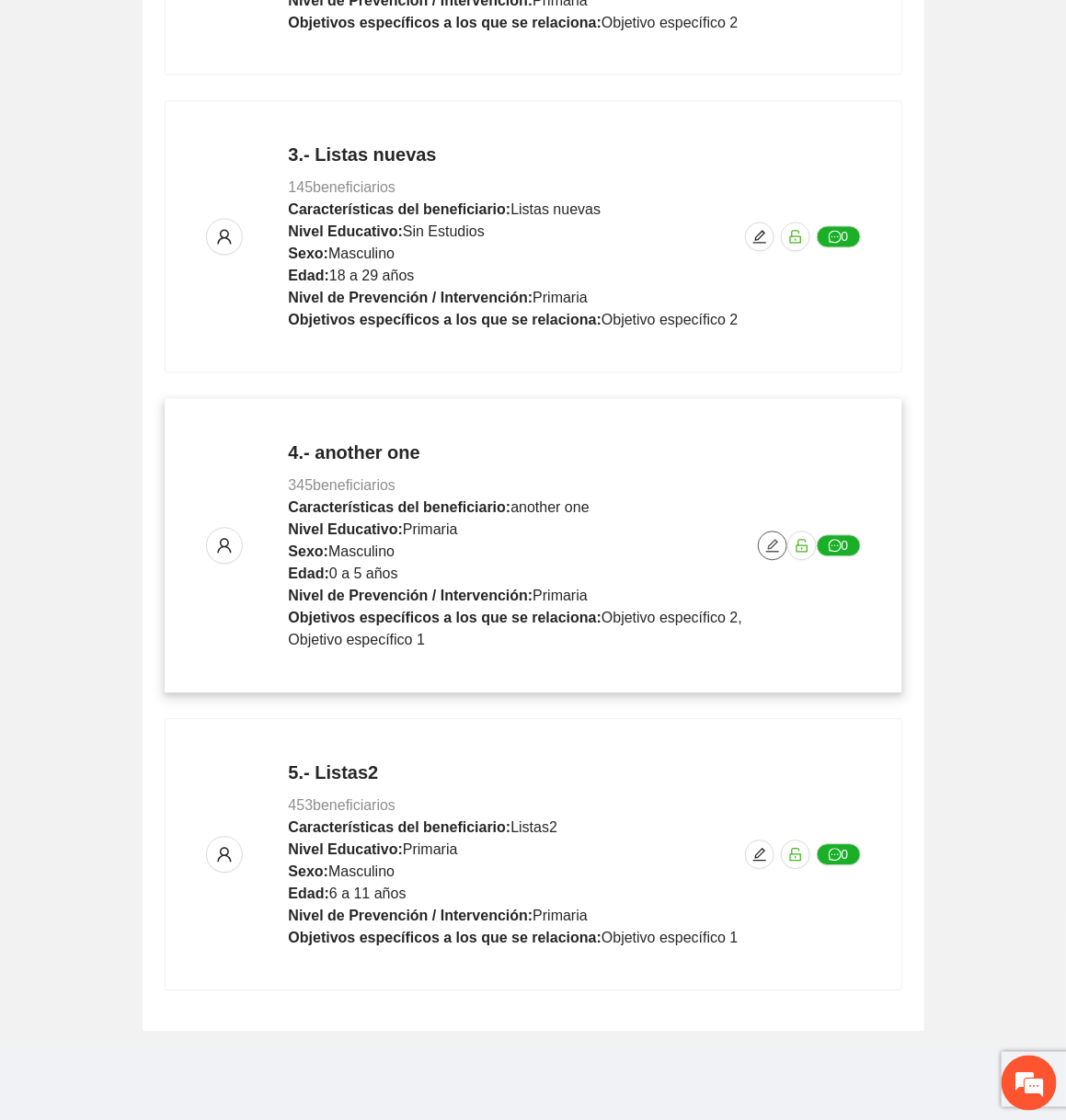
click at [759, 543] on span "edit" at bounding box center [772, 546] width 28 height 14
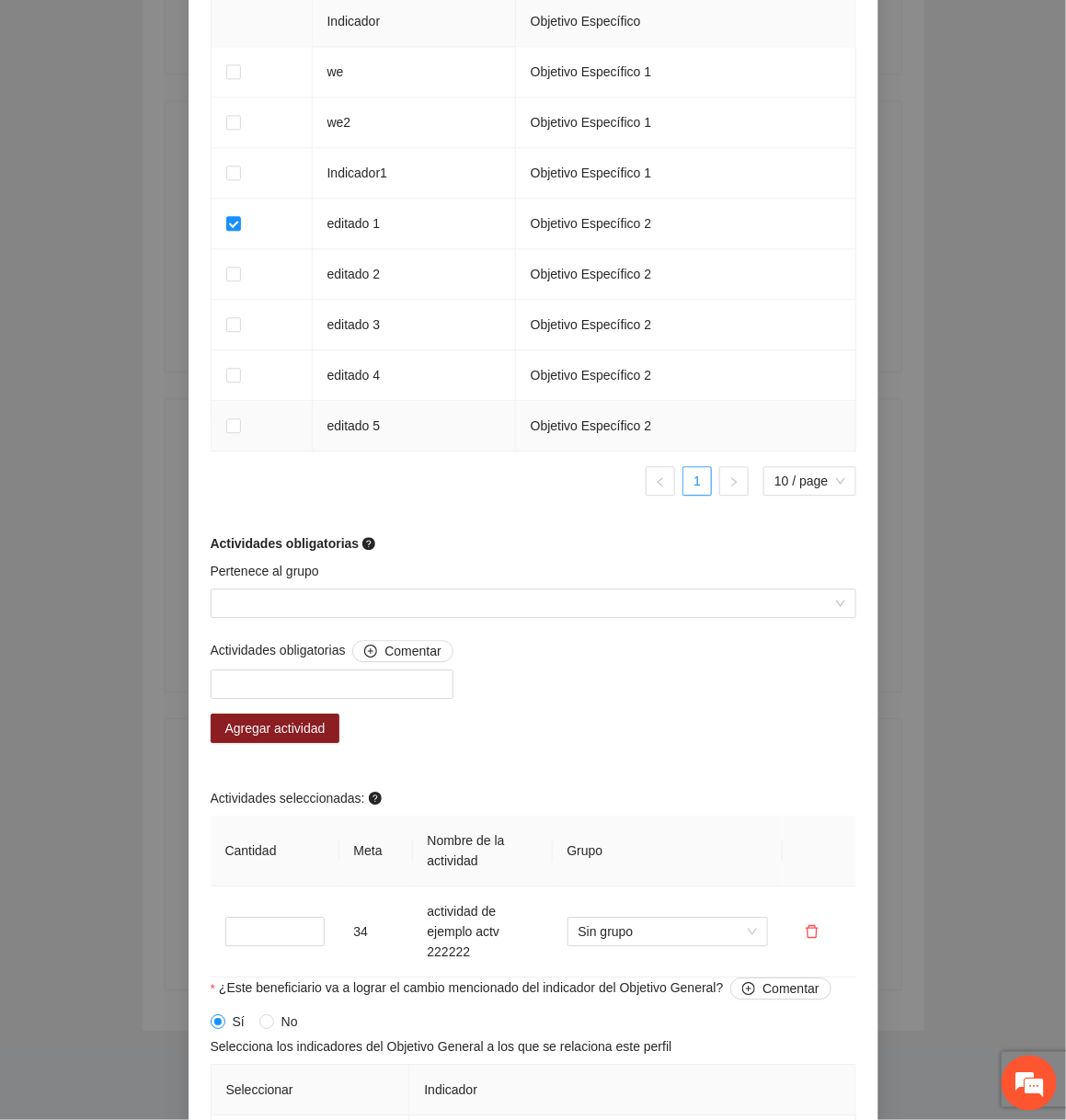
scroll to position [1361, 0]
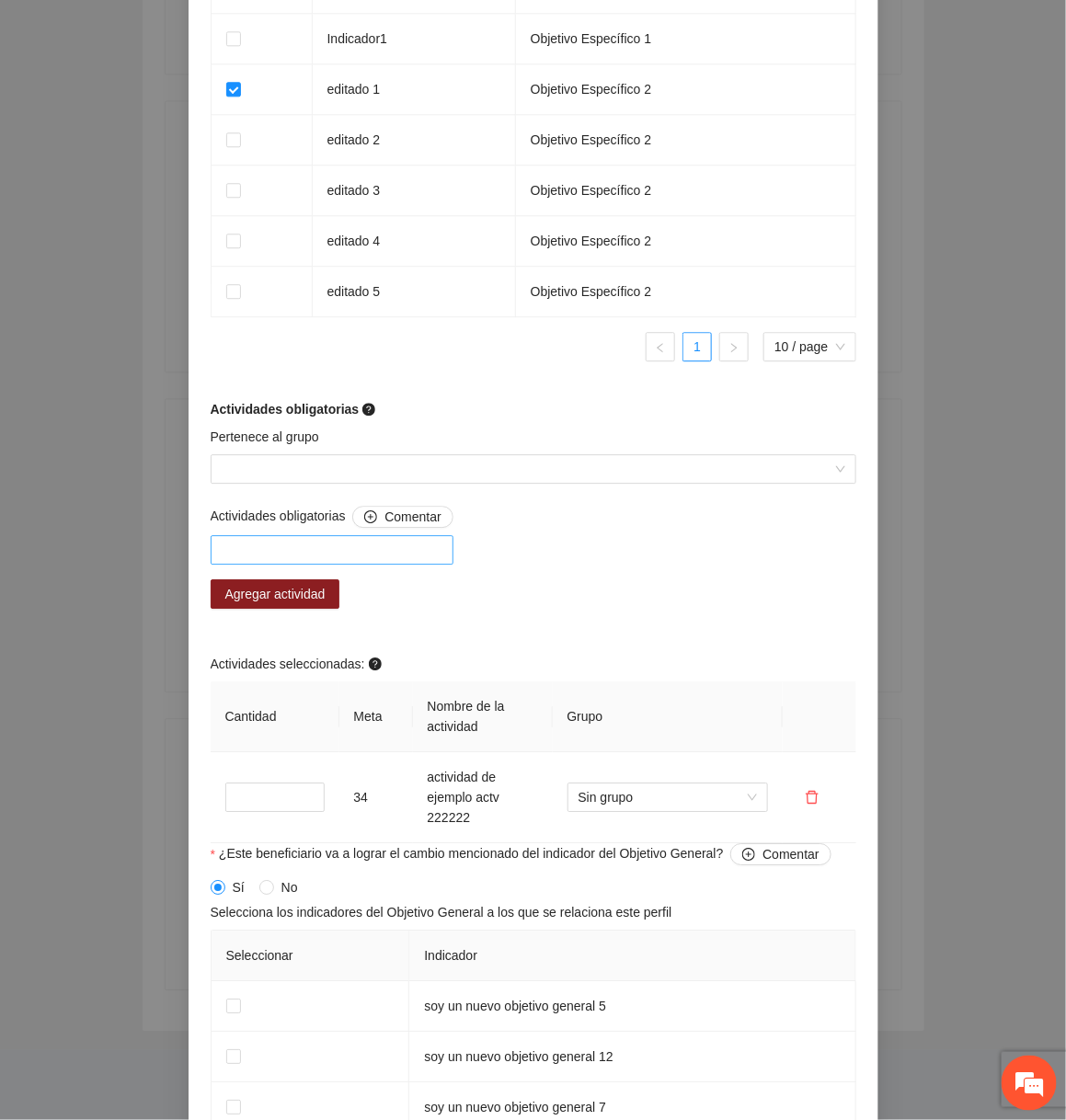
click at [391, 551] on div at bounding box center [331, 550] width 234 height 22
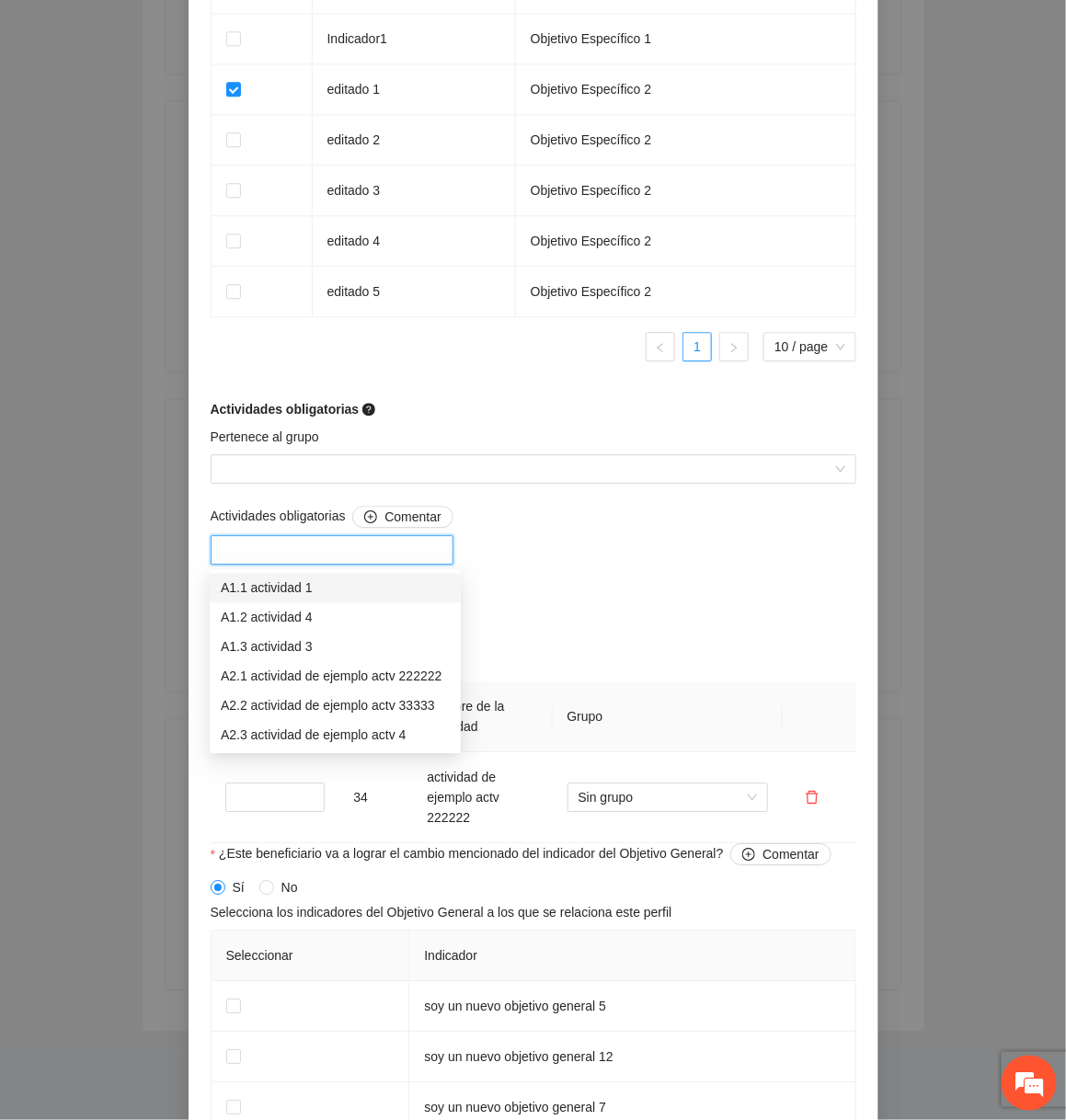
click at [351, 588] on div "A1.1 actividad 1" at bounding box center [335, 588] width 229 height 20
click at [550, 583] on div "Actividades obligatorias Comentar A1.1 actividad 1 Agregar actividad Actividade…" at bounding box center [533, 674] width 655 height 338
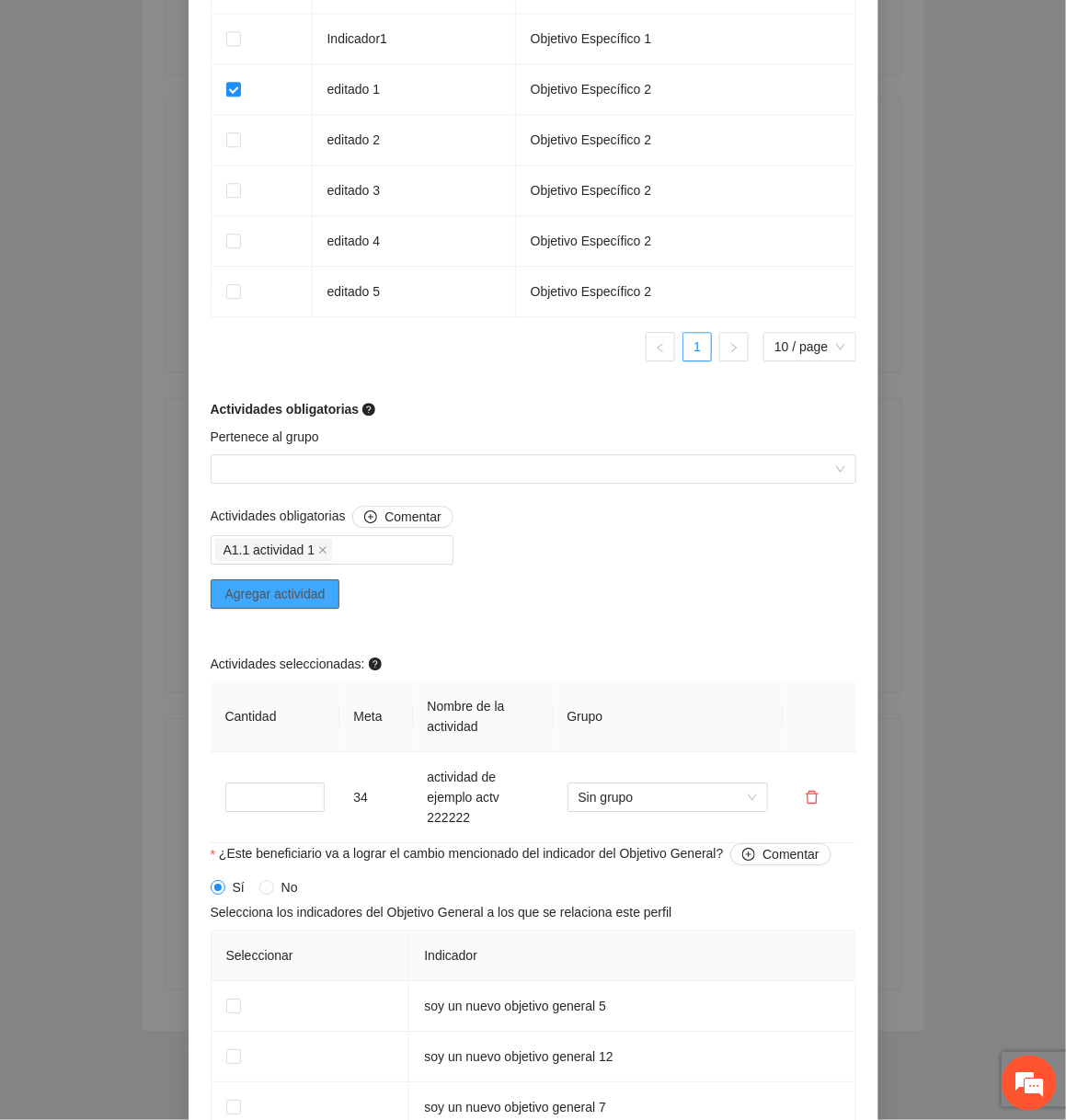
click at [294, 590] on span "Agregar actividad" at bounding box center [275, 593] width 100 height 20
click at [307, 596] on span "Agregar actividad" at bounding box center [275, 593] width 100 height 20
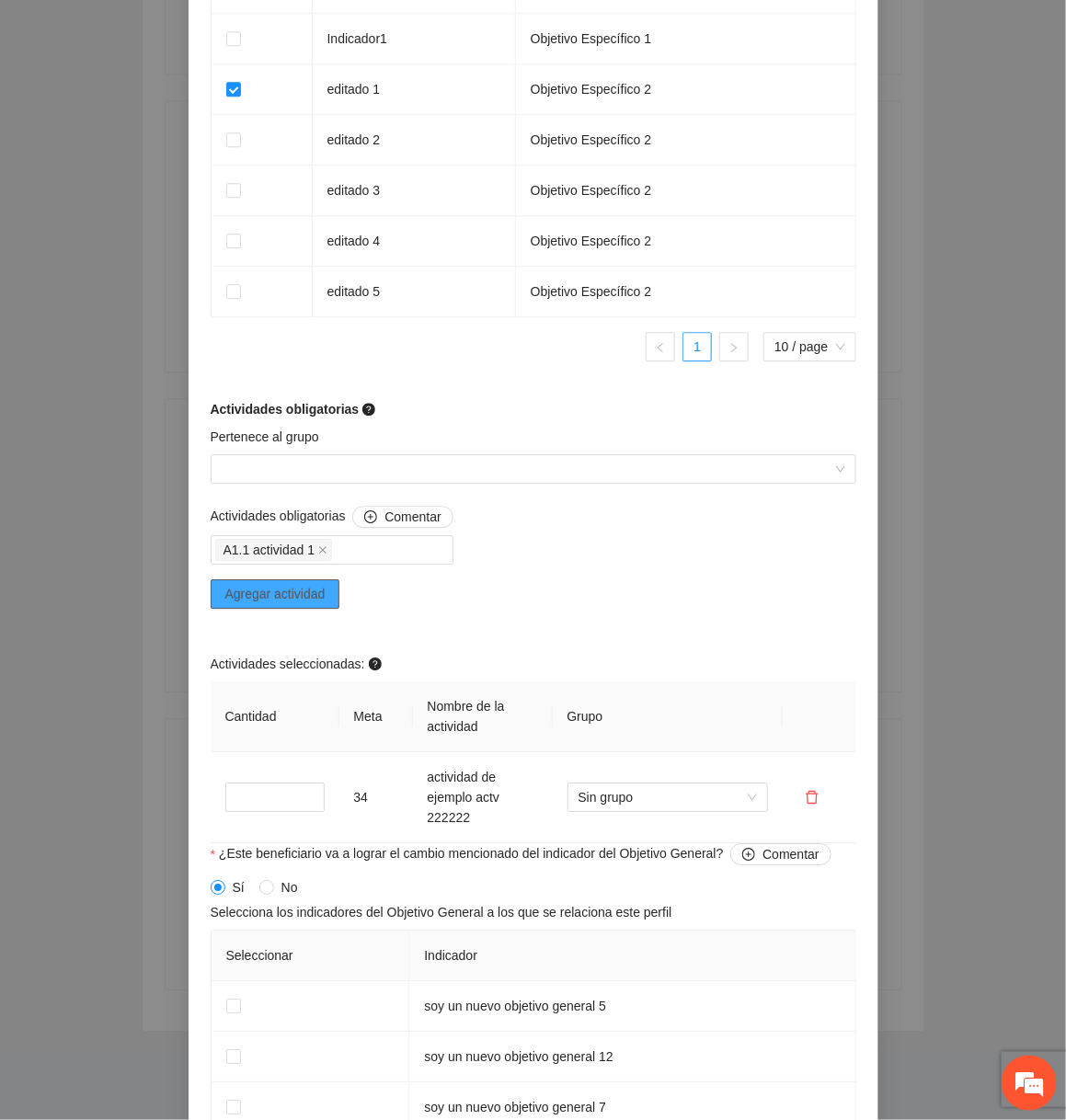
click at [307, 596] on span "Agregar actividad" at bounding box center [275, 593] width 100 height 20
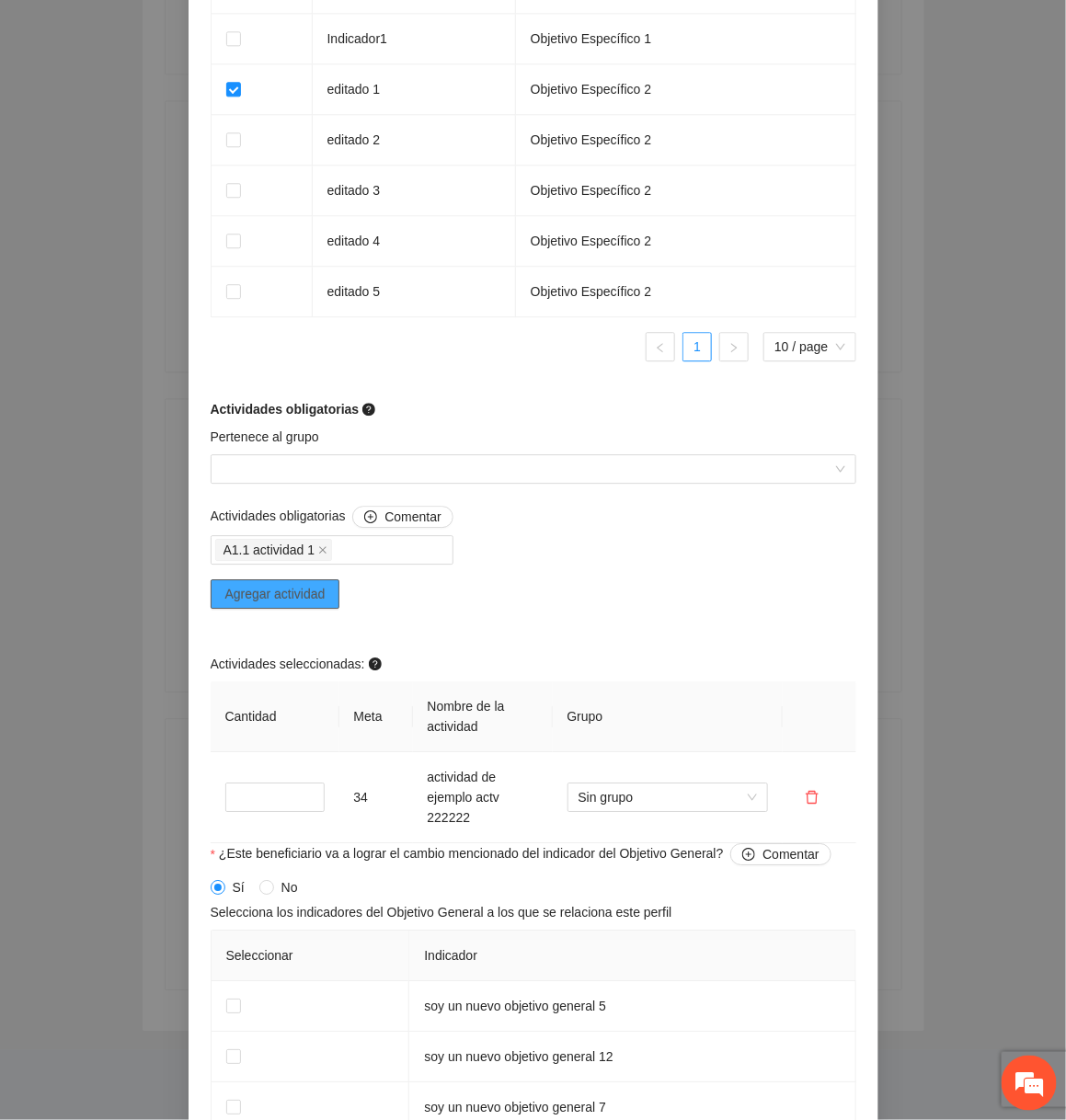
click at [307, 596] on span "Agregar actividad" at bounding box center [275, 593] width 100 height 20
click at [553, 621] on div "Actividades obligatorias Comentar A1.1 actividad 1 Agregar actividad Actividade…" at bounding box center [533, 674] width 655 height 338
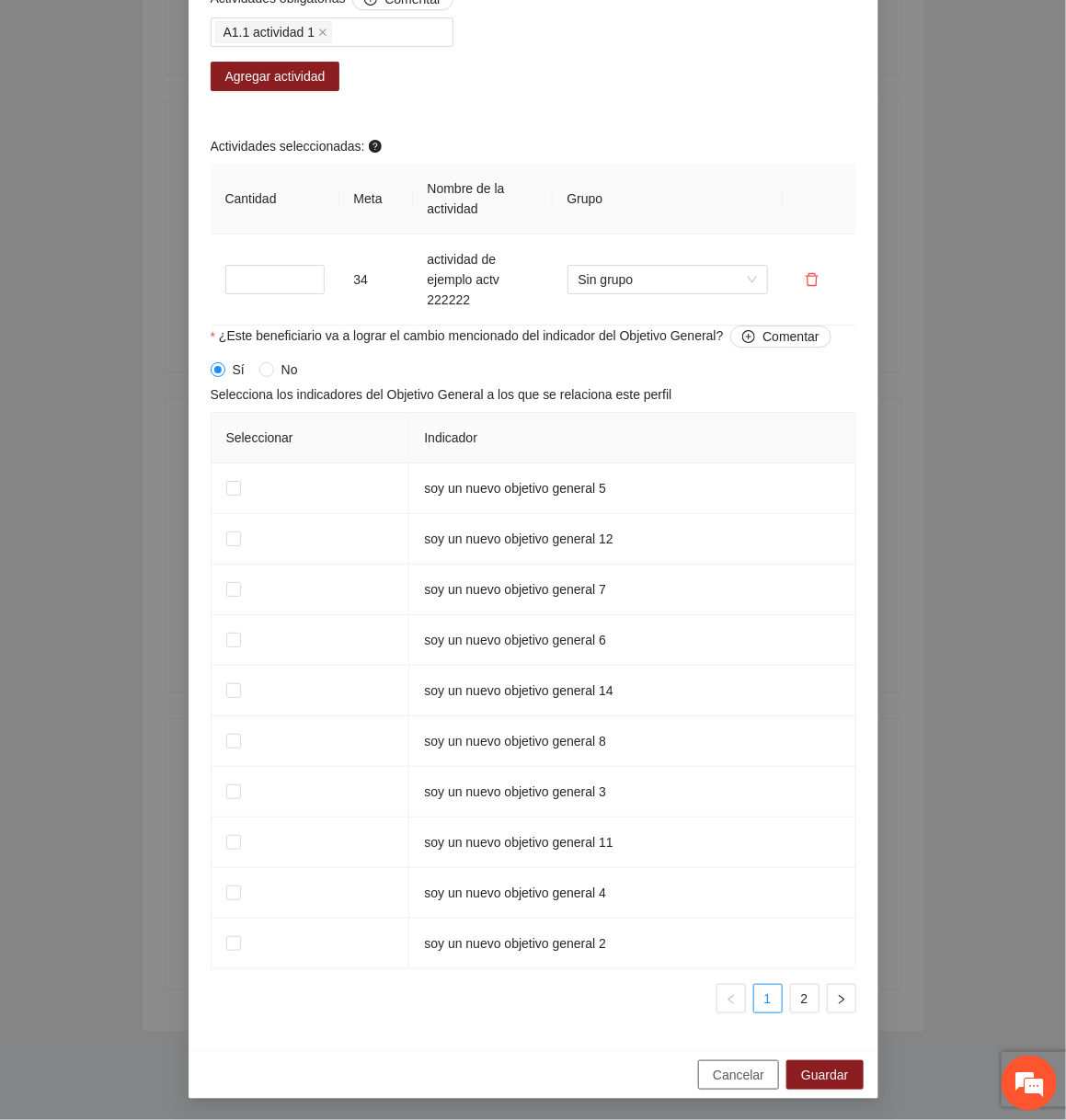
click at [741, 1068] on span "Cancelar" at bounding box center [738, 1075] width 51 height 20
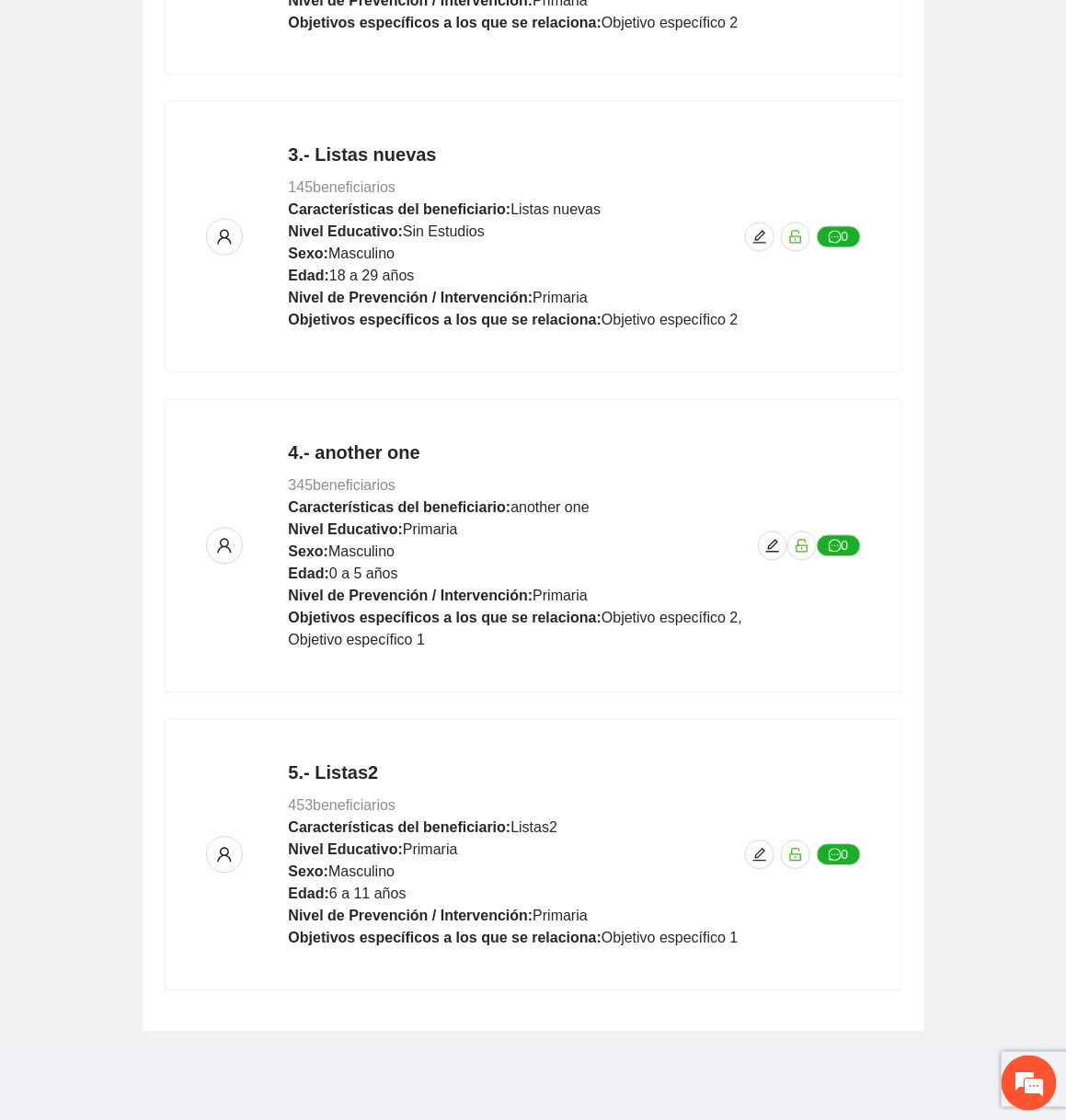
scroll to position [1128, 0]
click at [763, 539] on span "edit" at bounding box center [772, 546] width 28 height 14
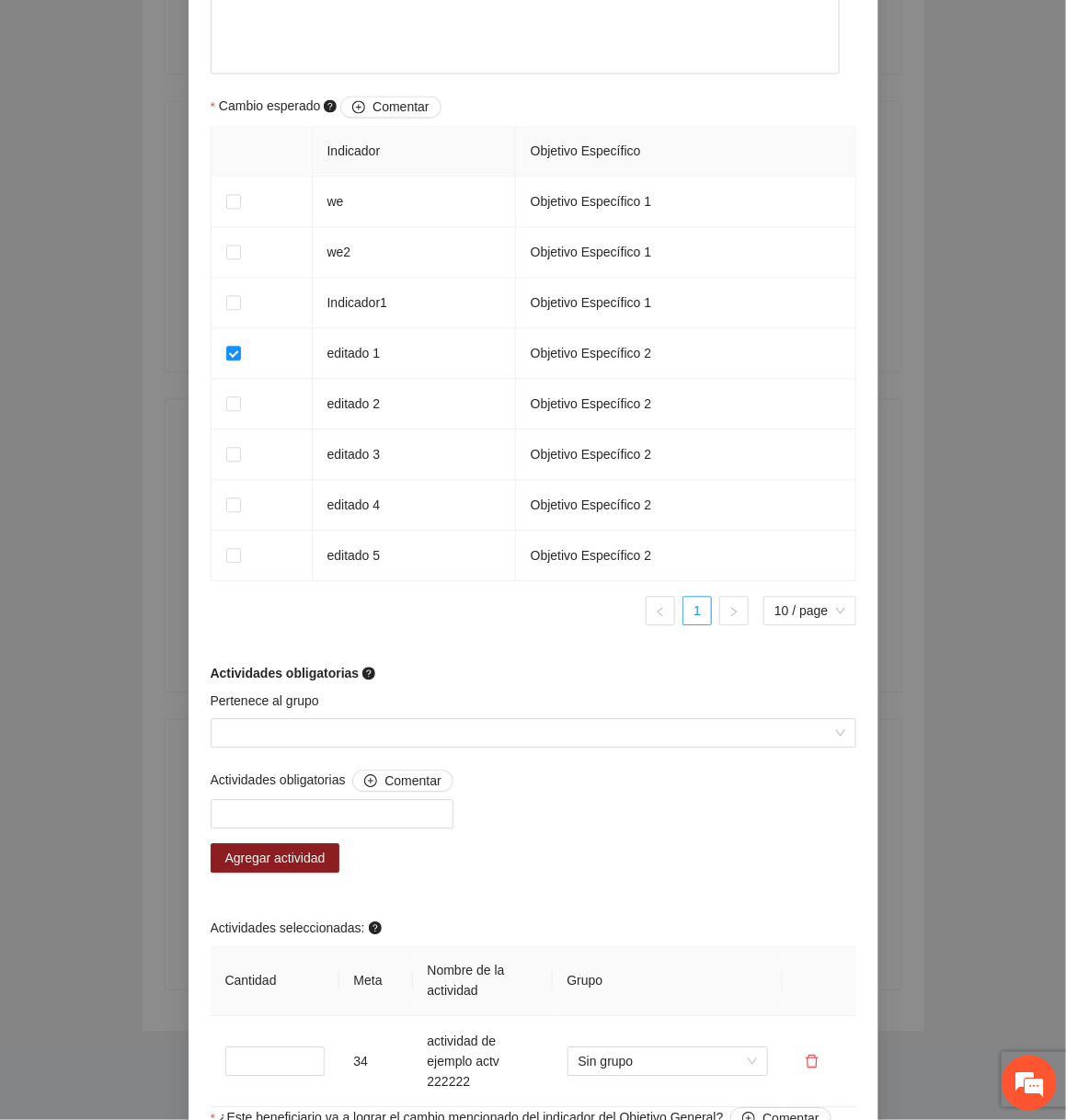
scroll to position [1429, 0]
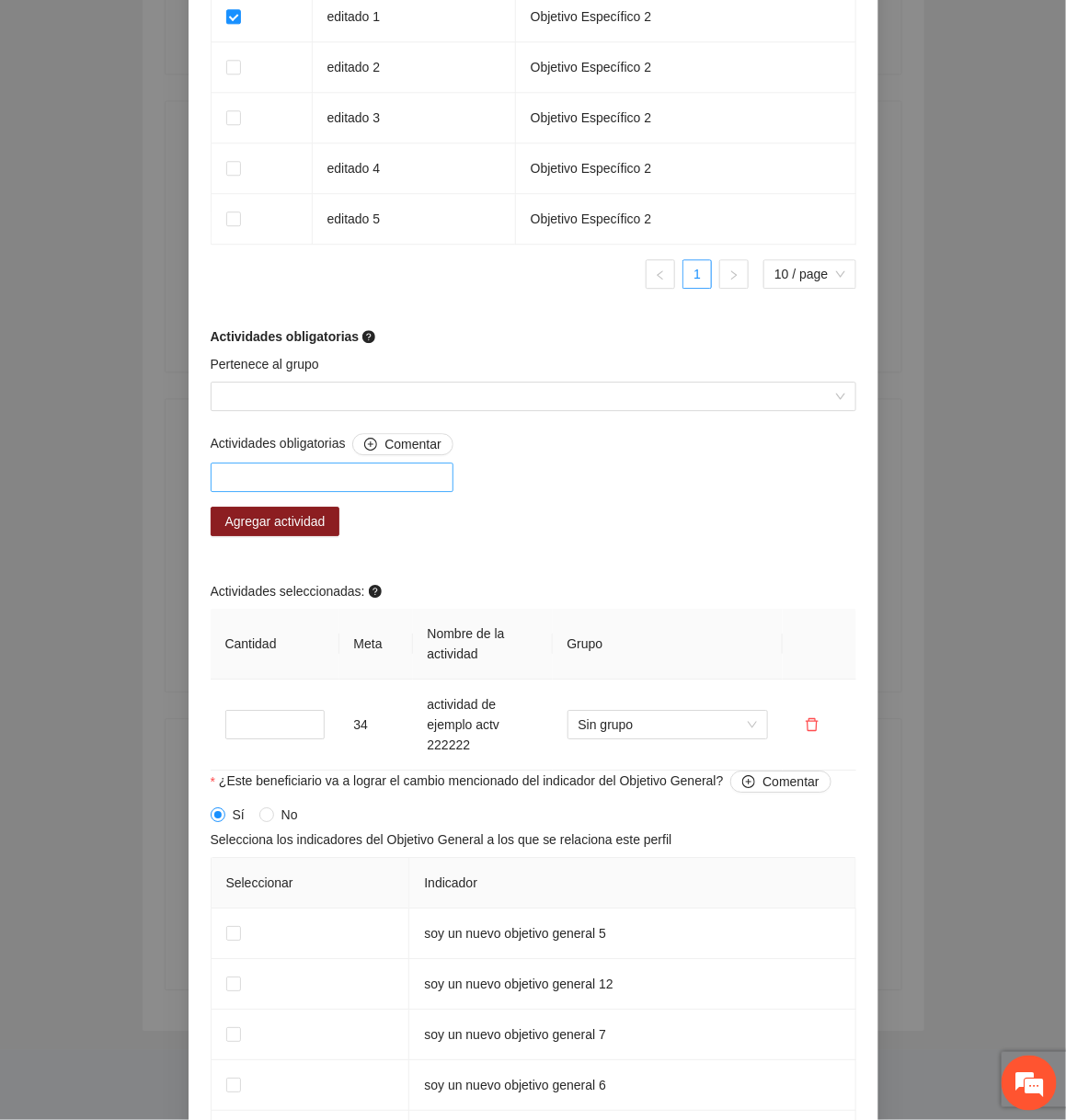
click at [414, 467] on div at bounding box center [332, 477] width 243 height 30
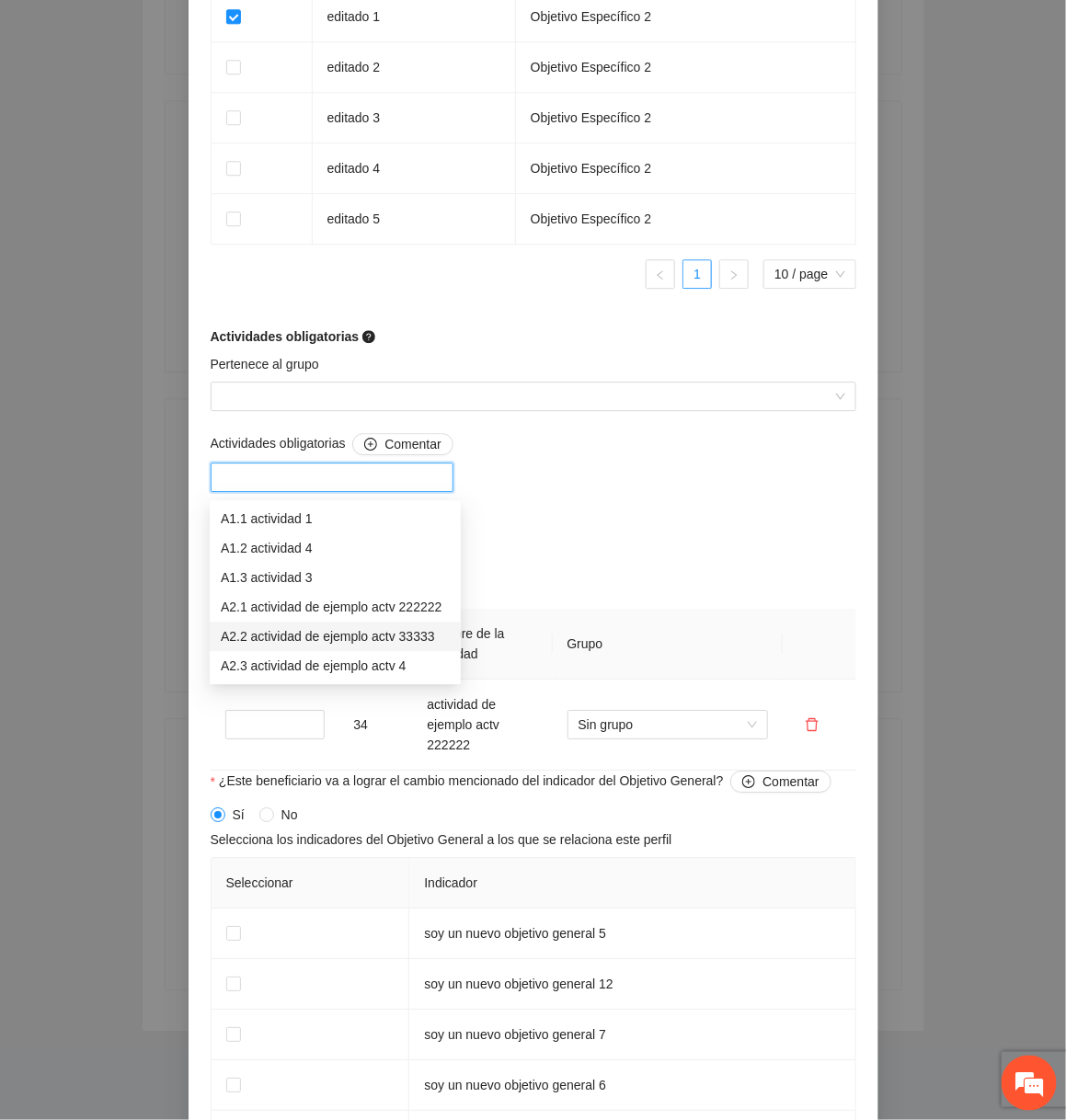
click at [336, 637] on div "A2.2 actividad de ejemplo actv 33333" at bounding box center [335, 637] width 229 height 20
click at [546, 539] on div "Actividades obligatorias Comentar A2.2 actividad de ejemplo actv 33333 A2.2 act…" at bounding box center [533, 602] width 655 height 338
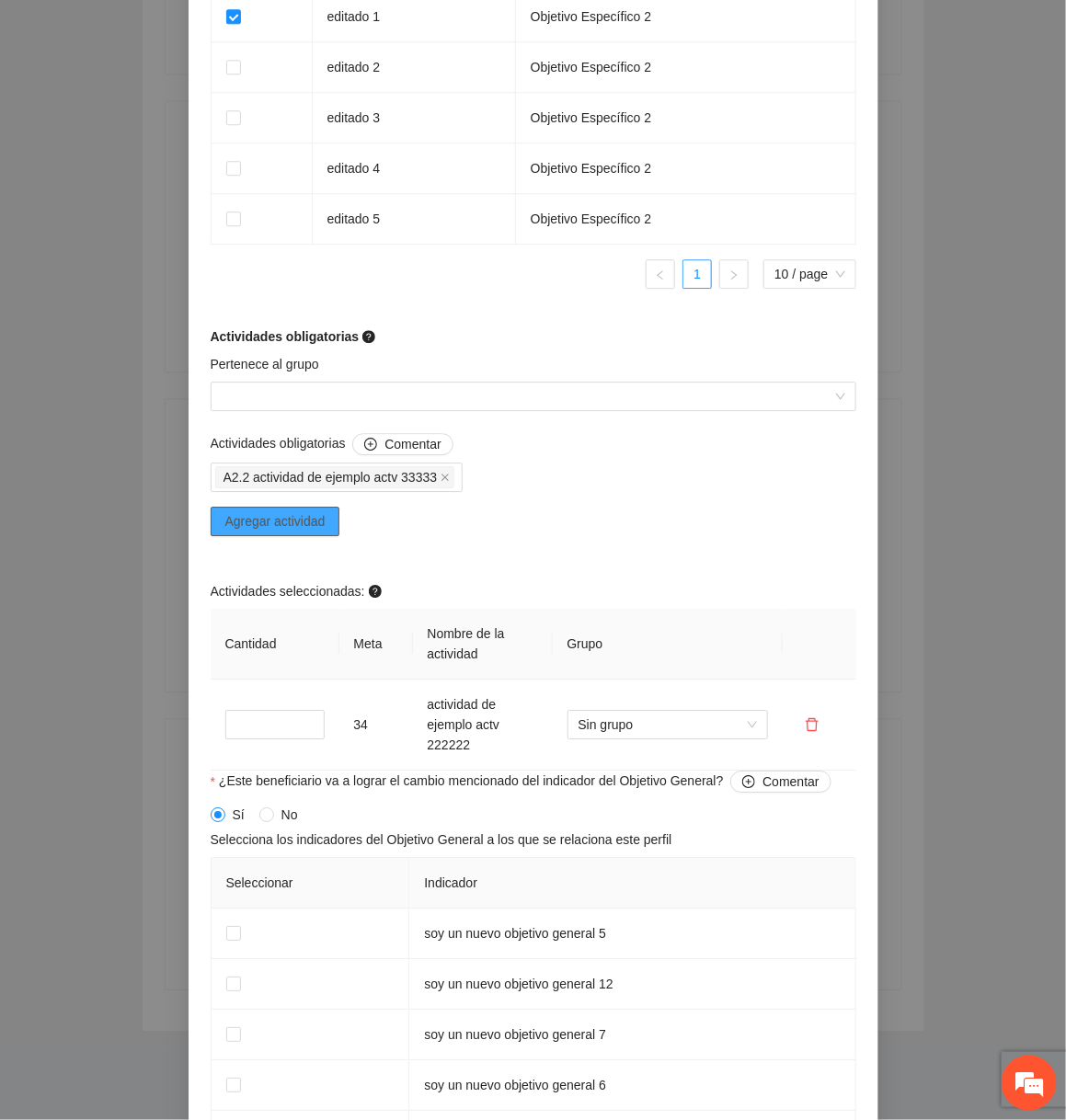
click at [323, 518] on span "Agregar actividad" at bounding box center [275, 521] width 100 height 20
click at [303, 532] on span "Agregar actividad" at bounding box center [275, 521] width 100 height 20
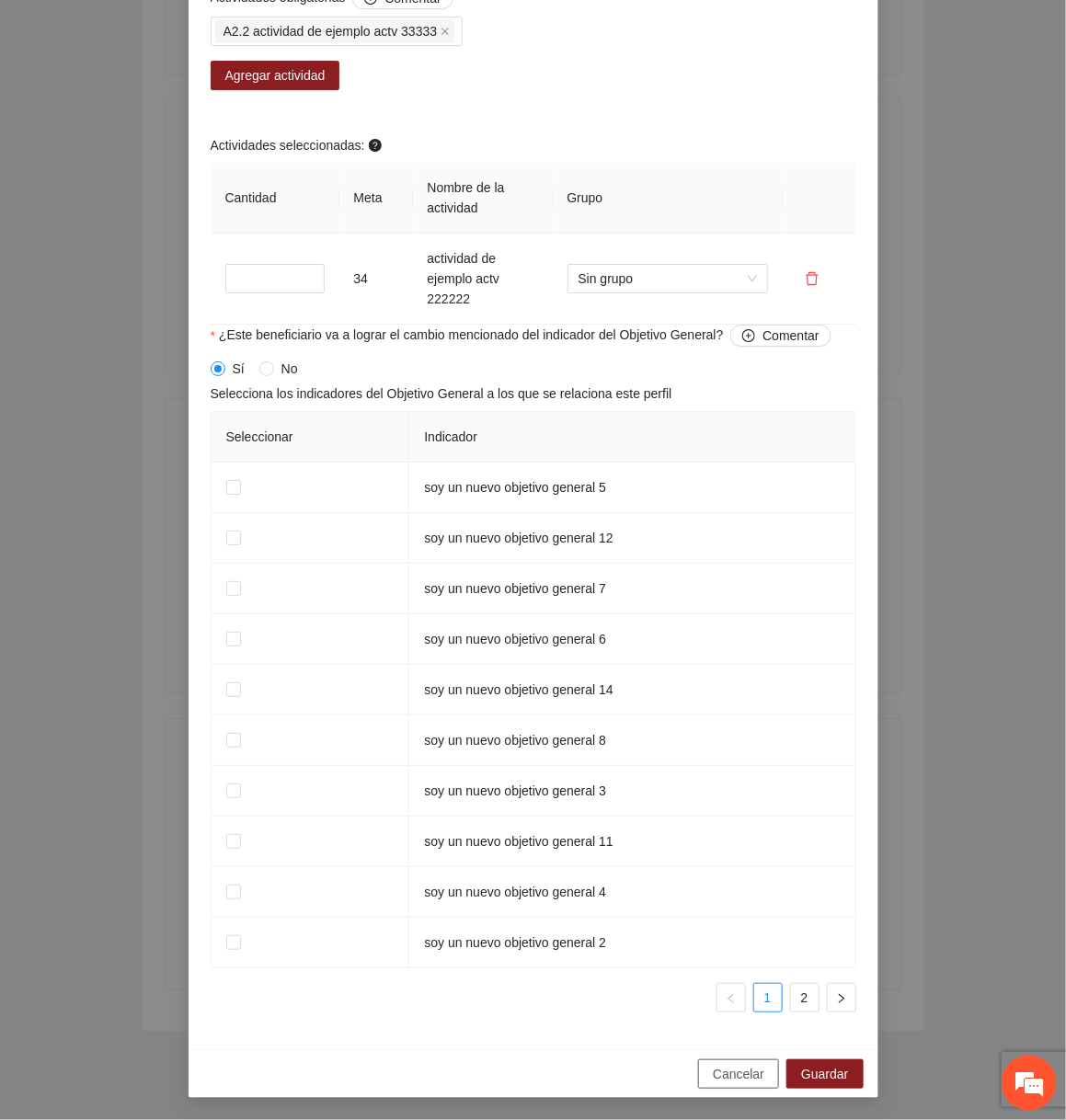
click at [738, 1073] on span "Cancelar" at bounding box center [738, 1074] width 51 height 20
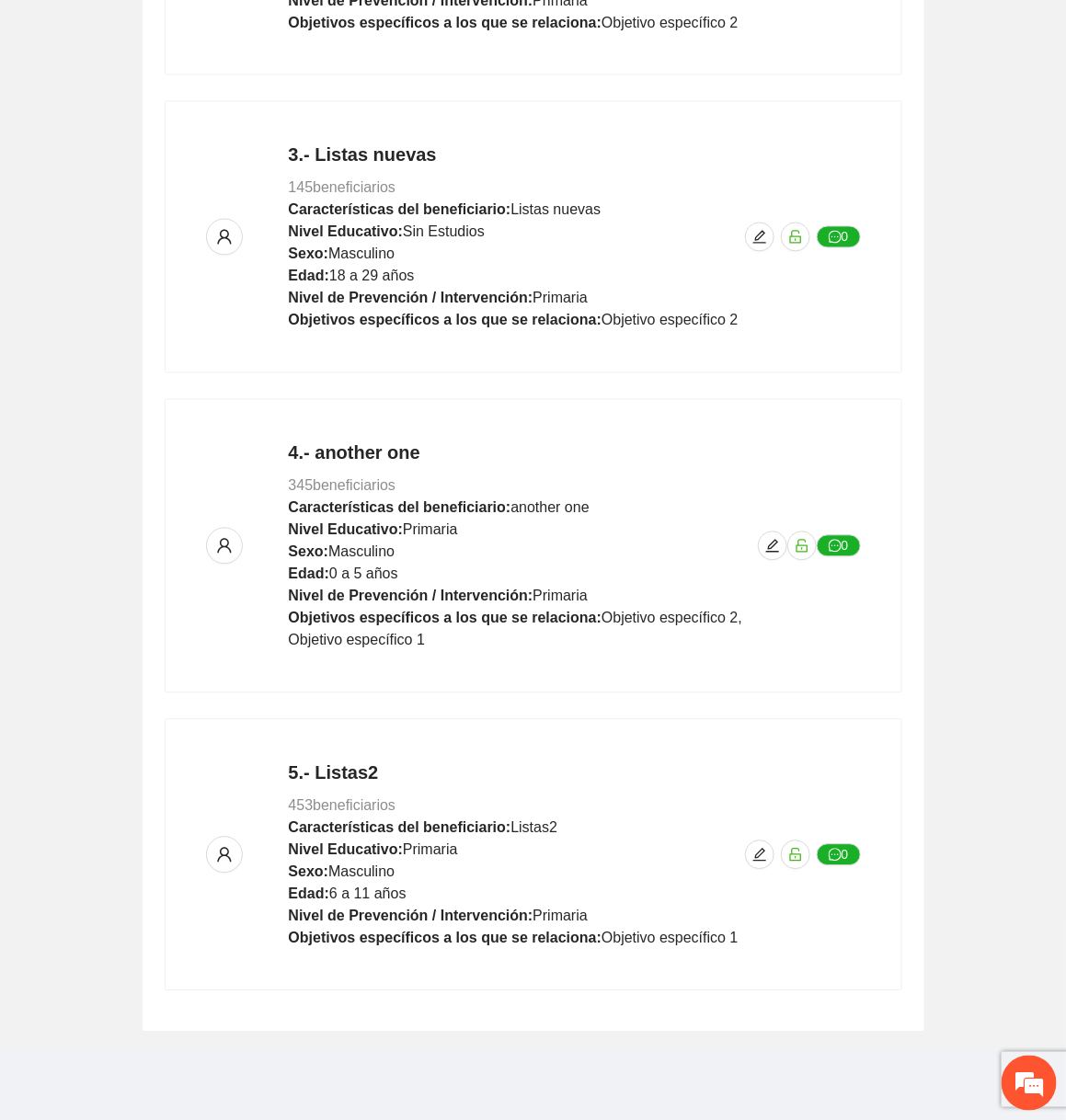
scroll to position [1128, 0]
click at [767, 851] on span "edit" at bounding box center [760, 855] width 28 height 14
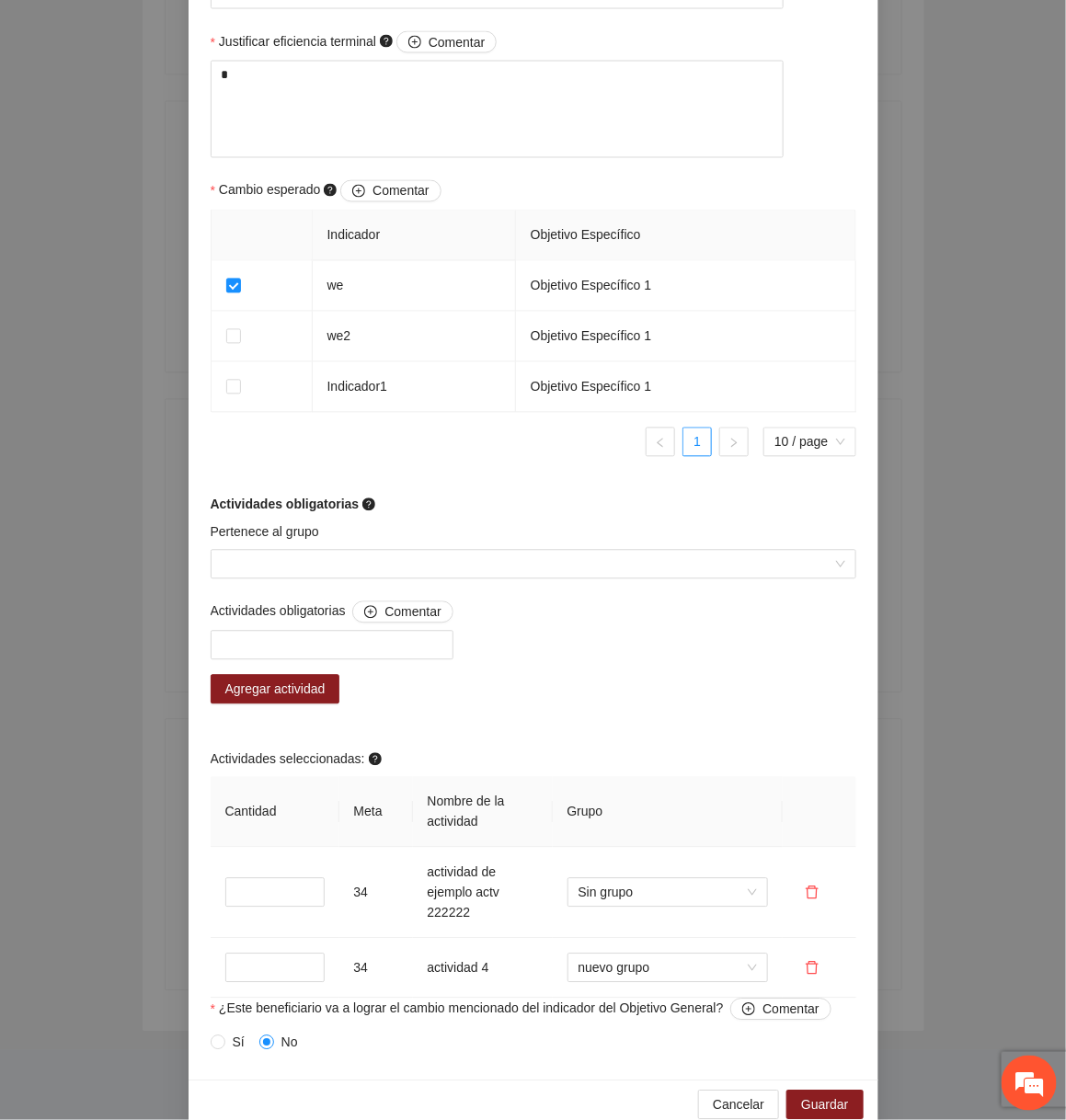
scroll to position [1043, 0]
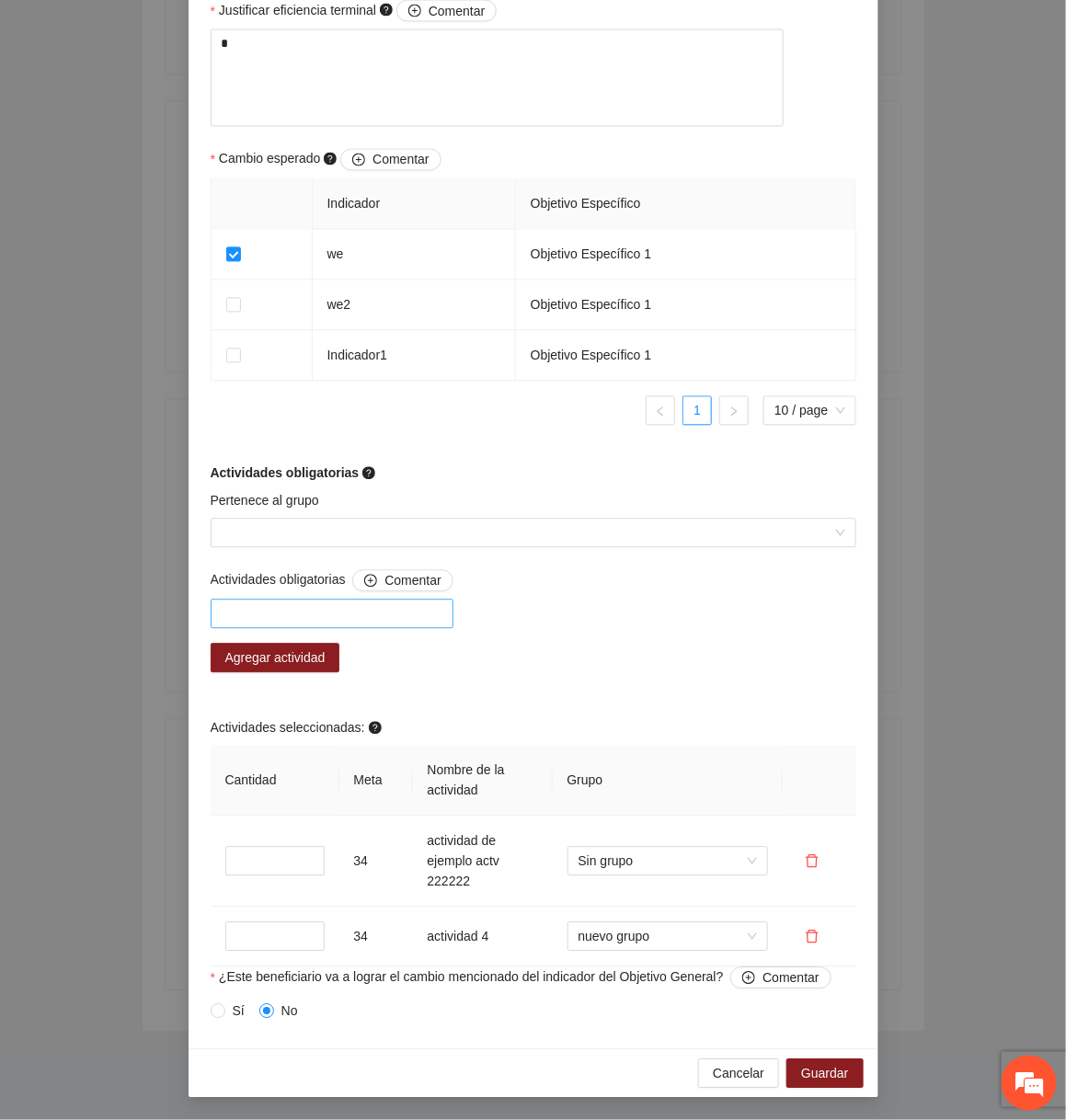
click at [338, 619] on div at bounding box center [331, 614] width 234 height 22
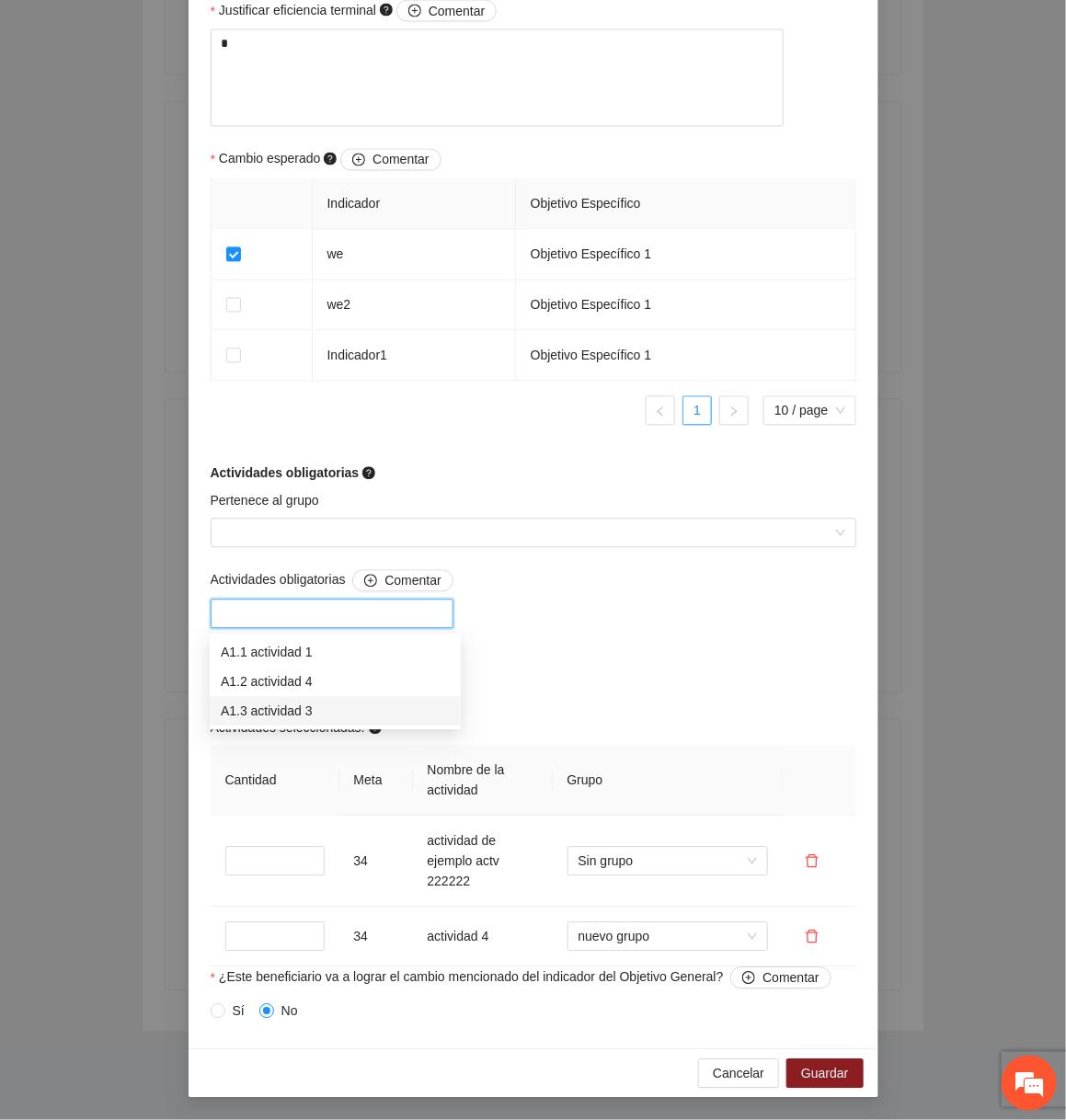
click at [306, 702] on div "A1.3 actividad 3" at bounding box center [335, 712] width 229 height 20
click at [560, 624] on div "Actividades obligatorias Comentar A1.3 actividad 3 Agregar actividad Actividade…" at bounding box center [533, 768] width 655 height 398
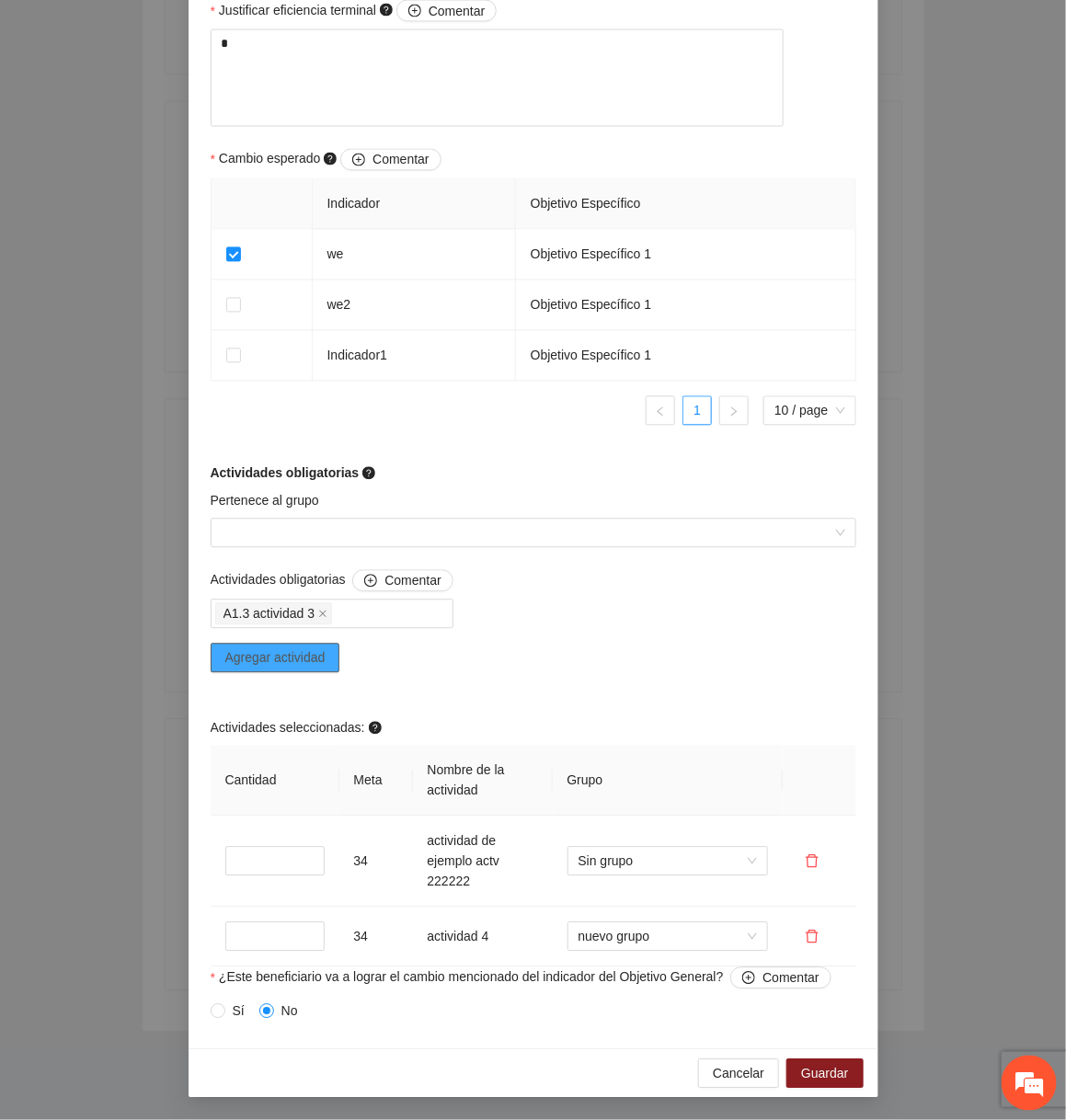
click at [246, 664] on span "Agregar actividad" at bounding box center [275, 658] width 100 height 20
click at [815, 943] on icon "delete" at bounding box center [812, 937] width 14 height 14
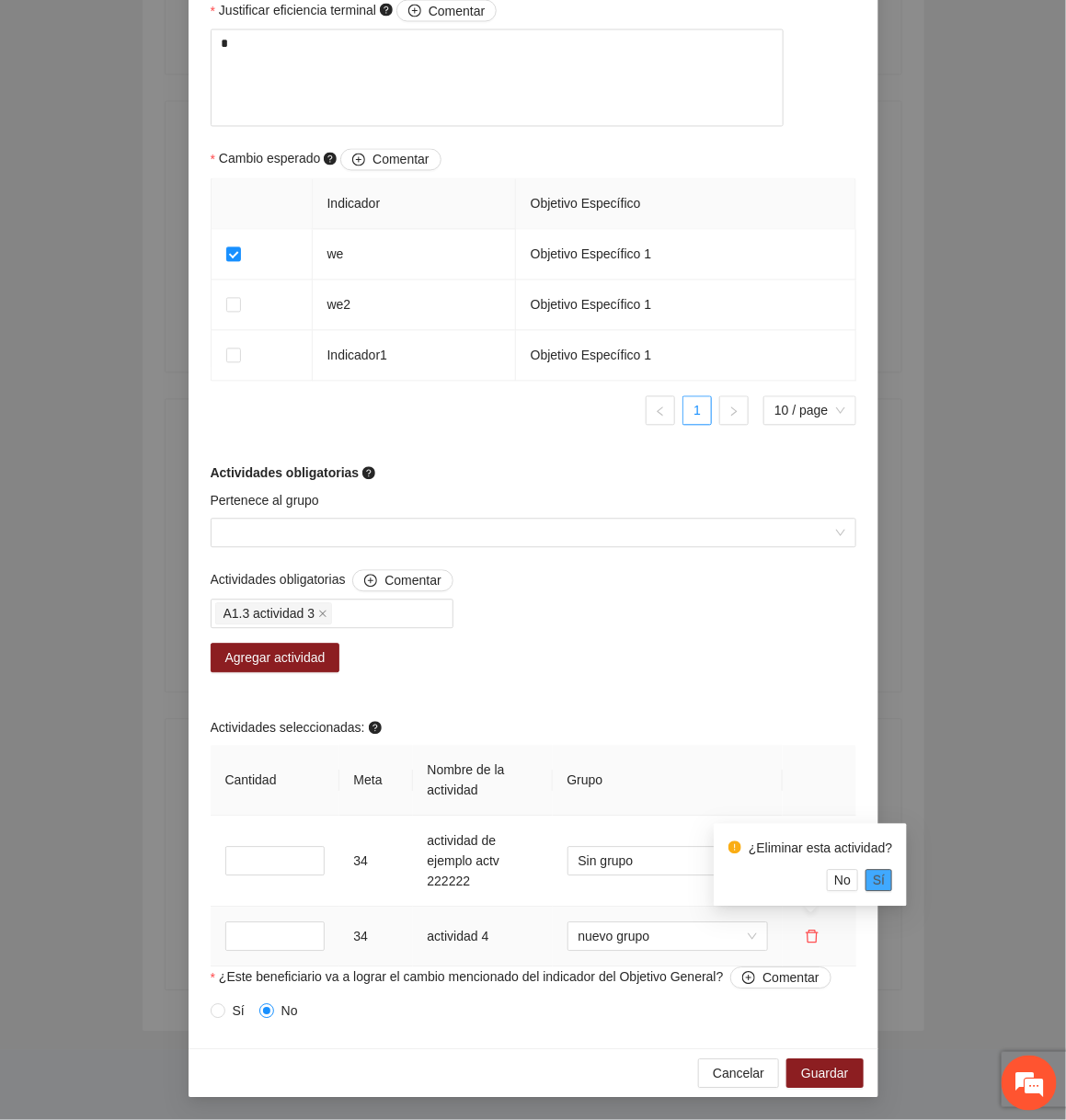
click at [885, 884] on span "Sí" at bounding box center [878, 880] width 12 height 20
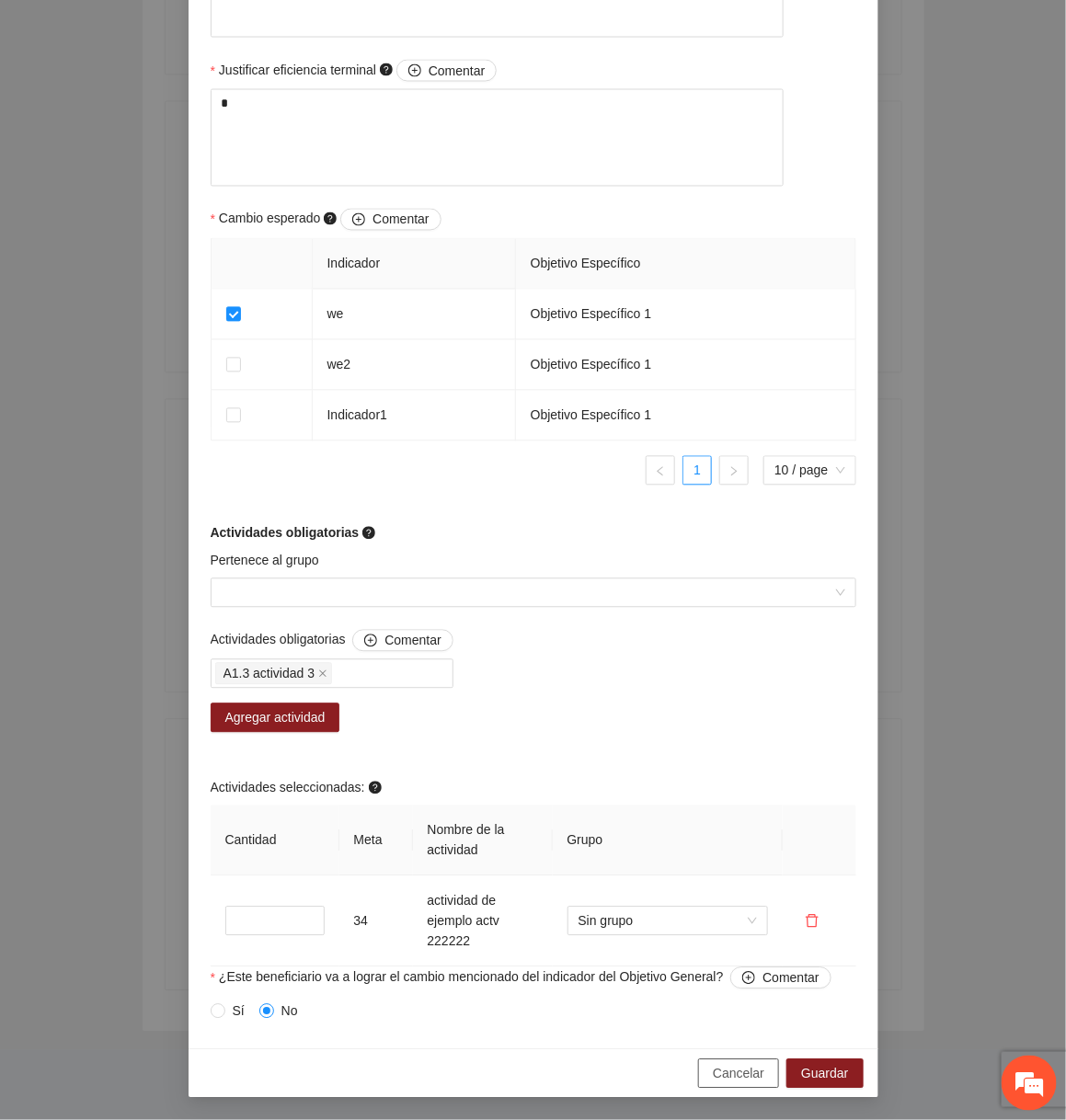
click at [747, 1079] on span "Cancelar" at bounding box center [738, 1074] width 51 height 20
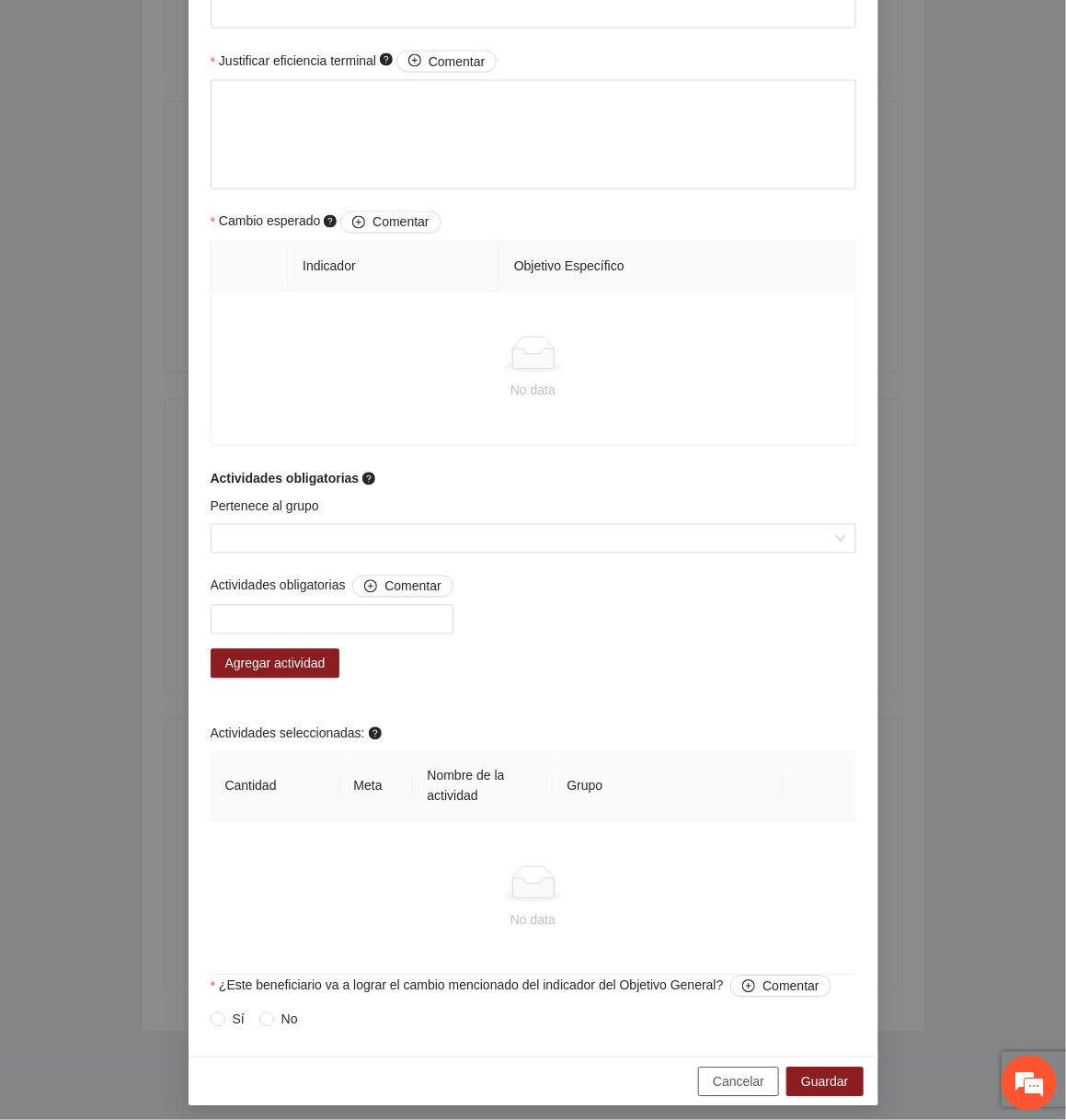
scroll to position [897, 0]
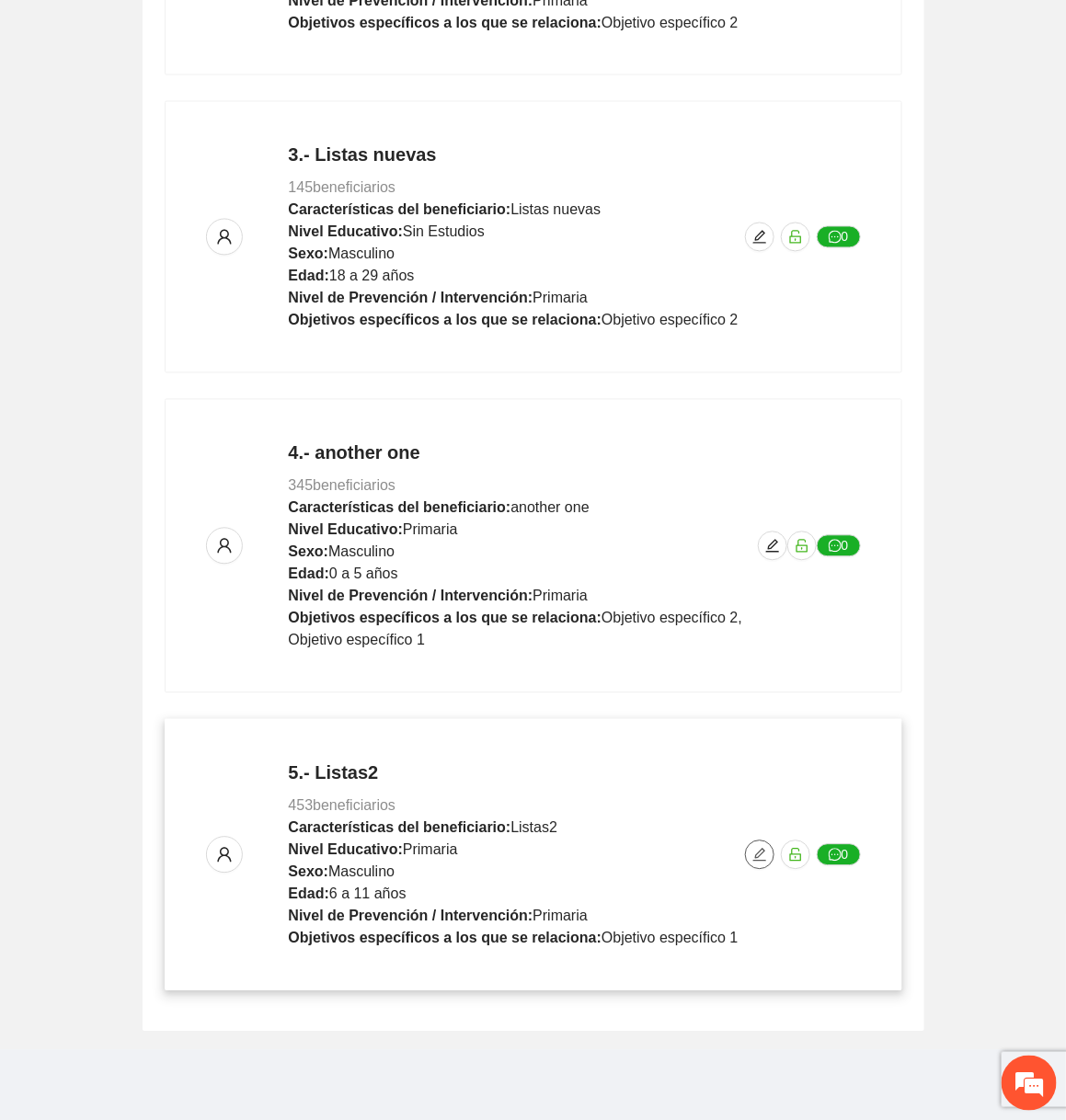
click at [755, 849] on icon "edit" at bounding box center [759, 855] width 14 height 14
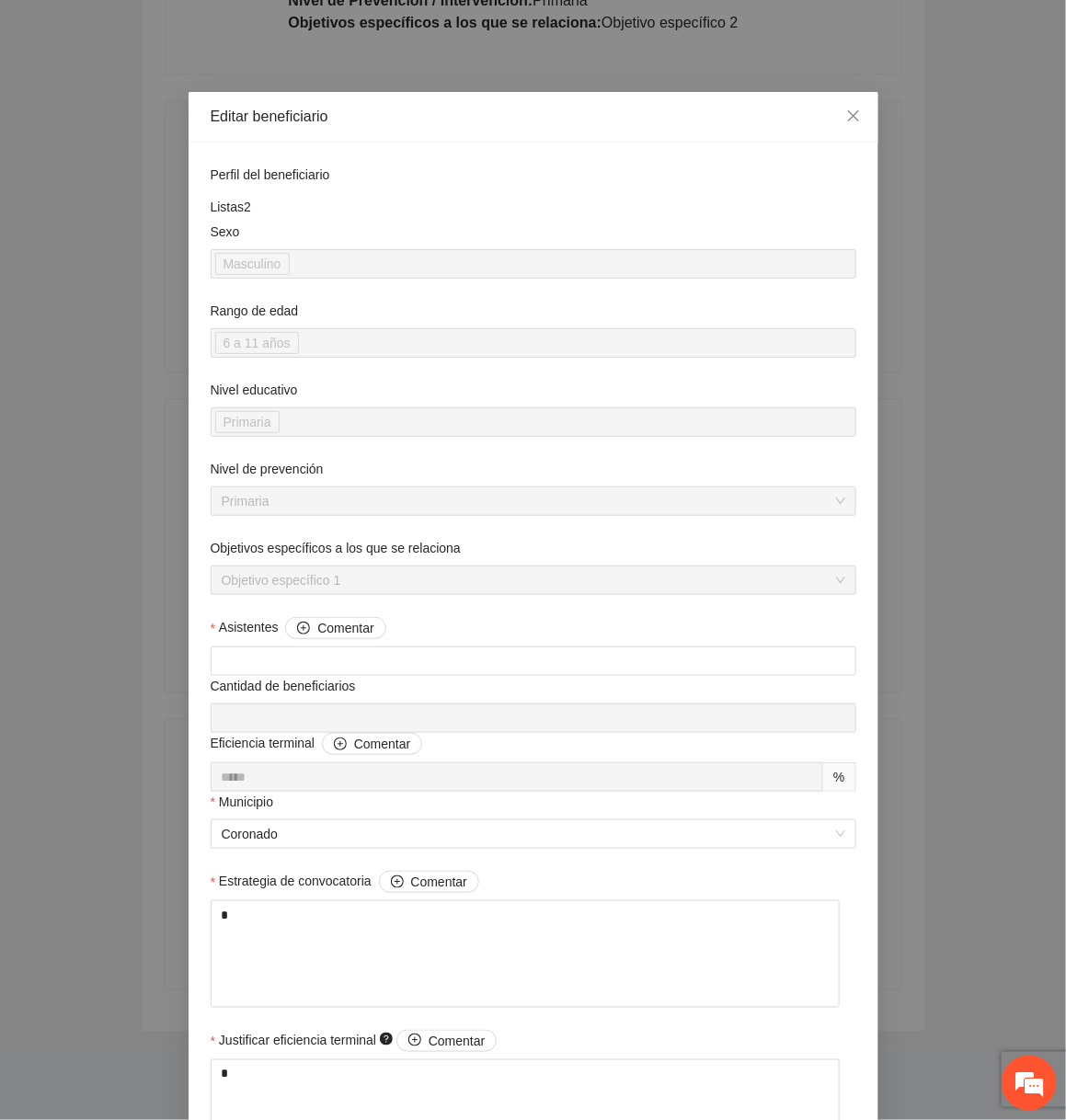
scroll to position [1043, 0]
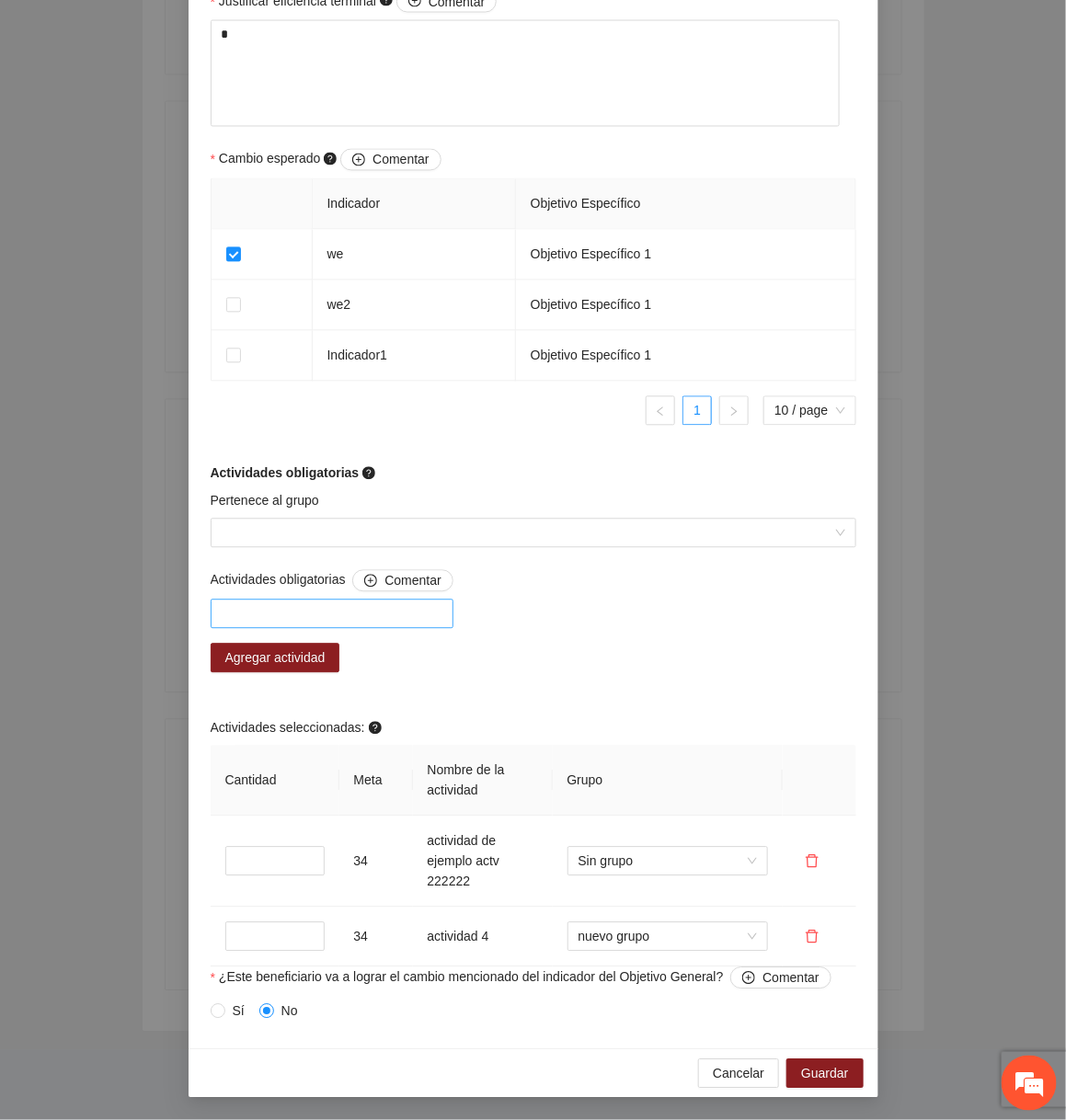
click at [382, 622] on div at bounding box center [331, 614] width 234 height 22
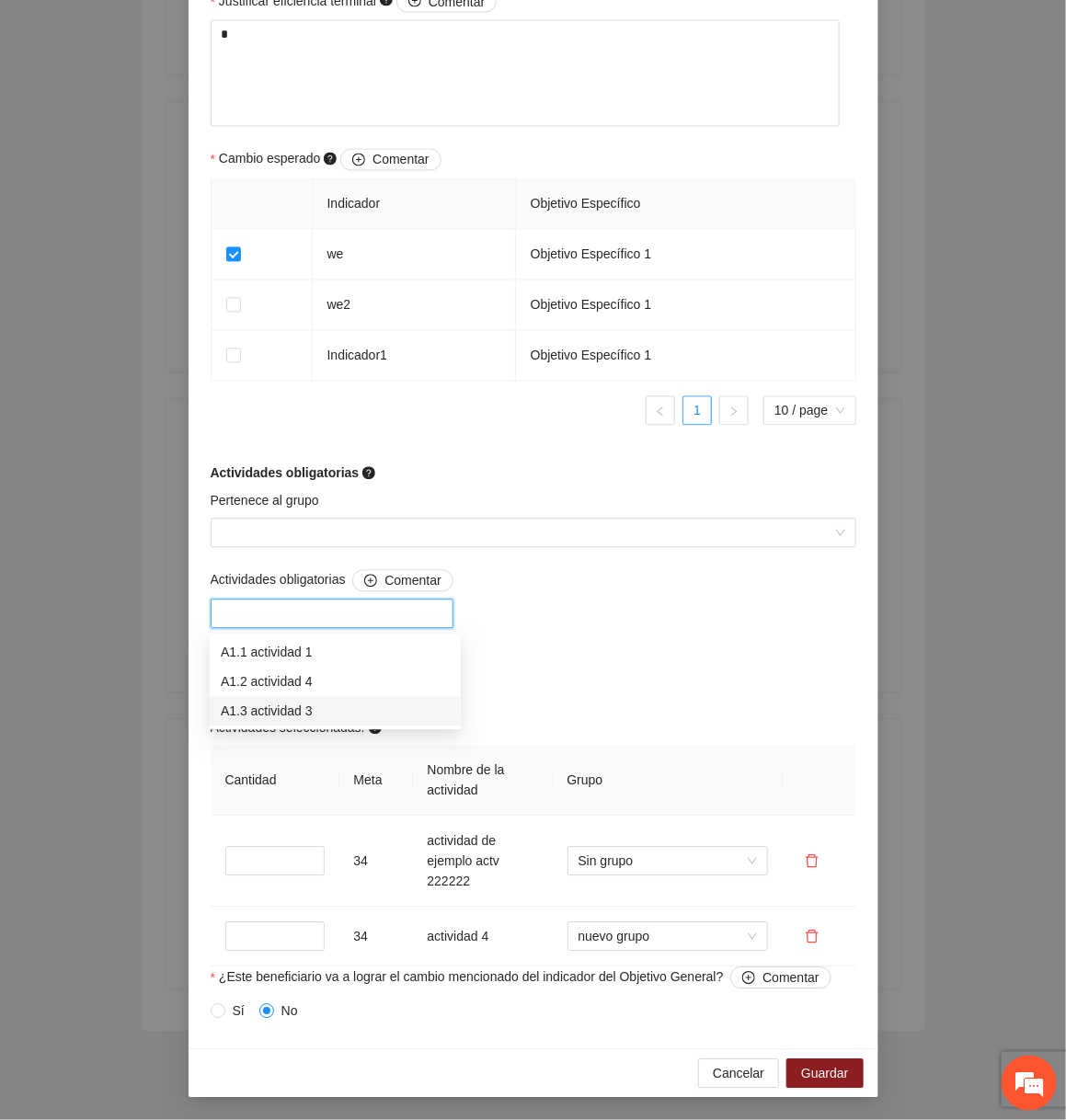
click at [331, 697] on div "A1.3 actividad 3" at bounding box center [335, 712] width 251 height 30
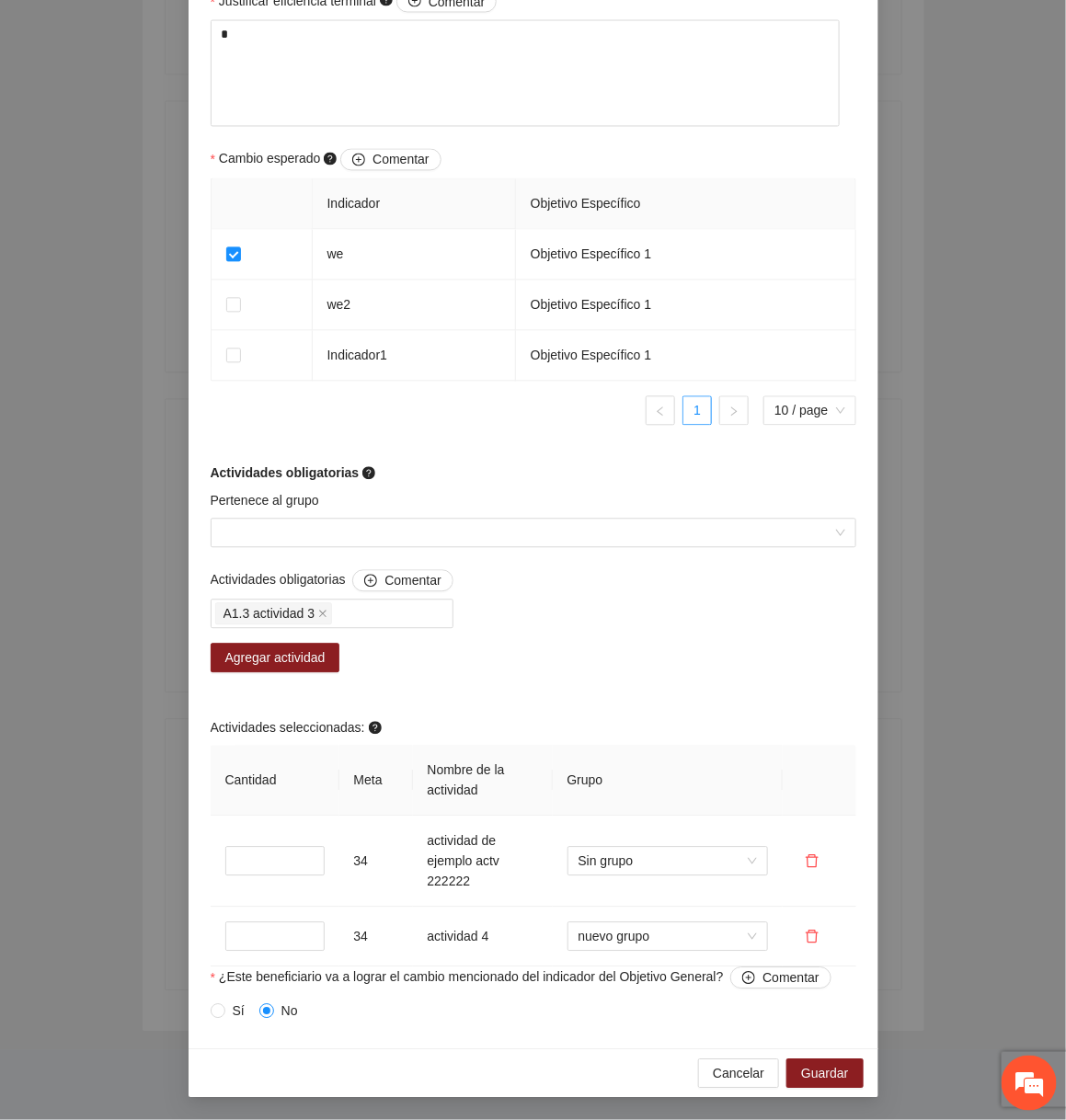
click at [581, 702] on div "Actividades obligatorias Comentar A1.3 actividad 3 Agregar actividad Actividade…" at bounding box center [533, 768] width 655 height 398
click at [271, 648] on span "Agregar actividad" at bounding box center [275, 658] width 100 height 20
click at [325, 661] on span "Agregar actividad" at bounding box center [275, 658] width 100 height 20
click at [726, 1066] on span "Cancelar" at bounding box center [738, 1074] width 51 height 20
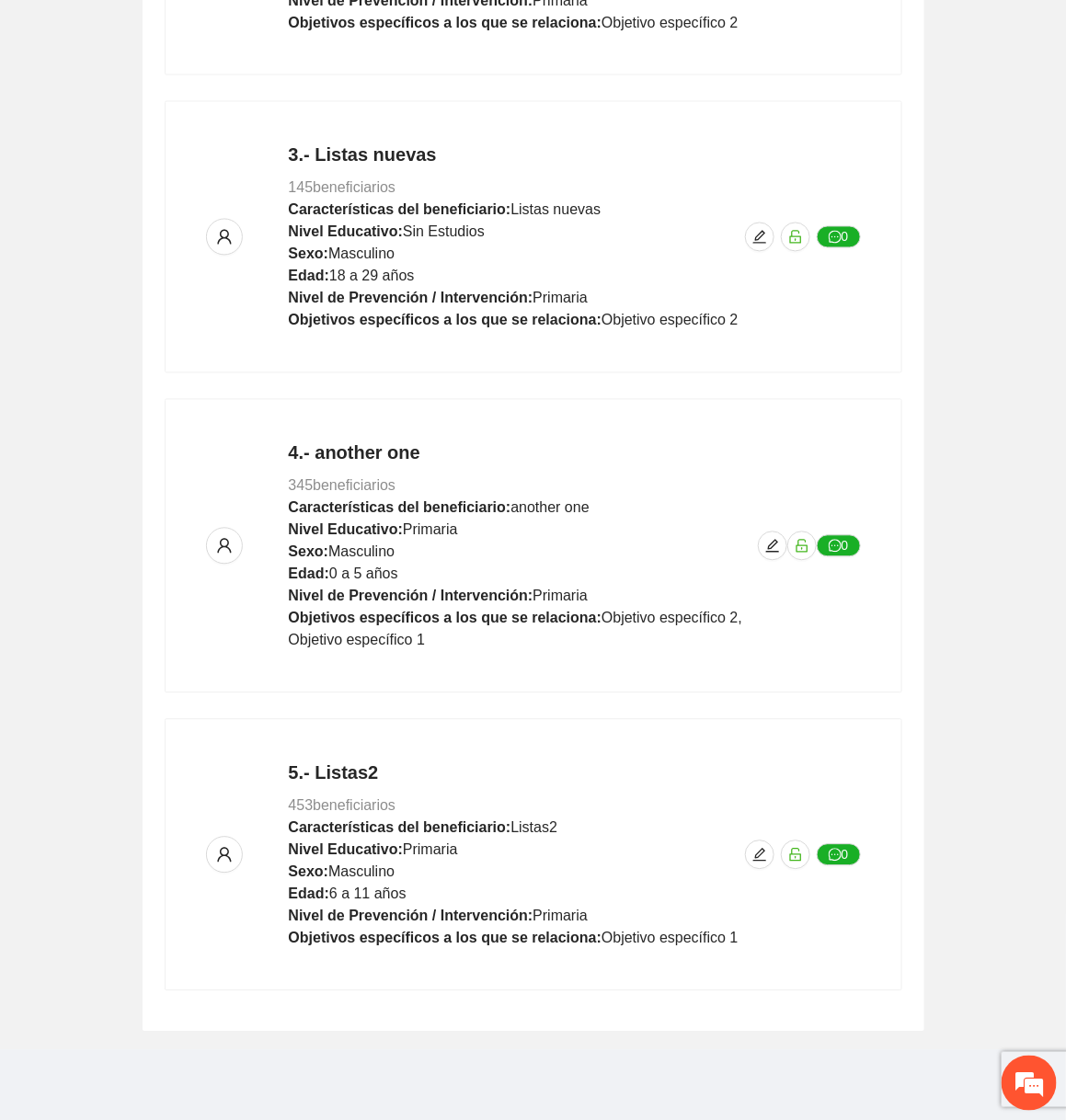
scroll to position [897, 0]
click at [746, 848] on span "edit" at bounding box center [760, 855] width 28 height 14
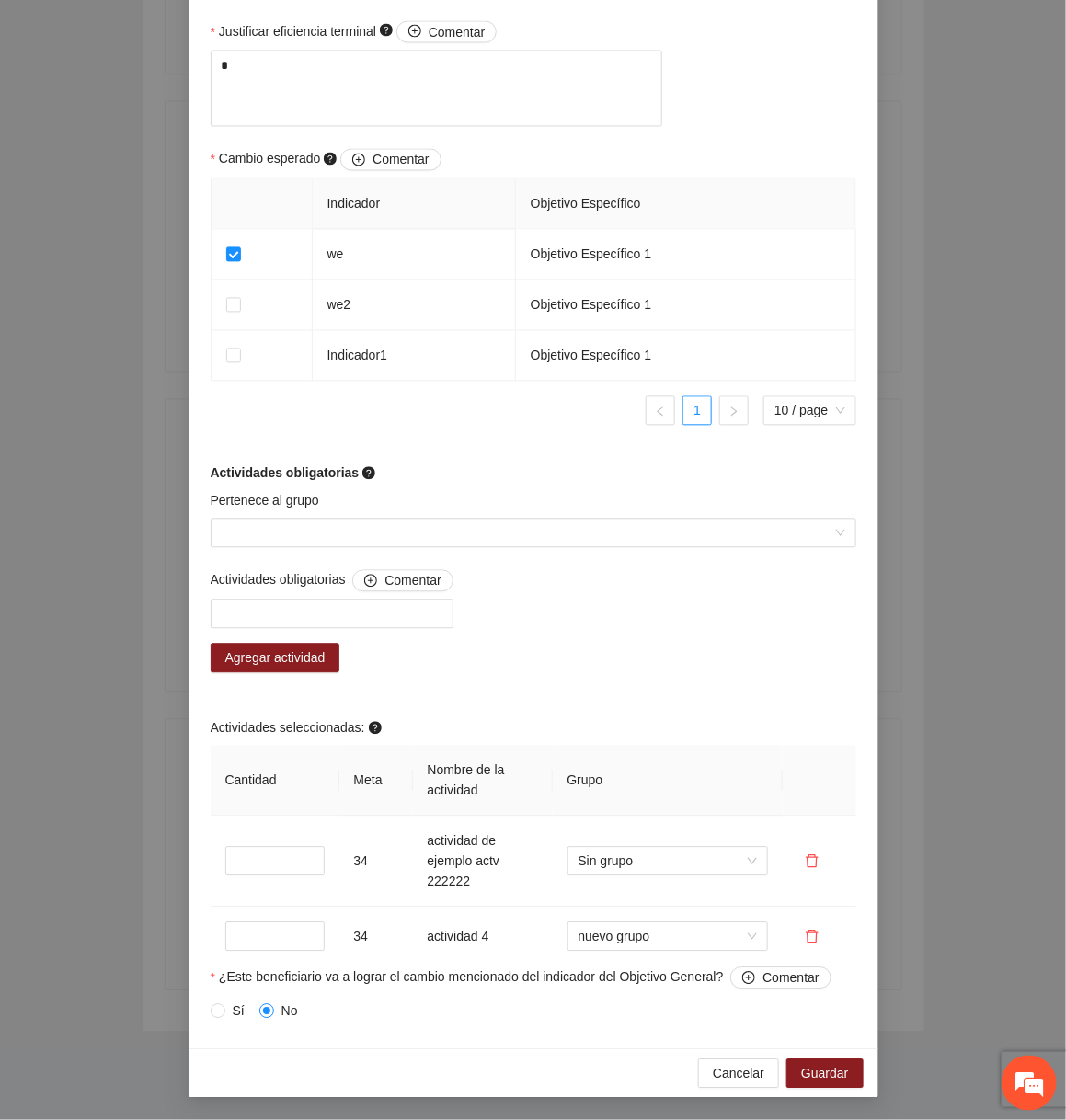
scroll to position [1043, 0]
click at [339, 612] on div at bounding box center [331, 614] width 234 height 22
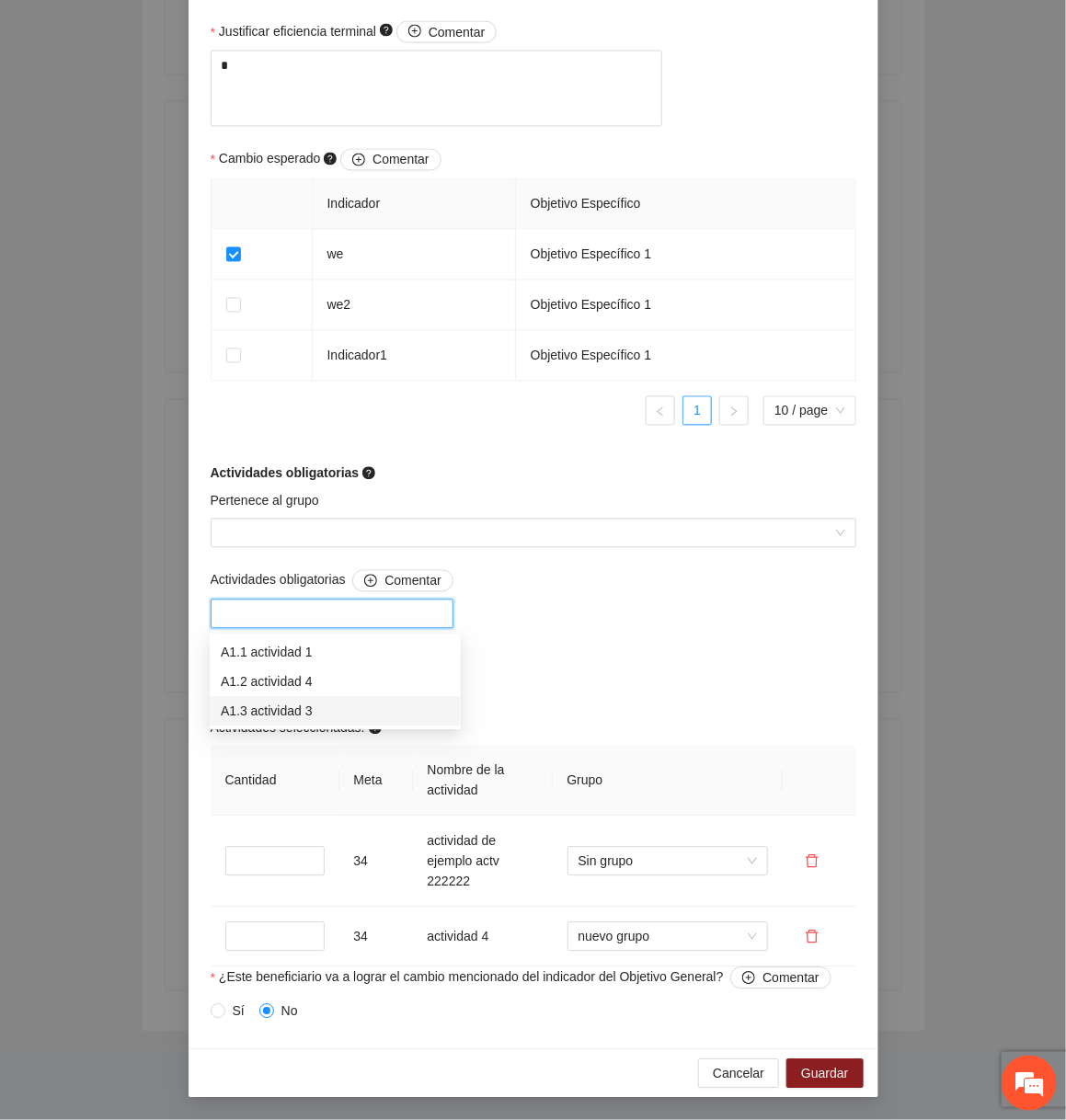
click at [319, 705] on div "A1.3 actividad 3" at bounding box center [335, 712] width 229 height 20
click at [603, 673] on div "Actividades obligatorias Comentar A1.3 actividad 3 Agregar actividad Actividade…" at bounding box center [533, 768] width 655 height 398
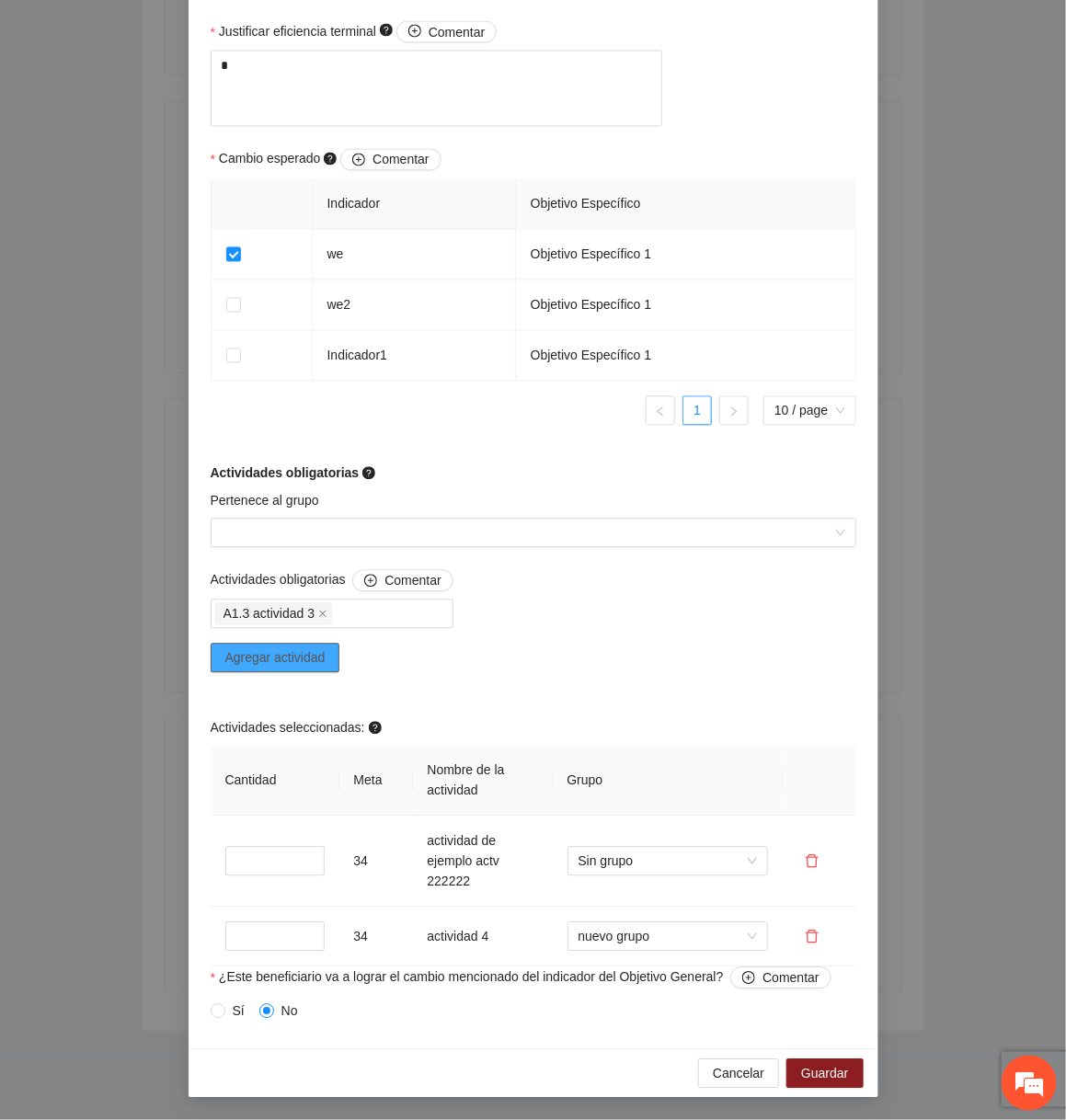
click at [325, 654] on span "Agregar actividad" at bounding box center [275, 658] width 100 height 20
click at [320, 580] on span "Actividades obligatorias Comentar" at bounding box center [332, 581] width 243 height 22
click at [319, 580] on span "Actividades obligatorias Comentar" at bounding box center [332, 581] width 243 height 22
copy div "Actividades obligatorias Comentar A1.3 actividad 3"
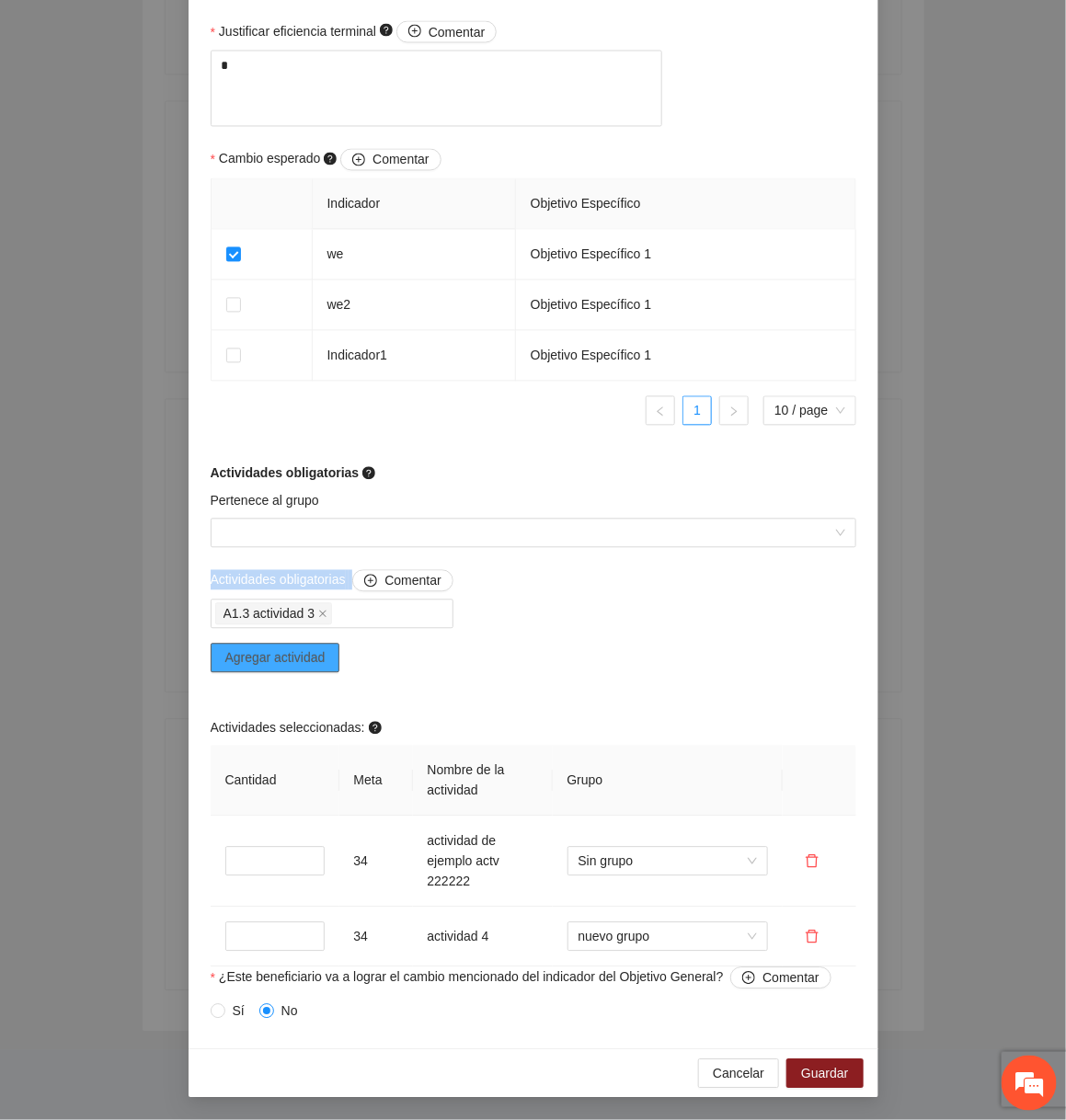
click at [325, 661] on span "Agregar actividad" at bounding box center [275, 658] width 100 height 20
click at [725, 1062] on button "Cancelar" at bounding box center [739, 1074] width 81 height 30
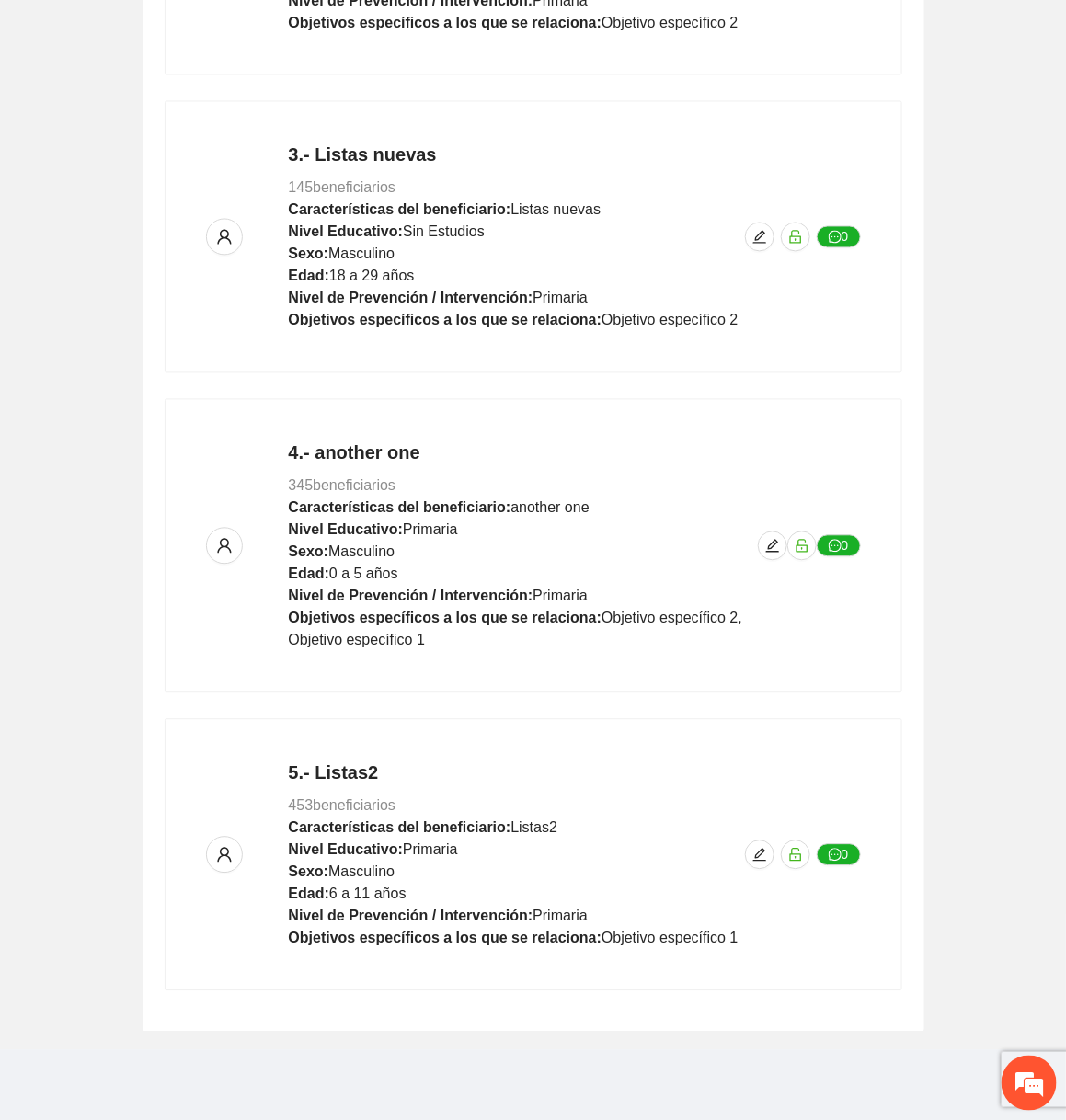
scroll to position [897, 0]
click at [760, 543] on span "edit" at bounding box center [772, 546] width 28 height 14
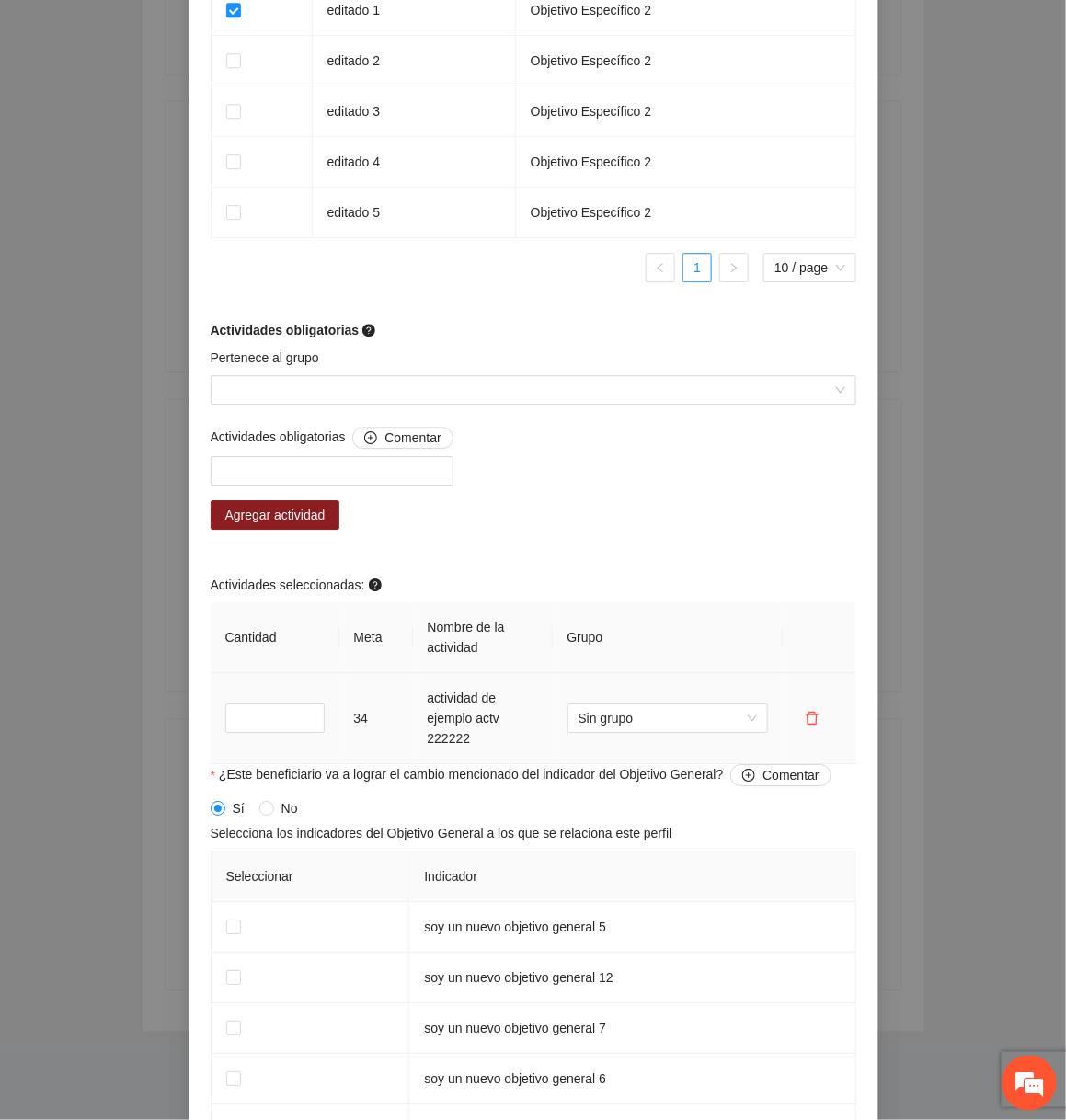
scroll to position [1446, 0]
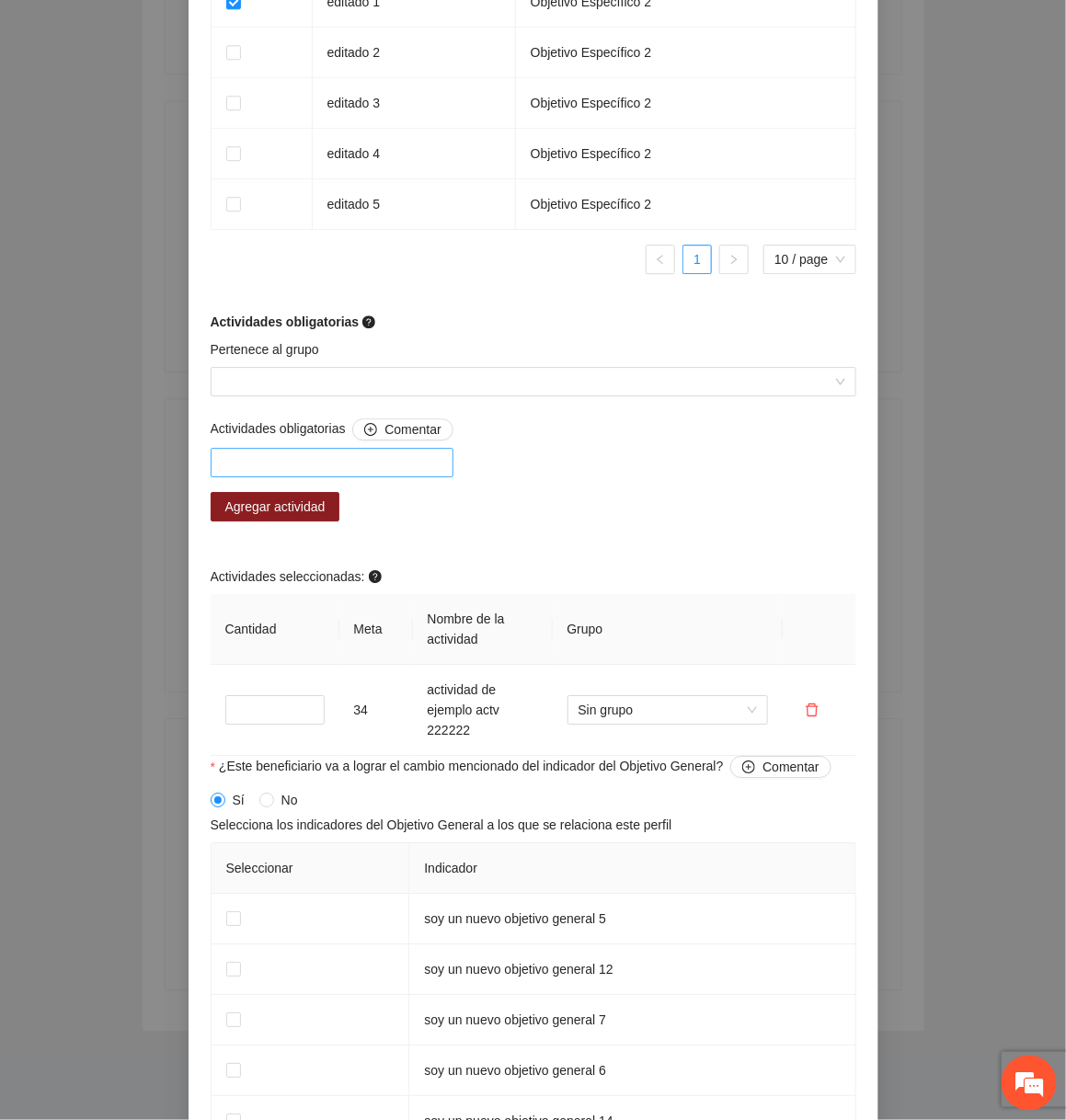
click at [407, 462] on div at bounding box center [331, 462] width 234 height 22
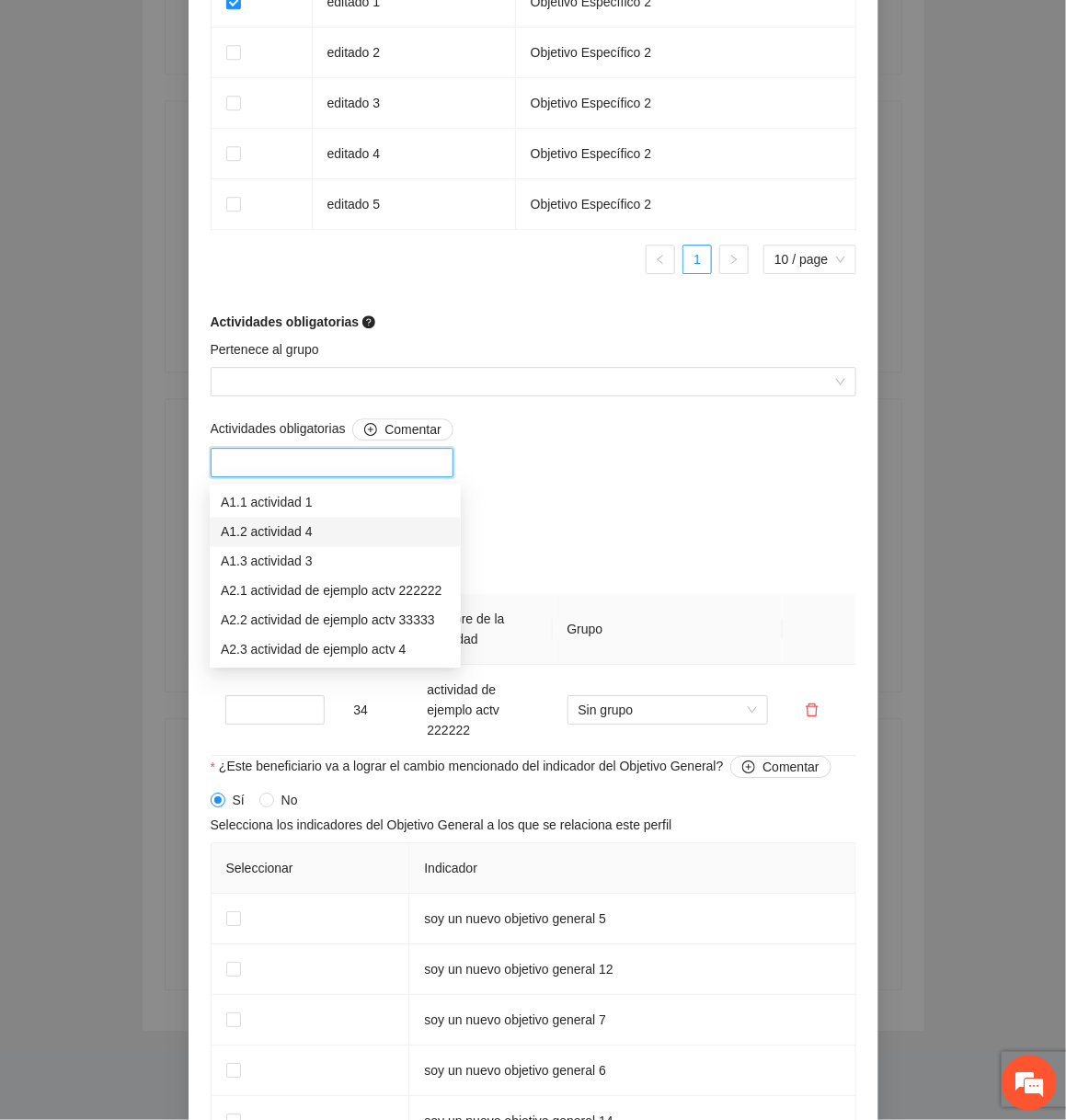
click at [320, 533] on div "A1.2 actividad 4" at bounding box center [335, 532] width 229 height 20
click at [547, 536] on div "Actividades obligatorias Comentar A1.2 actividad 4 Agregar actividad Actividade…" at bounding box center [533, 587] width 655 height 338
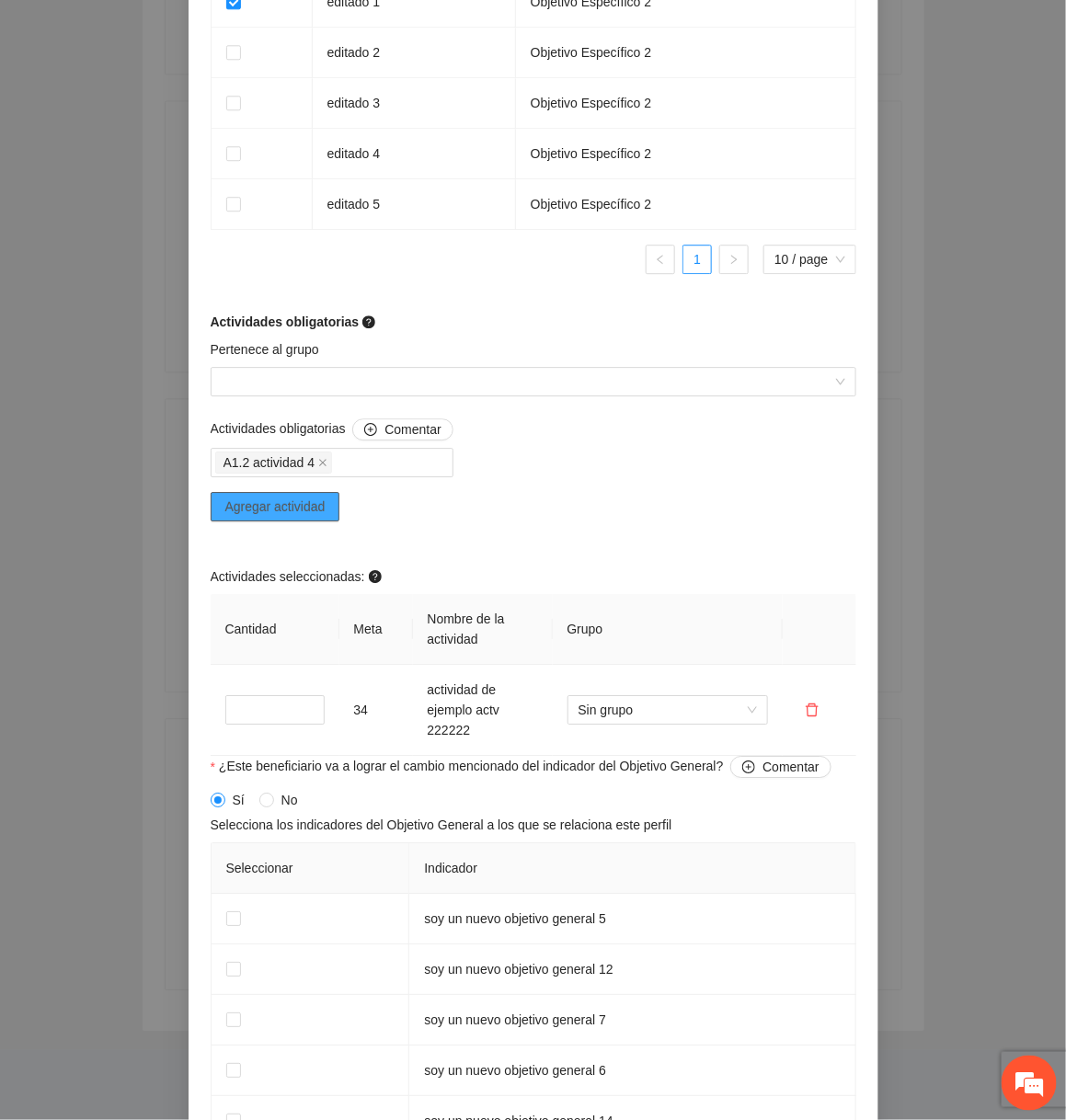
click at [322, 510] on span "Agregar actividad" at bounding box center [275, 507] width 100 height 20
click at [296, 516] on span "Agregar actividad" at bounding box center [275, 507] width 100 height 20
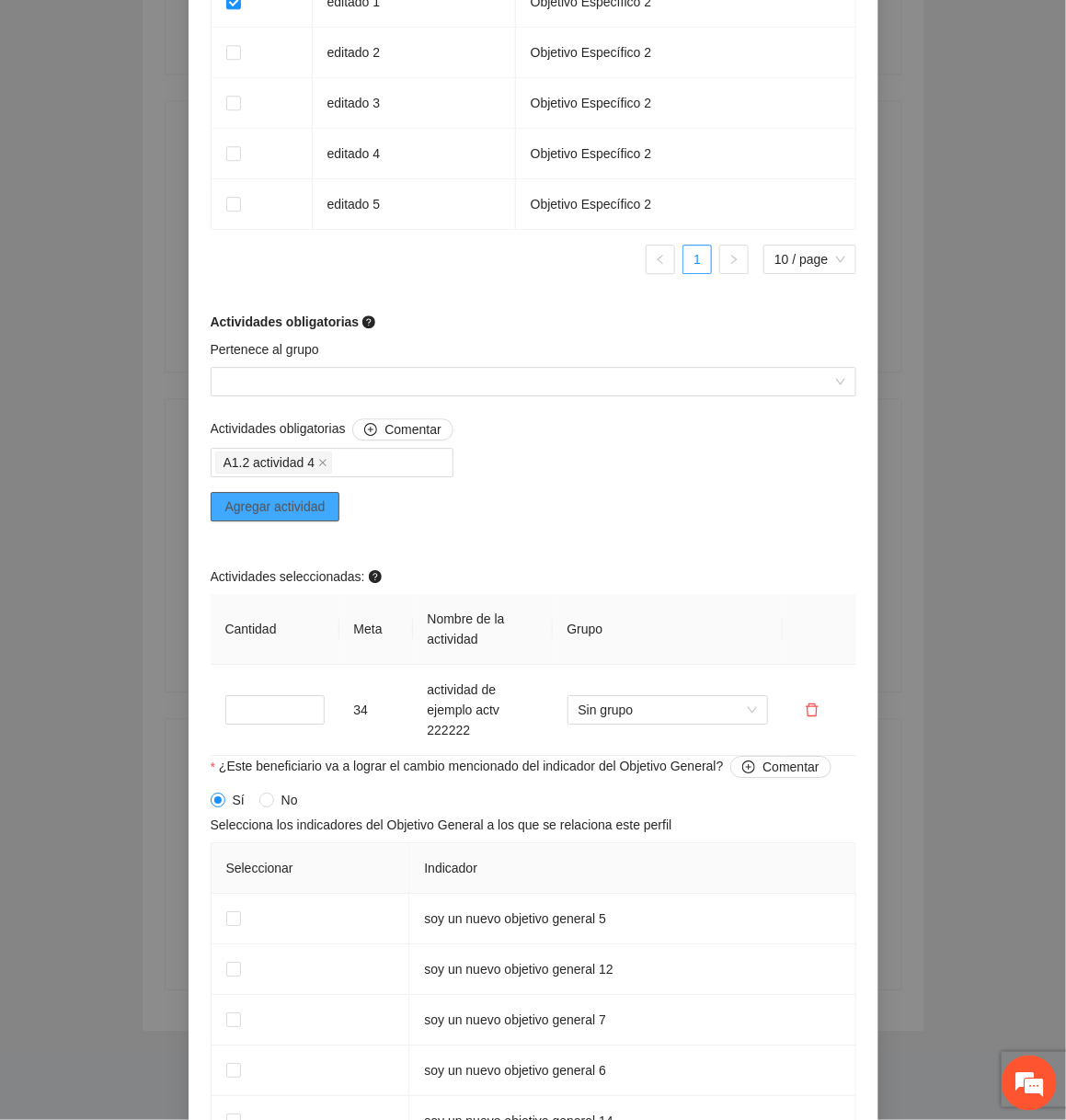
click at [296, 516] on span "Agregar actividad" at bounding box center [275, 507] width 100 height 20
click at [311, 486] on div "Agregar actividad" at bounding box center [332, 489] width 243 height 83
click at [331, 473] on div at bounding box center [331, 462] width 234 height 22
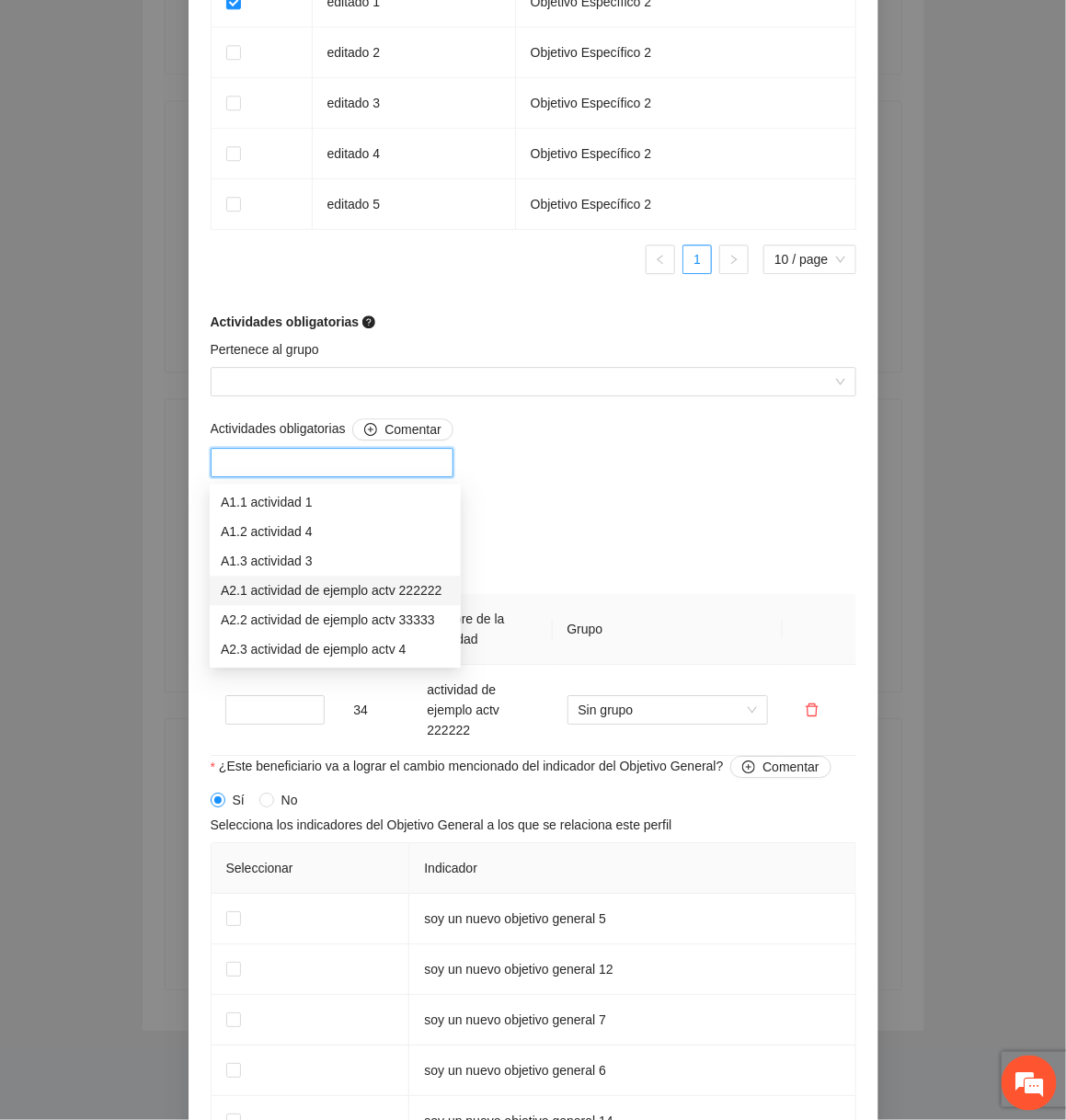
click at [316, 586] on div "A2.1 actividad de ejemplo actv 222222" at bounding box center [335, 591] width 229 height 20
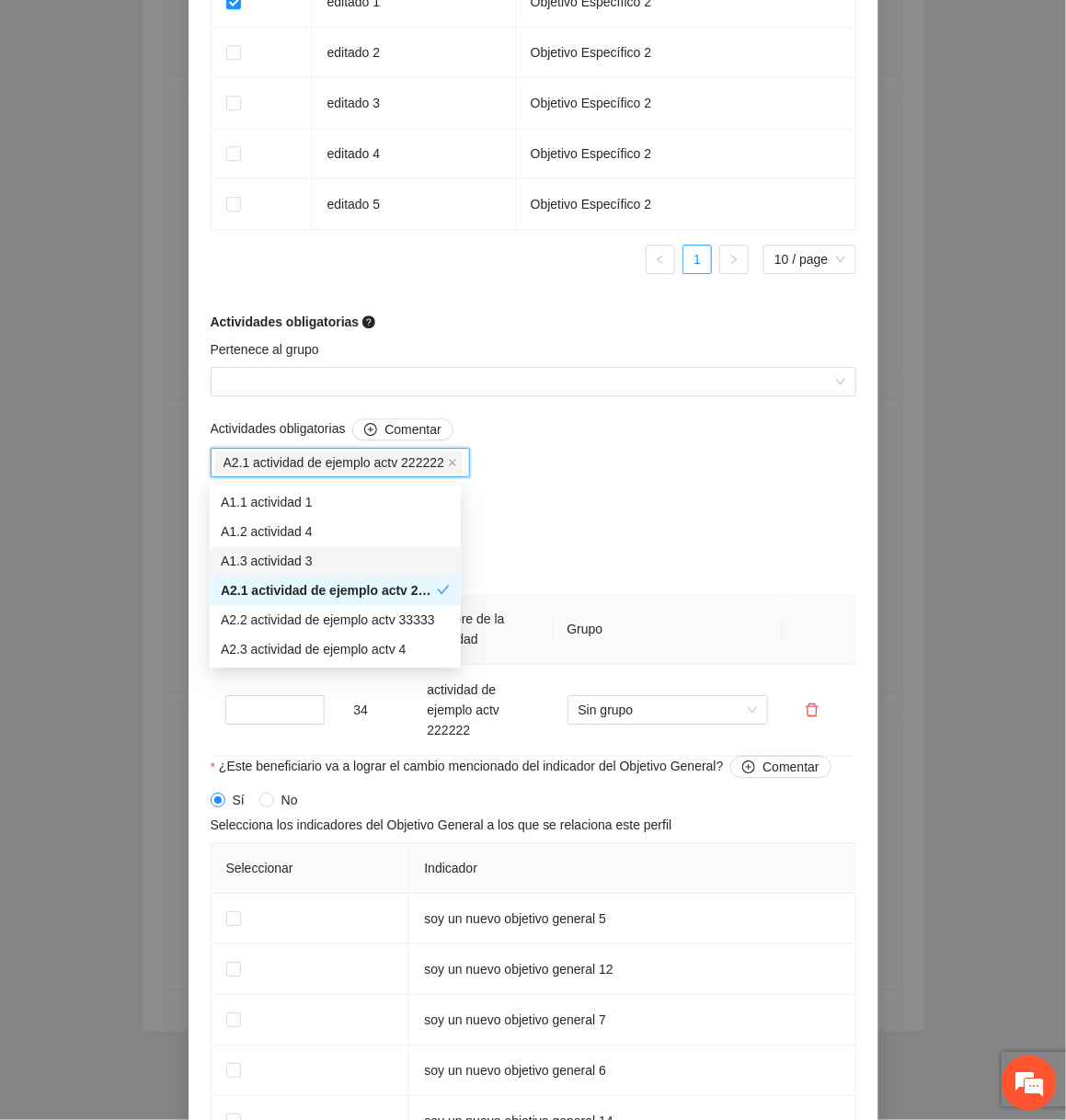
click at [533, 552] on div "Actividades obligatorias Comentar A2.1 actividad de ejemplo actv 222222 A2.1 ac…" at bounding box center [533, 587] width 655 height 338
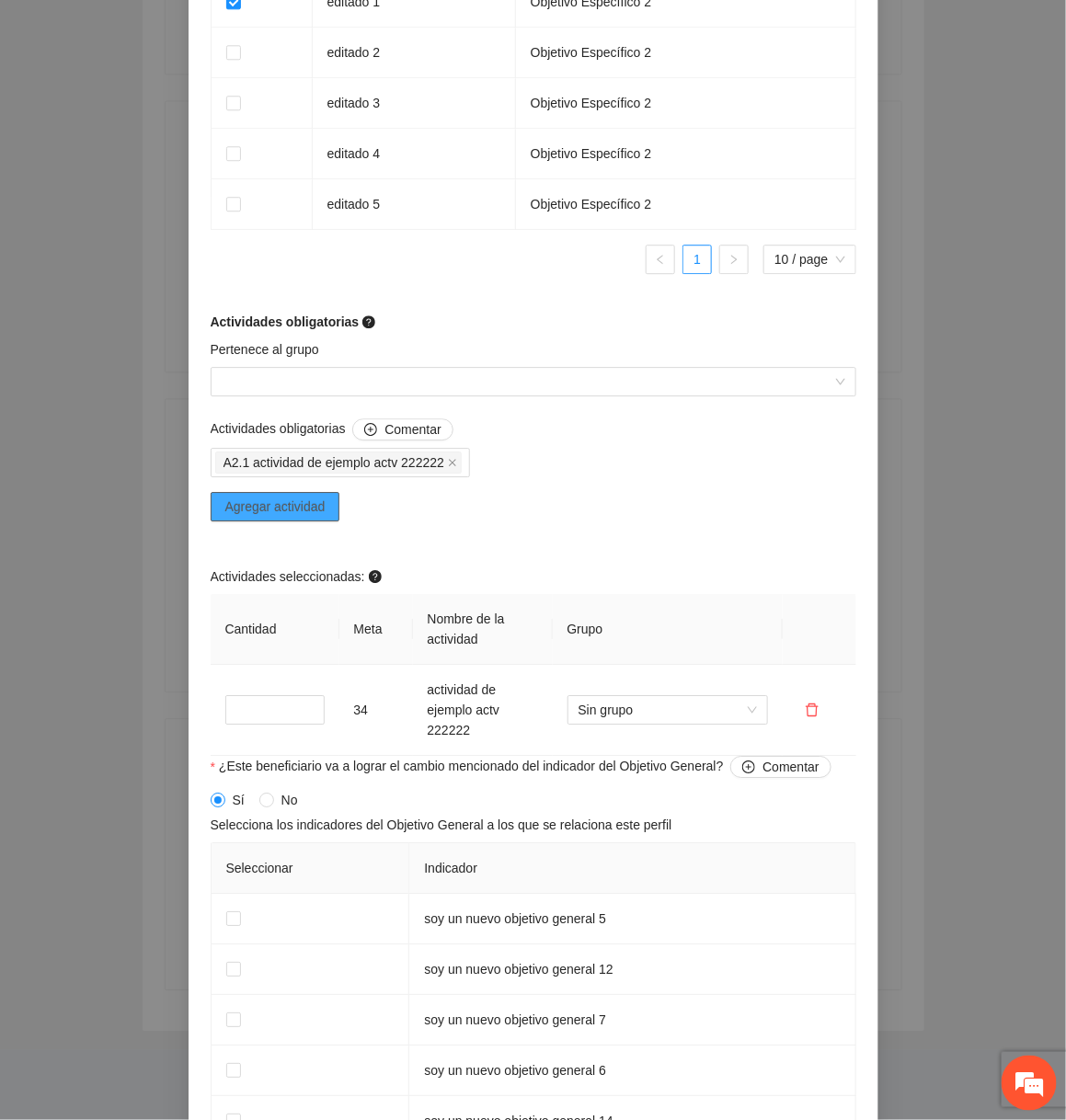
click at [316, 508] on span "Agregar actividad" at bounding box center [275, 507] width 100 height 20
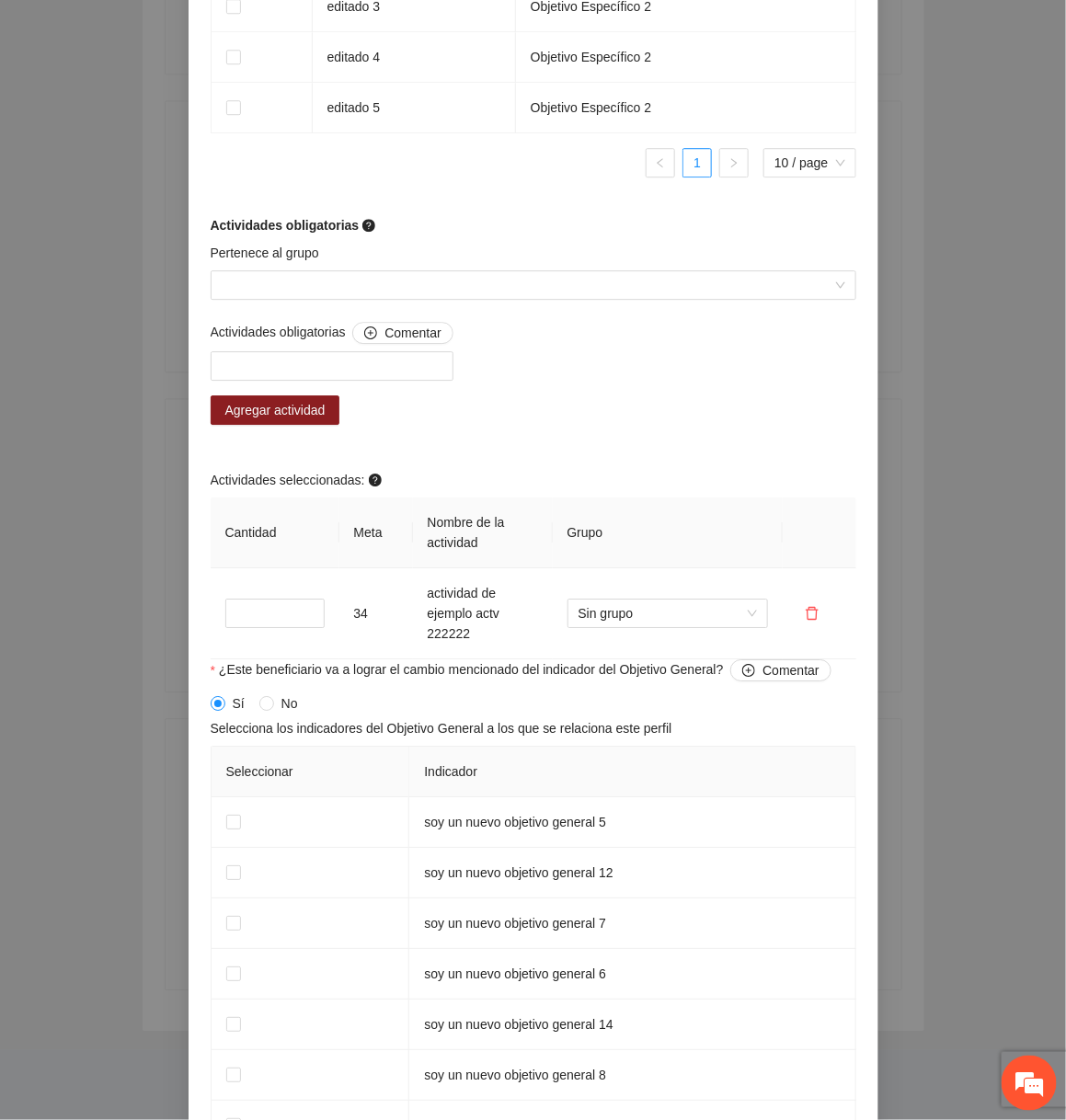
scroll to position [1551, 0]
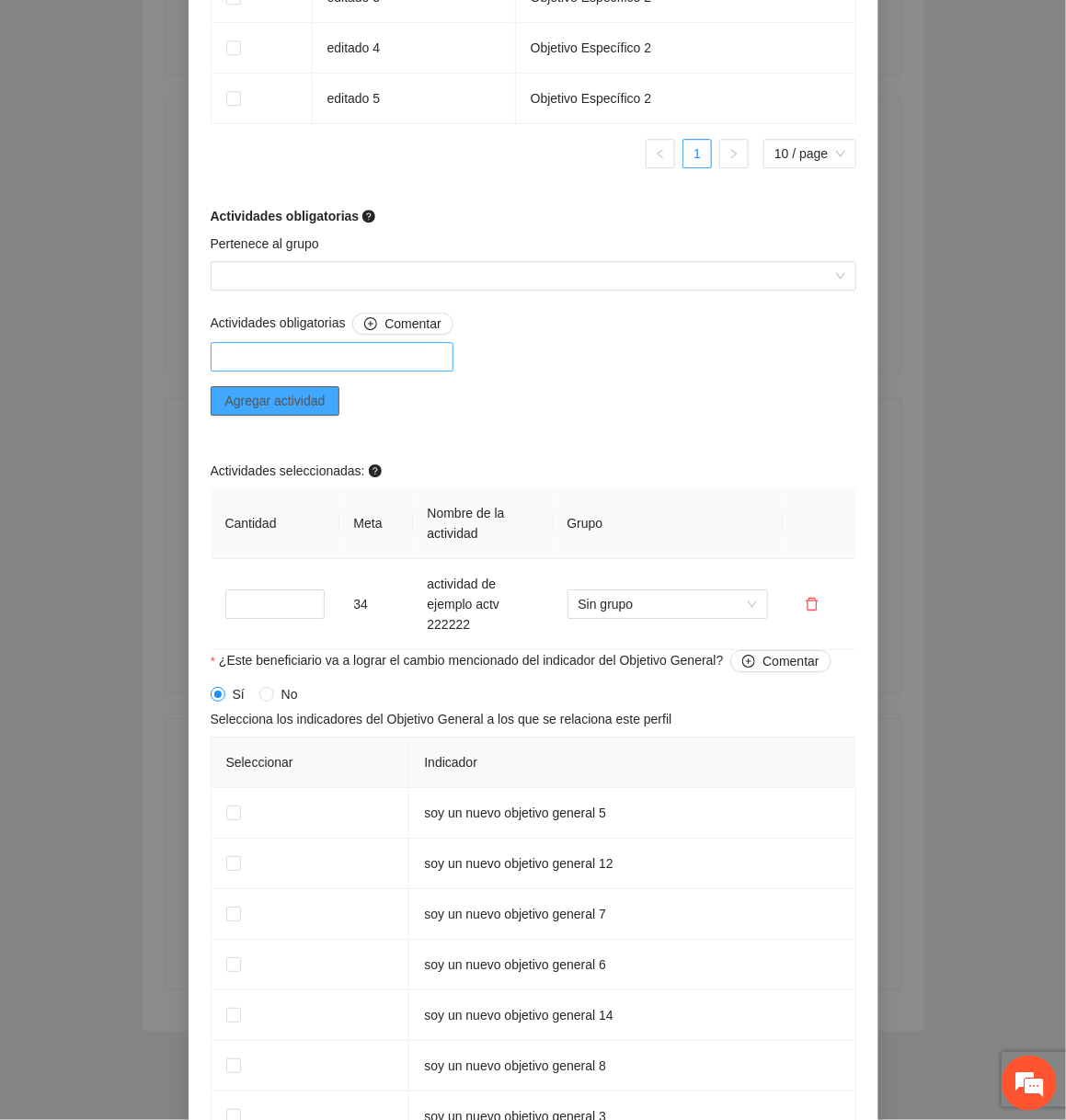
click at [393, 352] on div at bounding box center [331, 356] width 234 height 22
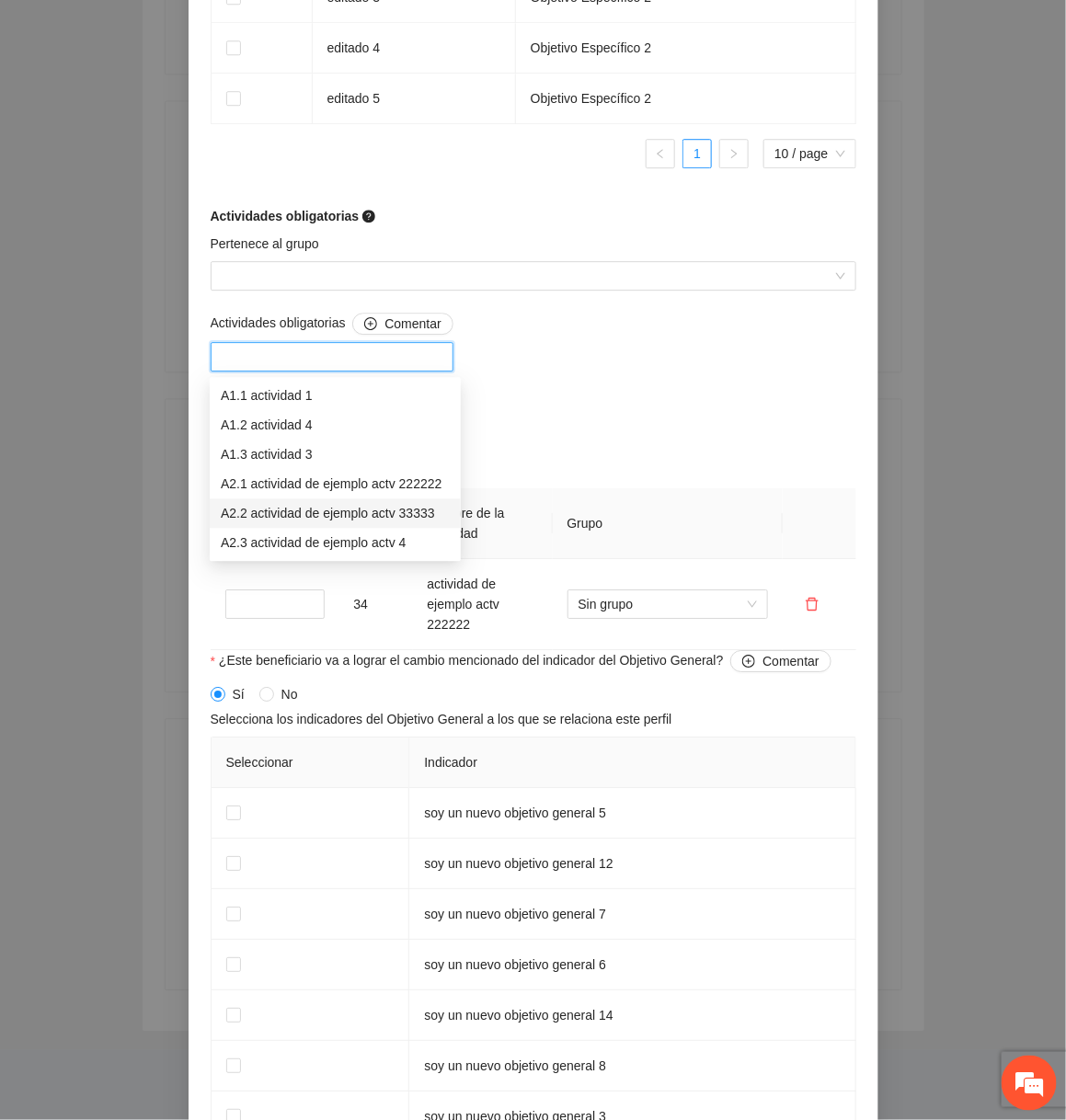
click at [318, 507] on div "A2.2 actividad de ejemplo actv 33333" at bounding box center [335, 513] width 229 height 20
click at [625, 476] on div "Actividades seleccionadas:" at bounding box center [533, 475] width 645 height 28
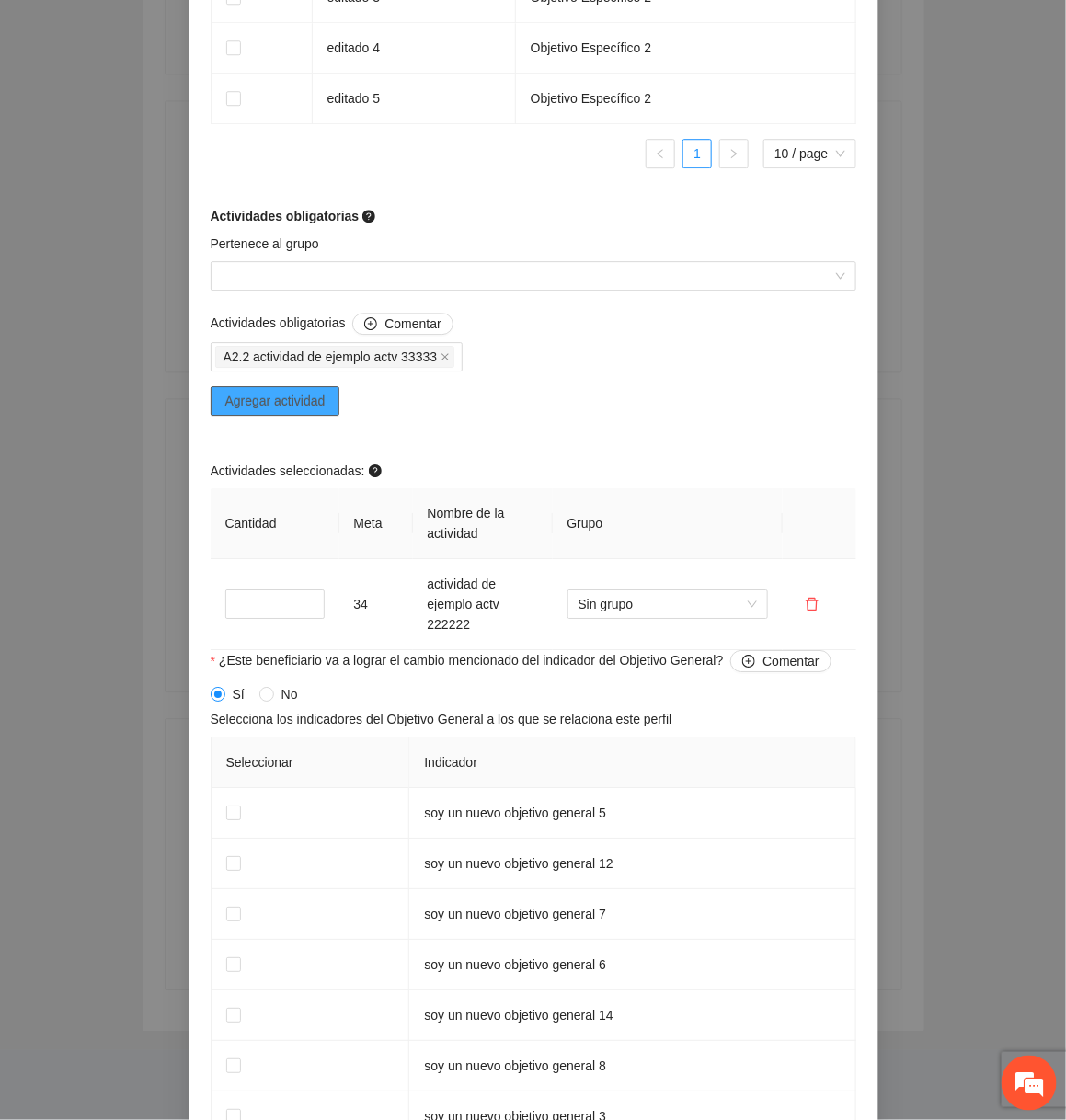
click at [285, 399] on span "Agregar actividad" at bounding box center [275, 401] width 100 height 20
click at [285, 400] on span "Agregar actividad" at bounding box center [275, 401] width 100 height 20
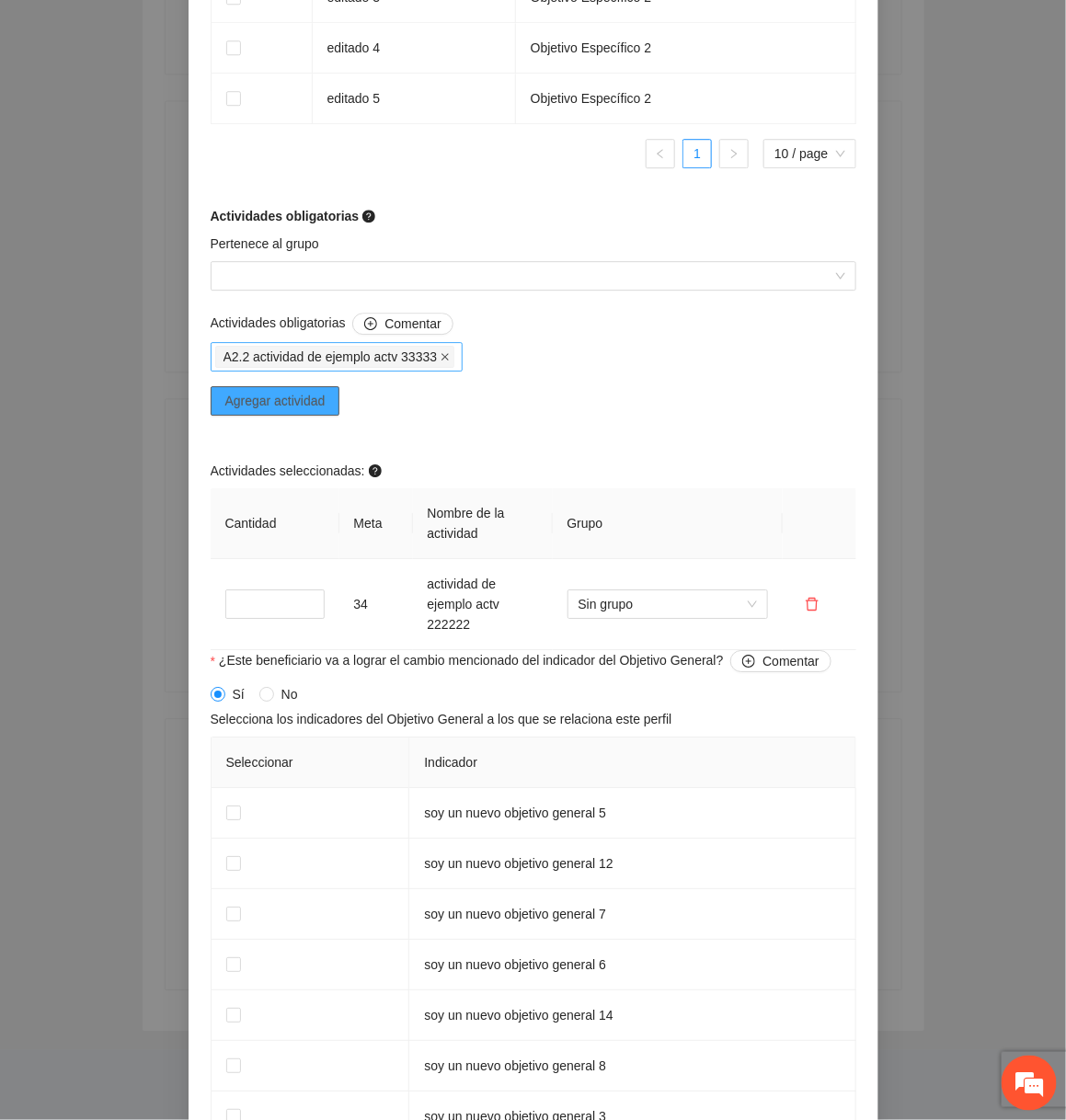
click at [449, 358] on icon "close" at bounding box center [445, 357] width 8 height 8
click at [392, 357] on div at bounding box center [331, 356] width 234 height 22
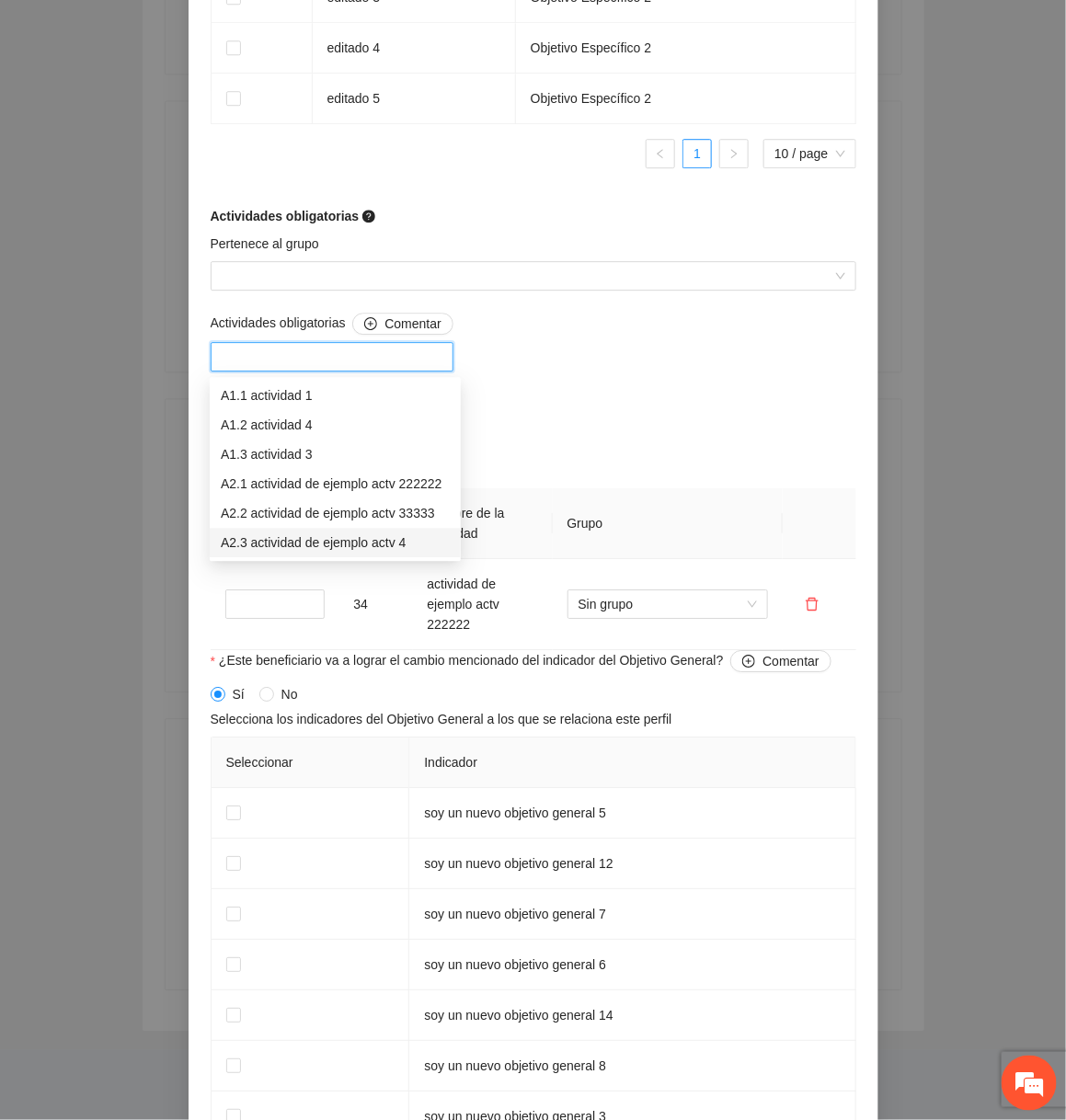
click at [299, 542] on div "A2.3 actividad de ejemplo actv 4" at bounding box center [335, 543] width 229 height 20
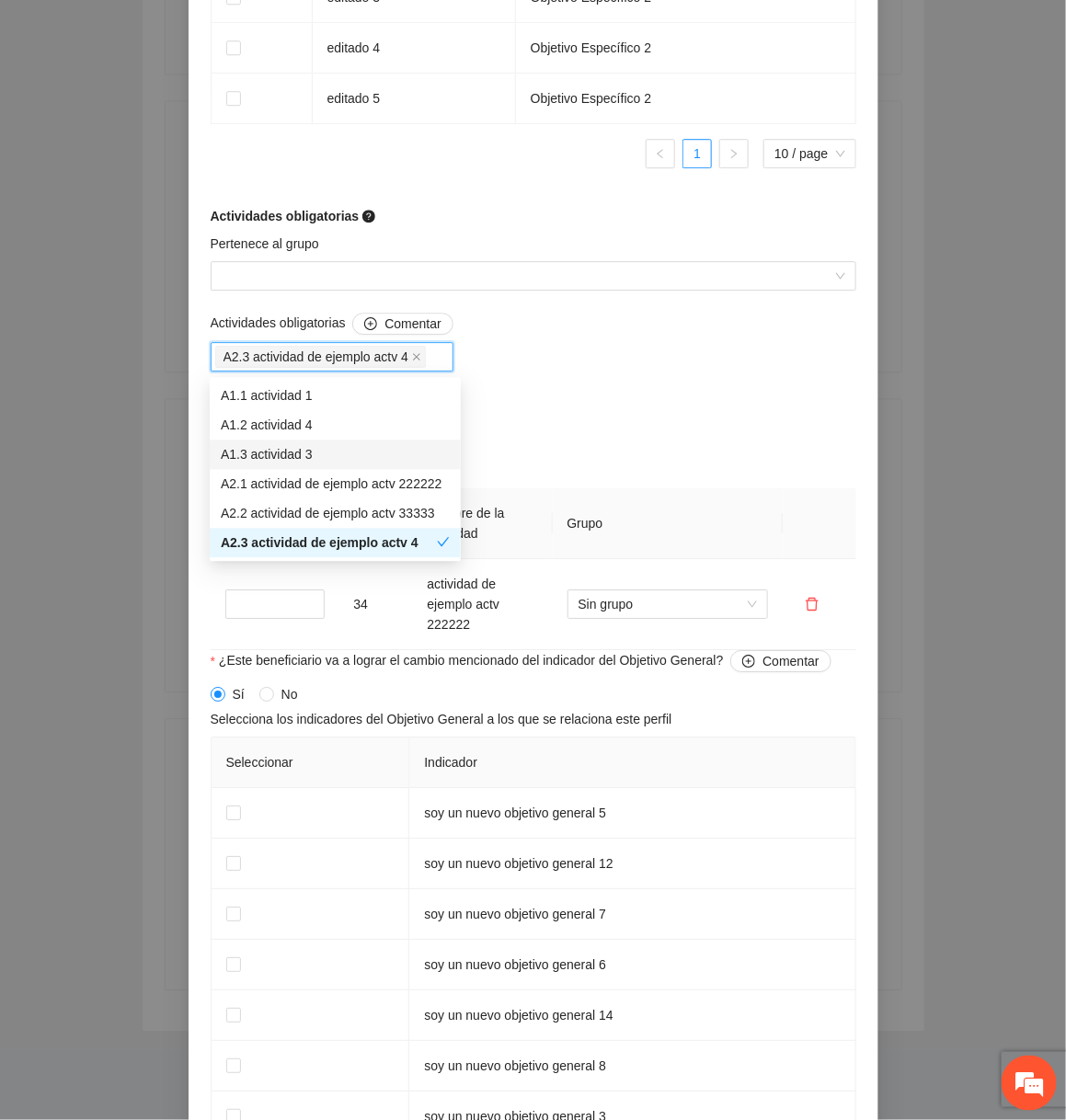
click at [440, 425] on div "A1.2 actividad 4" at bounding box center [335, 426] width 229 height 20
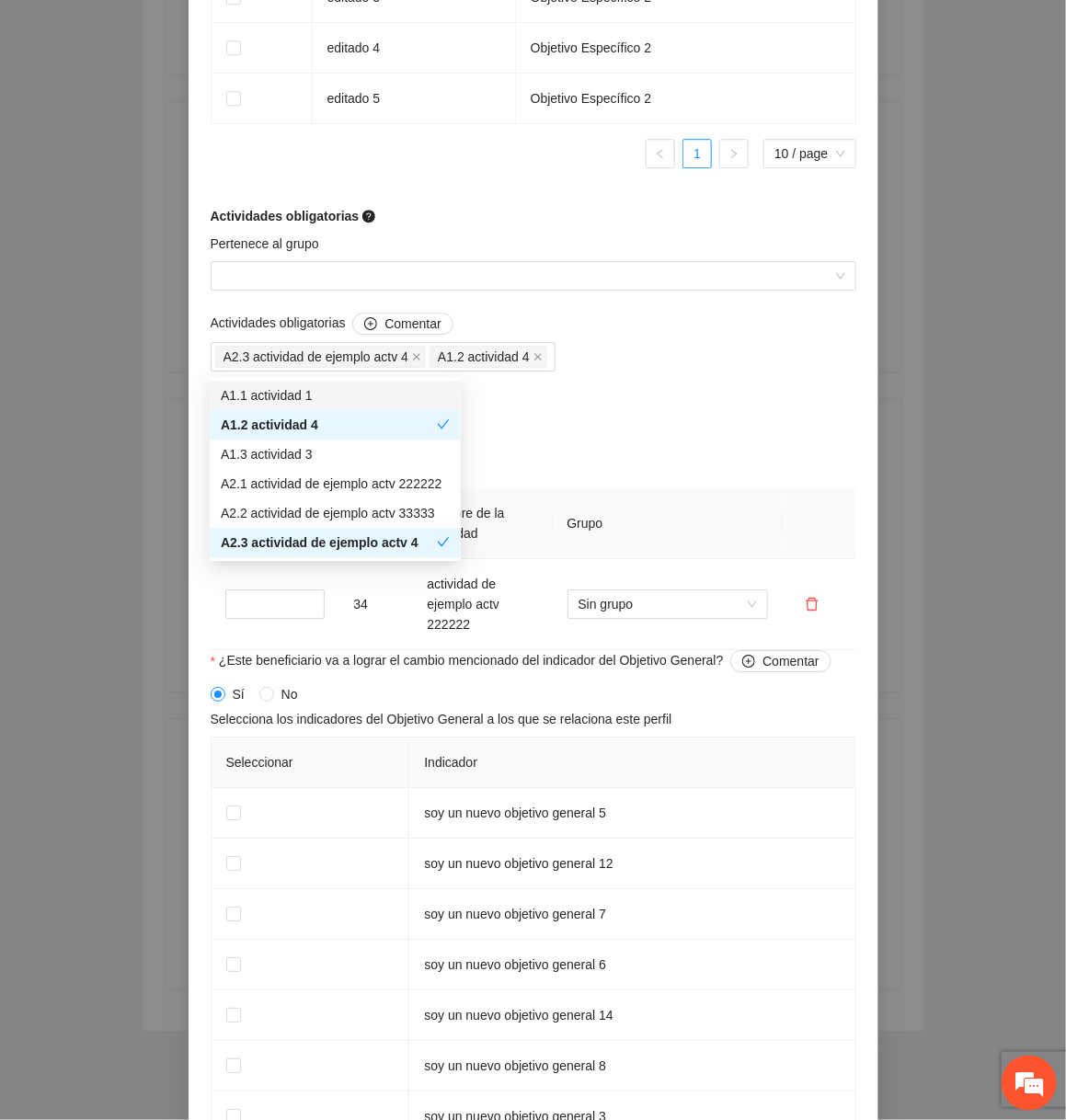
click at [560, 431] on div "Actividades obligatorias Comentar A2.3 actividad de ejemplo actv 4 A1.2 activid…" at bounding box center [383, 379] width 354 height 134
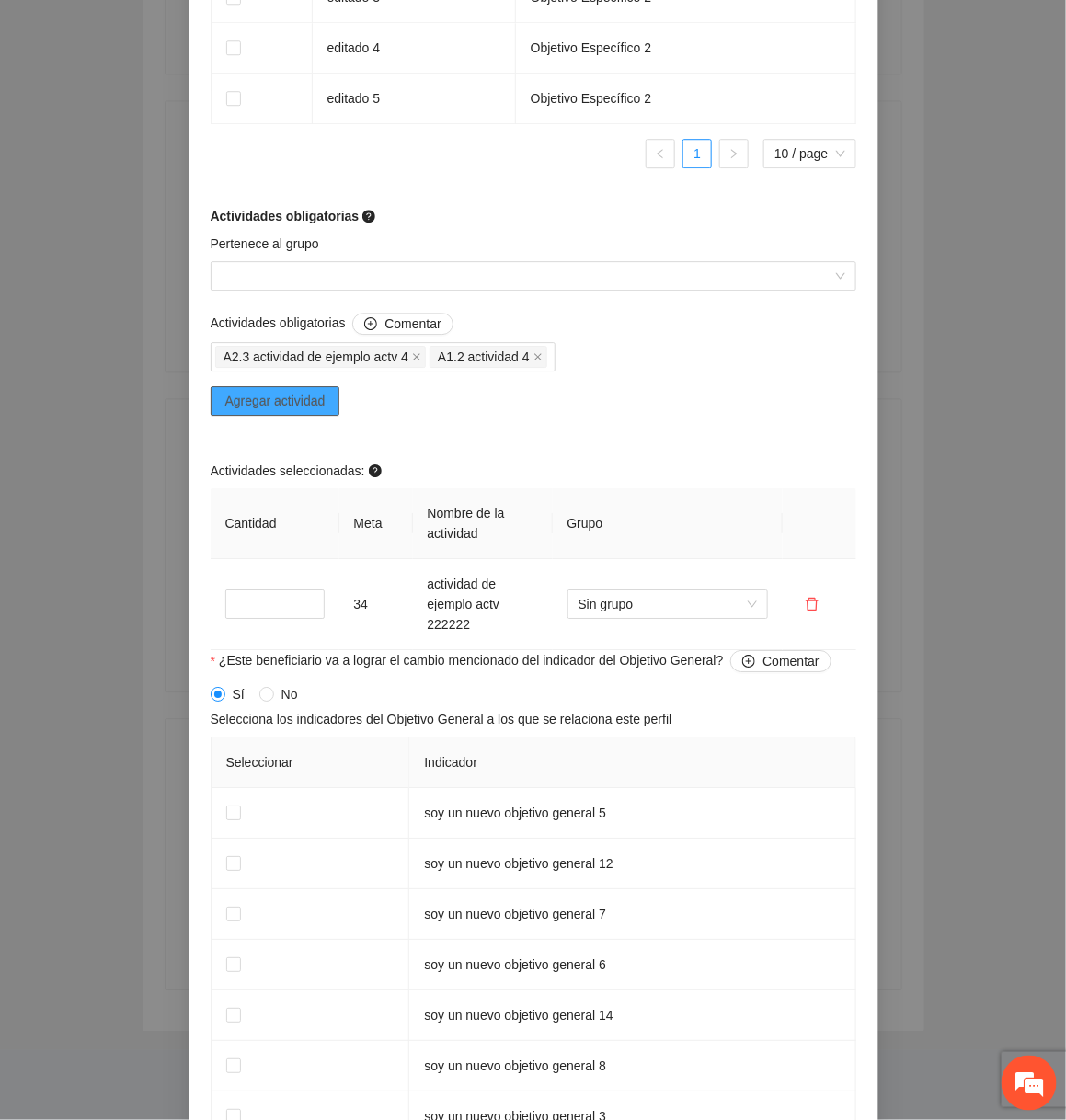
click at [300, 408] on span "Agregar actividad" at bounding box center [275, 401] width 100 height 20
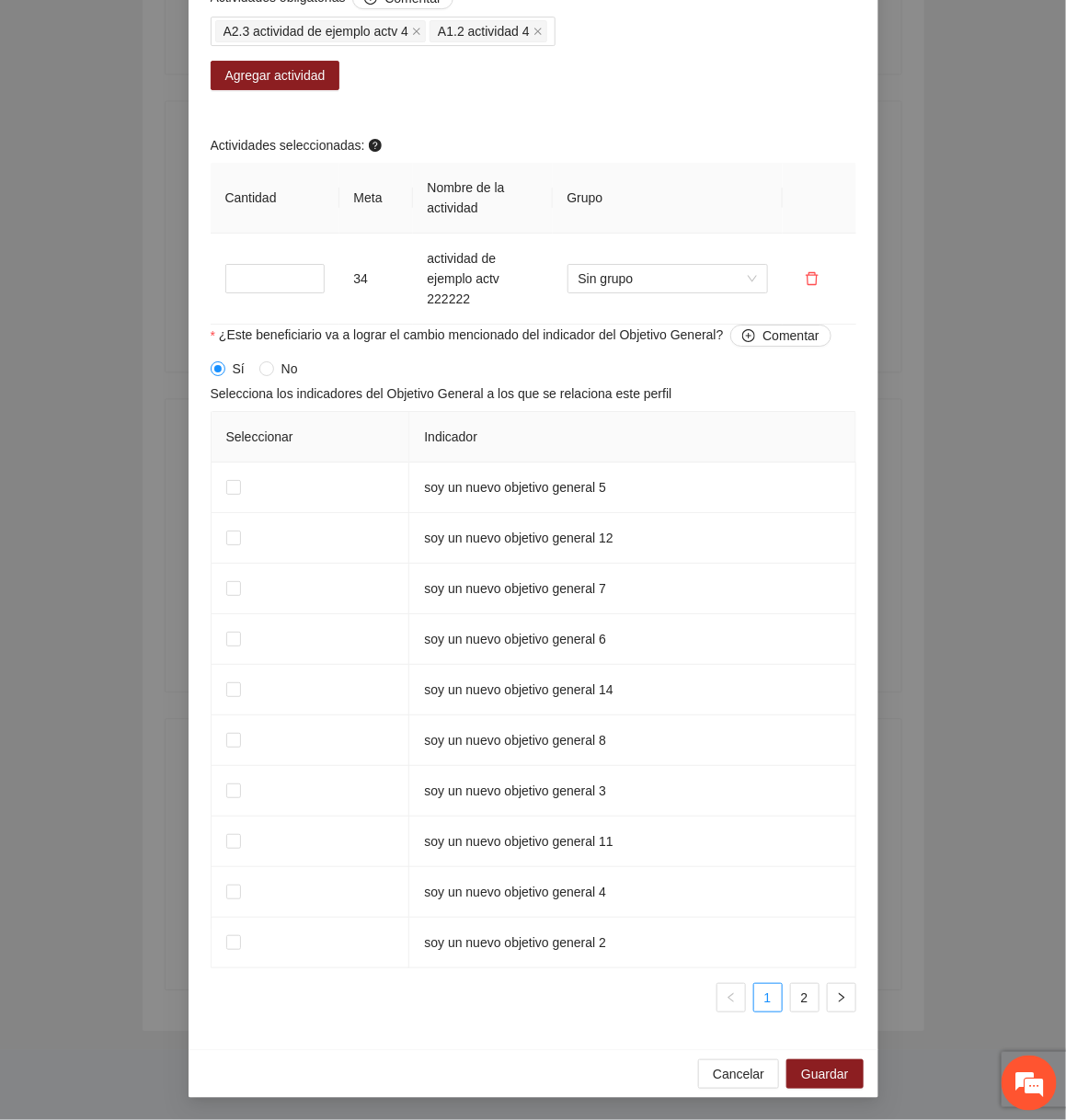
scroll to position [1755, 0]
click at [709, 1071] on button "Cancelar" at bounding box center [739, 1074] width 81 height 30
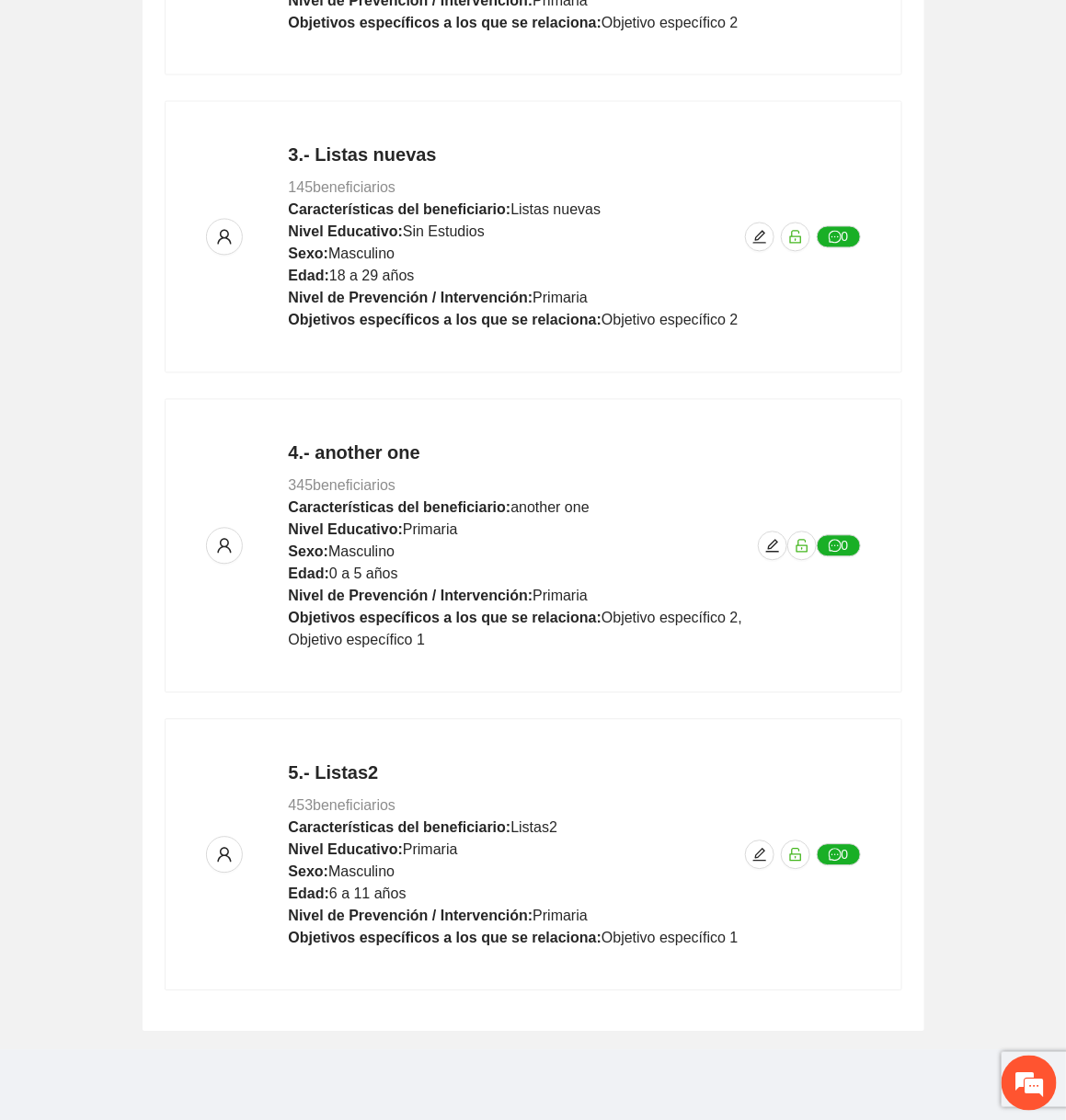
scroll to position [1128, 0]
click at [760, 230] on icon "edit" at bounding box center [759, 237] width 14 height 14
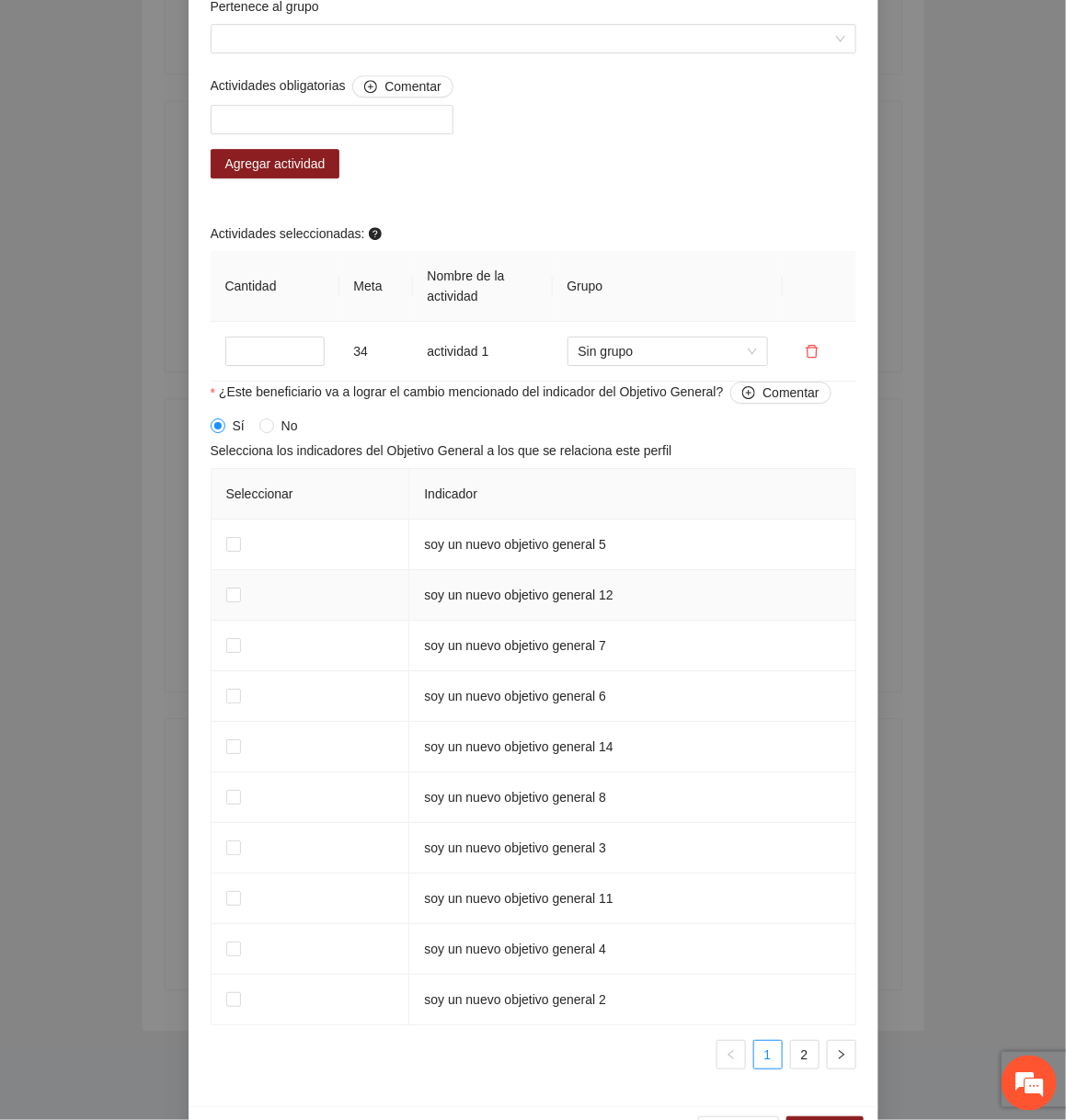
scroll to position [1568, 0]
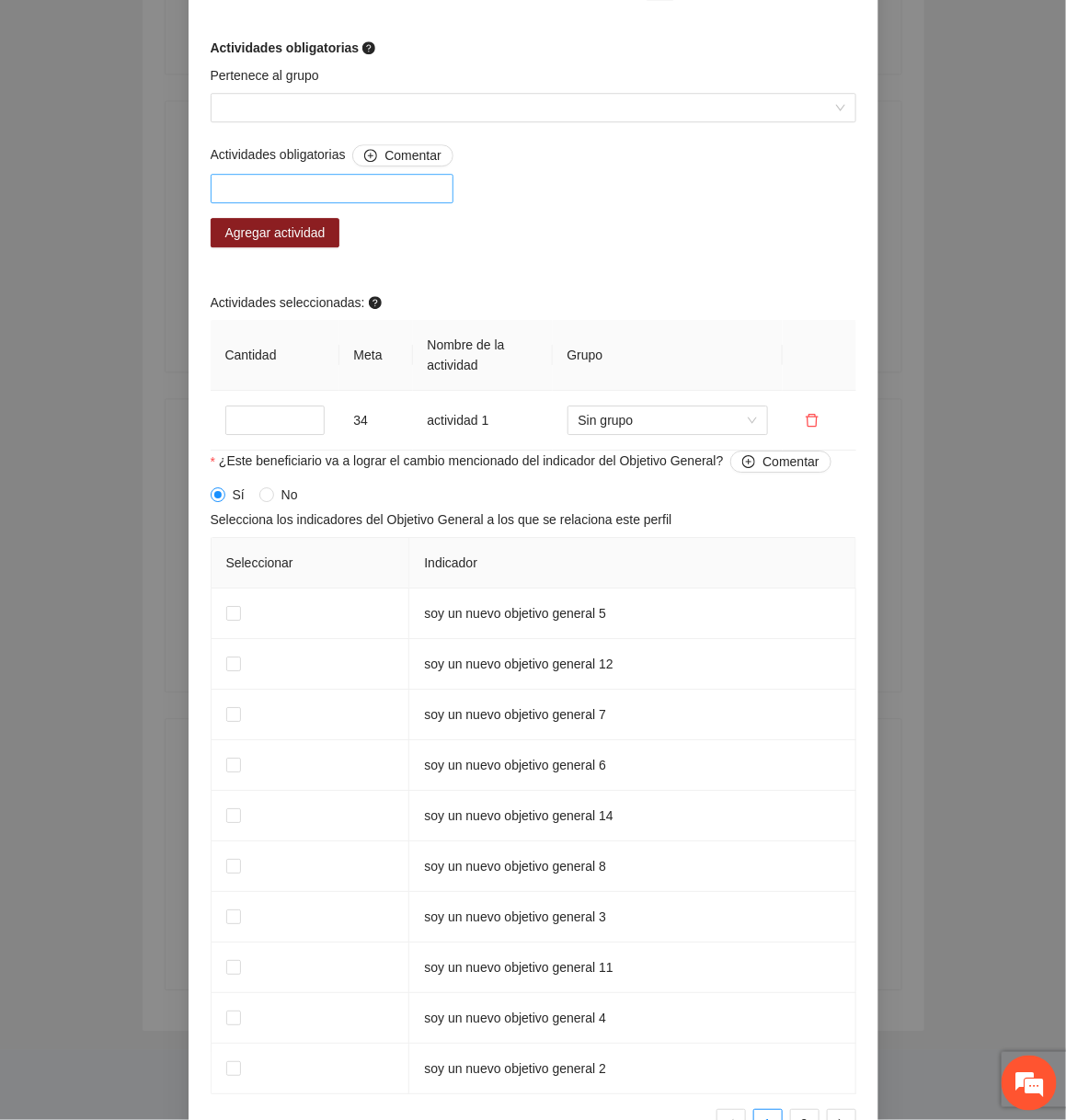
click at [405, 189] on div at bounding box center [331, 188] width 234 height 22
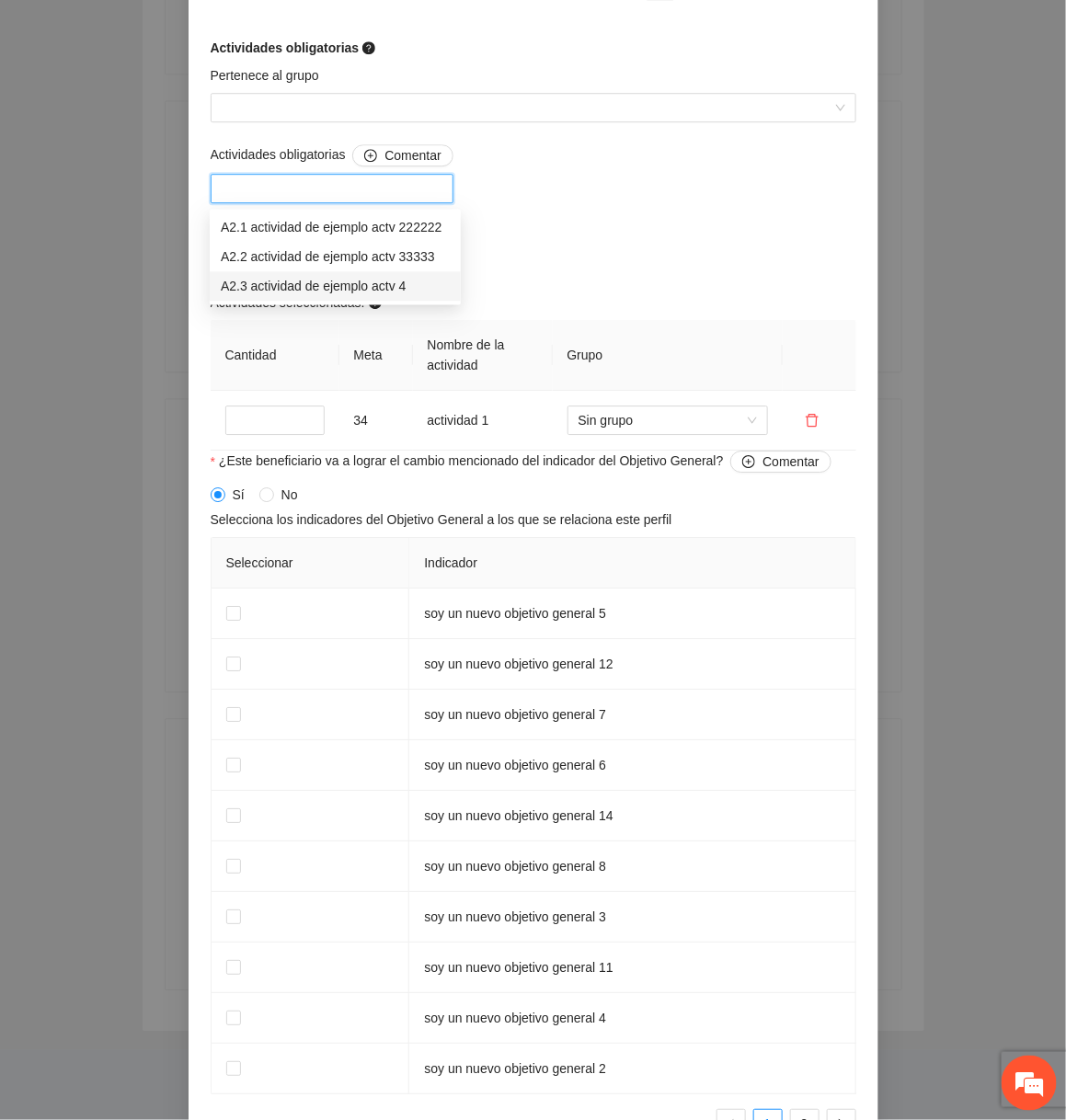
click at [366, 276] on div "A2.3 actividad de ejemplo actv 4" at bounding box center [335, 286] width 229 height 20
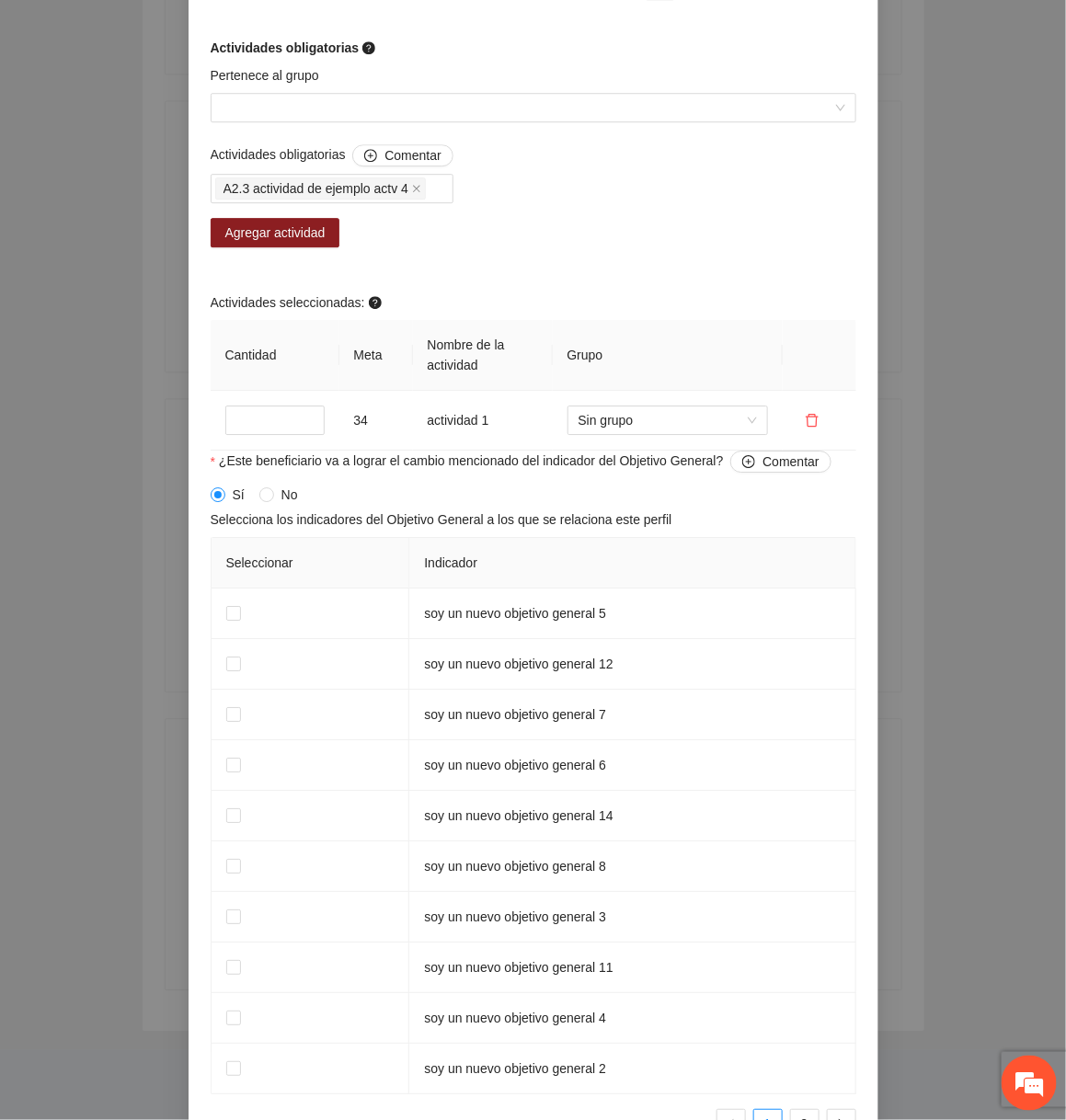
click at [546, 276] on div "Actividades obligatorias Comentar A2.3 actividad de ejemplo actv 4 Agregar acti…" at bounding box center [533, 298] width 655 height 306
click at [307, 230] on span "Agregar actividad" at bounding box center [275, 232] width 100 height 20
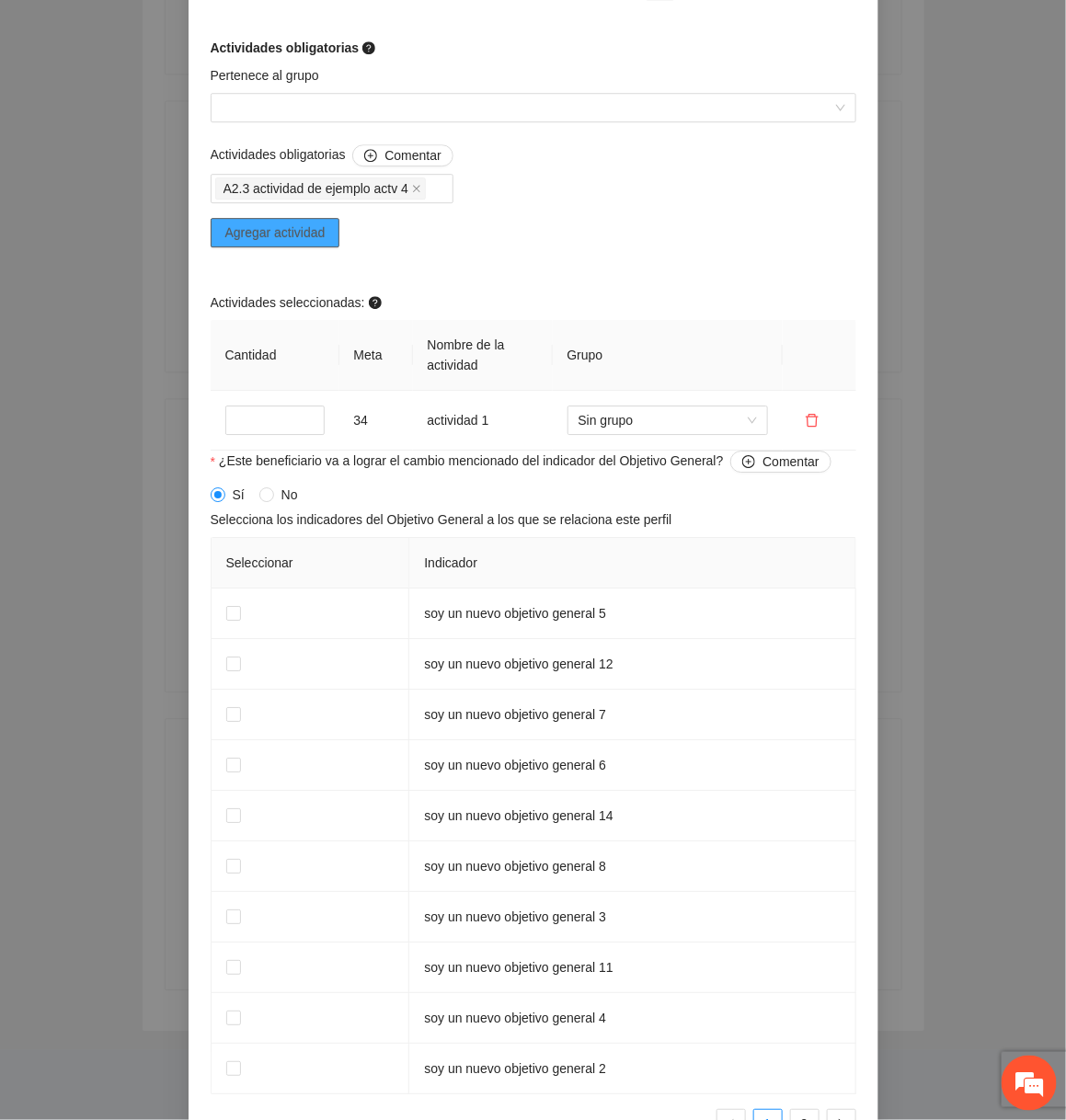
click at [307, 230] on span "Agregar actividad" at bounding box center [275, 232] width 100 height 20
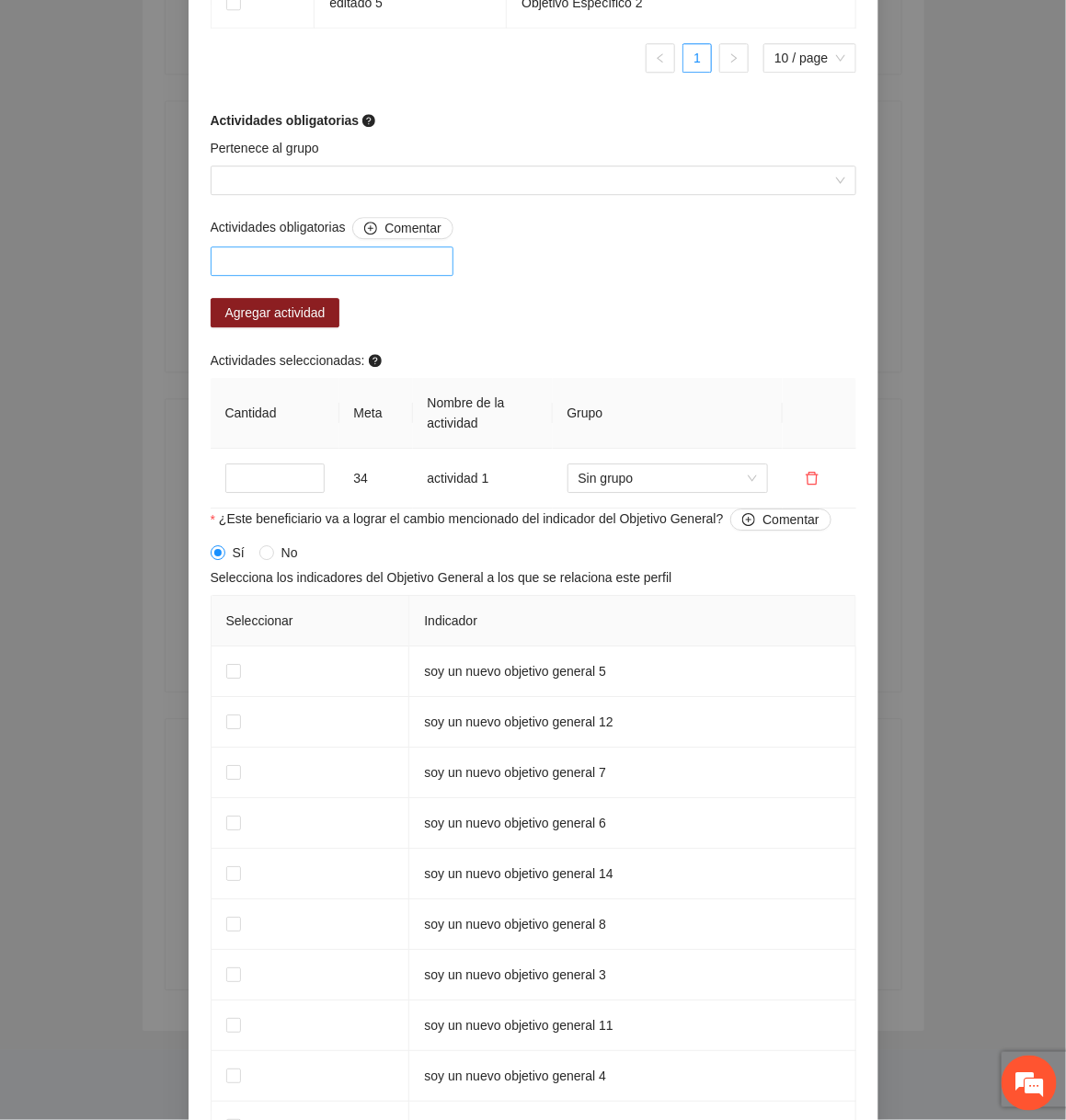
scroll to position [1493, 0]
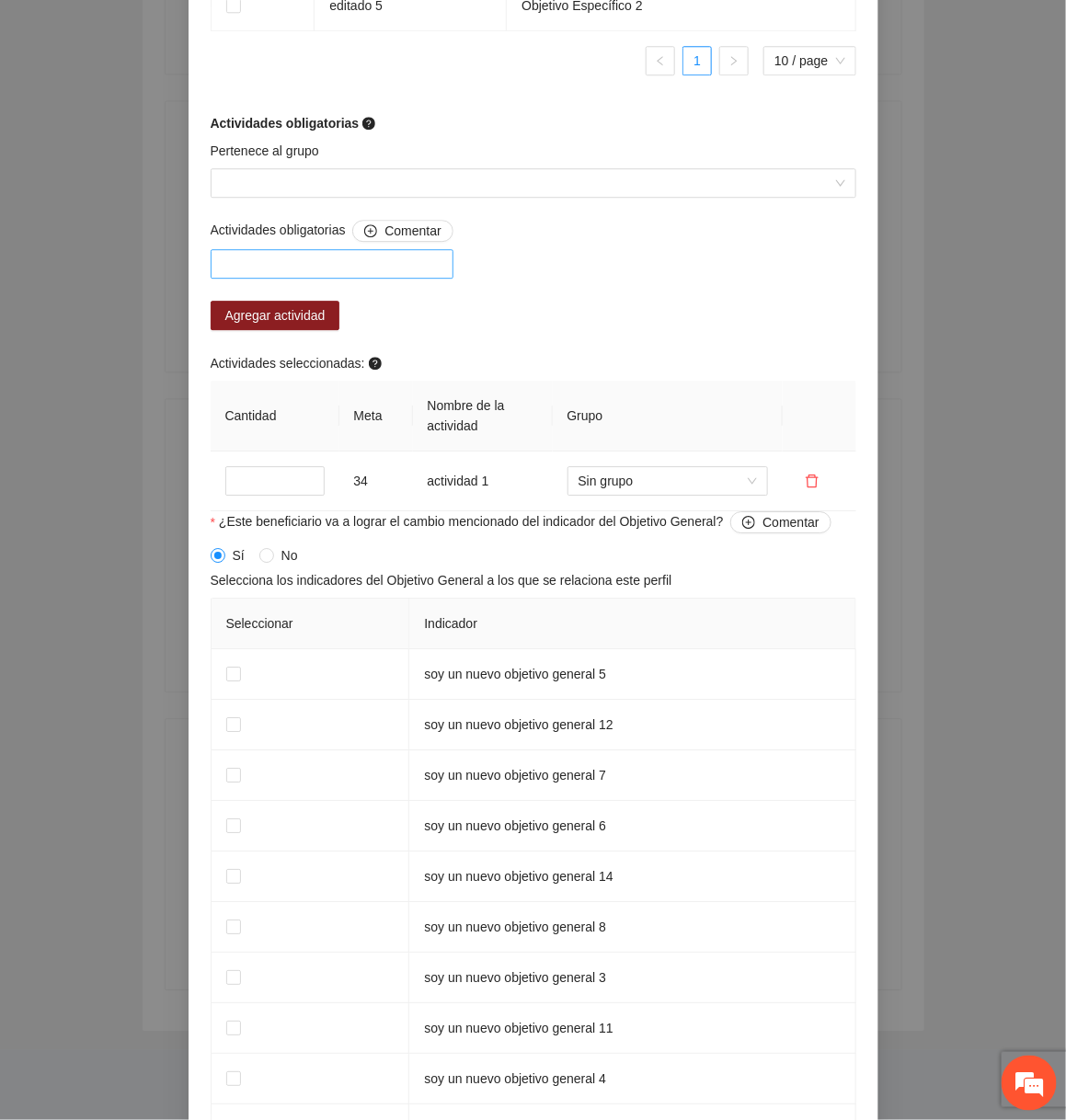
click at [379, 269] on div at bounding box center [331, 264] width 234 height 22
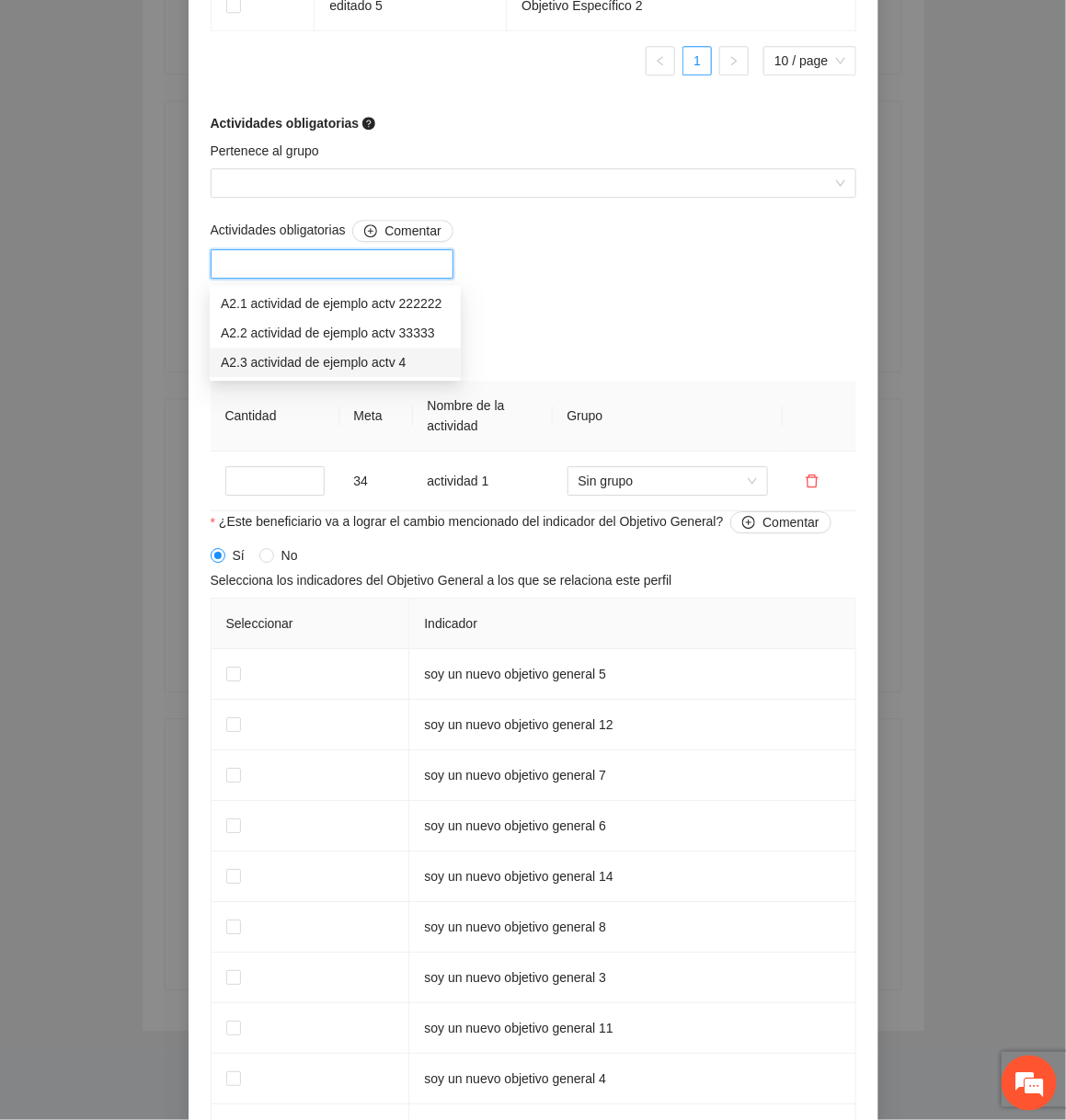
click at [362, 358] on div "A2.3 actividad de ejemplo actv 4" at bounding box center [335, 363] width 229 height 20
click at [557, 332] on div "Actividades obligatorias Comentar A2.3 actividad de ejemplo actv 4 A2.3 activid…" at bounding box center [533, 365] width 655 height 292
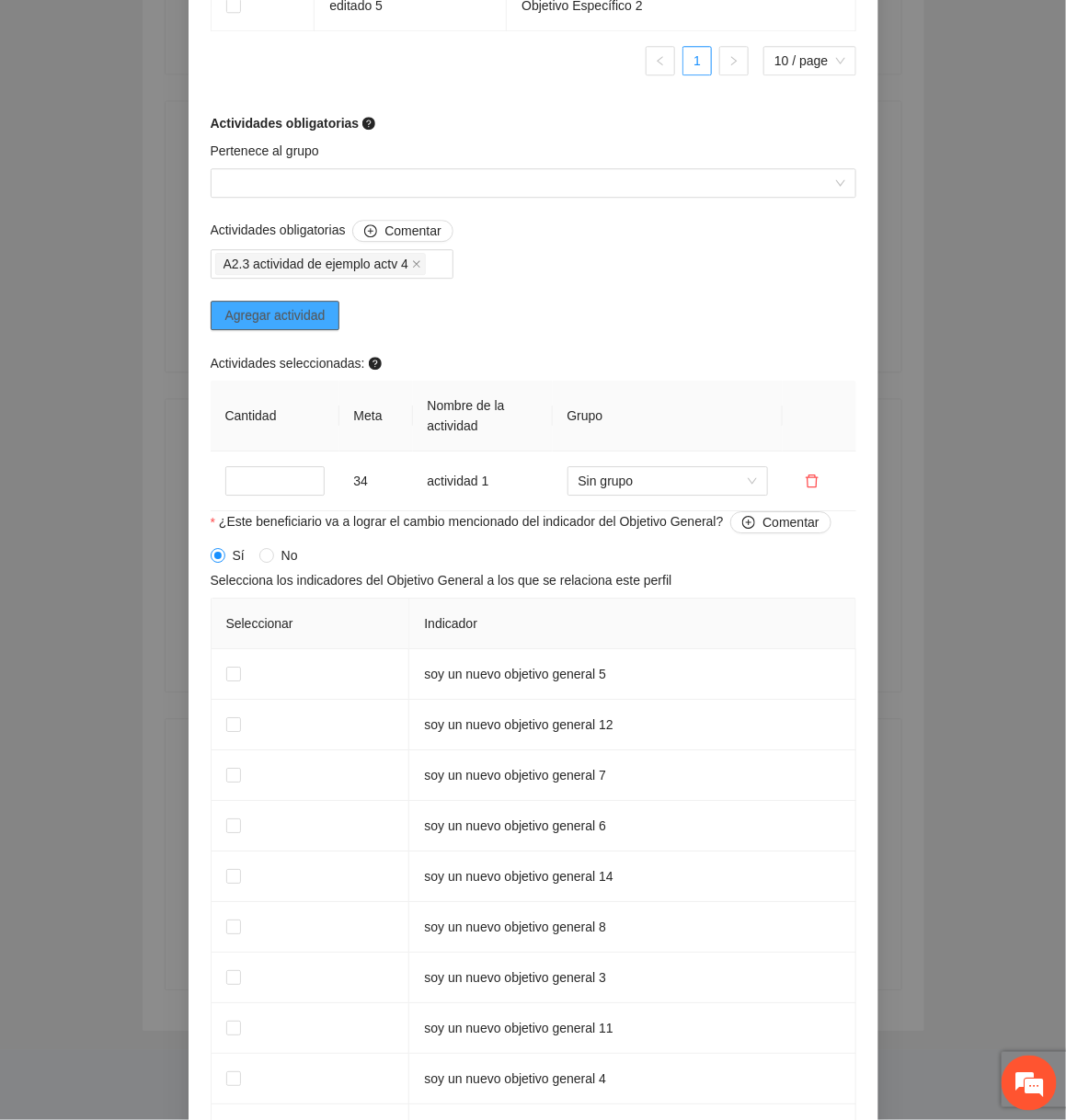
click at [323, 324] on span "Agregar actividad" at bounding box center [275, 315] width 100 height 20
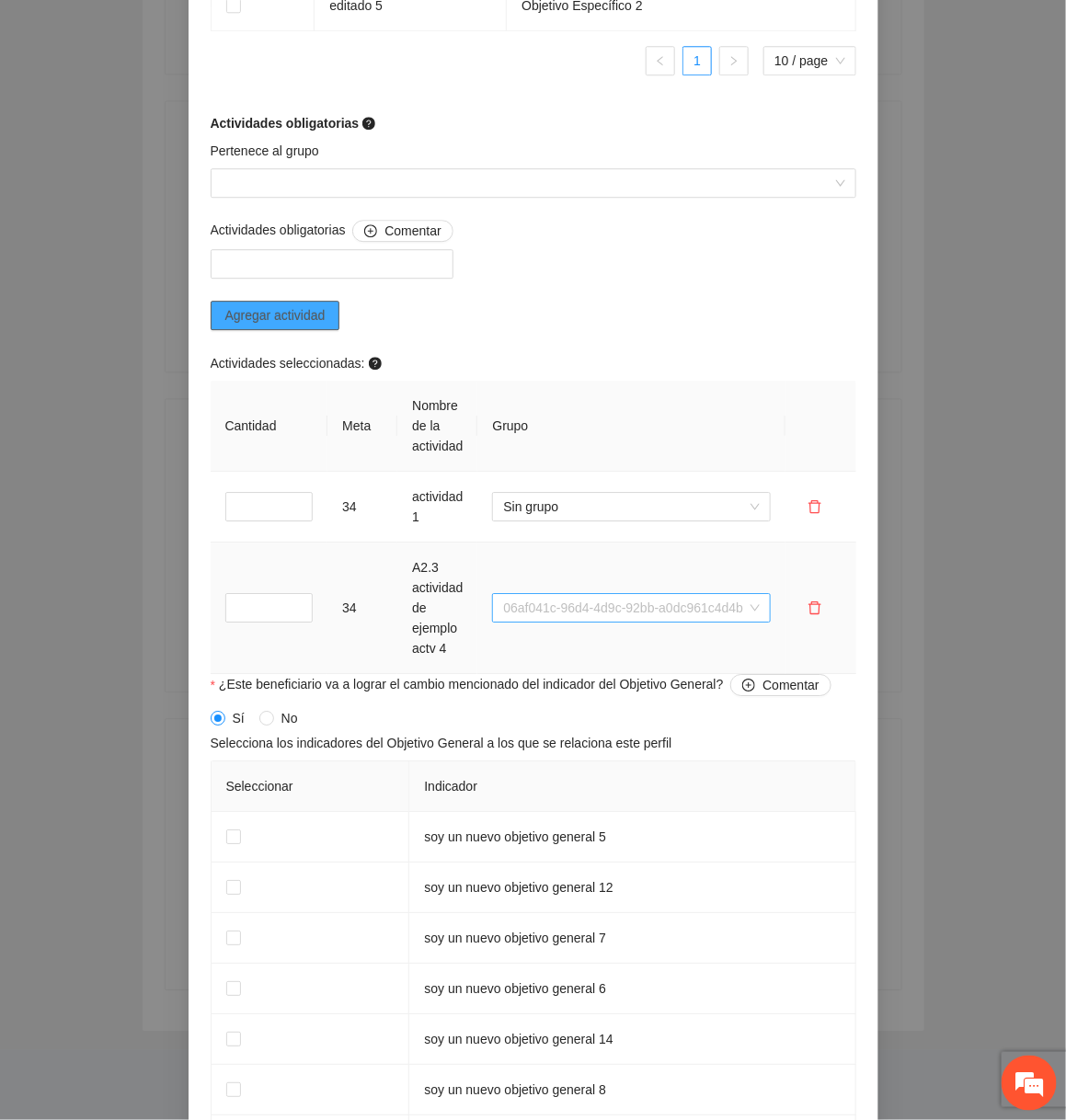
click at [634, 612] on span "06af041c-96d4-4d9c-92bb-a0dc961c4d4b" at bounding box center [631, 608] width 256 height 28
click at [611, 638] on div "Sin grupo" at bounding box center [623, 647] width 284 height 20
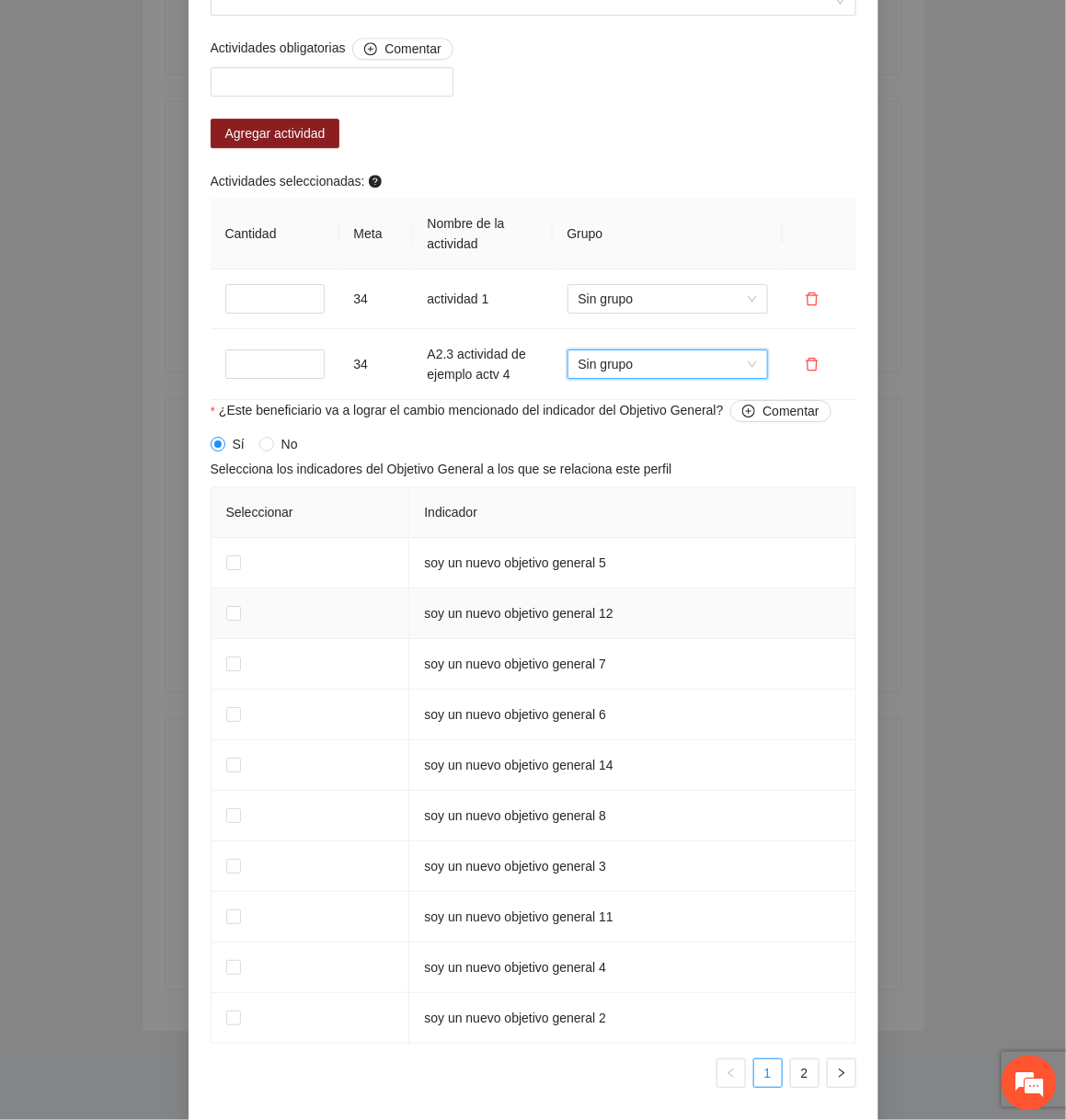
scroll to position [1752, 0]
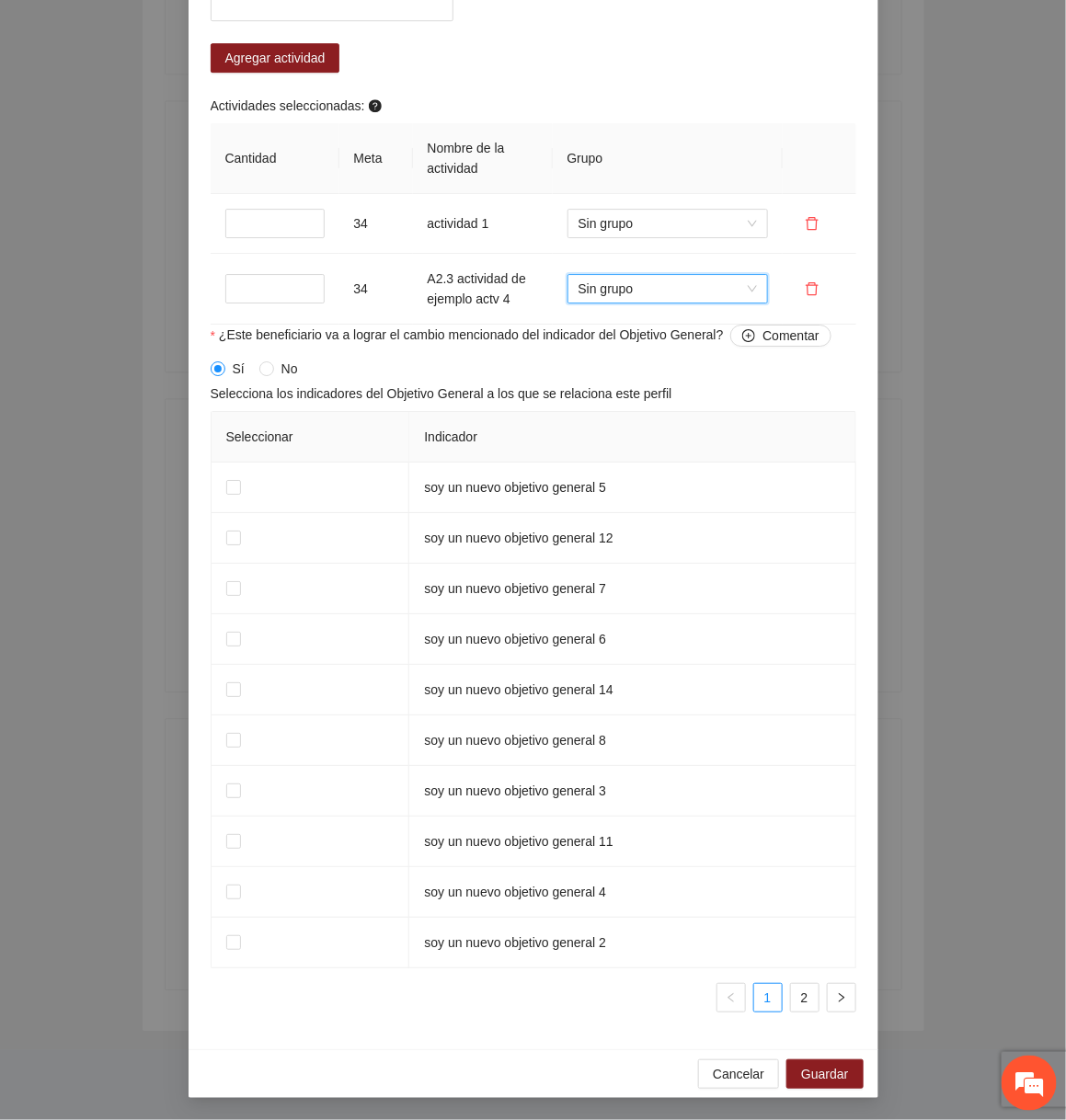
click at [728, 1090] on div "Cancelar Guardar" at bounding box center [533, 1074] width 689 height 49
click at [734, 1077] on span "Cancelar" at bounding box center [738, 1074] width 51 height 20
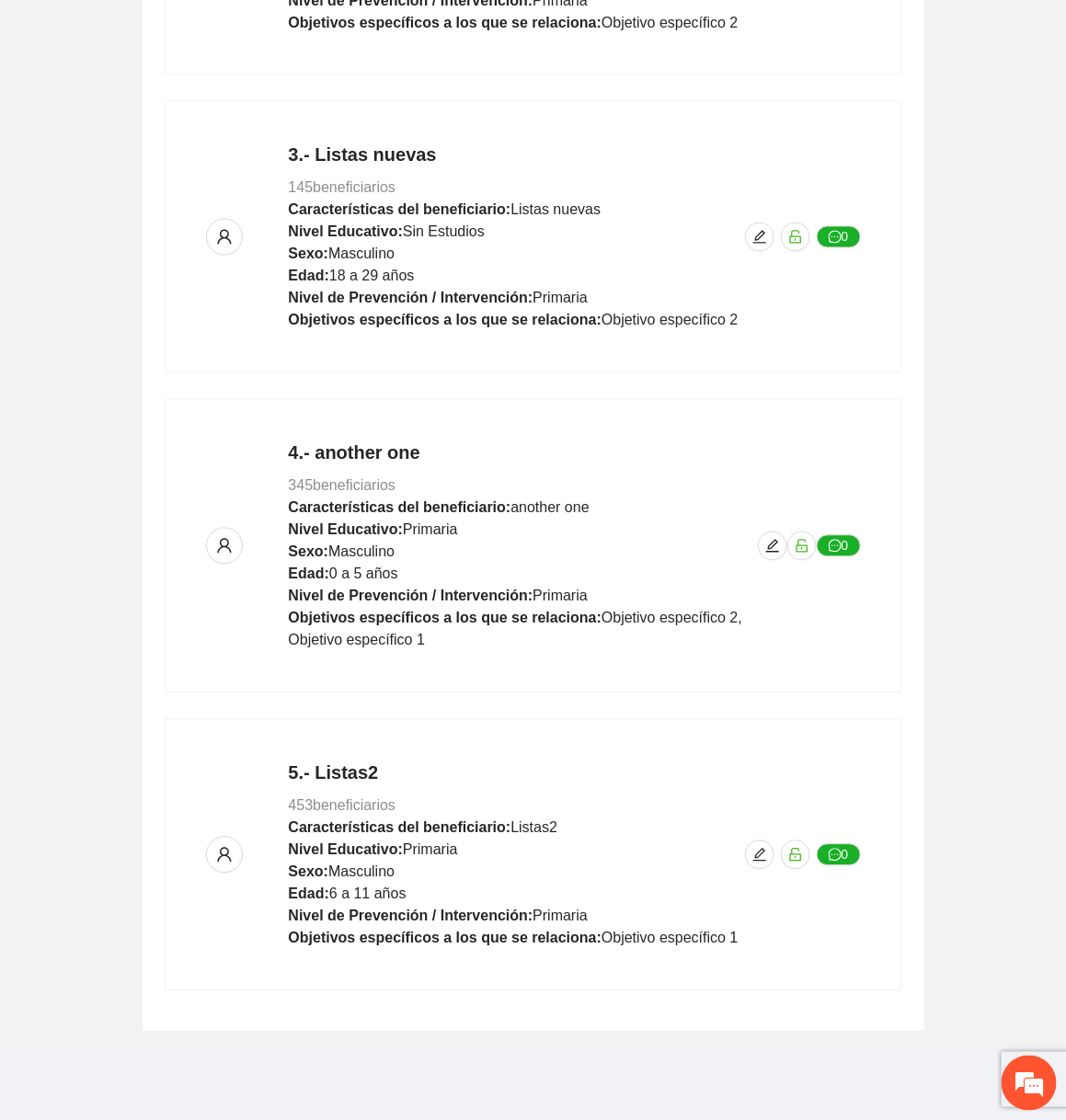
scroll to position [1113, 0]
click at [768, 854] on span "edit" at bounding box center [760, 855] width 28 height 14
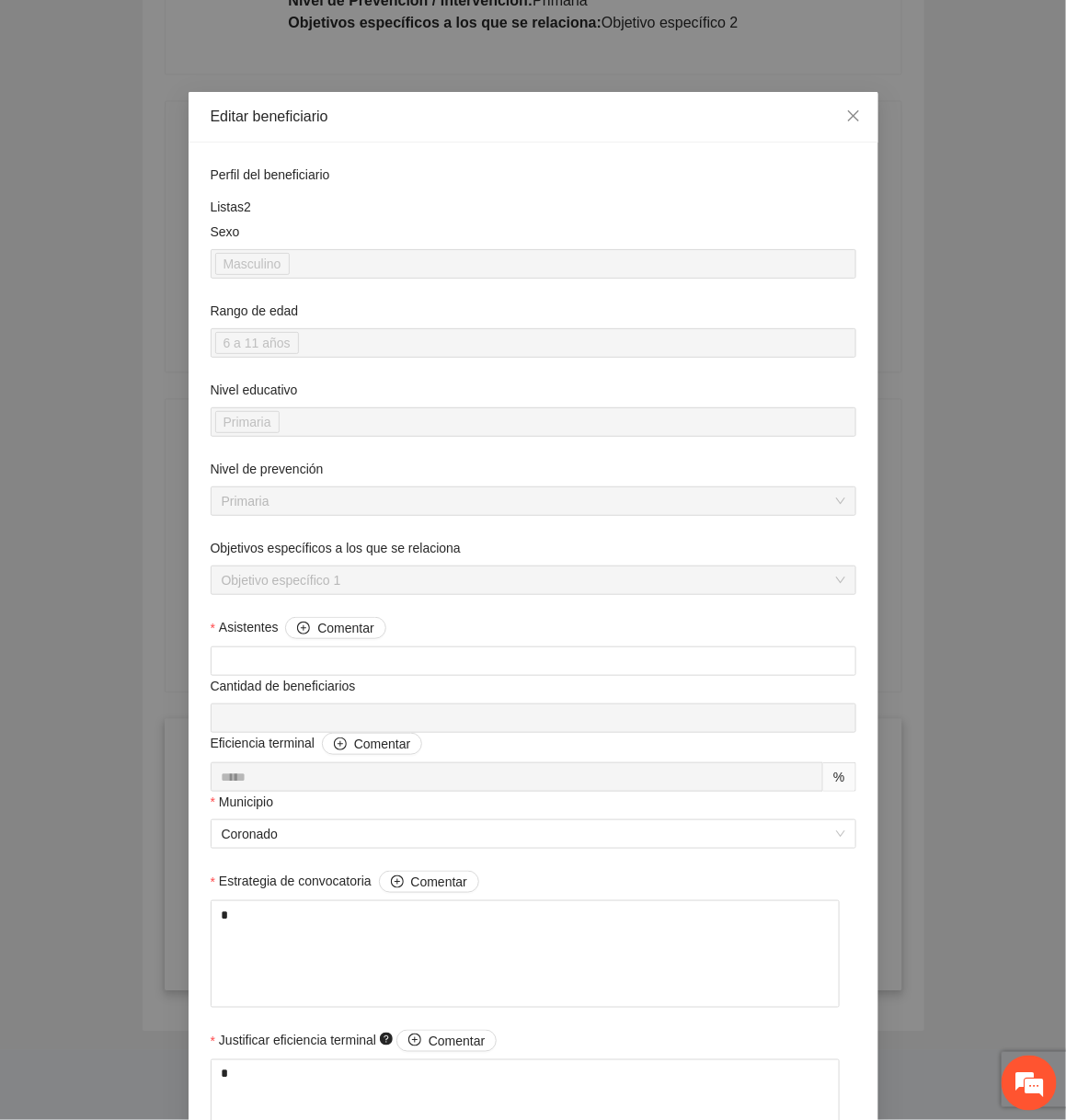
scroll to position [1029, 0]
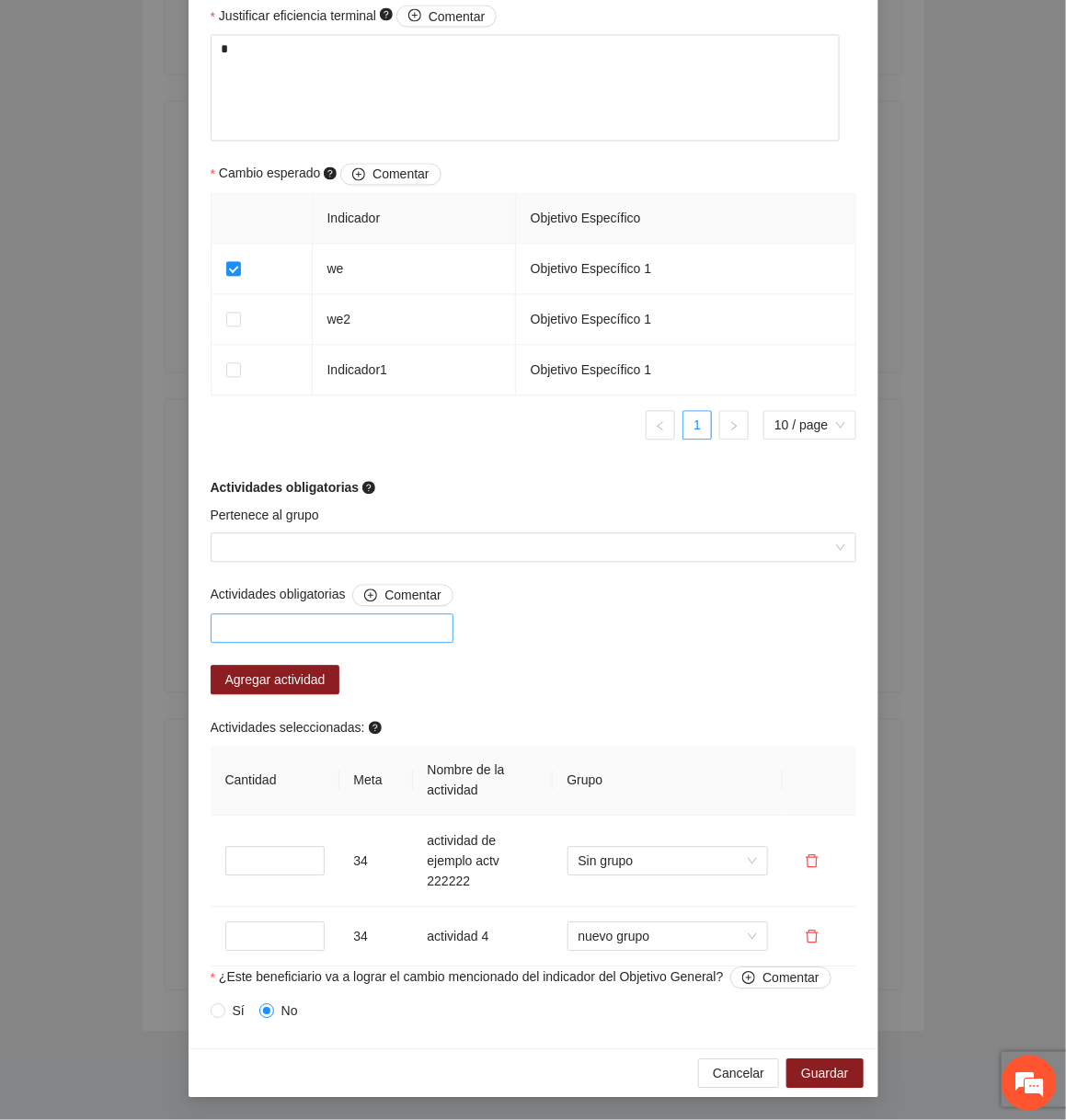
click at [365, 619] on div at bounding box center [331, 629] width 234 height 22
click at [306, 719] on div "A1.3 actividad 3" at bounding box center [335, 726] width 229 height 20
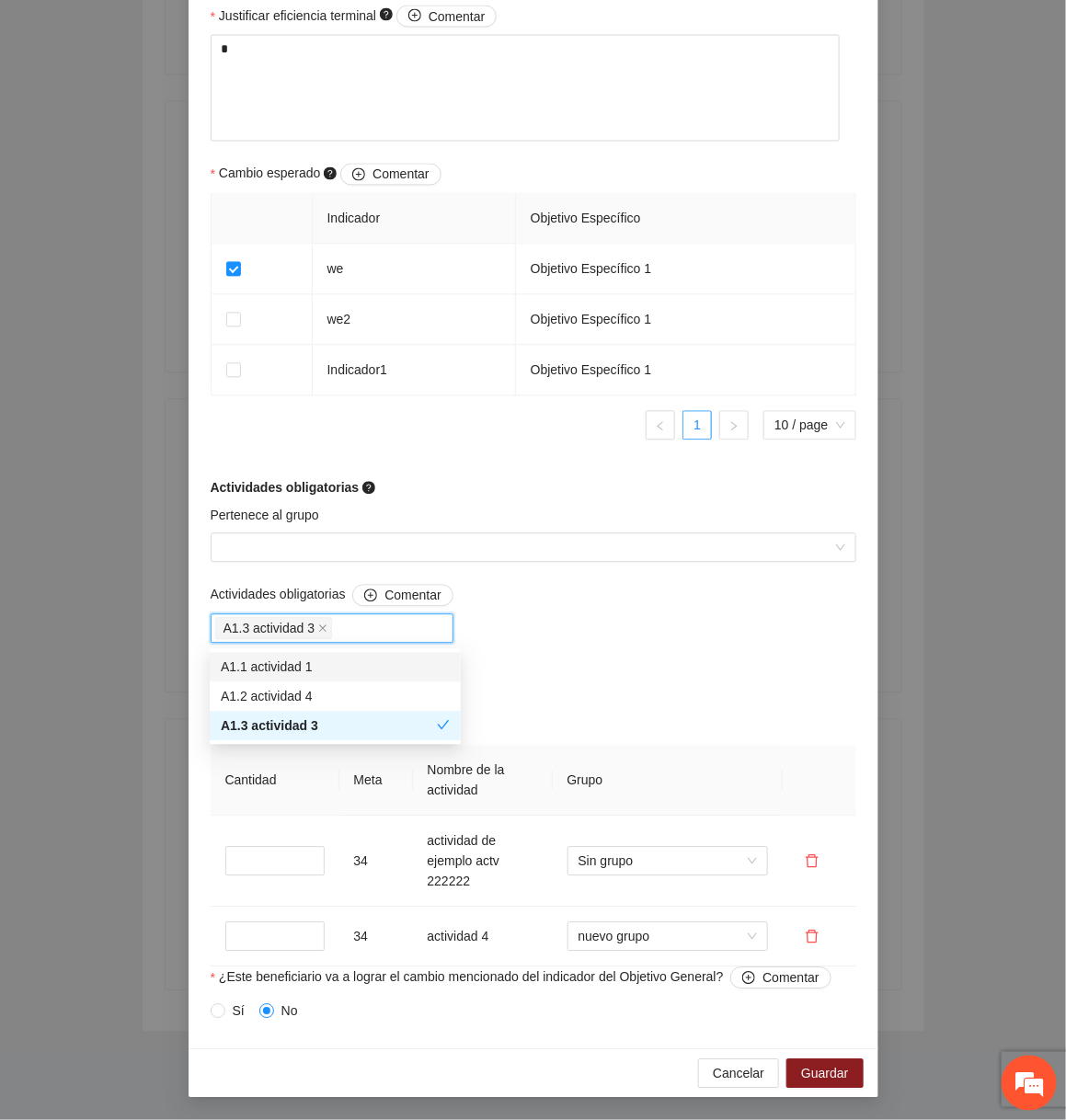
click at [589, 638] on div "Actividades obligatorias Comentar A1.3 actividad 3 Agregar actividad Actividade…" at bounding box center [533, 775] width 655 height 382
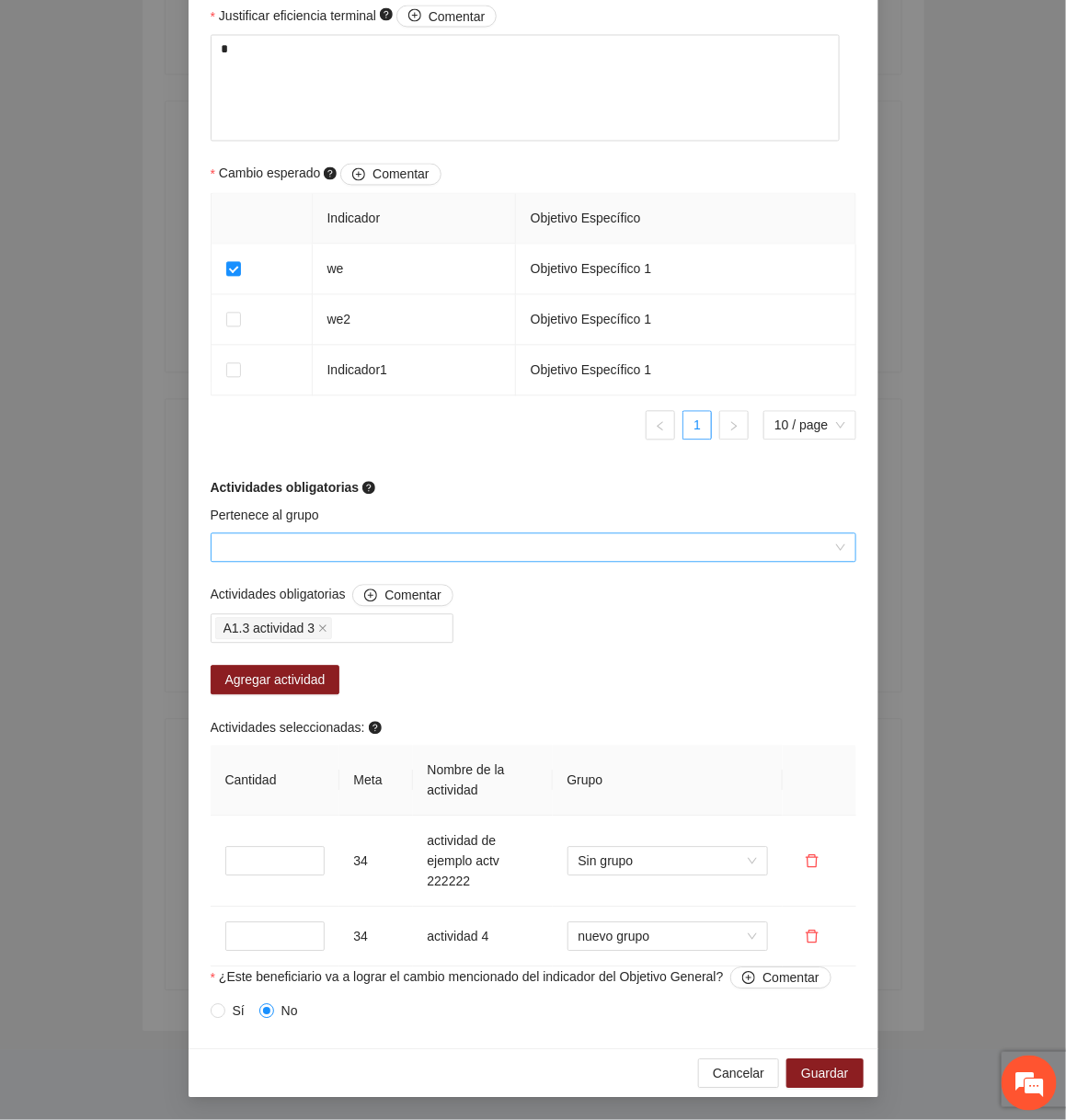
click at [455, 560] on input "Pertenece al grupo" at bounding box center [527, 548] width 611 height 28
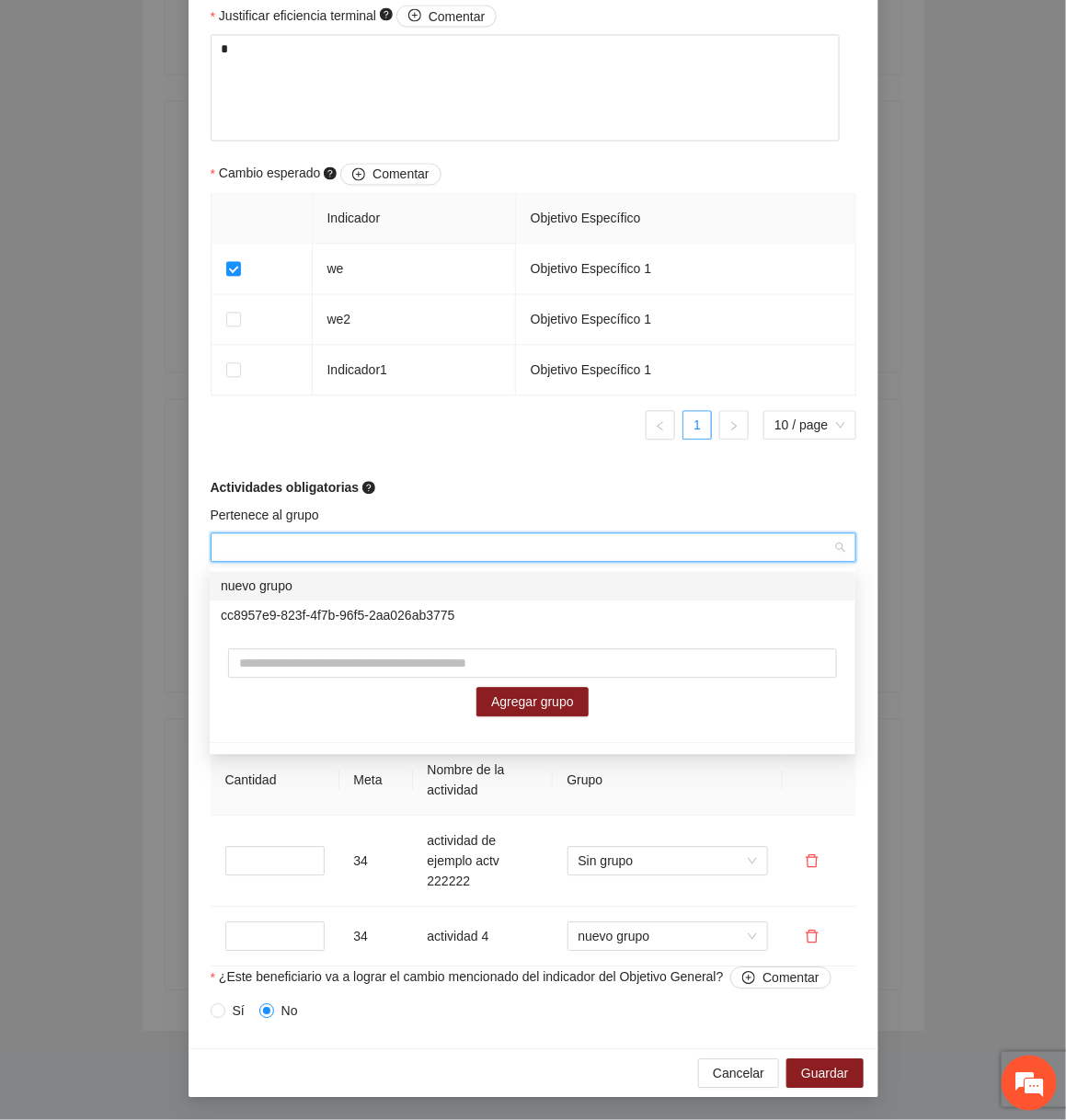
click at [364, 589] on div "nuevo grupo" at bounding box center [533, 586] width 624 height 20
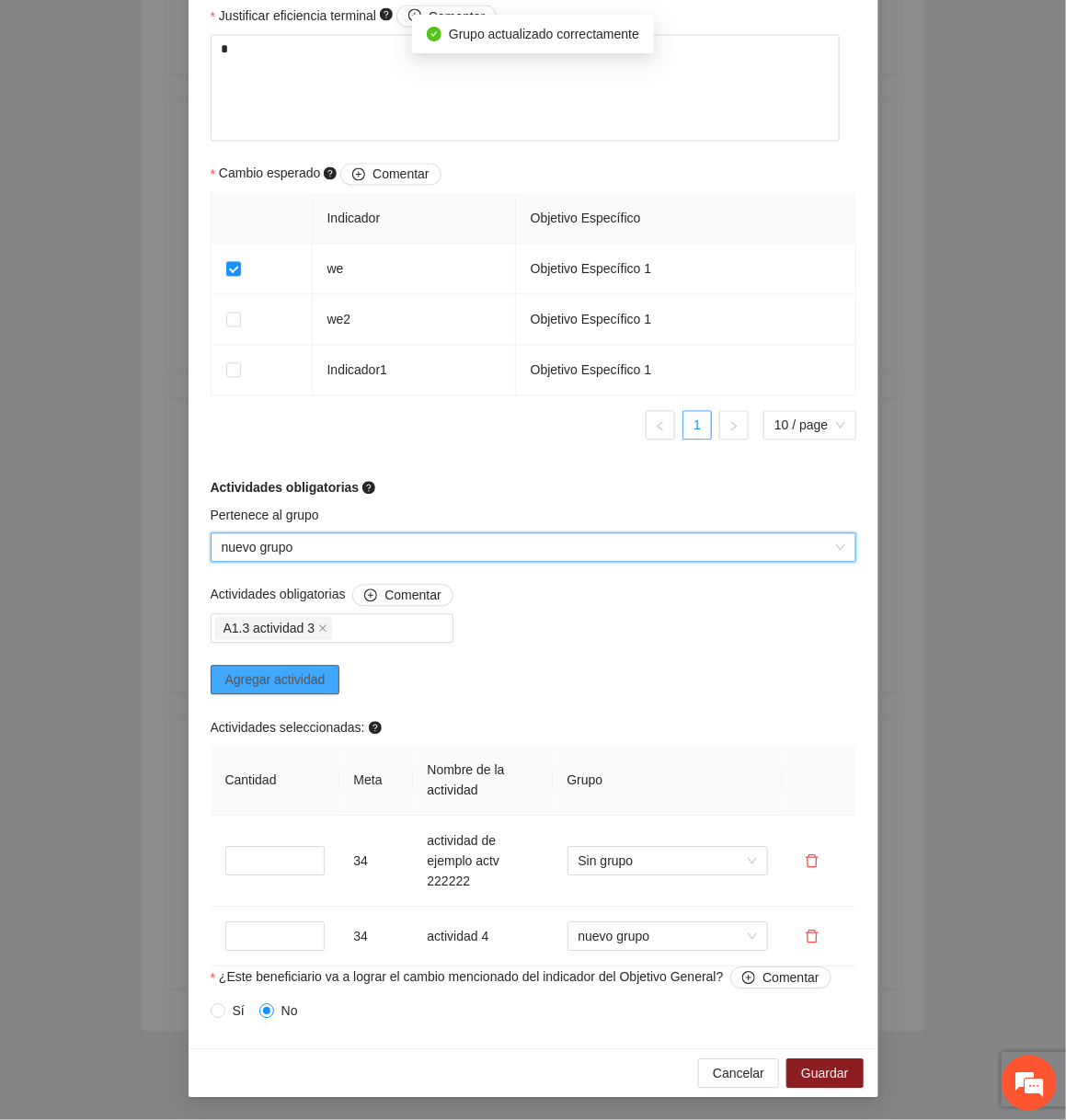
click at [315, 681] on span "Agregar actividad" at bounding box center [275, 680] width 100 height 20
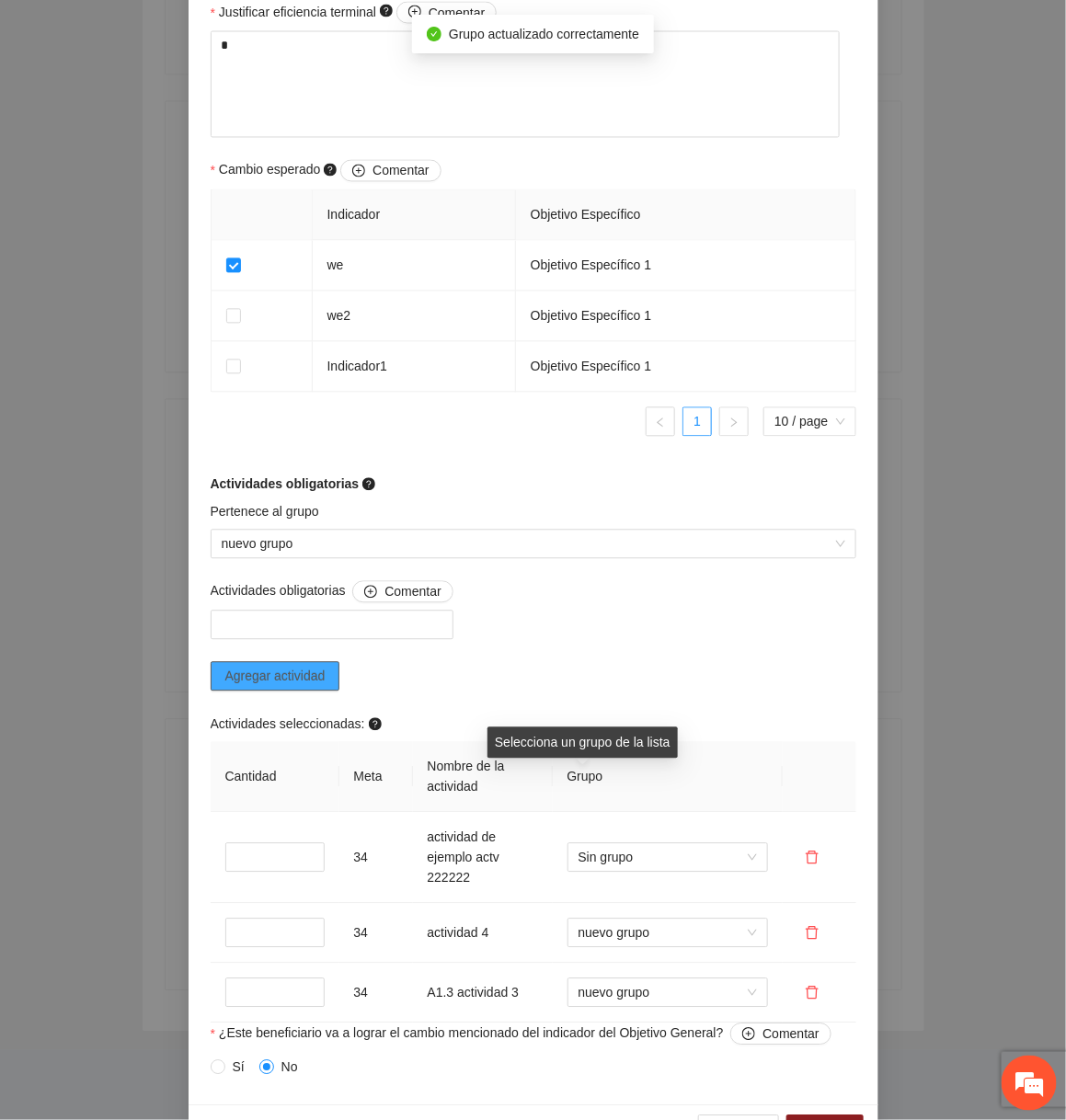
scroll to position [1087, 0]
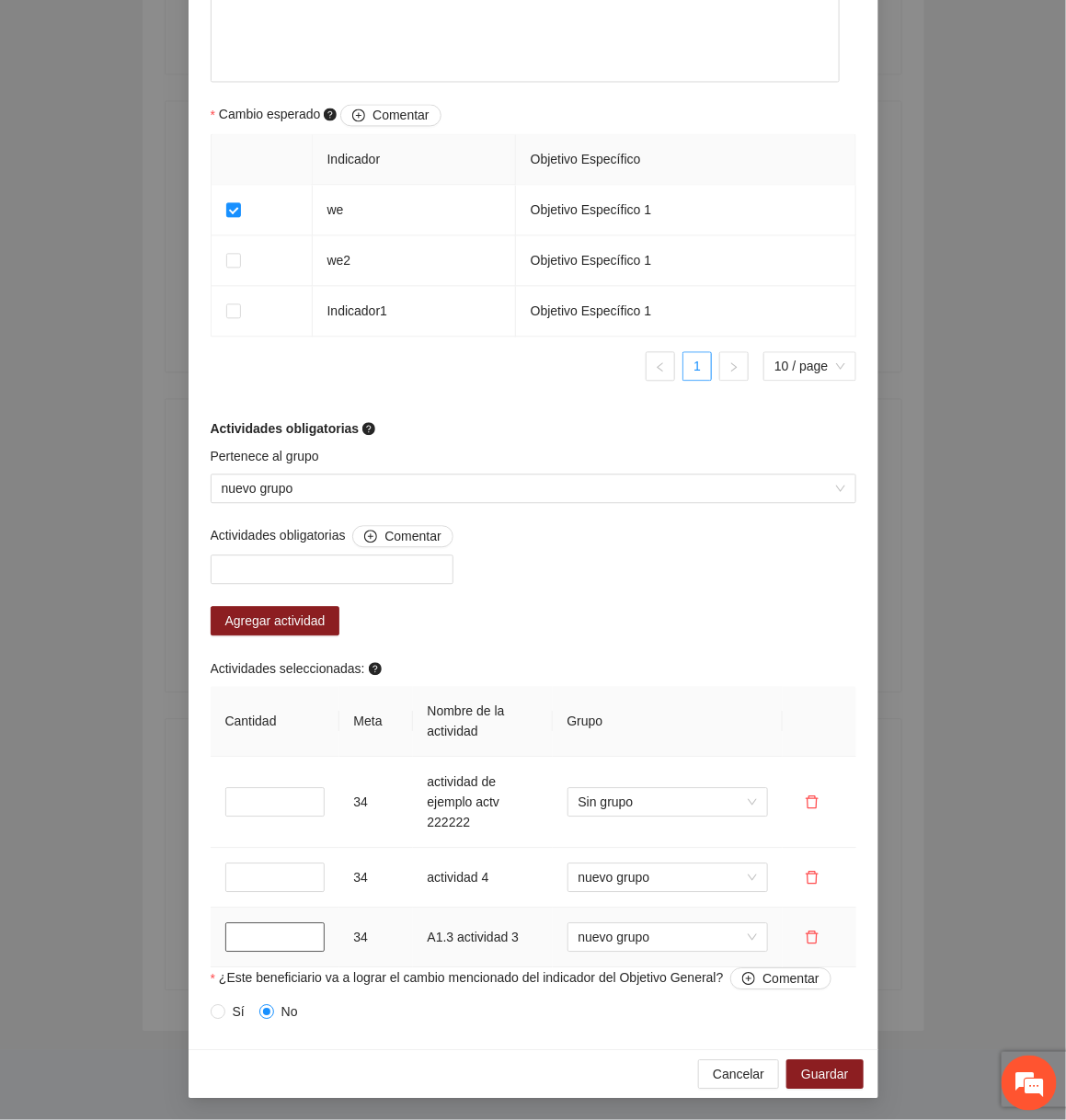
click at [240, 936] on input "*" at bounding box center [274, 937] width 99 height 30
click at [241, 936] on input "*" at bounding box center [274, 937] width 99 height 30
type input "**"
click at [836, 1068] on span "Guardar" at bounding box center [824, 1074] width 47 height 20
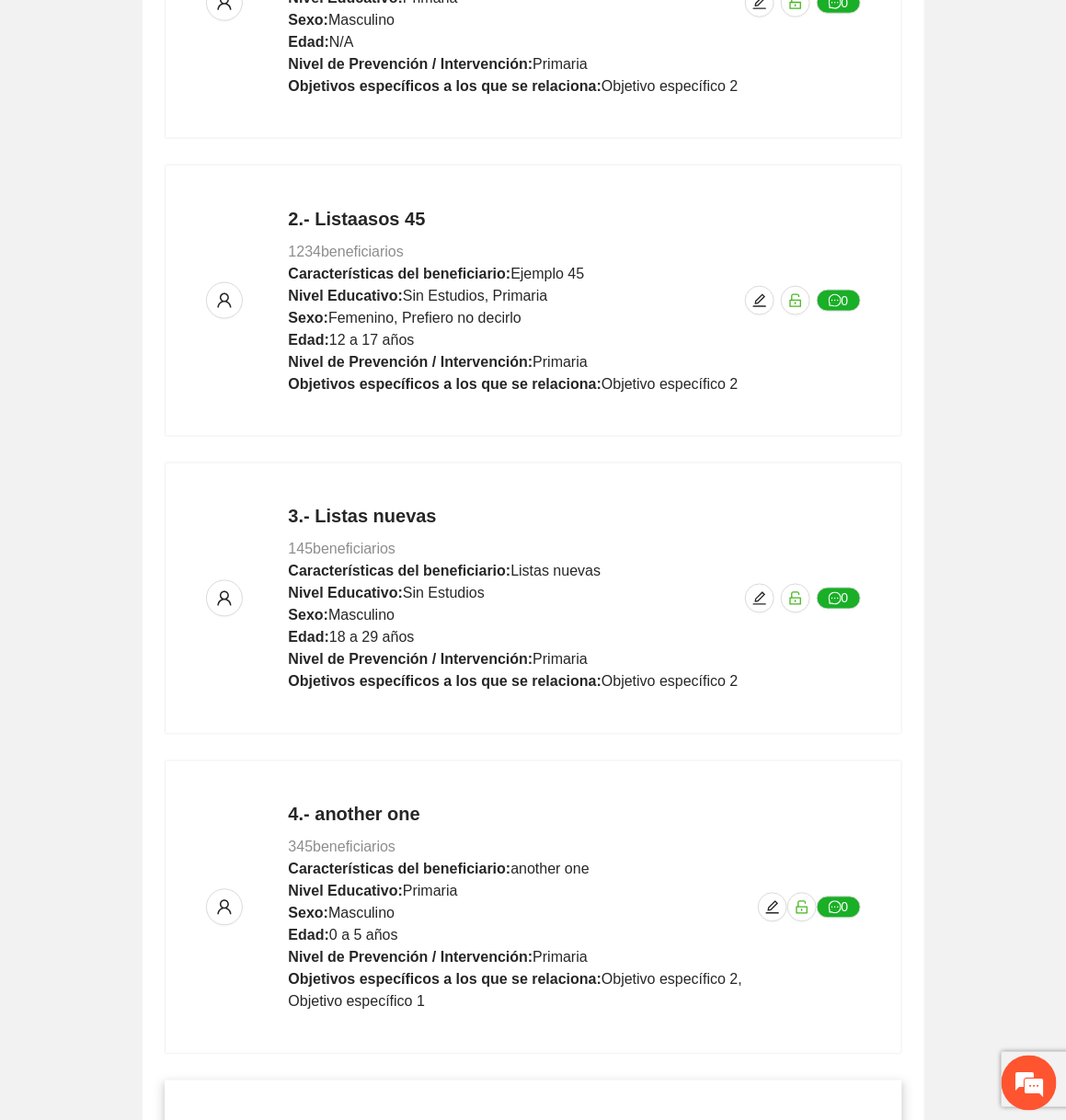
scroll to position [0, 0]
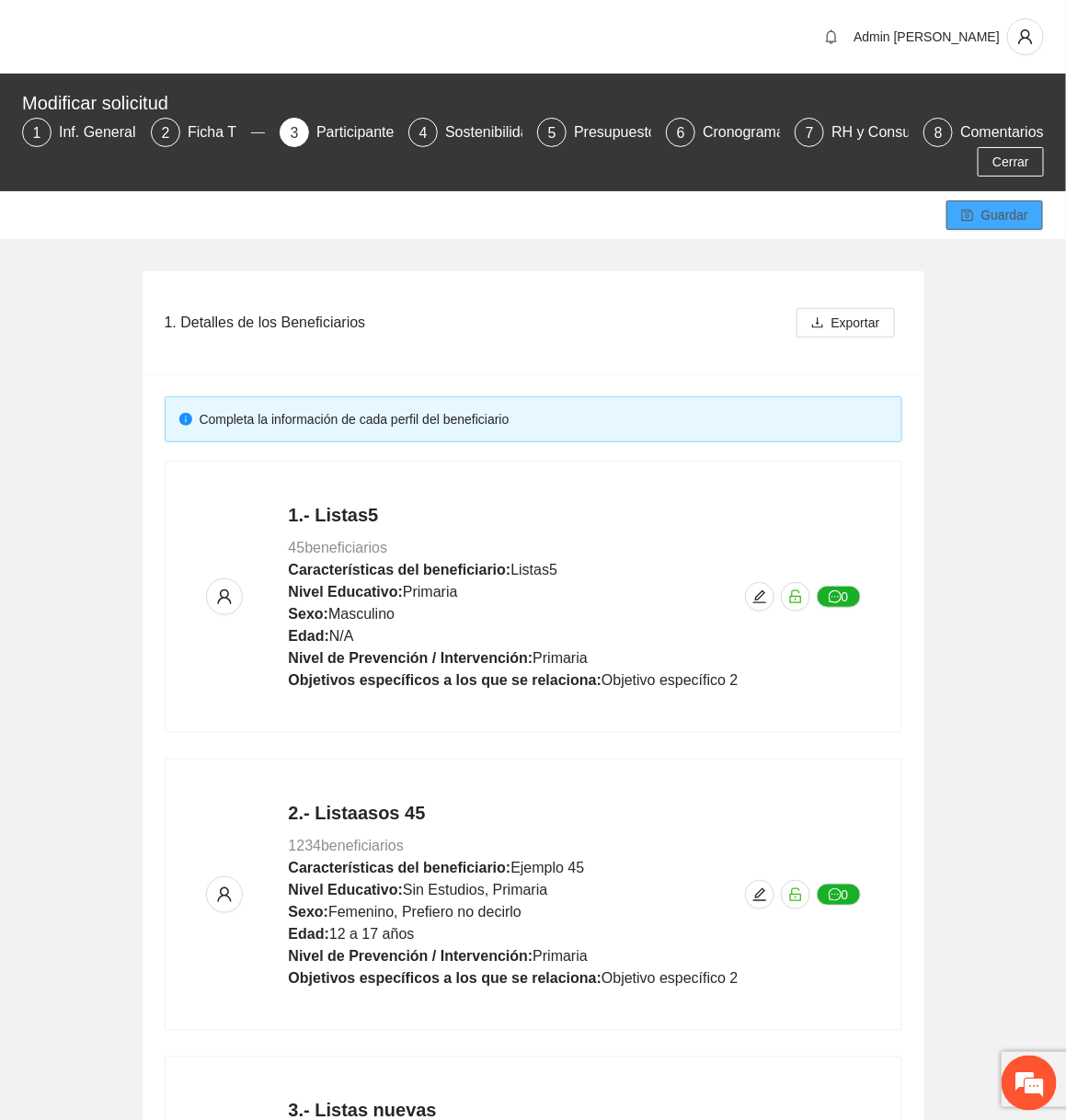
click at [1005, 208] on span "Guardar" at bounding box center [1004, 215] width 47 height 20
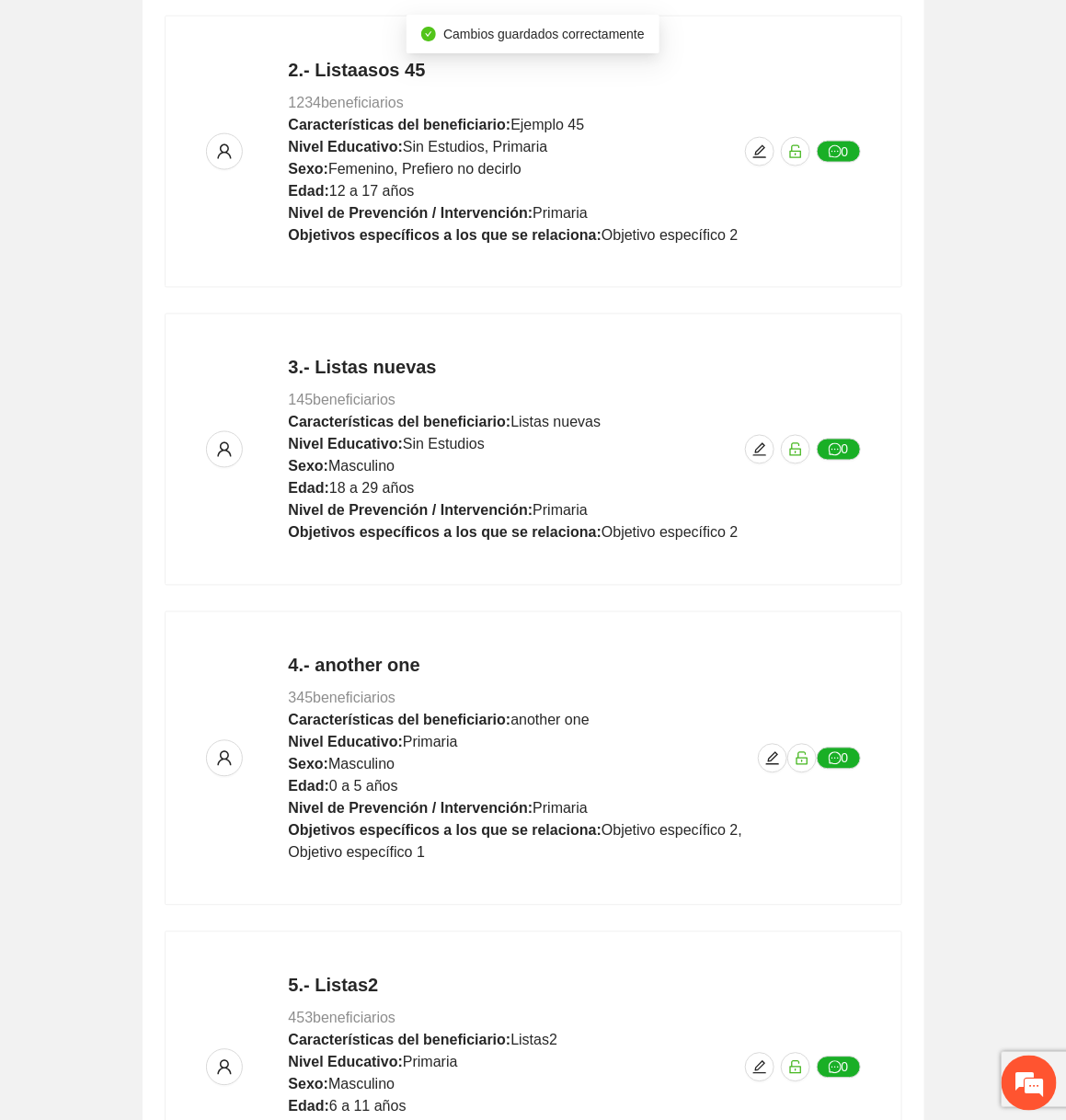
scroll to position [932, 0]
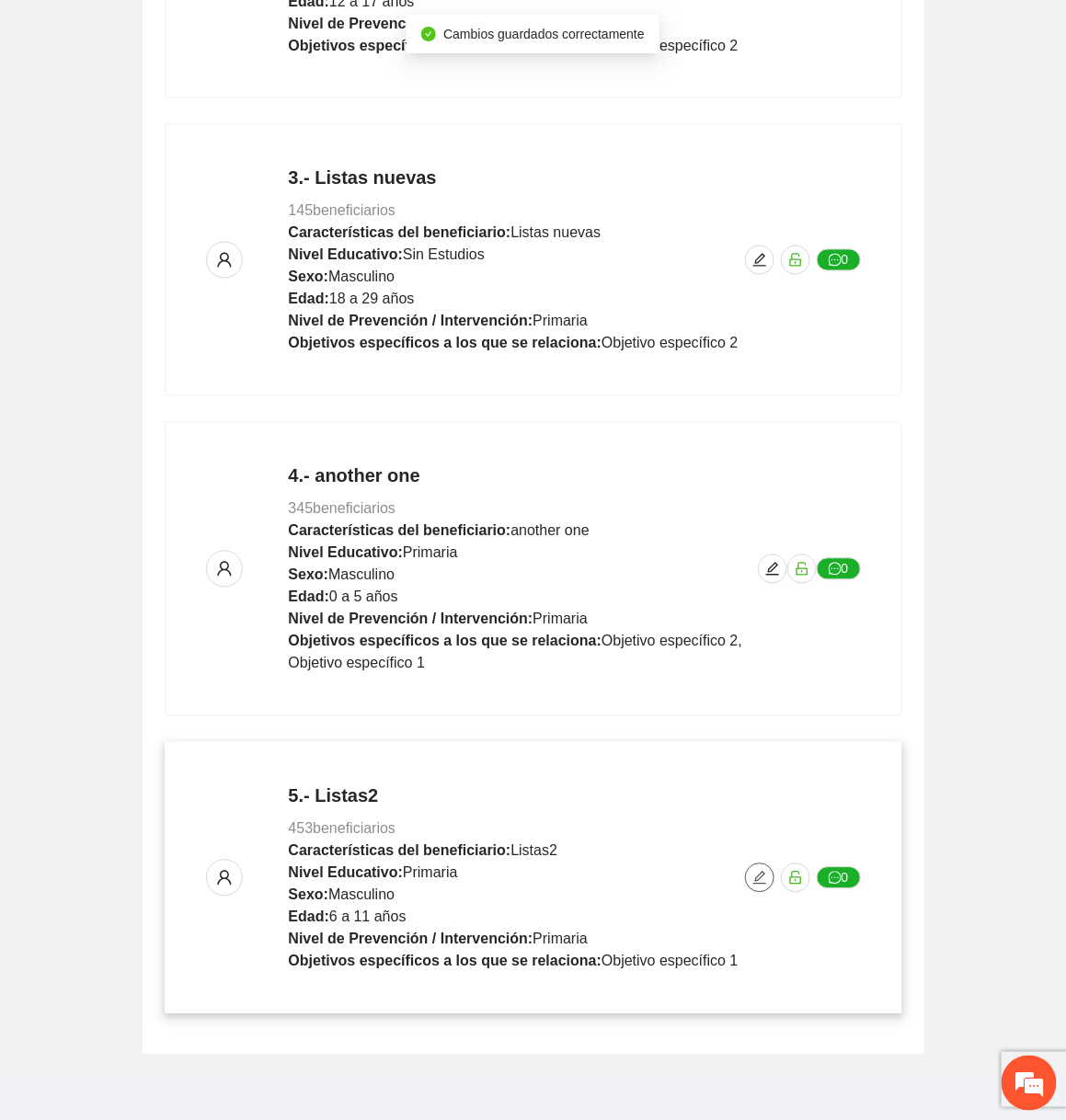
click at [765, 872] on icon "edit" at bounding box center [758, 877] width 13 height 13
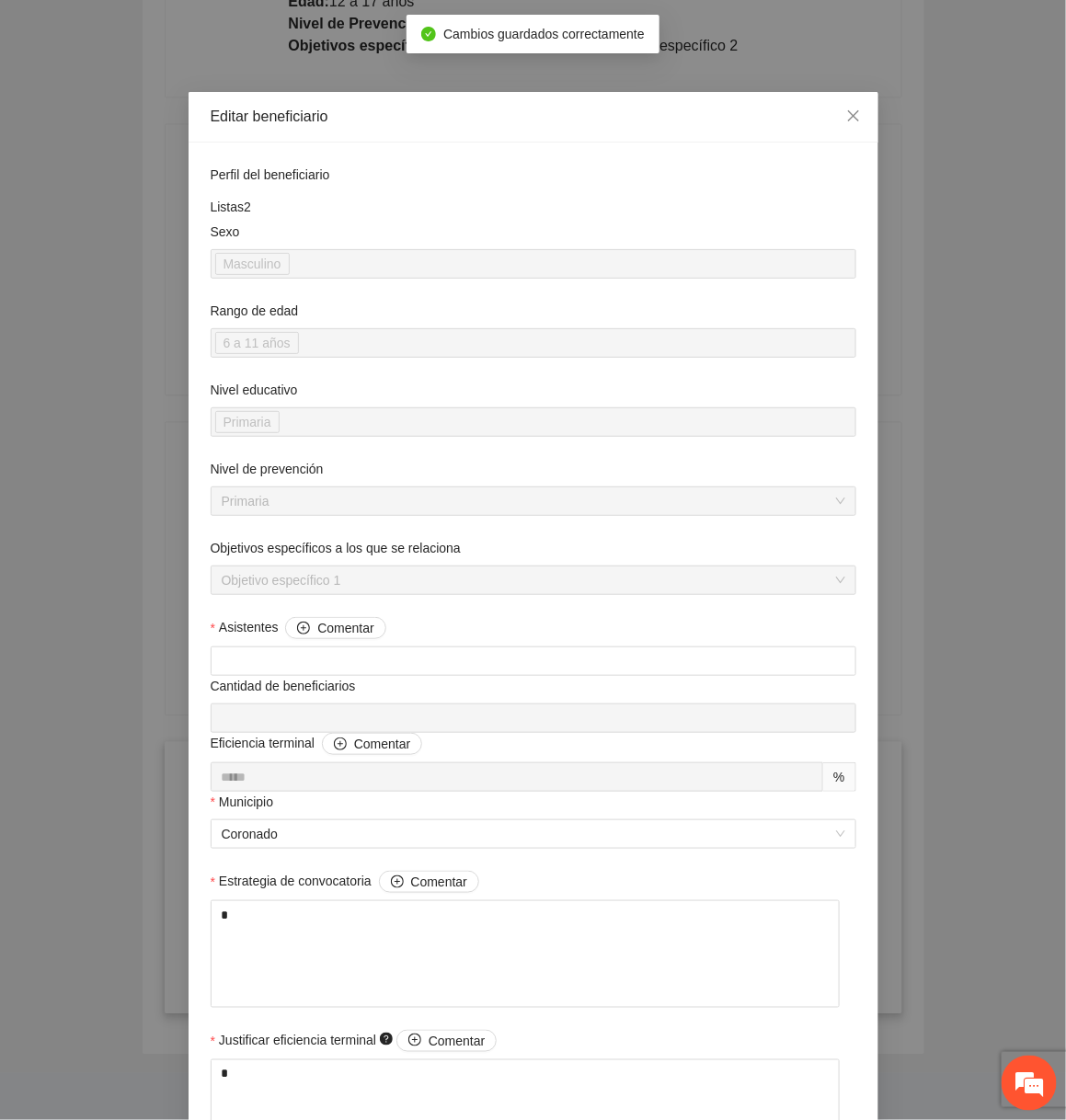
scroll to position [1087, 0]
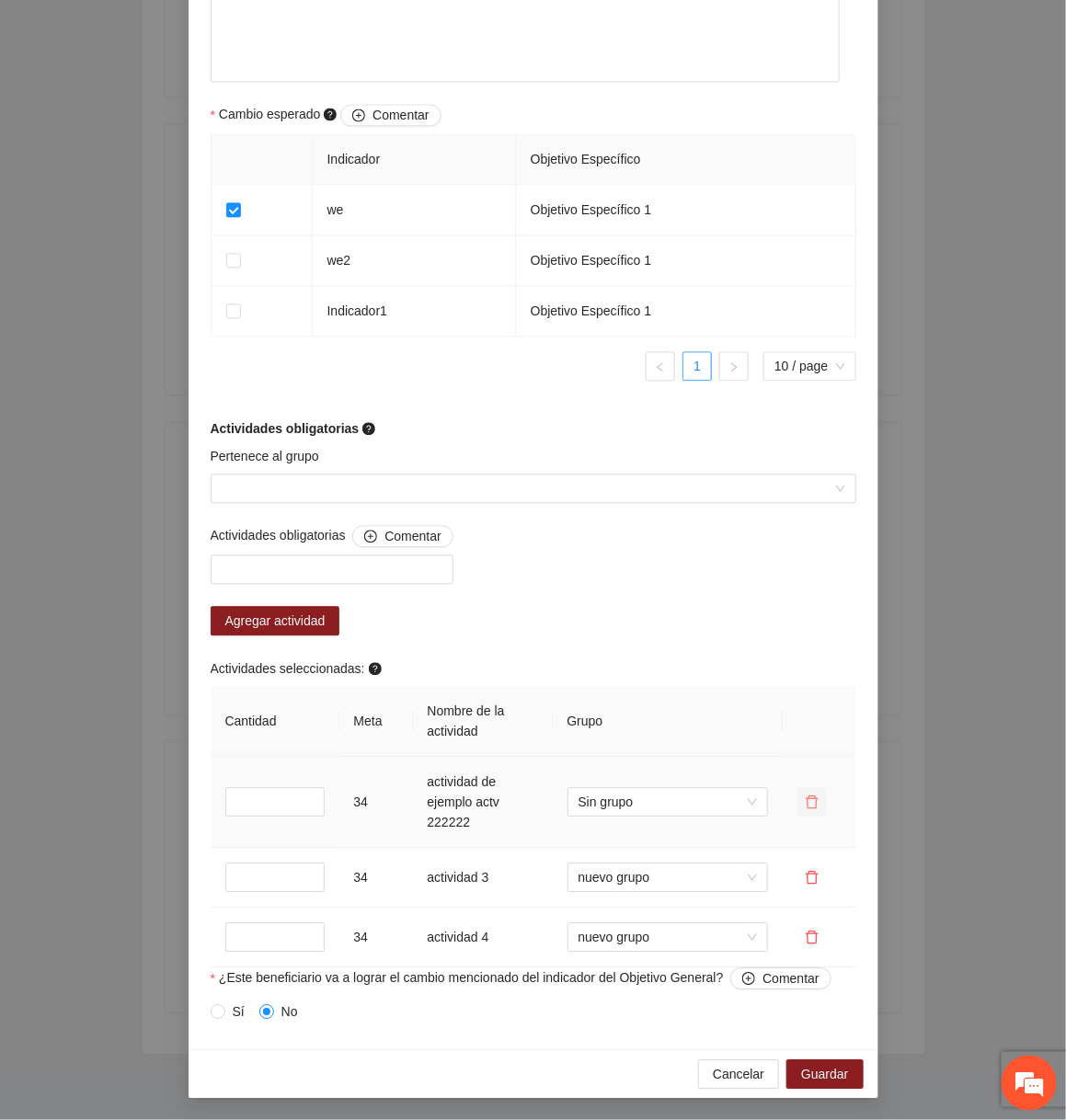
click at [814, 802] on icon "delete" at bounding box center [812, 801] width 14 height 14
click at [892, 745] on button "Sí" at bounding box center [879, 744] width 27 height 22
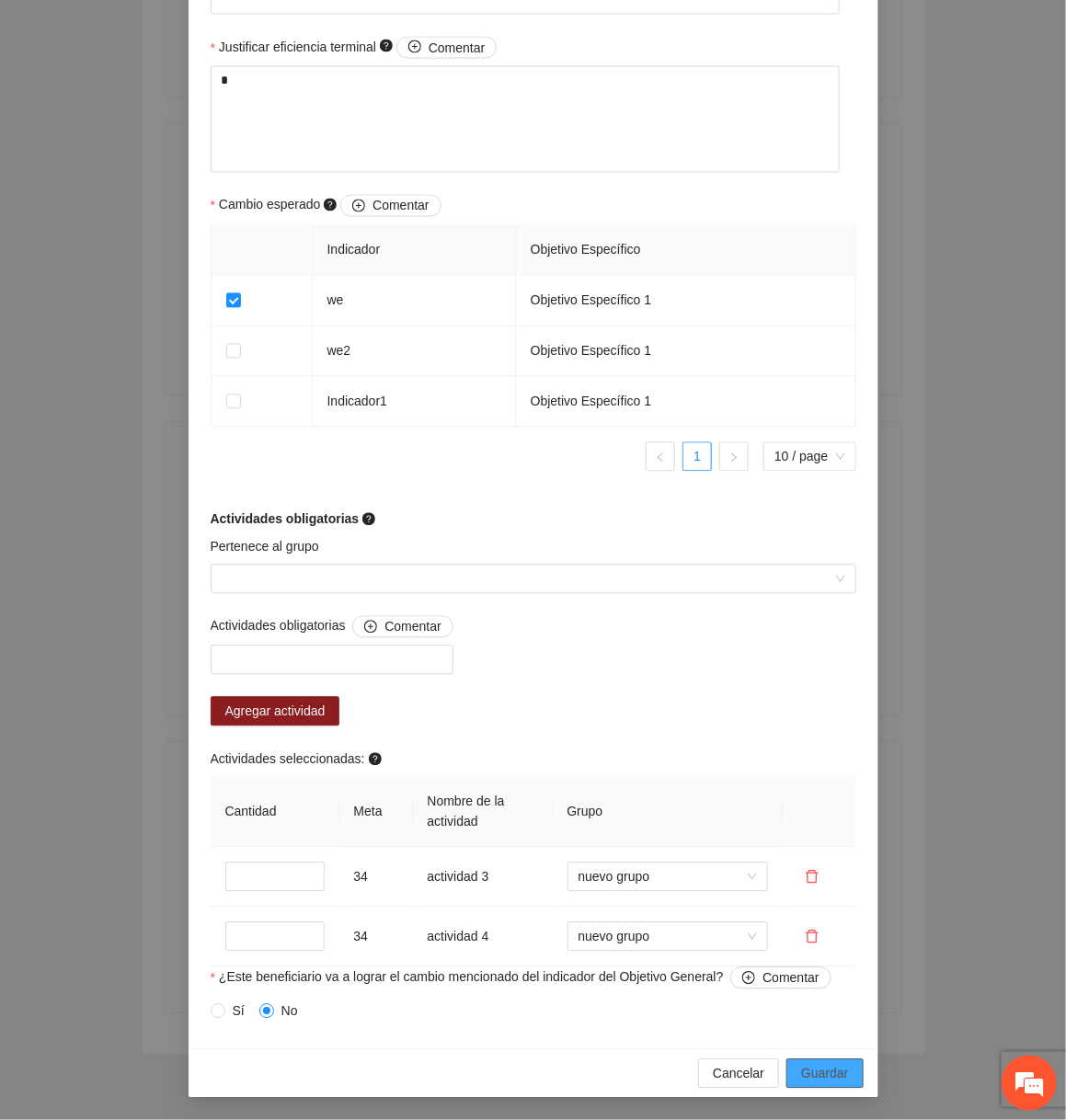
click at [832, 1068] on span "Guardar" at bounding box center [824, 1074] width 47 height 20
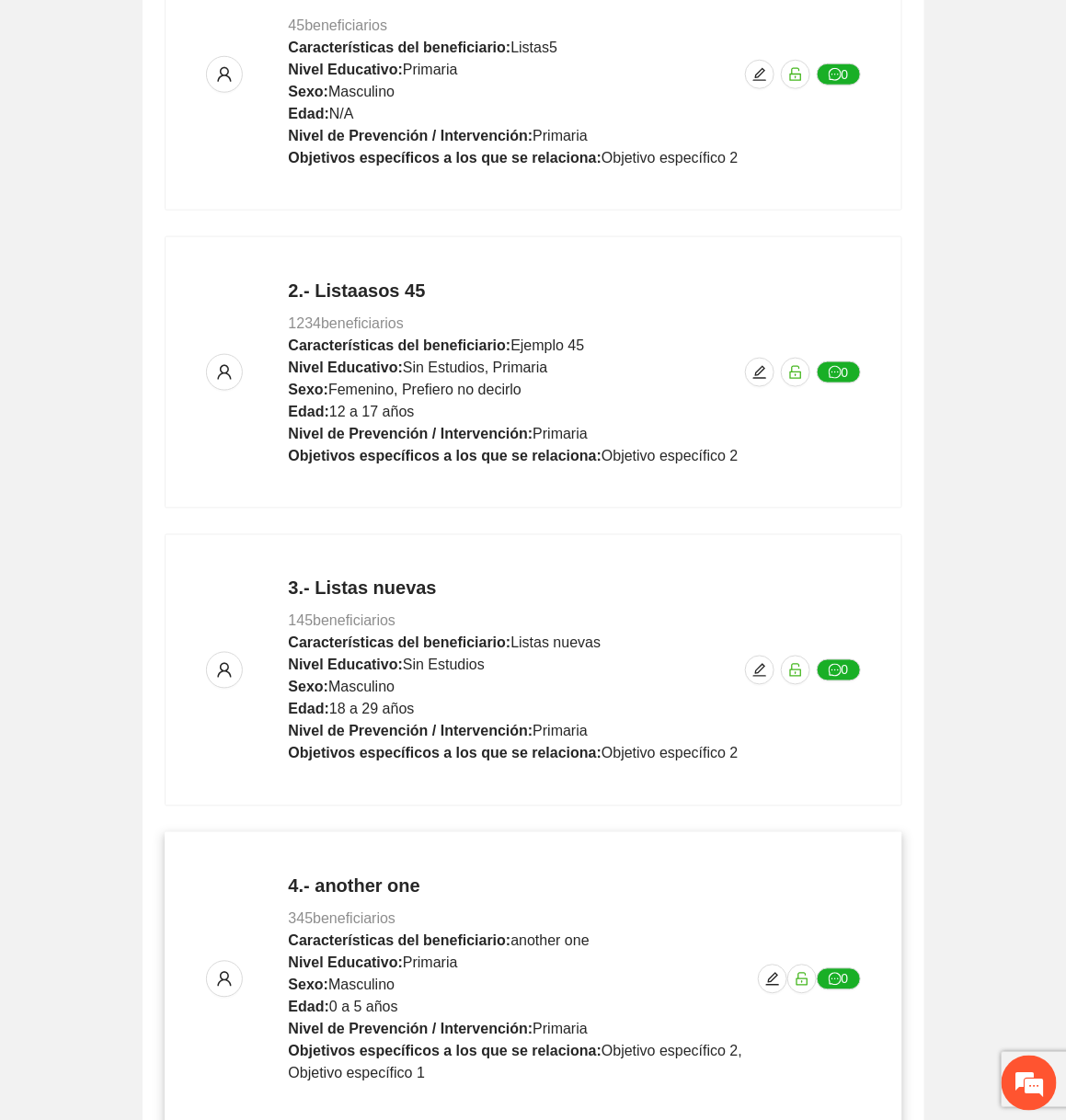
scroll to position [0, 0]
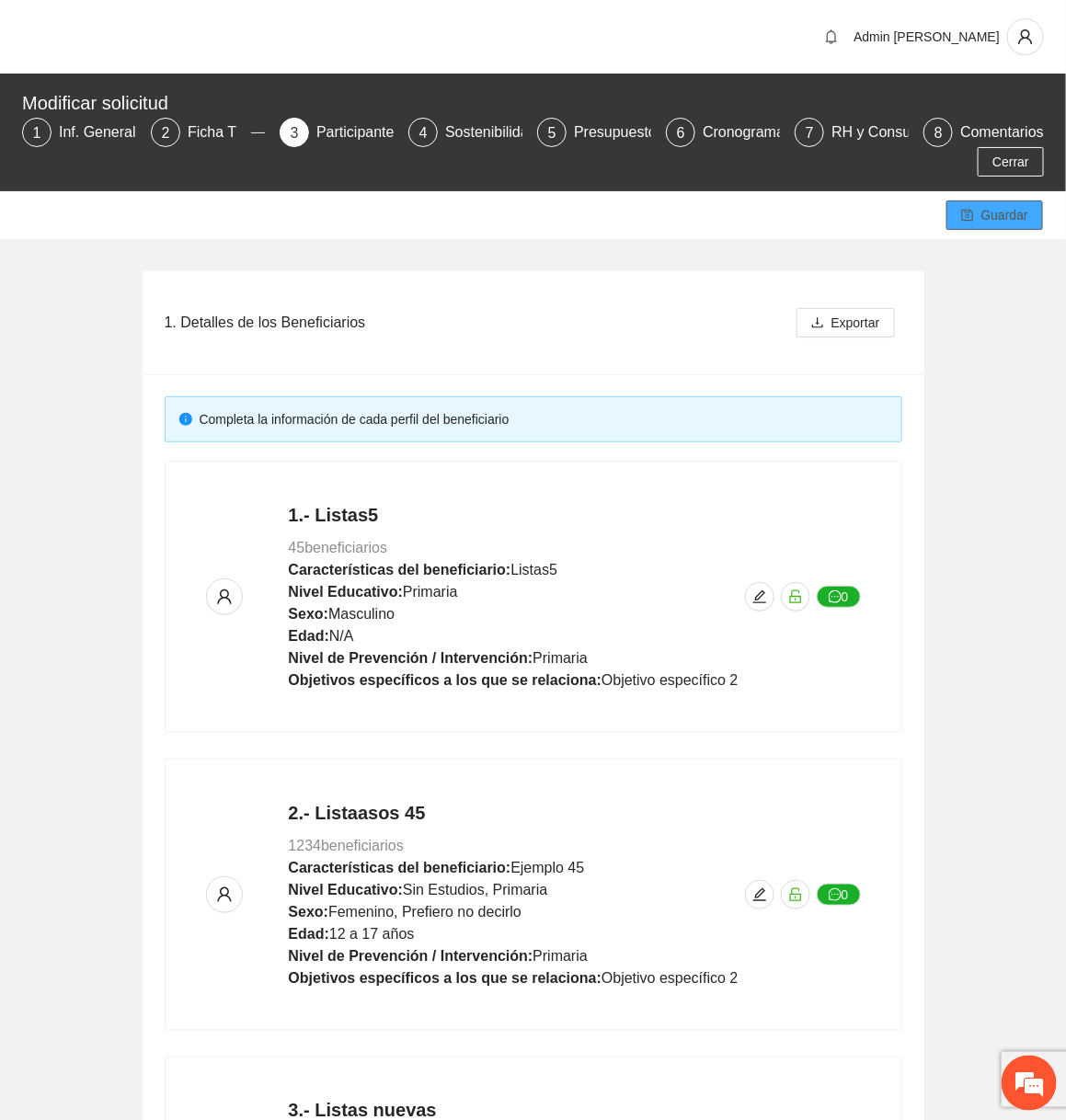
click at [1012, 209] on span "Guardar" at bounding box center [1004, 215] width 47 height 20
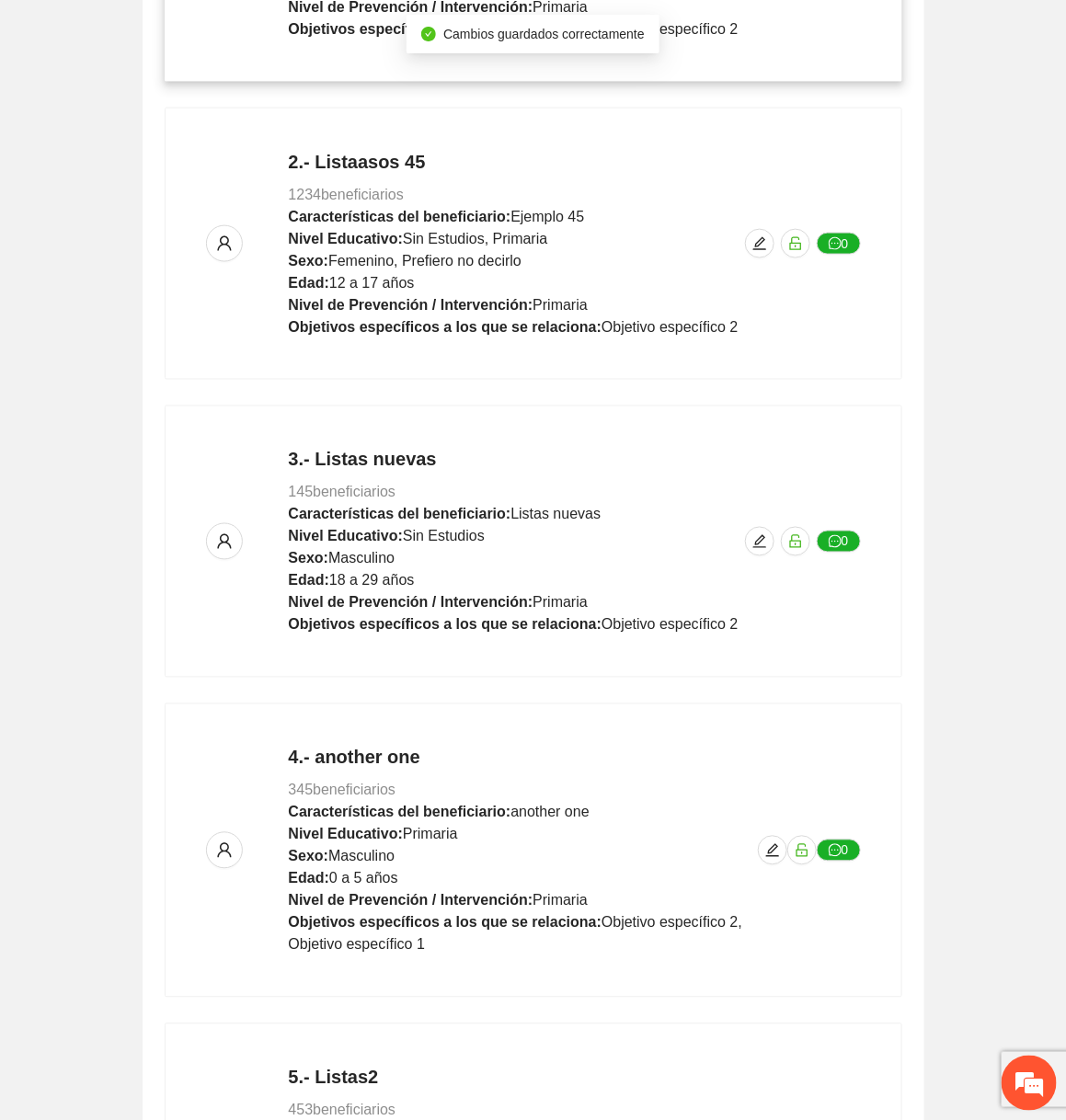
scroll to position [955, 0]
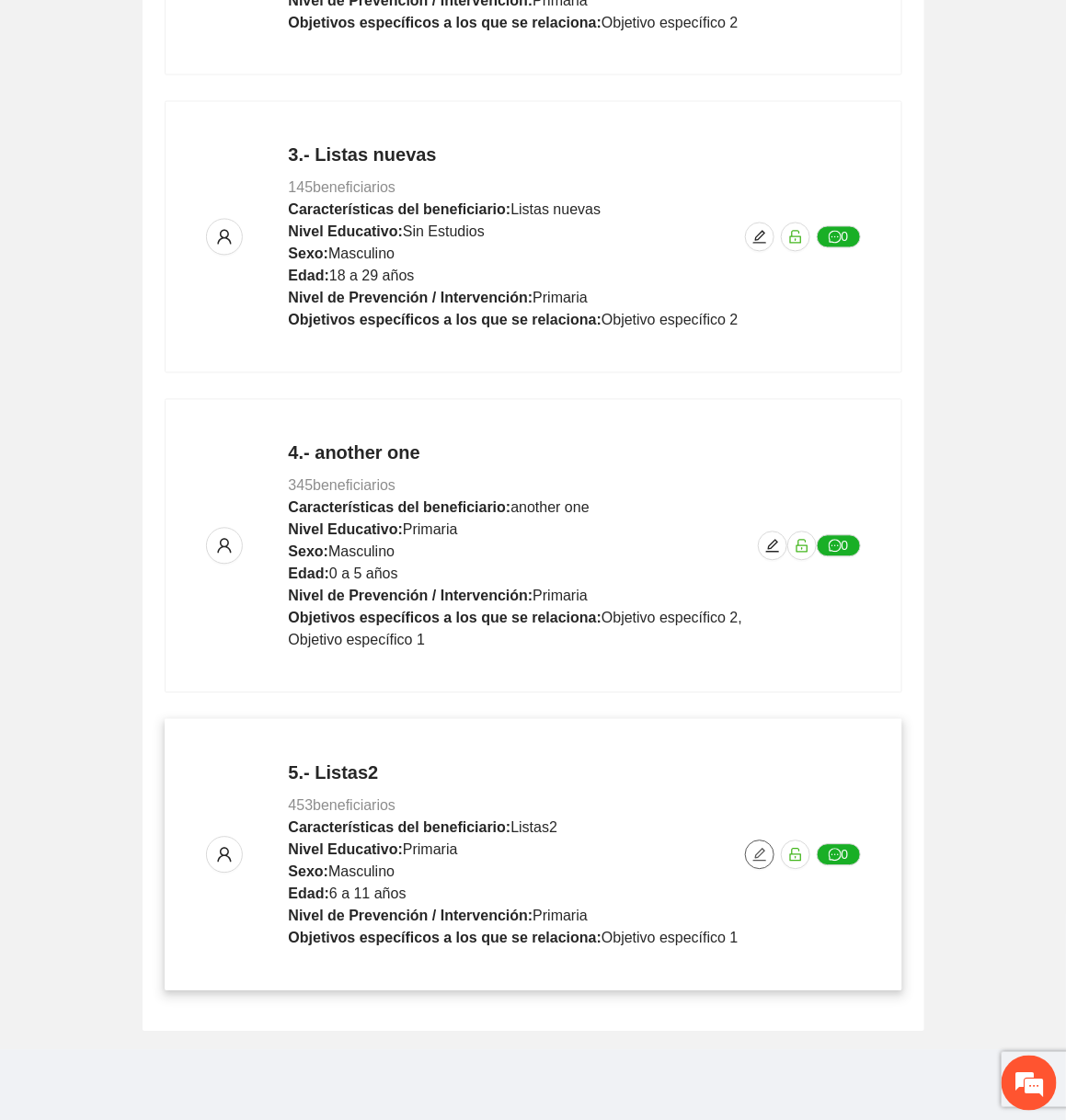
click at [765, 850] on icon "edit" at bounding box center [759, 855] width 14 height 14
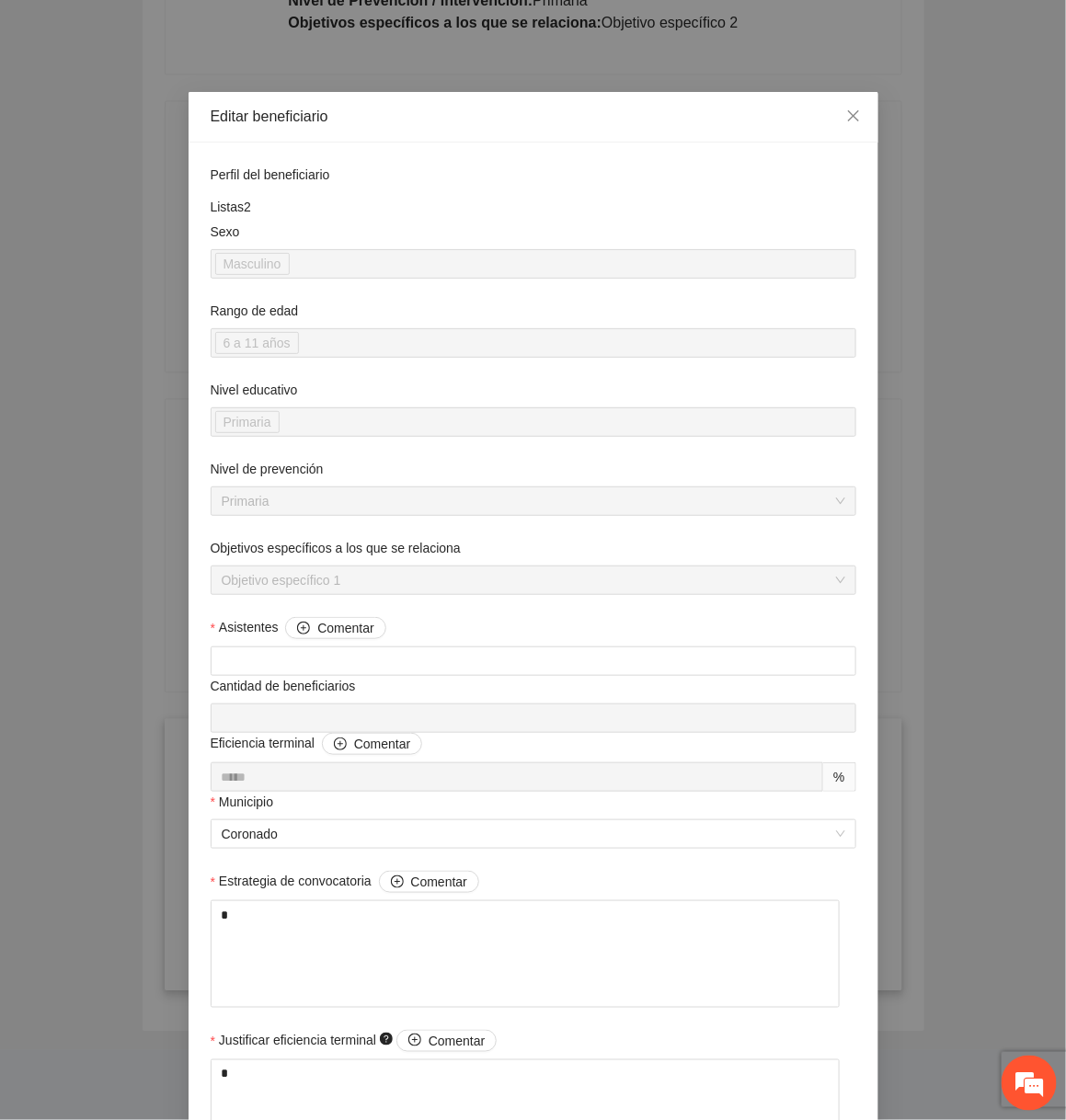
scroll to position [997, 0]
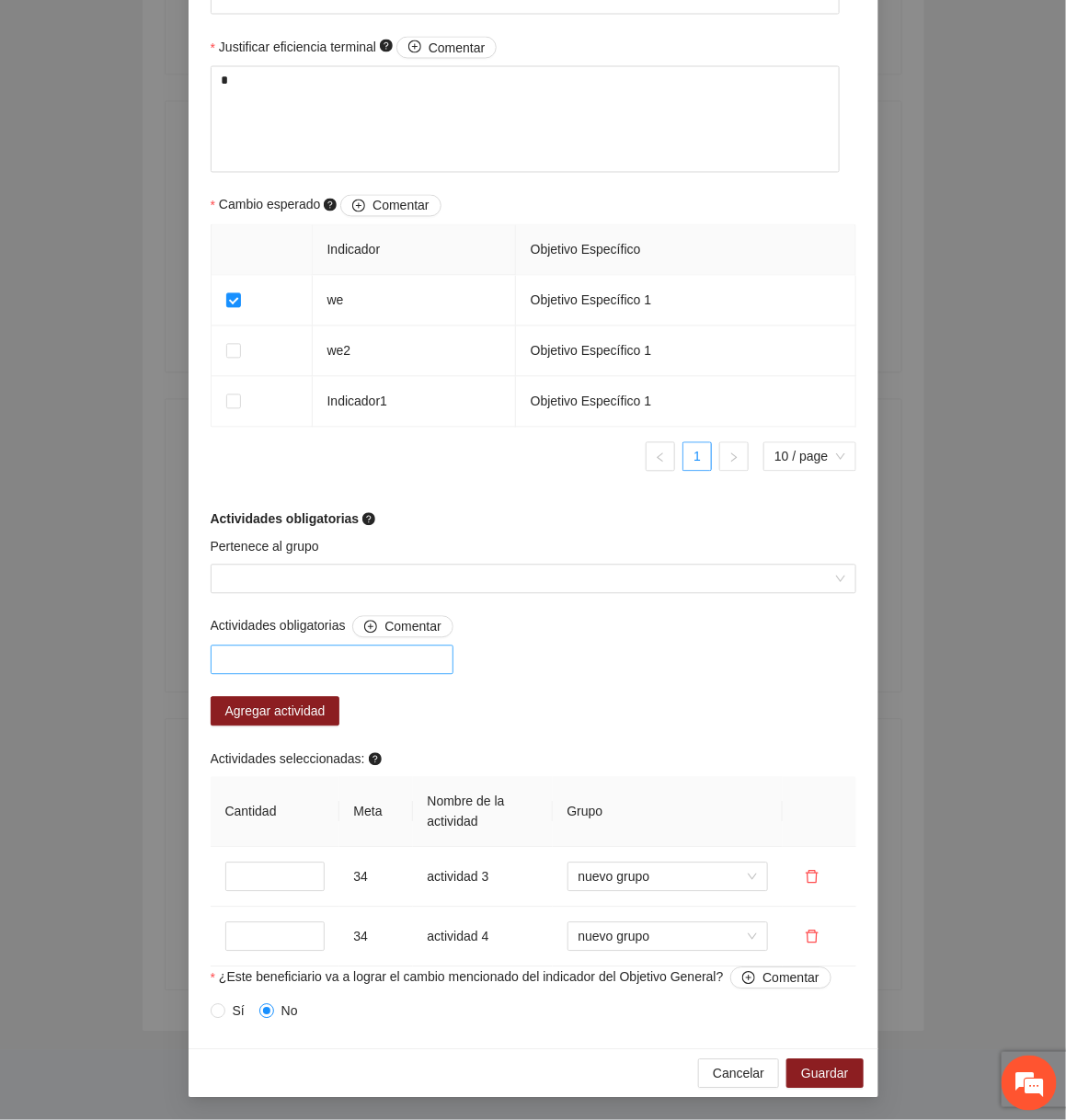
click at [379, 664] on div at bounding box center [331, 660] width 234 height 22
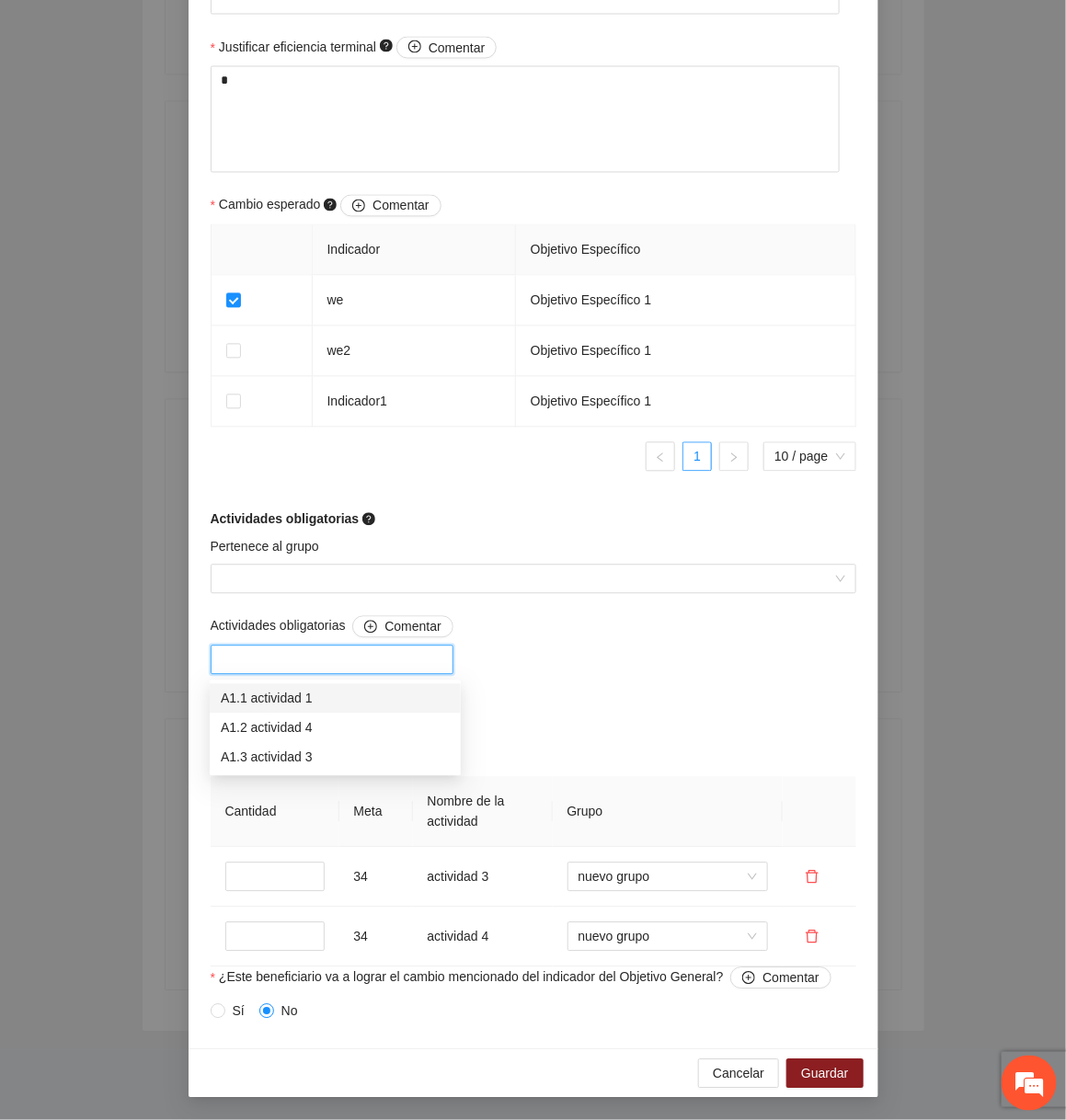
click at [371, 689] on div "A1.1 actividad 1" at bounding box center [335, 698] width 229 height 20
click at [626, 793] on th "Grupo" at bounding box center [667, 813] width 230 height 71
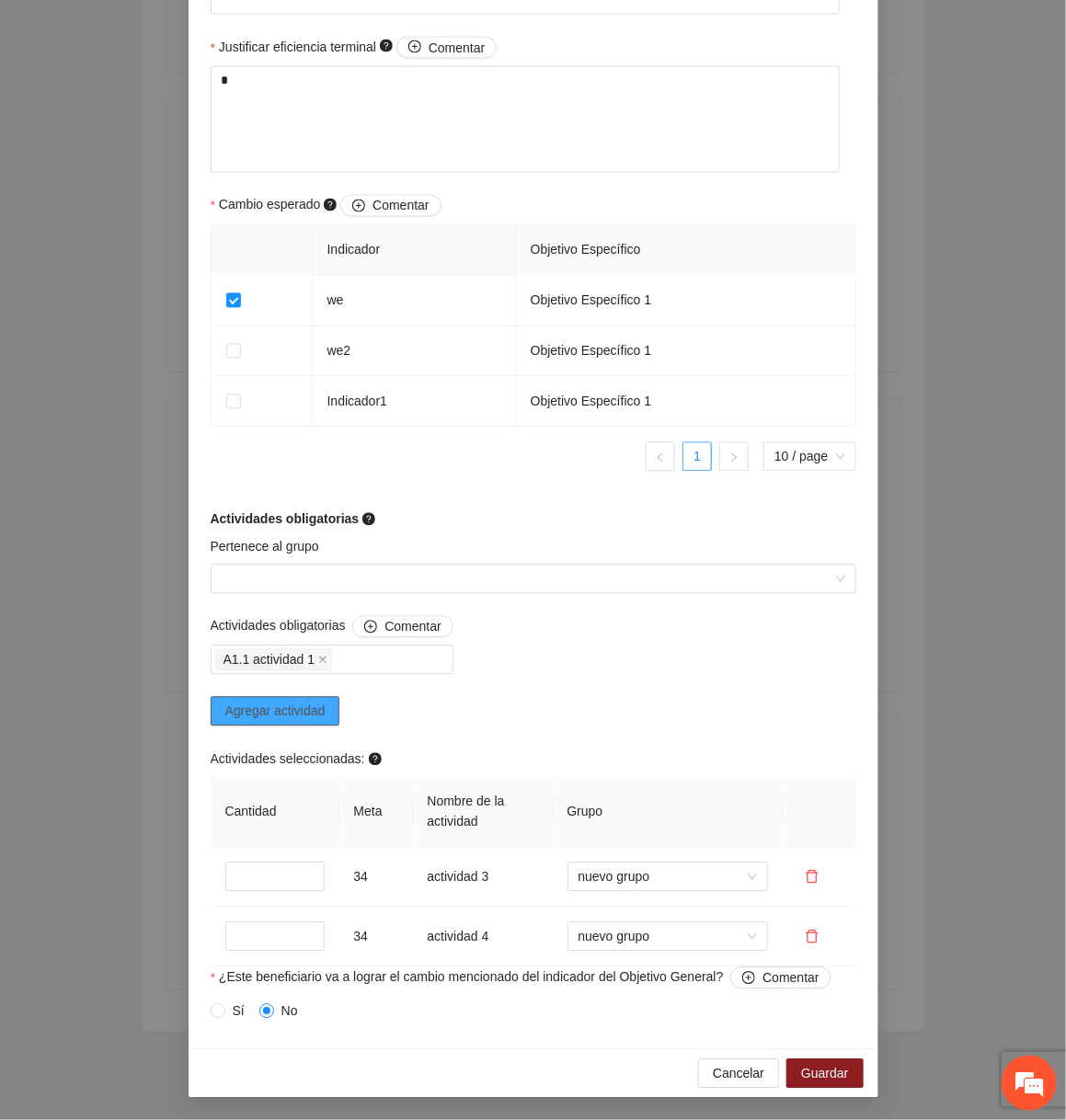
click at [280, 702] on span "Agregar actividad" at bounding box center [275, 712] width 100 height 20
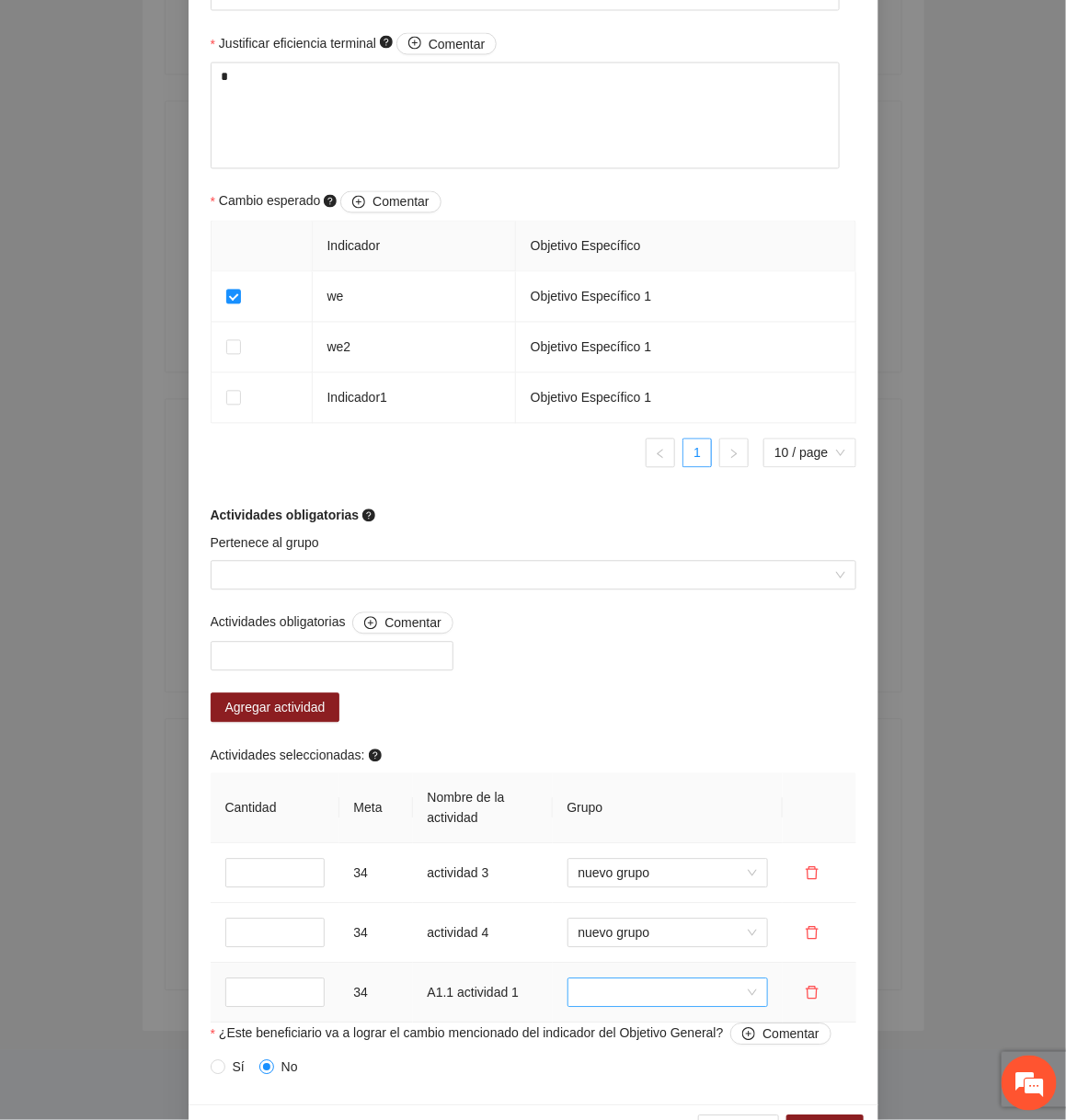
click at [625, 1001] on input "search" at bounding box center [662, 993] width 166 height 28
click at [625, 1020] on div "Sin grupo" at bounding box center [666, 1034] width 200 height 30
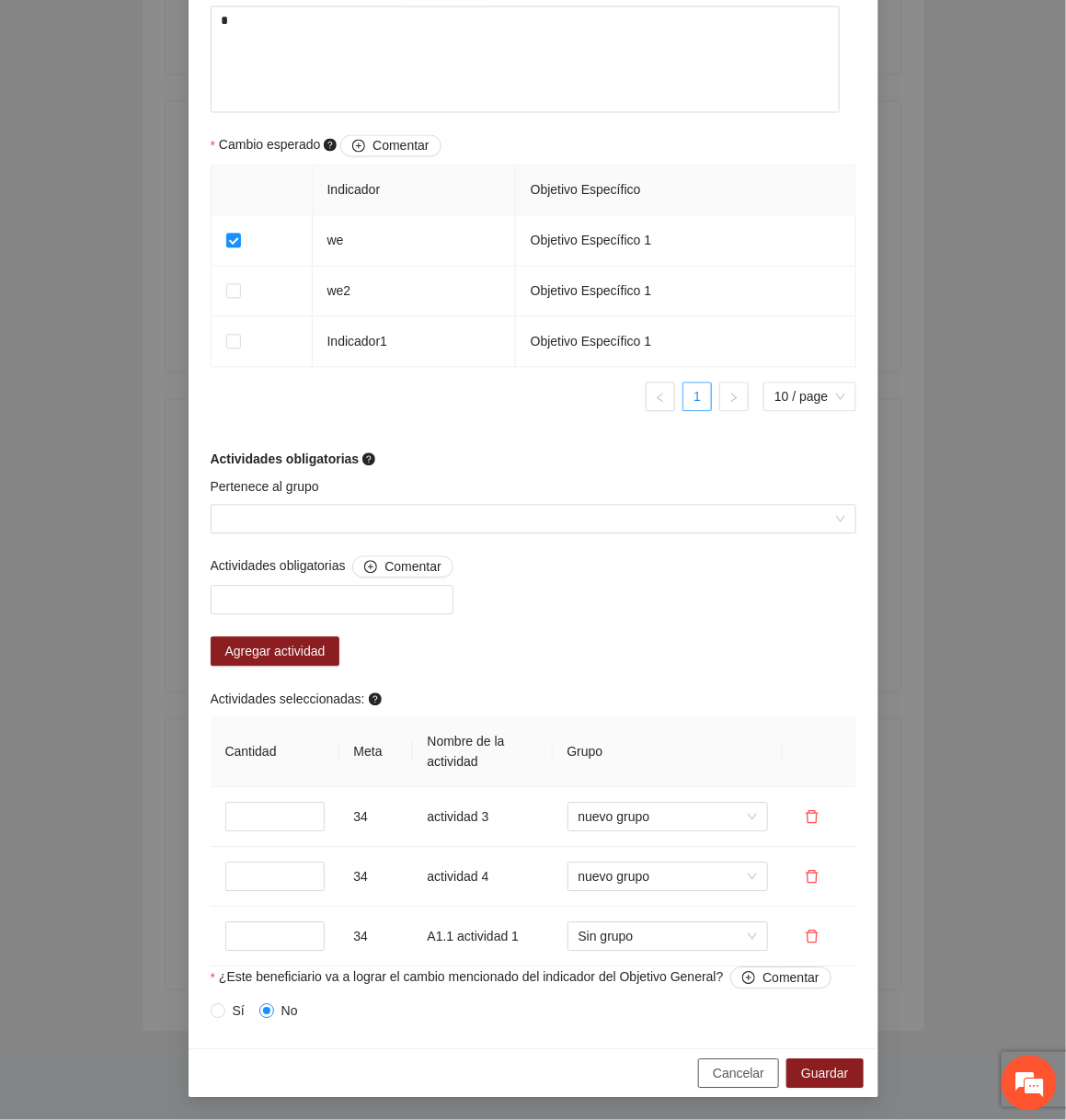
click at [734, 1078] on span "Cancelar" at bounding box center [738, 1074] width 51 height 20
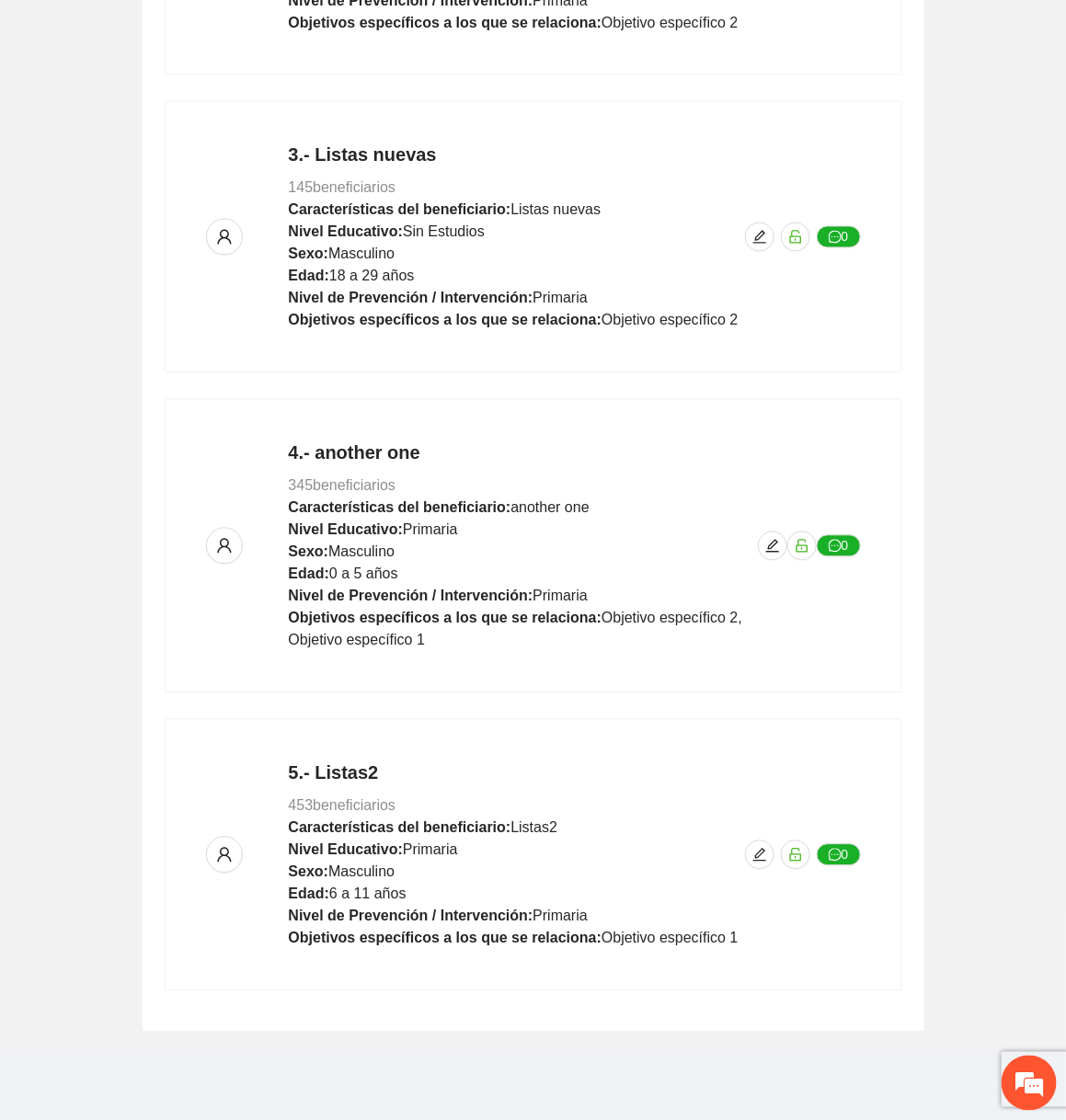
scroll to position [882, 0]
click at [754, 855] on icon "edit" at bounding box center [759, 855] width 14 height 14
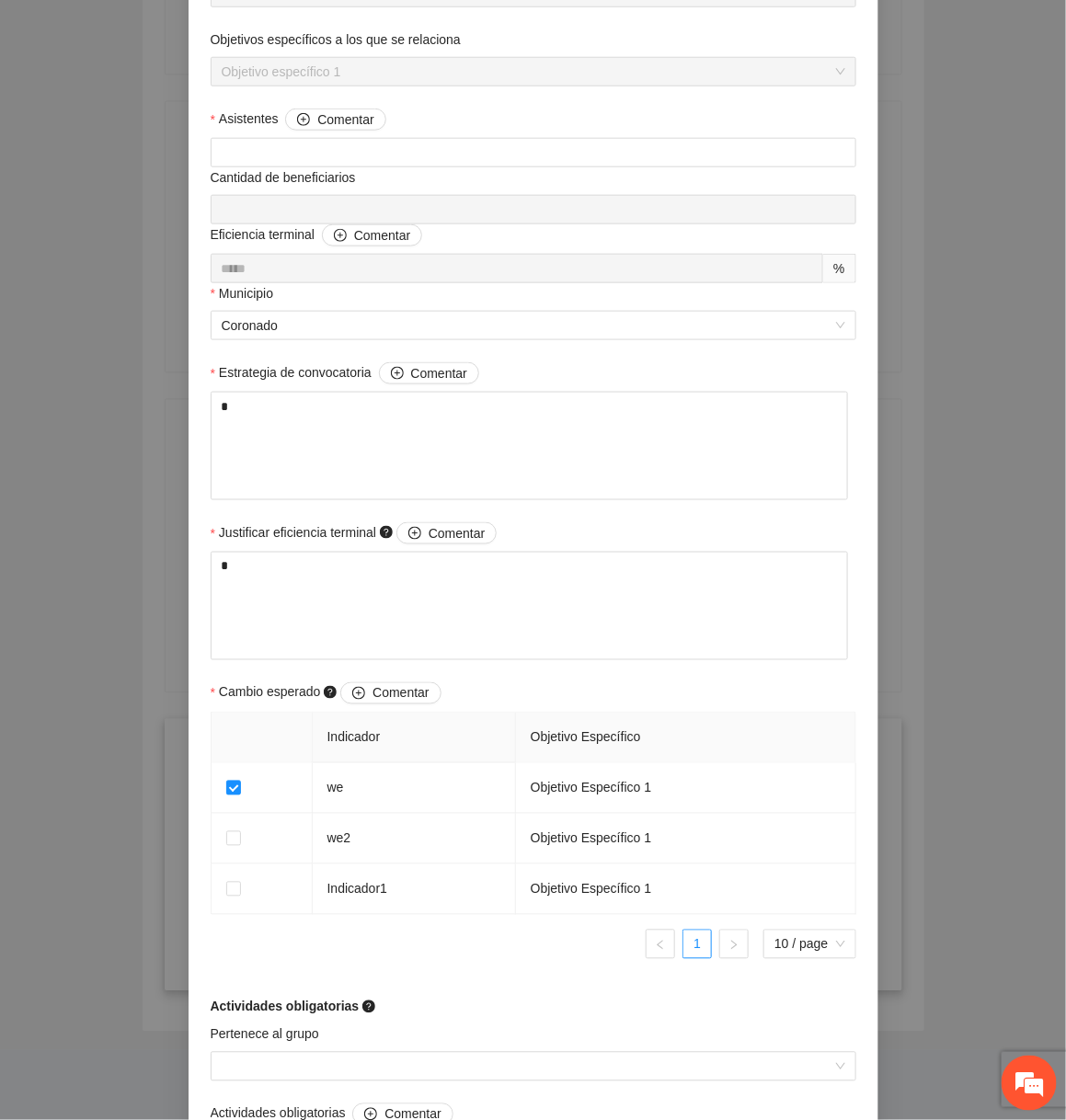
scroll to position [997, 0]
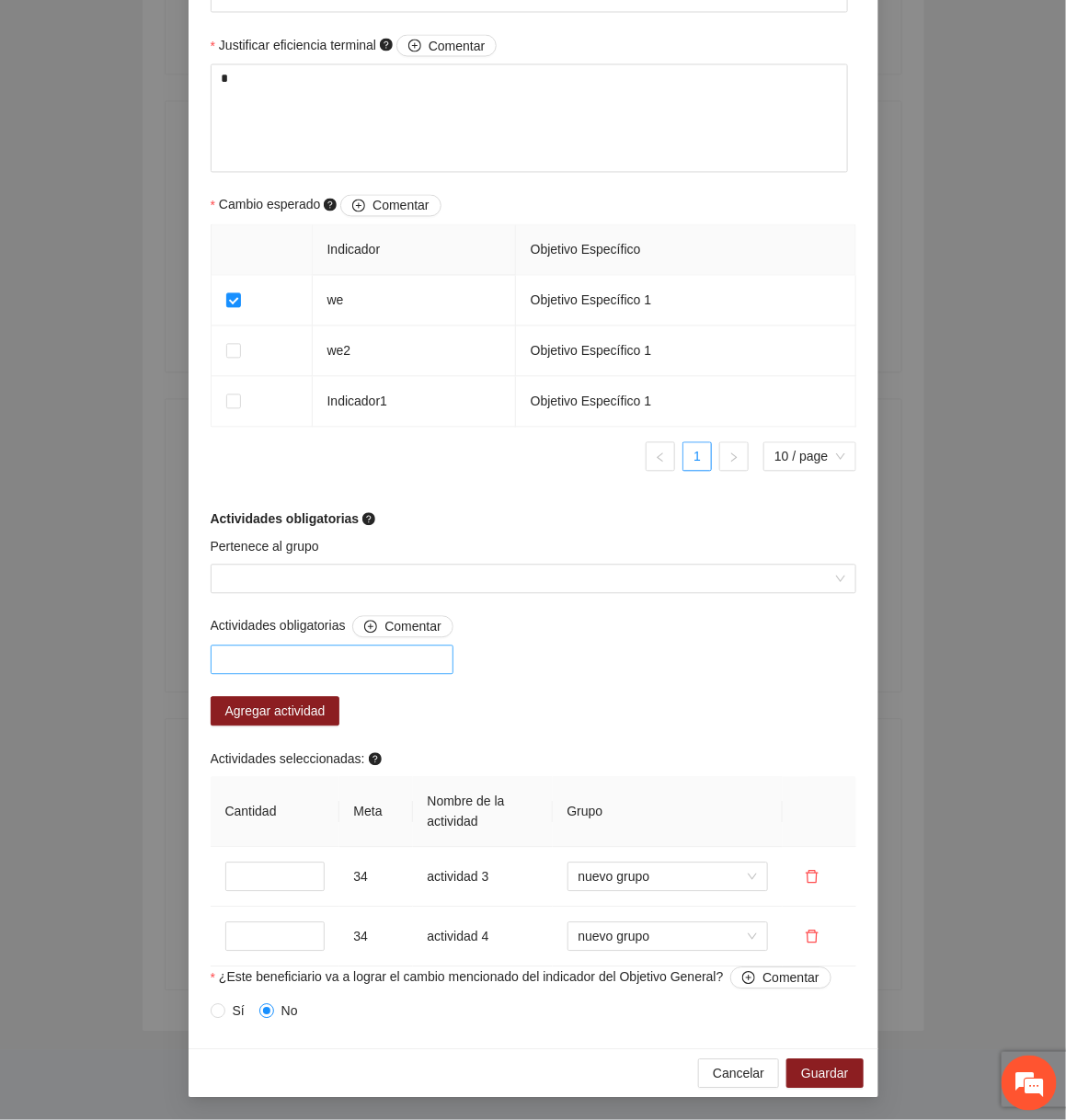
click at [387, 658] on div at bounding box center [331, 660] width 234 height 22
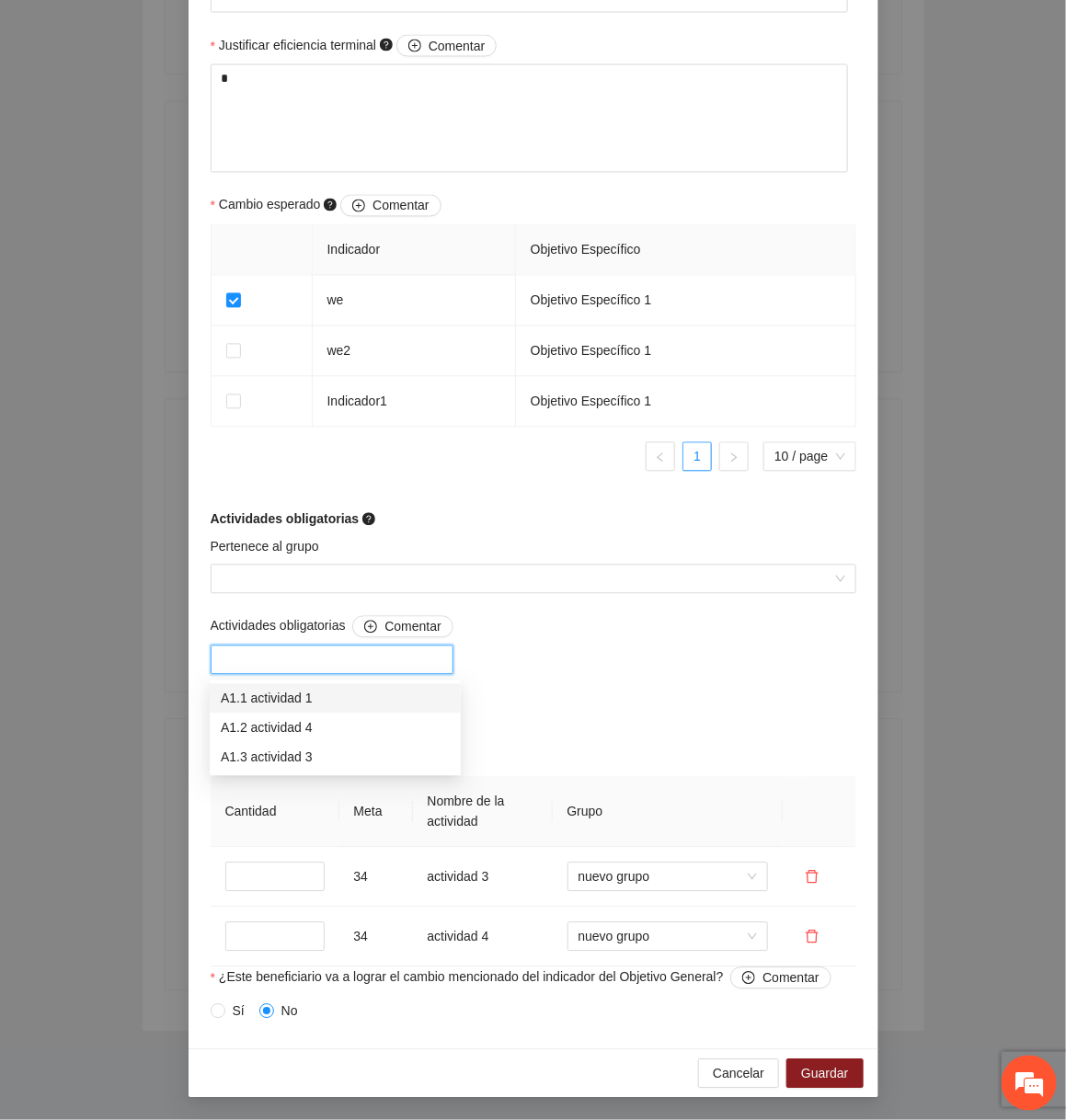
click at [349, 694] on div "A1.1 actividad 1" at bounding box center [335, 698] width 229 height 20
click at [510, 690] on div "Actividades obligatorias Comentar A1.1 actividad 1 Agregar actividad Actividade…" at bounding box center [533, 792] width 655 height 352
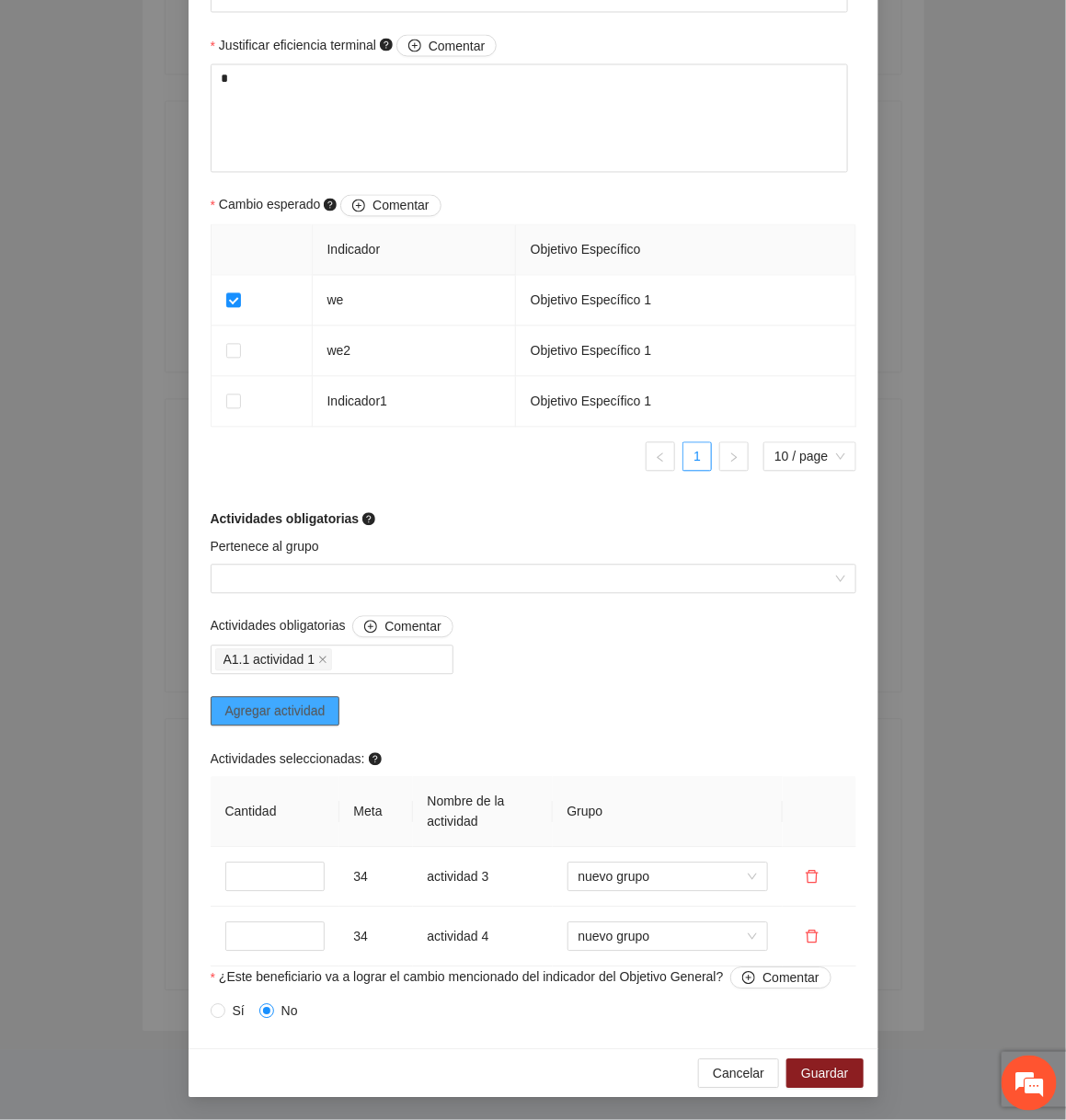
click at [316, 714] on span "Agregar actividad" at bounding box center [275, 712] width 100 height 20
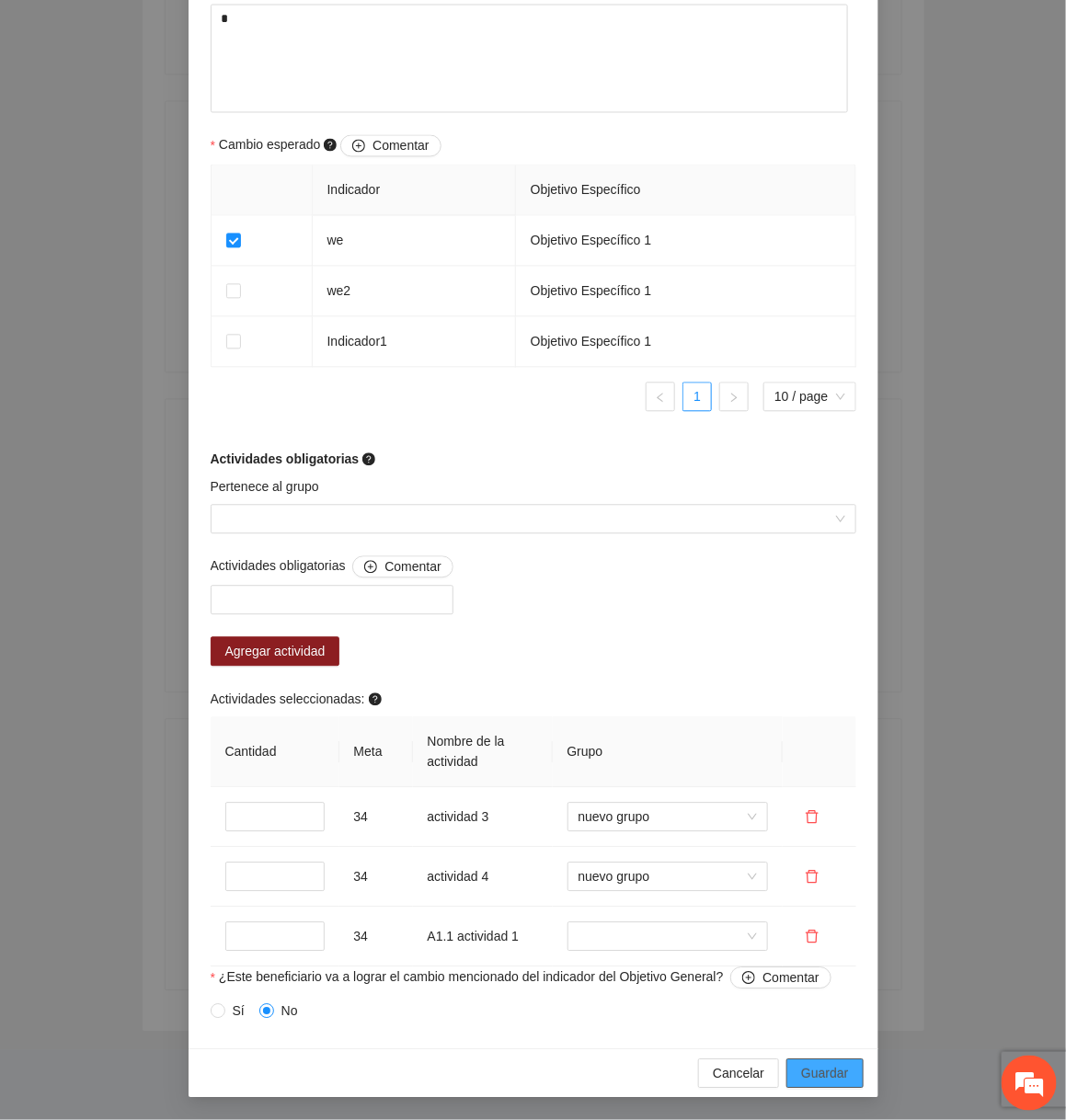
click at [826, 1071] on span "Guardar" at bounding box center [824, 1074] width 47 height 20
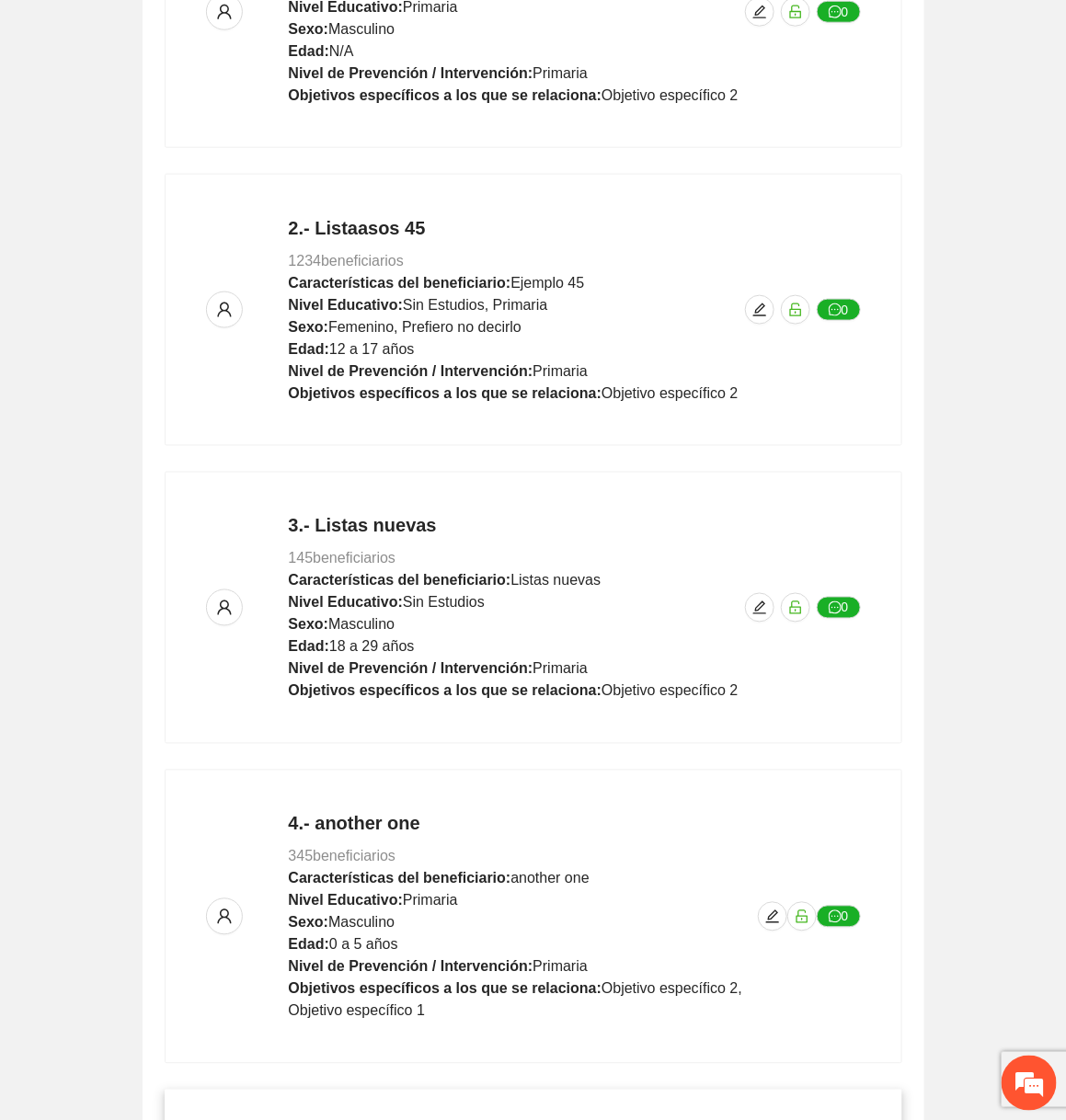
scroll to position [0, 0]
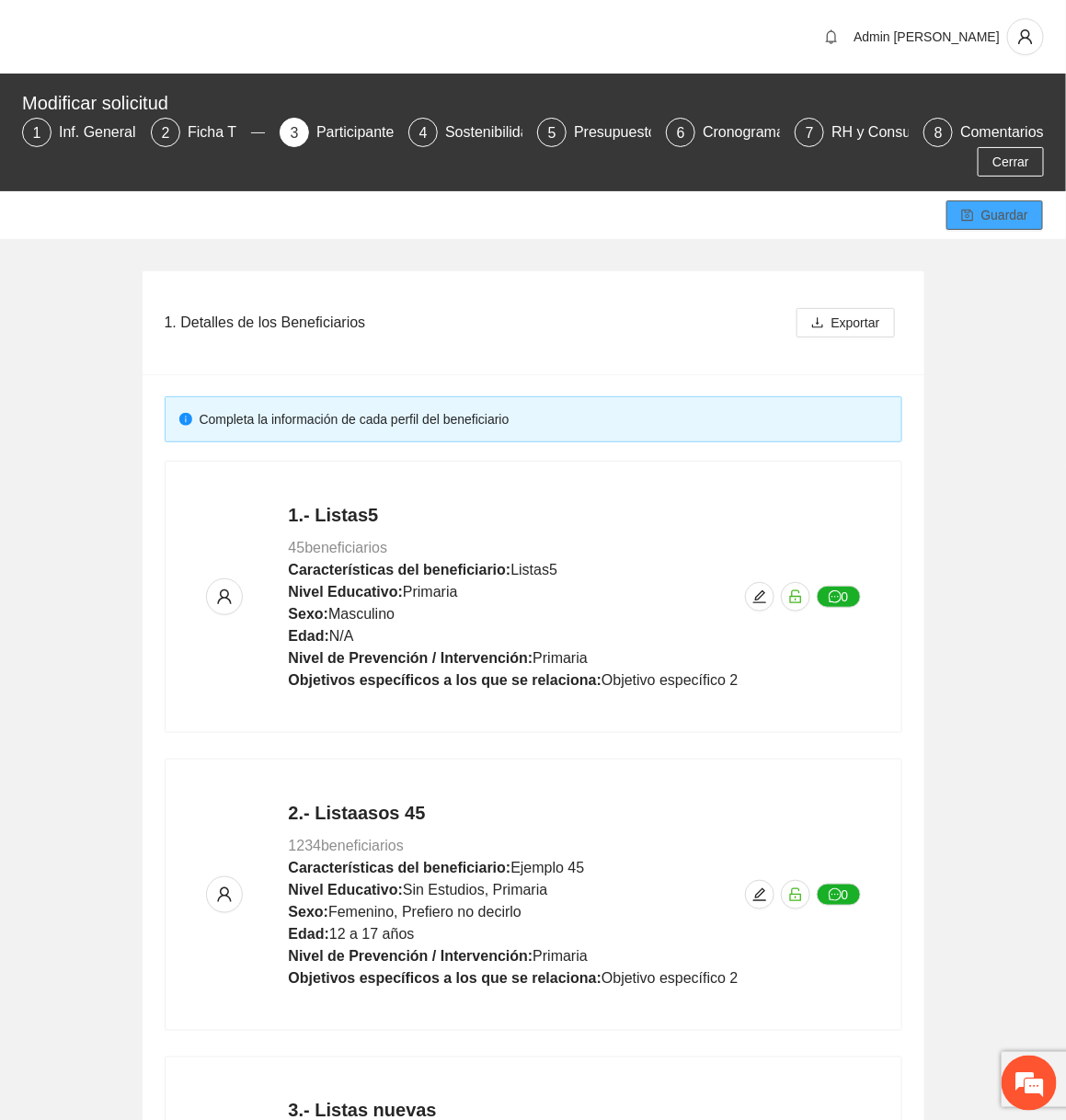
click at [1017, 223] on span "Guardar" at bounding box center [1004, 215] width 47 height 20
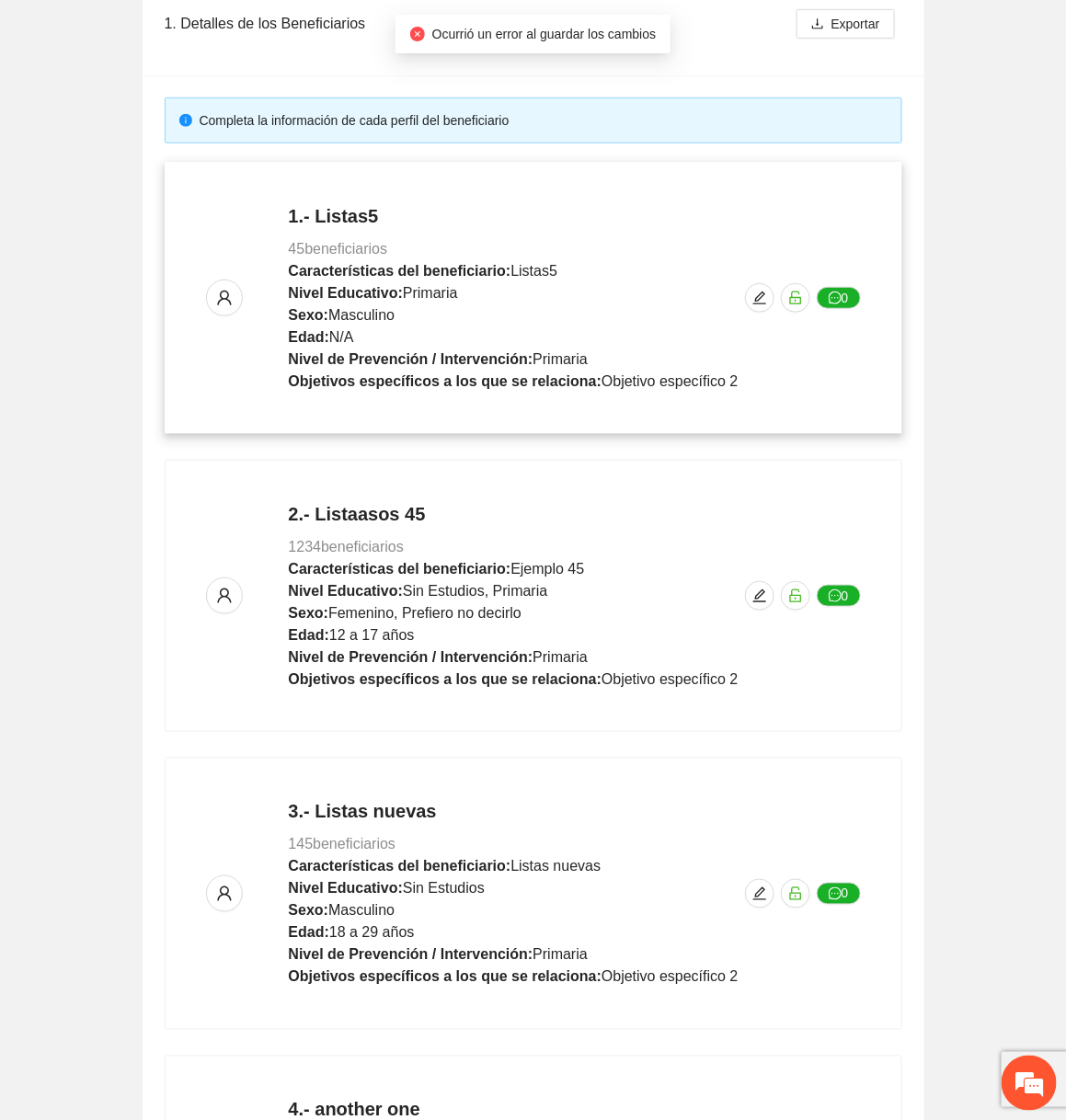
scroll to position [955, 0]
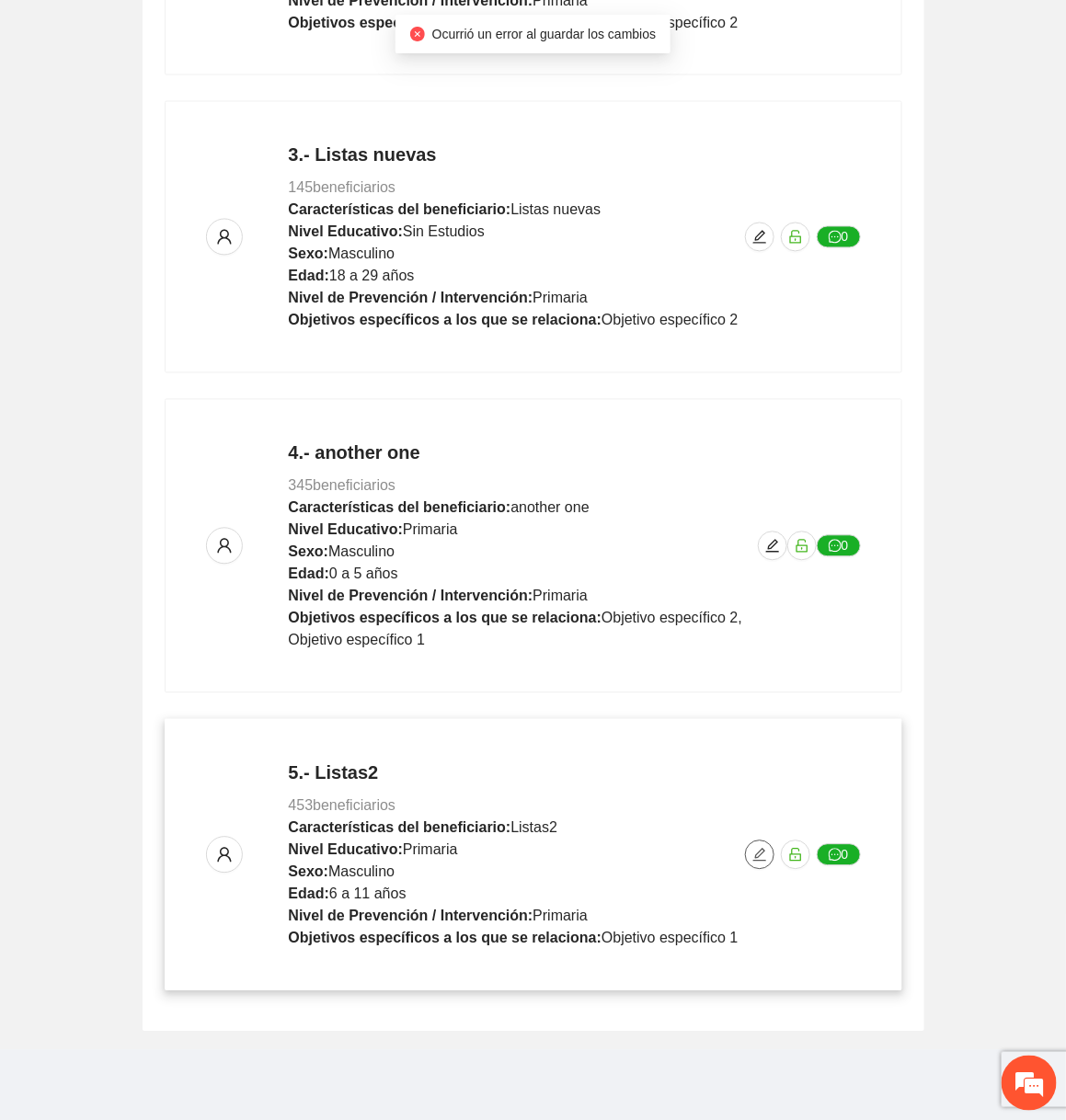
click at [754, 856] on icon "edit" at bounding box center [759, 855] width 14 height 14
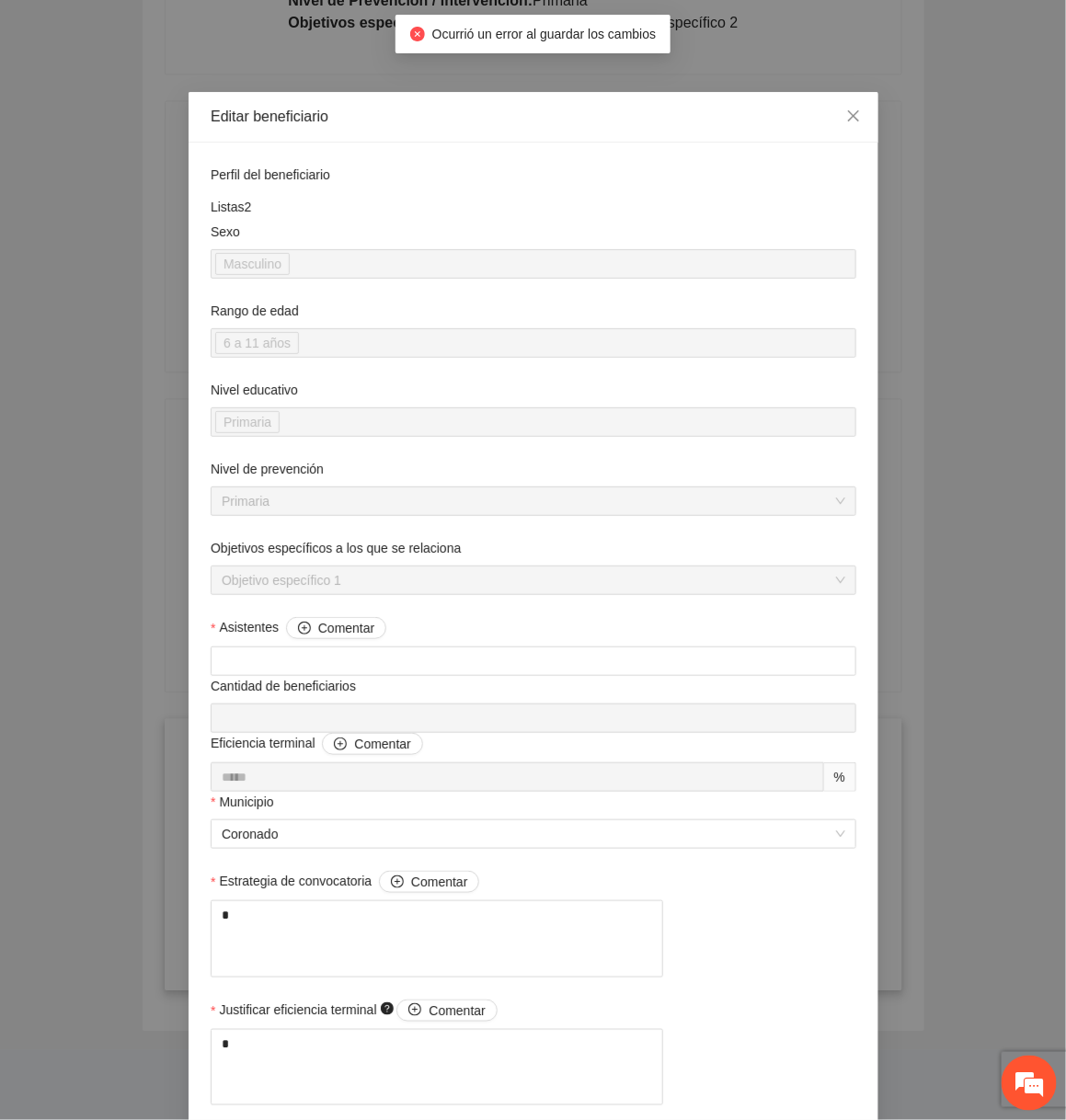
scroll to position [1056, 0]
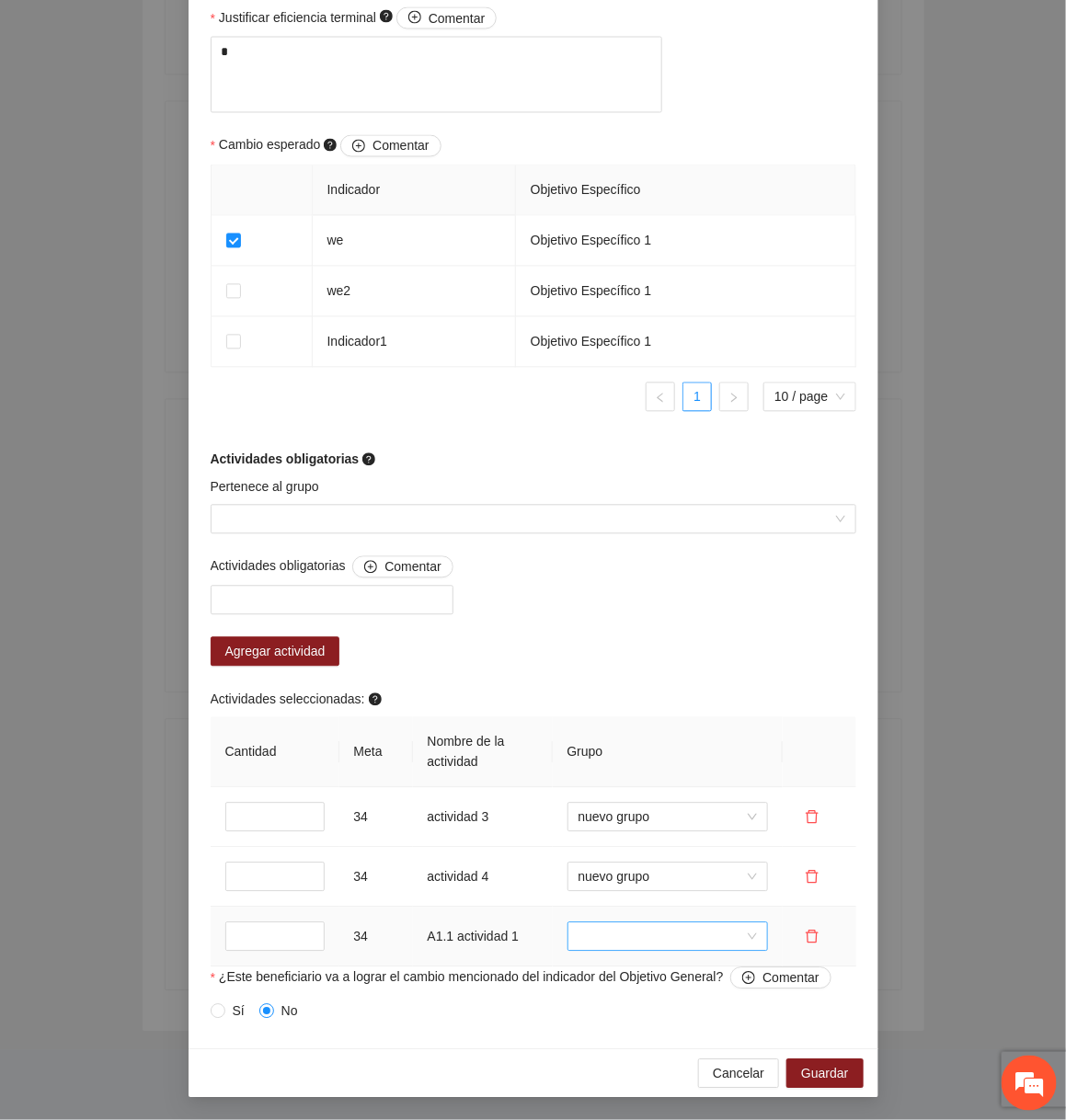
click at [681, 941] on input "search" at bounding box center [662, 937] width 166 height 28
click at [645, 973] on div "Sin grupo" at bounding box center [666, 975] width 178 height 20
click at [823, 1071] on span "Guardar" at bounding box center [824, 1074] width 47 height 20
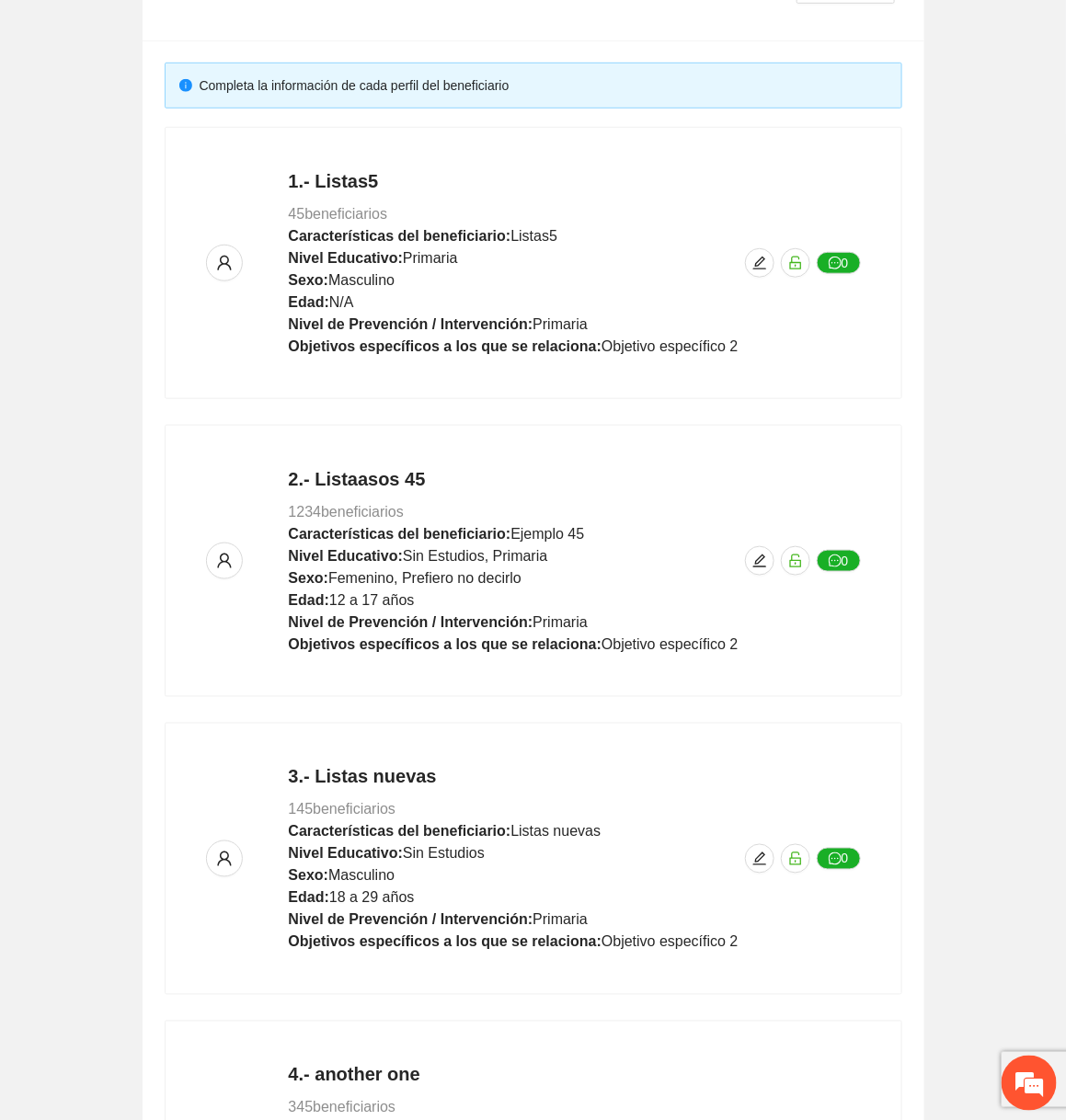
scroll to position [0, 0]
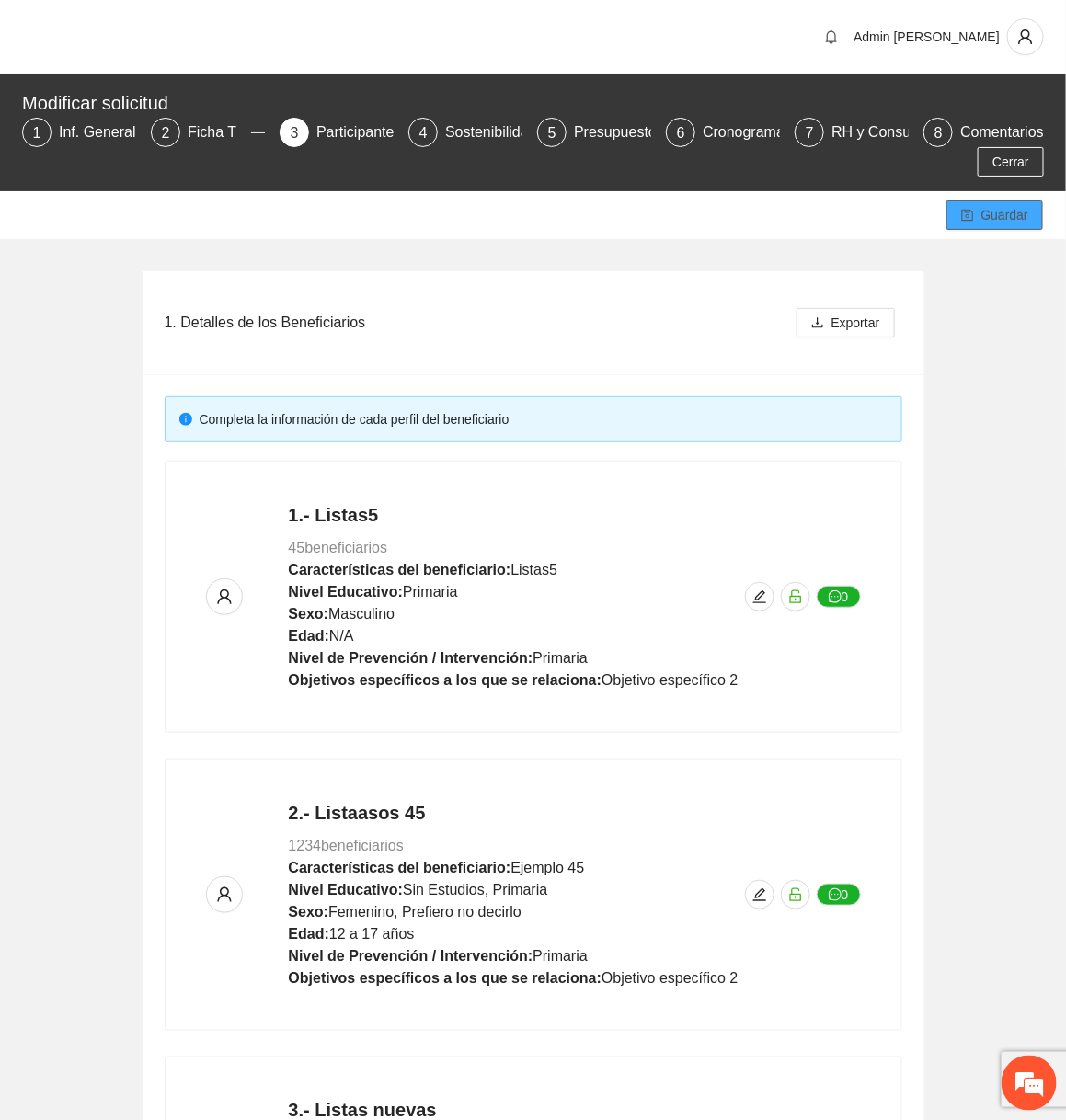
click at [1003, 211] on span "Guardar" at bounding box center [1004, 215] width 47 height 20
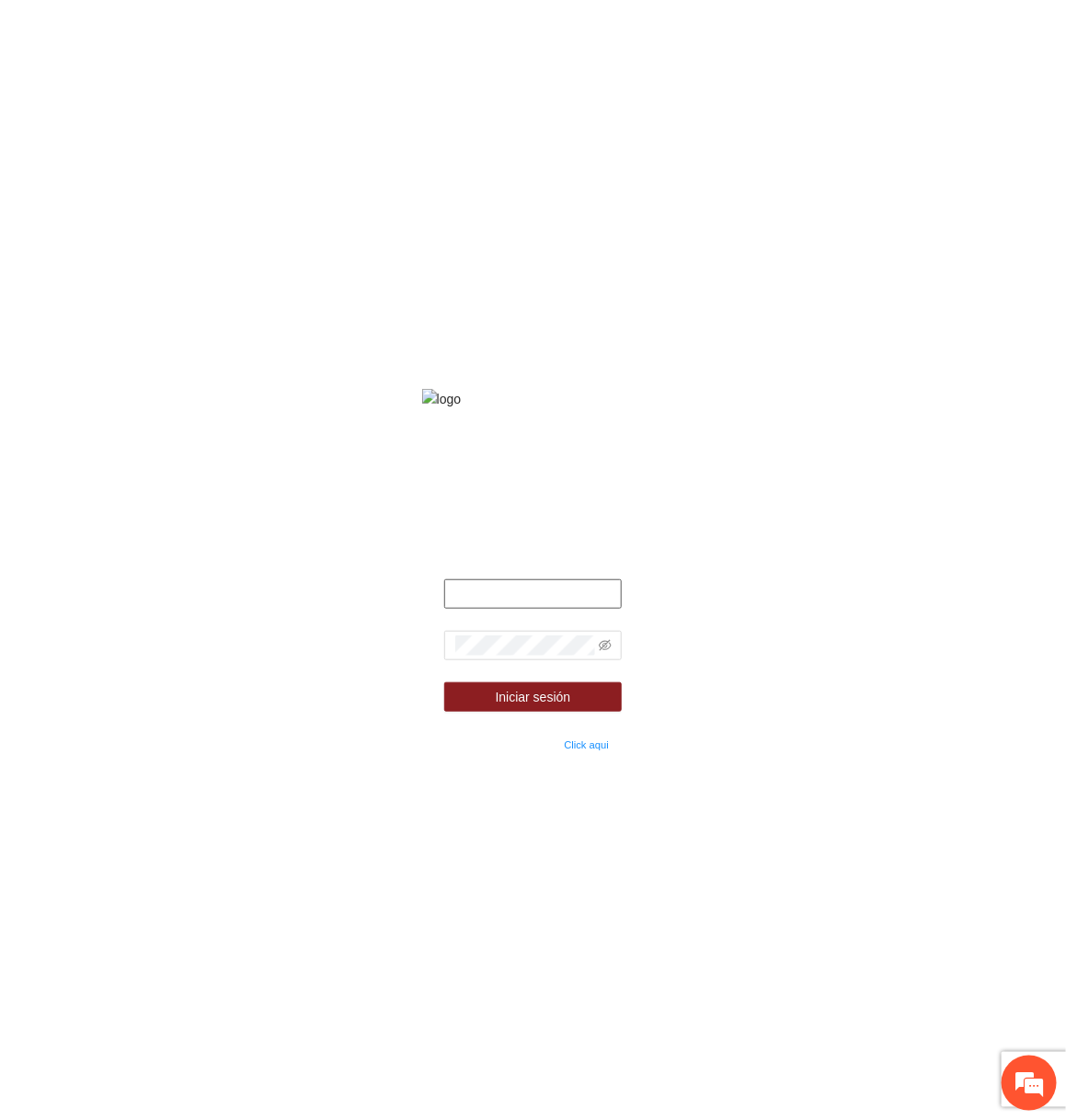
click at [549, 599] on input "text" at bounding box center [533, 594] width 177 height 30
click at [565, 605] on input "text" at bounding box center [533, 594] width 177 height 30
click at [605, 651] on icon "eye-invisible" at bounding box center [605, 645] width 13 height 11
click at [444, 683] on button "Iniciar sesión" at bounding box center [533, 697] width 177 height 30
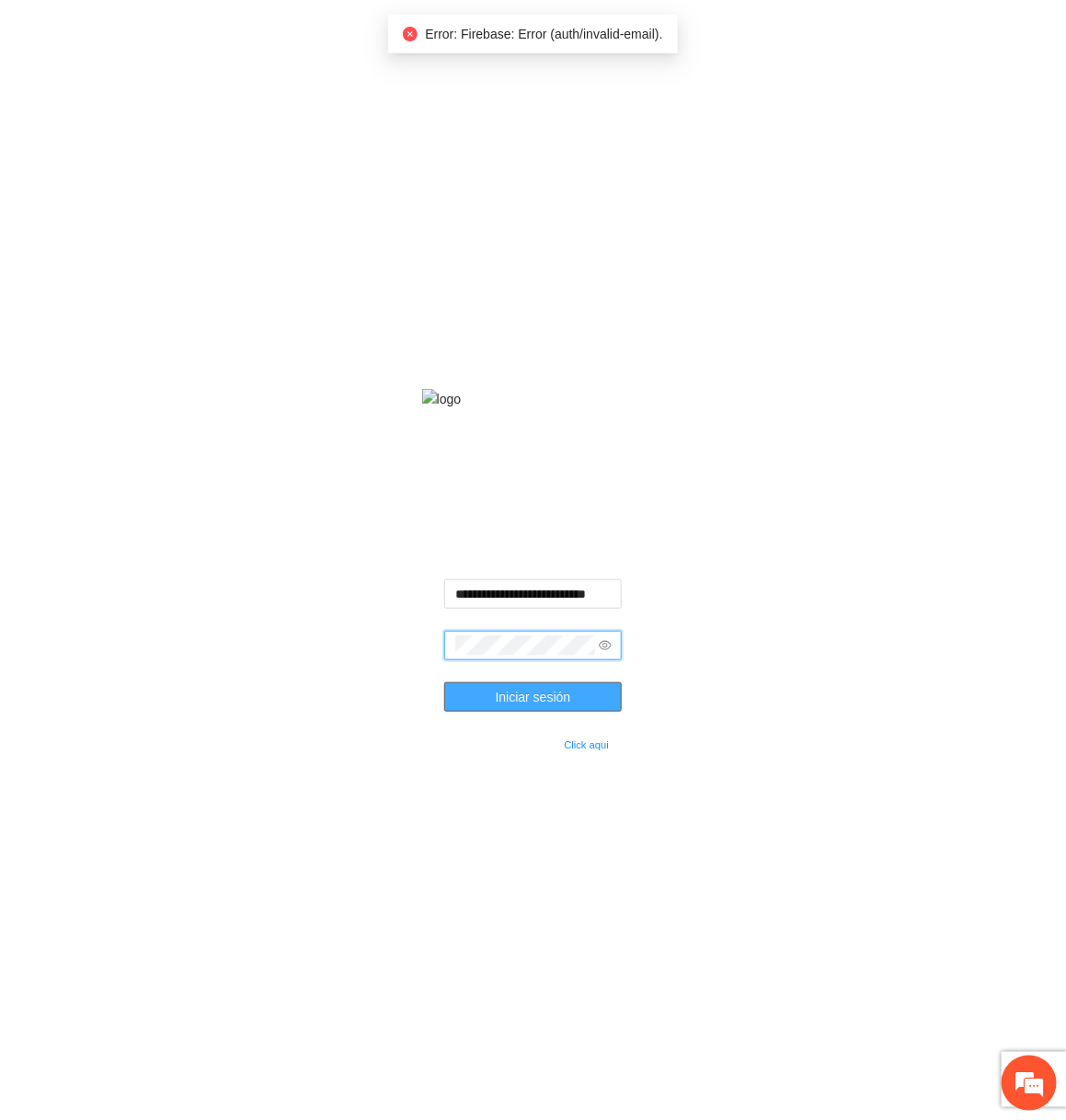
click at [444, 683] on button "Iniciar sesión" at bounding box center [533, 697] width 177 height 30
click at [593, 598] on input "**********" at bounding box center [533, 594] width 177 height 30
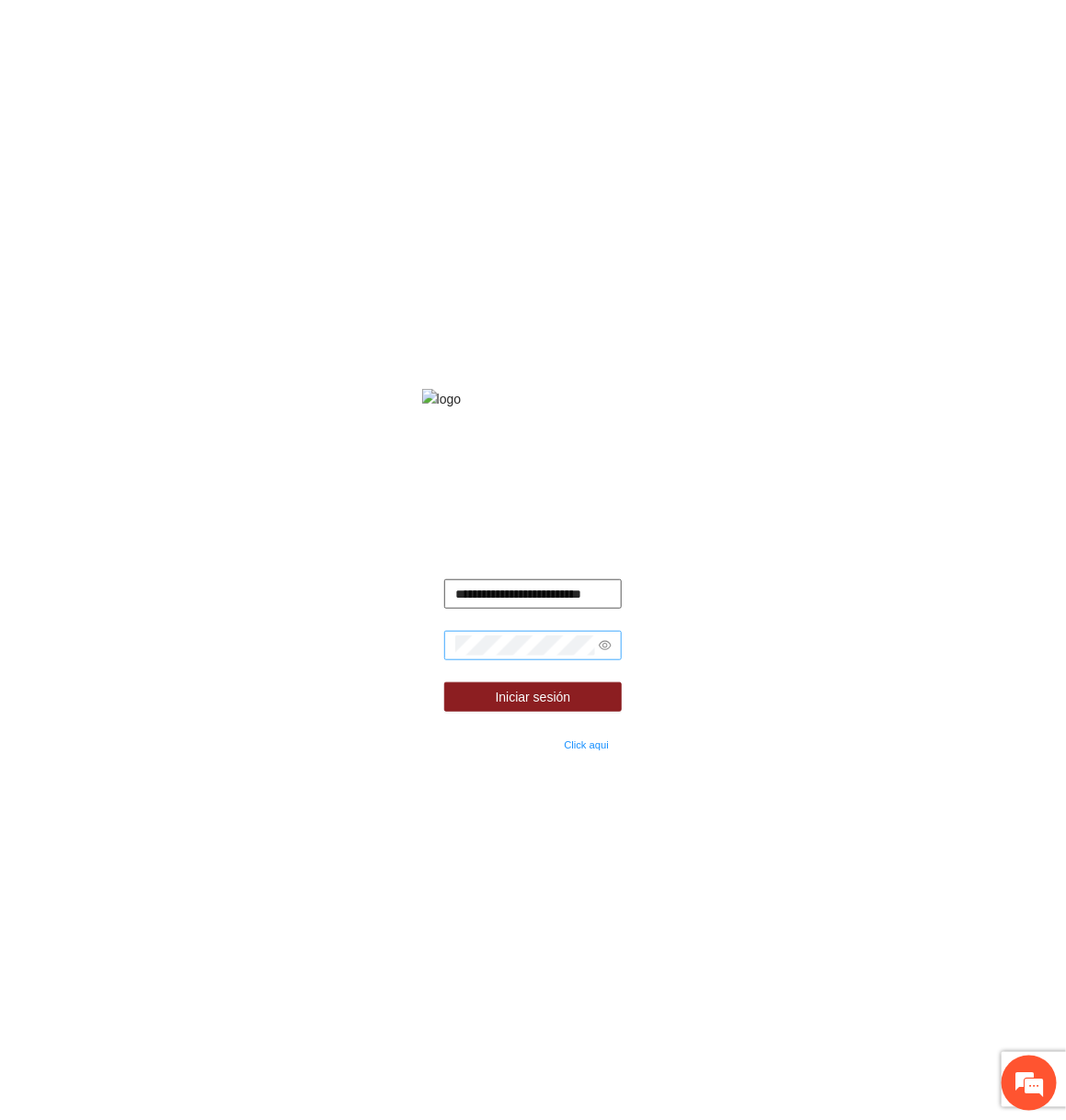
scroll to position [0, 11]
type input "**********"
click at [487, 705] on button "Iniciar sesión" at bounding box center [533, 697] width 177 height 30
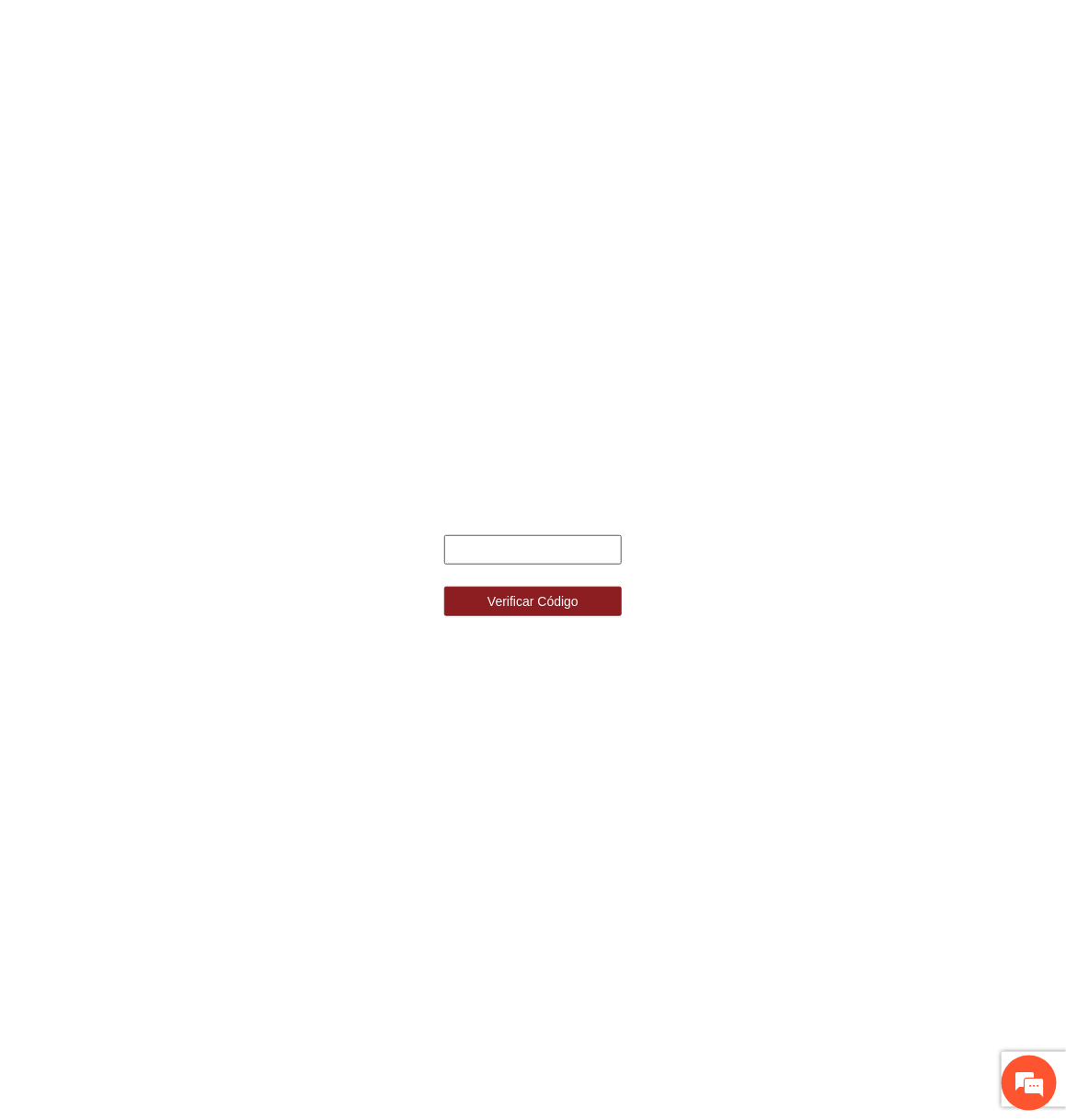
click at [532, 549] on input "text" at bounding box center [533, 550] width 177 height 30
type input "******"
click at [444, 586] on button "Verificar Código" at bounding box center [533, 601] width 177 height 30
